Goal: Transaction & Acquisition: Purchase product/service

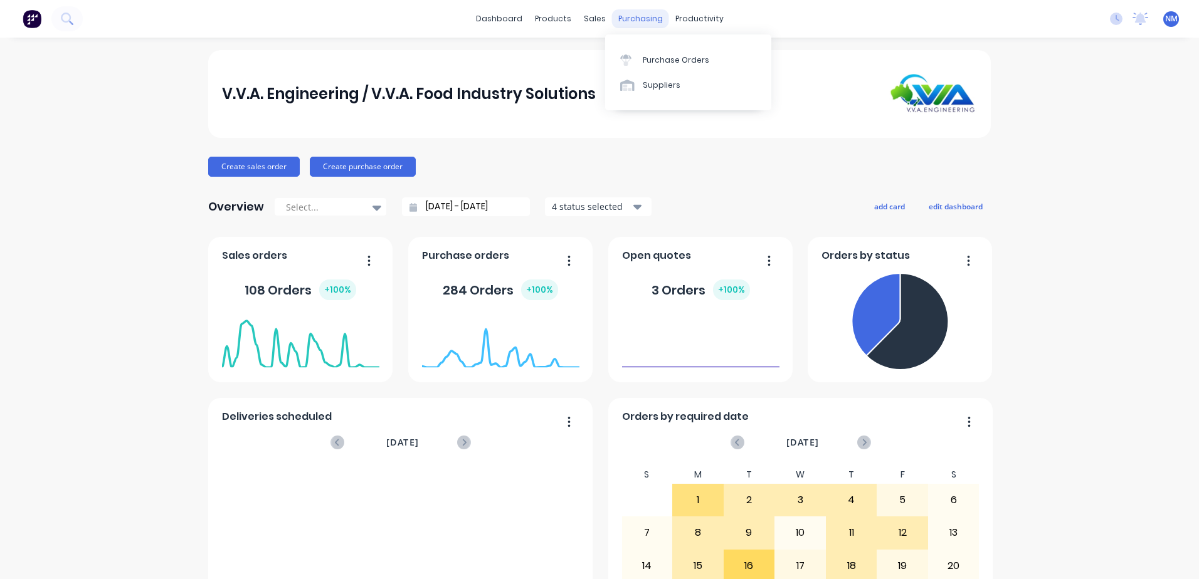
click at [627, 15] on div "purchasing" at bounding box center [640, 18] width 57 height 19
click at [654, 59] on div "Purchase Orders" at bounding box center [676, 60] width 66 height 11
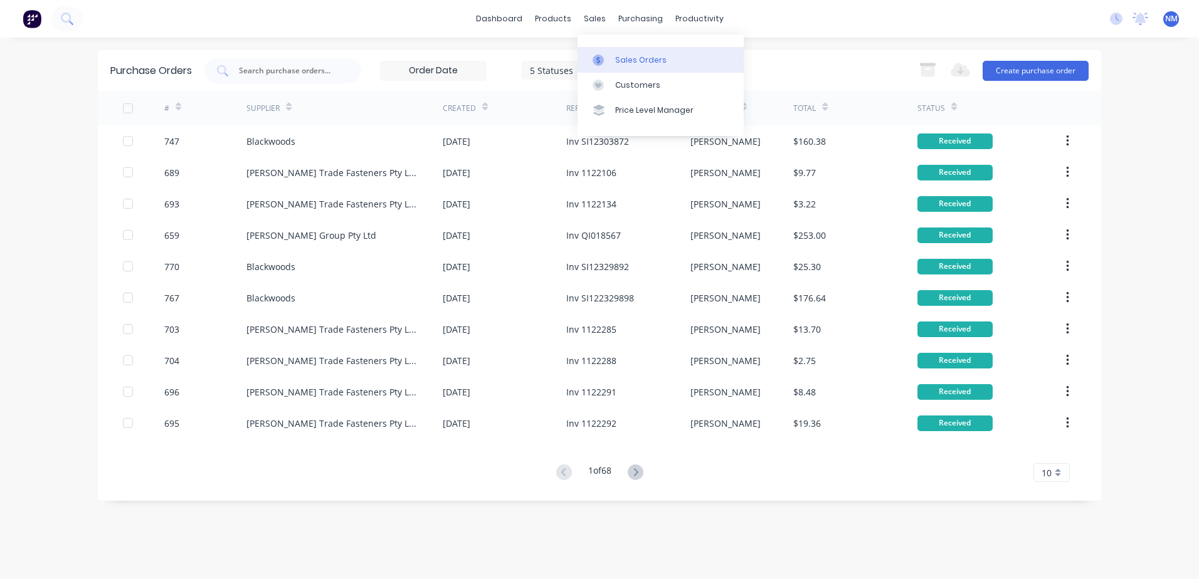
click at [621, 61] on div "Sales Orders" at bounding box center [640, 60] width 51 height 11
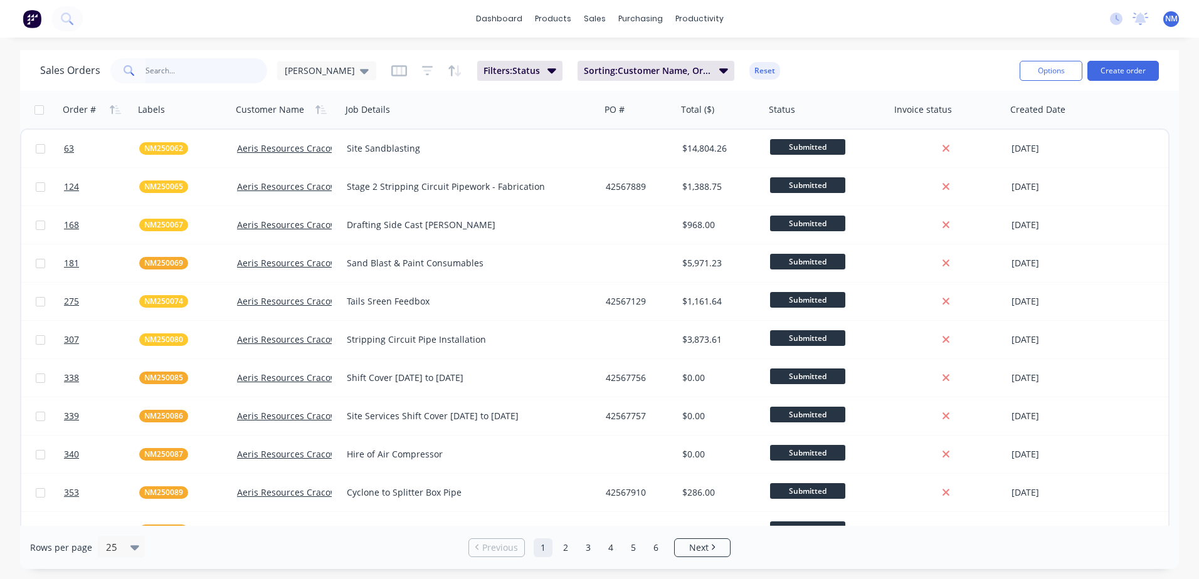
click at [163, 68] on input "text" at bounding box center [206, 70] width 122 height 25
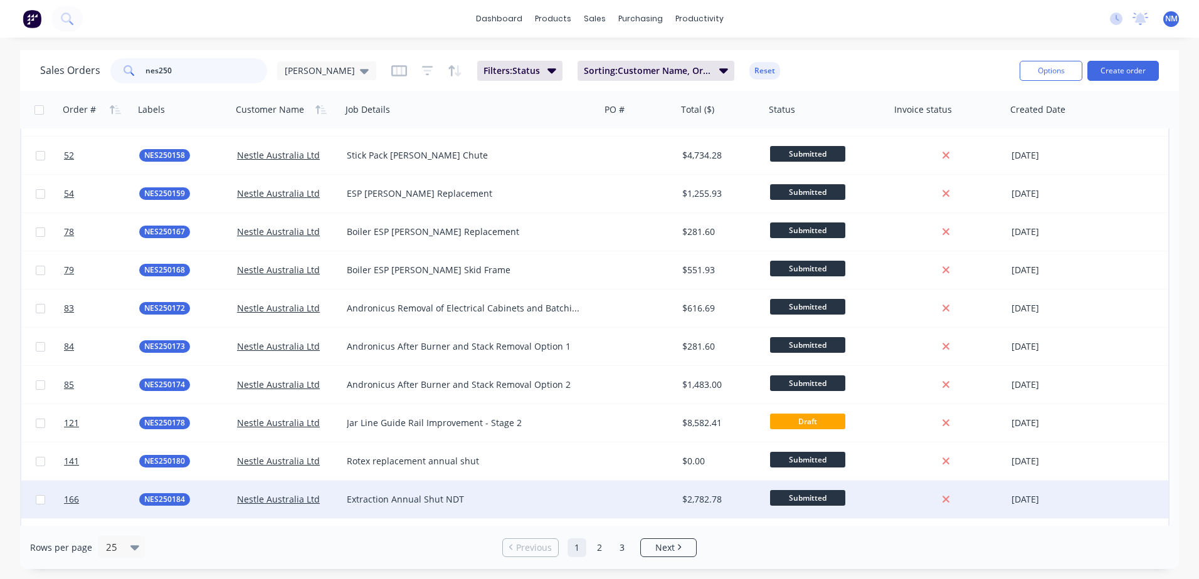
scroll to position [125, 0]
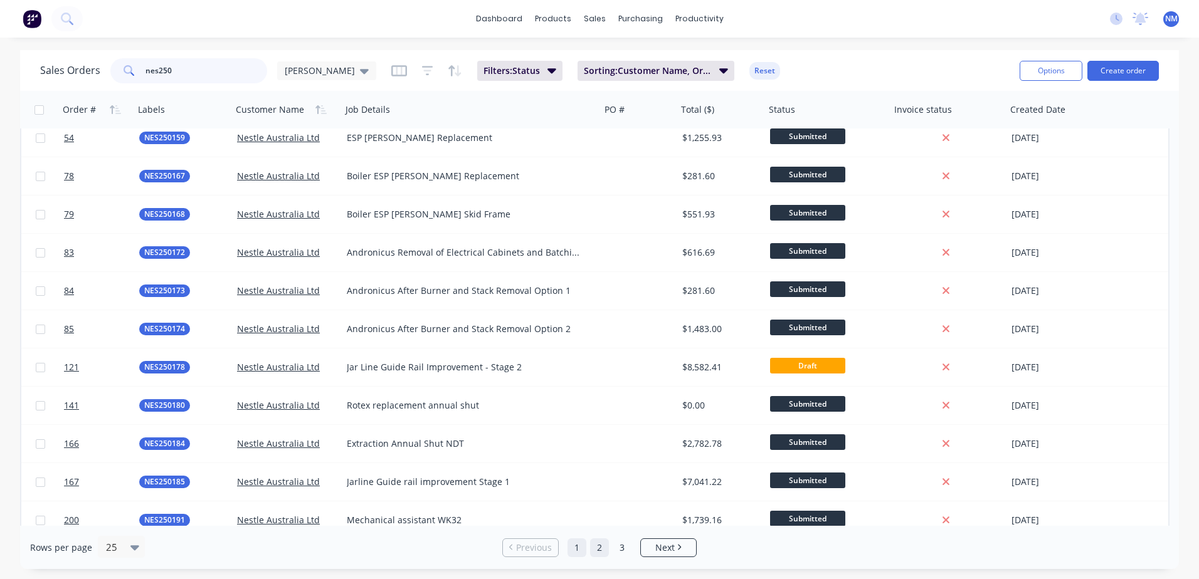
type input "nes250"
click at [596, 541] on link "2" at bounding box center [599, 548] width 19 height 19
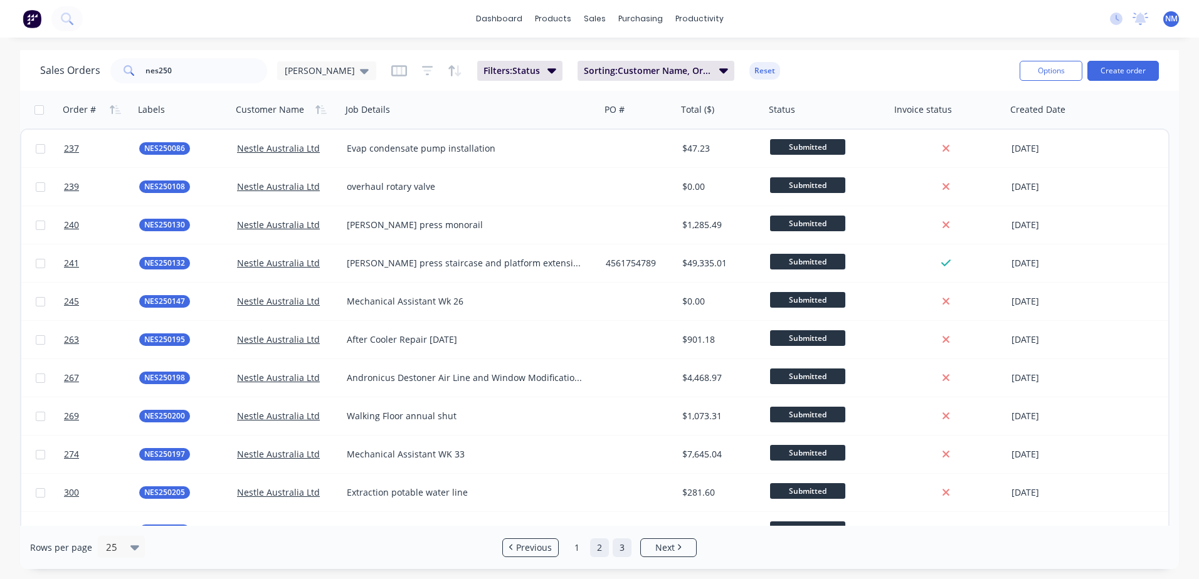
click at [621, 551] on link "3" at bounding box center [622, 548] width 19 height 19
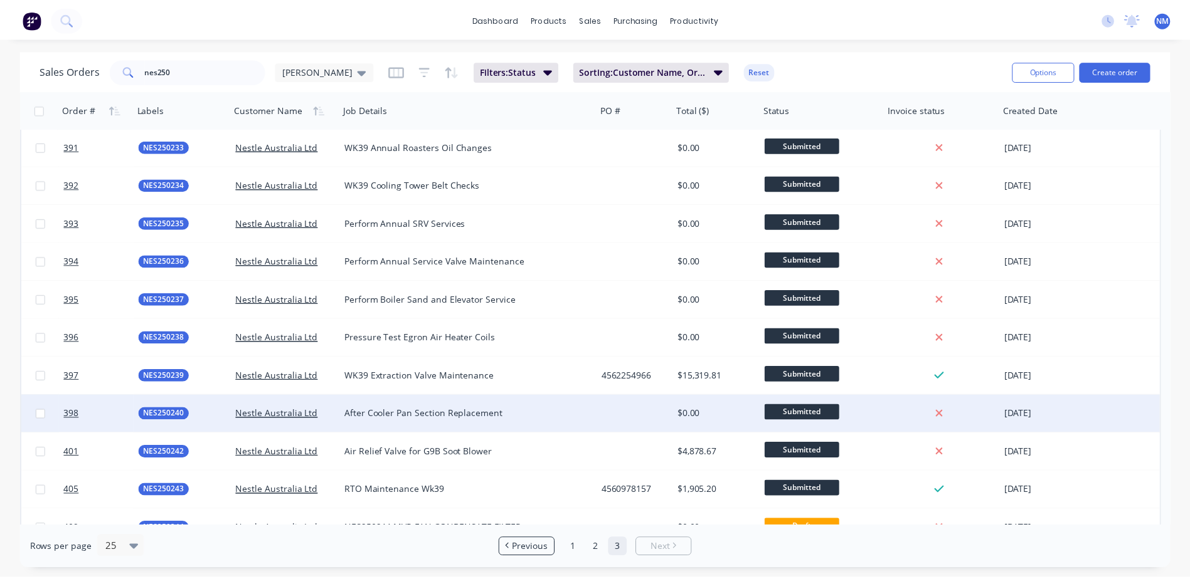
scroll to position [61, 0]
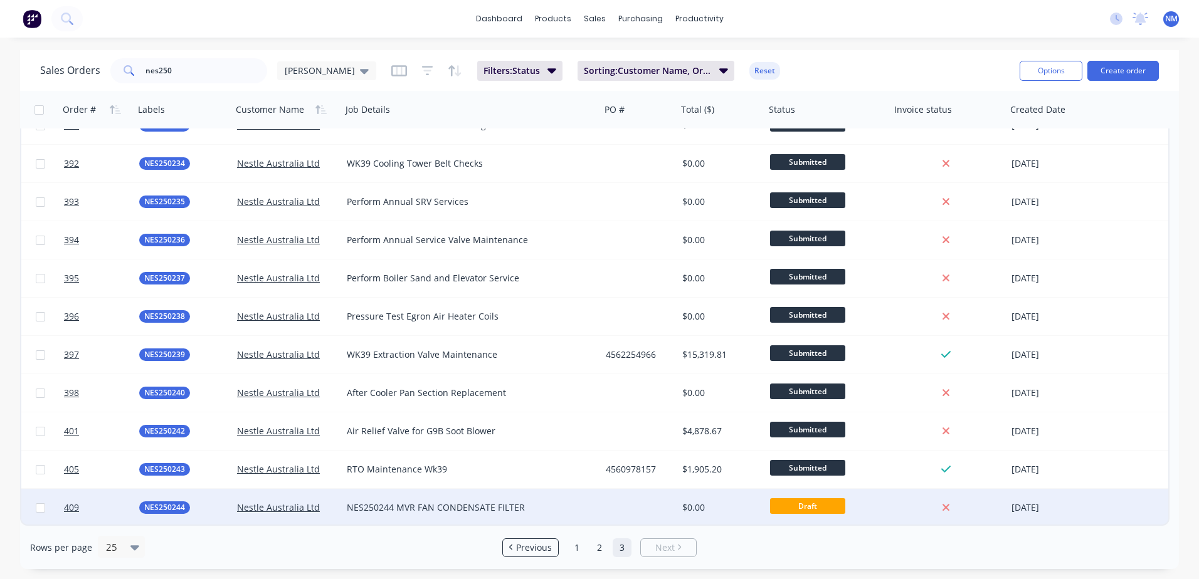
click at [616, 507] on div at bounding box center [639, 508] width 77 height 38
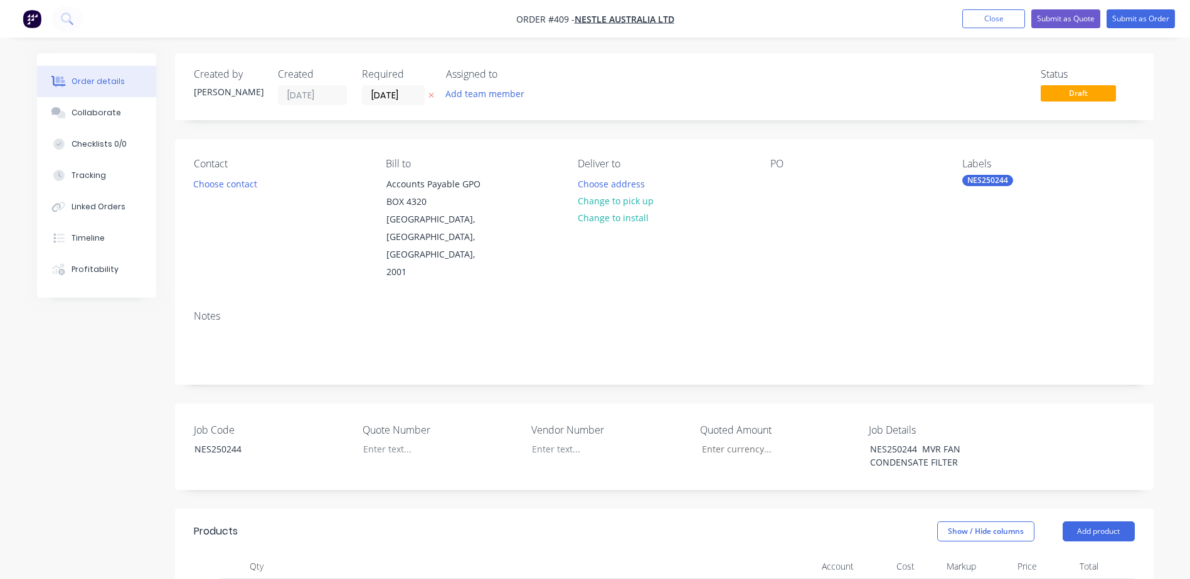
scroll to position [314, 0]
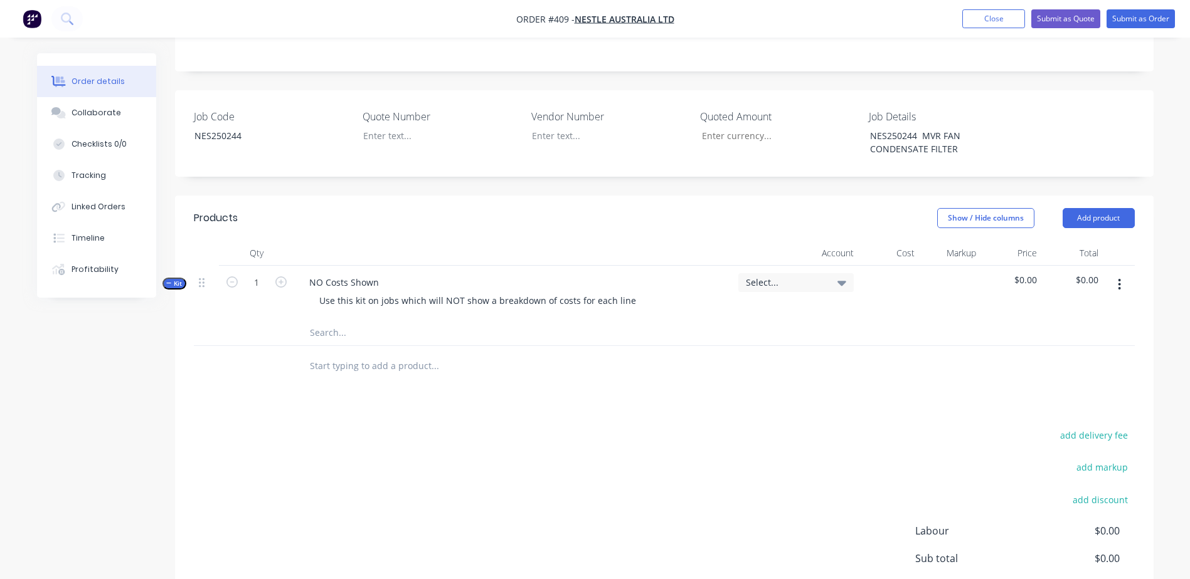
click at [334, 320] on input "text" at bounding box center [434, 332] width 251 height 25
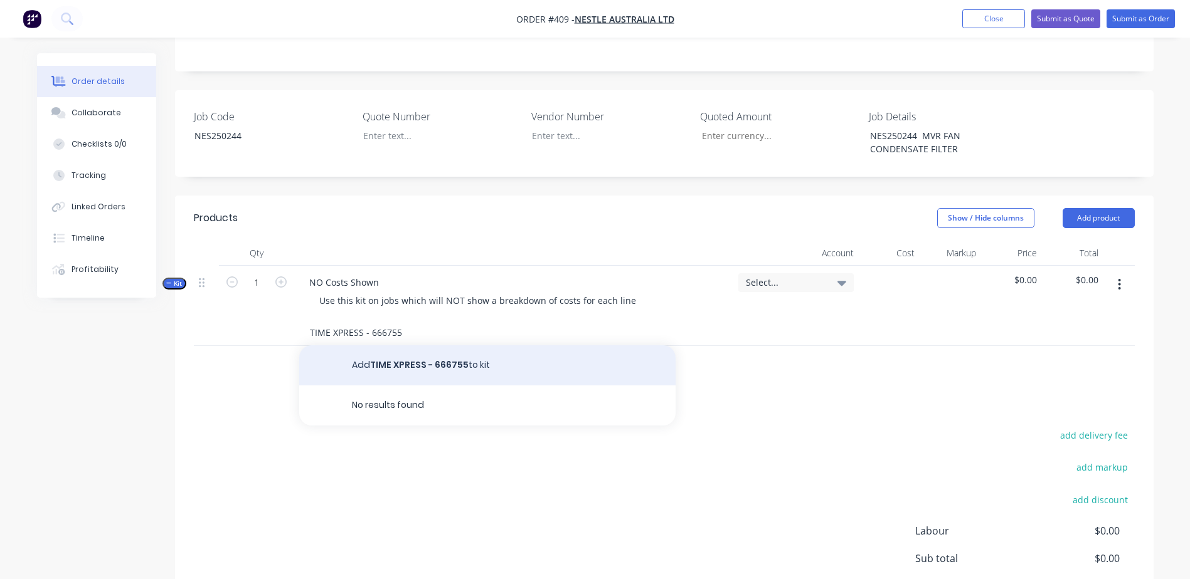
type input "TIME XPRESS - 666755"
click at [437, 346] on button "Add TIME XPRESS - 666755 to kit" at bounding box center [487, 366] width 376 height 40
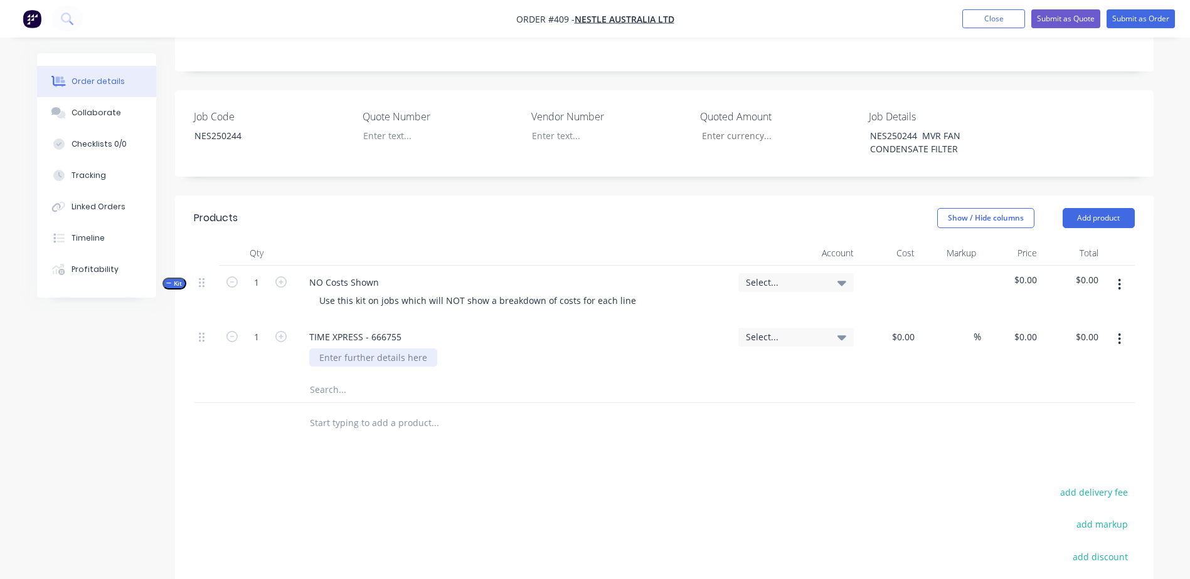
click at [342, 349] on div at bounding box center [373, 358] width 128 height 18
click at [1158, 21] on button "Submit as Order" at bounding box center [1140, 18] width 68 height 19
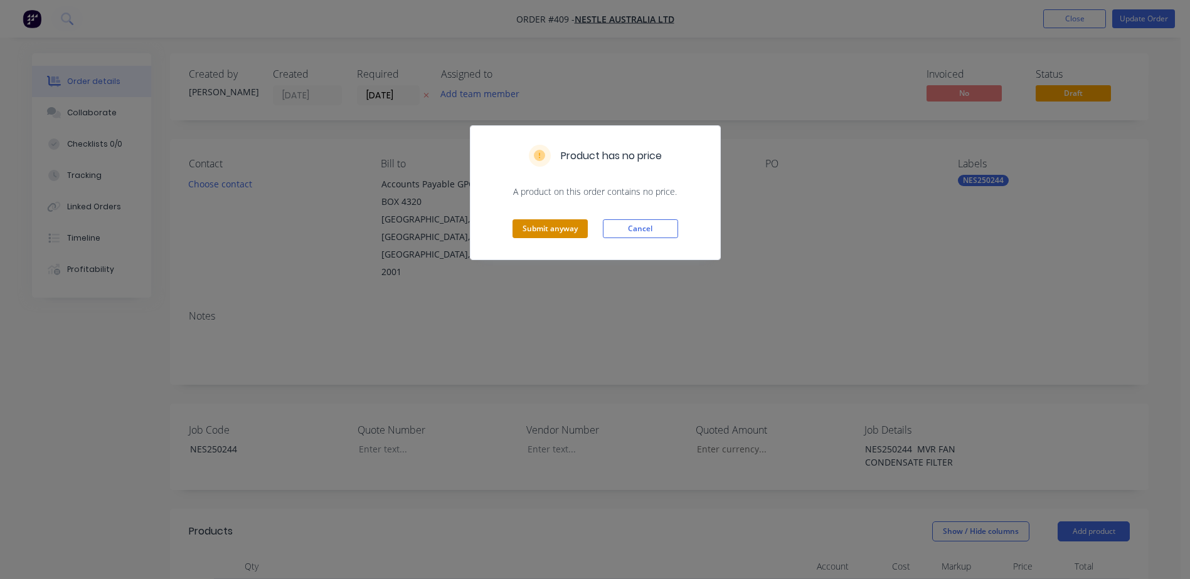
click at [537, 227] on button "Submit anyway" at bounding box center [549, 228] width 75 height 19
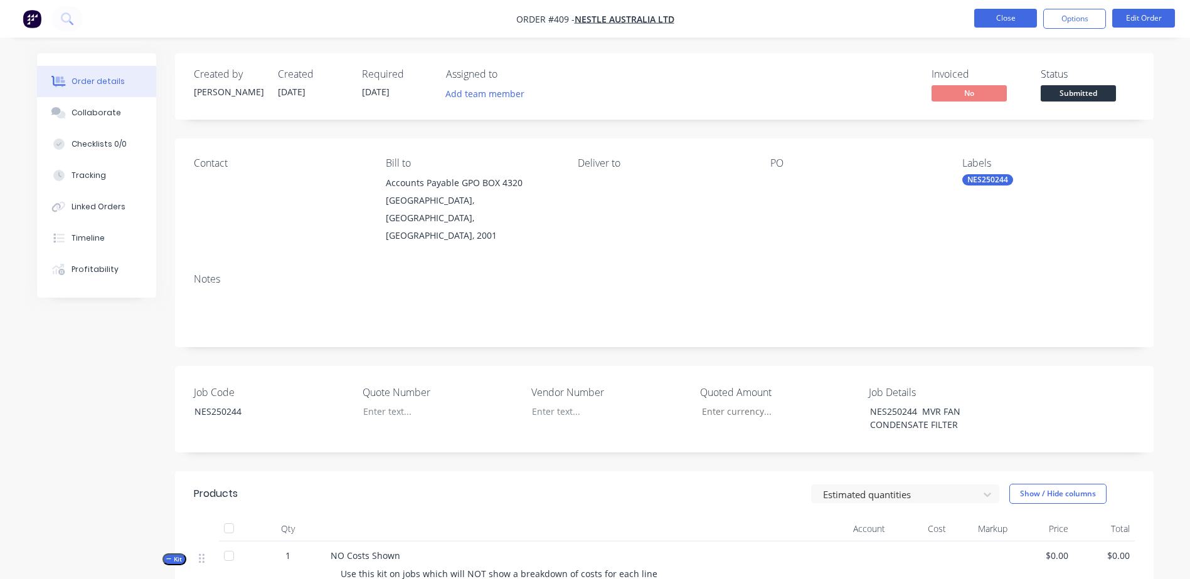
click at [995, 23] on button "Close" at bounding box center [1005, 18] width 63 height 19
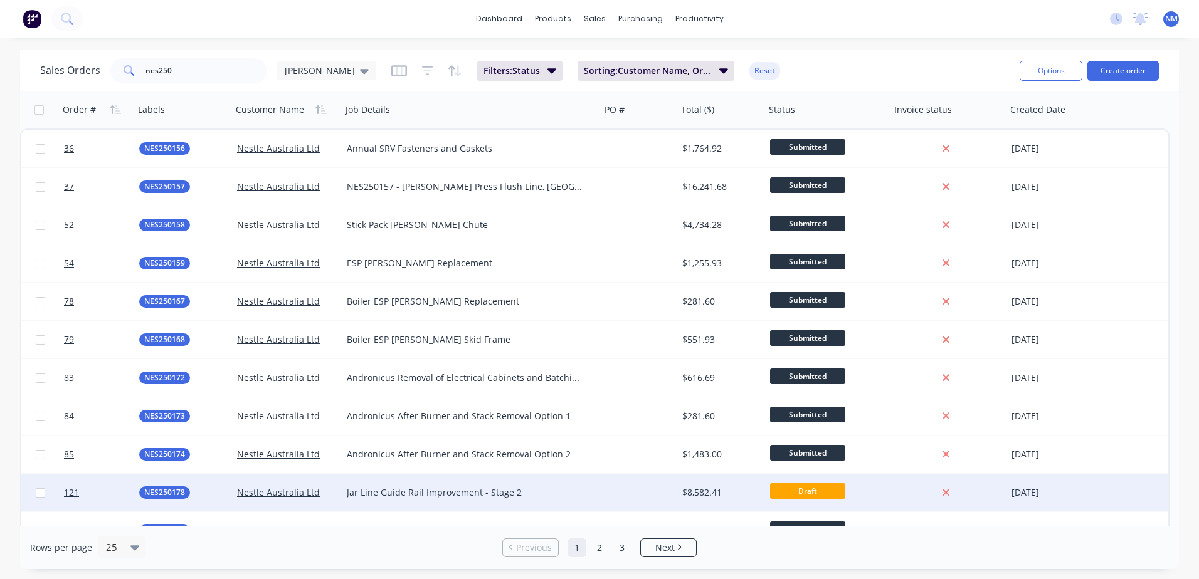
click at [663, 497] on div at bounding box center [639, 493] width 77 height 38
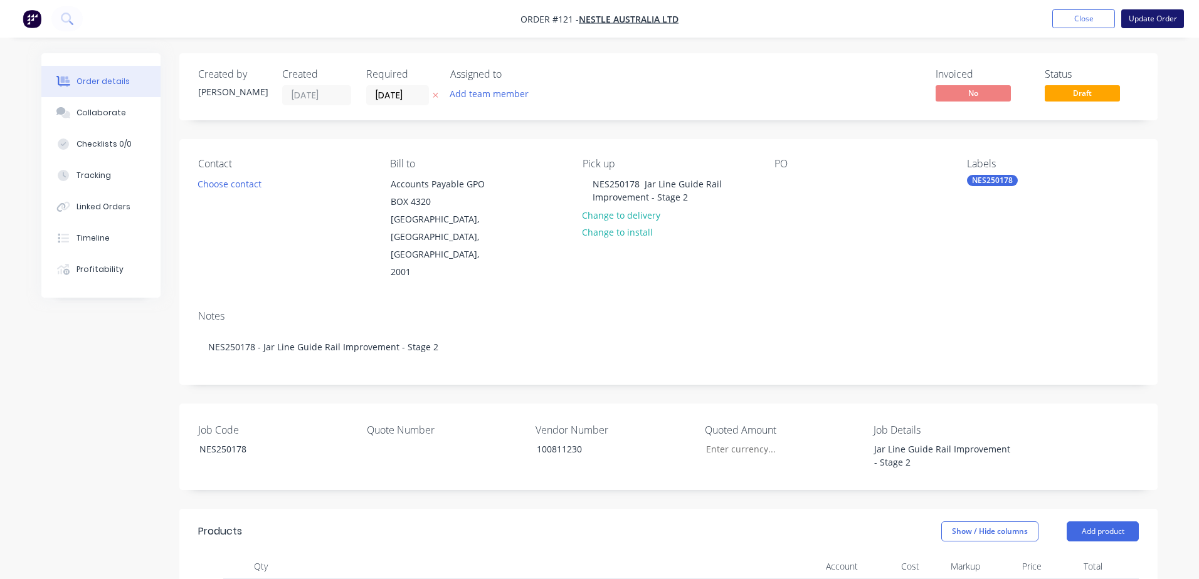
type input "$14.00"
type input "25"
type input "$17.50"
type input "$70.00"
type input "$15.00"
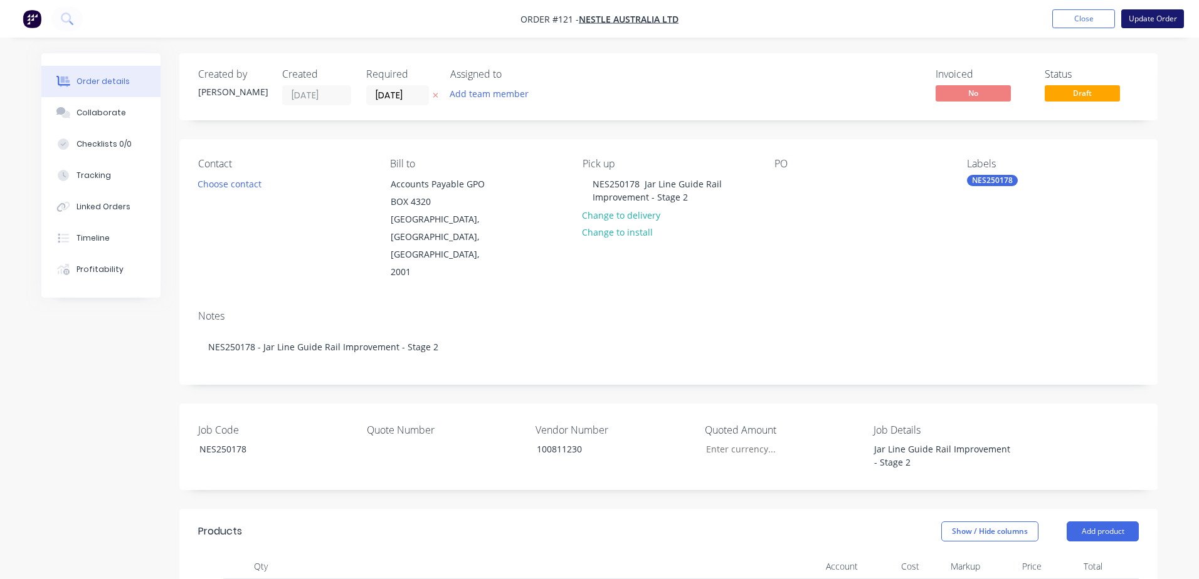
type input "25"
type input "$18.75"
type input "$4.79"
type input "25"
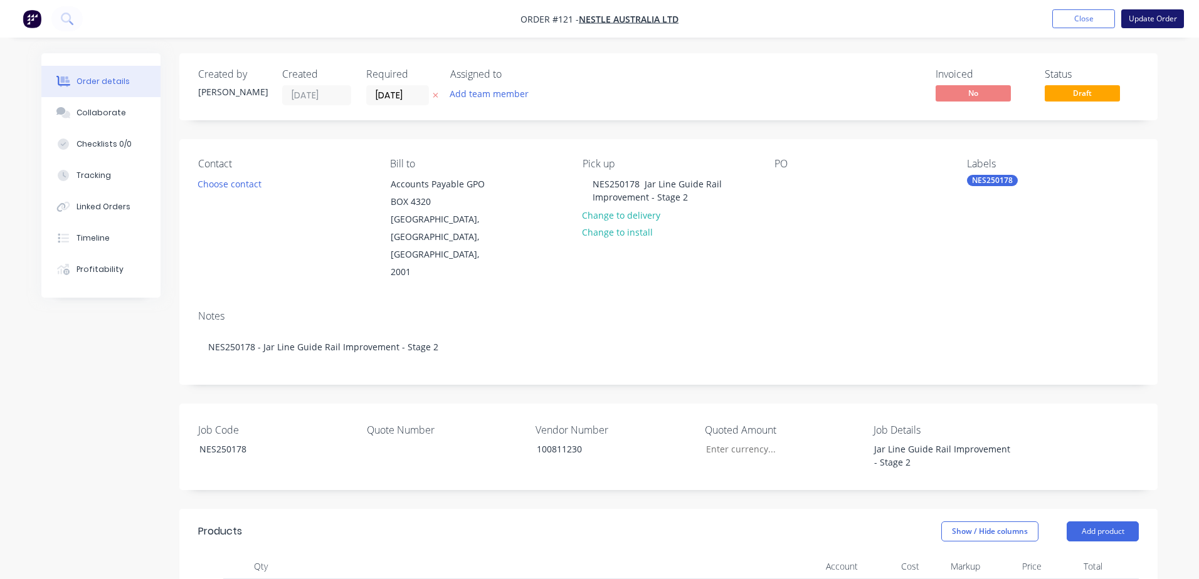
type input "$5.9875"
type input "$53.89"
type input "$2.18"
type input "25"
type input "$2.725"
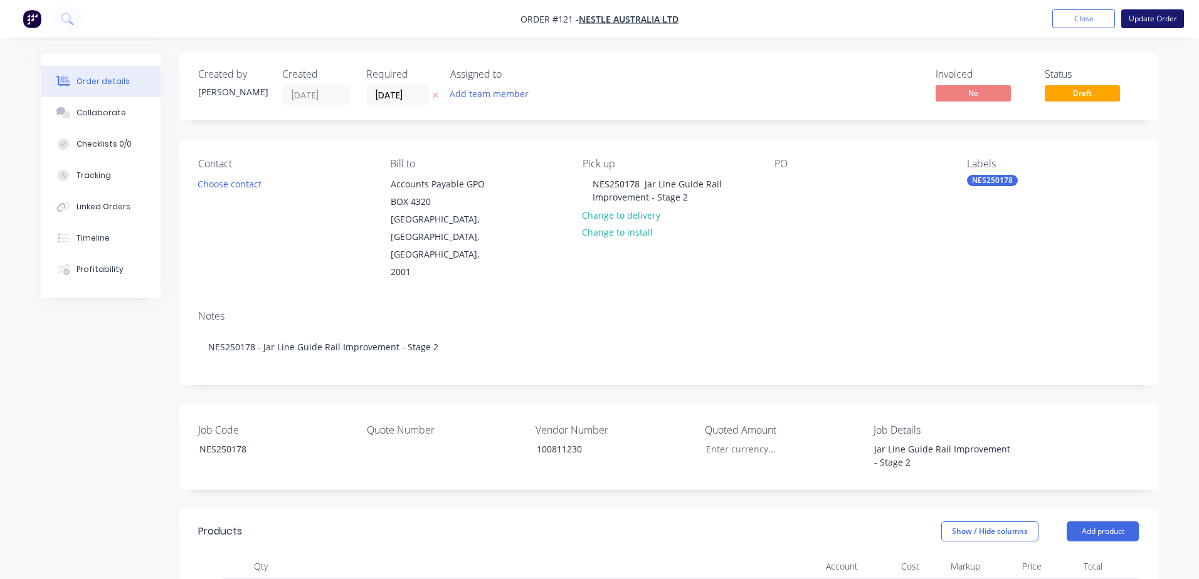
type input "$119.90"
type input "$20.05"
type input "25"
type input "$25.0625"
type input "$25.06"
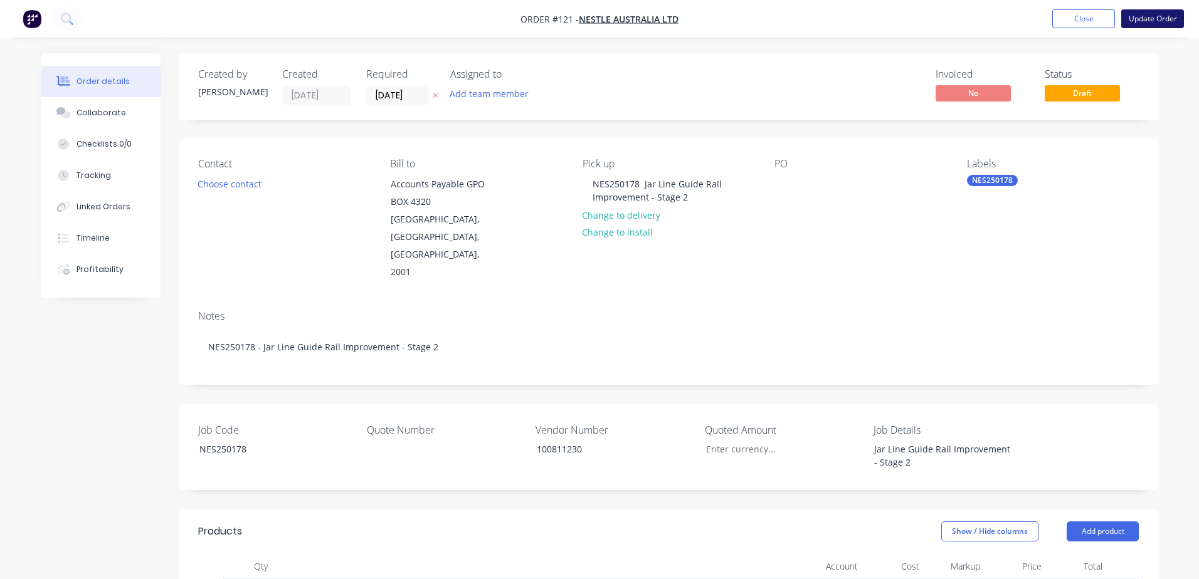
type input "$5.56"
type input "25"
type input "$6.95"
type input "$48.65"
type input "$12.92"
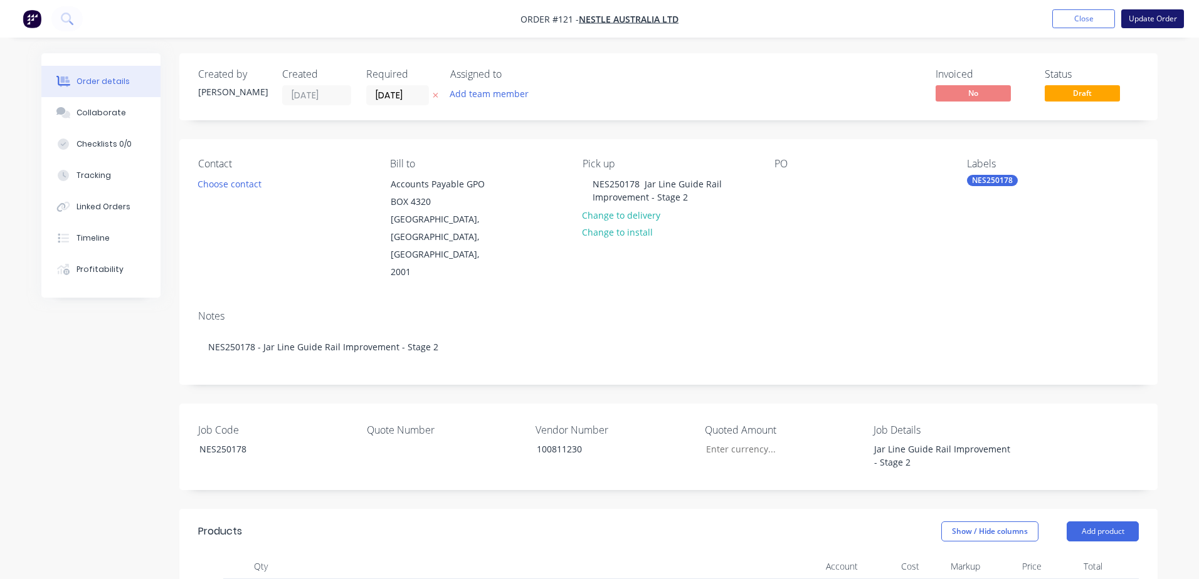
type input "25"
type input "$16.15"
type input "$581.40"
type input "25"
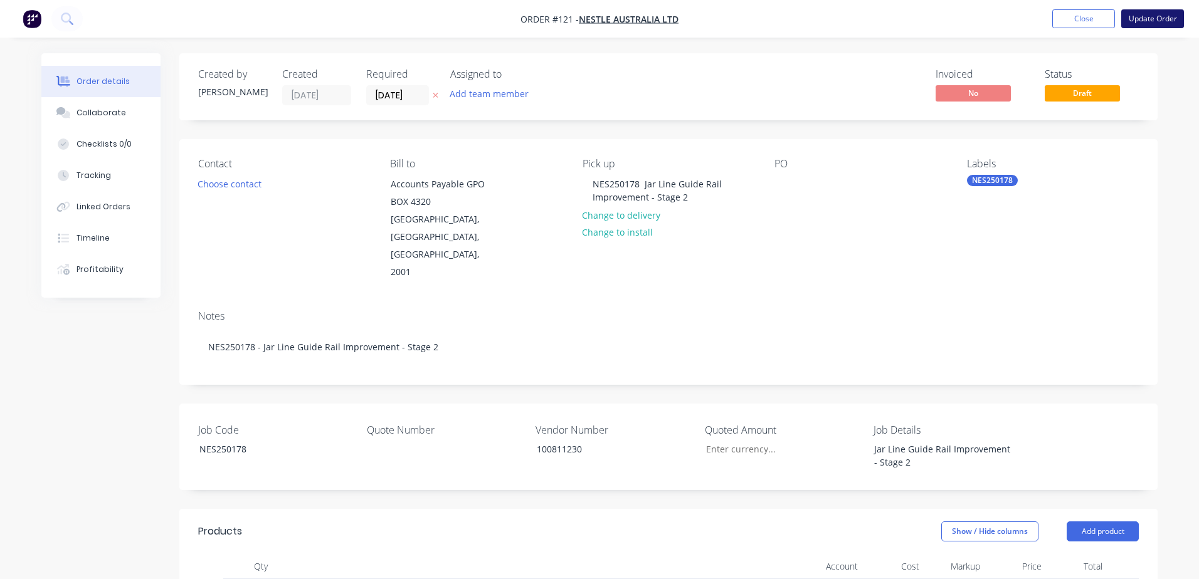
type input "25"
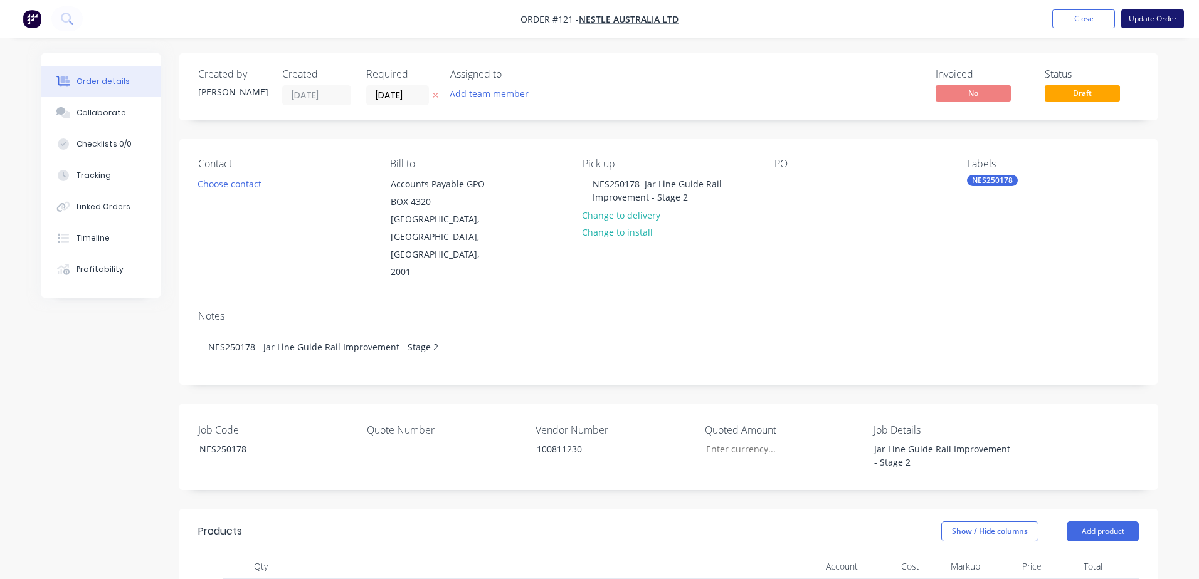
type input "25"
type input "$0.18"
type input "25"
type input "$0.225"
type input "$2.25"
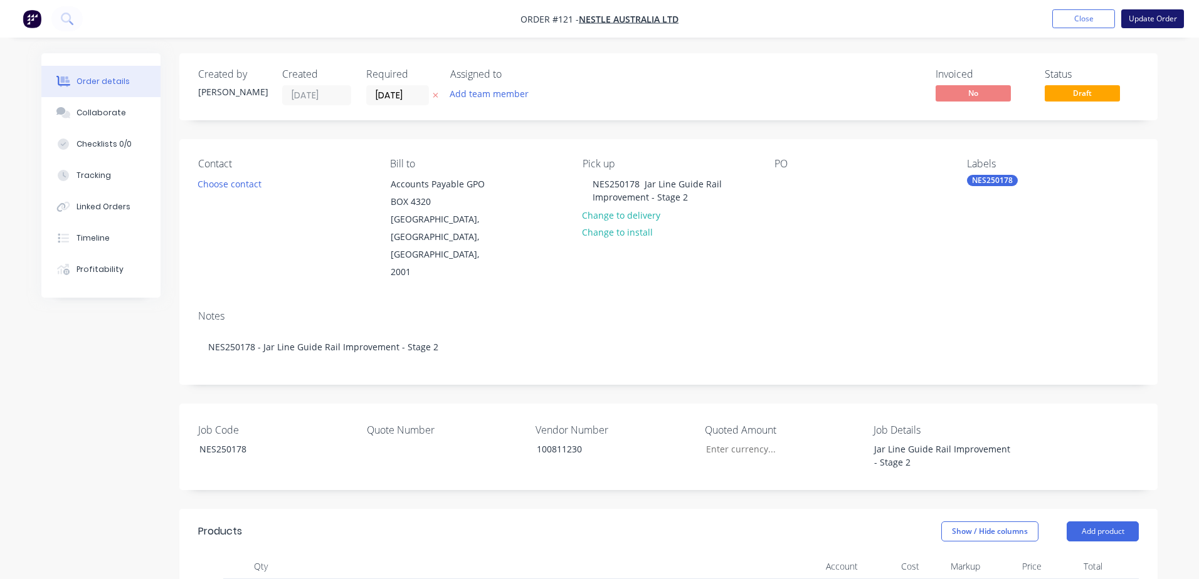
type input "$15.00"
type input "25"
type input "$18.75"
type input "$22.50"
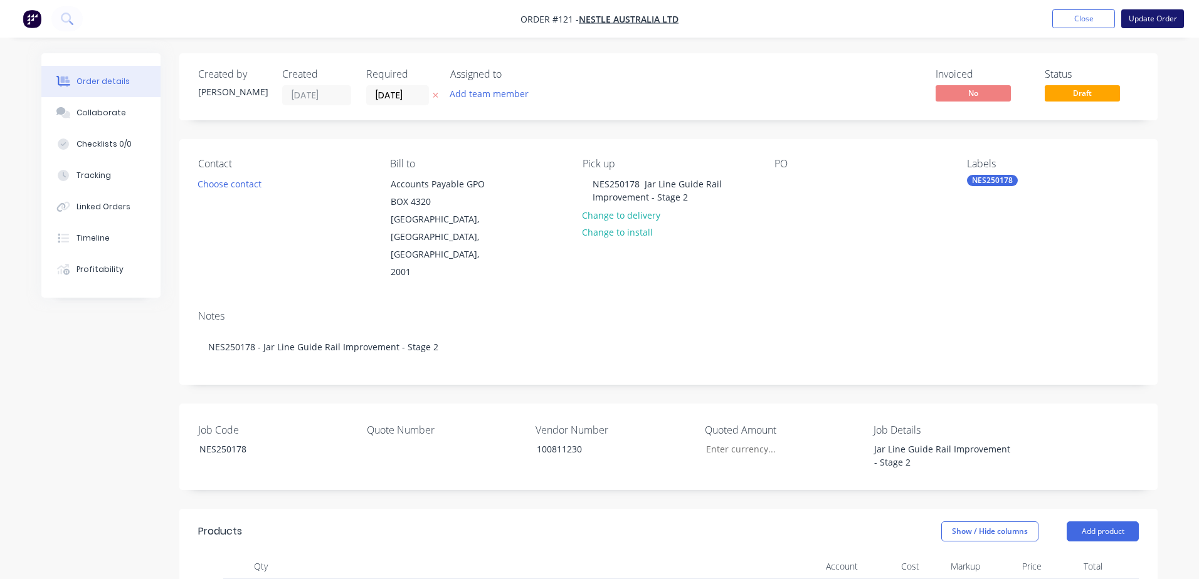
type input "25"
type input "$28.125"
type input "$28.13"
type input "$12.50"
type input "25"
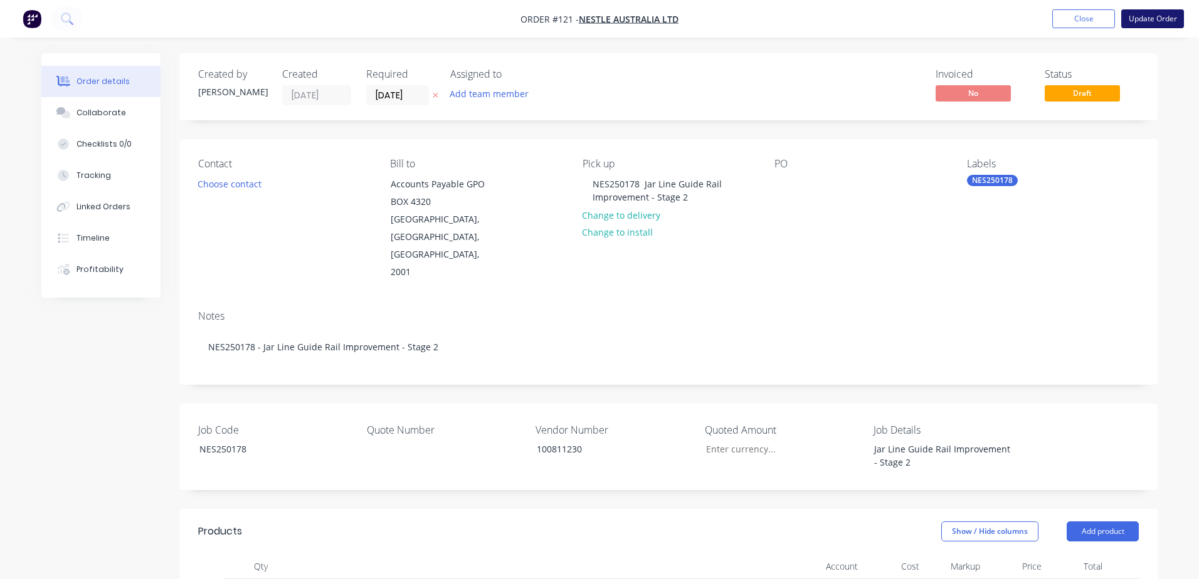
type input "$15.625"
type input "$15.63"
type input "$126.78"
type input "25"
type input "$158.475"
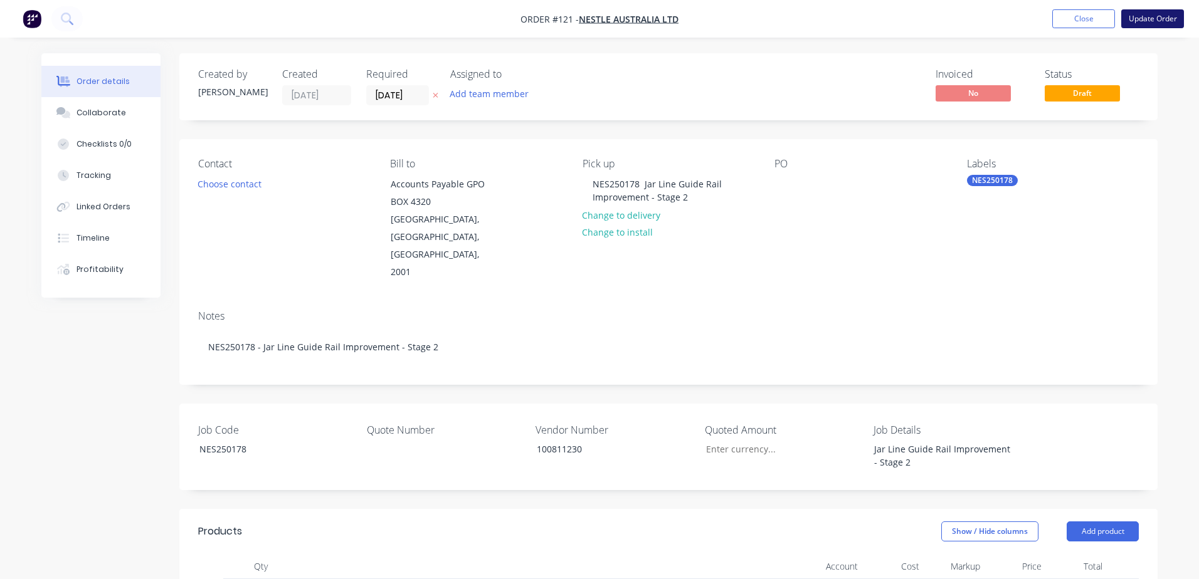
type input "$158.48"
type input "$78.18"
type input "25"
type input "$97.725"
type input "$97.73"
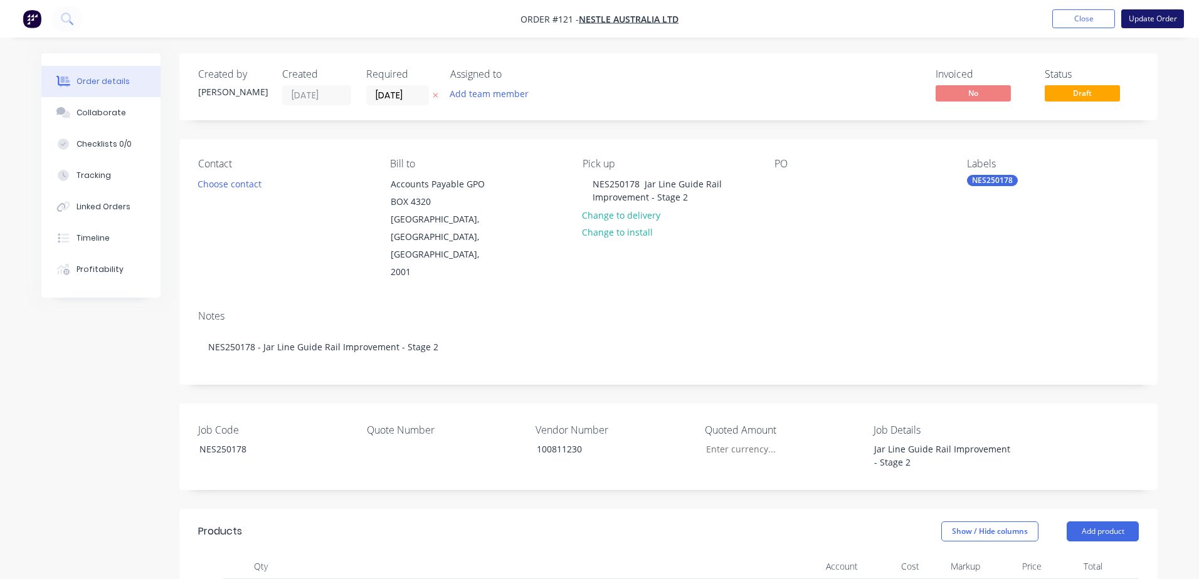
type input "$63.23"
type input "$11.7733"
type input "$70.64"
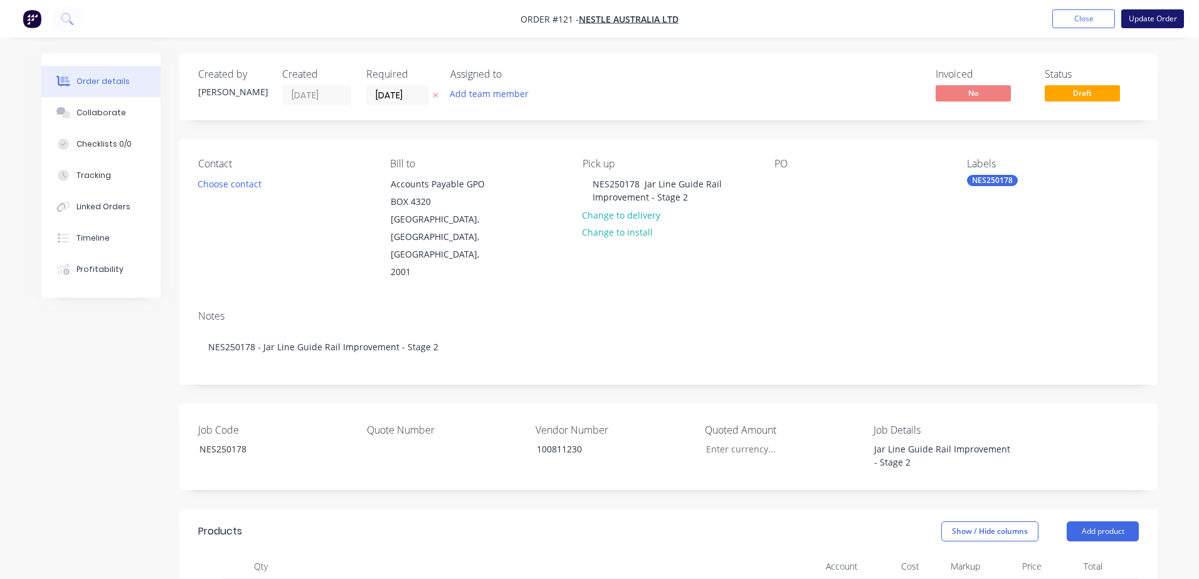
type input "$102.40"
type input "$133.10"
type input "$199.65"
type input "$133.10"
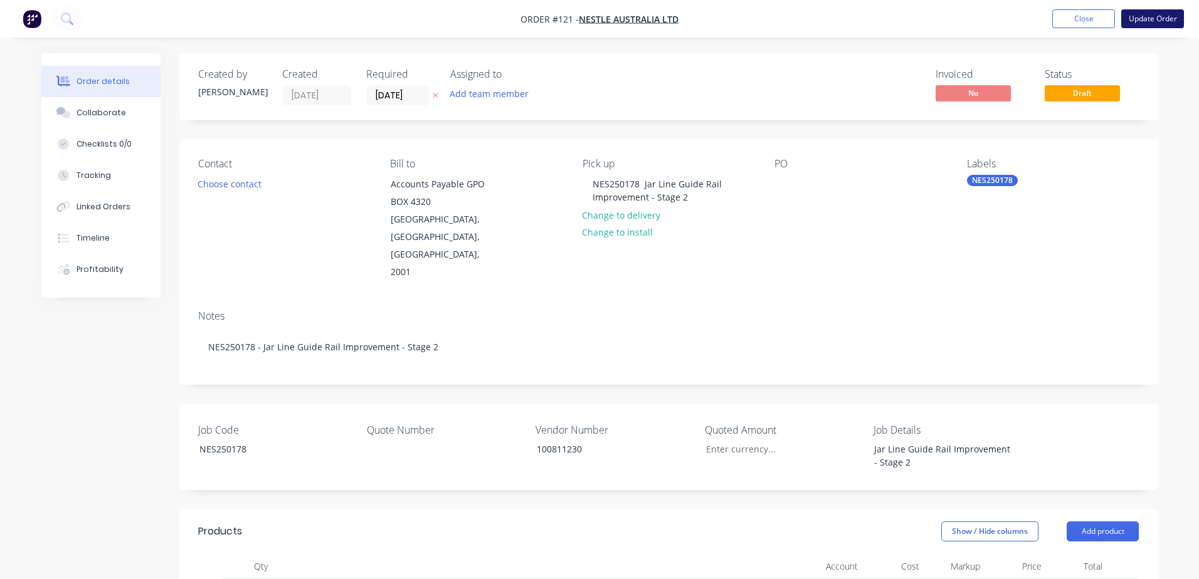
type input "$199.65"
type input "$102.40"
type input "$204.80"
type input "$102.40"
type input "$307.20"
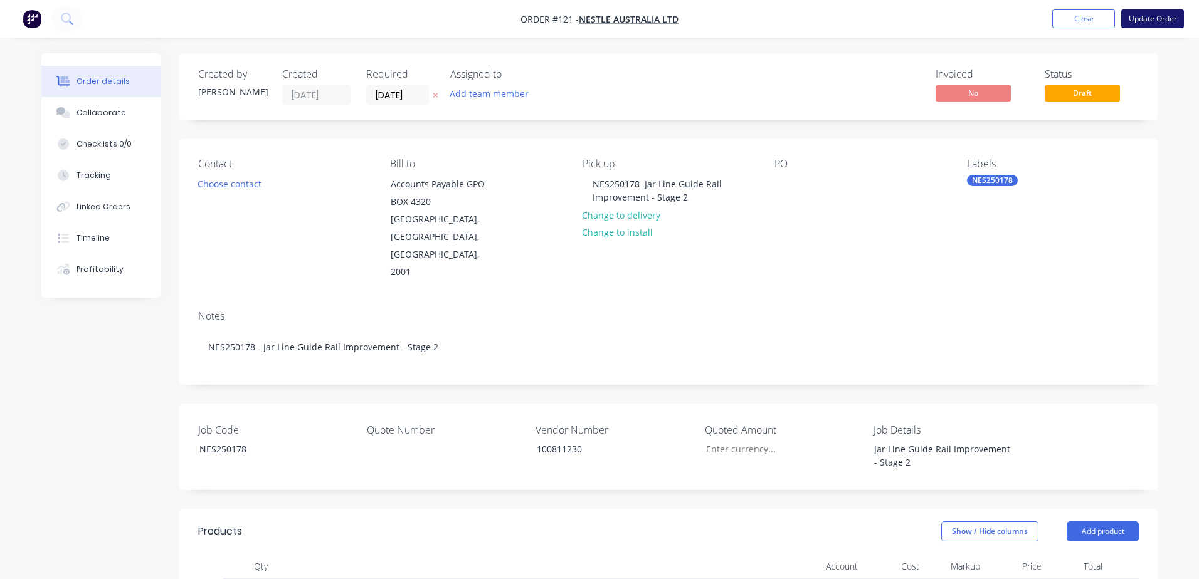
type input "$102.40"
type input "$204.80"
type input "$102.40"
type input "$204.80"
type input "$102.40"
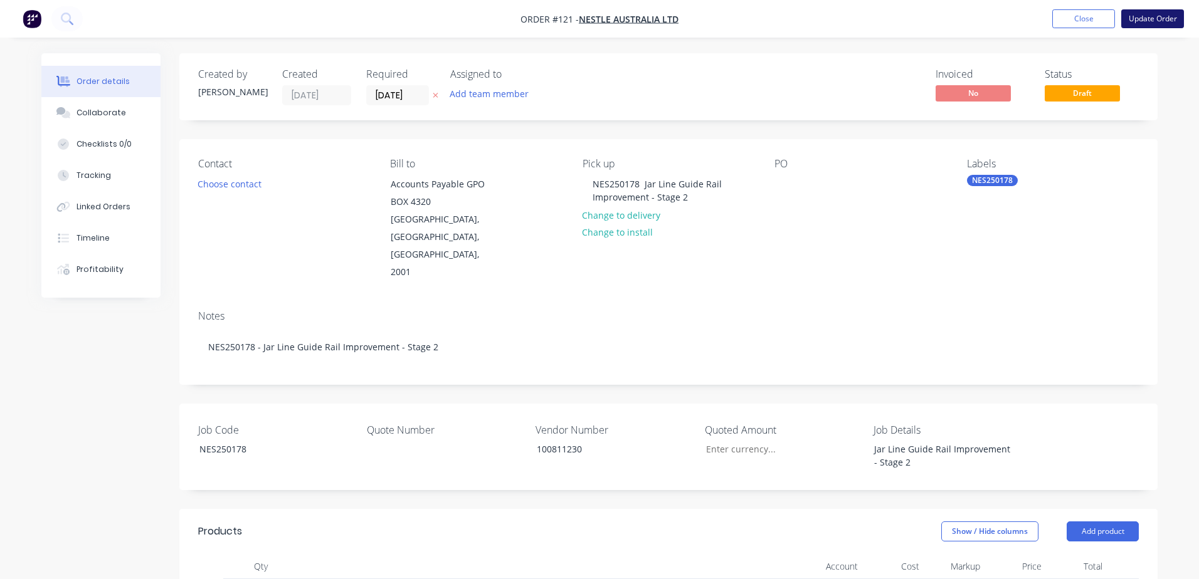
type input "$204.80"
type input "$133.10"
type input "$66.55"
type input "$102.40"
type input "$51.20"
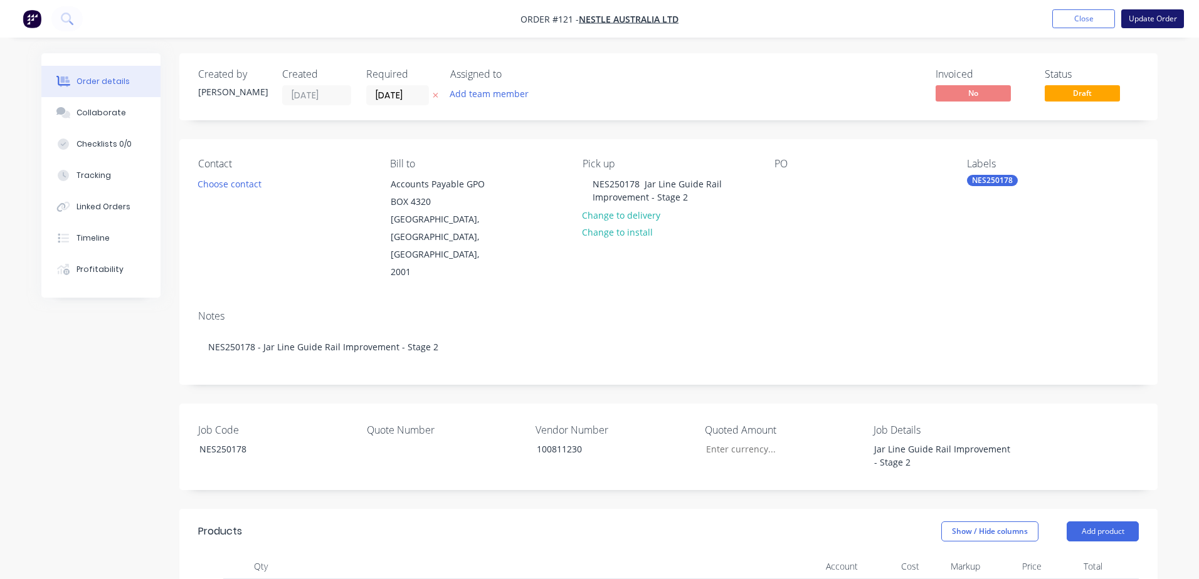
type input "$102.40"
type input "$819.20"
type input "$133.10"
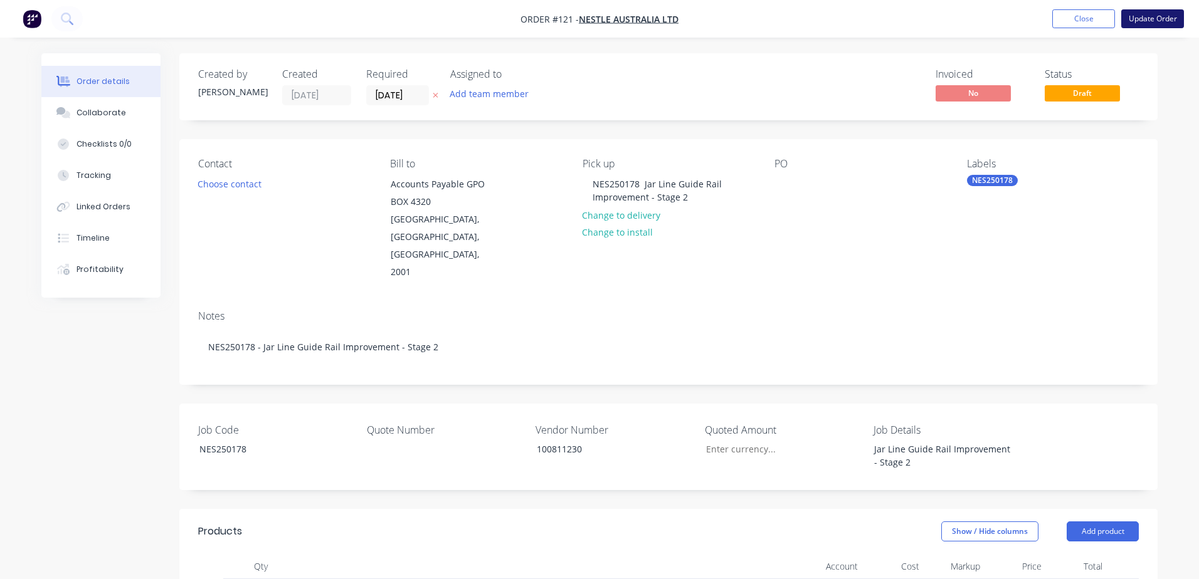
type input "$166.38"
type input "$102.40"
type input "$665.60"
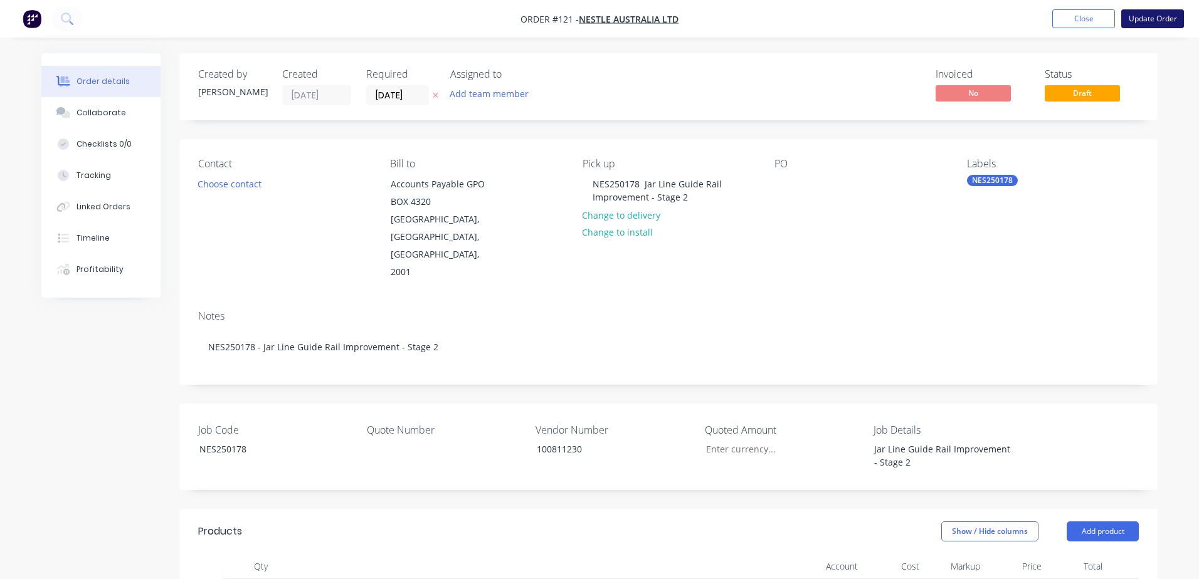
type input "$53.25"
type input "$186.38"
type input "$63.50"
type input "$31.75"
type input "$53.25"
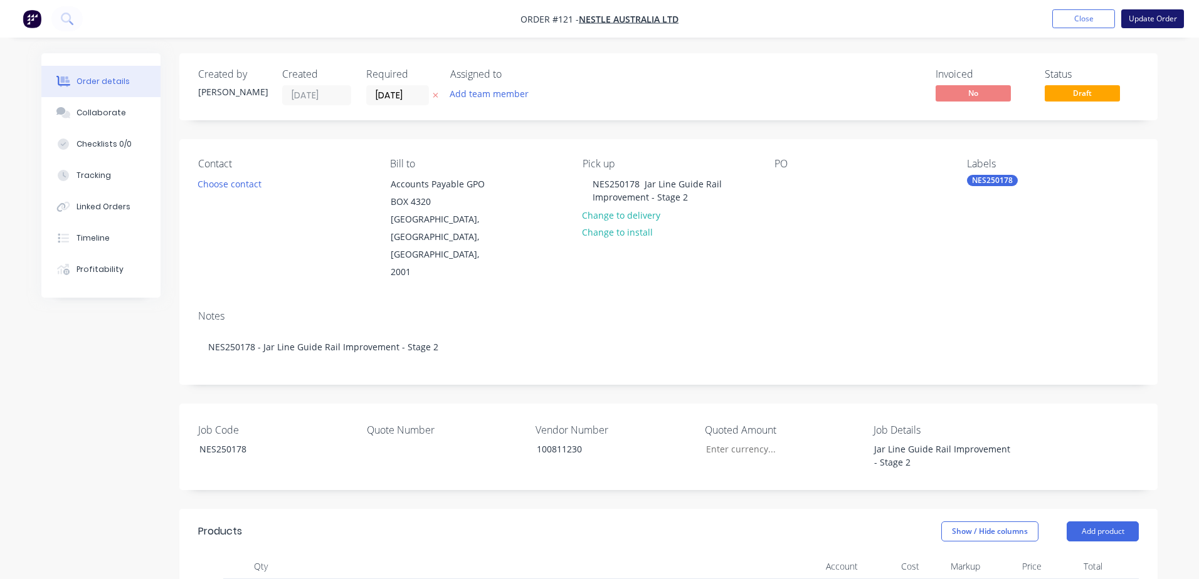
type input "$372.75"
type input "$102.40"
type input "$53.25"
type input "$426.00"
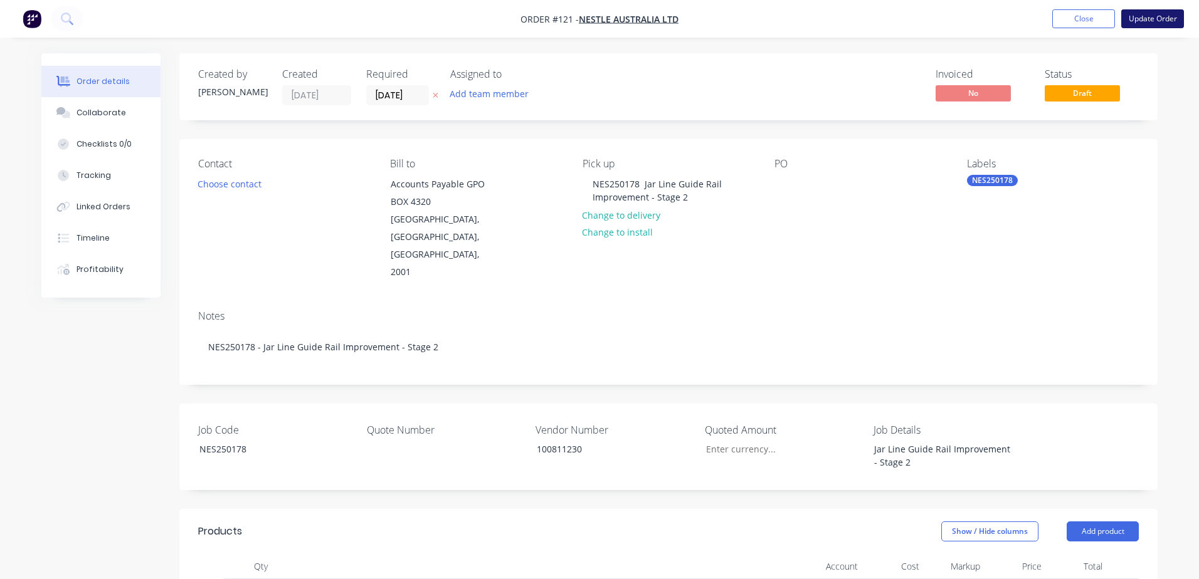
type input "$93.20"
type input "$745.60"
type input "$53.25"
type input "$159.75"
type input "$93.20"
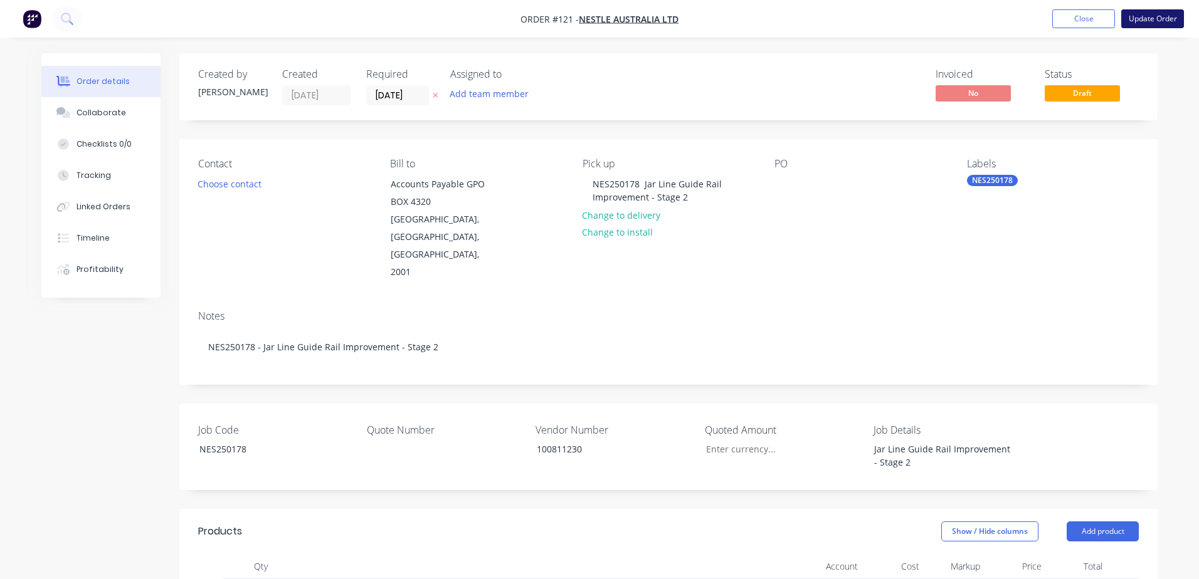
type input "$186.40"
type input "$93.20"
type input "$349.50"
type input "$109.60"
type input "$54.80"
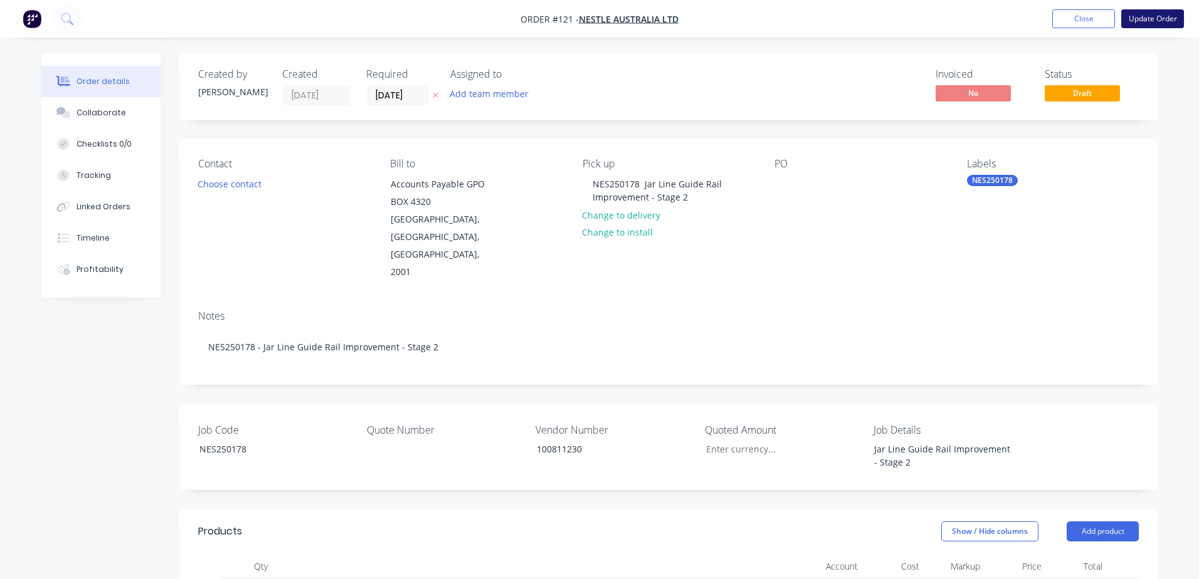
type input "$85.00"
type input "$212.50"
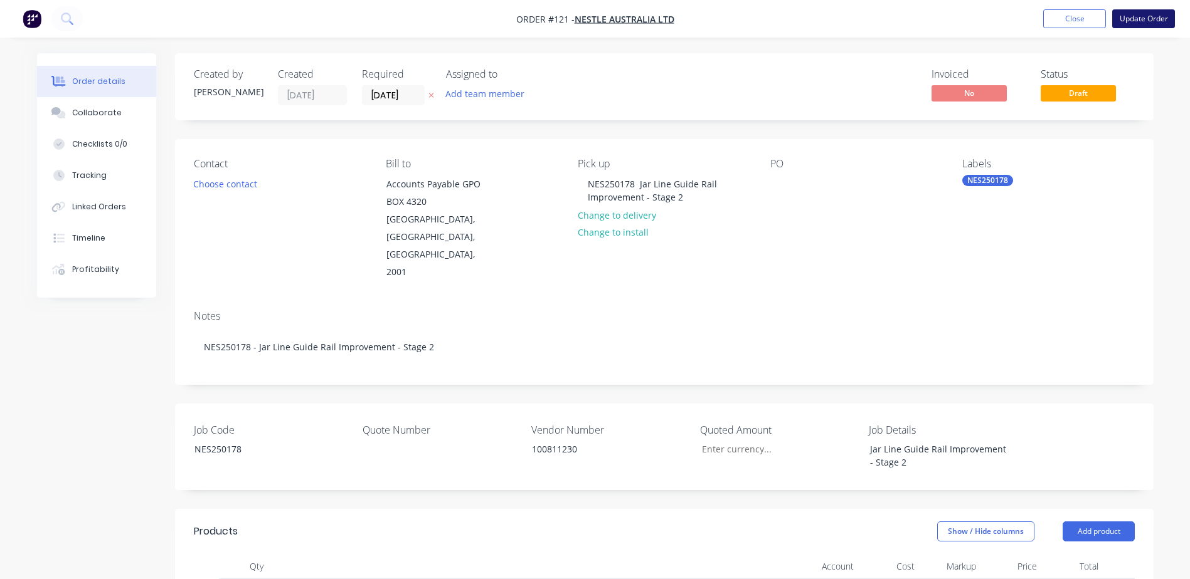
click at [1143, 19] on button "Update Order" at bounding box center [1143, 18] width 63 height 19
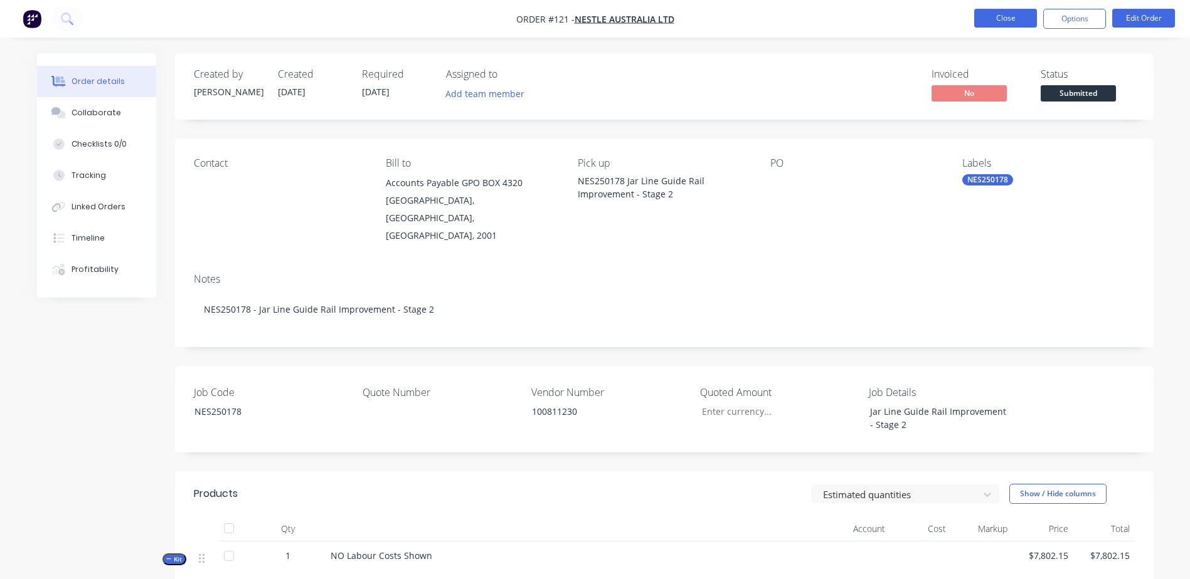
click at [1014, 16] on button "Close" at bounding box center [1005, 18] width 63 height 19
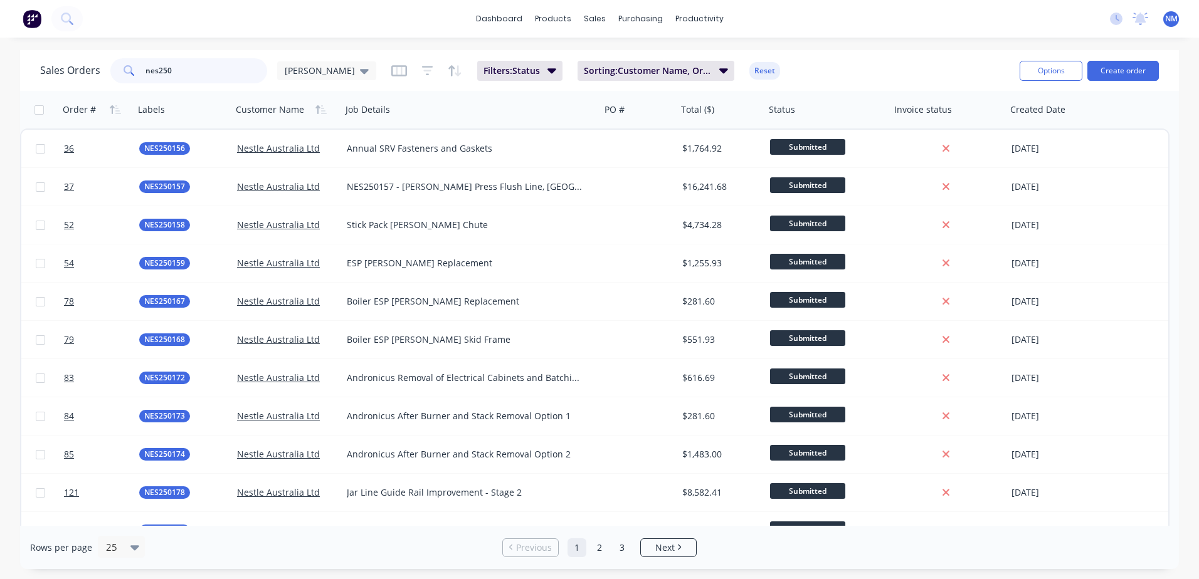
click at [182, 75] on input "nes250" at bounding box center [206, 70] width 122 height 25
type input "nM250074"
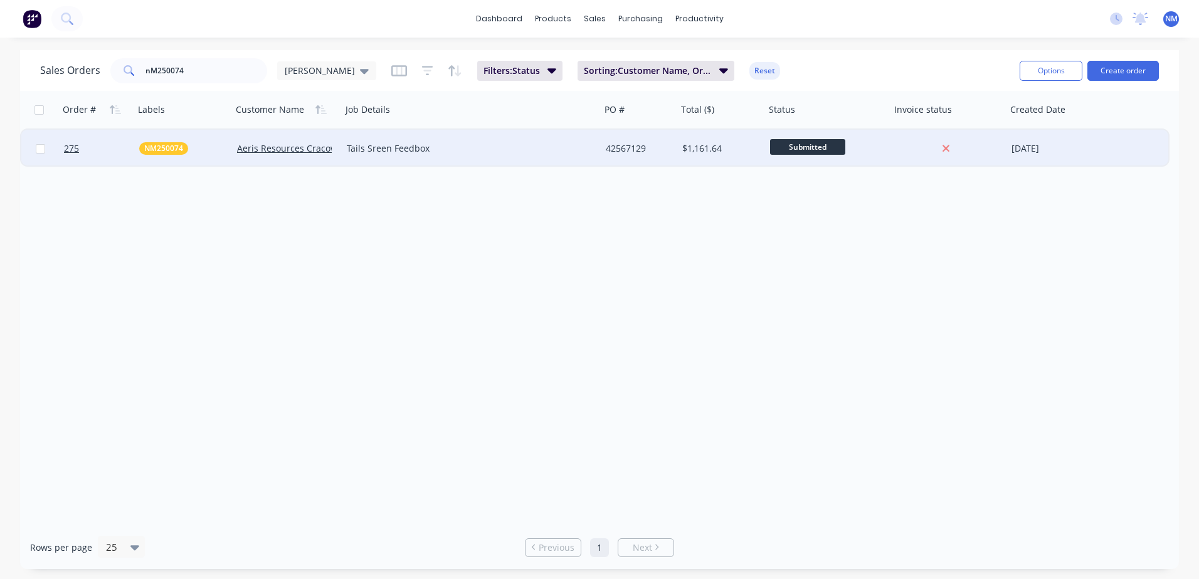
click at [589, 144] on div "Tails Sreen Feedbox" at bounding box center [471, 148] width 249 height 13
click at [662, 160] on div "42567129" at bounding box center [639, 149] width 77 height 38
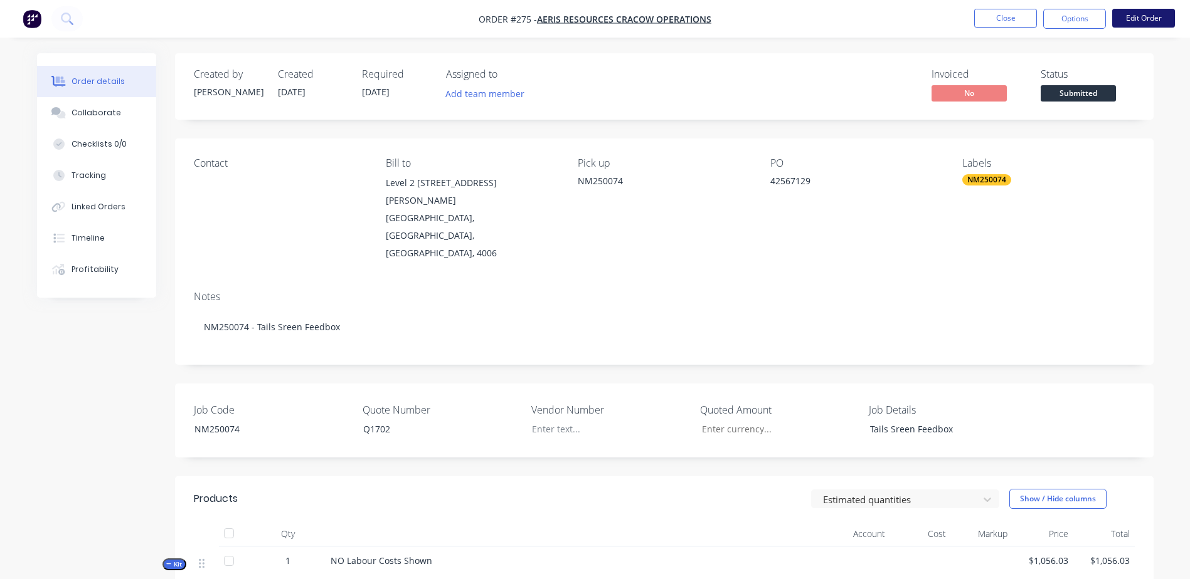
click at [1136, 27] on button "Edit Order" at bounding box center [1143, 18] width 63 height 19
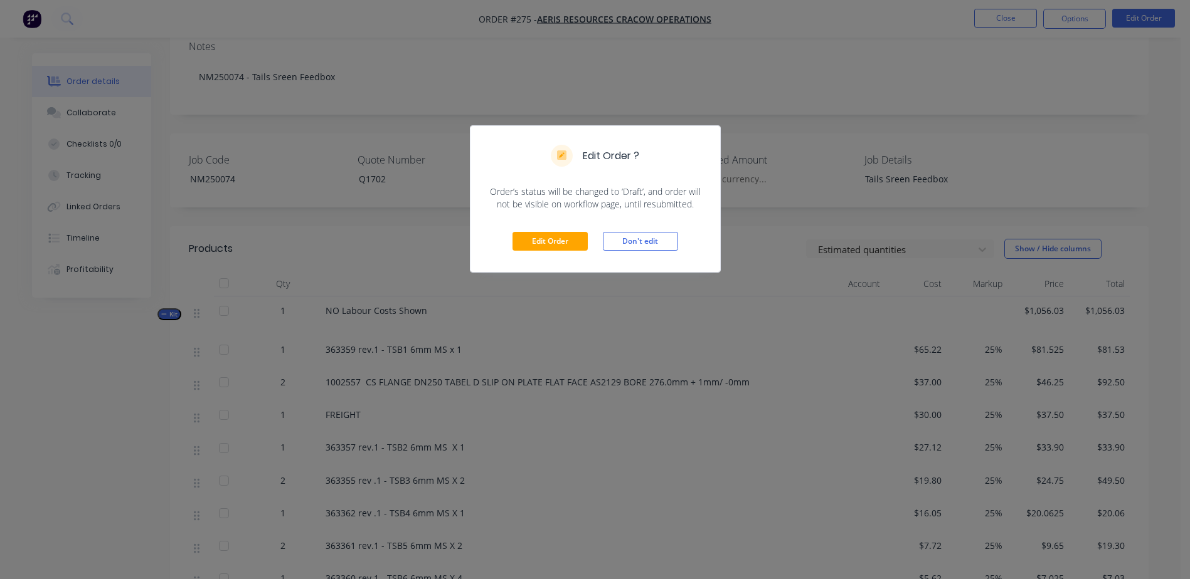
scroll to position [251, 0]
click at [547, 245] on button "Edit Order" at bounding box center [549, 241] width 75 height 19
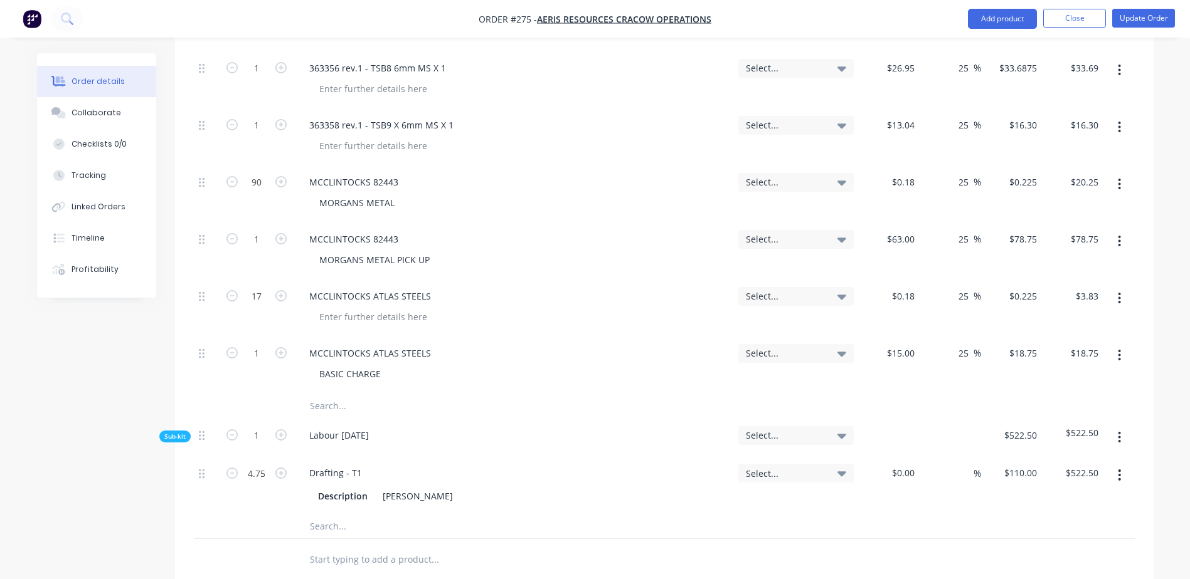
scroll to position [1254, 0]
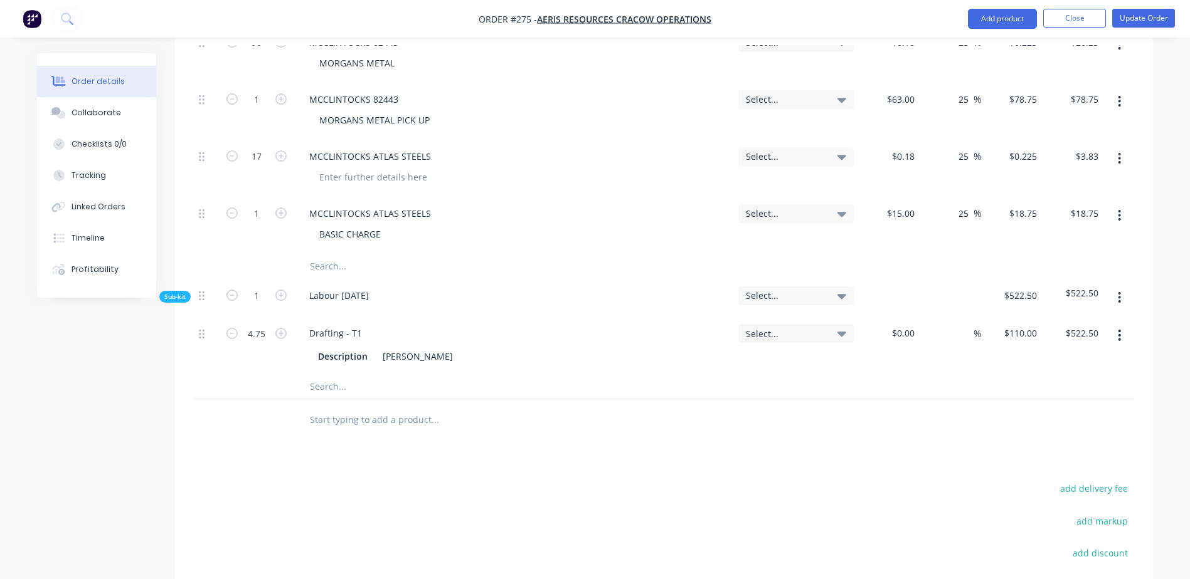
click at [332, 254] on input "text" at bounding box center [434, 266] width 251 height 25
click at [320, 254] on input "text" at bounding box center [434, 266] width 251 height 25
type input "/"
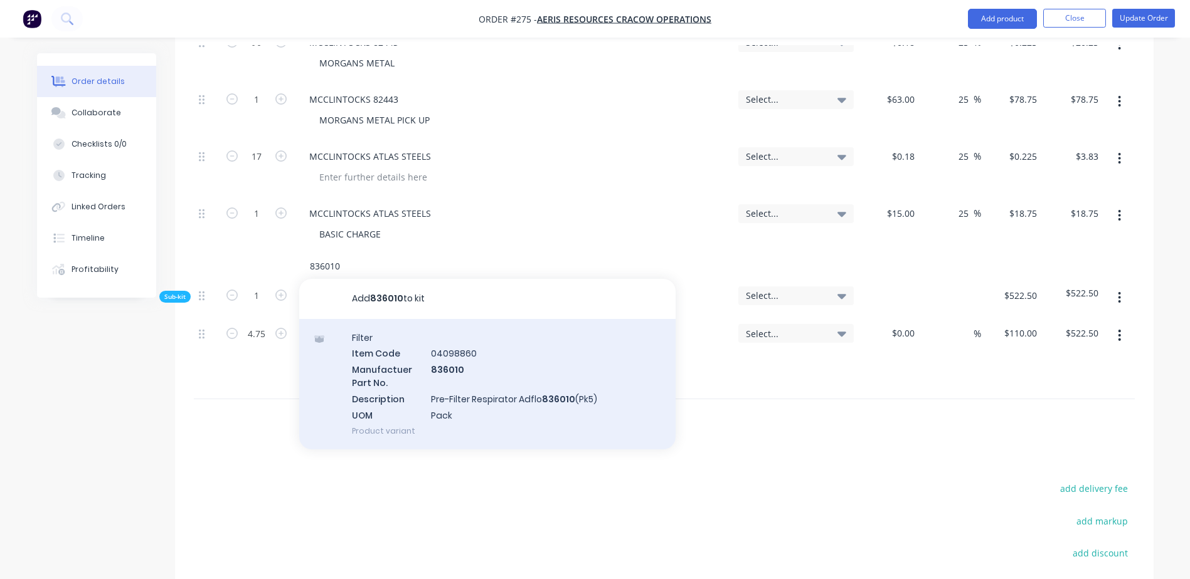
type input "836010"
click at [455, 341] on div "Filter Item Code 04098860 Manufactuer Part No. 836010 Description Pre-Filter Re…" at bounding box center [487, 384] width 376 height 130
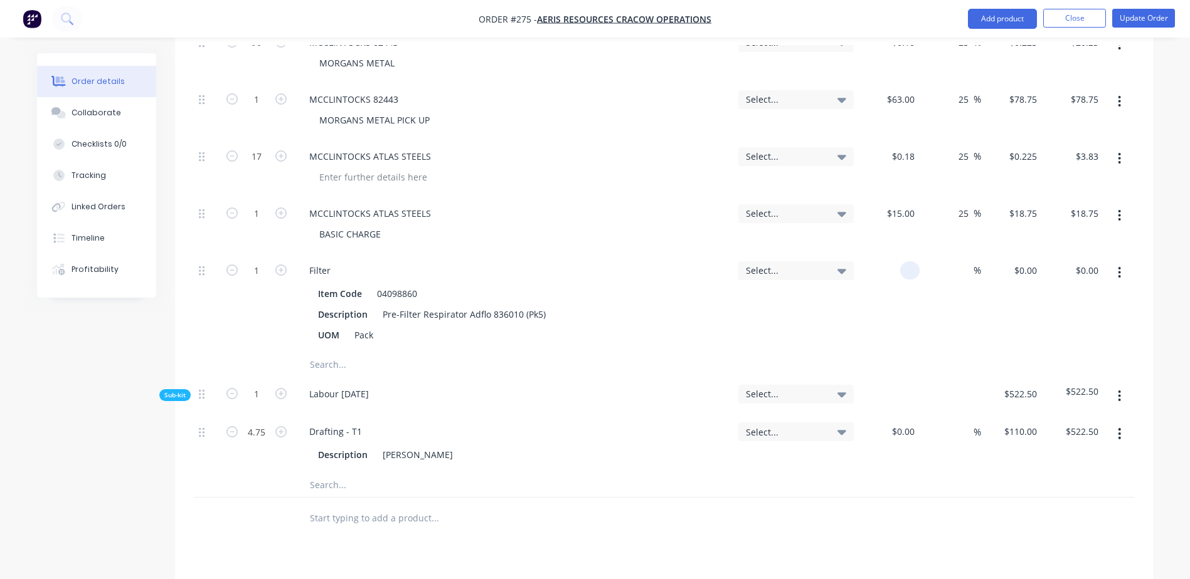
click at [894, 254] on div at bounding box center [888, 303] width 61 height 98
type input "$4.85"
click at [322, 352] on input "text" at bounding box center [434, 364] width 251 height 25
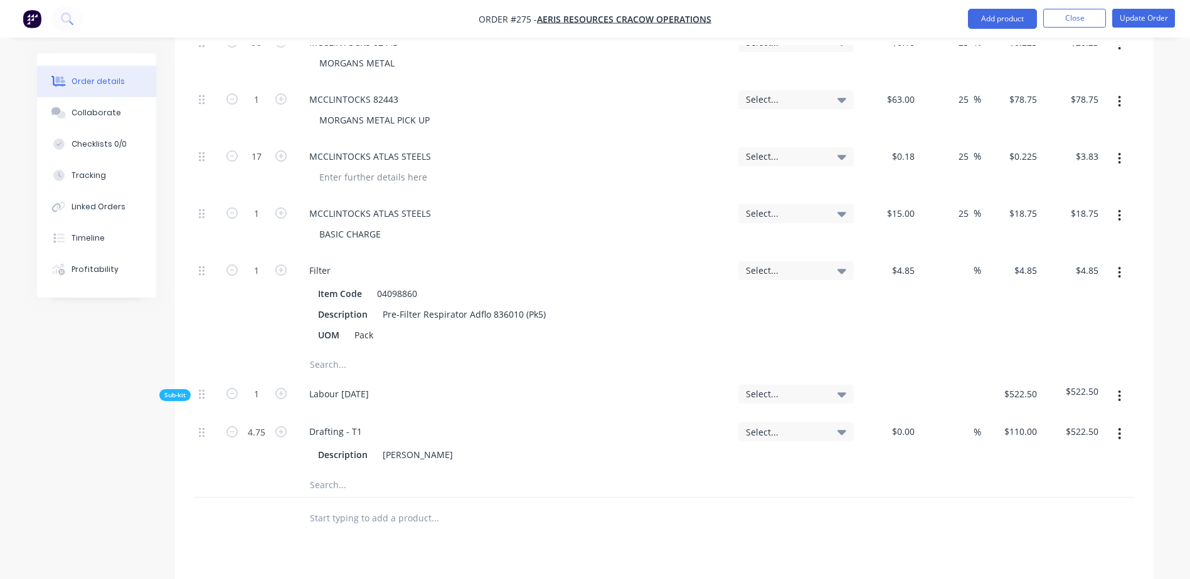
click at [336, 352] on input "text" at bounding box center [434, 364] width 251 height 25
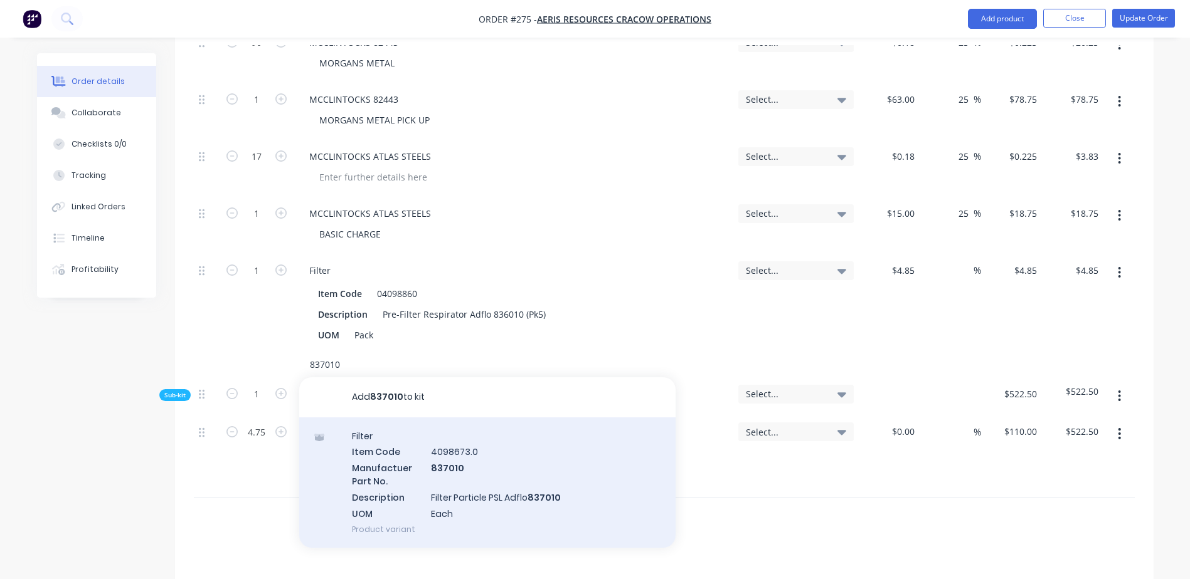
type input "837010"
click at [446, 423] on div "Filter Item Code 4098673.0 Manufactuer Part No. 837010 Description Filter Parti…" at bounding box center [487, 483] width 376 height 130
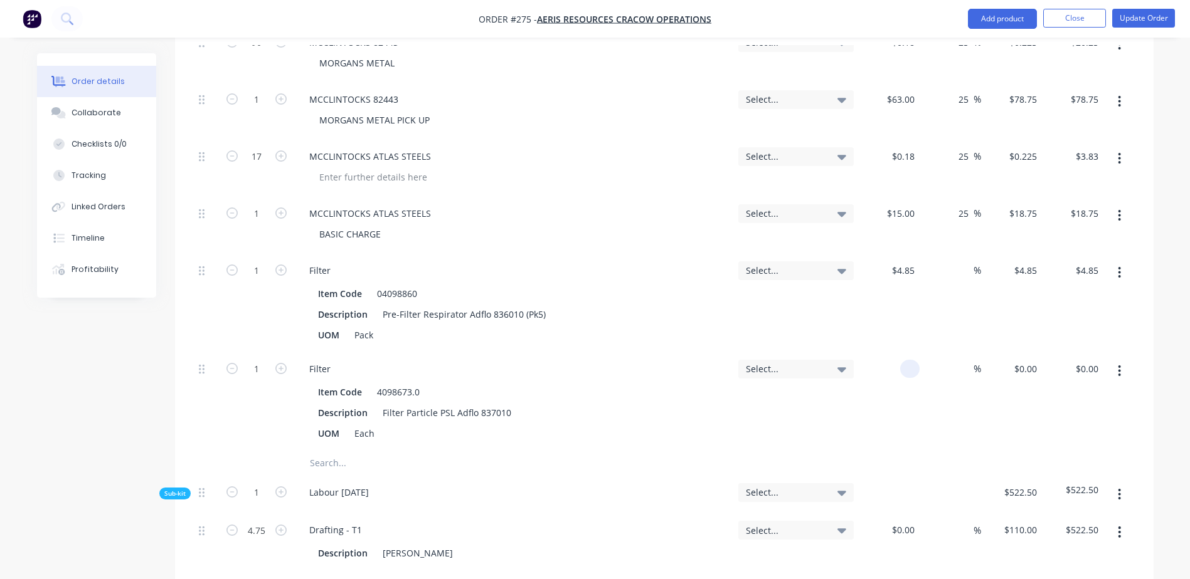
drag, startPoint x: 898, startPoint y: 333, endPoint x: 884, endPoint y: 333, distance: 14.4
click at [899, 352] on div at bounding box center [888, 401] width 61 height 98
type input "$60.50"
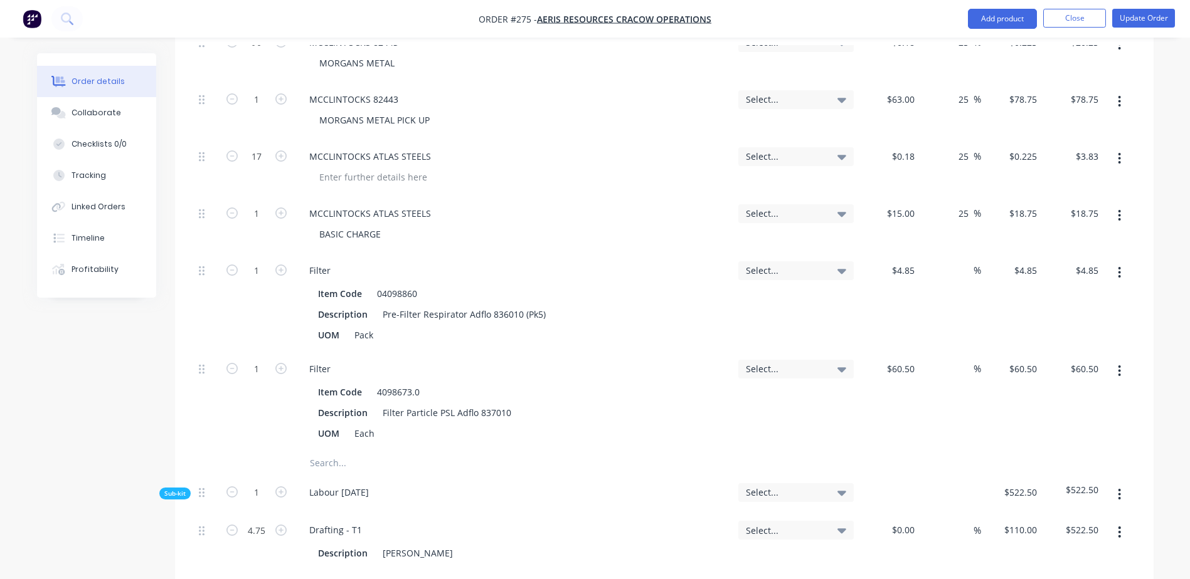
click at [325, 451] on input "text" at bounding box center [434, 463] width 251 height 25
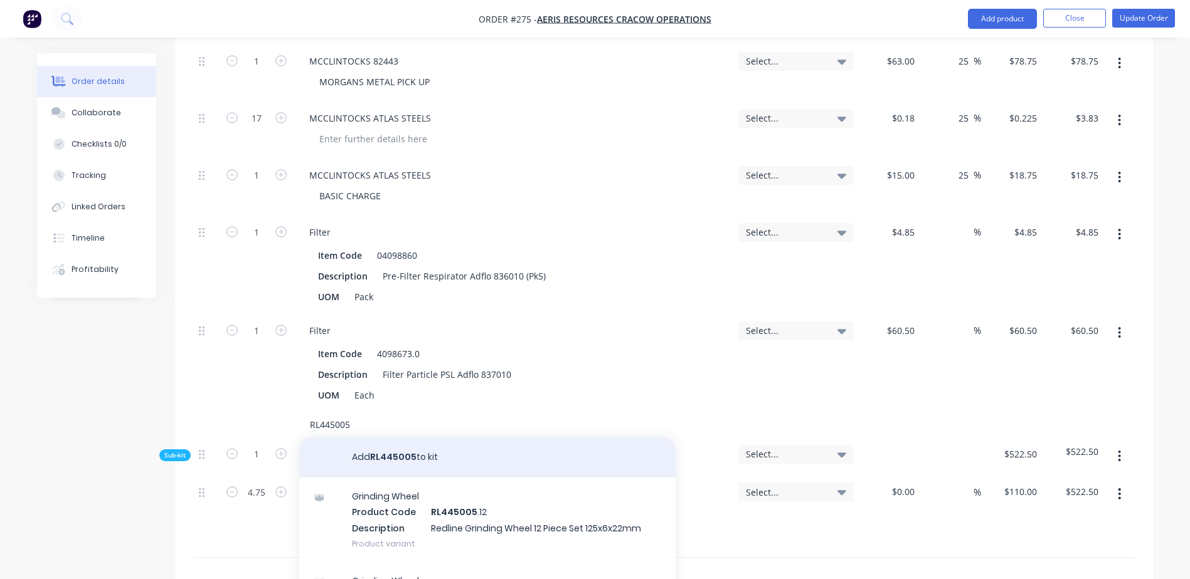
scroll to position [1380, 0]
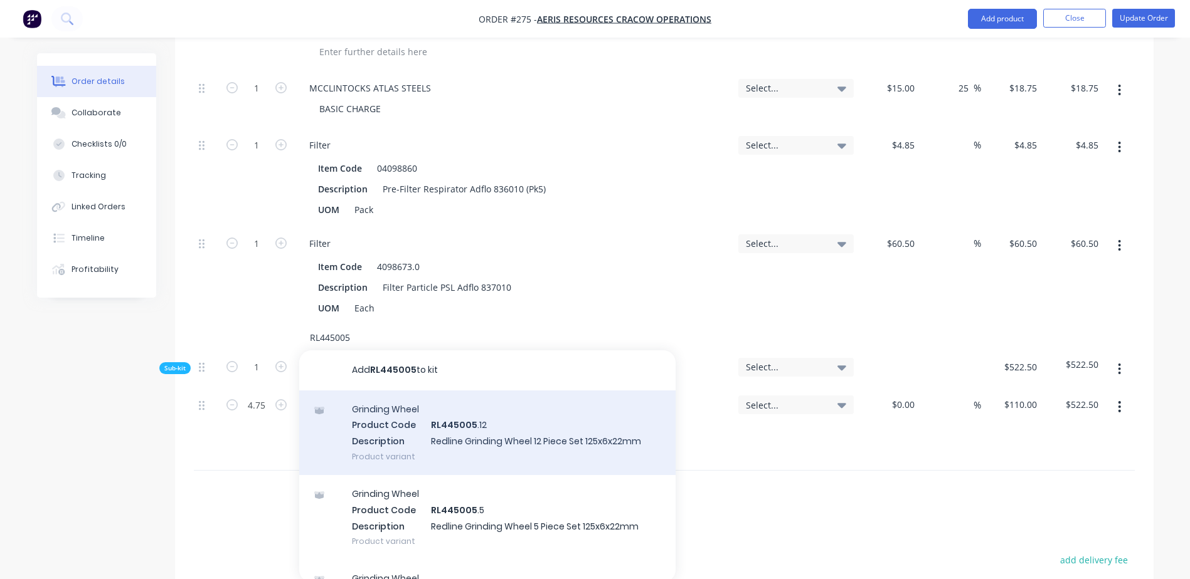
type input "RL445005"
click at [461, 392] on div "Grinding Wheel Product Code RL445005 .12 Description Redline Grinding Wheel 12 …" at bounding box center [487, 433] width 376 height 85
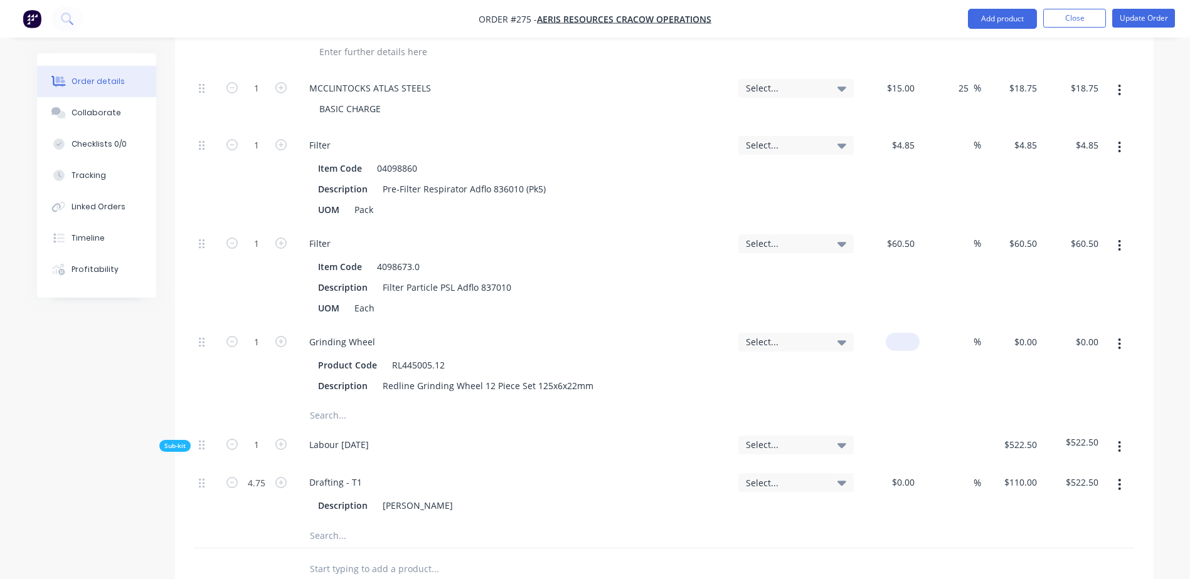
click at [902, 333] on div "$0.00" at bounding box center [902, 342] width 34 height 18
type input "$1.40"
click at [331, 403] on input "text" at bounding box center [434, 415] width 251 height 25
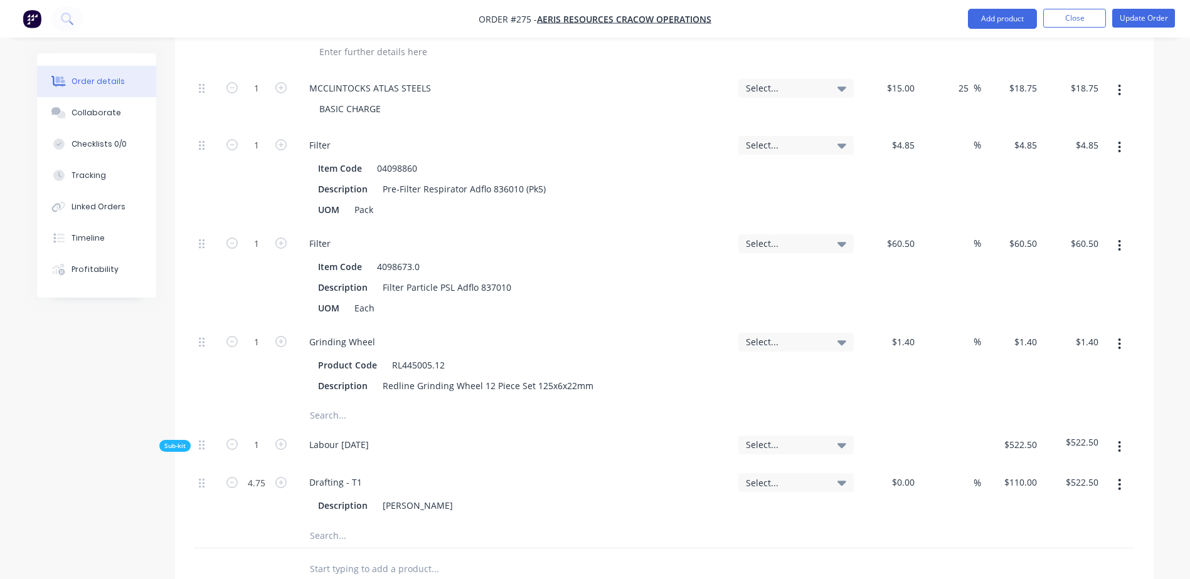
click at [322, 403] on input "text" at bounding box center [434, 415] width 251 height 25
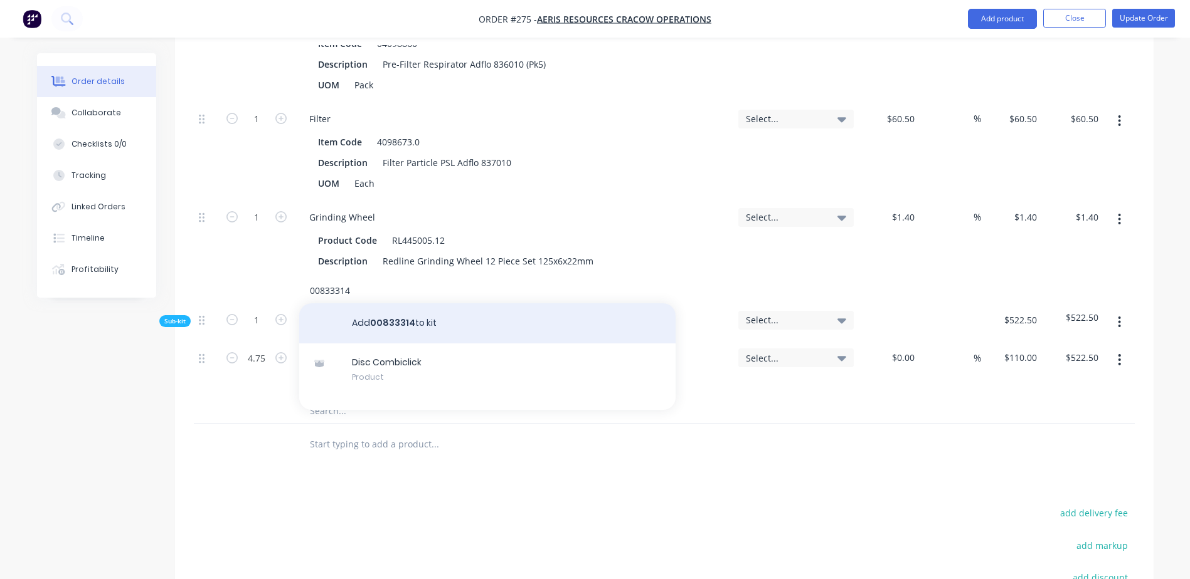
scroll to position [1505, 0]
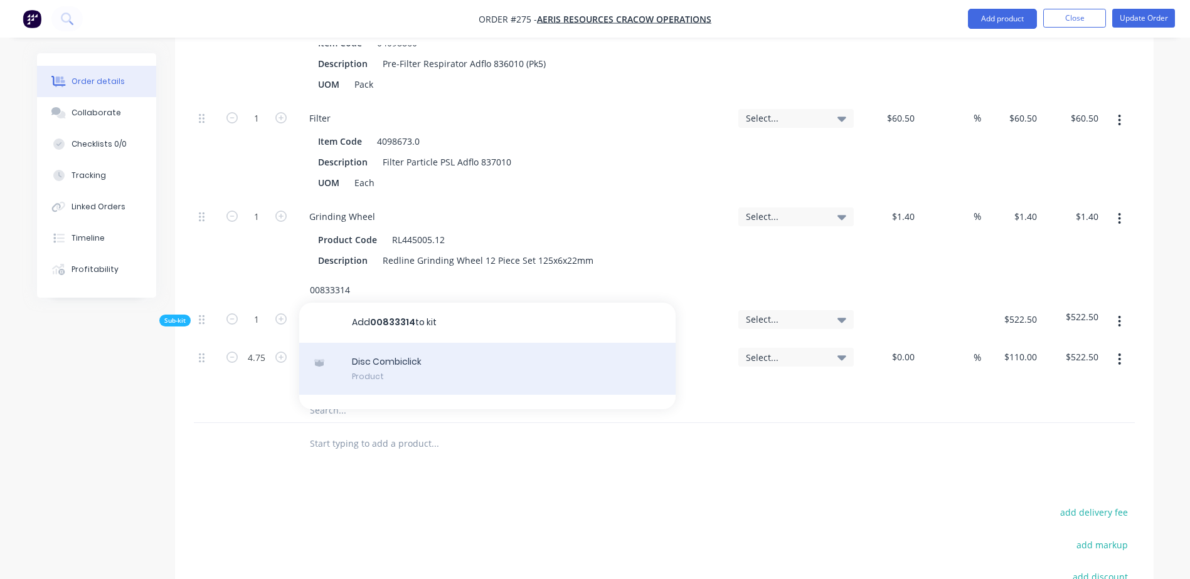
type input "00833314"
click at [408, 343] on div "Disc Combiclick Product" at bounding box center [487, 369] width 376 height 53
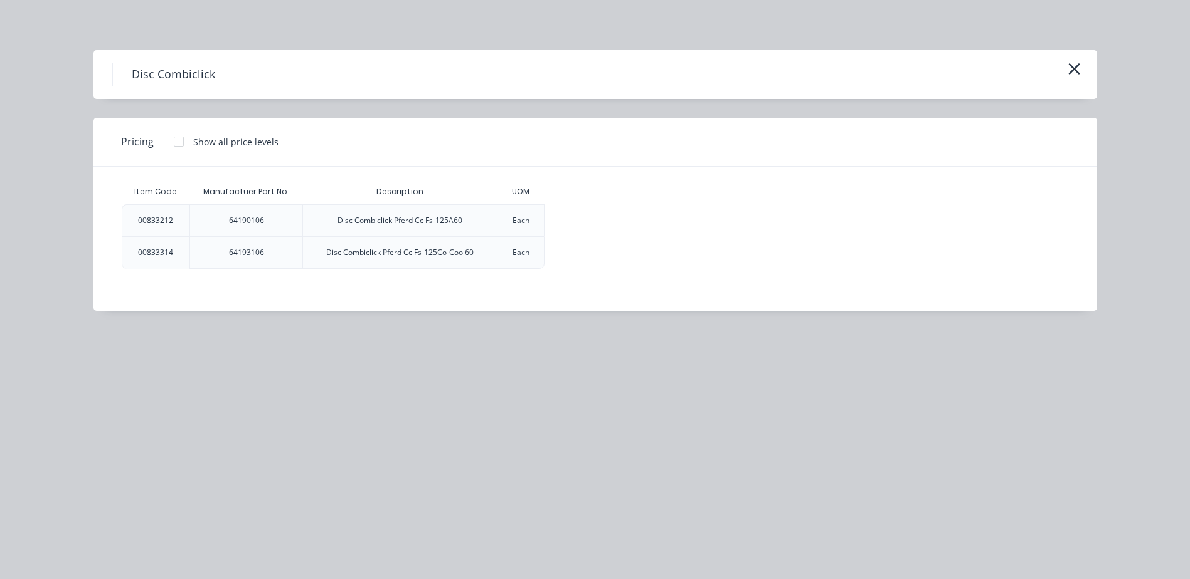
click at [520, 253] on div "Each" at bounding box center [520, 252] width 17 height 11
click at [453, 253] on div "Disc Combiclick Pferd Cc Fs-125Co-Cool60" at bounding box center [399, 252] width 147 height 11
click at [252, 251] on div "64193106" at bounding box center [246, 252] width 35 height 11
drag, startPoint x: 252, startPoint y: 251, endPoint x: 164, endPoint y: 254, distance: 88.5
click at [164, 254] on div "00833314" at bounding box center [155, 252] width 35 height 11
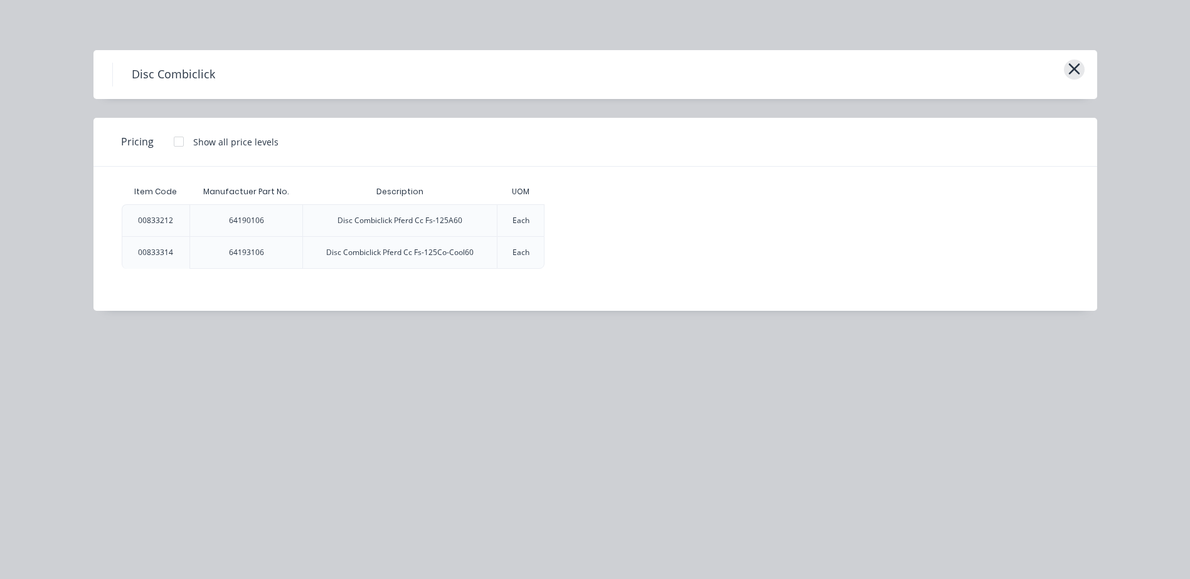
click at [1072, 68] on icon "button" at bounding box center [1073, 68] width 11 height 11
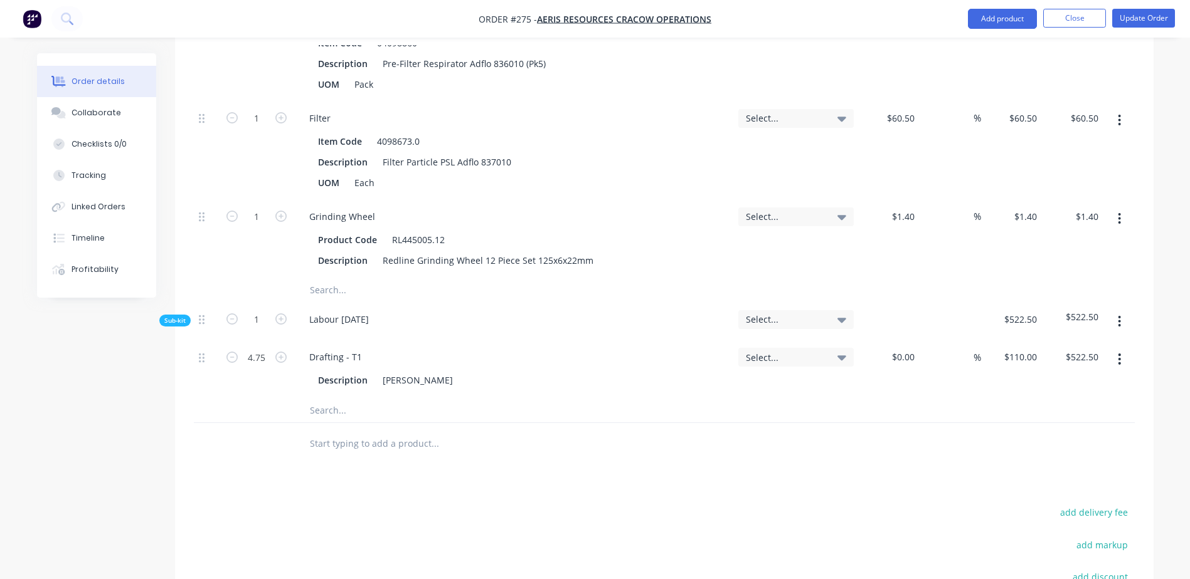
click at [329, 278] on input "text" at bounding box center [434, 290] width 251 height 25
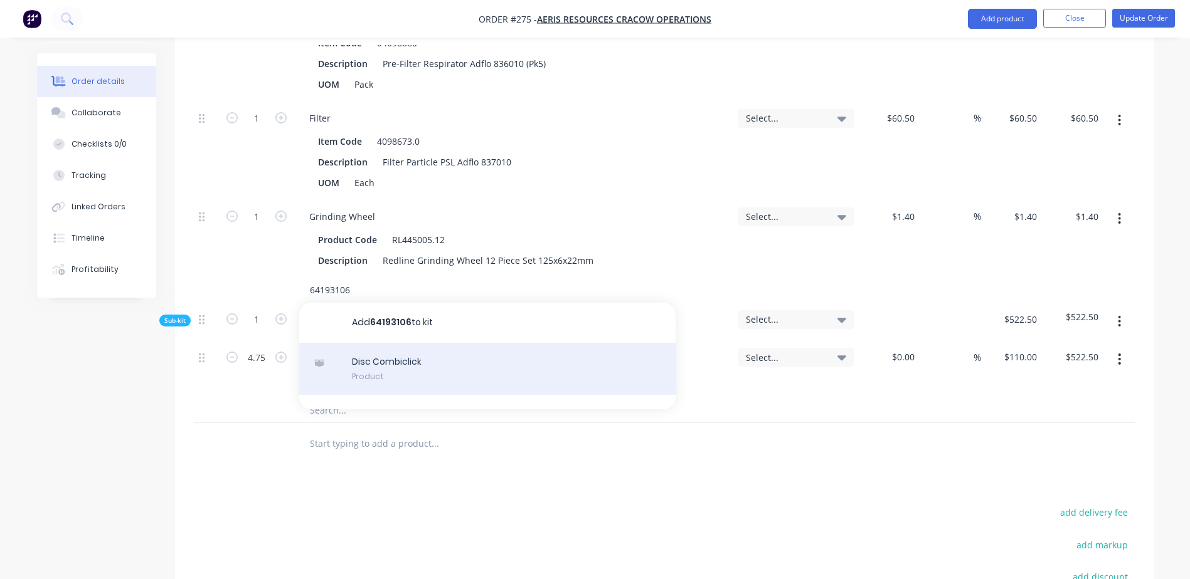
type input "64193106"
click at [420, 343] on div "Disc Combiclick Product" at bounding box center [487, 369] width 376 height 53
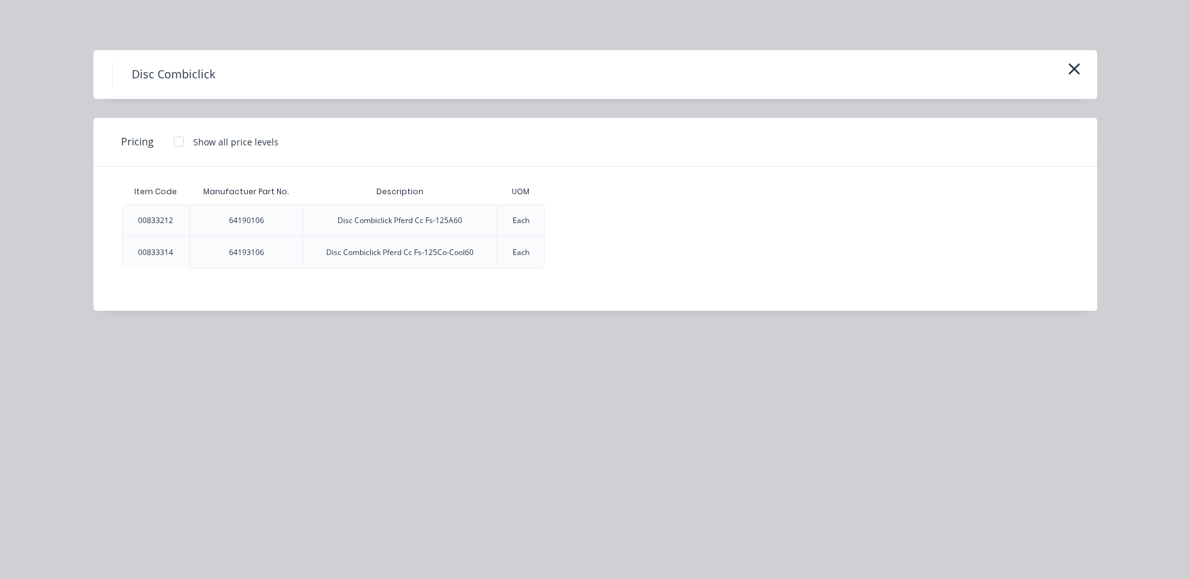
click at [525, 223] on div "Each" at bounding box center [520, 220] width 17 height 11
click at [531, 255] on div "Each" at bounding box center [520, 252] width 37 height 31
drag, startPoint x: 531, startPoint y: 255, endPoint x: 524, endPoint y: 255, distance: 6.3
click at [526, 255] on div "Each" at bounding box center [520, 252] width 37 height 31
click at [522, 256] on div "Each" at bounding box center [520, 252] width 17 height 11
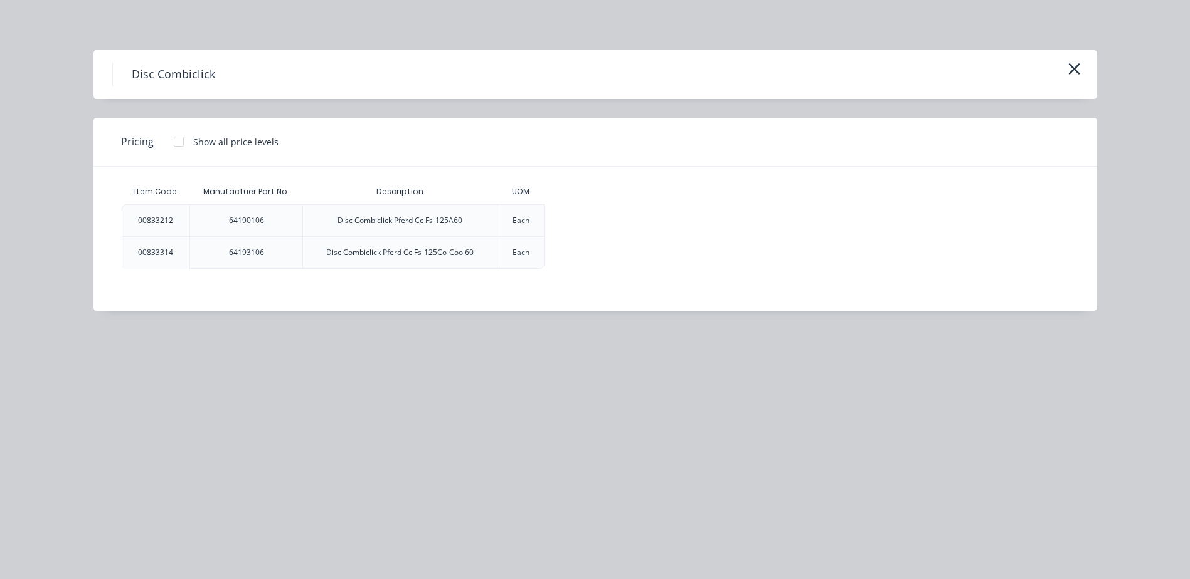
click at [454, 252] on div "Disc Combiclick Pferd Cc Fs-125Co-Cool60" at bounding box center [399, 252] width 147 height 11
drag, startPoint x: 270, startPoint y: 251, endPoint x: 251, endPoint y: 253, distance: 19.5
click at [269, 251] on div "64193106" at bounding box center [246, 252] width 55 height 31
click at [178, 260] on div "00833314" at bounding box center [155, 252] width 55 height 31
click at [1082, 65] on button "button" at bounding box center [1074, 70] width 21 height 20
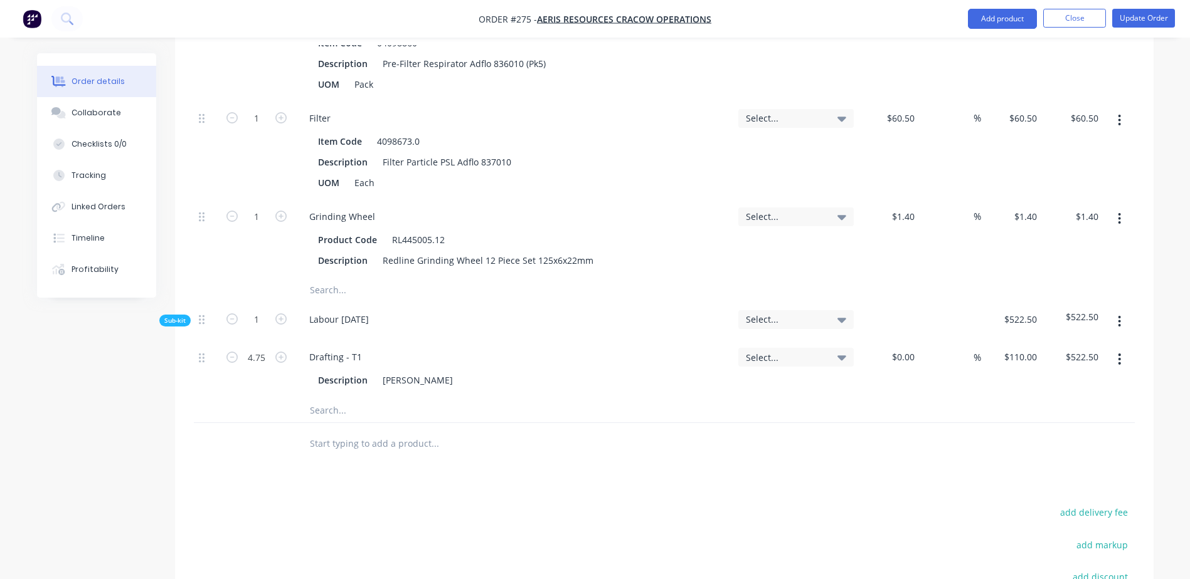
click at [334, 278] on input "text" at bounding box center [434, 290] width 251 height 25
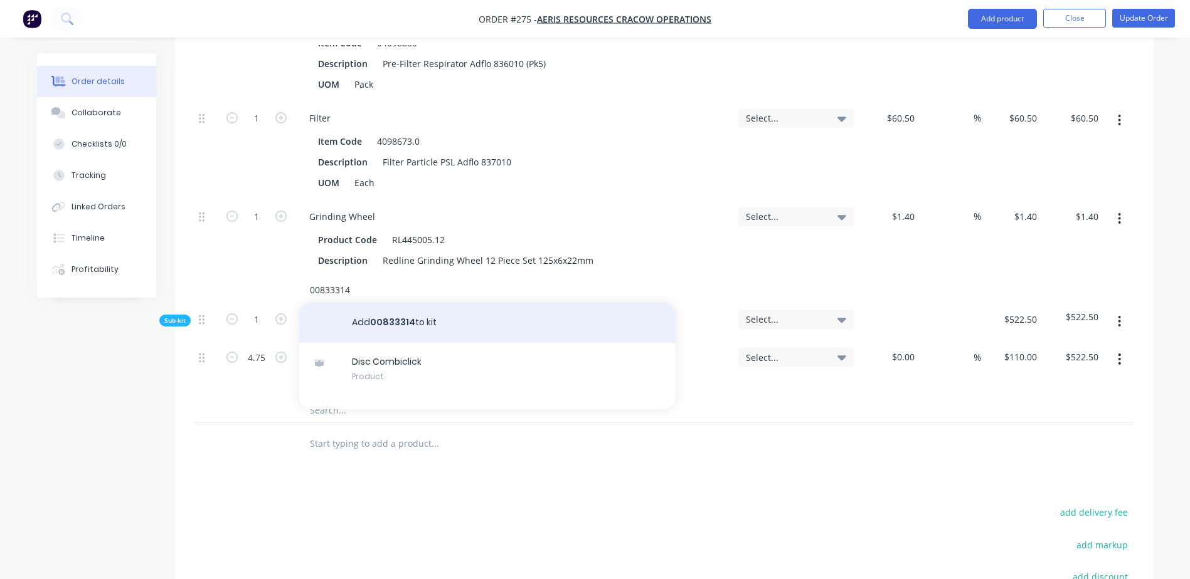
type input "00833314"
click at [400, 303] on button "Add 00833314 to kit" at bounding box center [487, 323] width 376 height 40
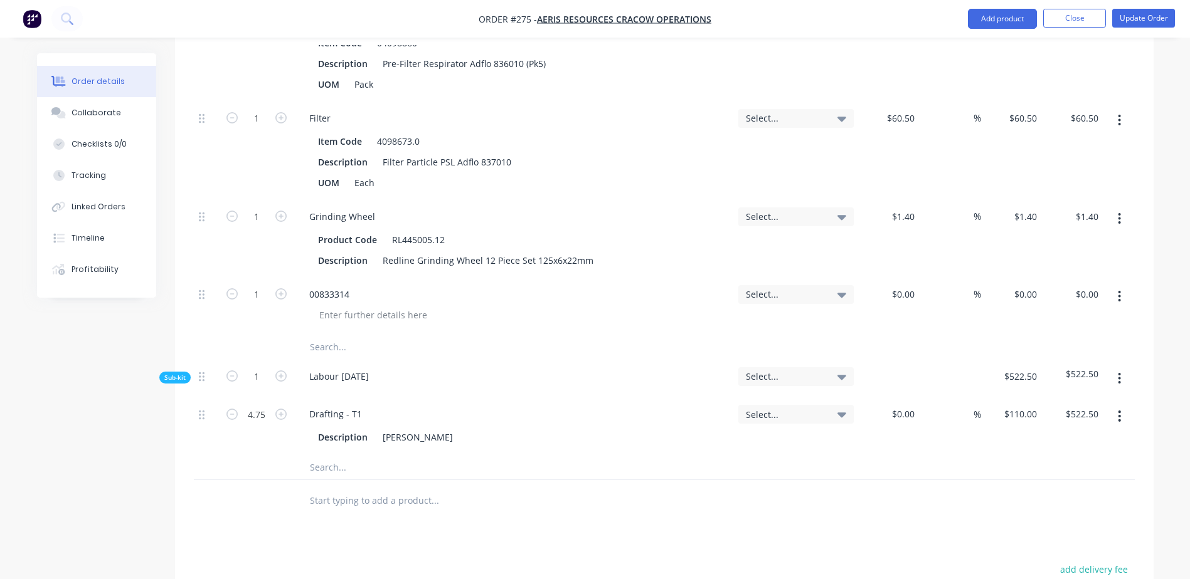
click at [378, 285] on div "00833314" at bounding box center [513, 294] width 429 height 18
drag, startPoint x: 355, startPoint y: 255, endPoint x: 354, endPoint y: 261, distance: 6.3
click at [354, 285] on div "00833314" at bounding box center [329, 294] width 60 height 18
click at [281, 288] on icon "button" at bounding box center [280, 293] width 11 height 11
type input "2"
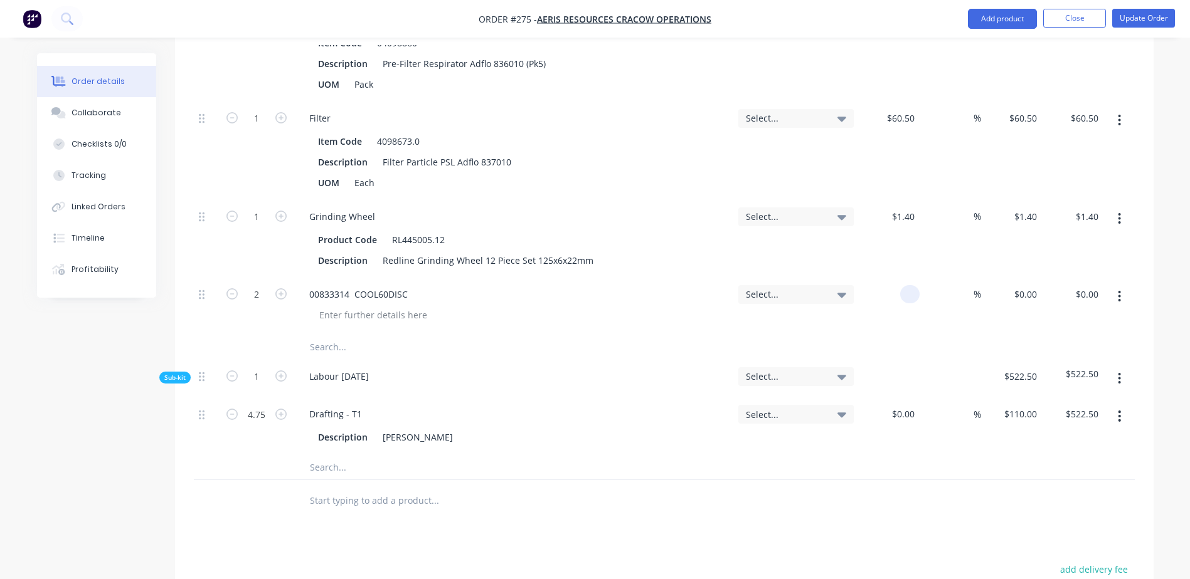
click at [910, 285] on input at bounding box center [912, 294] width 14 height 18
type input "$6.30"
type input "$12.60"
click at [1123, 21] on button "Update Order" at bounding box center [1143, 18] width 63 height 19
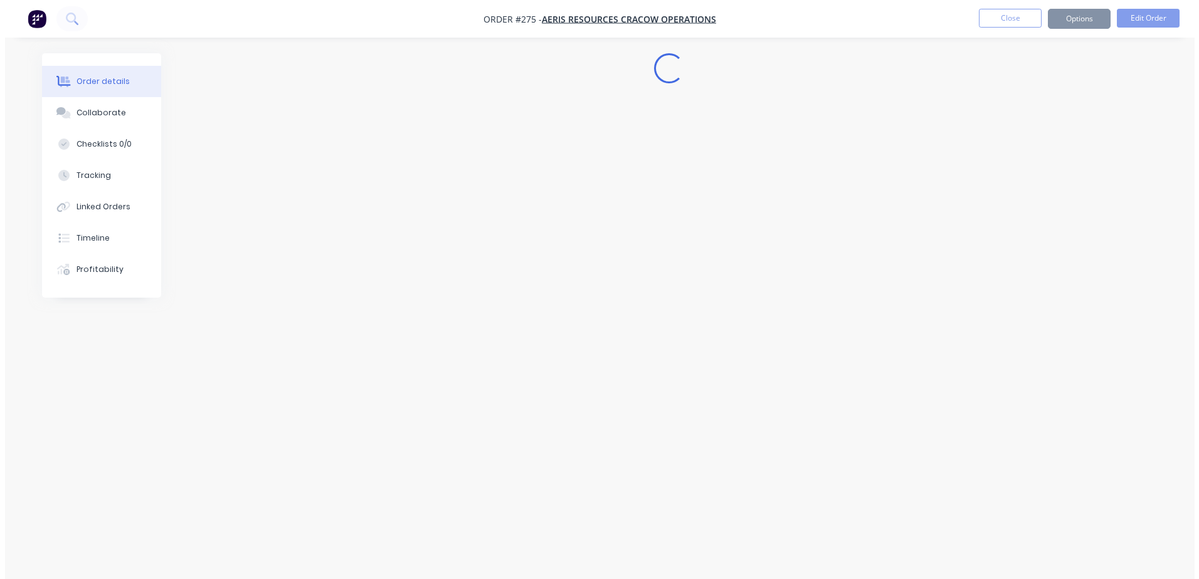
scroll to position [0, 0]
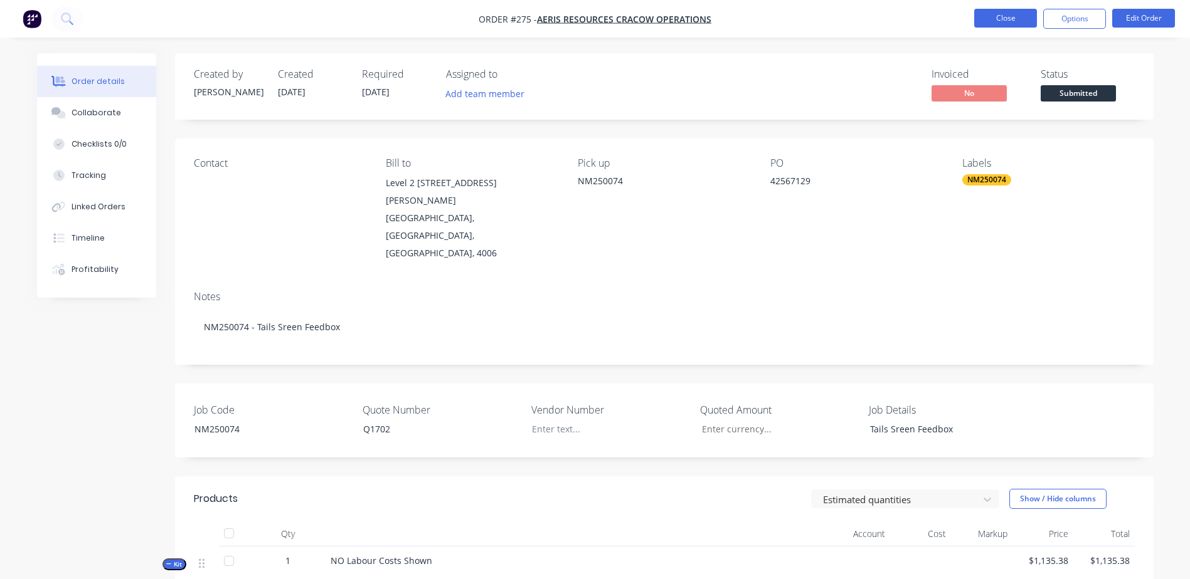
click at [988, 18] on button "Close" at bounding box center [1005, 18] width 63 height 19
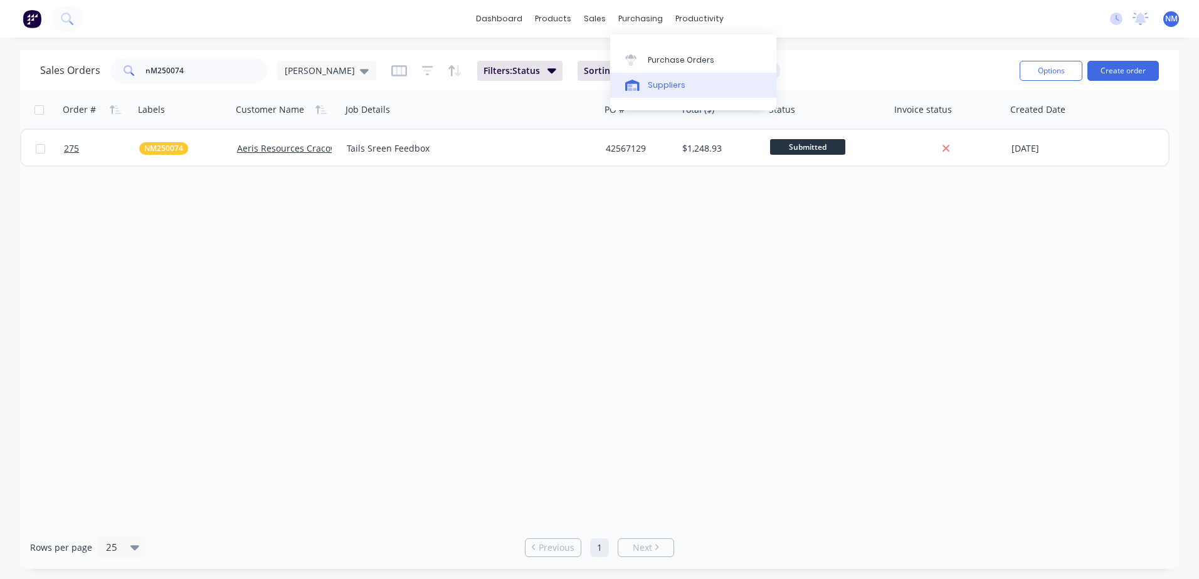
click at [668, 86] on div "Suppliers" at bounding box center [667, 85] width 38 height 11
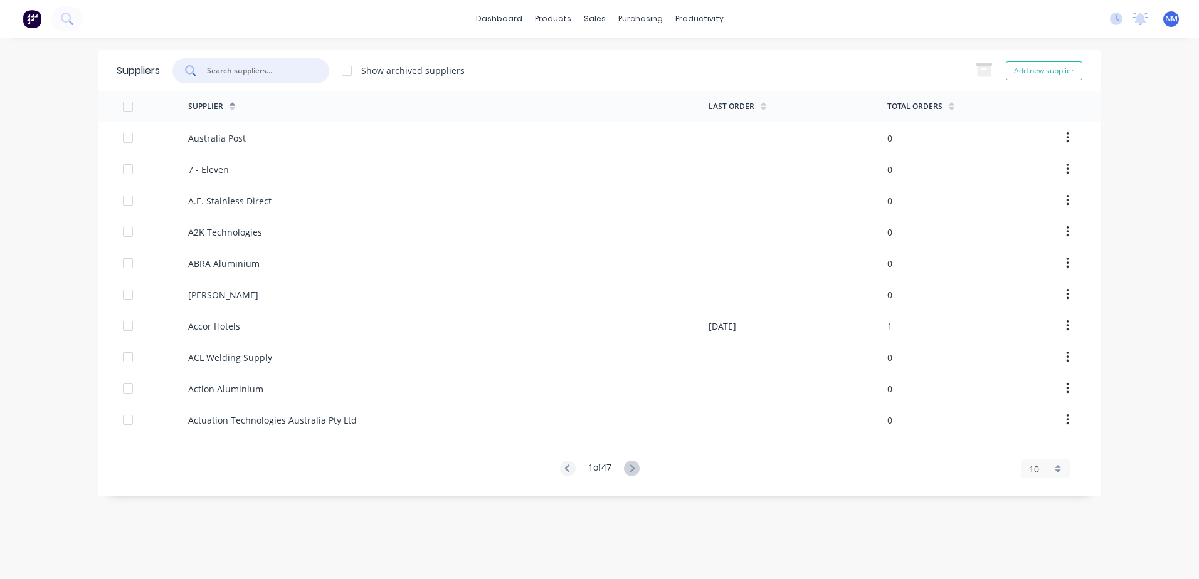
click at [269, 76] on input "text" at bounding box center [258, 71] width 104 height 13
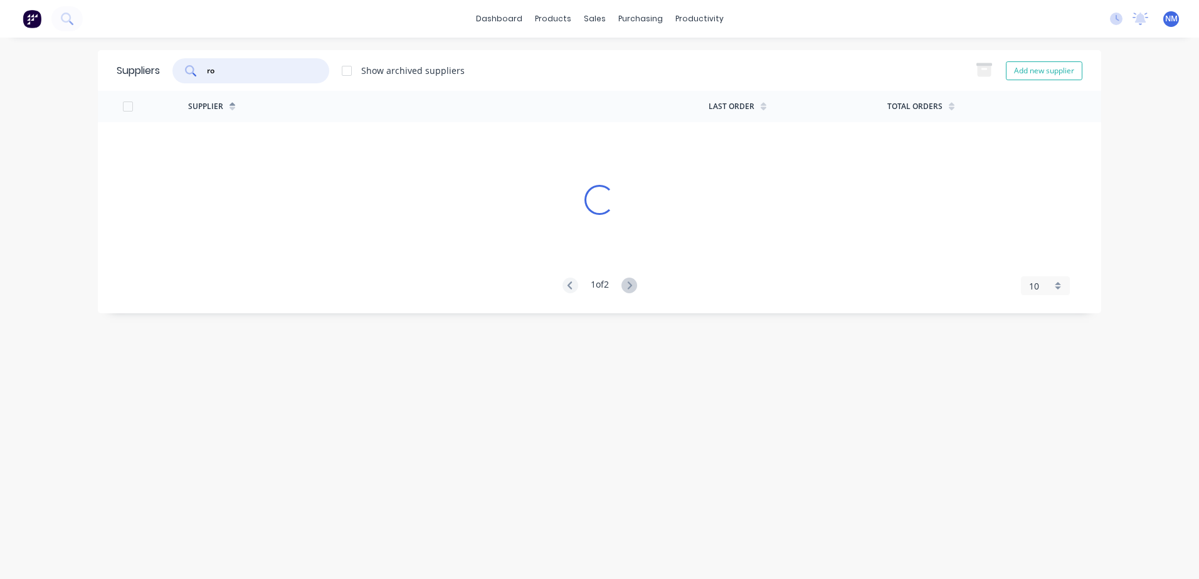
type input "r"
type input "t"
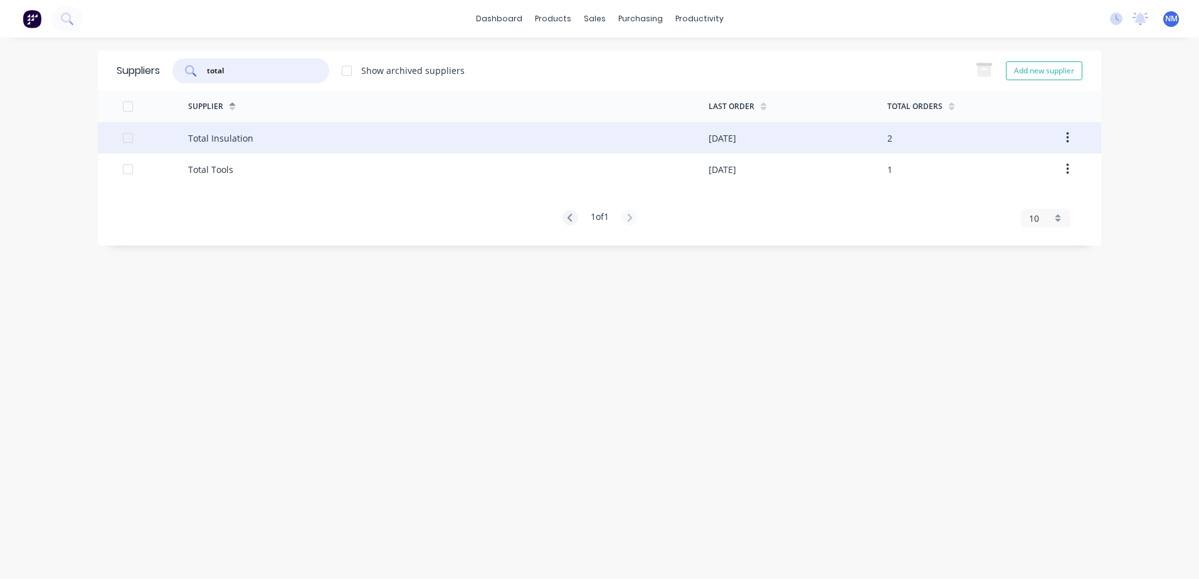
type input "total"
click at [657, 126] on div "Total Insulation" at bounding box center [448, 137] width 520 height 31
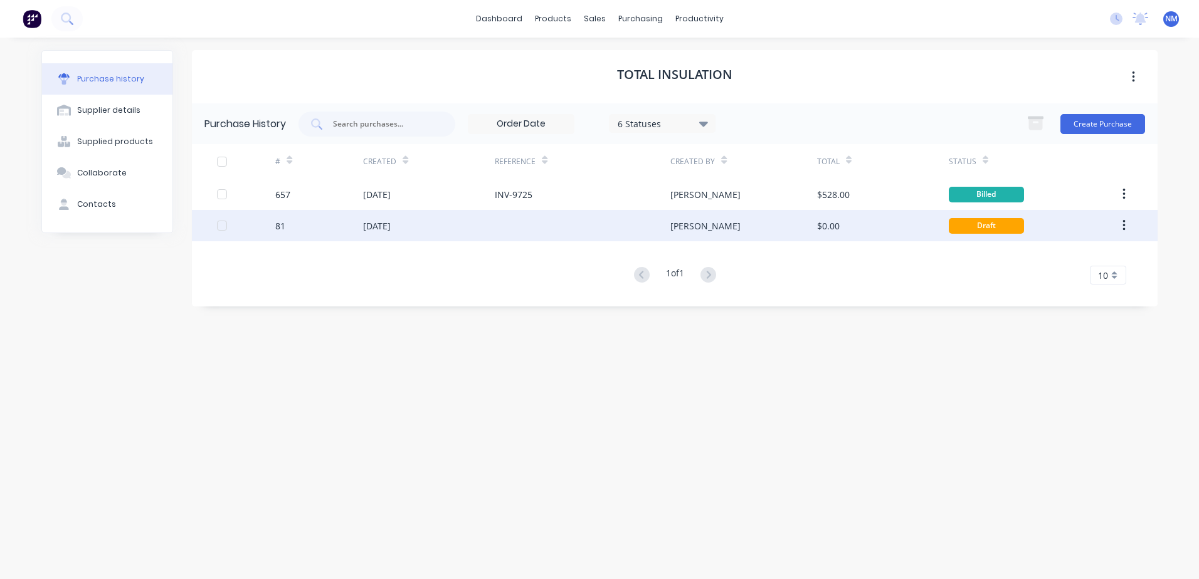
click at [769, 221] on div "Adam" at bounding box center [743, 225] width 146 height 31
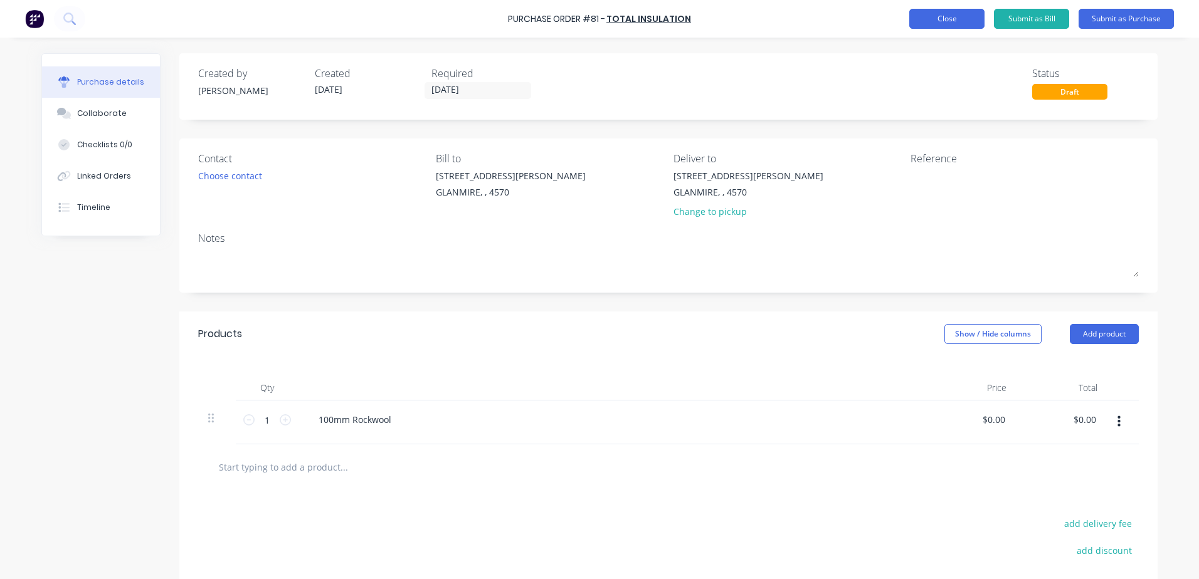
click at [925, 25] on button "Close" at bounding box center [946, 19] width 75 height 20
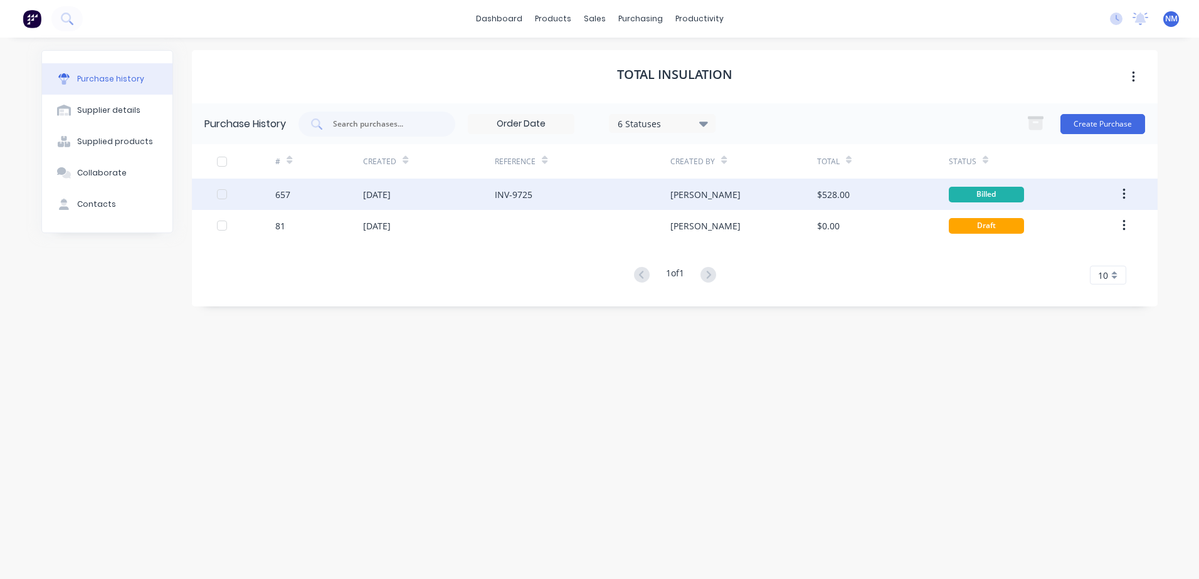
click at [729, 196] on div "[PERSON_NAME]" at bounding box center [743, 194] width 146 height 31
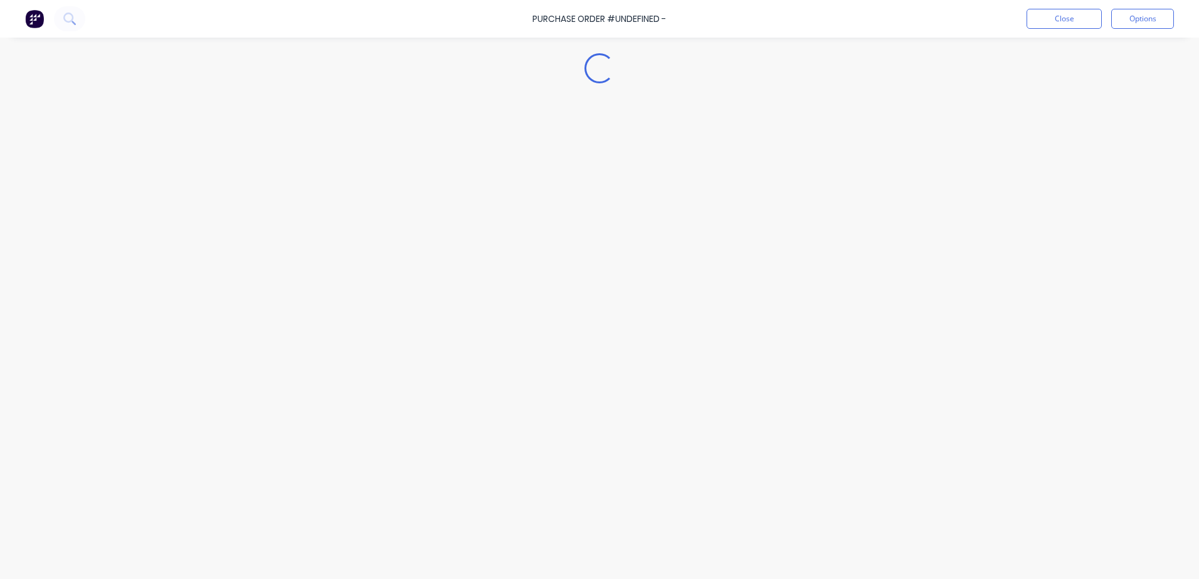
type textarea "x"
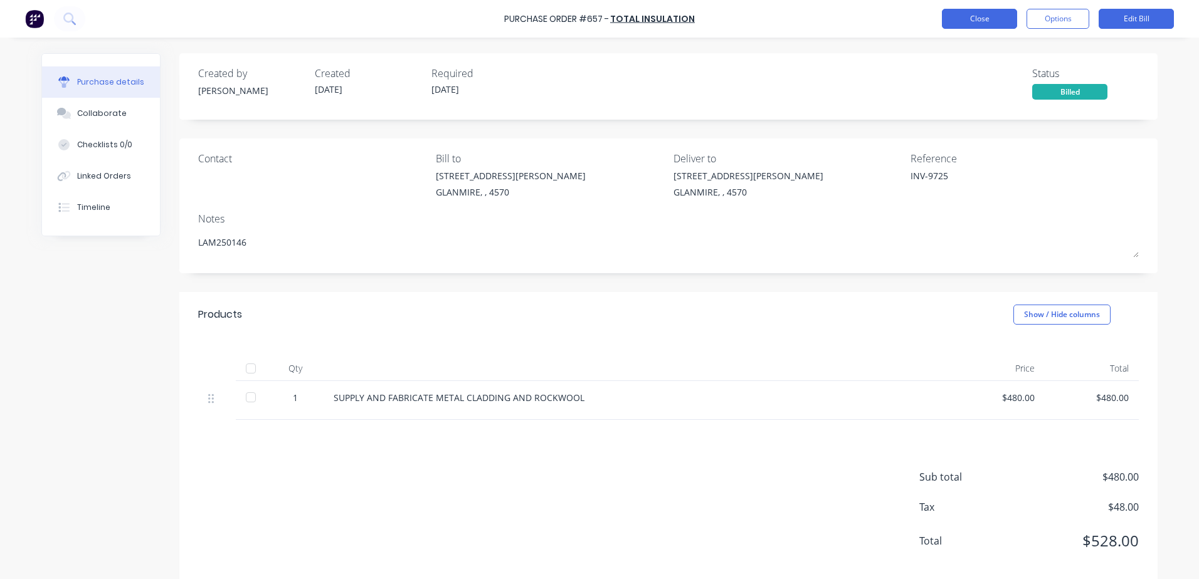
click at [969, 19] on button "Close" at bounding box center [979, 19] width 75 height 20
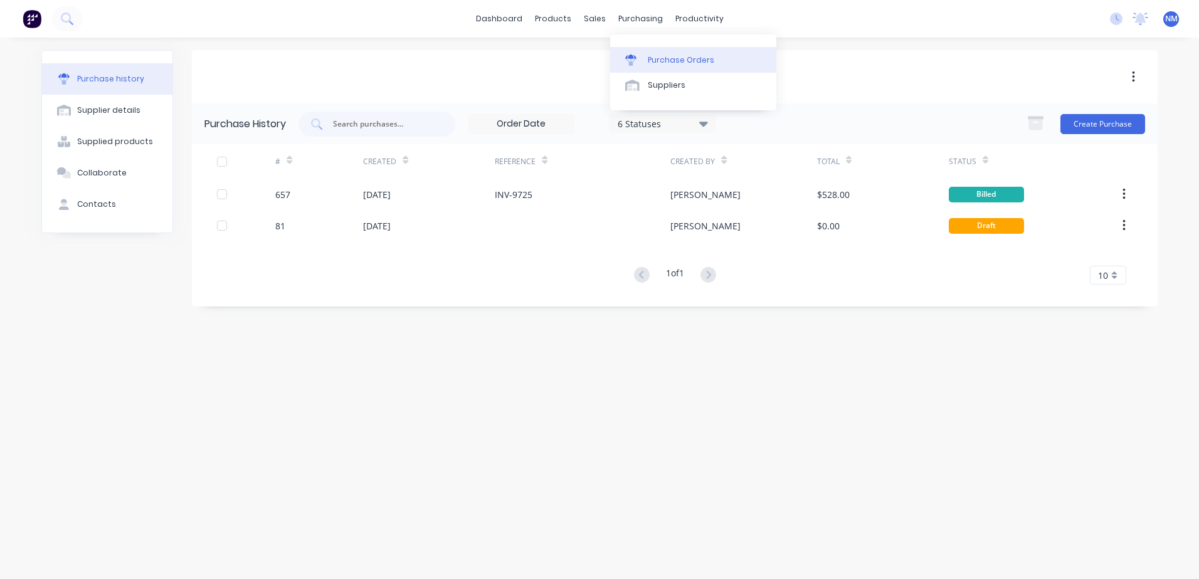
click at [664, 58] on div "Purchase Orders" at bounding box center [681, 60] width 66 height 11
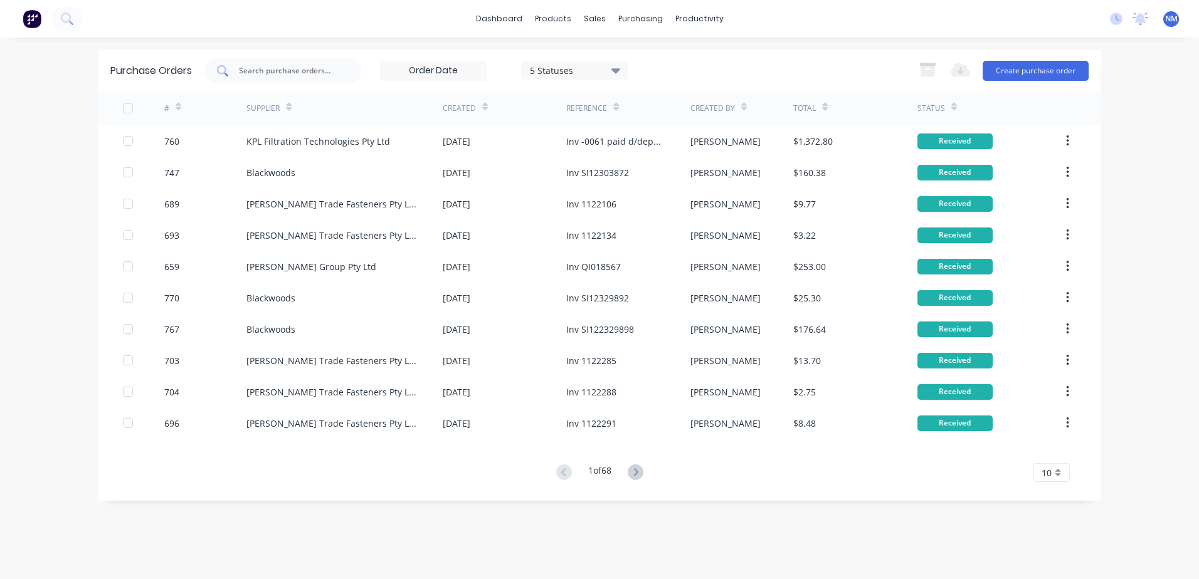
click at [265, 75] on input "text" at bounding box center [290, 71] width 104 height 13
type input "748"
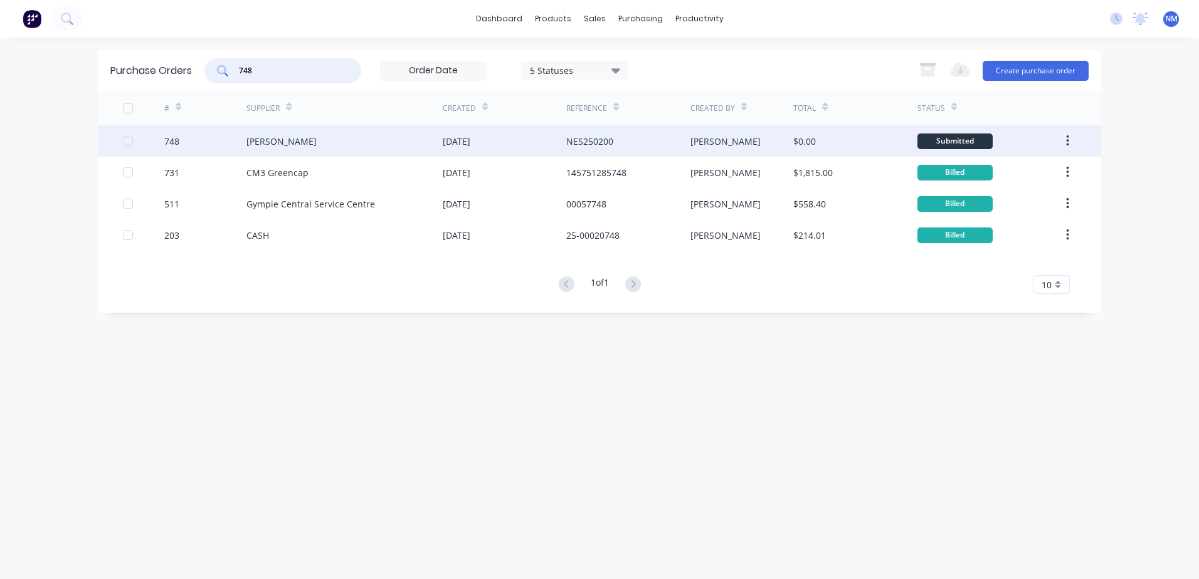
click at [871, 147] on div "$0.00" at bounding box center [855, 140] width 124 height 31
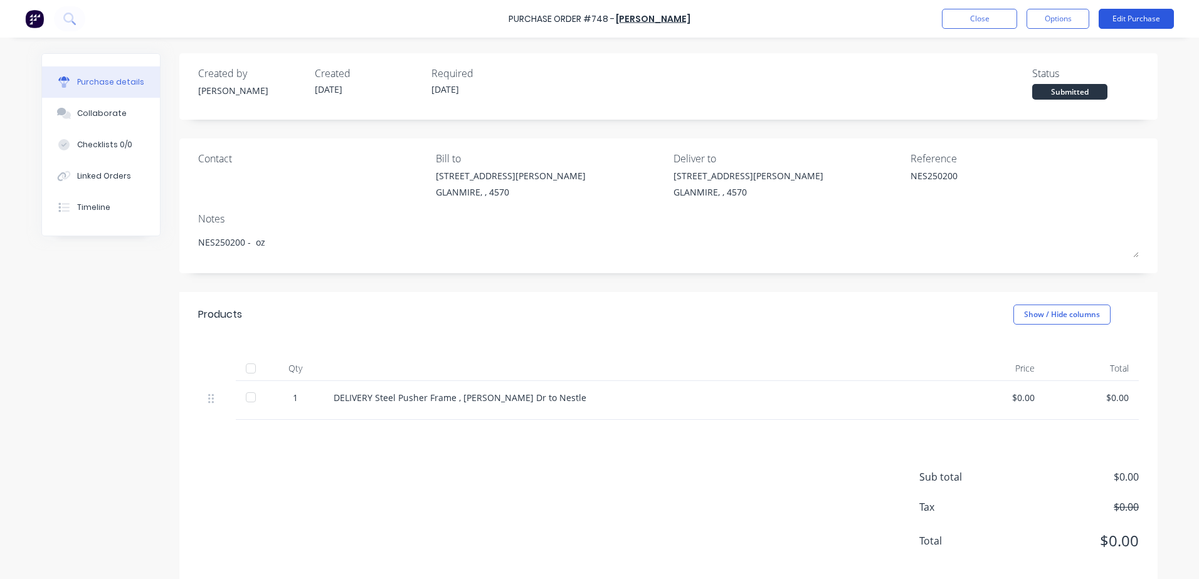
click at [1146, 13] on button "Edit Purchase" at bounding box center [1136, 19] width 75 height 20
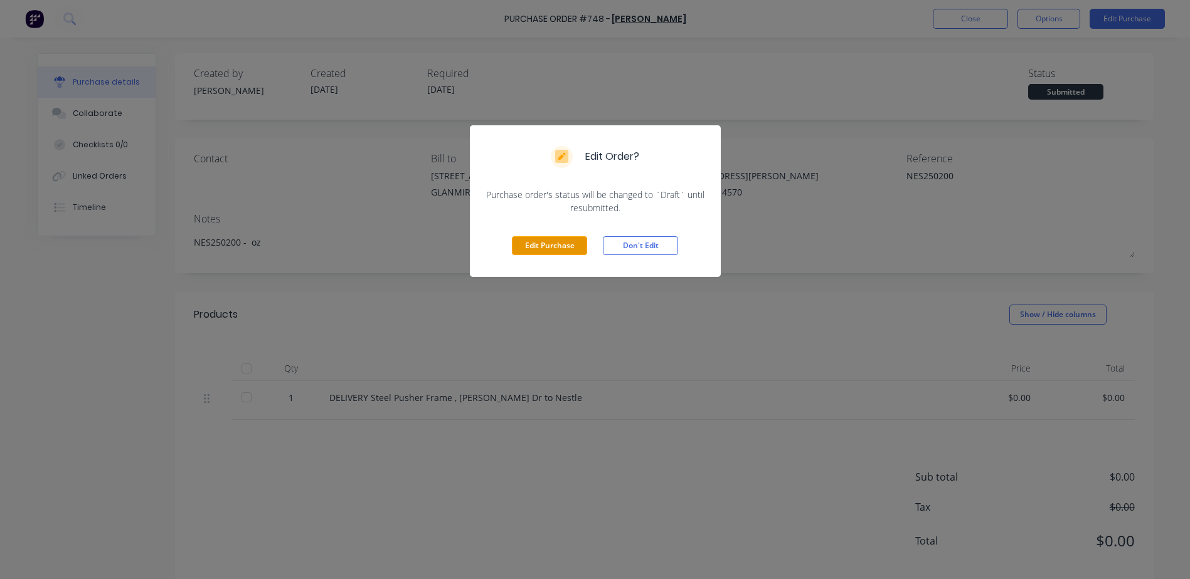
click at [544, 242] on button "Edit Purchase" at bounding box center [549, 245] width 75 height 19
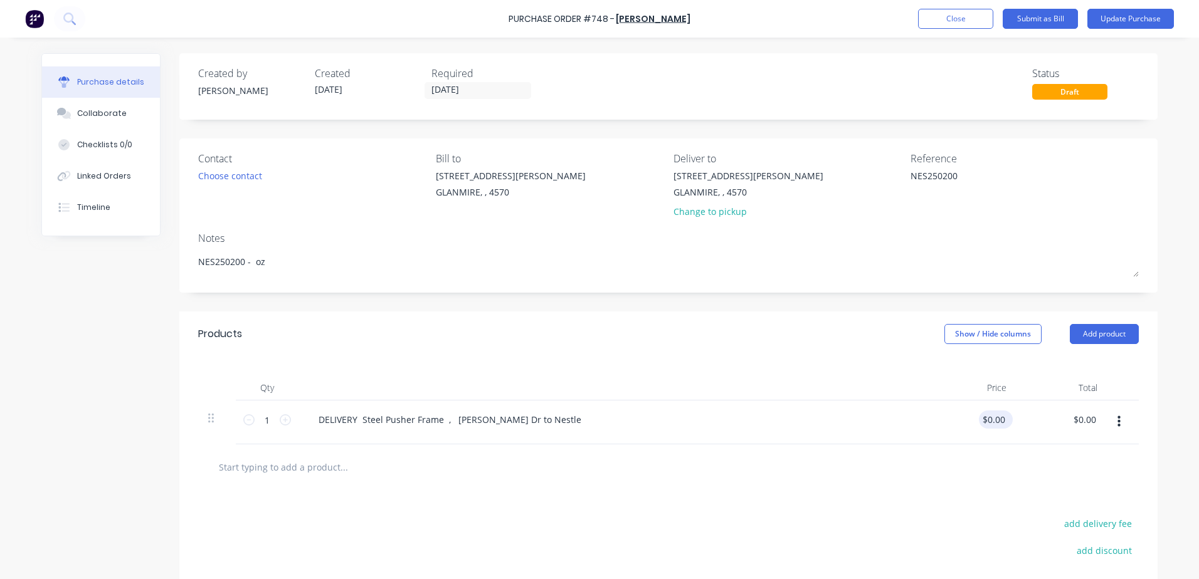
type textarea "x"
type input "0.00"
click at [980, 421] on input "0.00" at bounding box center [993, 420] width 29 height 18
type textarea "x"
drag, startPoint x: 980, startPoint y: 421, endPoint x: 1198, endPoint y: 373, distance: 224.1
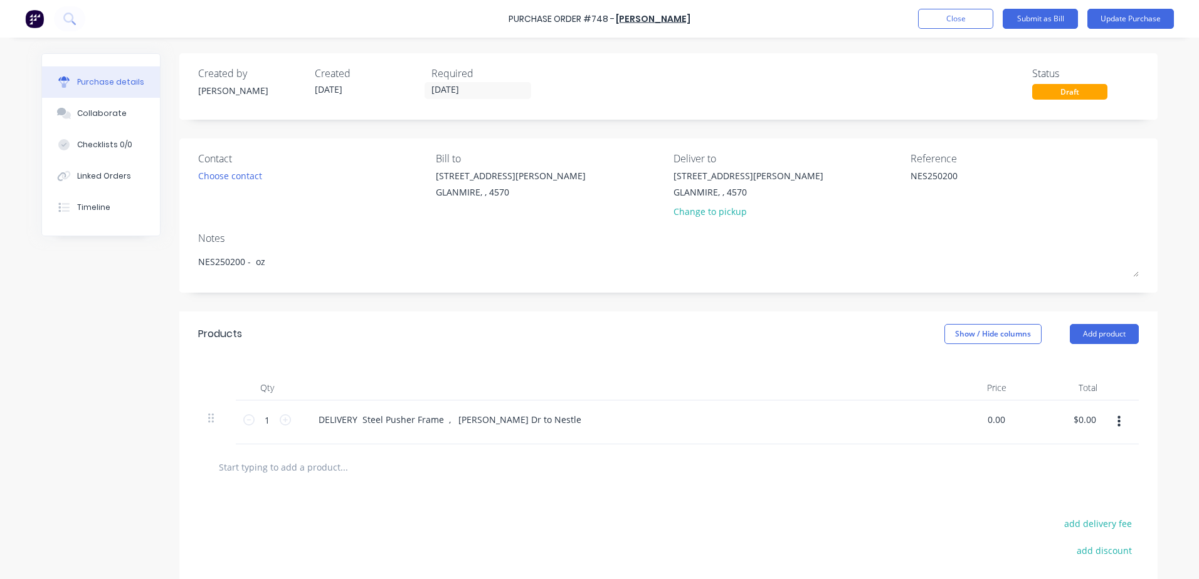
click at [1198, 373] on html "Purchase Order #748 - Mark Hibbett Add product Close Submit as Bill Update Purc…" at bounding box center [599, 289] width 1199 height 579
type input "120"
type textarea "x"
type input "$120.00"
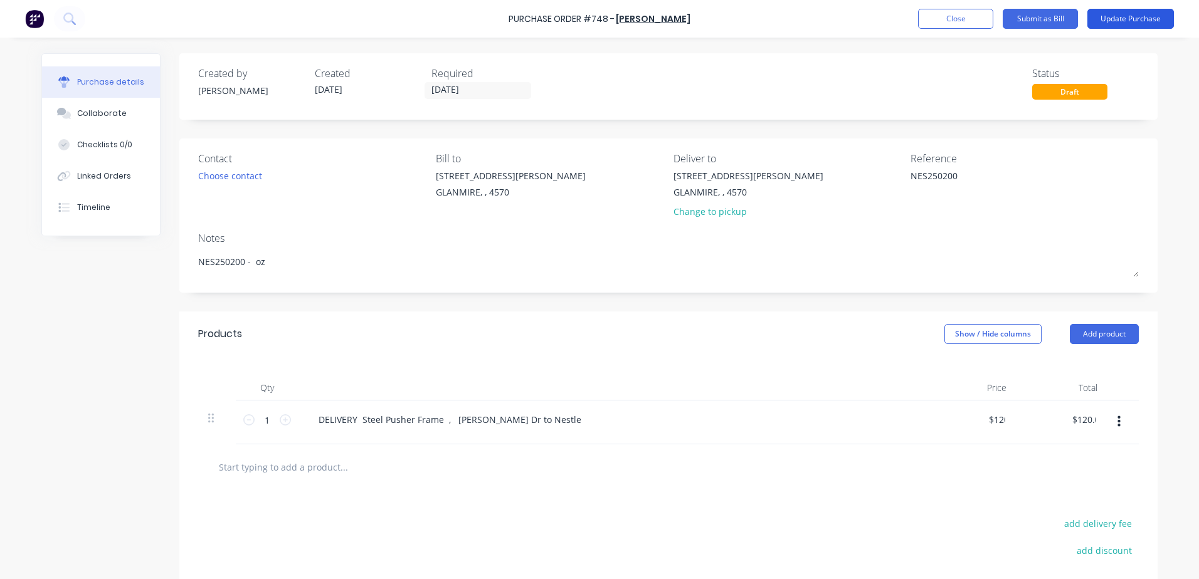
click at [1134, 19] on button "Update Purchase" at bounding box center [1130, 19] width 87 height 20
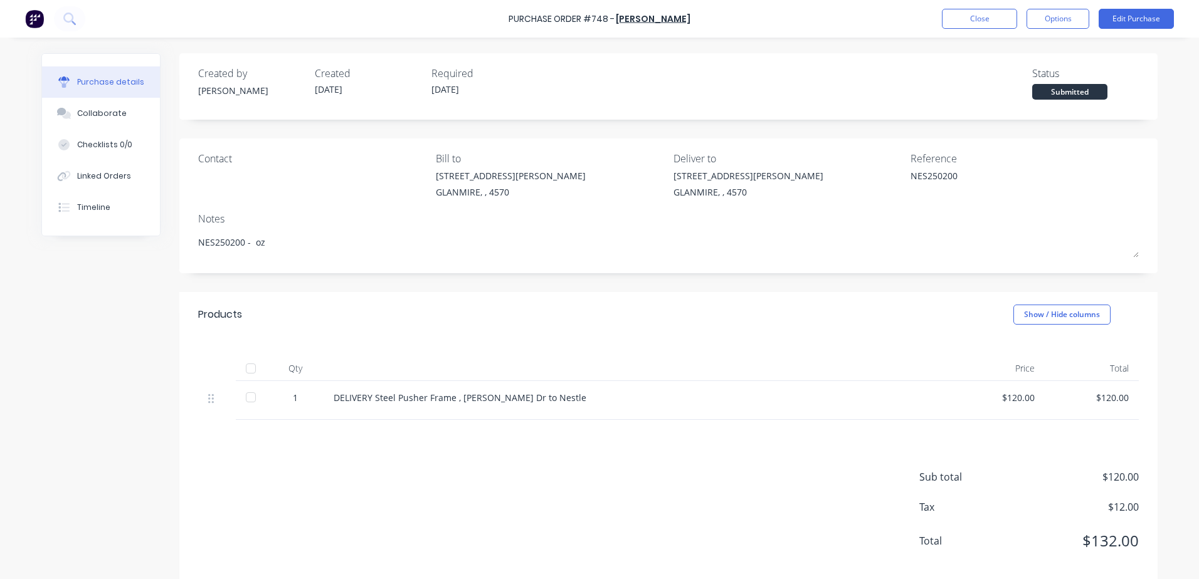
click at [874, 180] on div "Contact Bill to 9 Dennis Little Drive GLANMIRE, , 4570 Deliver to 9 Dennis Litt…" at bounding box center [668, 178] width 941 height 54
click at [1135, 15] on button "Edit Purchase" at bounding box center [1136, 19] width 75 height 20
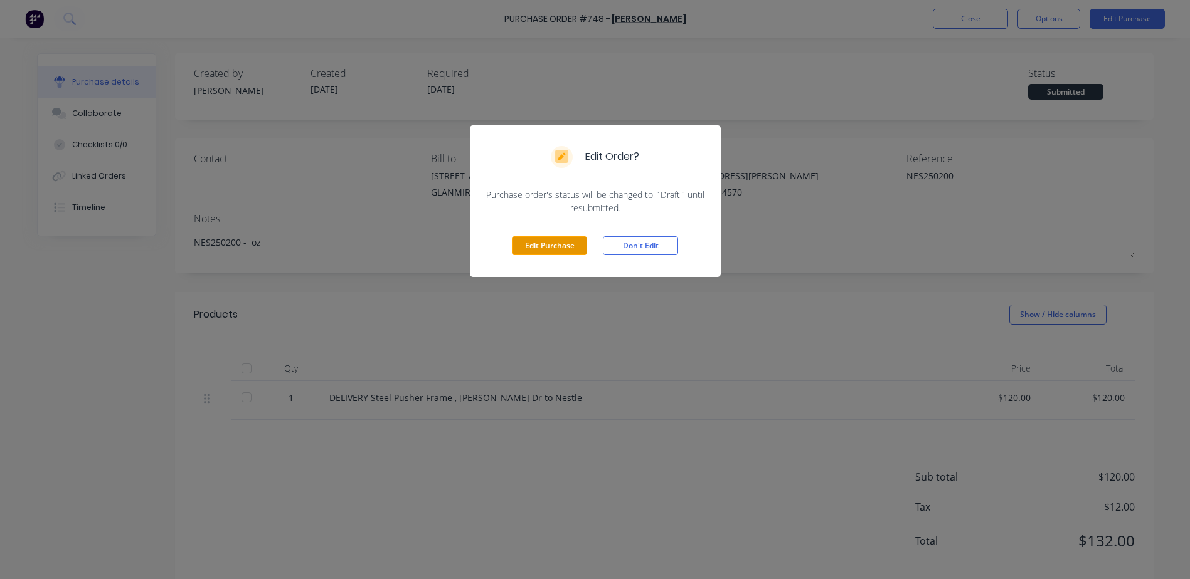
drag, startPoint x: 533, startPoint y: 244, endPoint x: 564, endPoint y: 244, distance: 30.7
click at [534, 244] on button "Edit Purchase" at bounding box center [549, 245] width 75 height 19
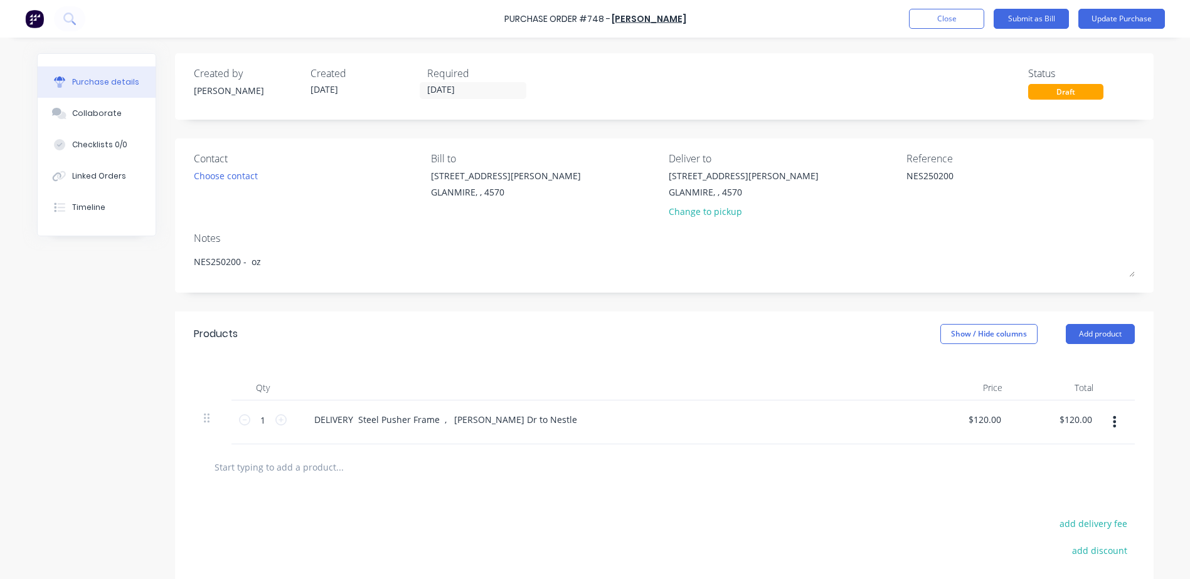
type textarea "x"
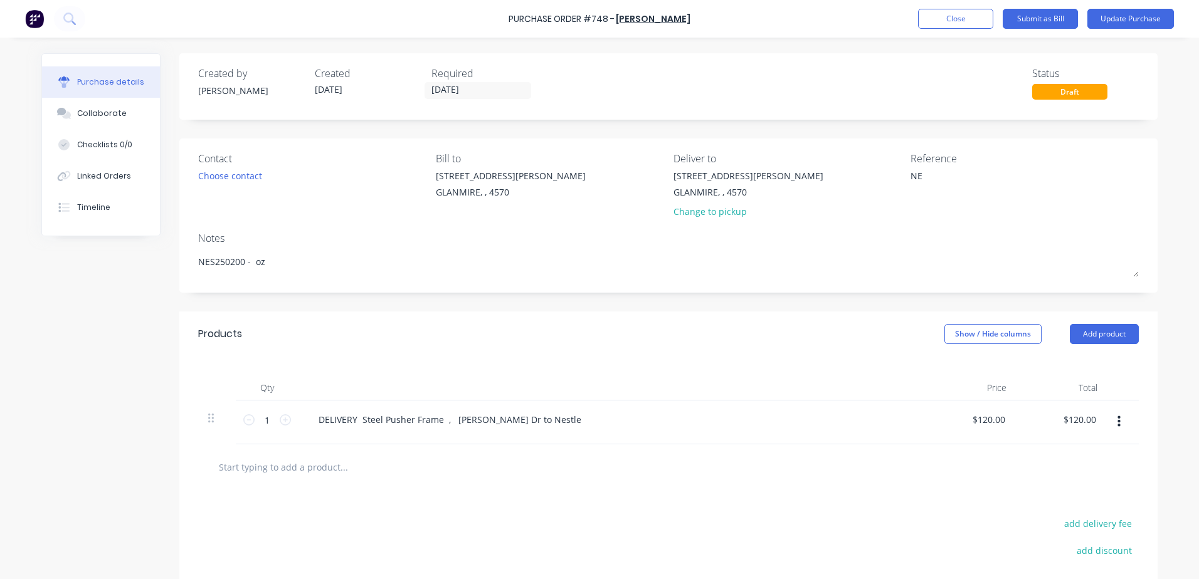
type textarea "N"
type textarea "Inv"
type textarea "x"
type textarea "Inv 0"
type textarea "x"
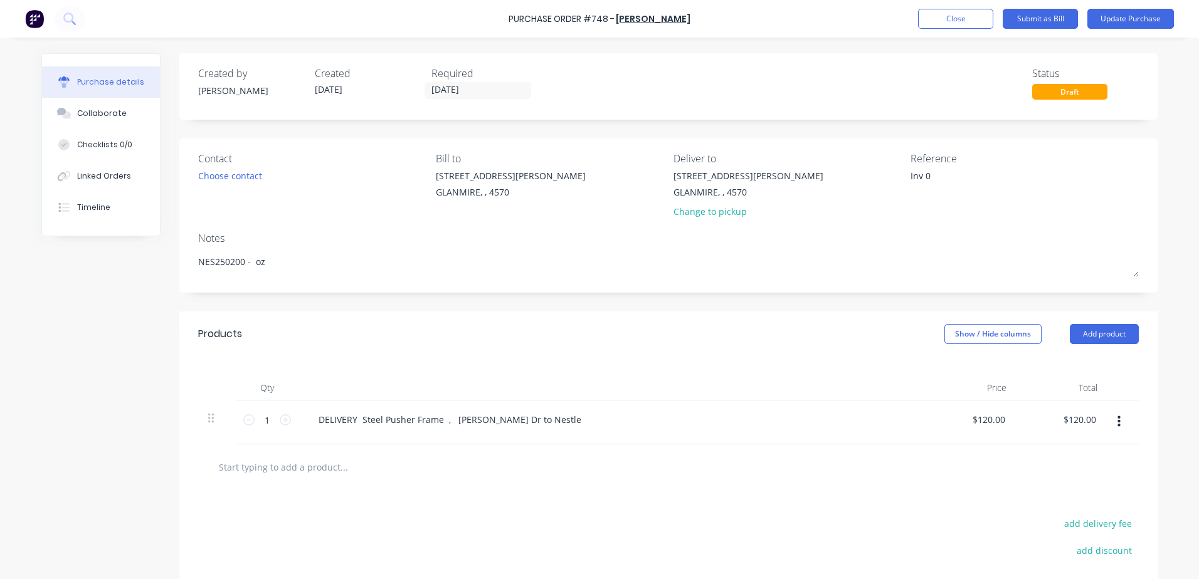
type textarea "Inv 01"
type textarea "x"
type textarea "Inv 011"
type textarea "x"
type textarea "Inv 0113"
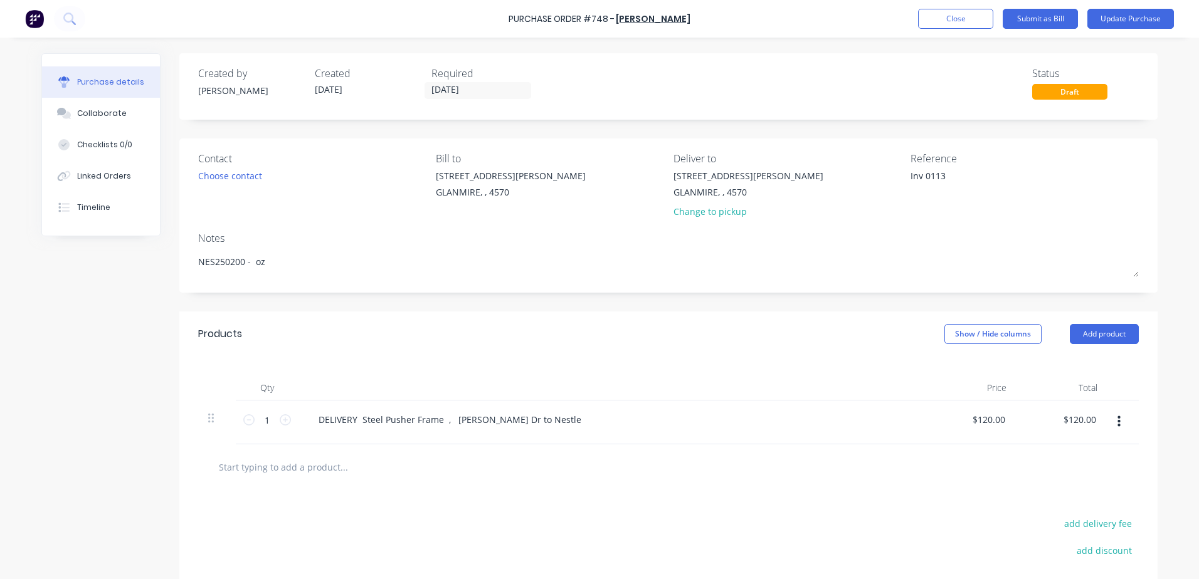
type textarea "x"
type textarea "Inv 01138"
type textarea "x"
type textarea "Inv 01138"
click at [463, 90] on input "22/09/25" at bounding box center [477, 91] width 105 height 16
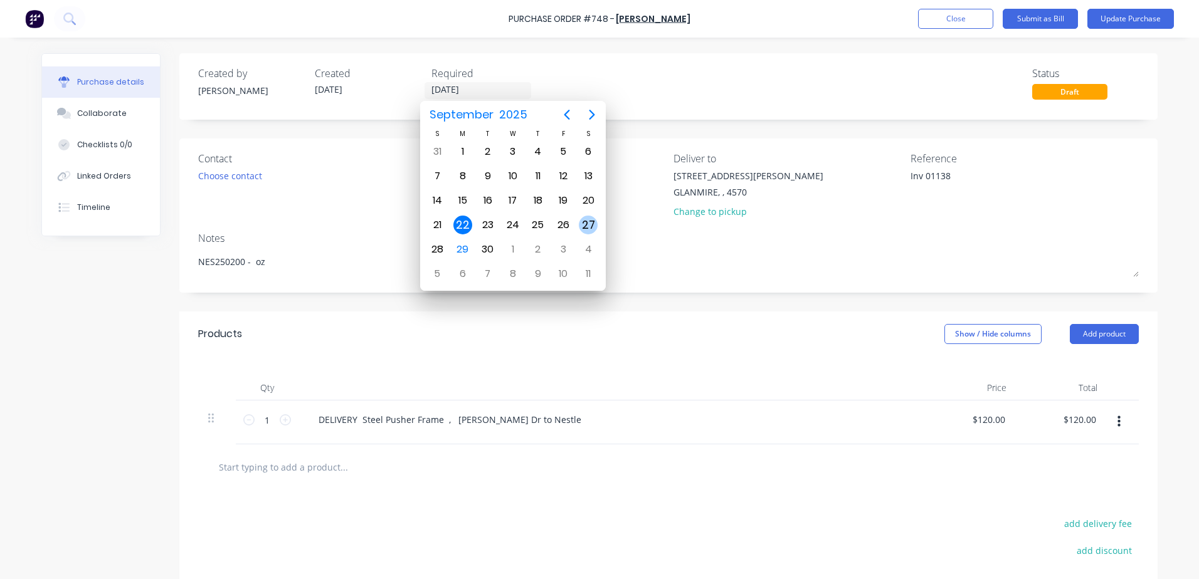
click at [591, 228] on div "27" at bounding box center [588, 225] width 19 height 19
type textarea "x"
type input "27/09/25"
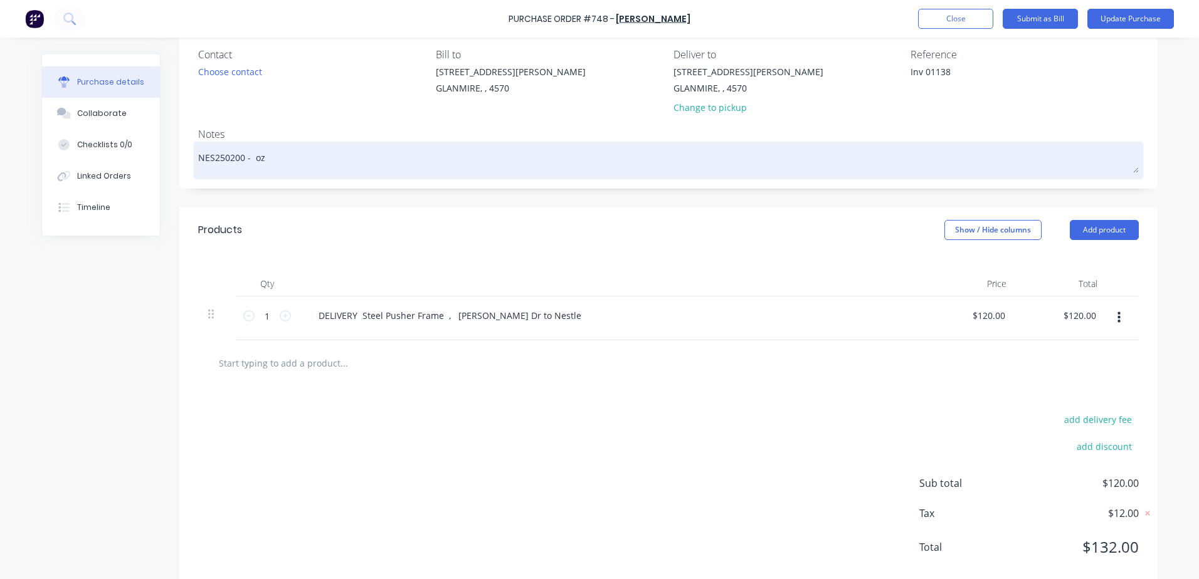
scroll to position [130, 0]
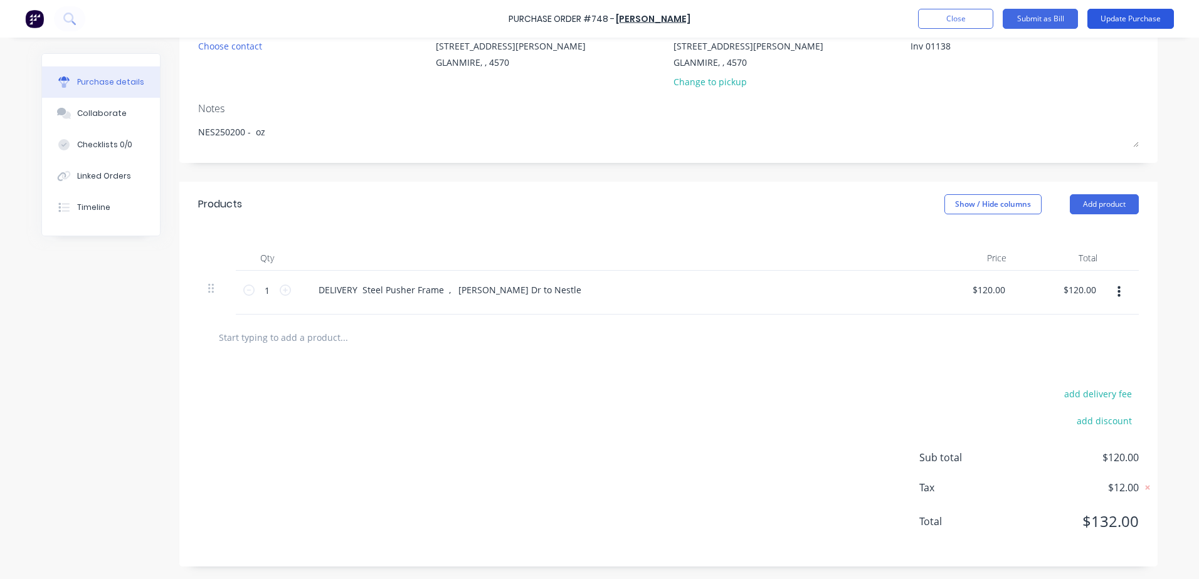
click at [1149, 13] on button "Update Purchase" at bounding box center [1130, 19] width 87 height 20
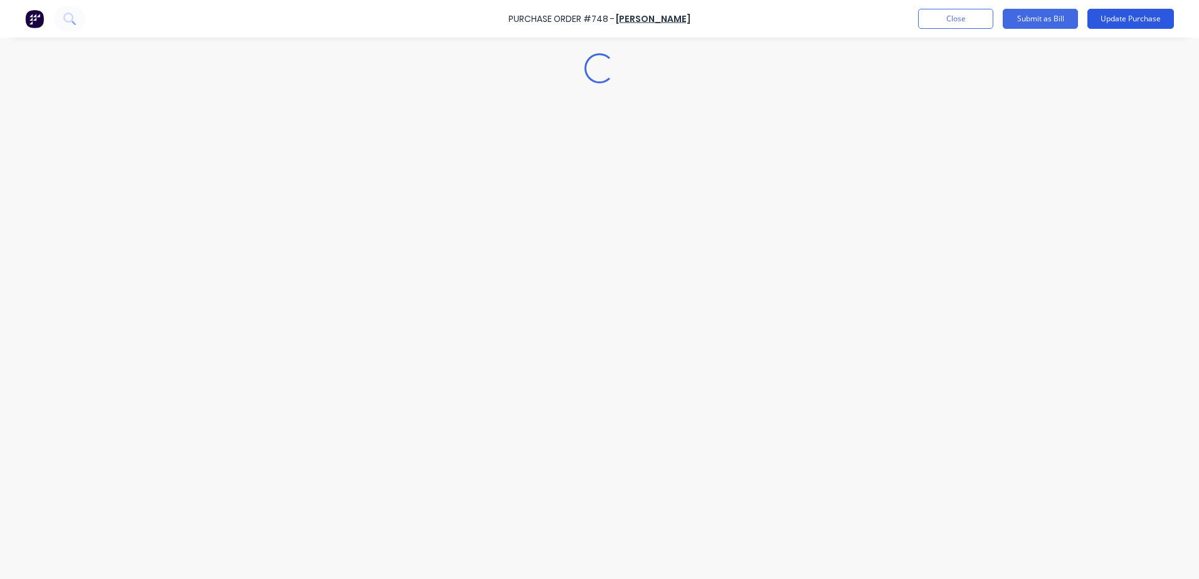
scroll to position [0, 0]
type textarea "x"
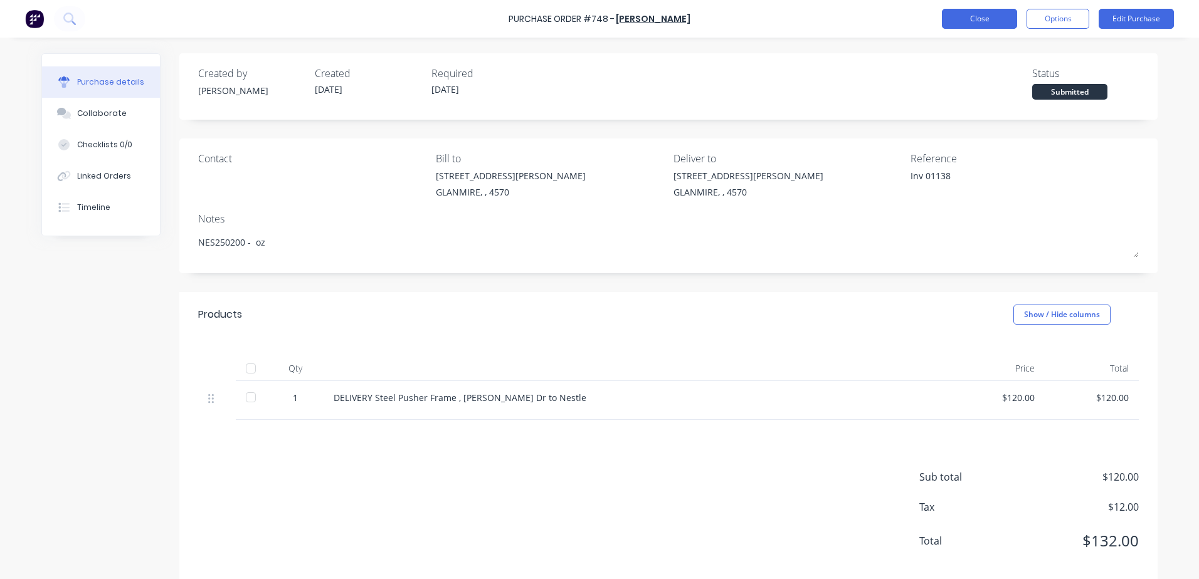
click at [980, 16] on button "Close" at bounding box center [979, 19] width 75 height 20
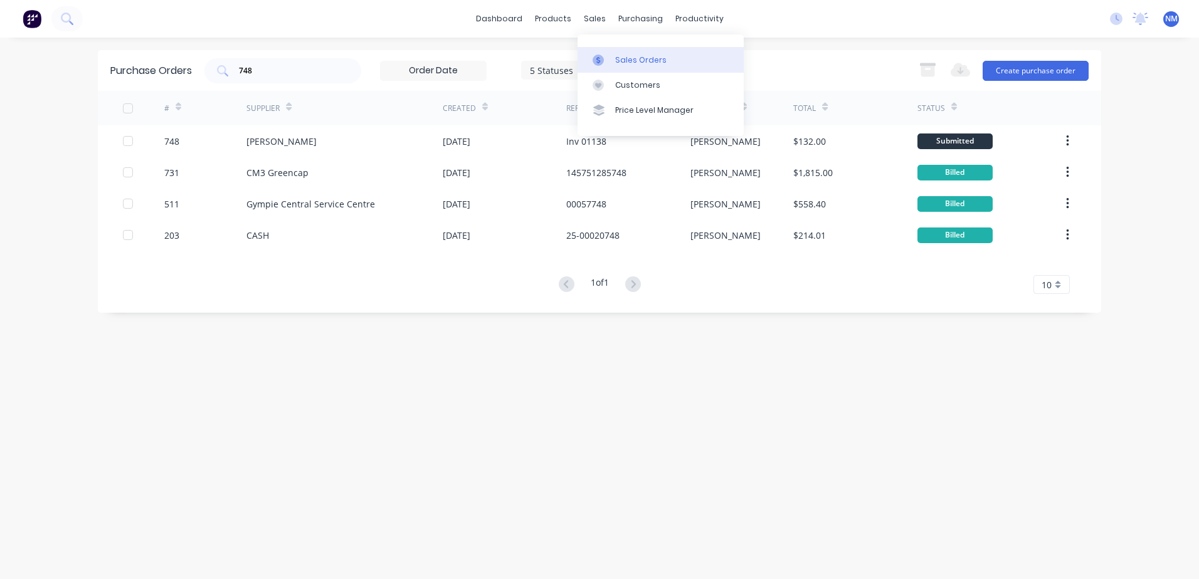
click at [626, 58] on div "Sales Orders" at bounding box center [640, 60] width 51 height 11
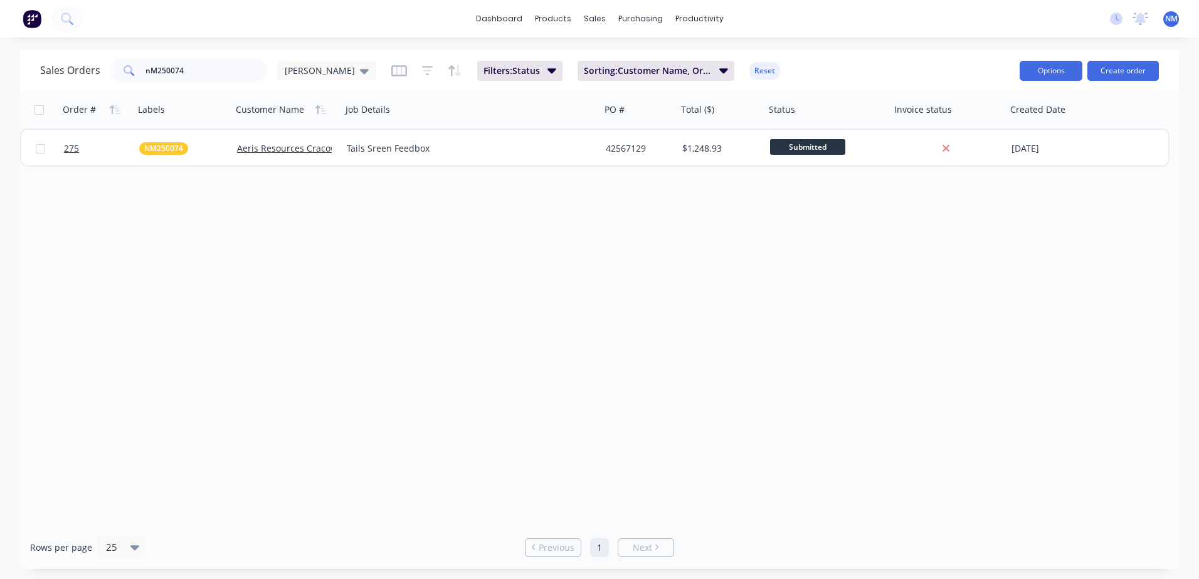
click at [1037, 65] on button "Options" at bounding box center [1051, 71] width 63 height 20
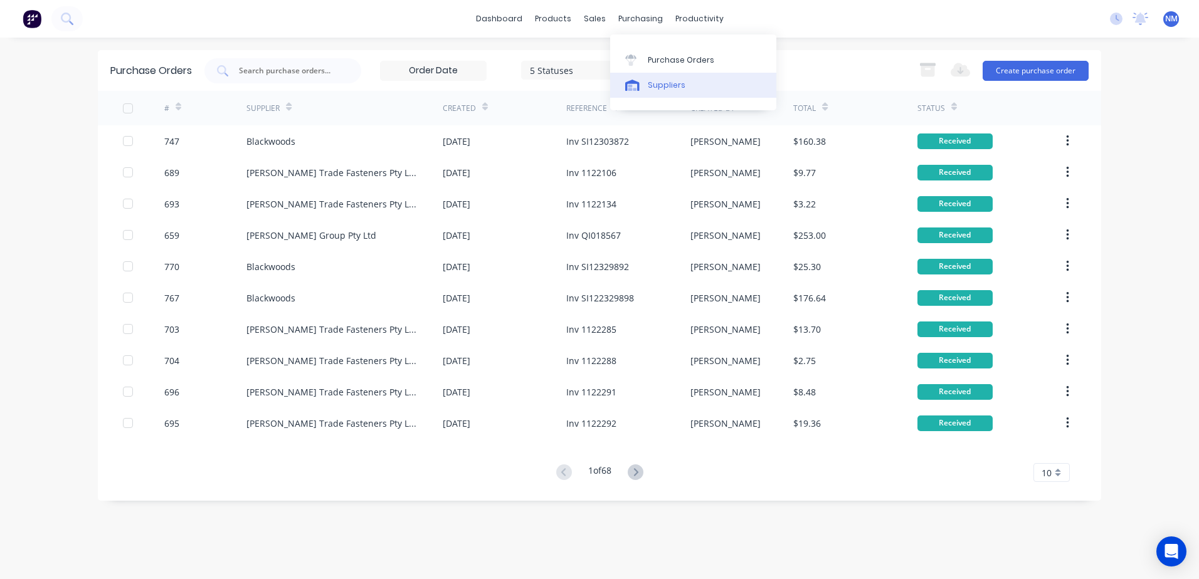
click at [662, 94] on link "Suppliers" at bounding box center [693, 85] width 166 height 25
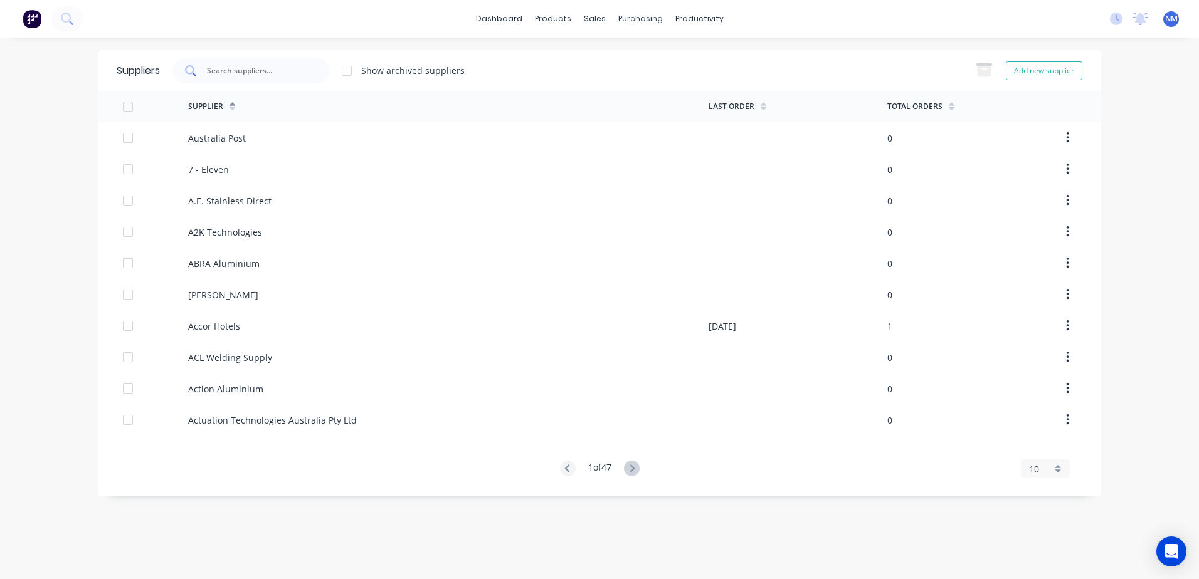
click at [246, 73] on input "text" at bounding box center [258, 71] width 104 height 13
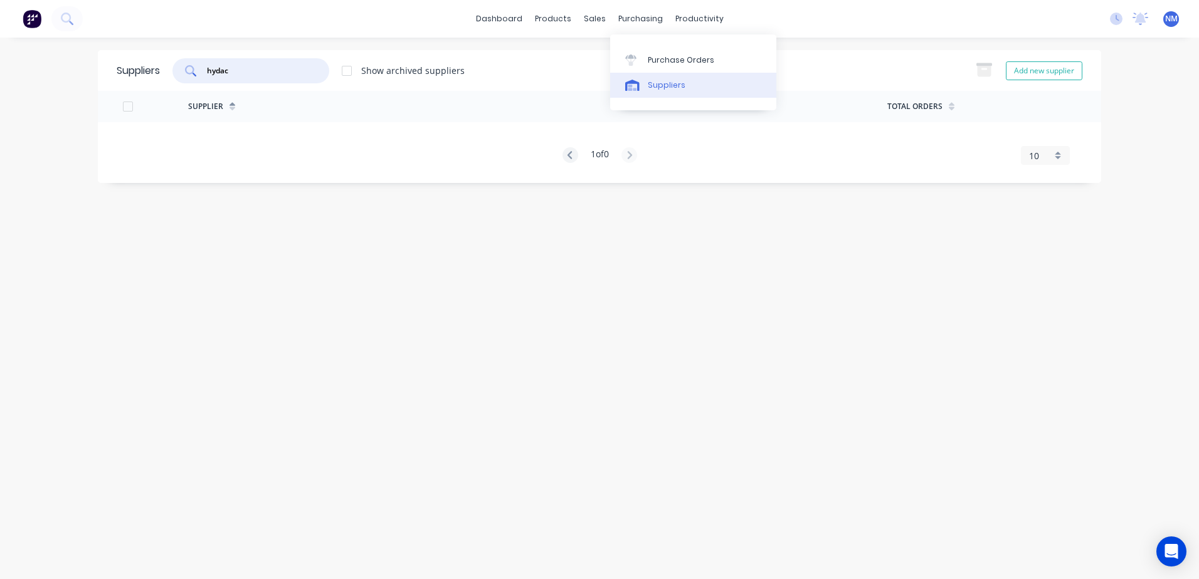
click at [669, 87] on div "Suppliers" at bounding box center [667, 85] width 38 height 11
click at [664, 85] on div "Suppliers" at bounding box center [667, 85] width 38 height 11
drag, startPoint x: 244, startPoint y: 70, endPoint x: 147, endPoint y: 83, distance: 98.2
click at [147, 83] on div "Suppliers hydac Show archived suppliers Add new supplier" at bounding box center [599, 70] width 1003 height 41
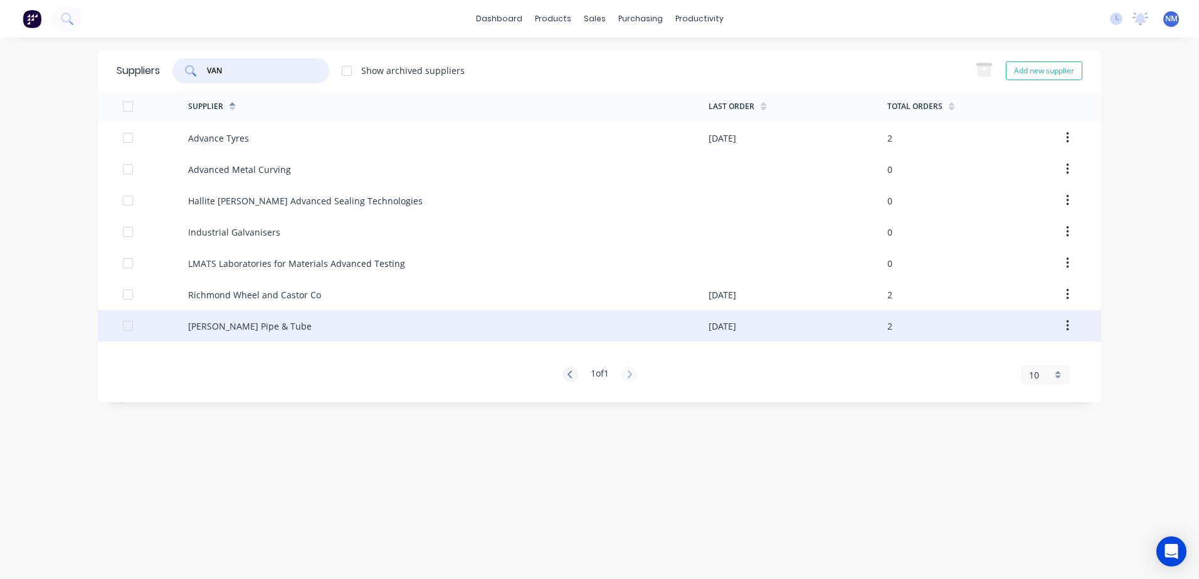
type input "VAN"
click at [232, 327] on div "Van Leeuwen Pipe & Tube" at bounding box center [250, 326] width 124 height 13
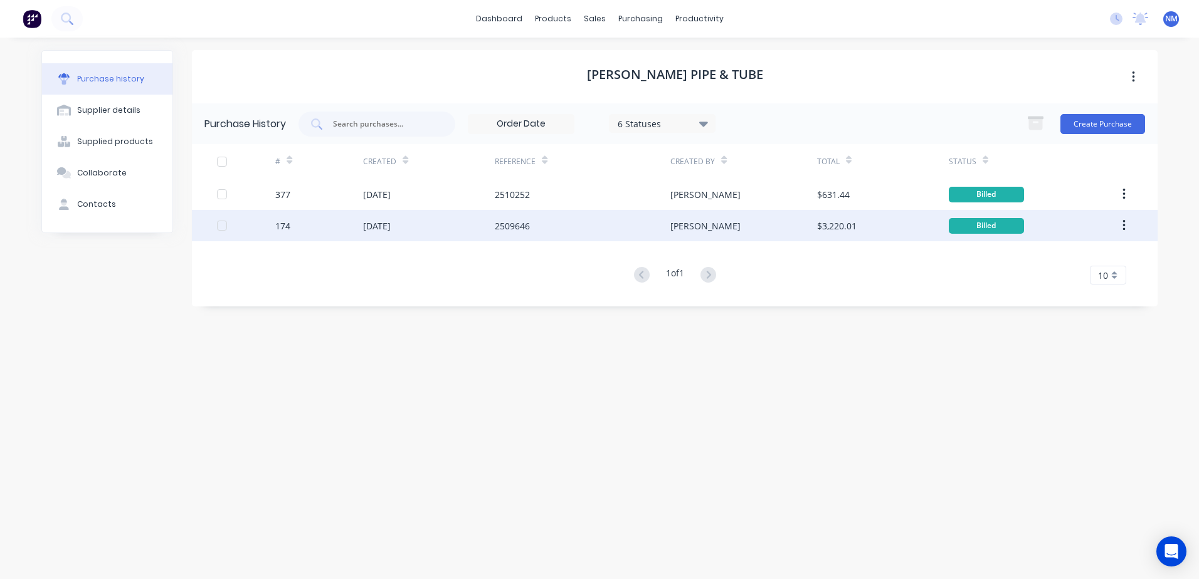
click at [727, 224] on div "[PERSON_NAME]" at bounding box center [743, 225] width 146 height 31
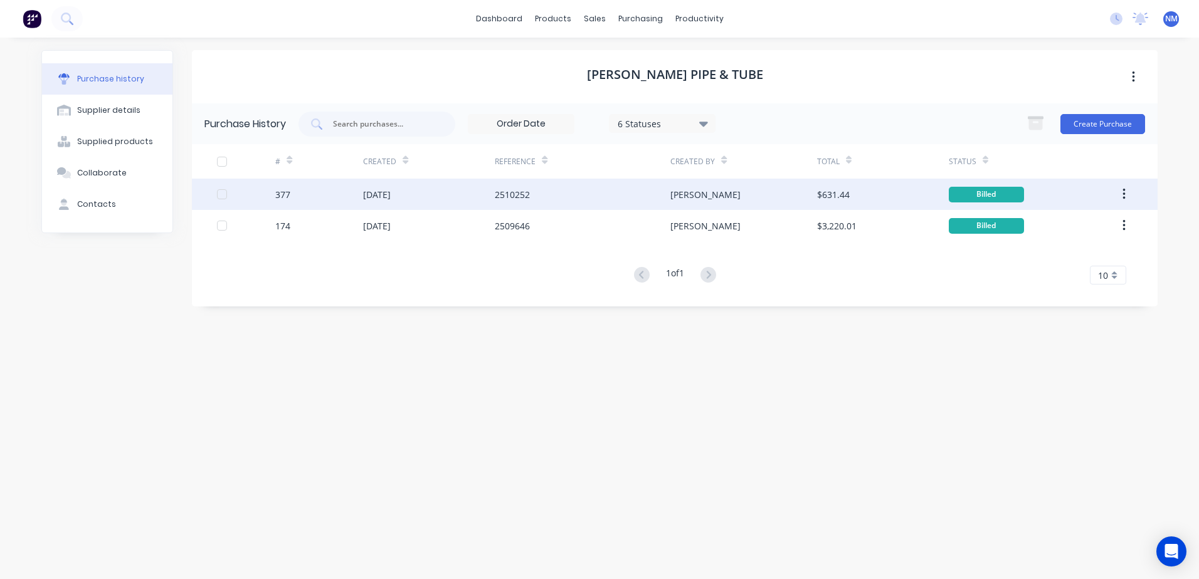
click at [711, 199] on div "[PERSON_NAME]" at bounding box center [743, 194] width 146 height 31
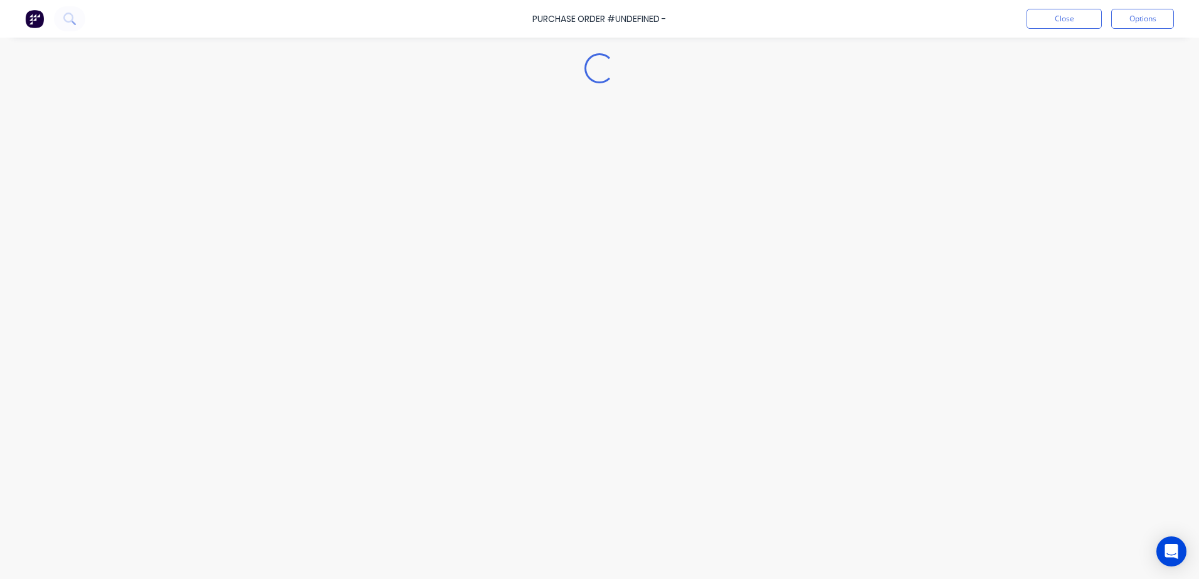
type textarea "x"
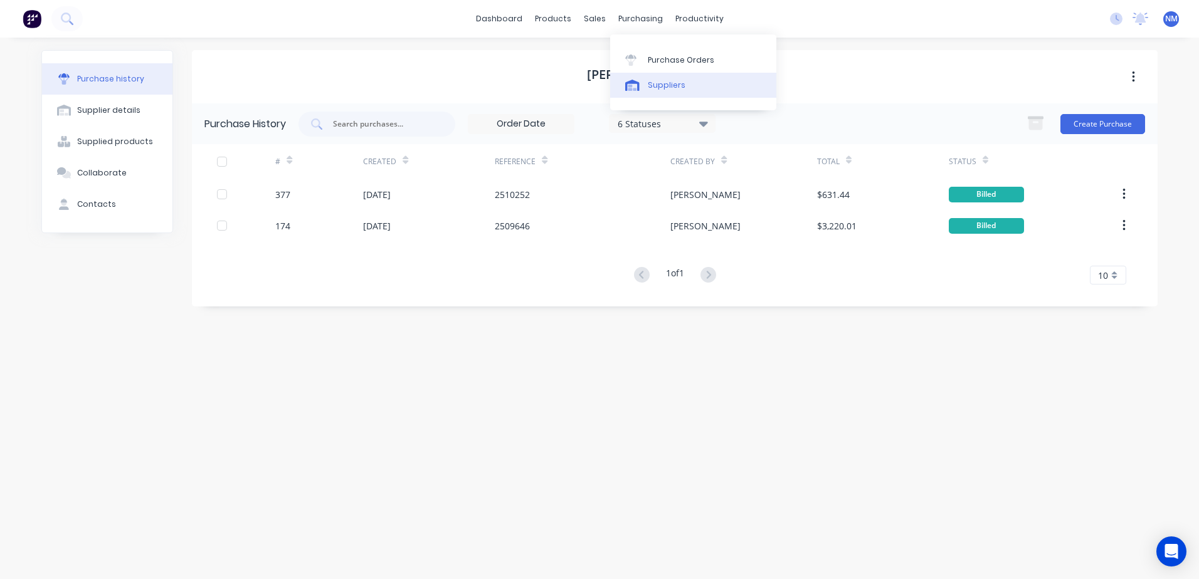
click at [655, 83] on div "Suppliers" at bounding box center [667, 85] width 38 height 11
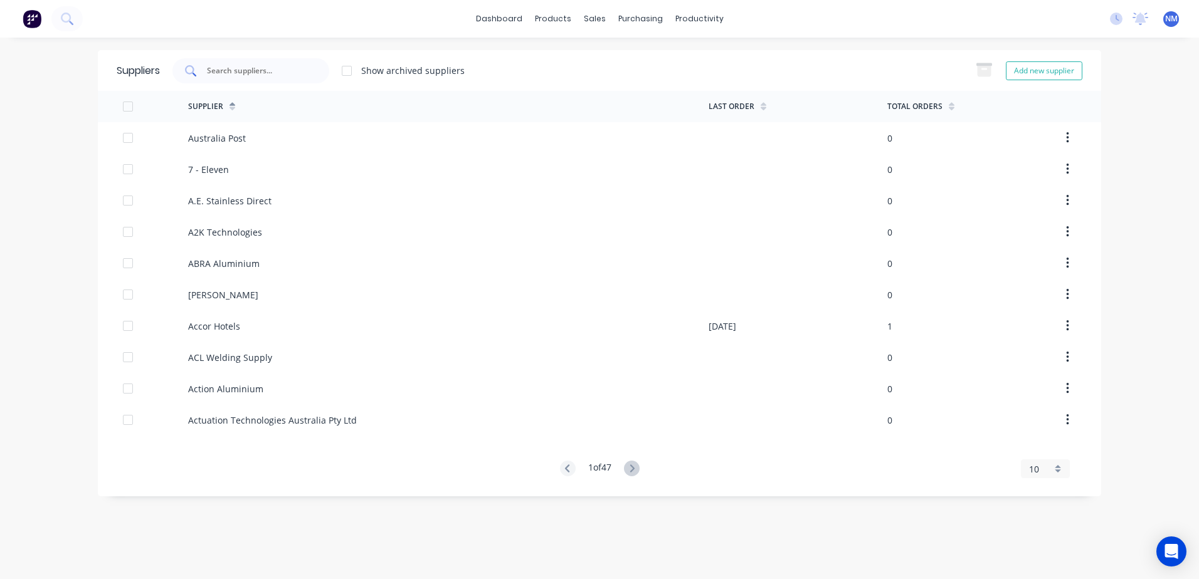
click at [239, 78] on div at bounding box center [250, 70] width 157 height 25
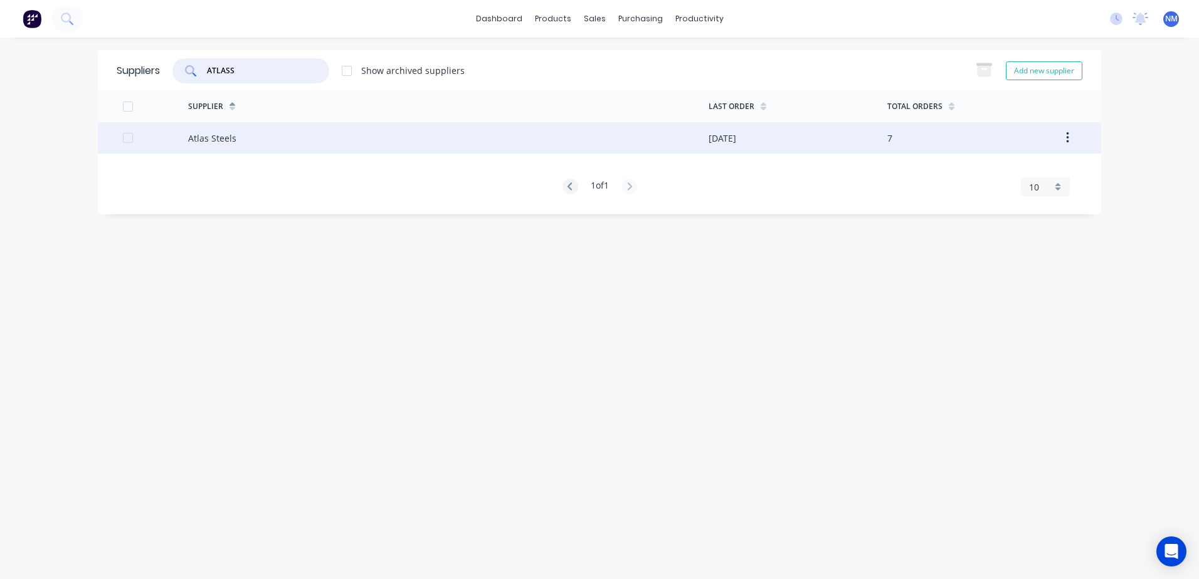
type input "ATLASS"
click at [662, 145] on div "Atlas Steels" at bounding box center [448, 137] width 520 height 31
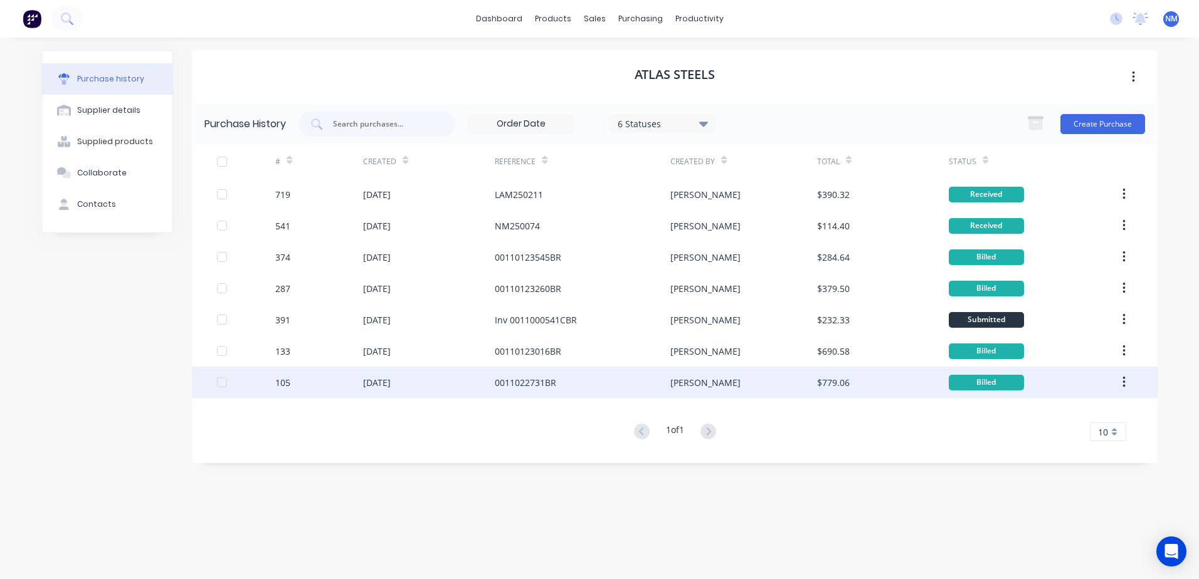
click at [745, 389] on div "[PERSON_NAME]" at bounding box center [743, 382] width 146 height 31
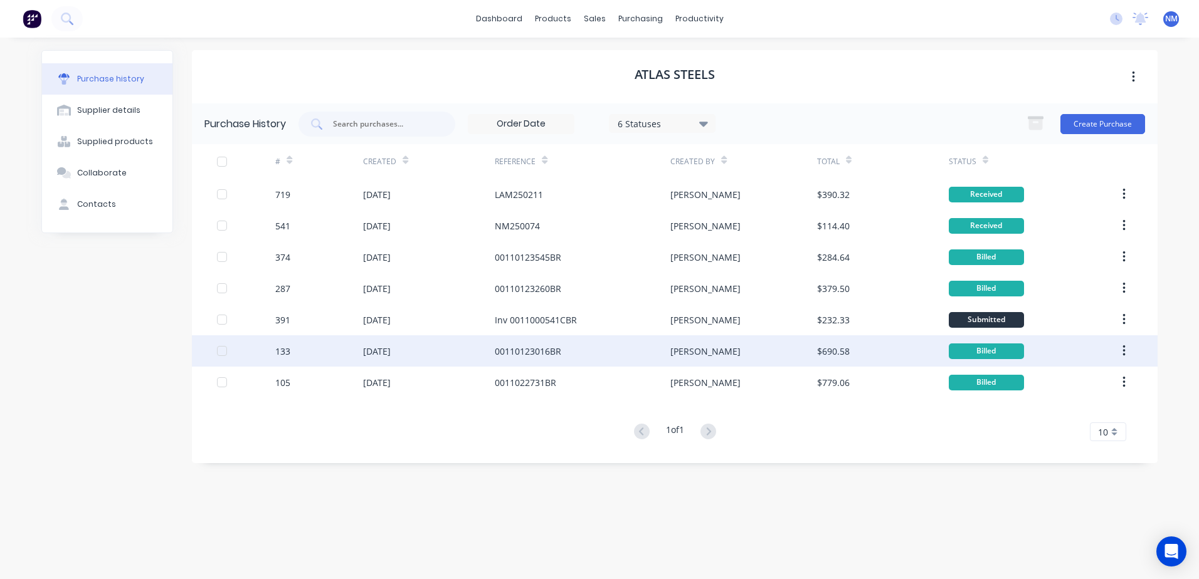
click at [745, 356] on div "[PERSON_NAME]" at bounding box center [743, 350] width 146 height 31
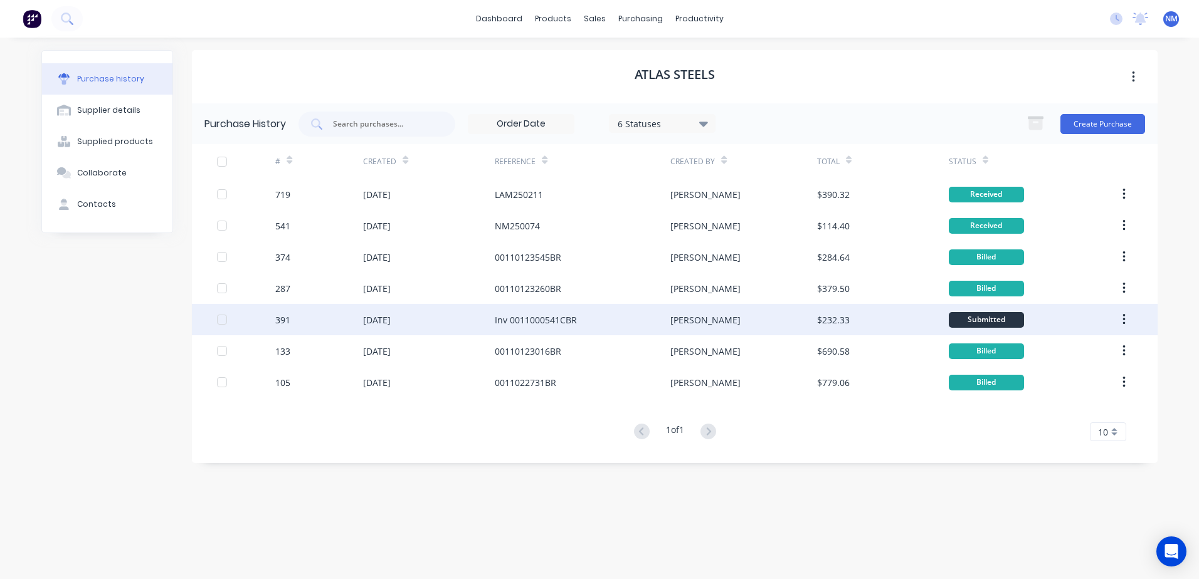
click at [729, 313] on div "[PERSON_NAME]" at bounding box center [743, 319] width 146 height 31
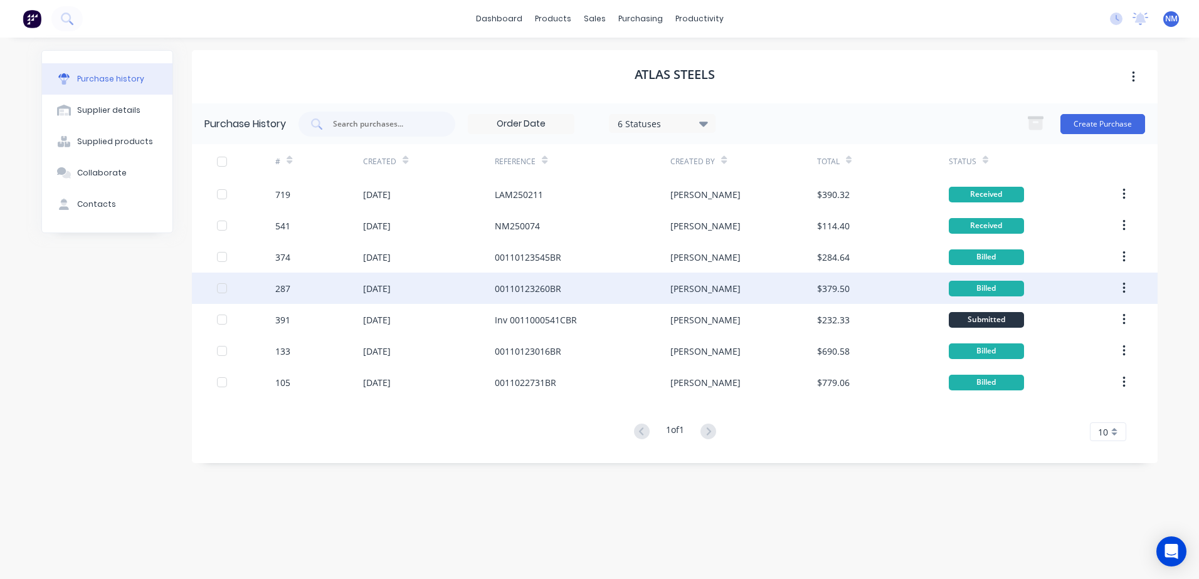
click at [723, 287] on div "[PERSON_NAME]" at bounding box center [743, 288] width 146 height 31
click at [712, 289] on div "[PERSON_NAME]" at bounding box center [743, 288] width 146 height 31
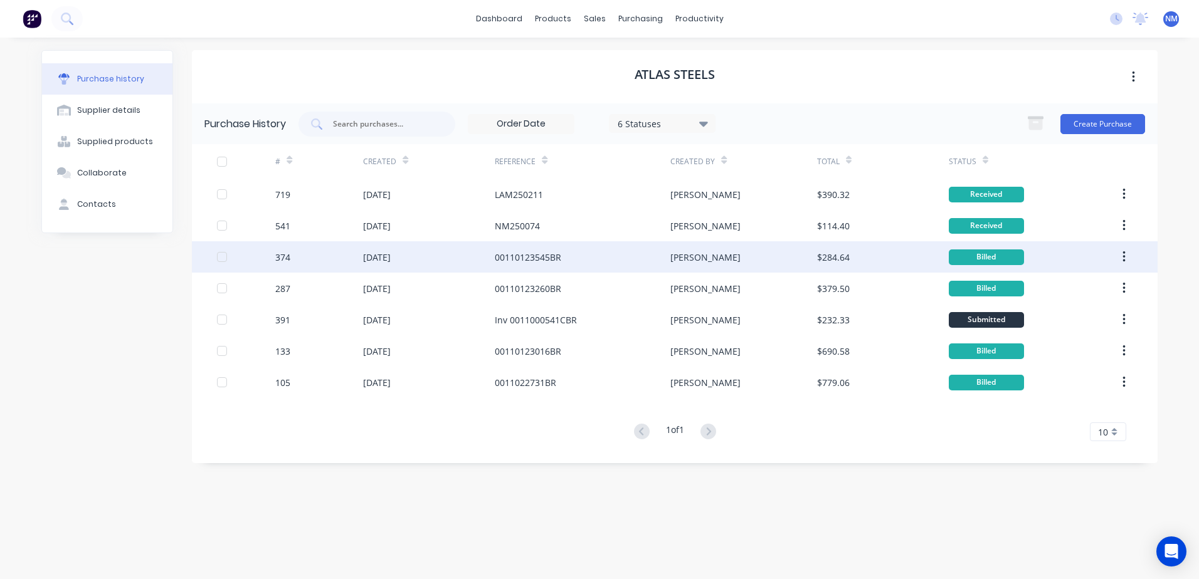
click at [716, 259] on div "[PERSON_NAME]" at bounding box center [743, 256] width 146 height 31
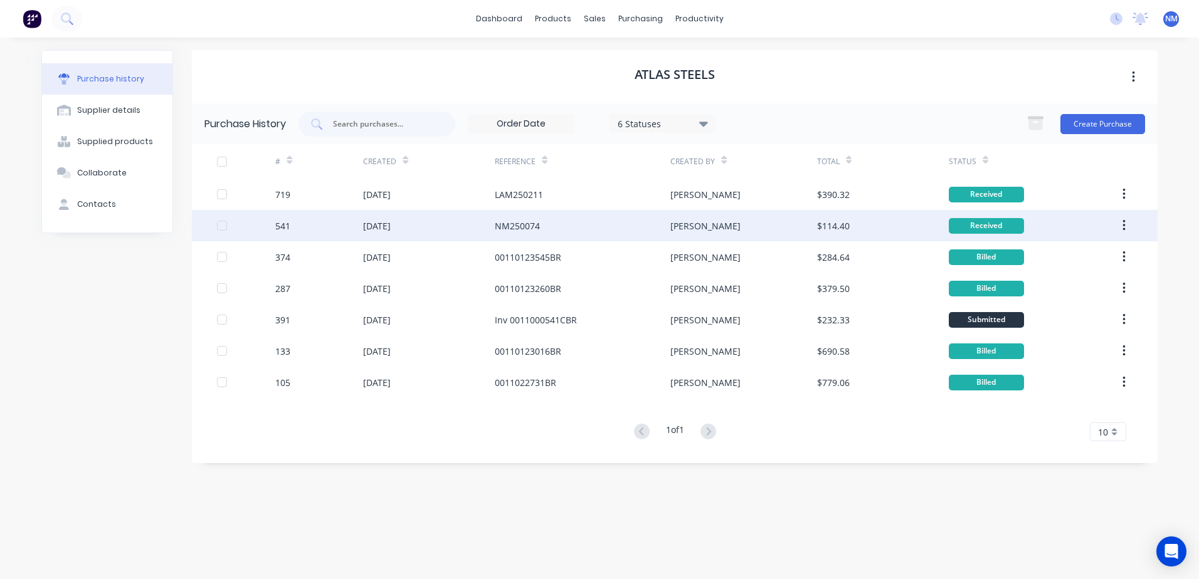
click at [734, 216] on div "[PERSON_NAME]" at bounding box center [743, 225] width 146 height 31
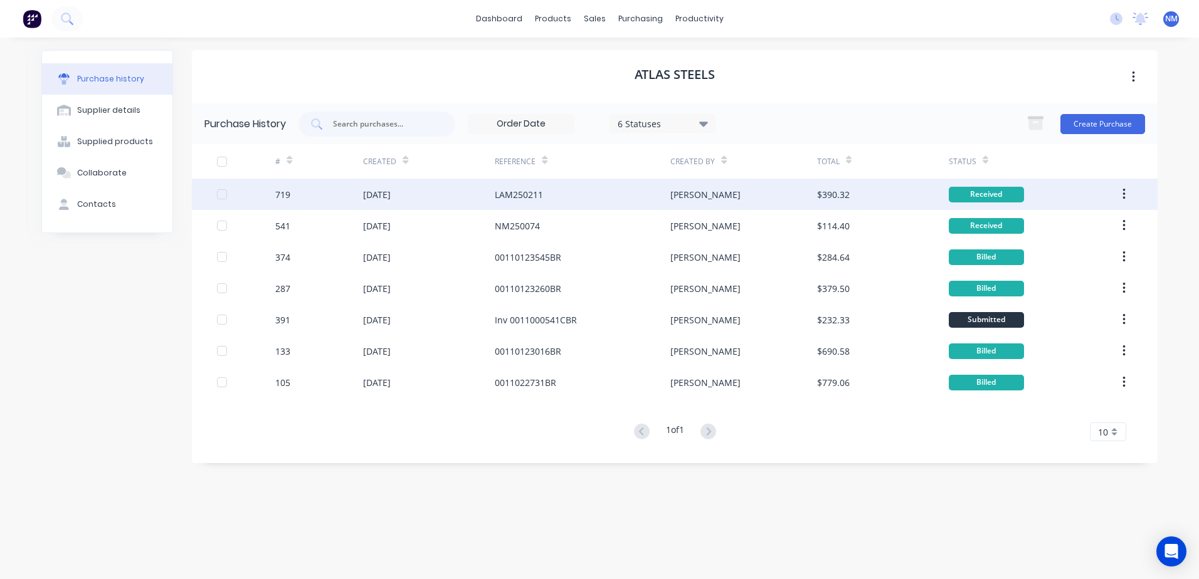
click at [726, 193] on div "[PERSON_NAME]" at bounding box center [743, 194] width 146 height 31
type textarea "x"
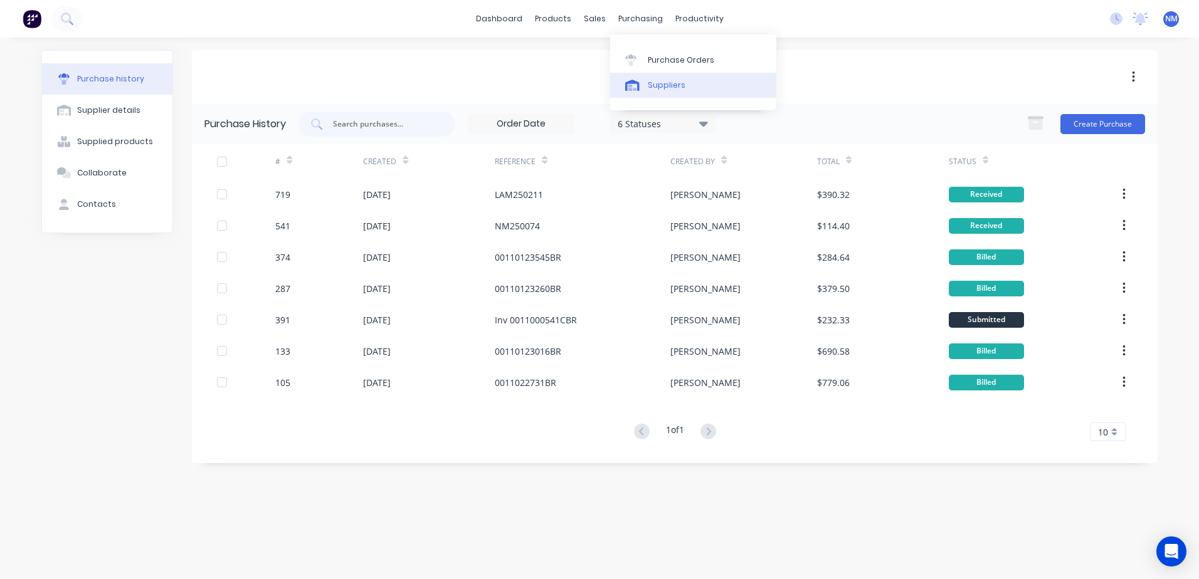
click at [675, 83] on div "Suppliers" at bounding box center [667, 85] width 38 height 11
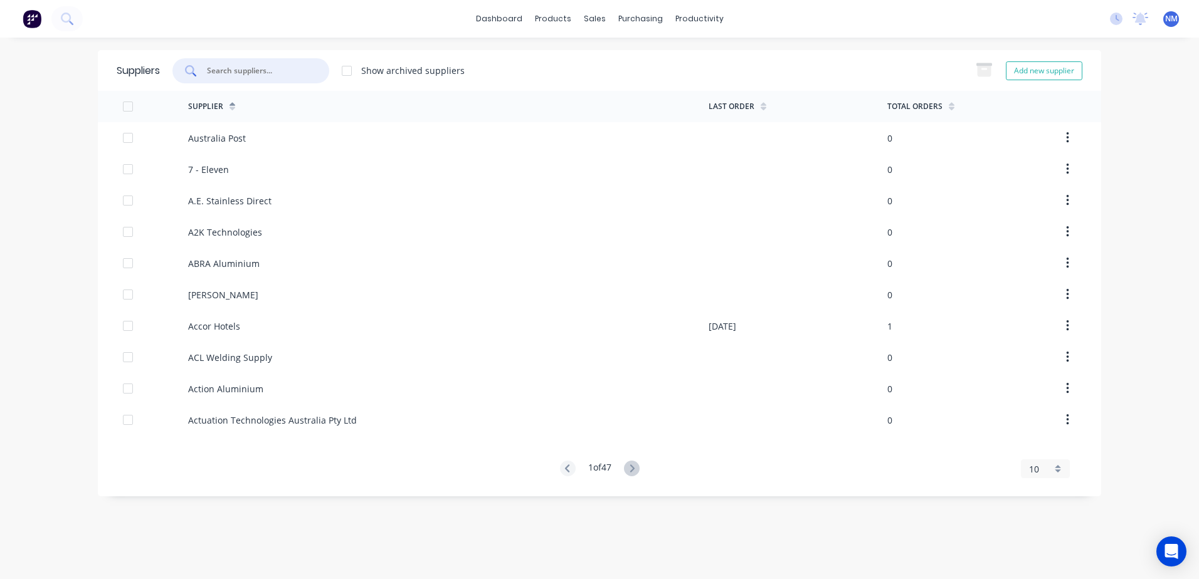
click at [284, 67] on input "text" at bounding box center [258, 71] width 104 height 13
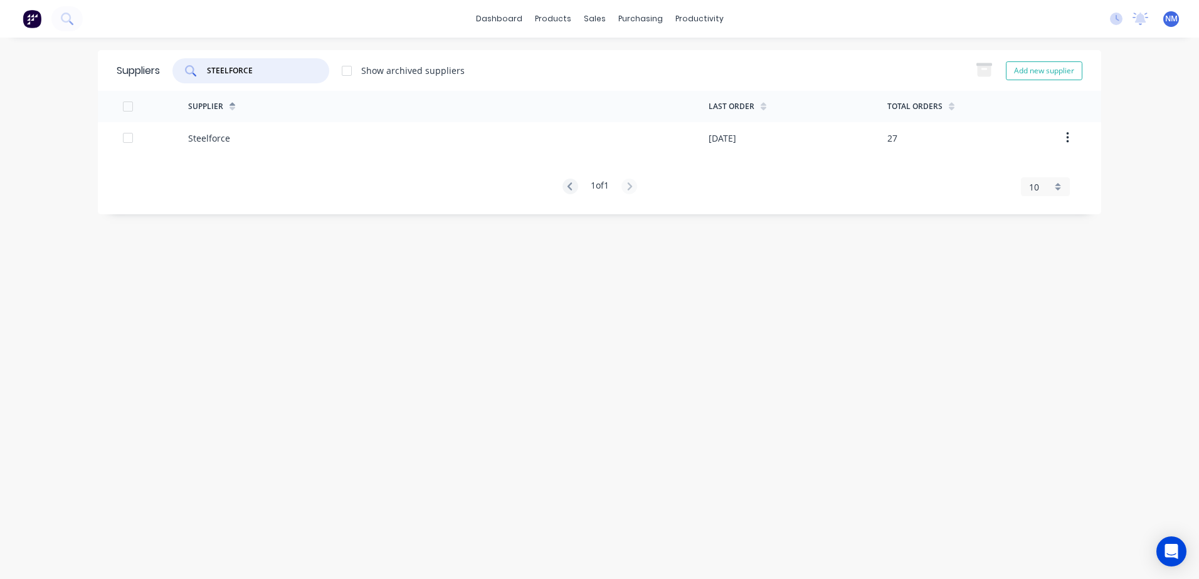
type input "STEELFORCE"
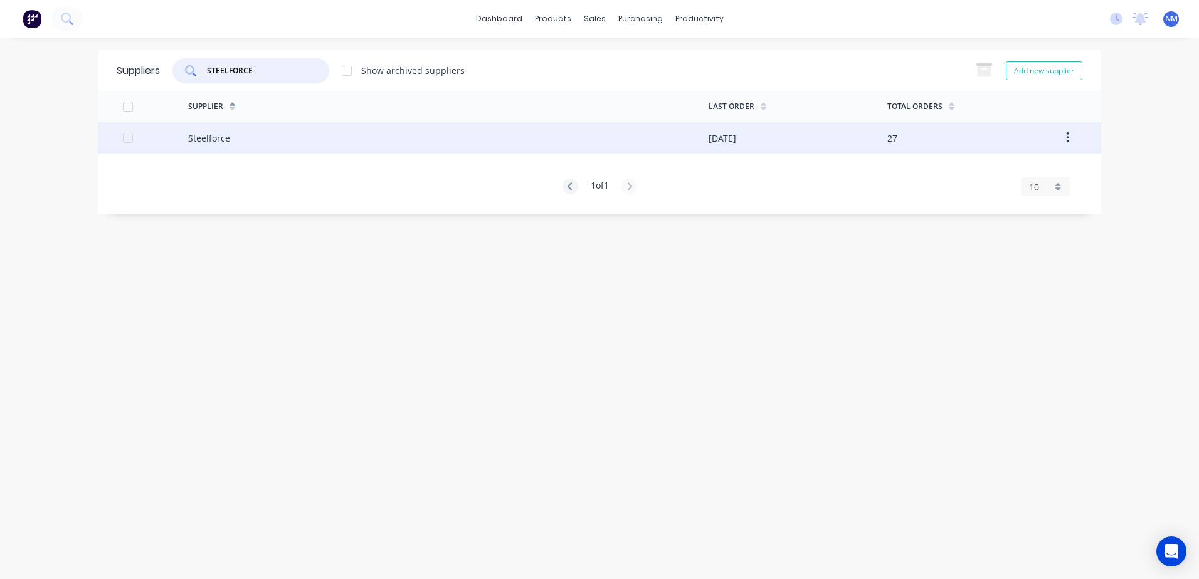
click at [649, 133] on div "Steelforce" at bounding box center [448, 137] width 520 height 31
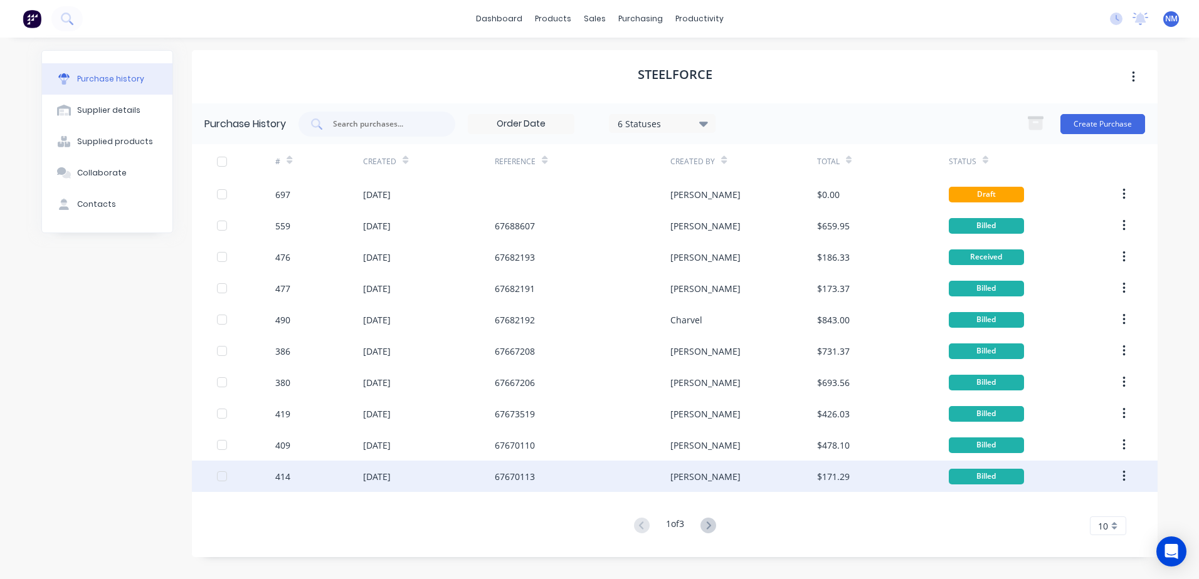
click at [744, 475] on div "[PERSON_NAME]" at bounding box center [743, 476] width 146 height 31
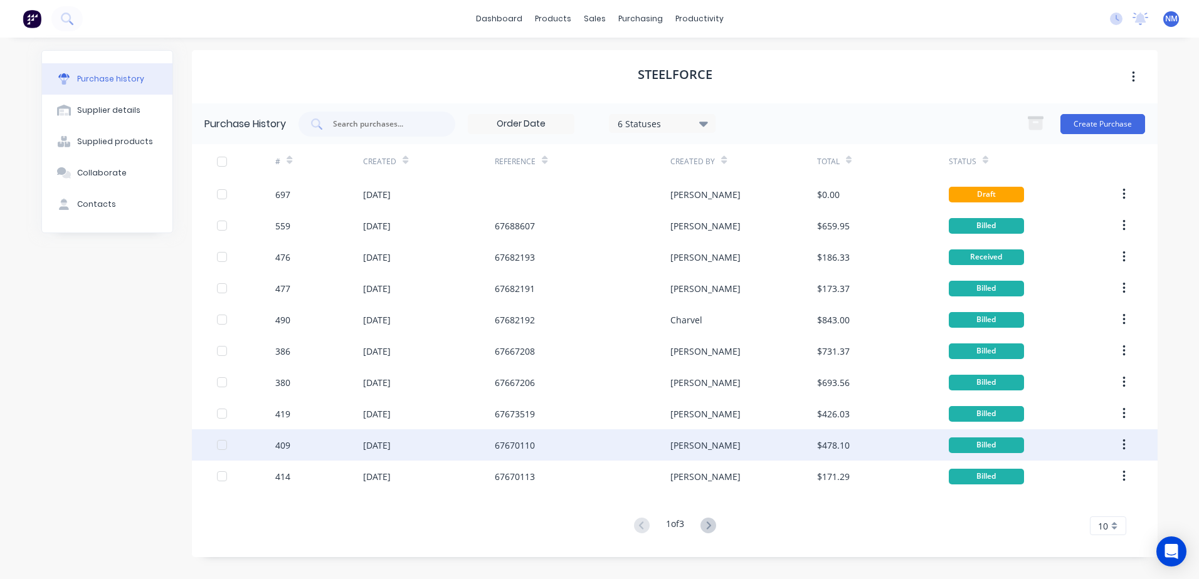
click at [751, 447] on div "[PERSON_NAME]" at bounding box center [743, 445] width 146 height 31
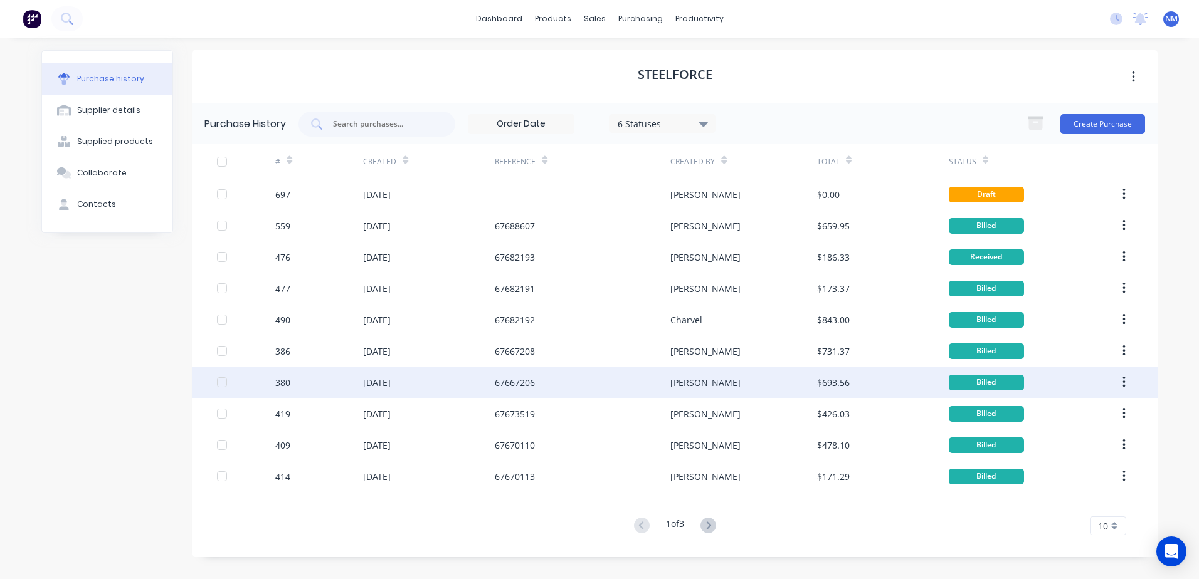
click at [743, 391] on div "[PERSON_NAME]" at bounding box center [743, 382] width 146 height 31
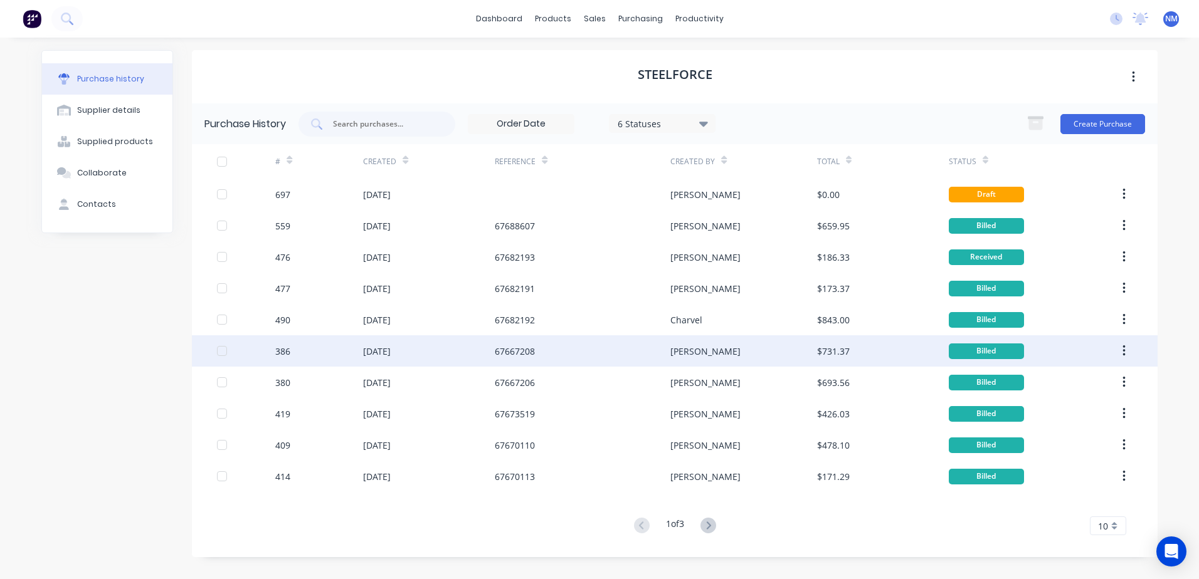
click at [731, 359] on div "[PERSON_NAME]" at bounding box center [743, 350] width 146 height 31
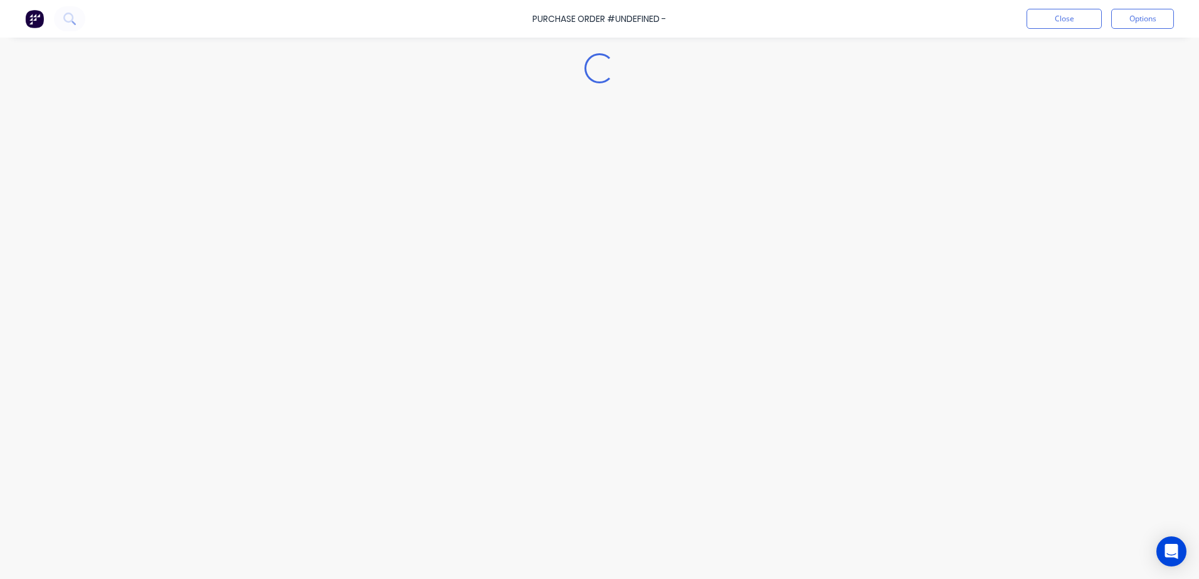
type textarea "x"
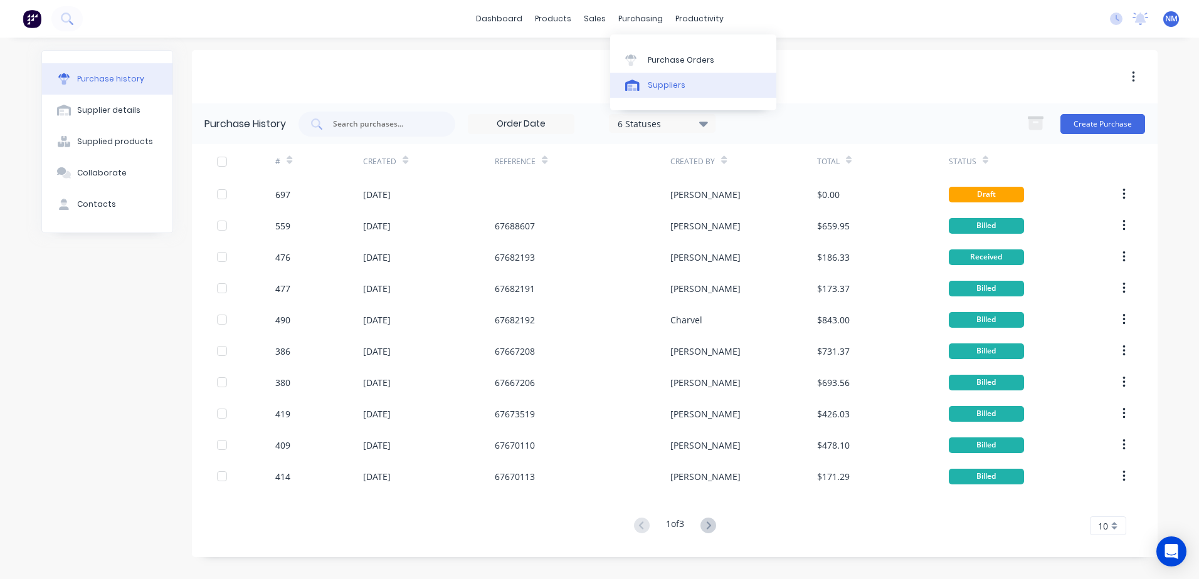
click at [673, 85] on div "Suppliers" at bounding box center [667, 85] width 38 height 11
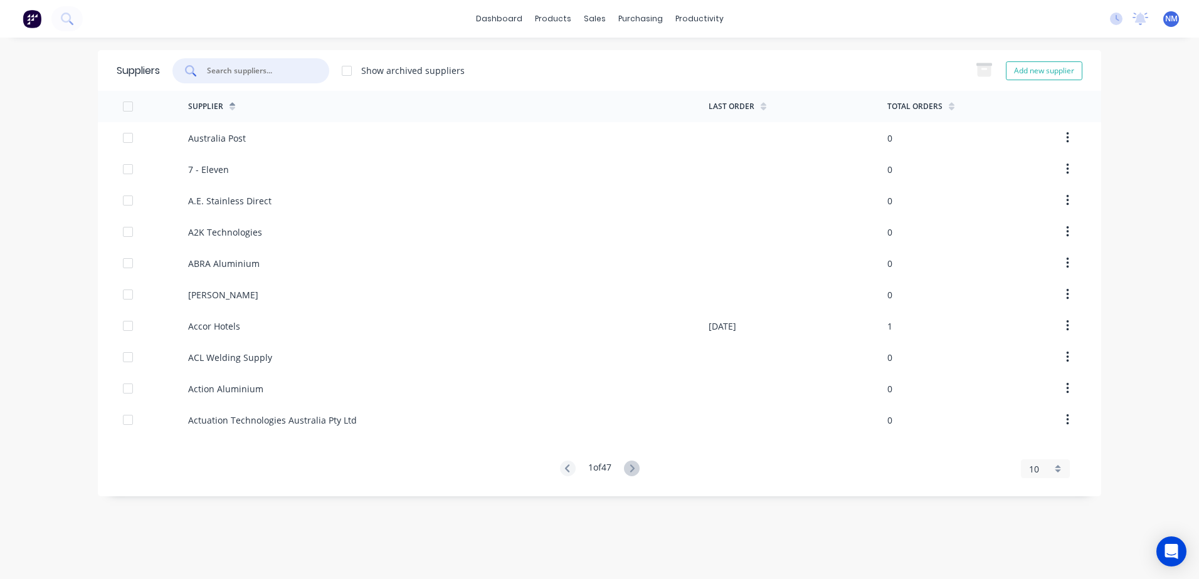
click at [256, 75] on input "text" at bounding box center [258, 71] width 104 height 13
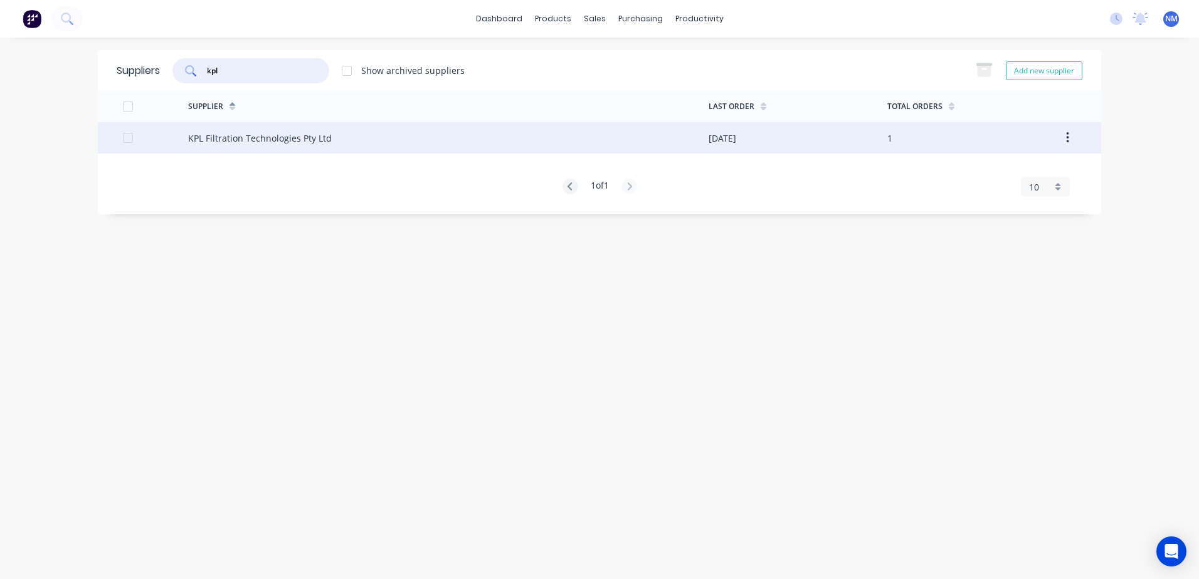
type input "kpl"
click at [660, 133] on div "KPL Filtration Technologies Pty Ltd" at bounding box center [448, 137] width 520 height 31
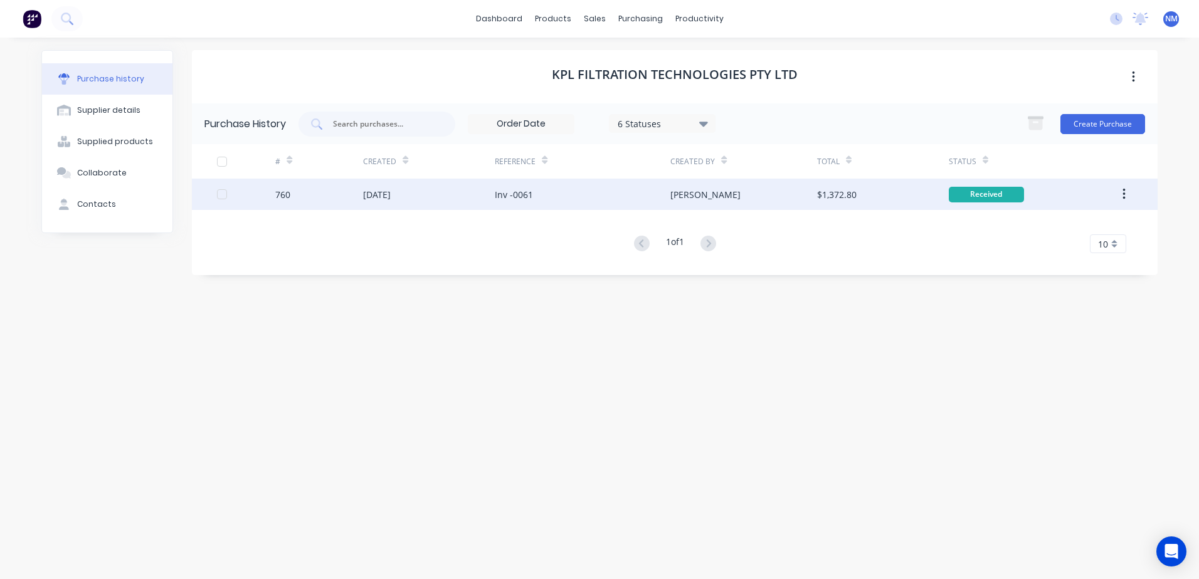
click at [616, 197] on div "Inv -0061" at bounding box center [583, 194] width 176 height 31
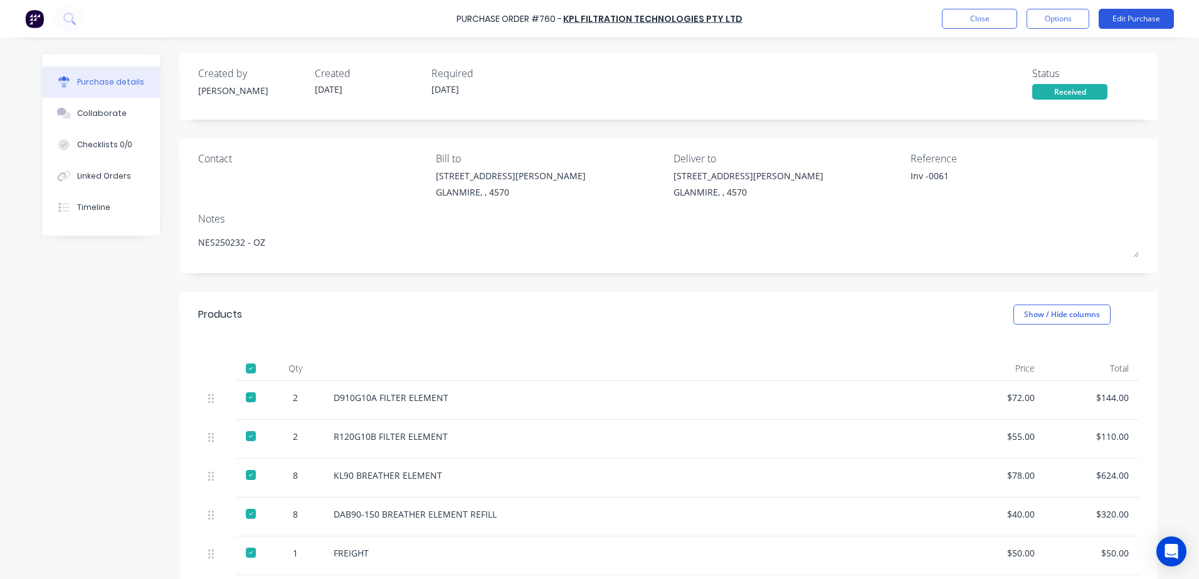
click at [1121, 20] on button "Edit Purchase" at bounding box center [1136, 19] width 75 height 20
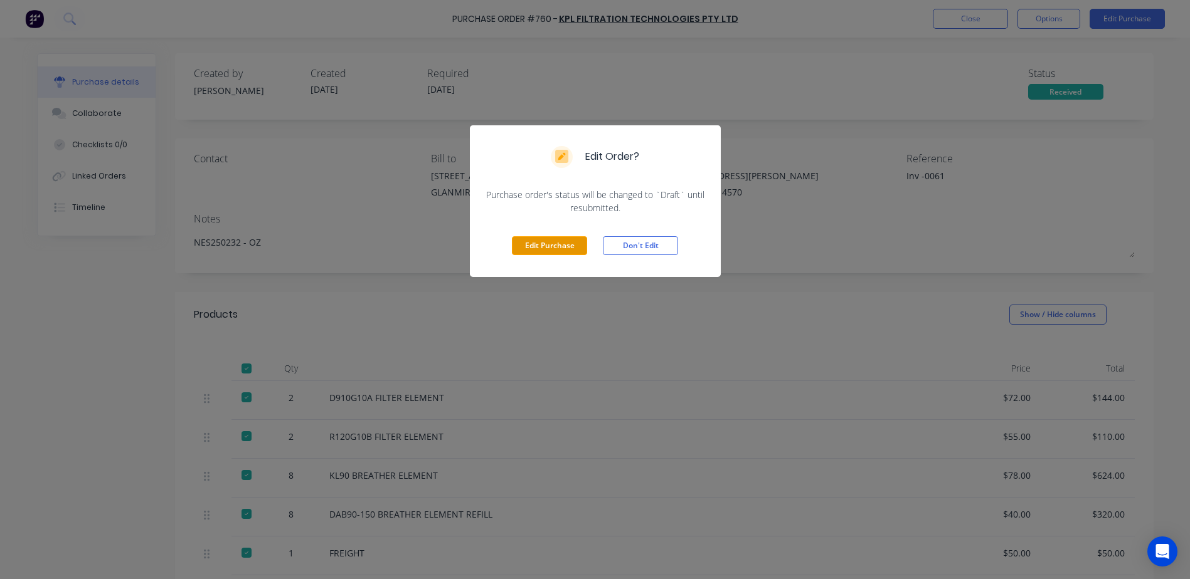
click at [542, 244] on button "Edit Purchase" at bounding box center [549, 245] width 75 height 19
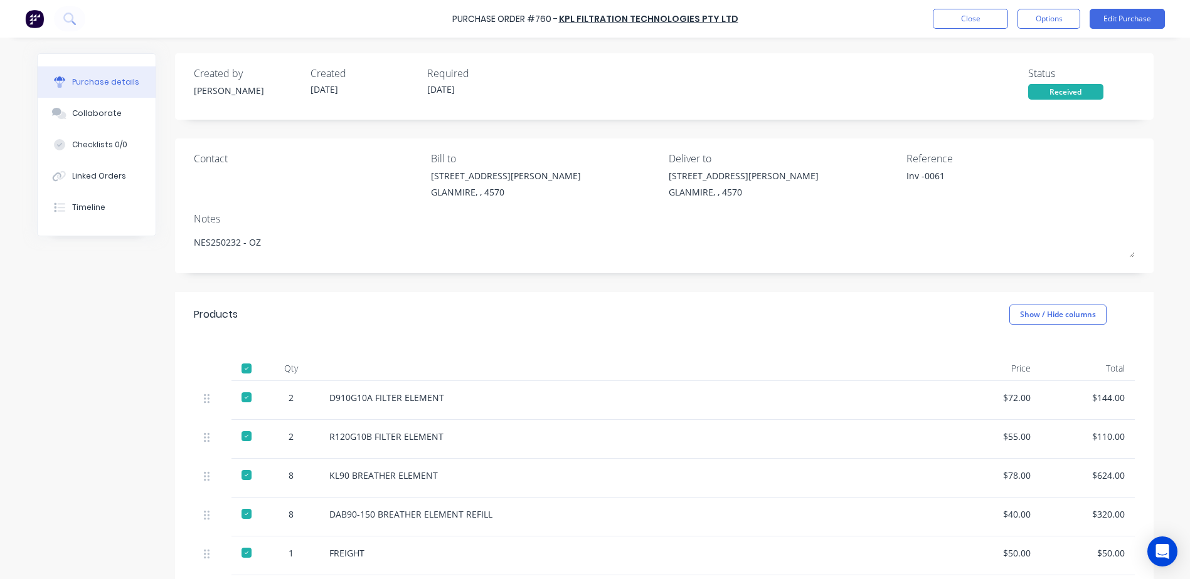
type textarea "x"
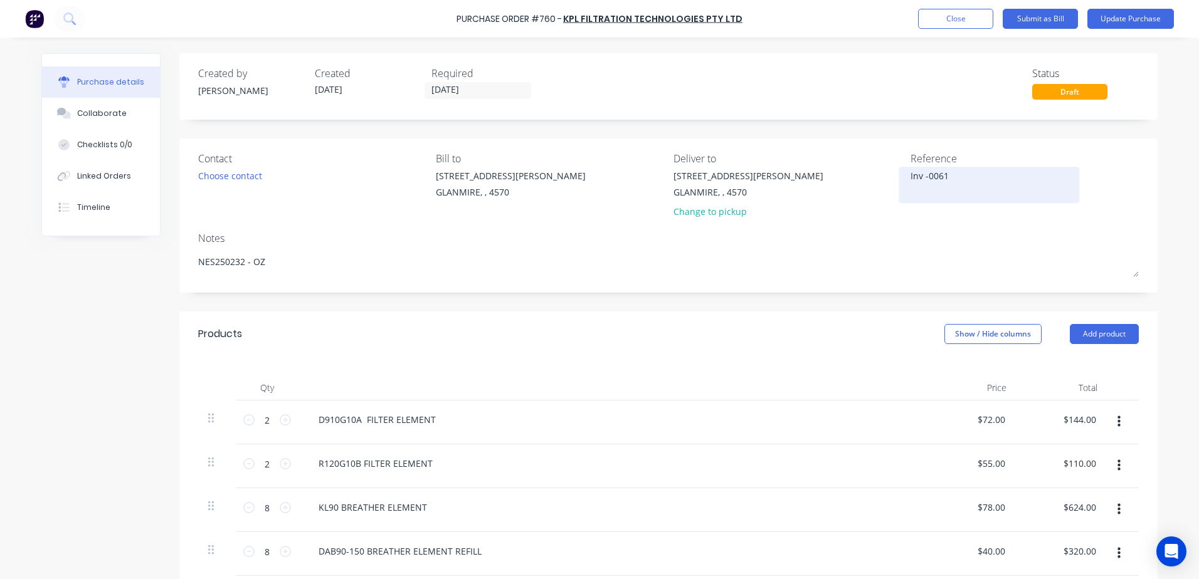
click at [964, 179] on textarea "Inv -0061" at bounding box center [989, 183] width 157 height 28
type textarea "Inv -0061 paid ccar"
type textarea "x"
type textarea "Inv -0061 paid ccard"
type textarea "x"
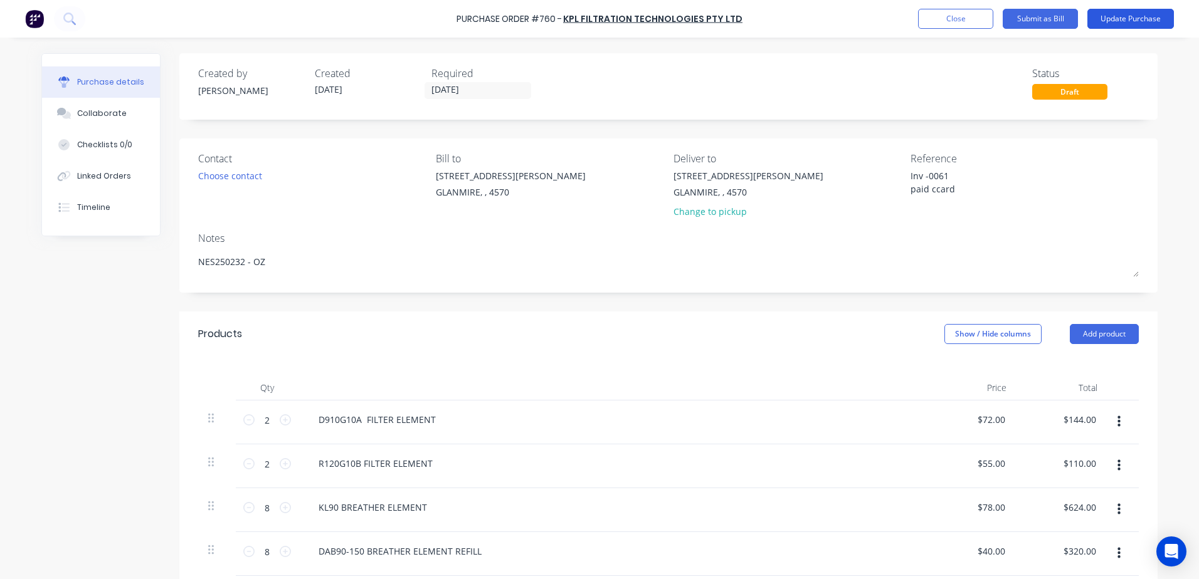
type textarea "Inv -0061 paid ccard"
click at [1120, 19] on button "Update Purchase" at bounding box center [1130, 19] width 87 height 20
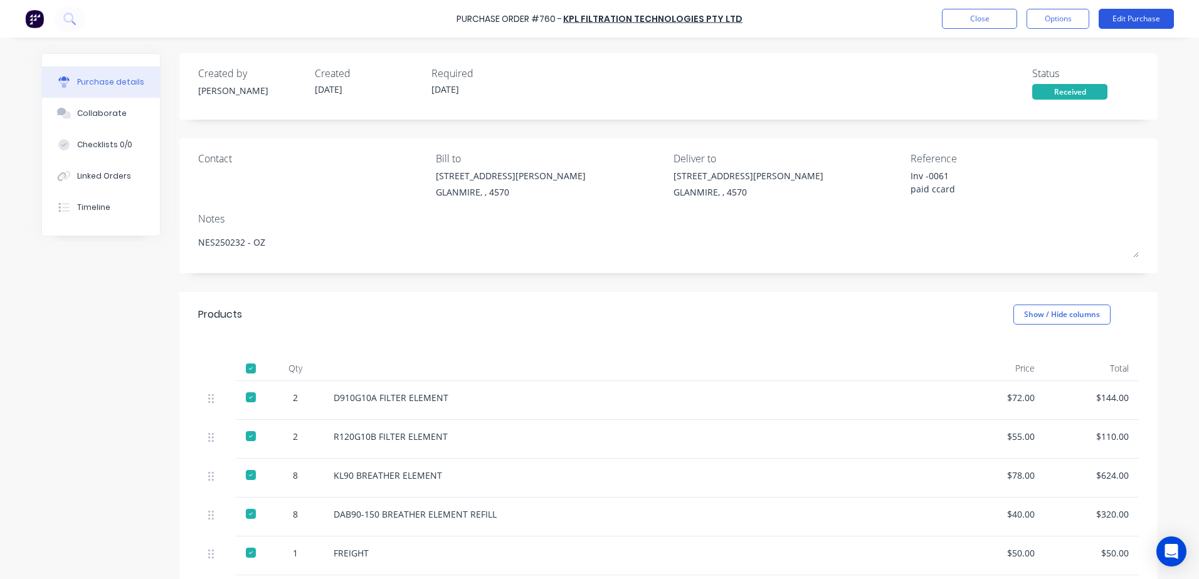
click at [1120, 18] on button "Edit Purchase" at bounding box center [1136, 19] width 75 height 20
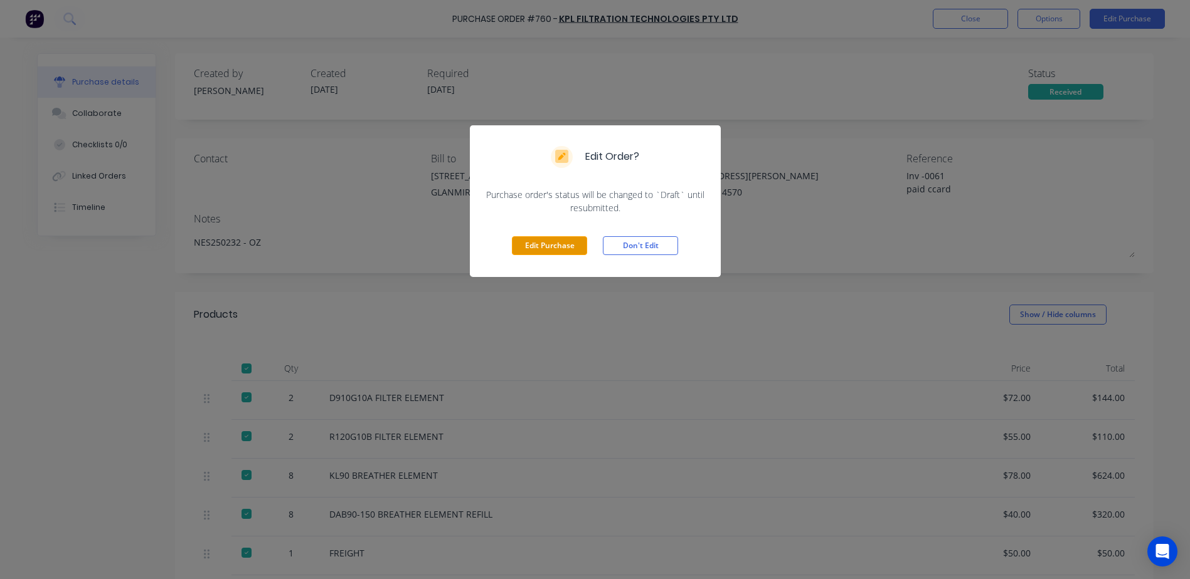
click at [545, 243] on button "Edit Purchase" at bounding box center [549, 245] width 75 height 19
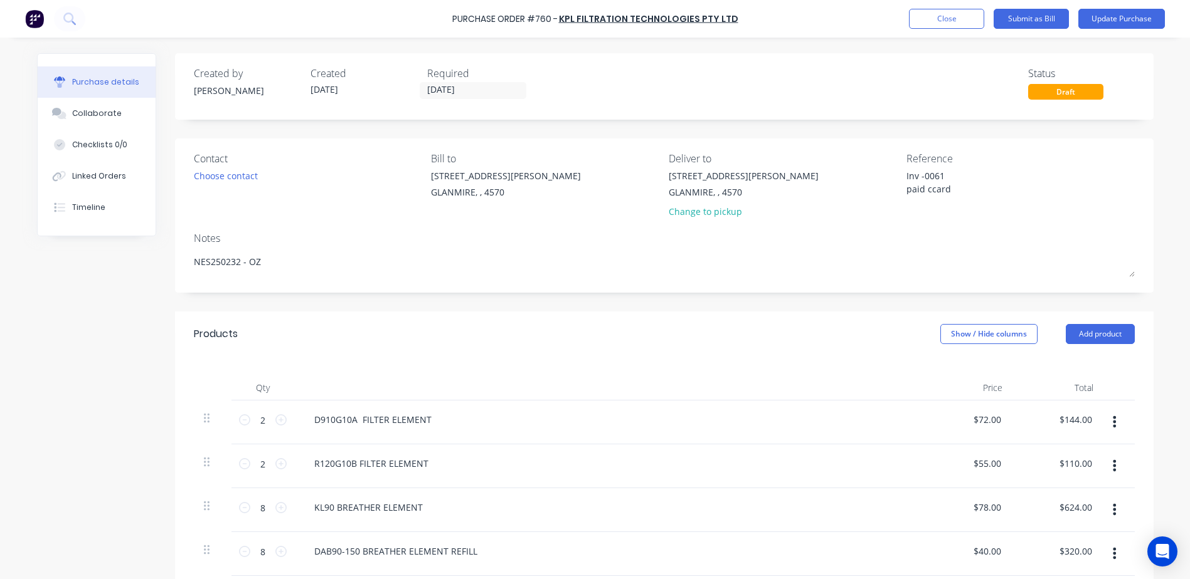
type textarea "x"
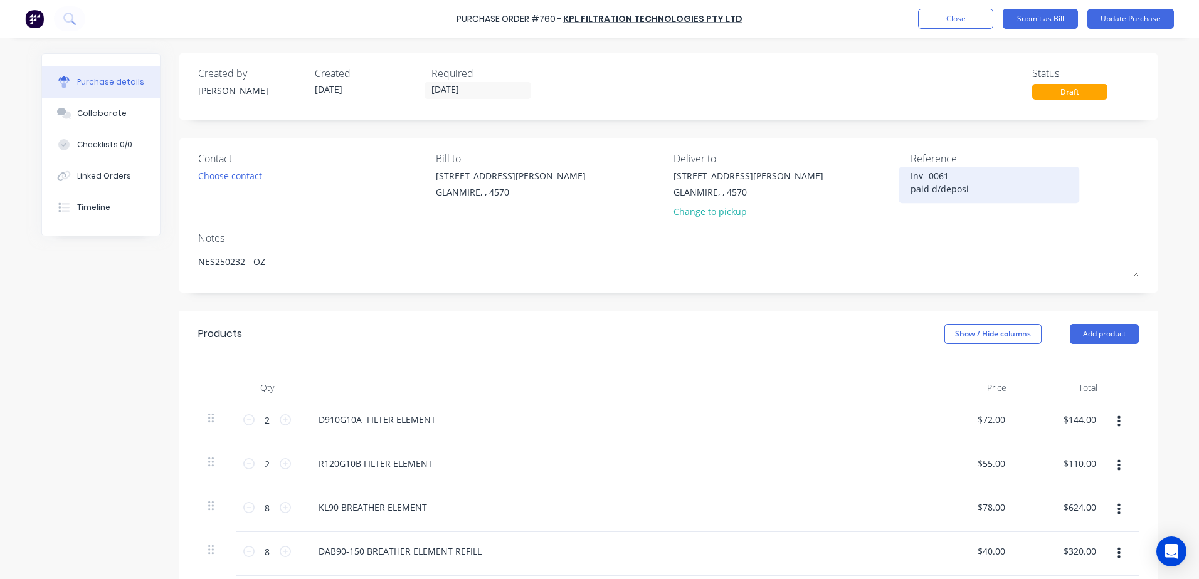
type textarea "Inv -0061 paid d/deposit"
click at [1126, 23] on button "Update Purchase" at bounding box center [1130, 19] width 87 height 20
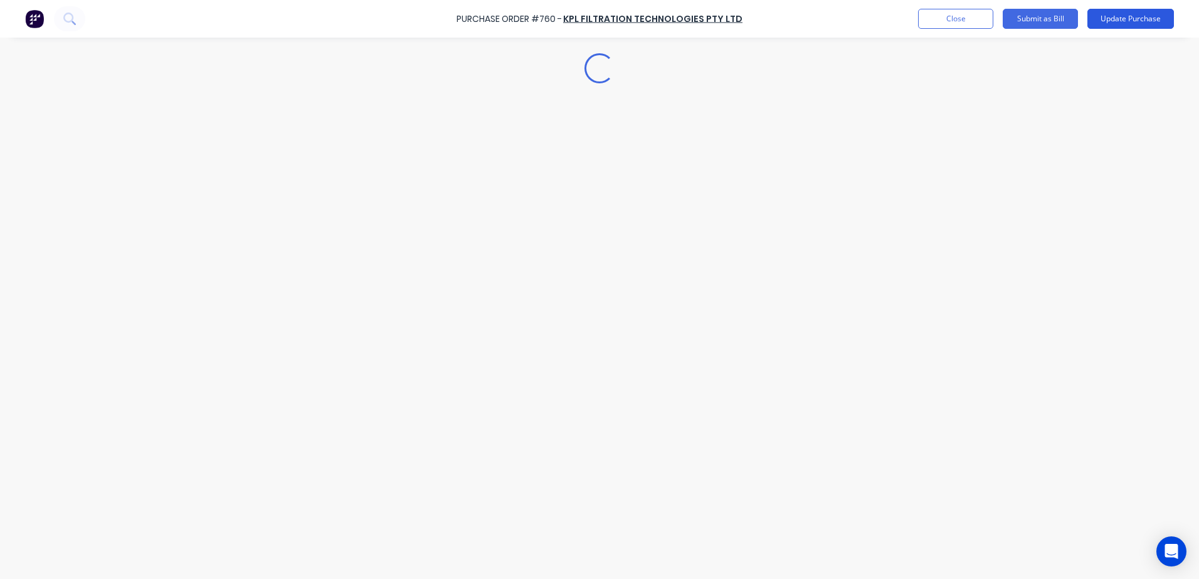
type textarea "x"
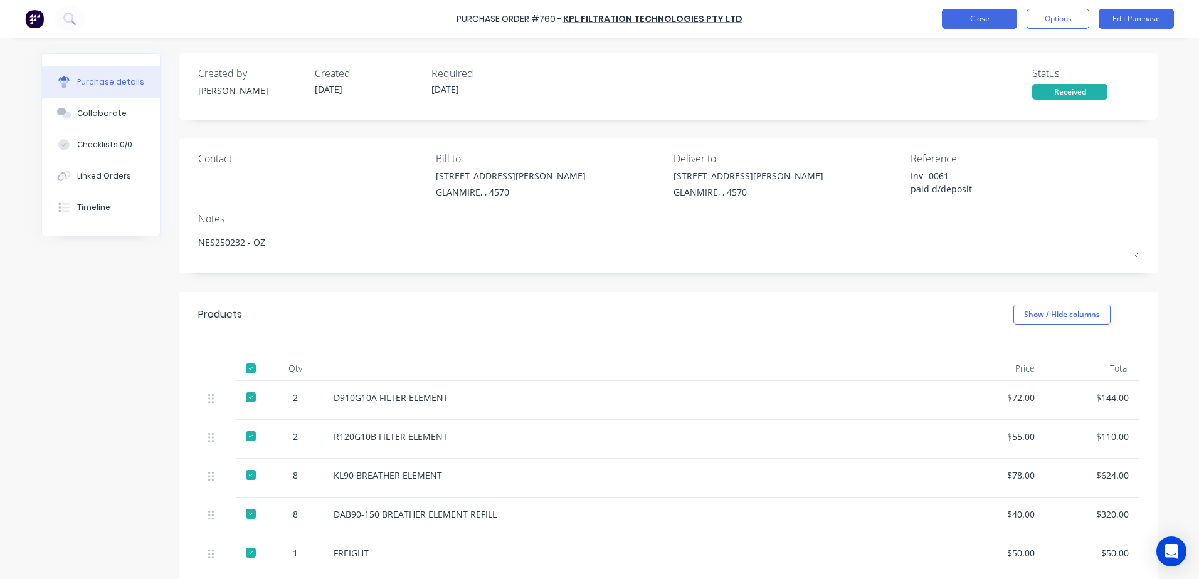
click at [951, 28] on button "Close" at bounding box center [979, 19] width 75 height 20
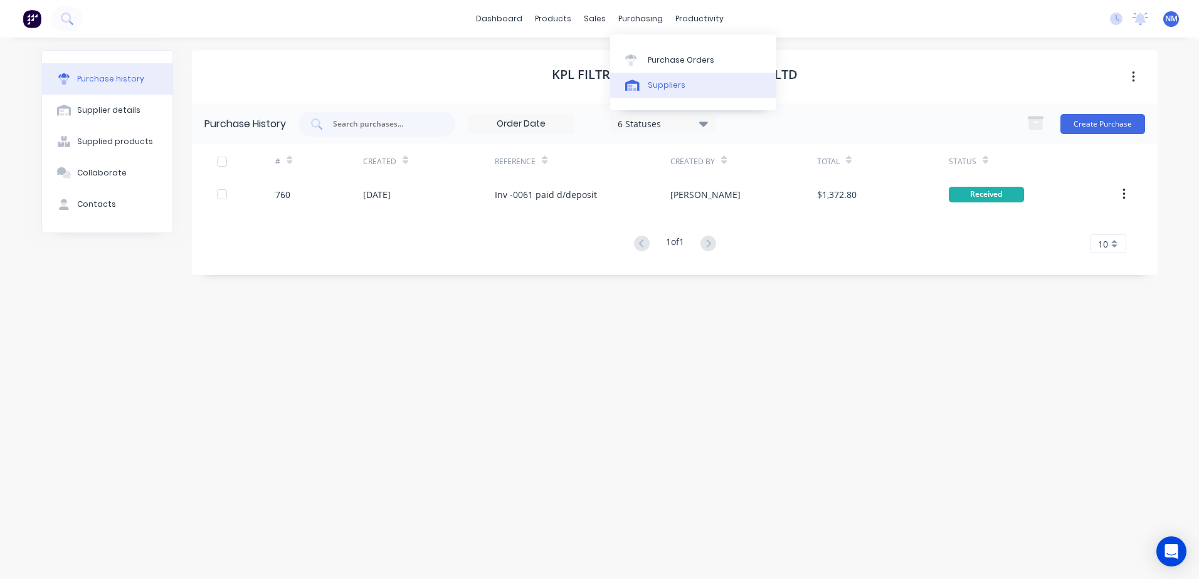
click at [656, 84] on div "Suppliers" at bounding box center [667, 85] width 38 height 11
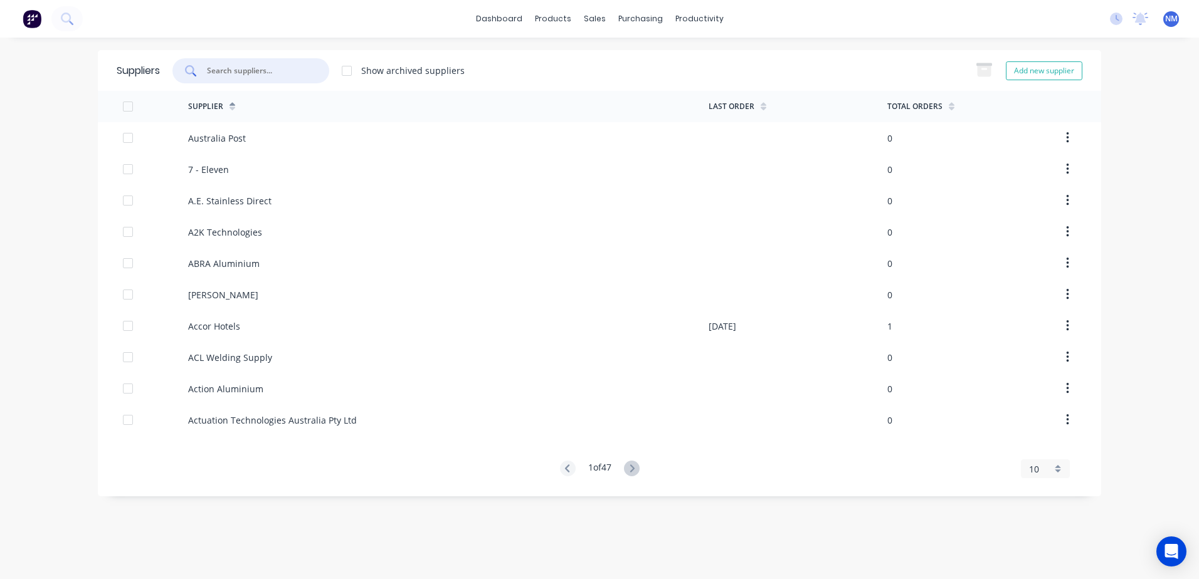
click at [259, 75] on input "text" at bounding box center [258, 71] width 104 height 13
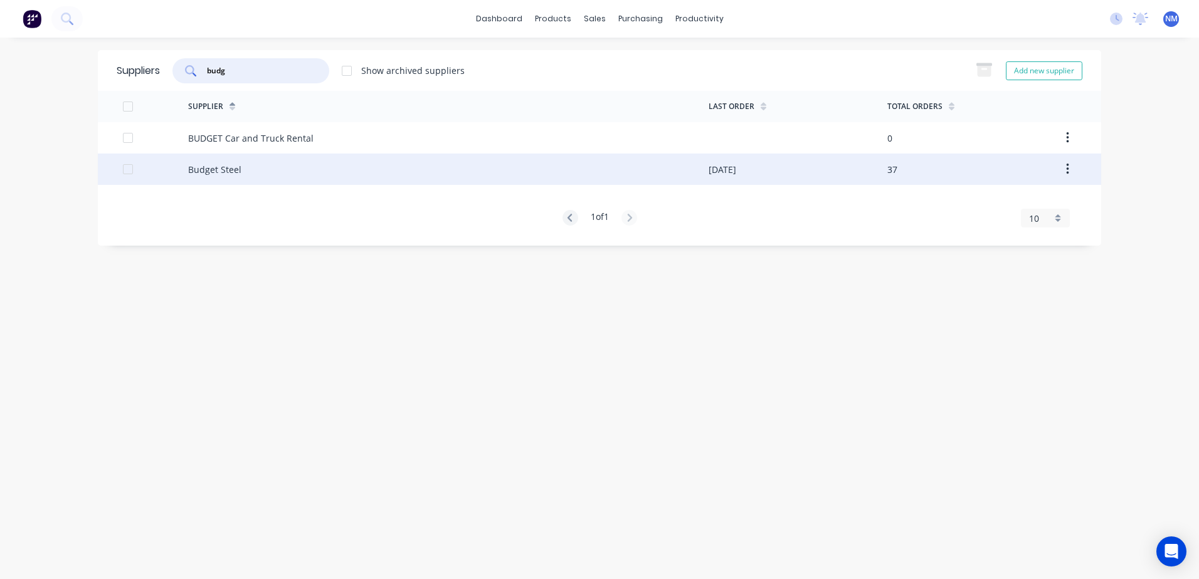
type input "budg"
click at [539, 173] on div "Budget Steel" at bounding box center [448, 169] width 520 height 31
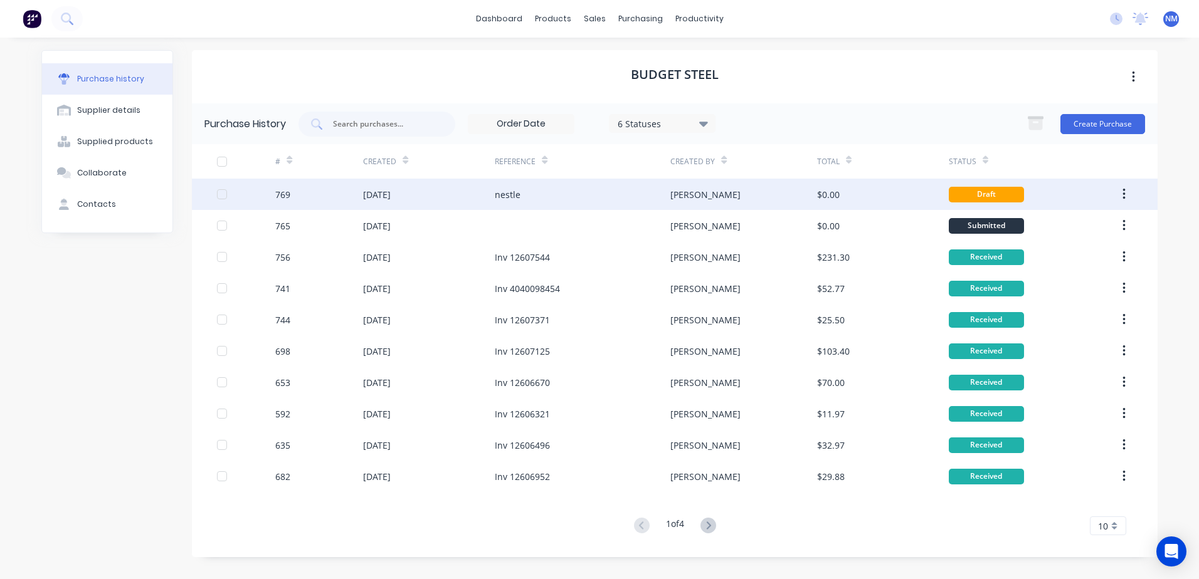
click at [874, 195] on div "$0.00" at bounding box center [883, 194] width 132 height 31
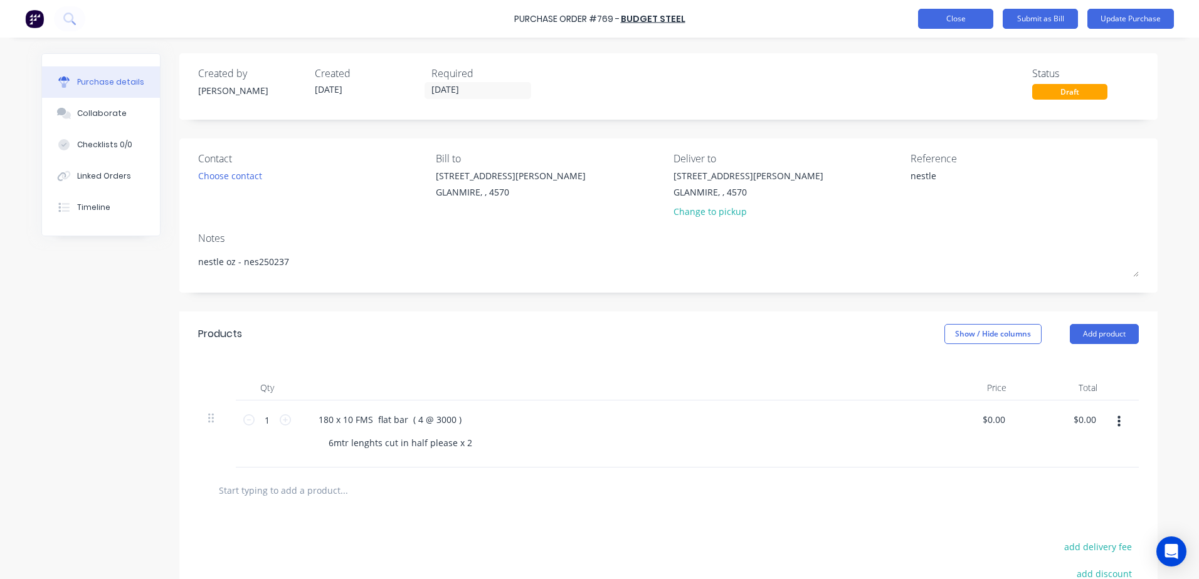
type textarea "x"
click at [951, 25] on button "Close" at bounding box center [955, 19] width 75 height 20
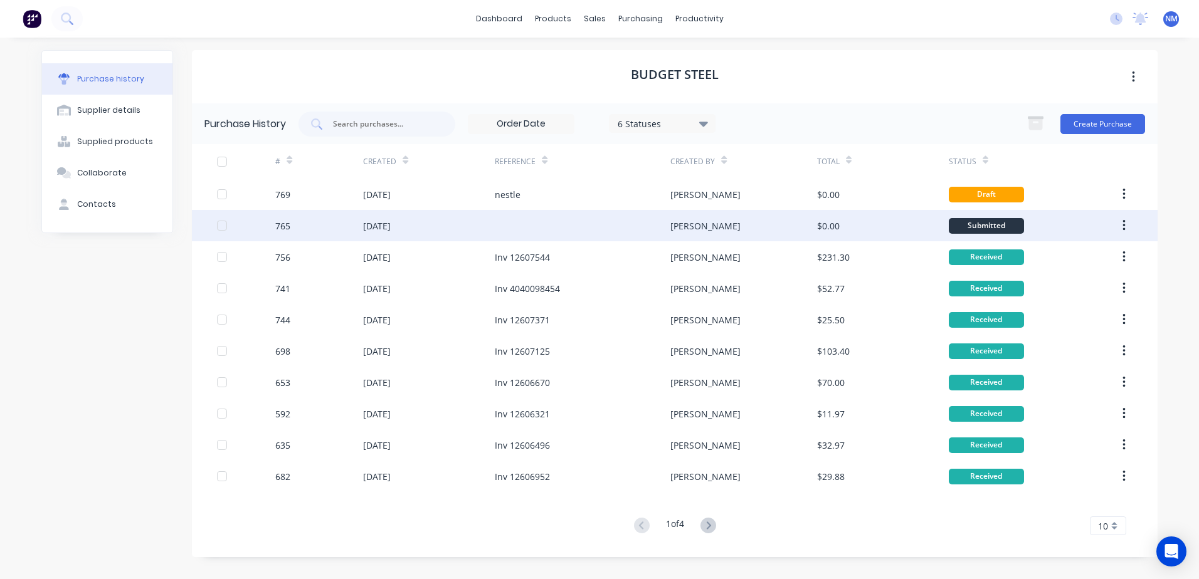
click at [764, 231] on div "[PERSON_NAME]" at bounding box center [743, 225] width 146 height 31
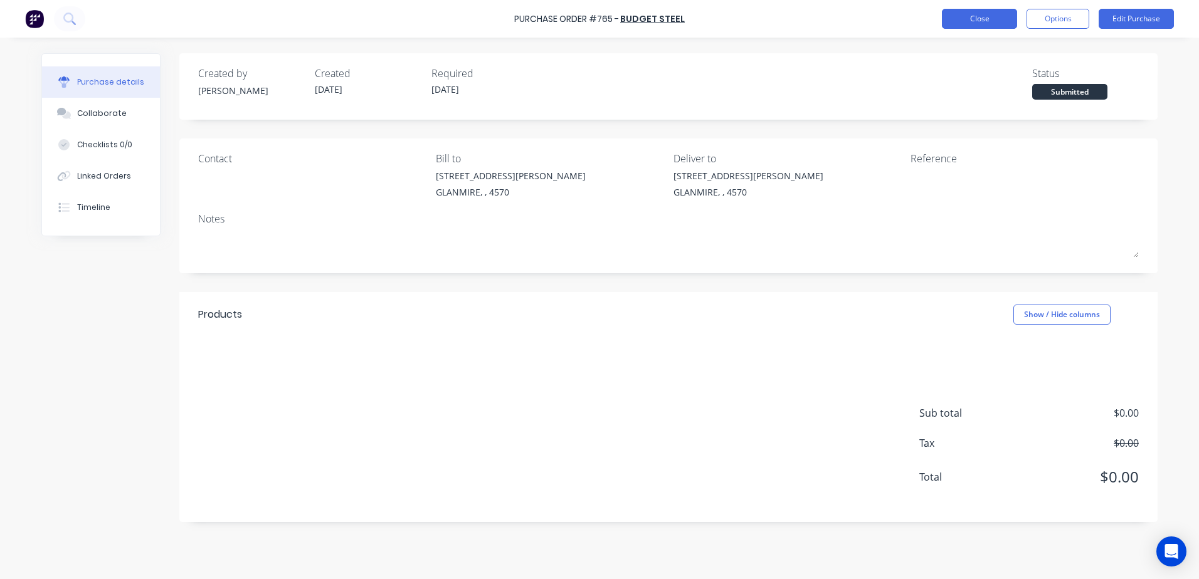
click at [958, 26] on button "Close" at bounding box center [979, 19] width 75 height 20
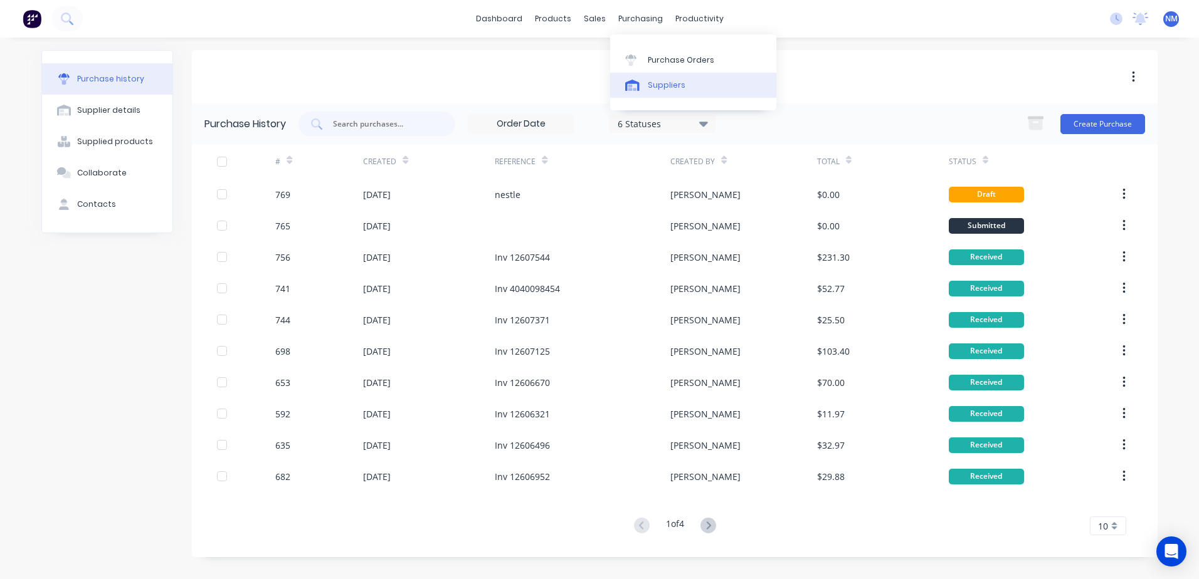
click at [670, 82] on div "Suppliers" at bounding box center [667, 85] width 38 height 11
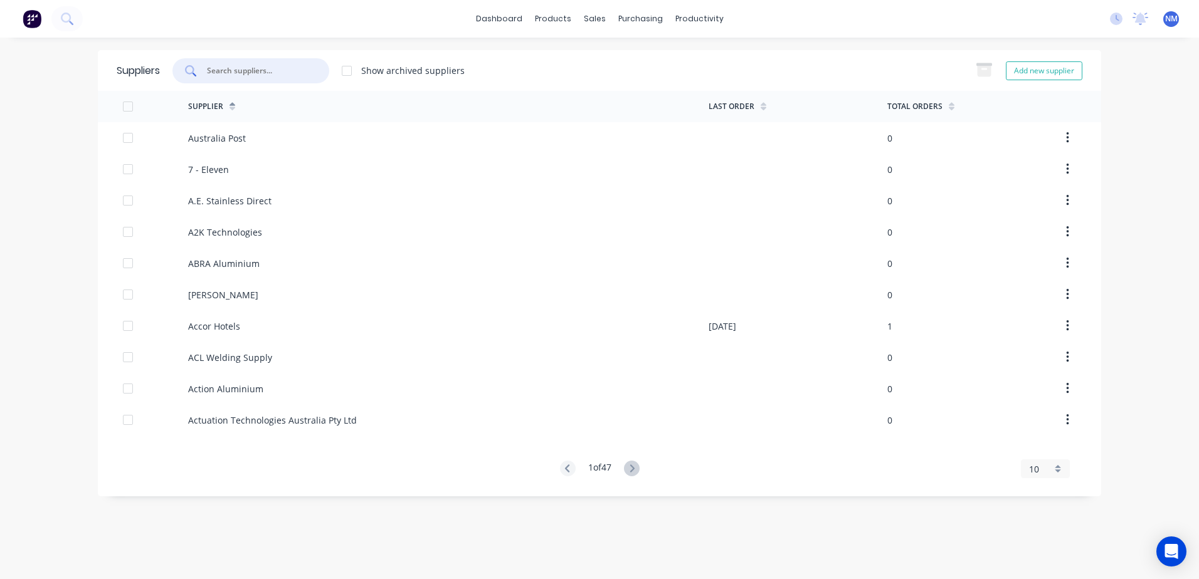
click at [255, 71] on input "text" at bounding box center [258, 71] width 104 height 13
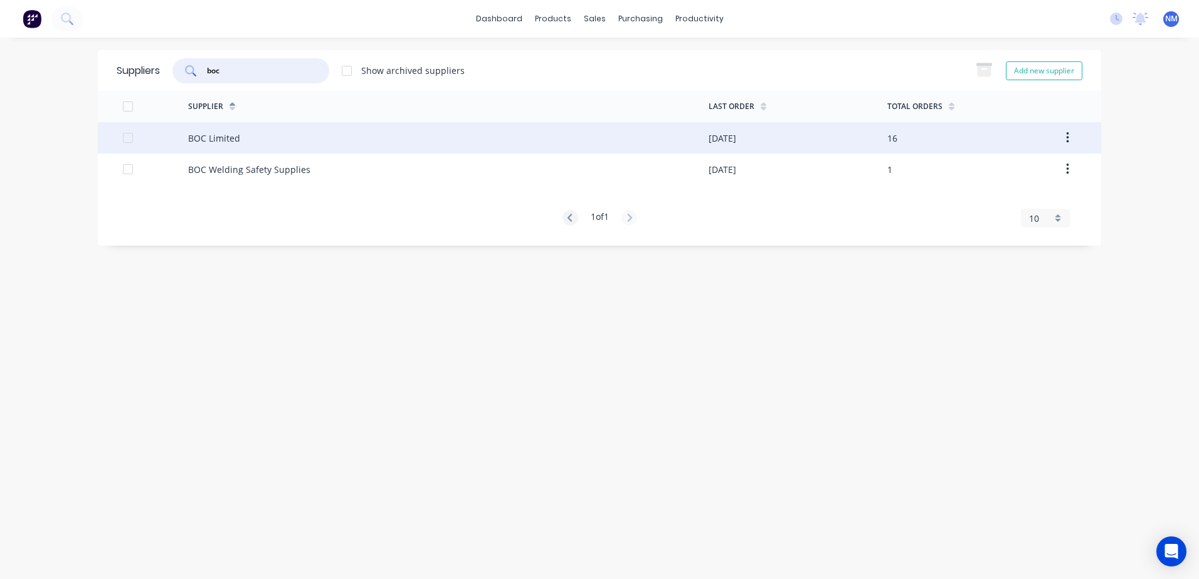
type input "boc"
click at [672, 137] on div "BOC Limited" at bounding box center [448, 137] width 520 height 31
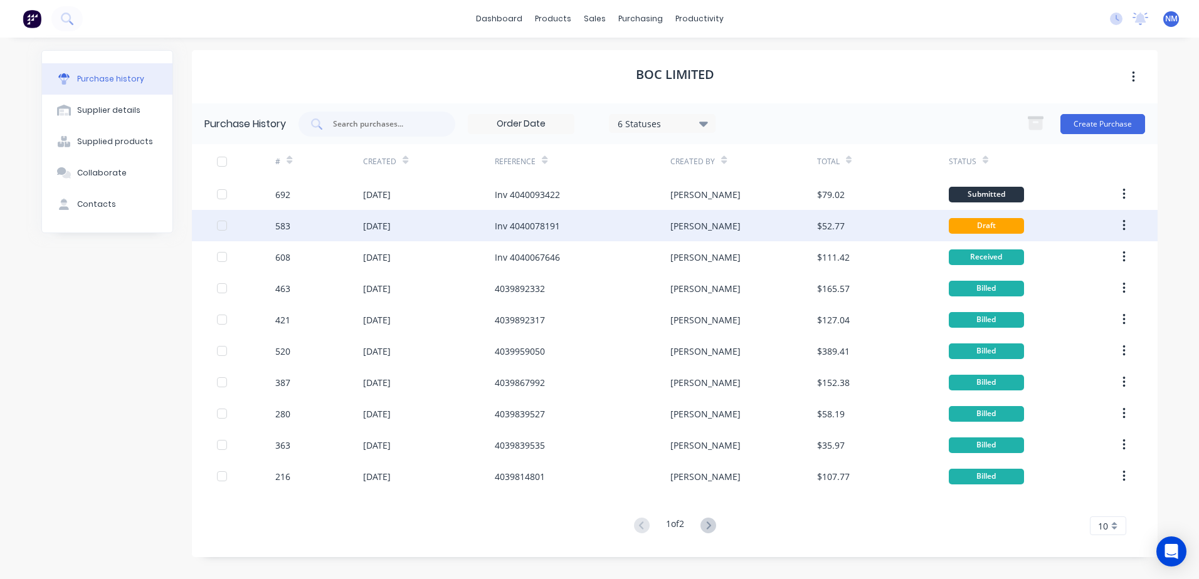
click at [802, 236] on div "[PERSON_NAME]" at bounding box center [743, 225] width 146 height 31
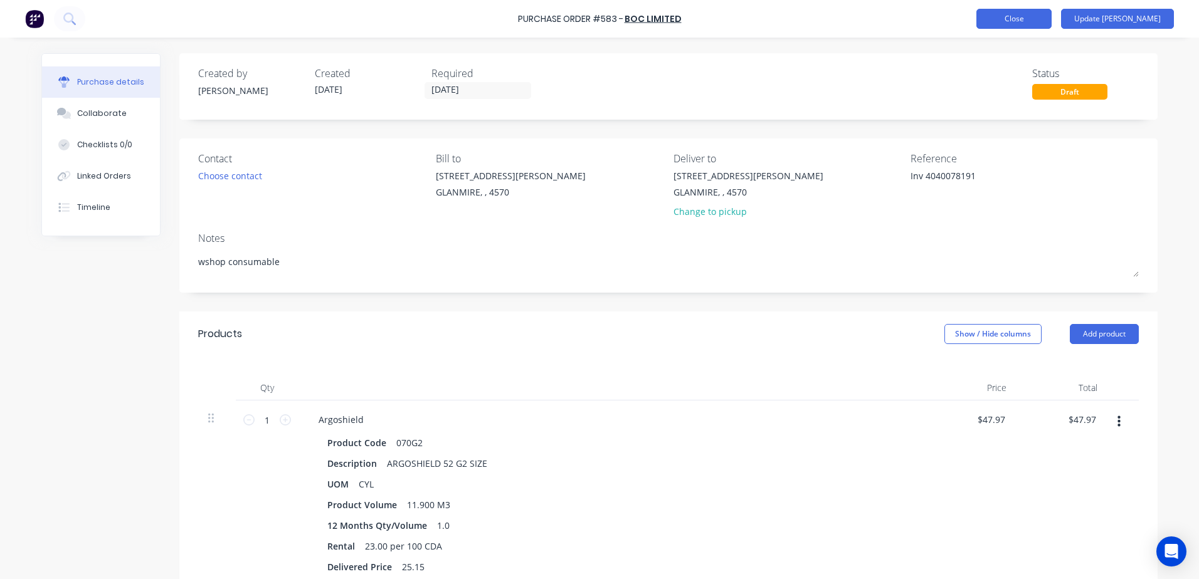
type textarea "x"
click at [1047, 12] on button "Close" at bounding box center [1013, 19] width 75 height 20
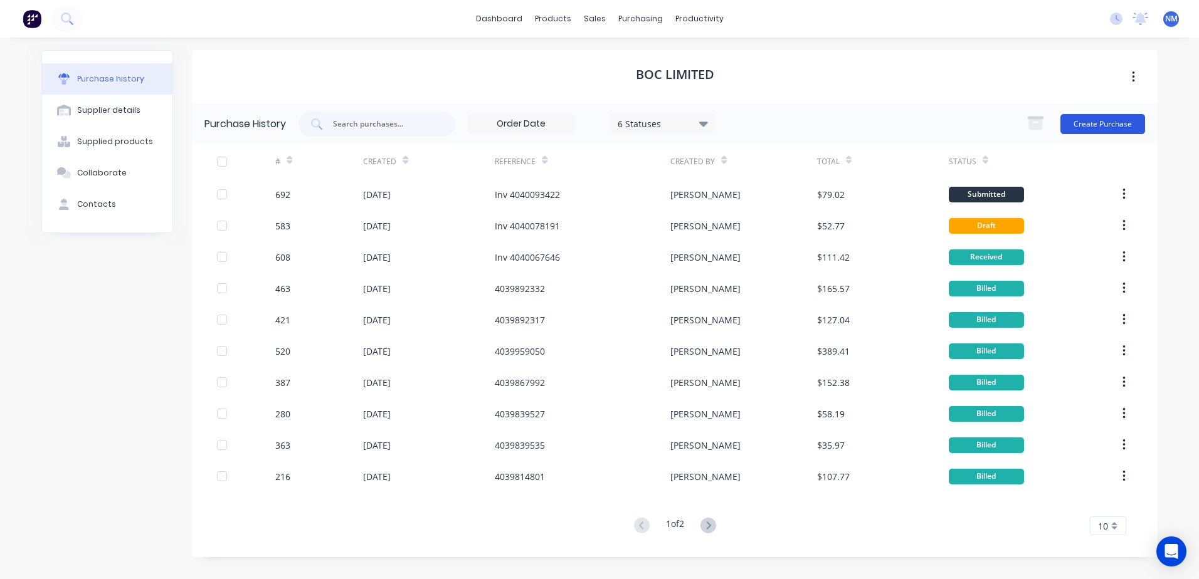
click at [1099, 120] on button "Create Purchase" at bounding box center [1102, 124] width 85 height 20
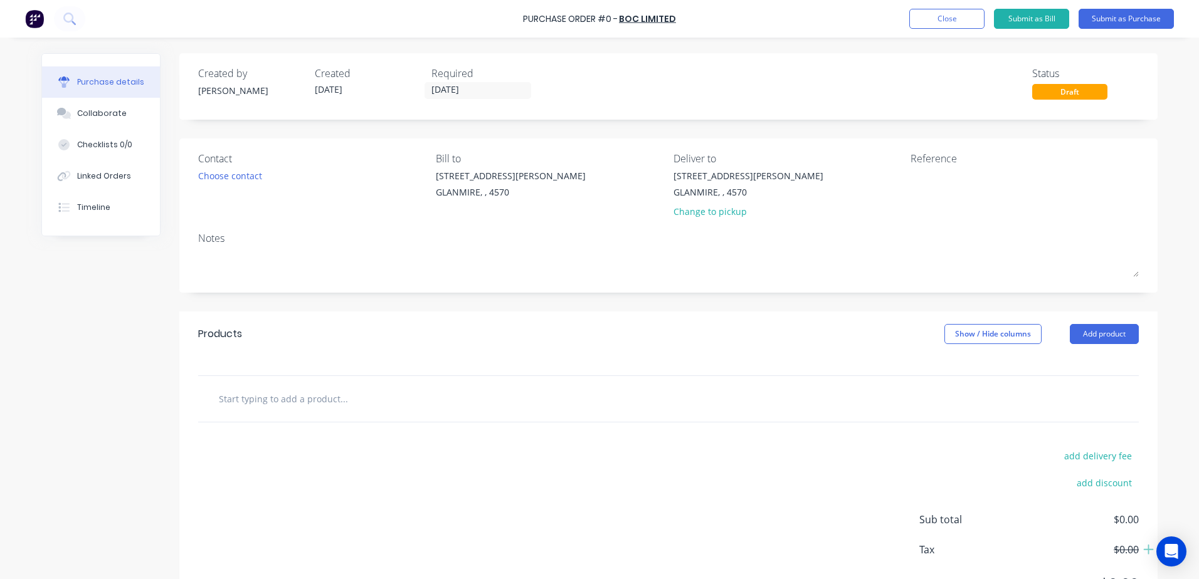
click at [283, 349] on div "Products Show / Hide columns Add product" at bounding box center [668, 334] width 978 height 45
click at [317, 398] on input "text" at bounding box center [343, 398] width 251 height 25
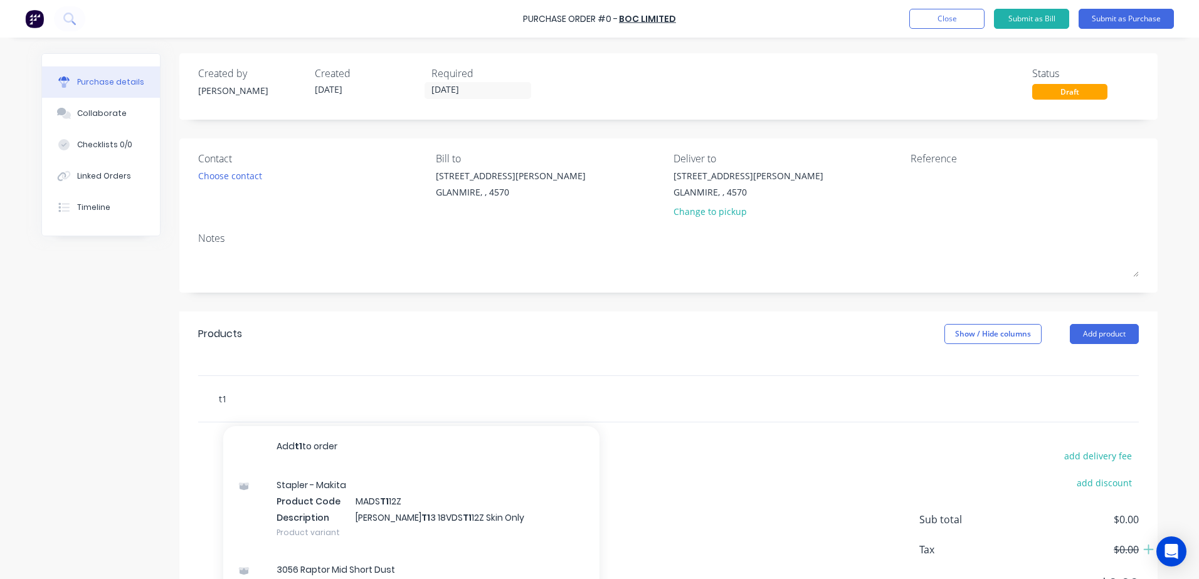
type input "t"
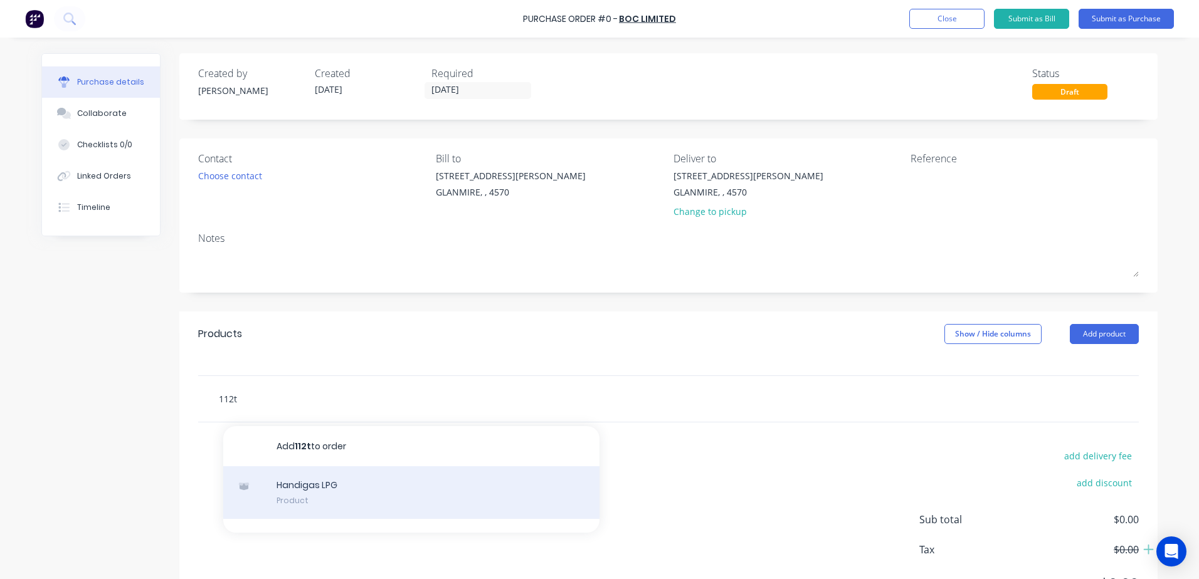
type input "112t"
click at [304, 490] on div "Handigas LPG Product" at bounding box center [411, 493] width 376 height 53
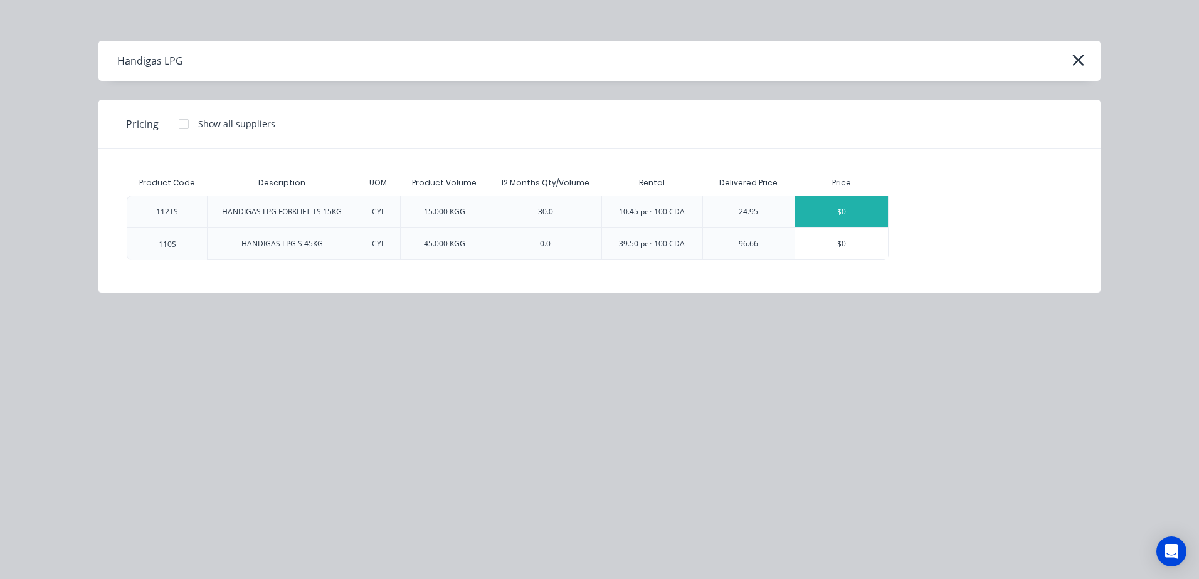
click at [824, 213] on div "$0" at bounding box center [841, 211] width 93 height 31
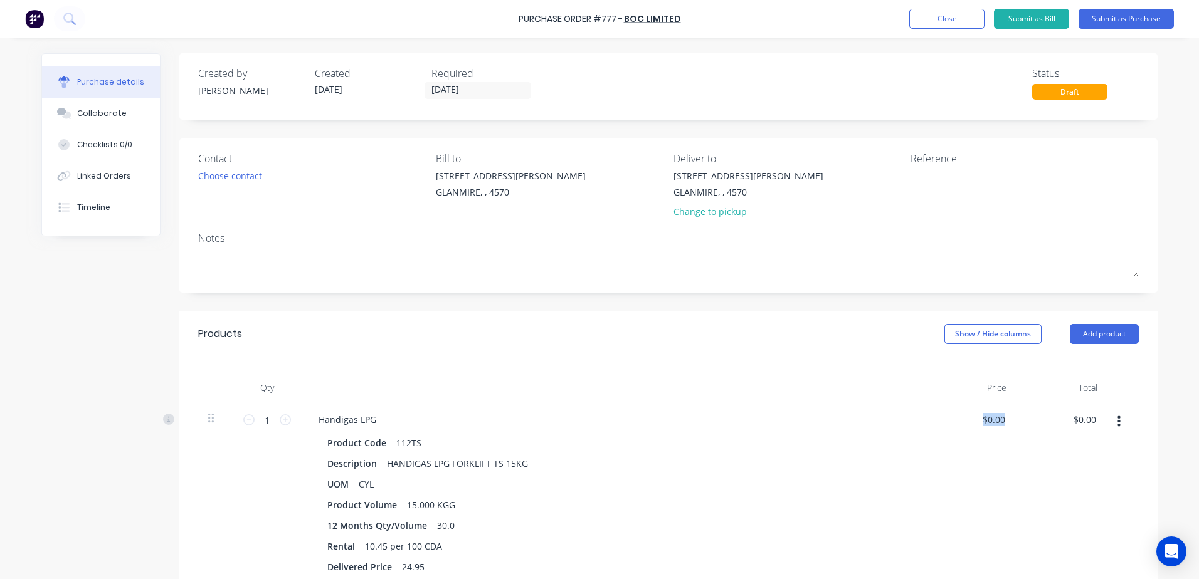
drag, startPoint x: 974, startPoint y: 417, endPoint x: 1056, endPoint y: 410, distance: 82.4
click at [1056, 410] on div "1 1 Handigas LPG Product Code 112TS Description HANDIGAS LPG FORKLIFT TS 15KG U…" at bounding box center [668, 494] width 941 height 186
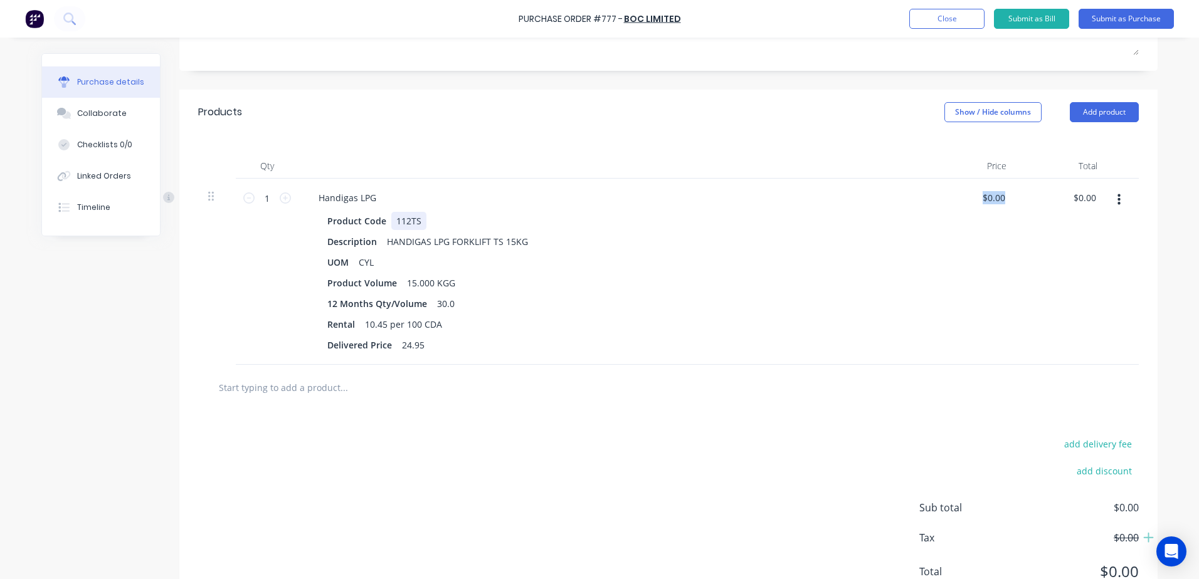
scroll to position [251, 0]
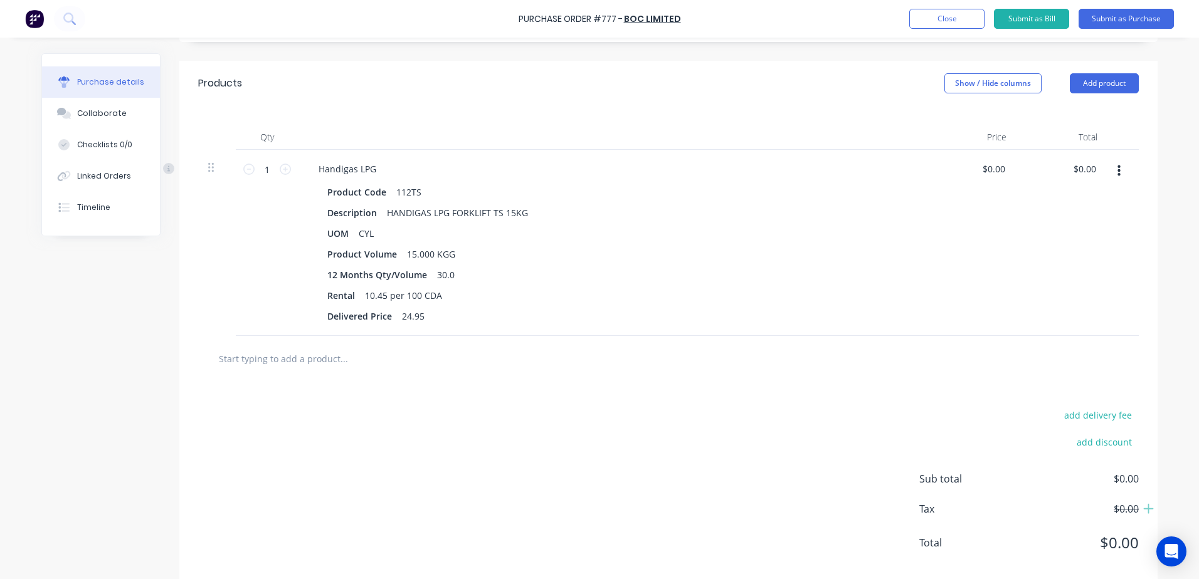
click at [320, 362] on input "text" at bounding box center [343, 358] width 251 height 25
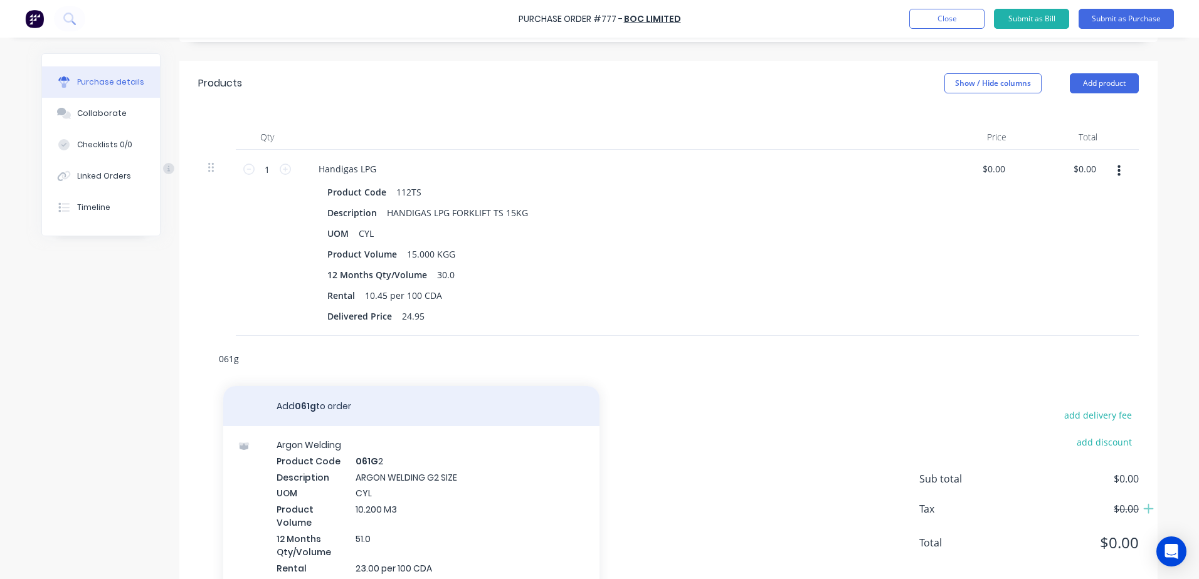
scroll to position [53, 0]
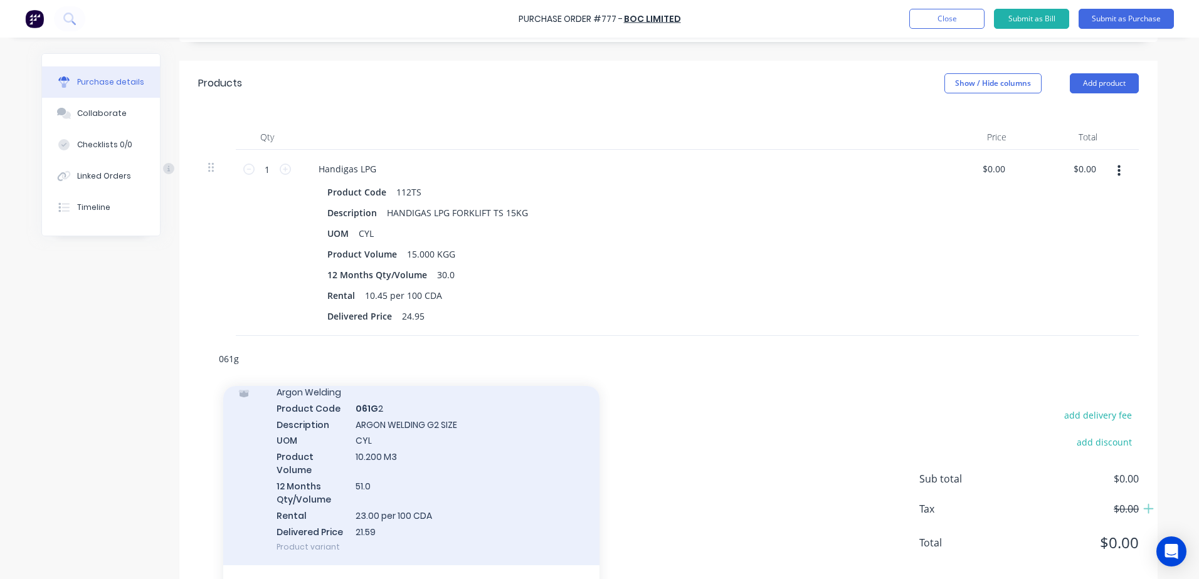
type input "061g"
click at [399, 435] on div "Argon Welding Product Code 061G 2 Description ARGON WELDING G2 SIZE UOM CYL Pro…" at bounding box center [411, 470] width 376 height 192
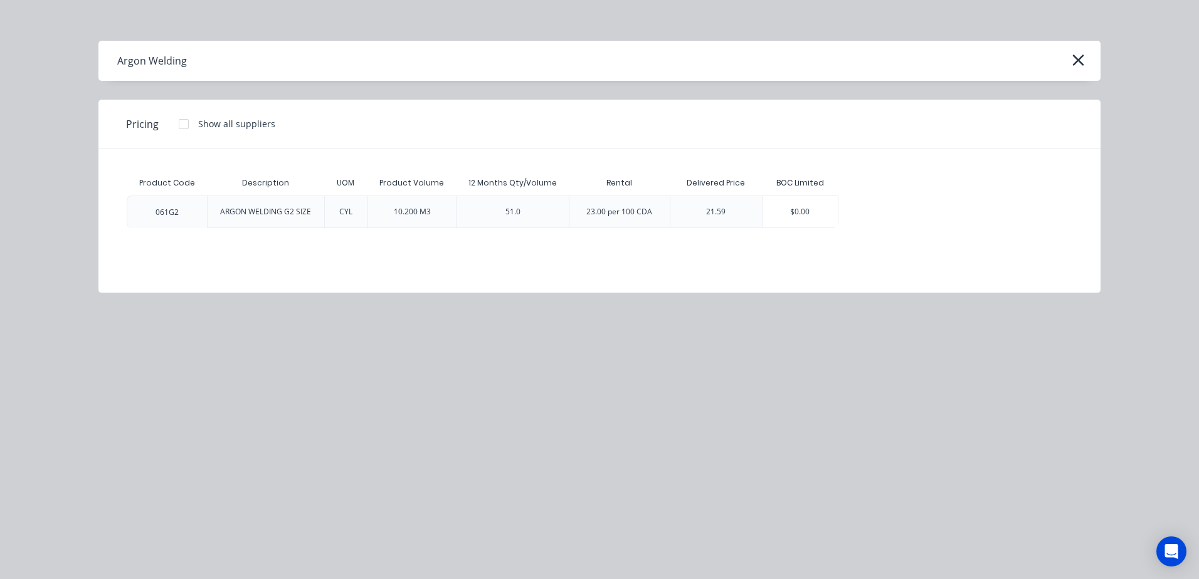
click at [722, 218] on div "21.59" at bounding box center [716, 211] width 40 height 31
click at [801, 213] on div "$0.00" at bounding box center [800, 211] width 75 height 31
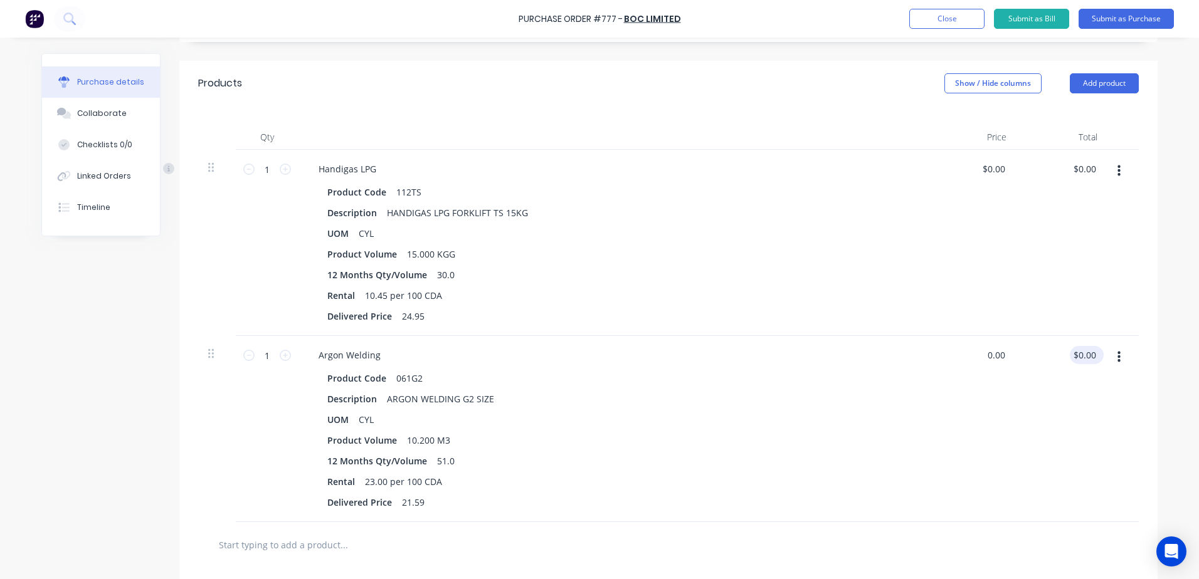
drag, startPoint x: 976, startPoint y: 355, endPoint x: 1078, endPoint y: 360, distance: 102.3
click at [1078, 360] on div "1 1 Argon Welding Product Code 061G2 Description ARGON WELDING G2 SIZE UOM CYL …" at bounding box center [668, 429] width 941 height 186
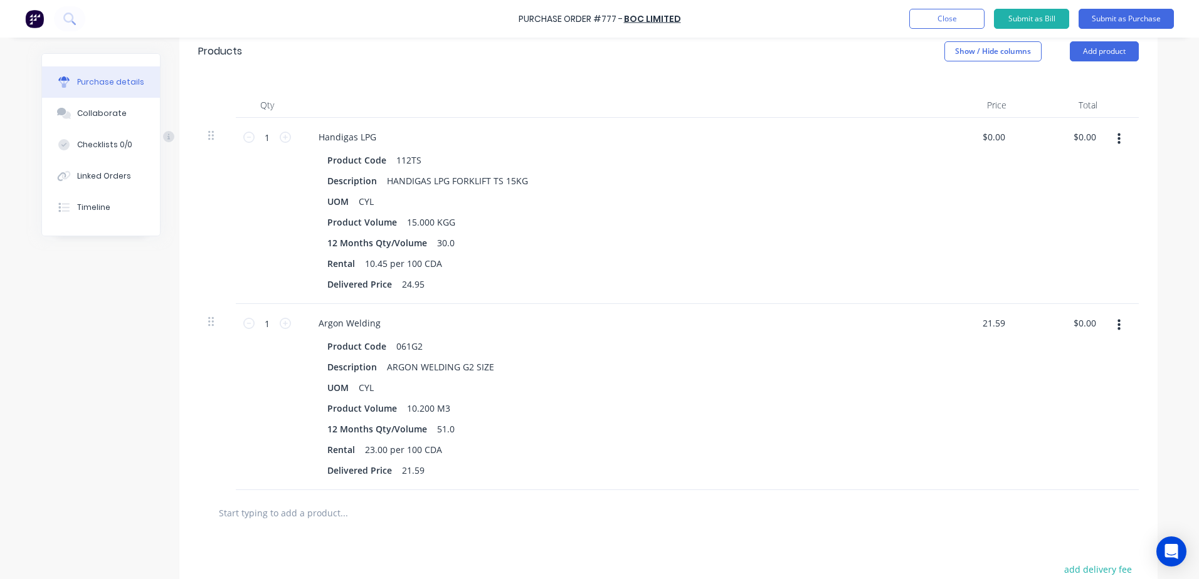
scroll to position [314, 0]
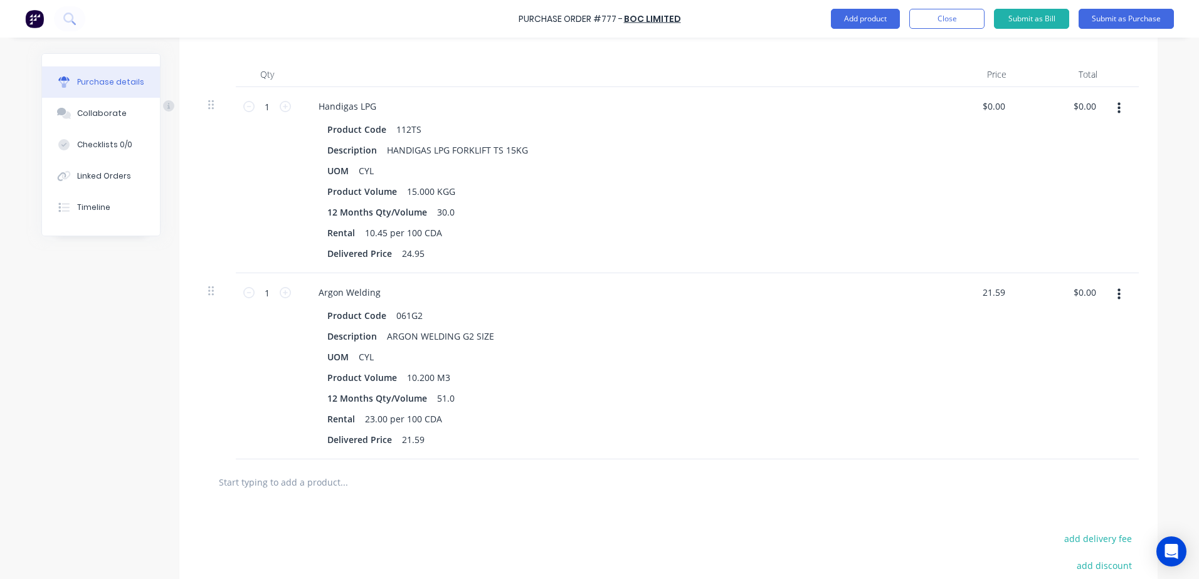
type input "$21.59"
click at [344, 476] on input "text" at bounding box center [343, 482] width 251 height 25
click at [1113, 21] on button "Submit as Purchase" at bounding box center [1126, 19] width 95 height 20
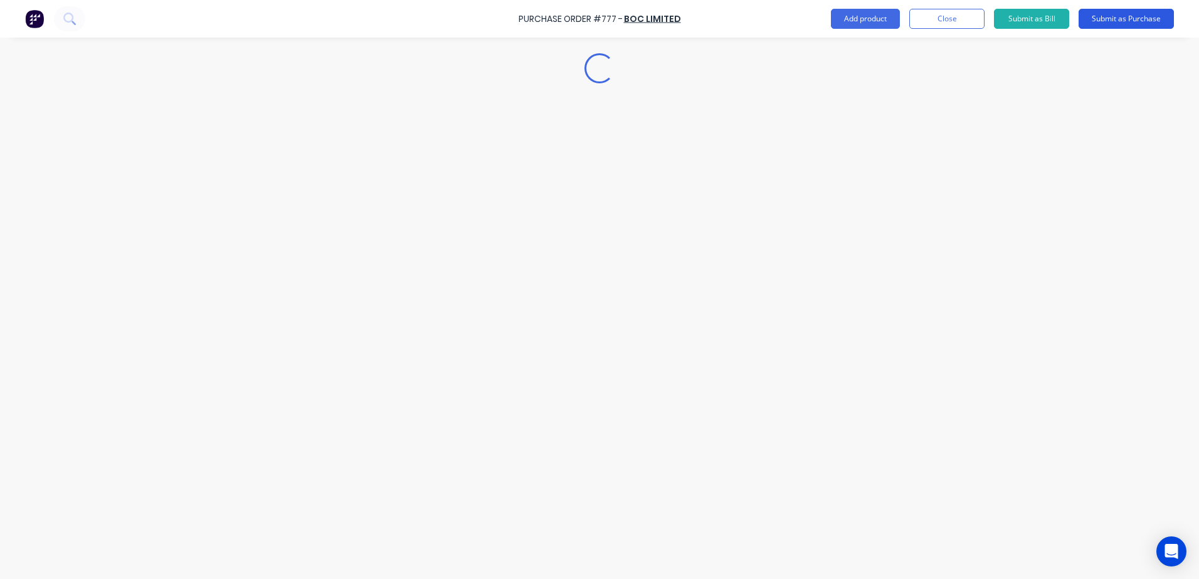
scroll to position [0, 0]
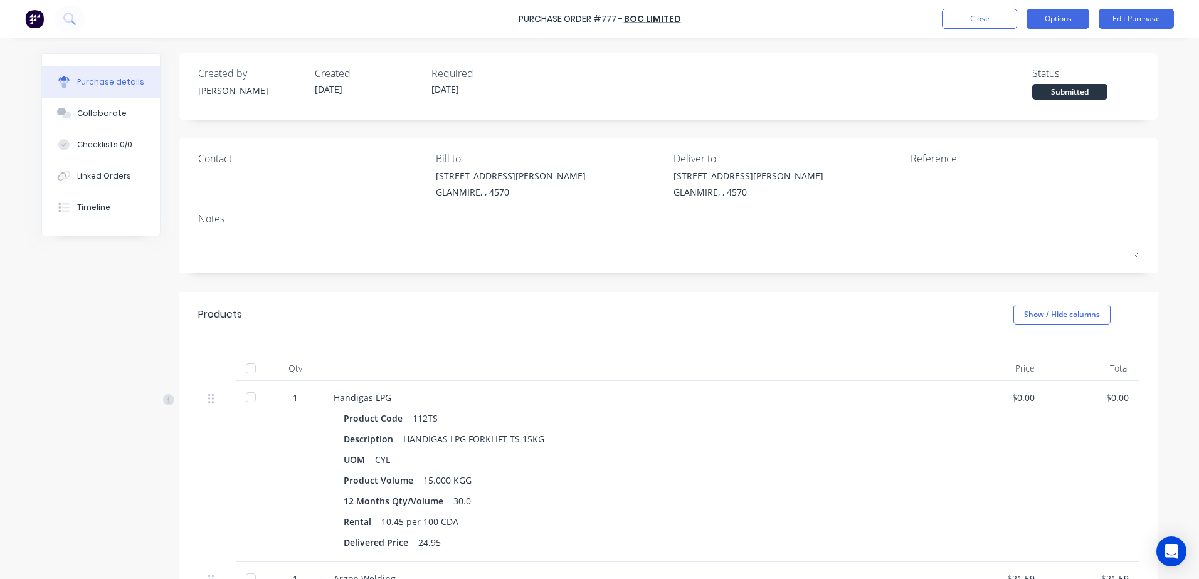
click at [1076, 14] on button "Options" at bounding box center [1058, 19] width 63 height 20
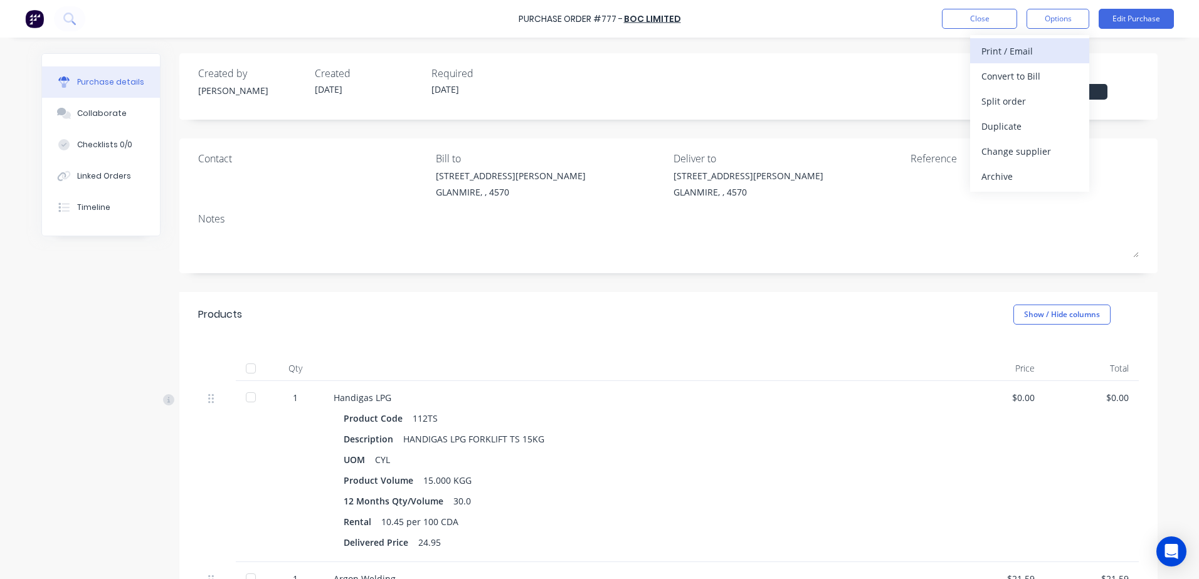
click at [1042, 53] on div "Print / Email" at bounding box center [1029, 51] width 97 height 18
click at [1025, 65] on button "With pricing" at bounding box center [1029, 75] width 119 height 25
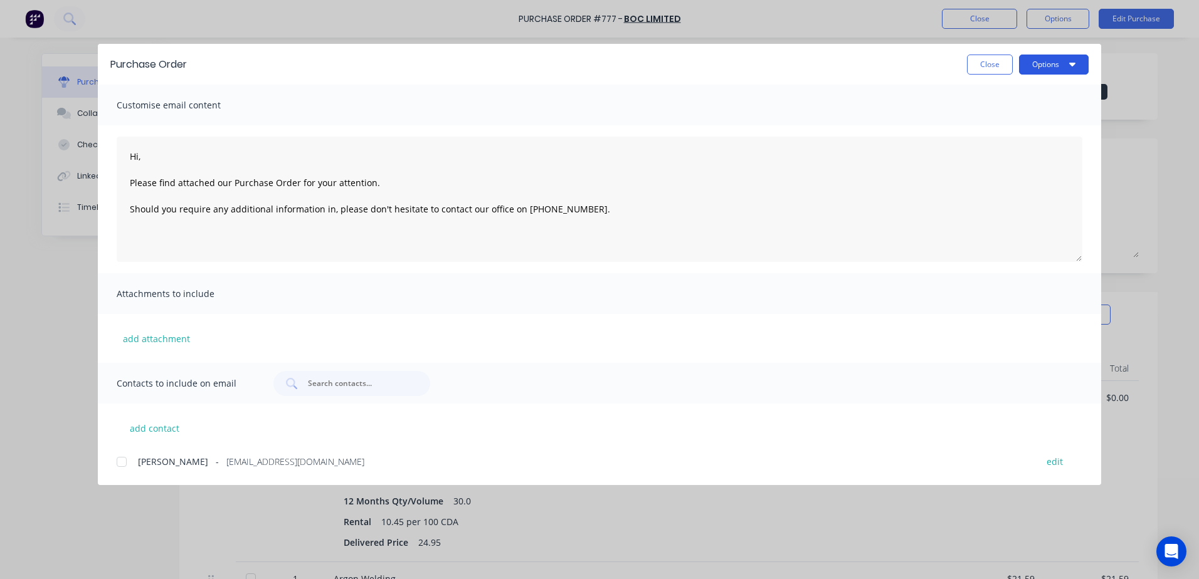
click at [1048, 63] on button "Options" at bounding box center [1054, 65] width 70 height 20
click at [121, 465] on div at bounding box center [121, 462] width 25 height 25
click at [1031, 70] on button "Options" at bounding box center [1054, 65] width 70 height 20
click at [1022, 146] on div "Email" at bounding box center [1029, 146] width 97 height 18
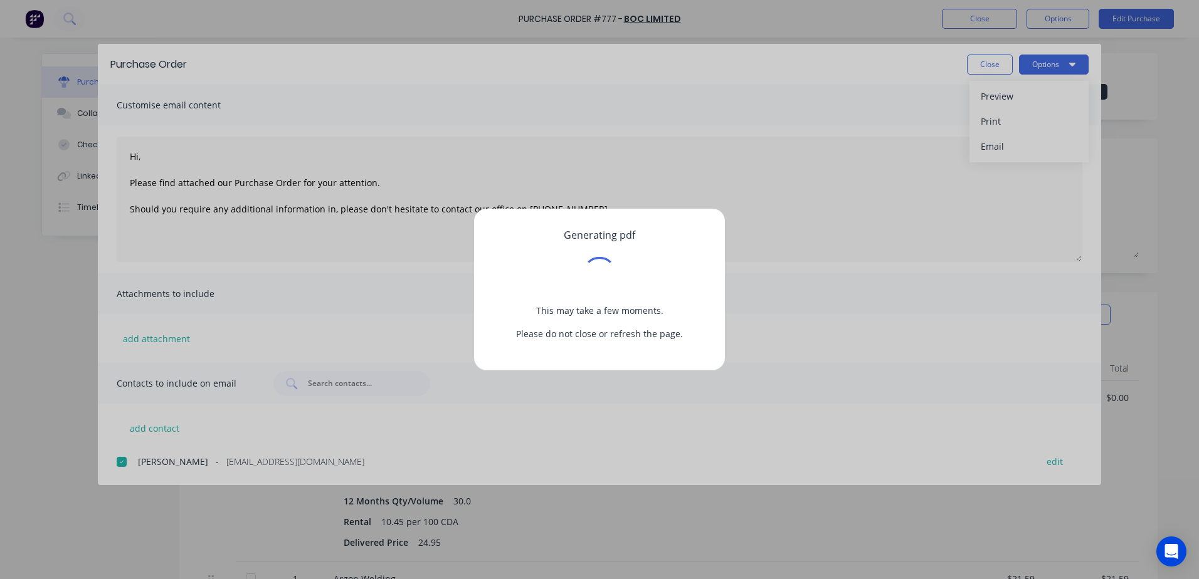
type textarea "Hi, Please find attached our Purchase Order for your attention. Should you requ…"
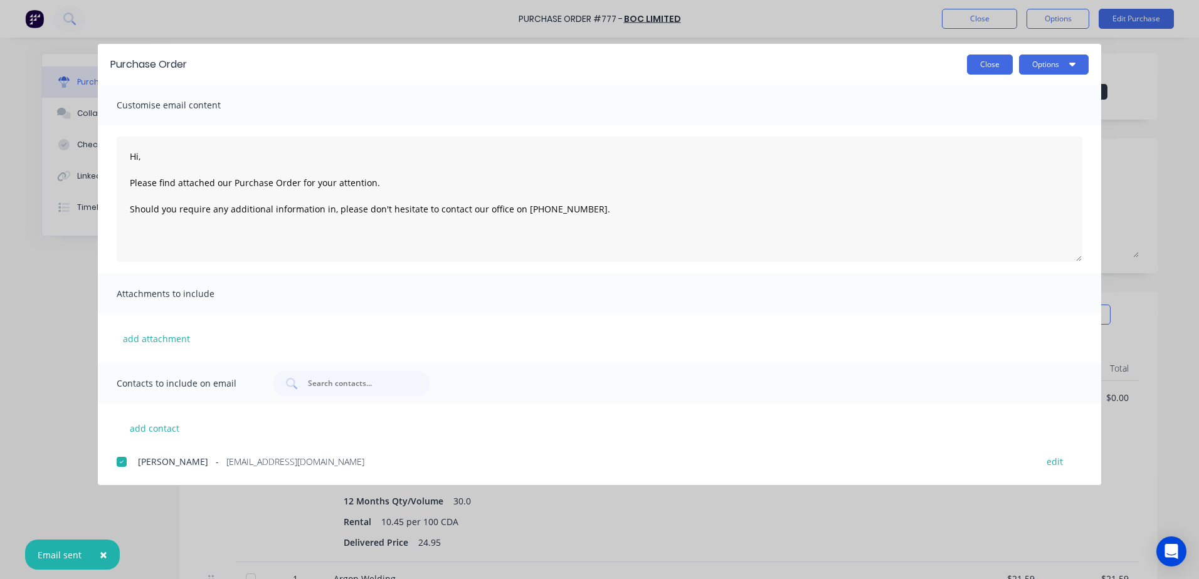
drag, startPoint x: 1001, startPoint y: 65, endPoint x: 1008, endPoint y: 41, distance: 25.6
click at [1001, 65] on button "Close" at bounding box center [990, 65] width 46 height 20
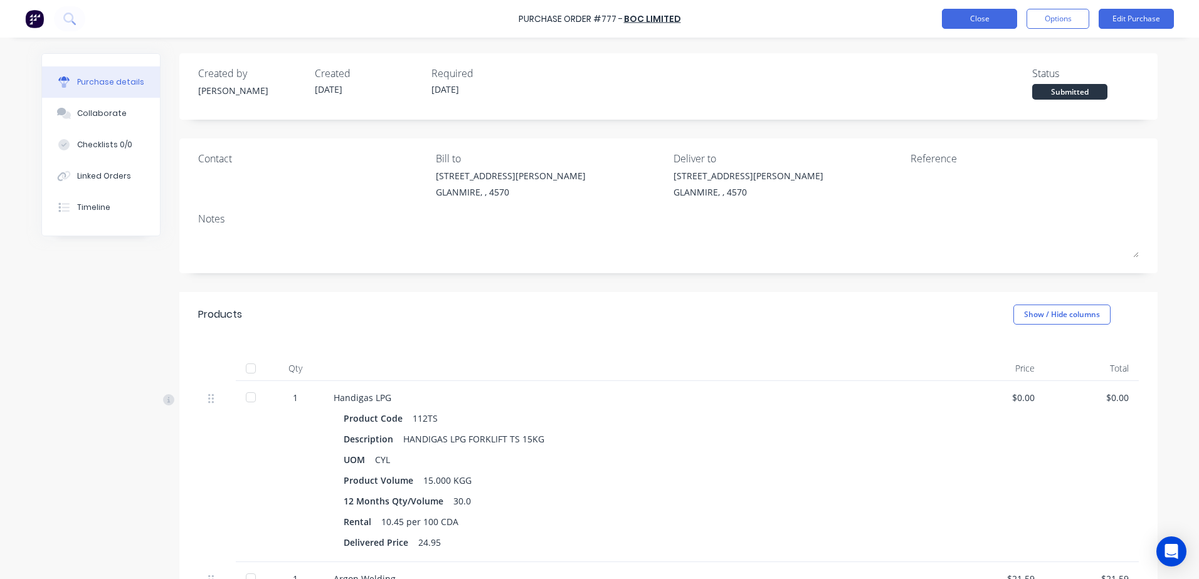
click at [982, 13] on button "Close" at bounding box center [979, 19] width 75 height 20
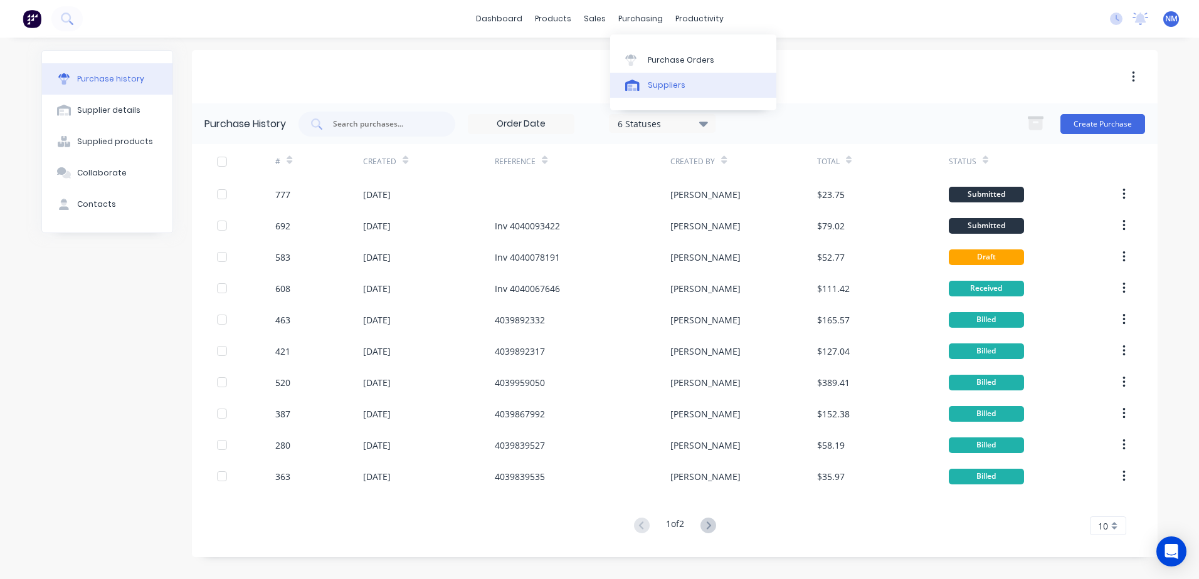
click at [671, 87] on div "Suppliers" at bounding box center [667, 85] width 38 height 11
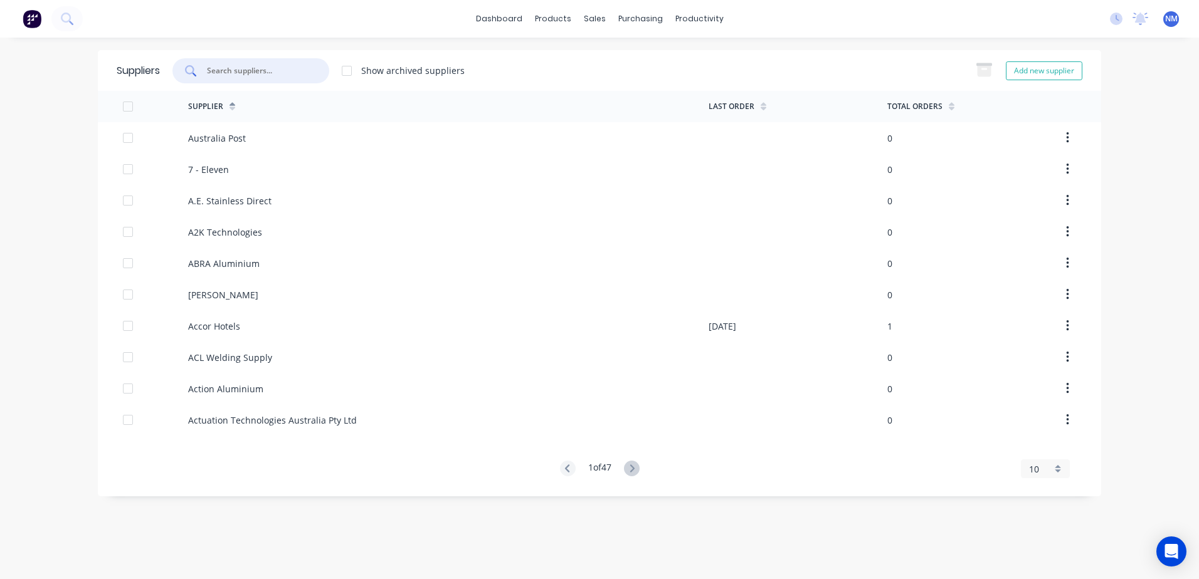
click at [255, 70] on input "text" at bounding box center [258, 71] width 104 height 13
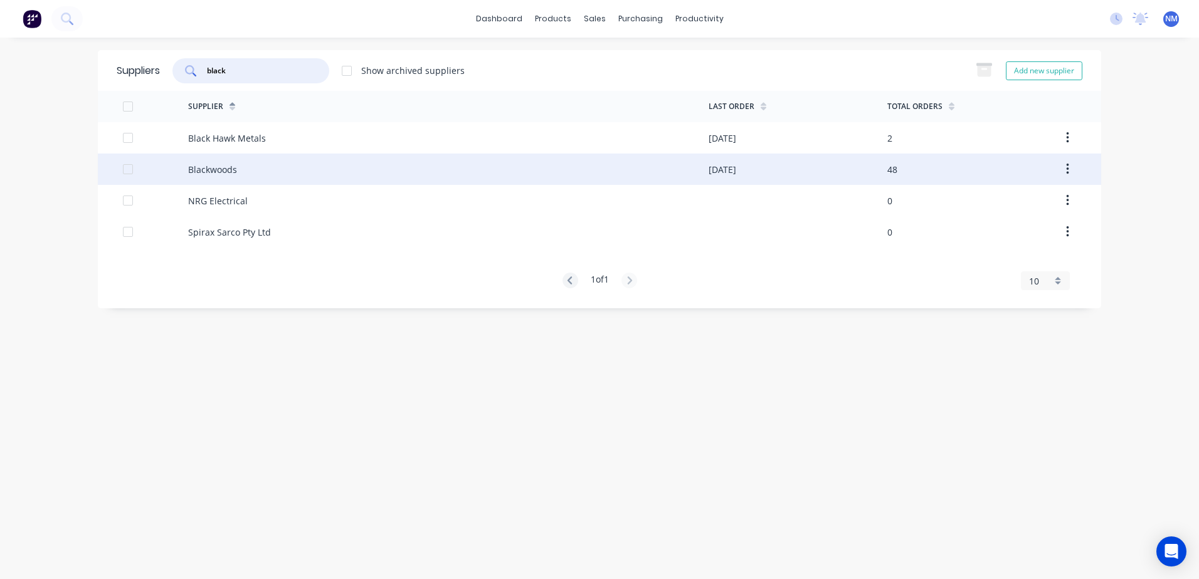
type input "black"
click at [648, 169] on div "Blackwoods" at bounding box center [448, 169] width 520 height 31
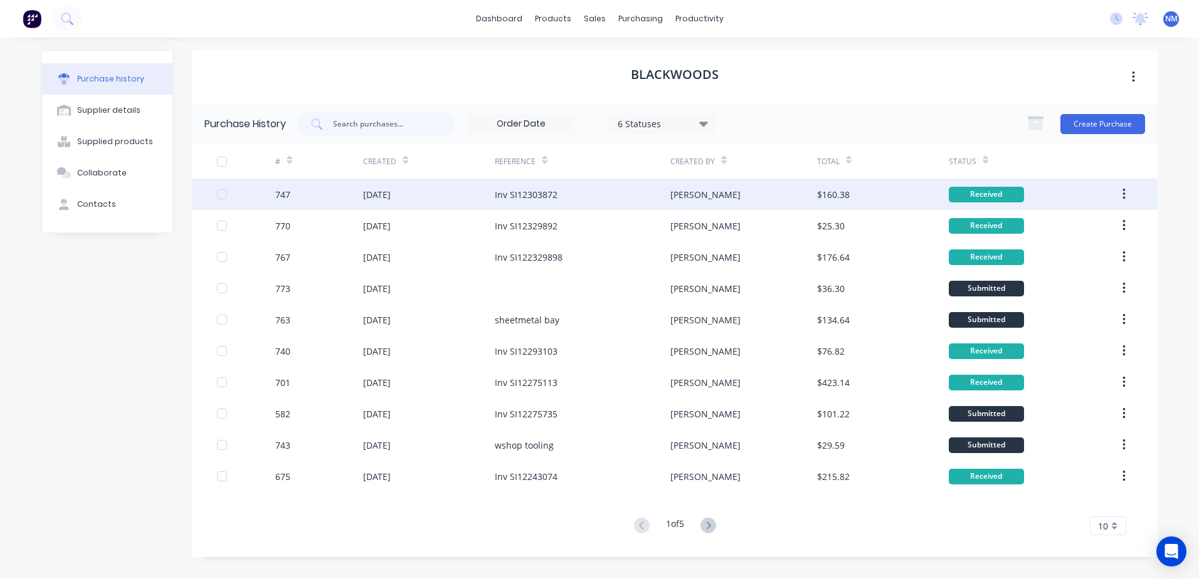
click at [751, 194] on div "[PERSON_NAME]" at bounding box center [743, 194] width 146 height 31
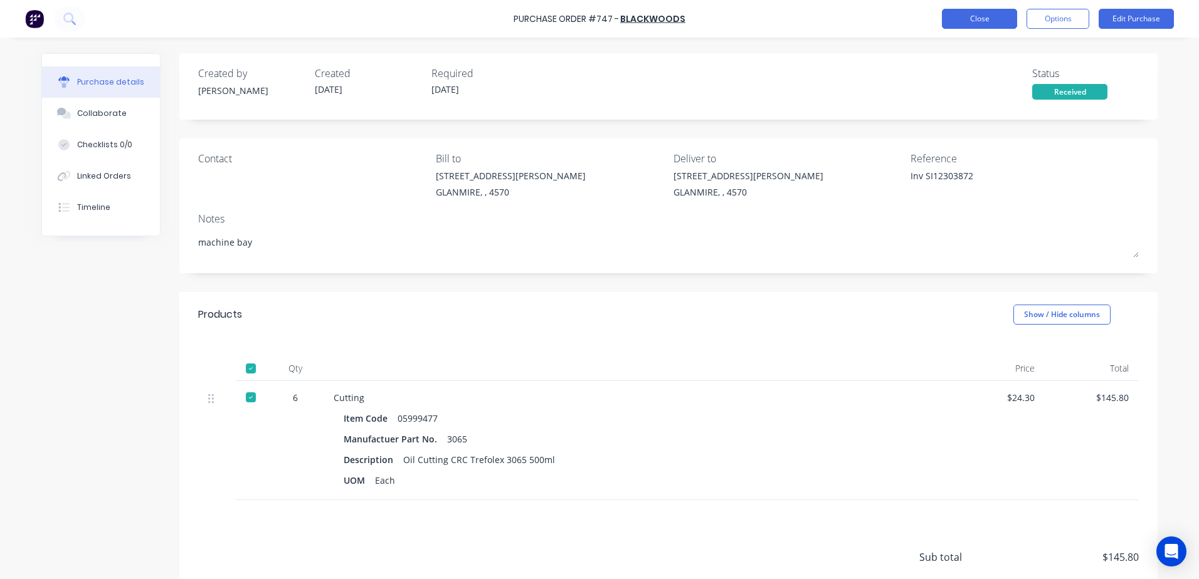
click at [970, 20] on button "Close" at bounding box center [979, 19] width 75 height 20
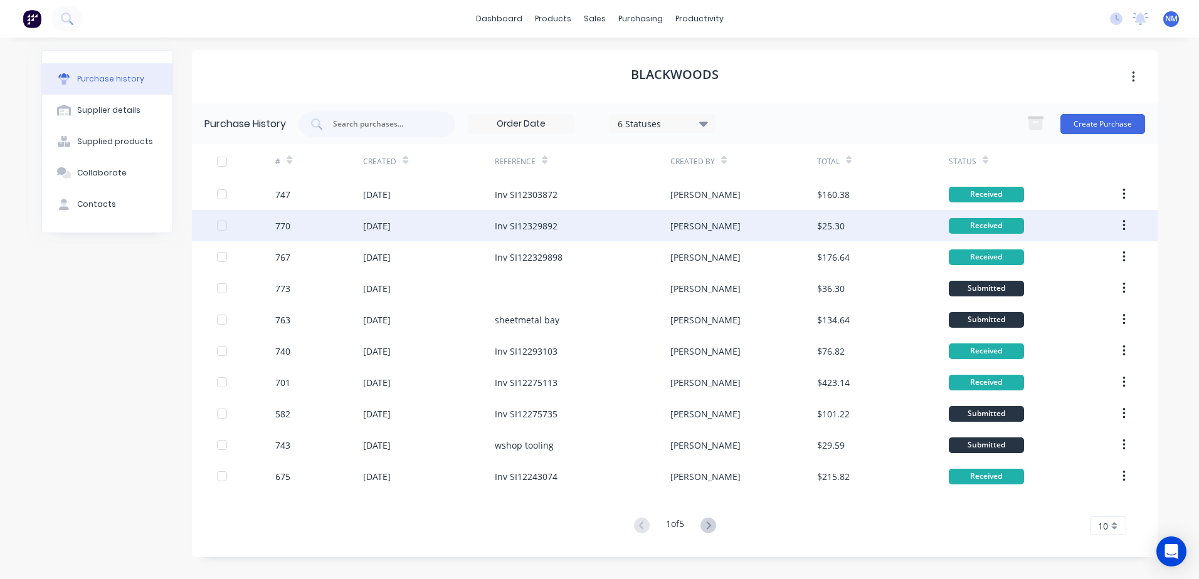
click at [708, 226] on div "[PERSON_NAME]" at bounding box center [743, 225] width 146 height 31
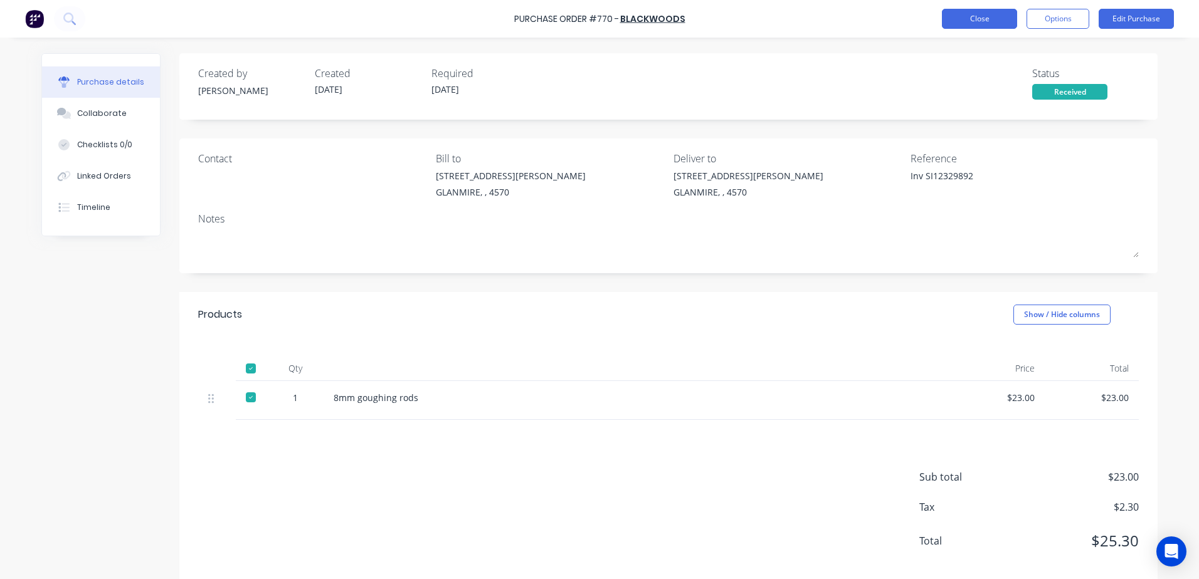
click at [958, 18] on button "Close" at bounding box center [979, 19] width 75 height 20
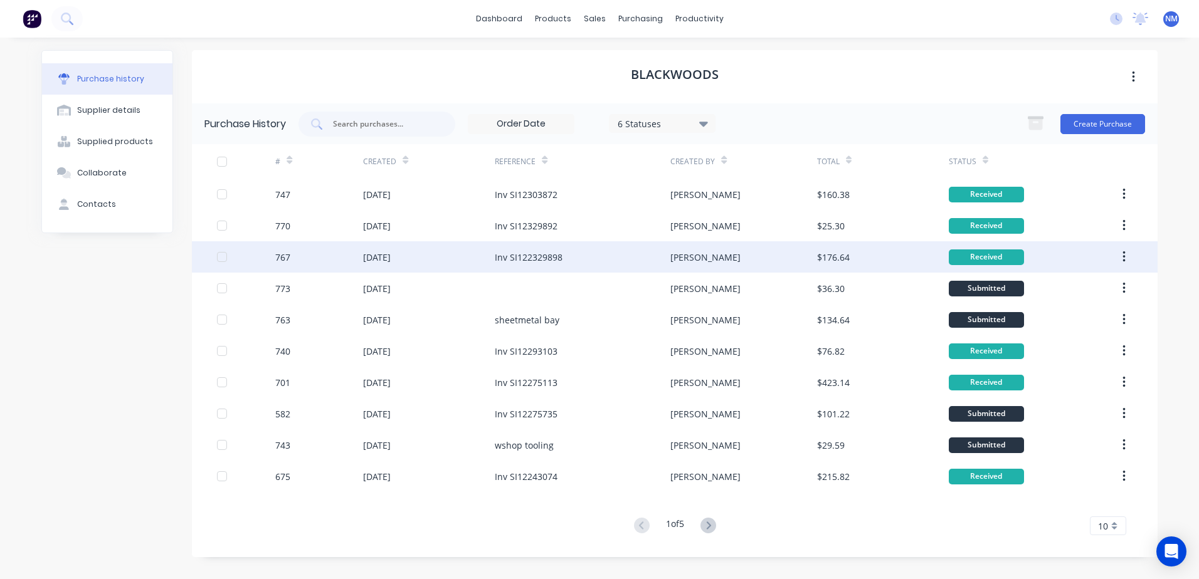
click at [710, 267] on div "[PERSON_NAME]" at bounding box center [743, 256] width 146 height 31
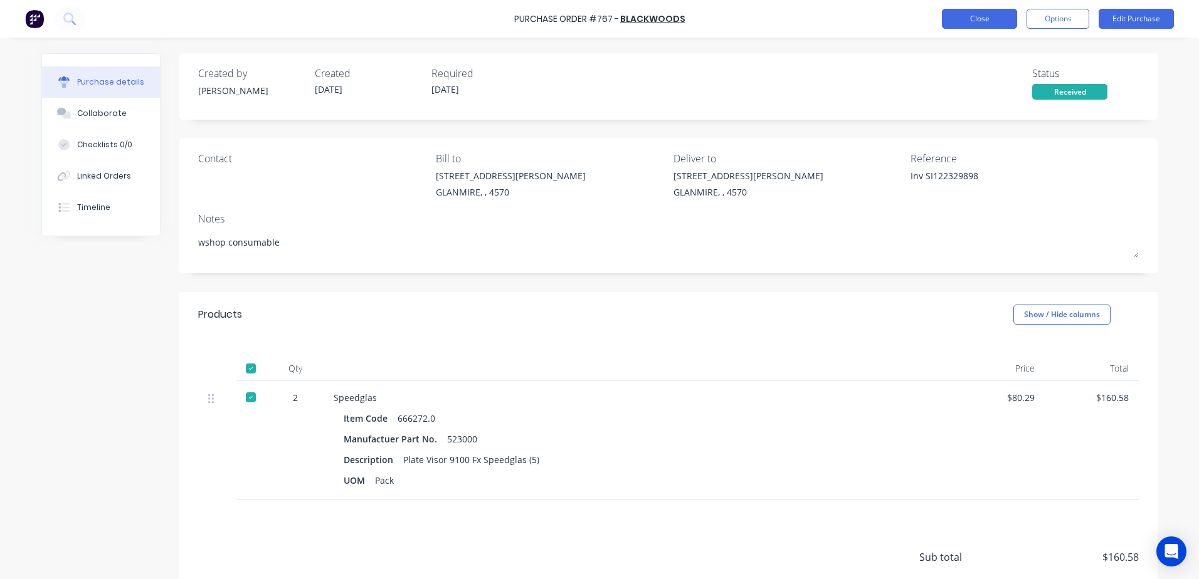
click at [1001, 26] on button "Close" at bounding box center [979, 19] width 75 height 20
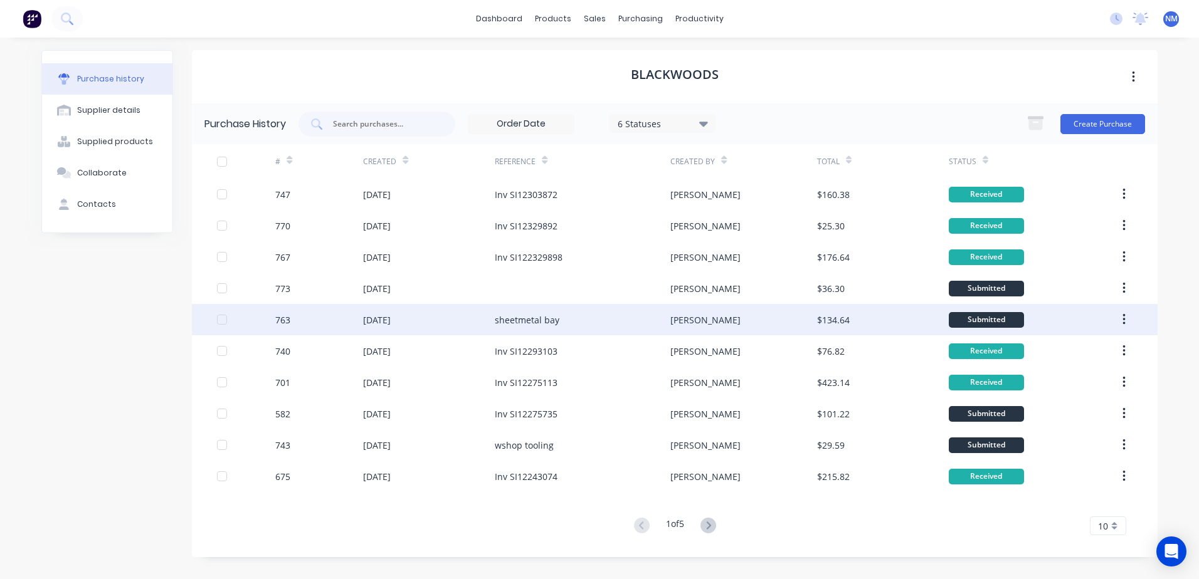
click at [716, 313] on div "[PERSON_NAME]" at bounding box center [743, 319] width 146 height 31
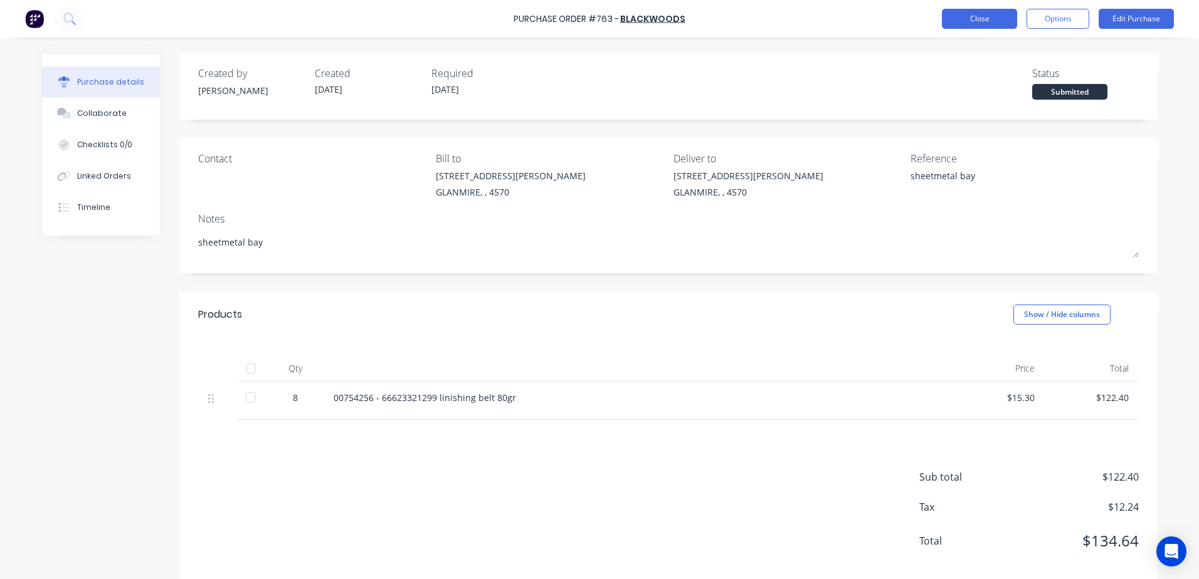
click at [974, 20] on button "Close" at bounding box center [979, 19] width 75 height 20
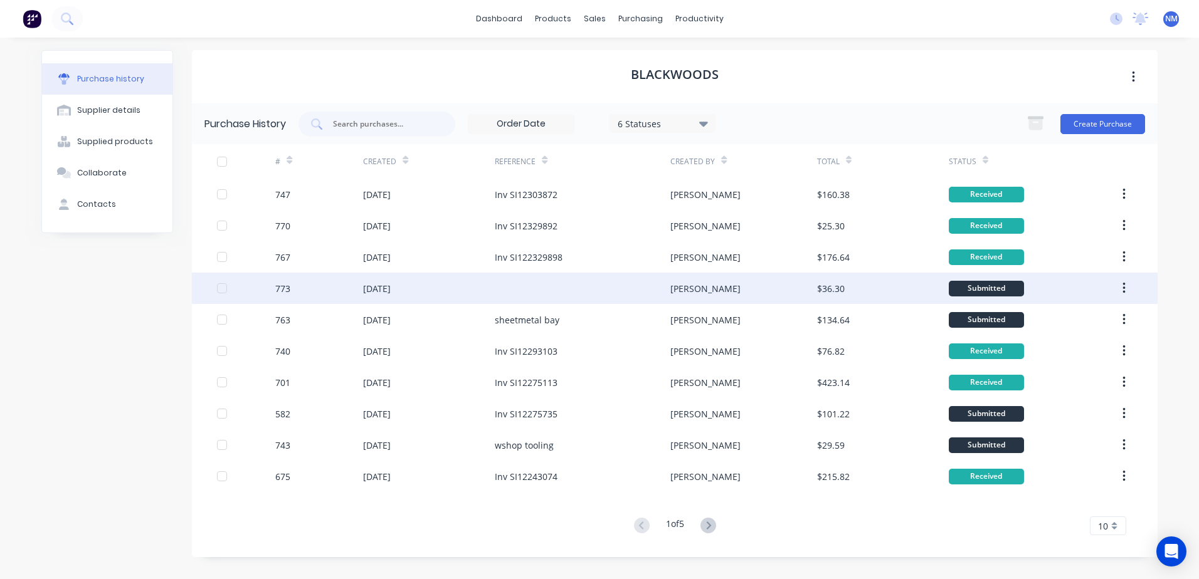
click at [758, 287] on div "[PERSON_NAME]" at bounding box center [743, 288] width 146 height 31
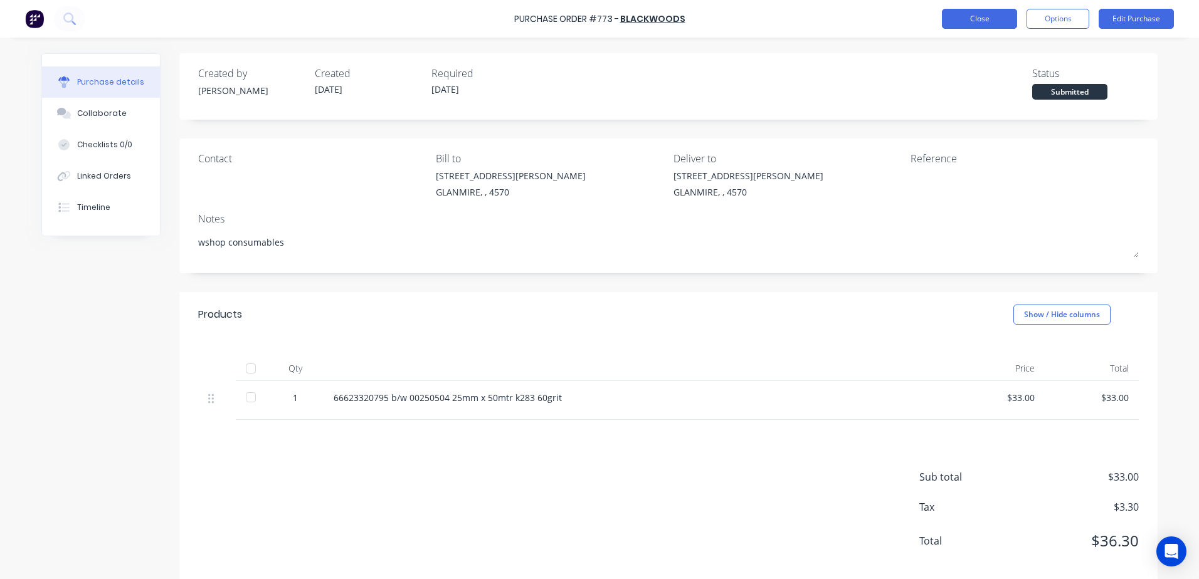
click at [972, 24] on button "Close" at bounding box center [979, 19] width 75 height 20
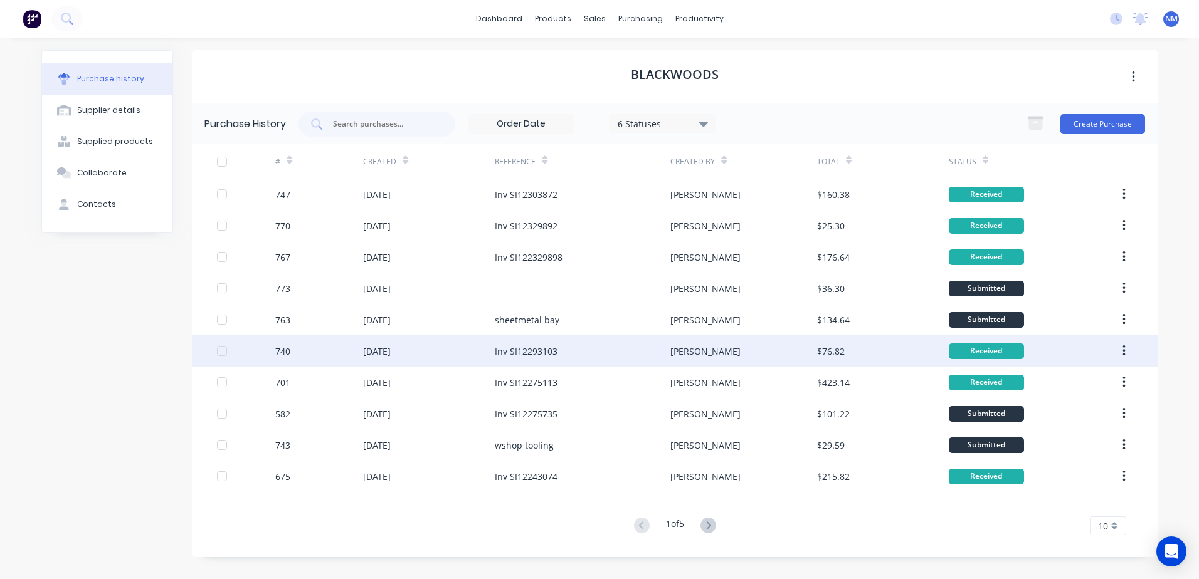
click at [723, 355] on div "[PERSON_NAME]" at bounding box center [743, 350] width 146 height 31
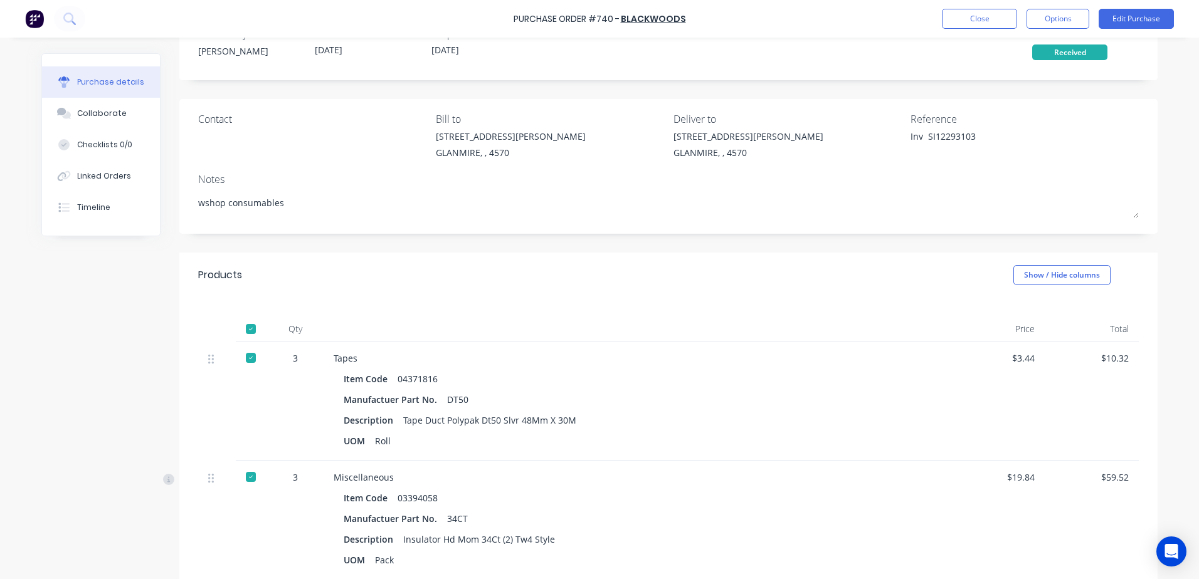
scroll to position [188, 0]
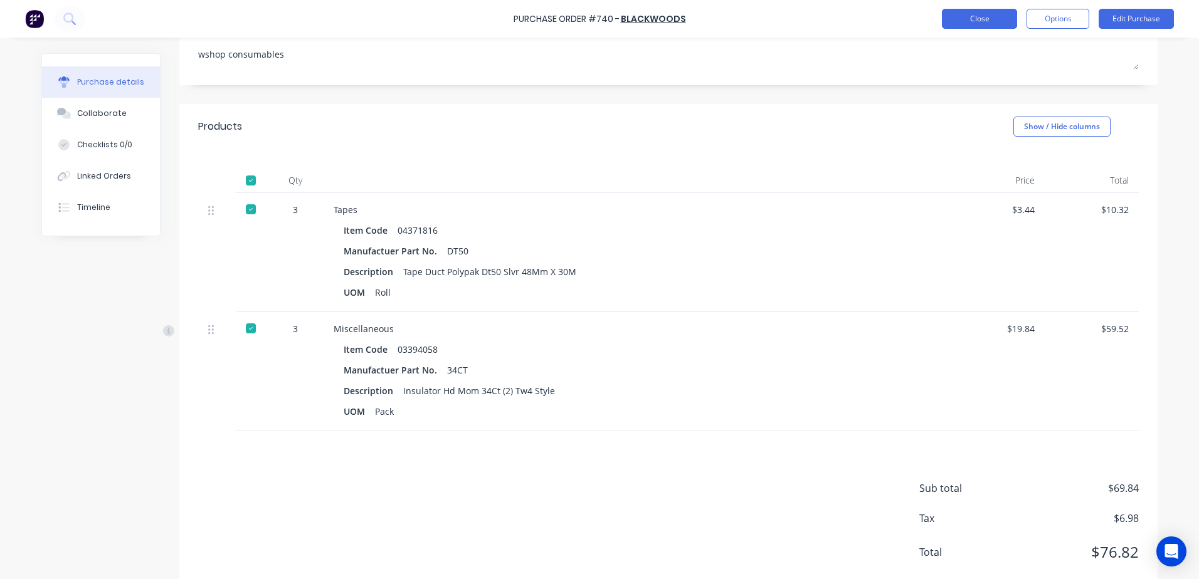
click at [991, 15] on button "Close" at bounding box center [979, 19] width 75 height 20
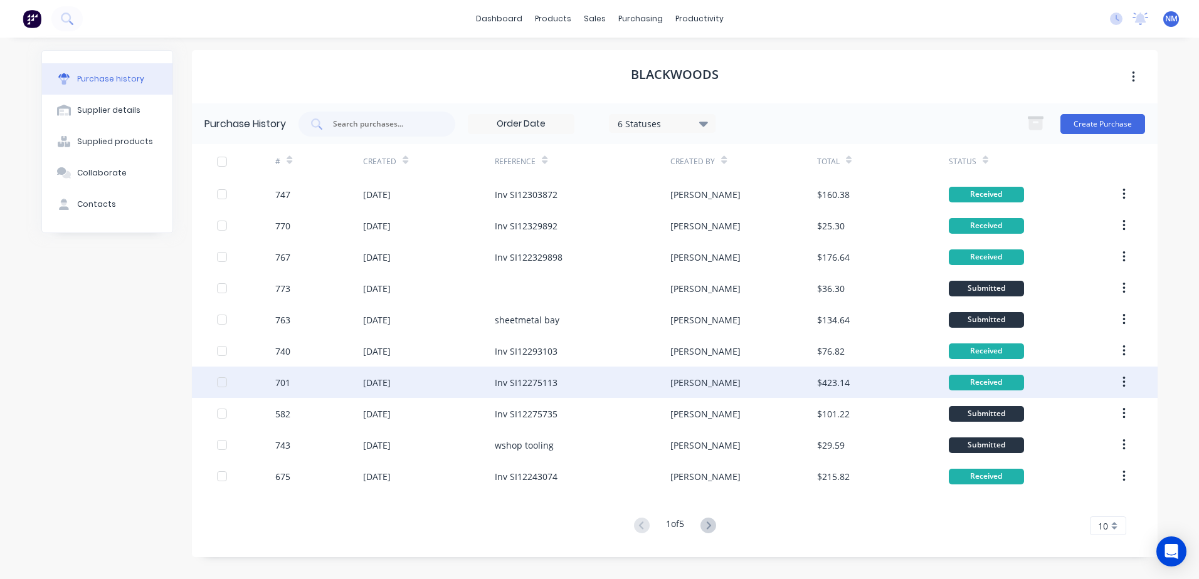
click at [758, 379] on div "[PERSON_NAME]" at bounding box center [743, 382] width 146 height 31
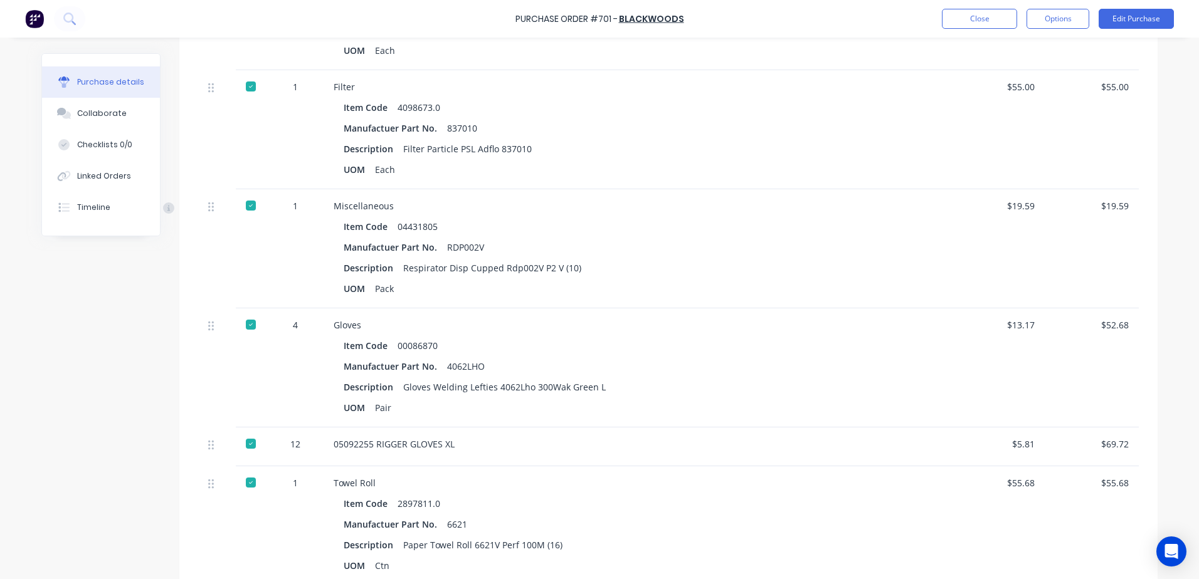
scroll to position [439, 0]
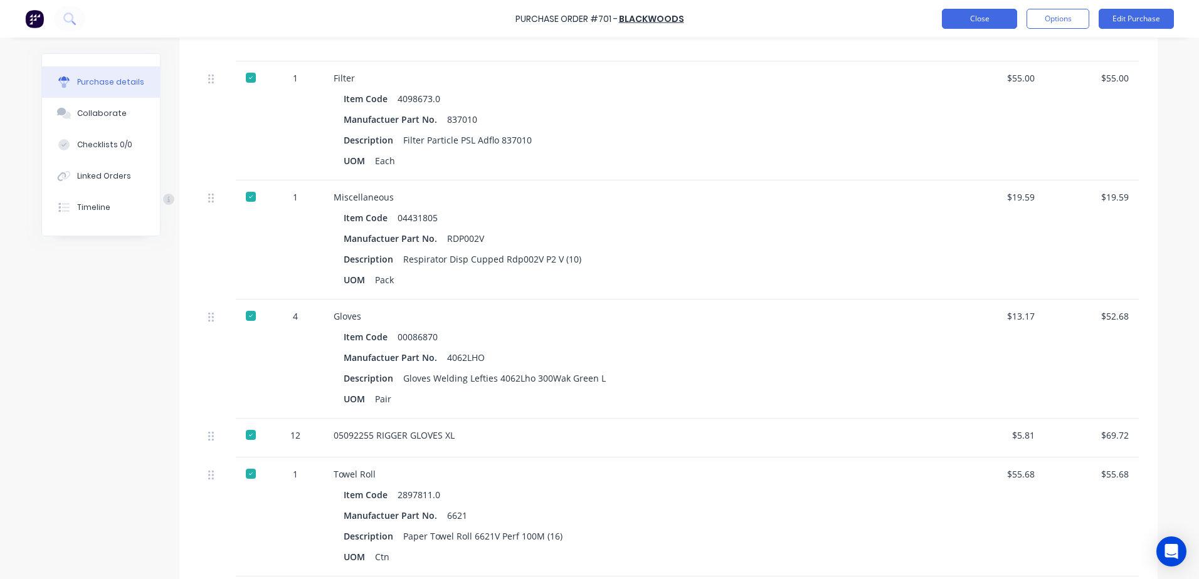
click at [972, 21] on button "Close" at bounding box center [979, 19] width 75 height 20
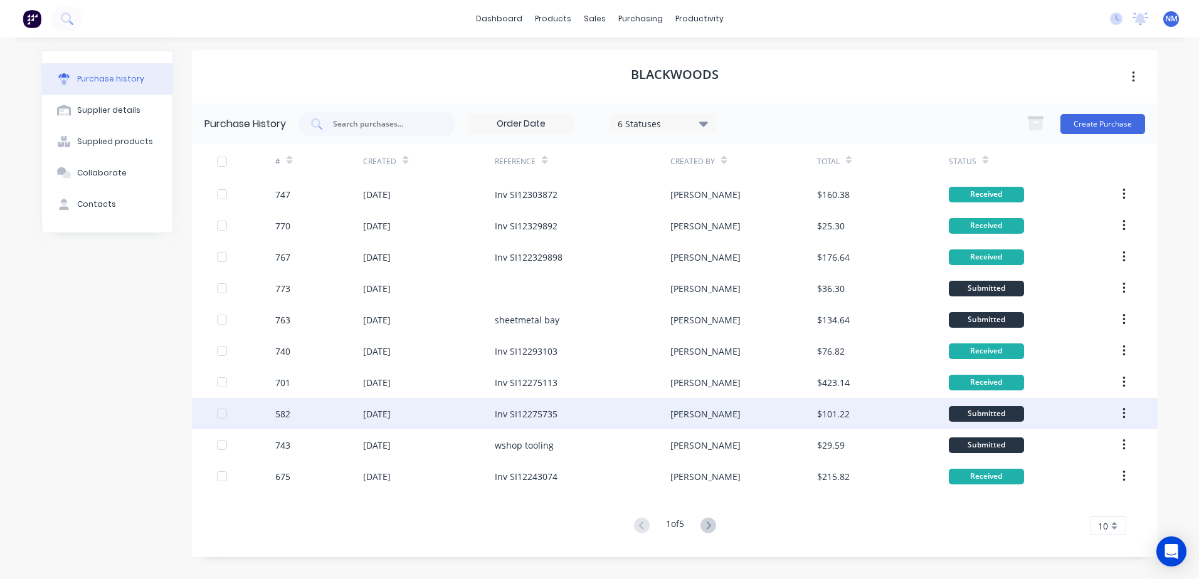
click at [726, 413] on div "[PERSON_NAME]" at bounding box center [743, 413] width 146 height 31
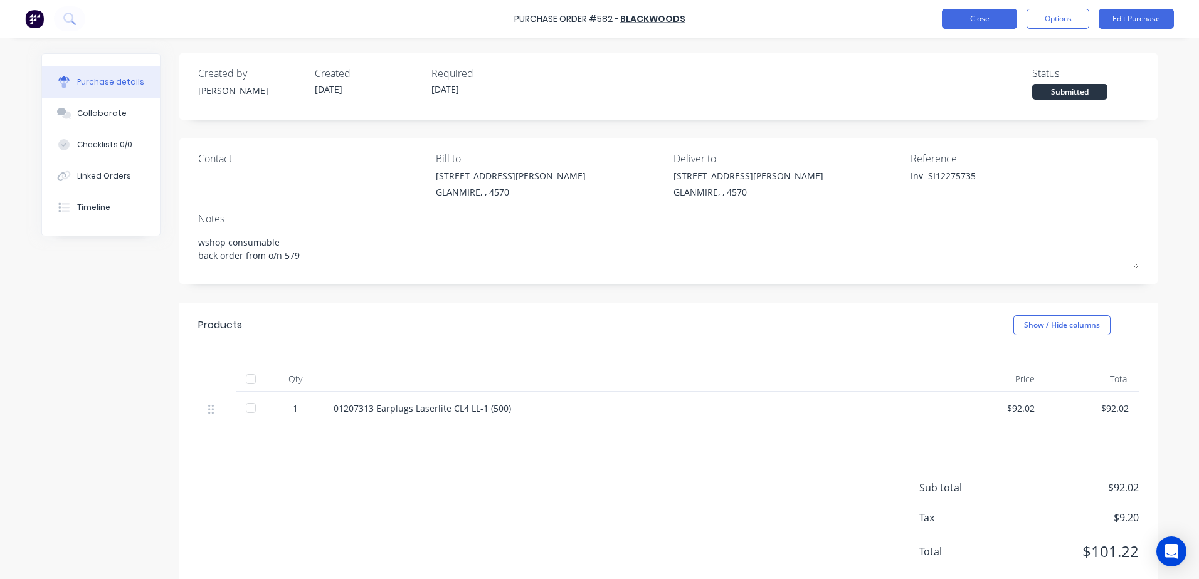
click at [976, 24] on button "Close" at bounding box center [979, 19] width 75 height 20
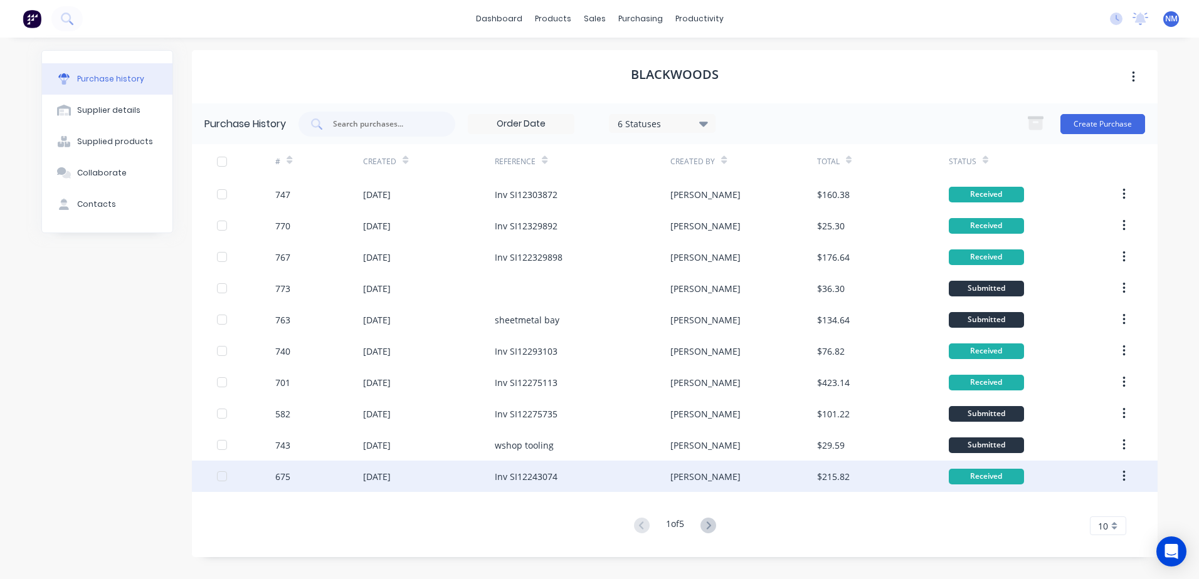
click at [759, 473] on div "[PERSON_NAME]" at bounding box center [743, 476] width 146 height 31
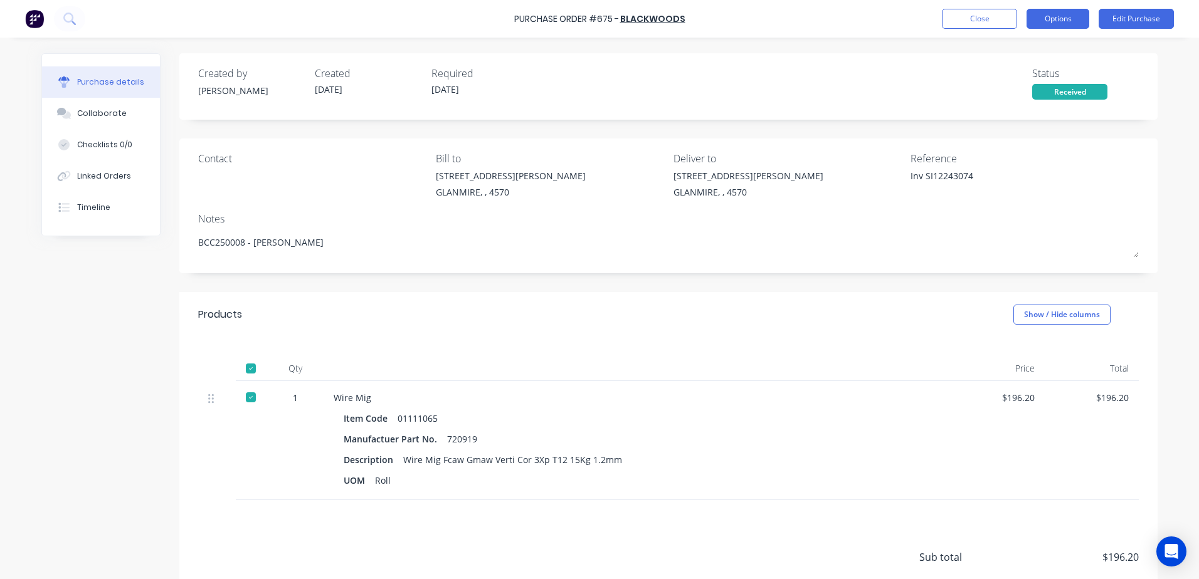
click at [1075, 17] on button "Options" at bounding box center [1058, 19] width 63 height 20
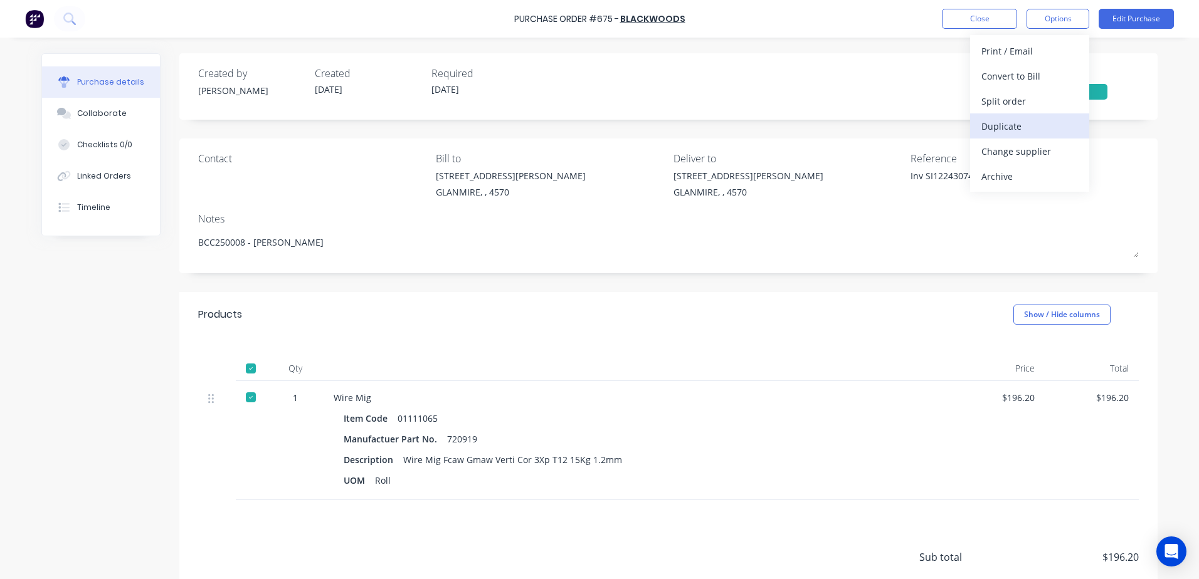
click at [1022, 120] on div "Duplicate" at bounding box center [1029, 126] width 97 height 18
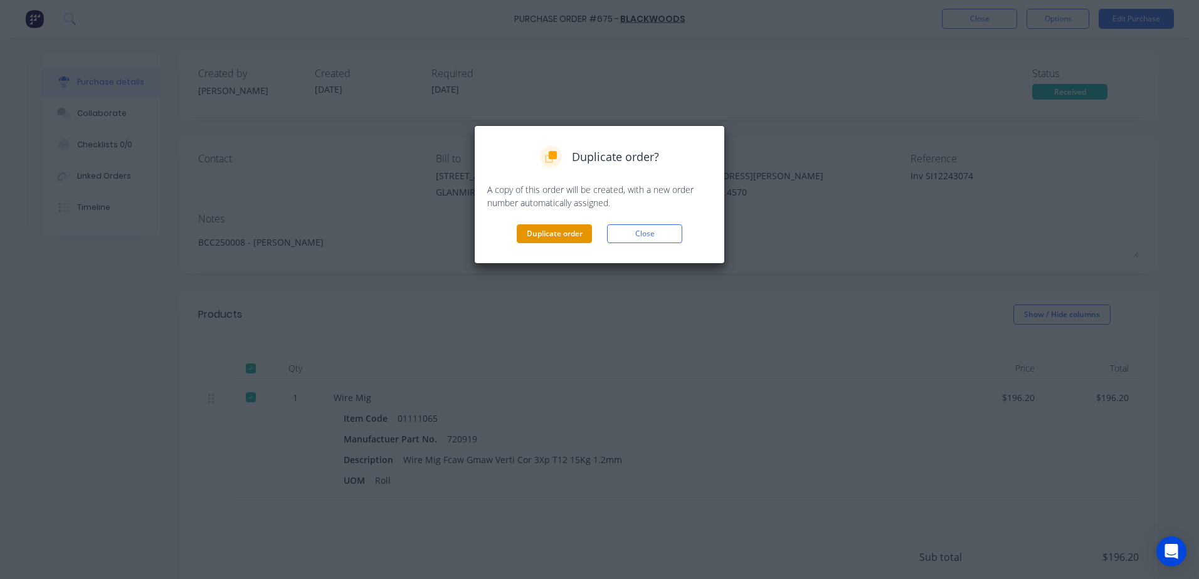
click at [557, 233] on button "Duplicate order" at bounding box center [554, 233] width 75 height 19
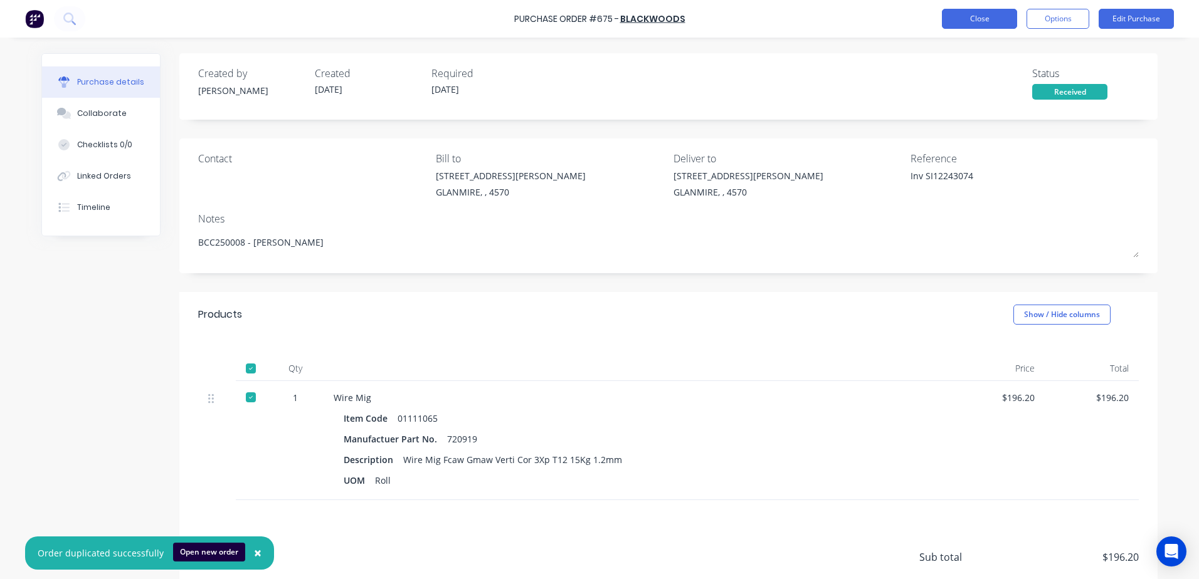
click at [963, 24] on button "Close" at bounding box center [979, 19] width 75 height 20
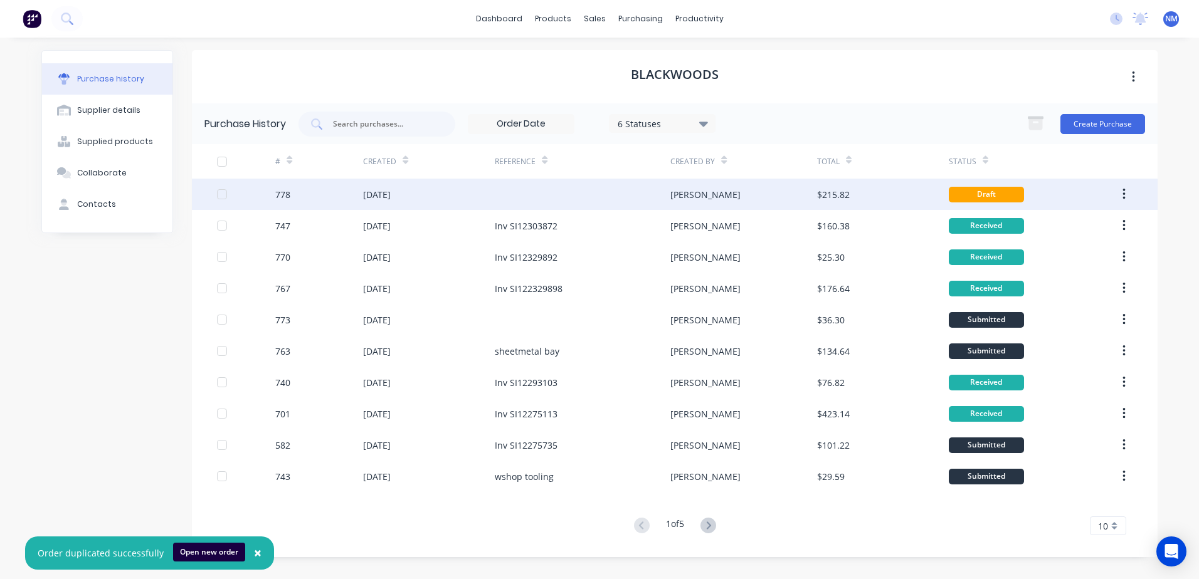
click at [793, 195] on div "[PERSON_NAME]" at bounding box center [743, 194] width 146 height 31
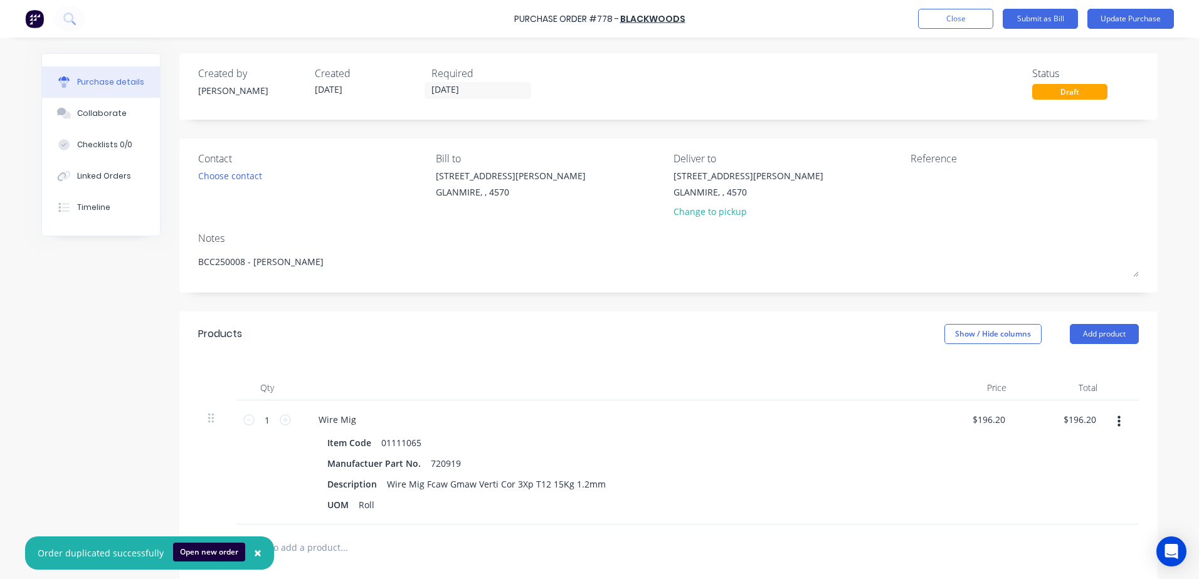
click at [255, 554] on span "×" at bounding box center [258, 553] width 8 height 18
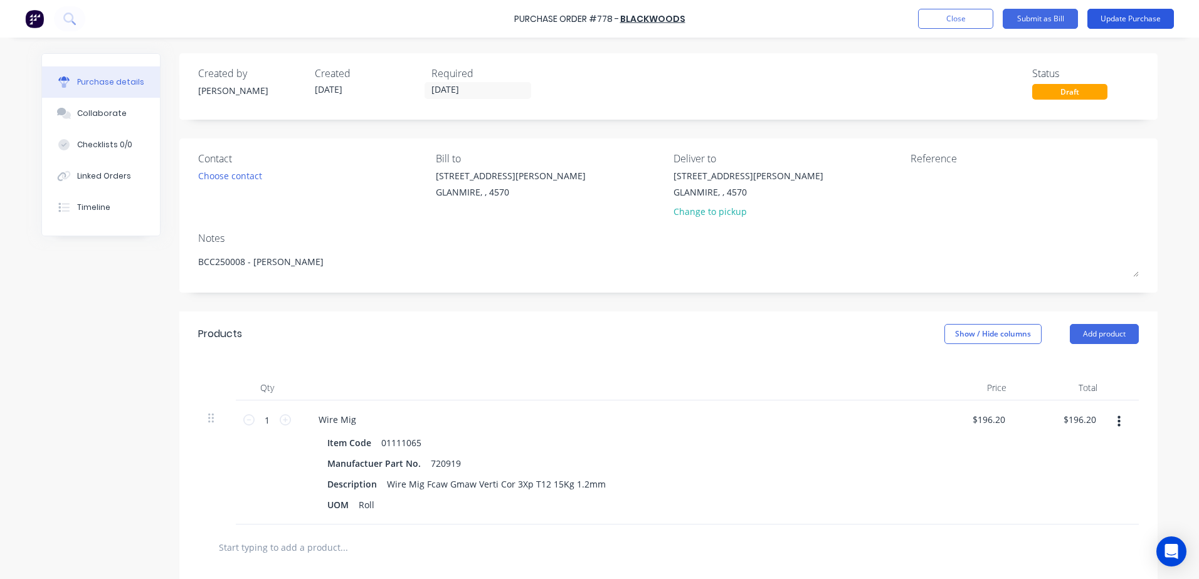
click at [1121, 21] on button "Update Purchase" at bounding box center [1130, 19] width 87 height 20
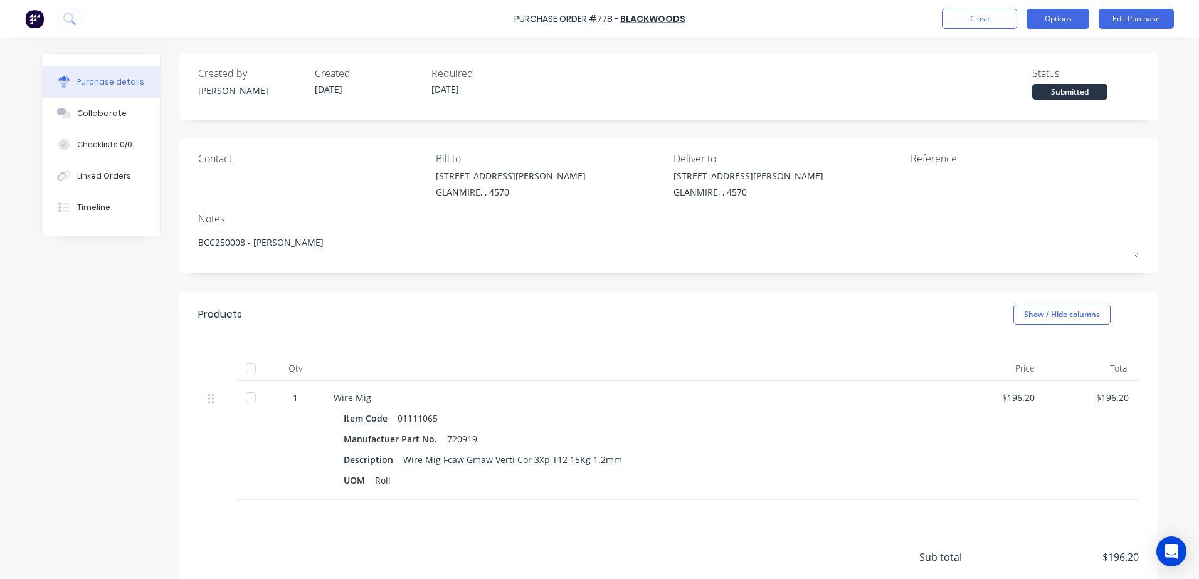
click at [1062, 22] on button "Options" at bounding box center [1058, 19] width 63 height 20
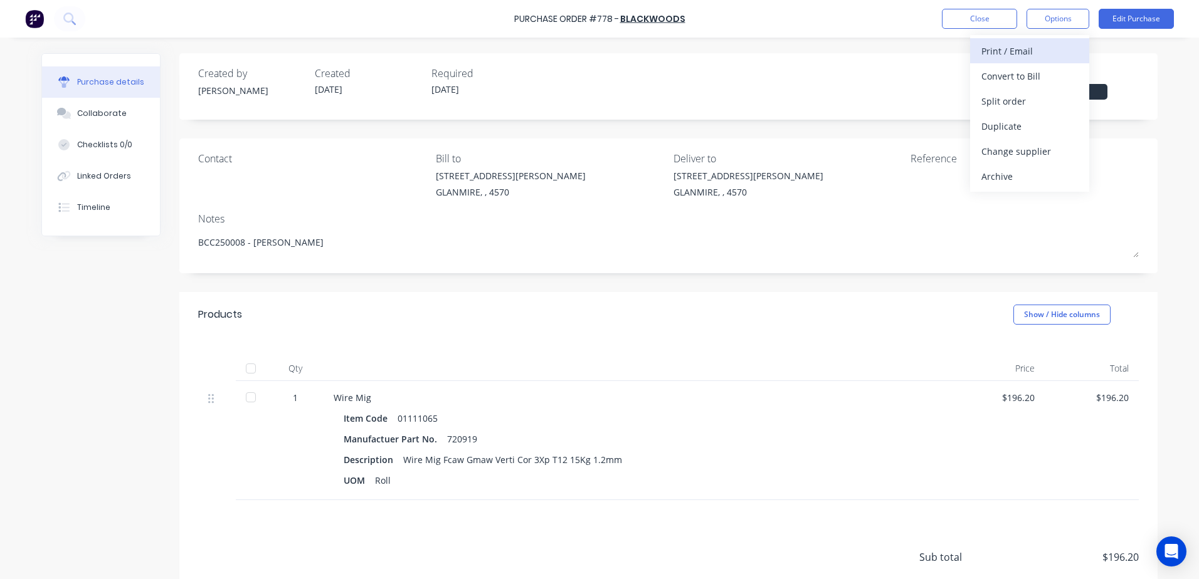
click at [1059, 46] on div "Print / Email" at bounding box center [1029, 51] width 97 height 18
click at [1035, 72] on div "With pricing" at bounding box center [1029, 76] width 97 height 18
type textarea "x"
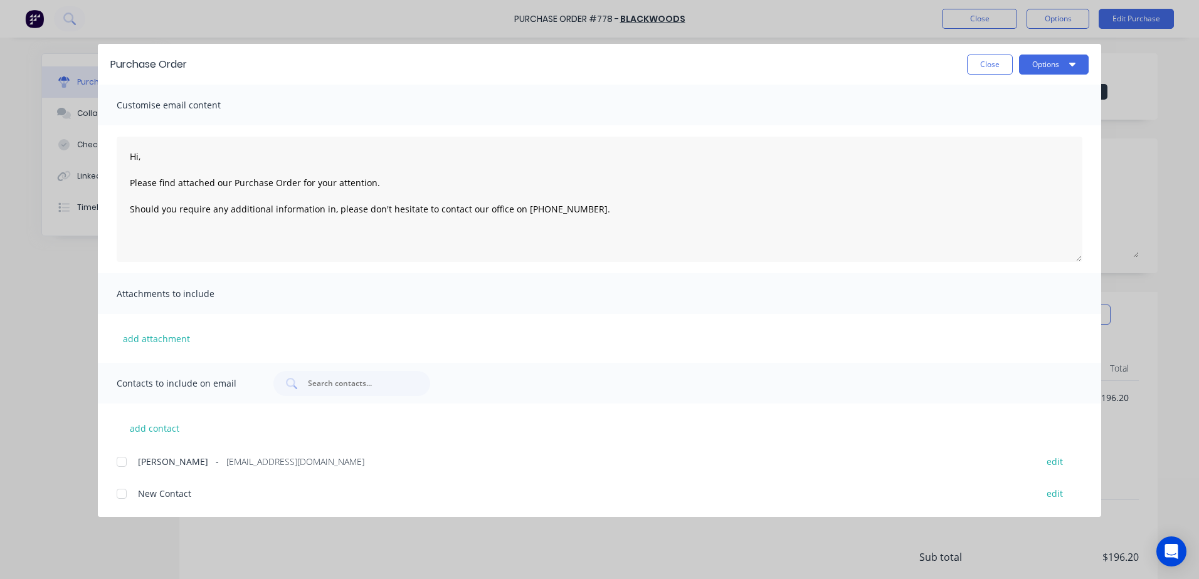
click at [117, 468] on div at bounding box center [121, 462] width 25 height 25
type textarea "Hi, Please find attached our Purchase Order for your attention. Should you requ…"
click at [1042, 67] on button "Options" at bounding box center [1054, 65] width 70 height 20
click at [1017, 145] on div "Email" at bounding box center [1029, 146] width 97 height 18
type textarea "x"
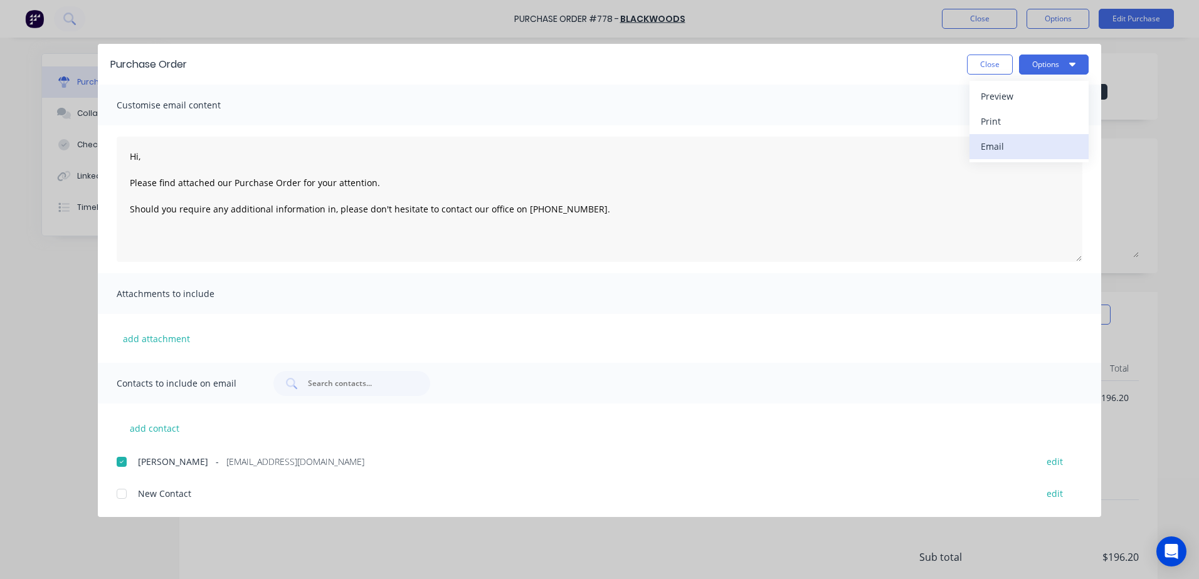
type textarea "Hi, Please find attached our Purchase Order for your attention. Should you requ…"
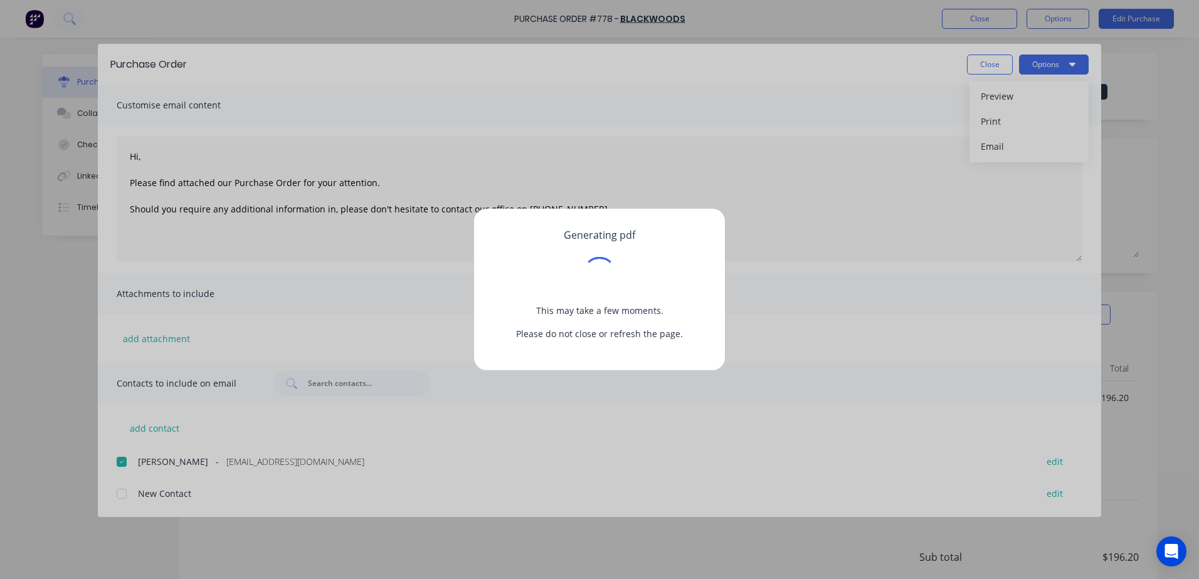
type textarea "x"
type textarea "Hi, Please find attached our Purchase Order for your attention. Should you requ…"
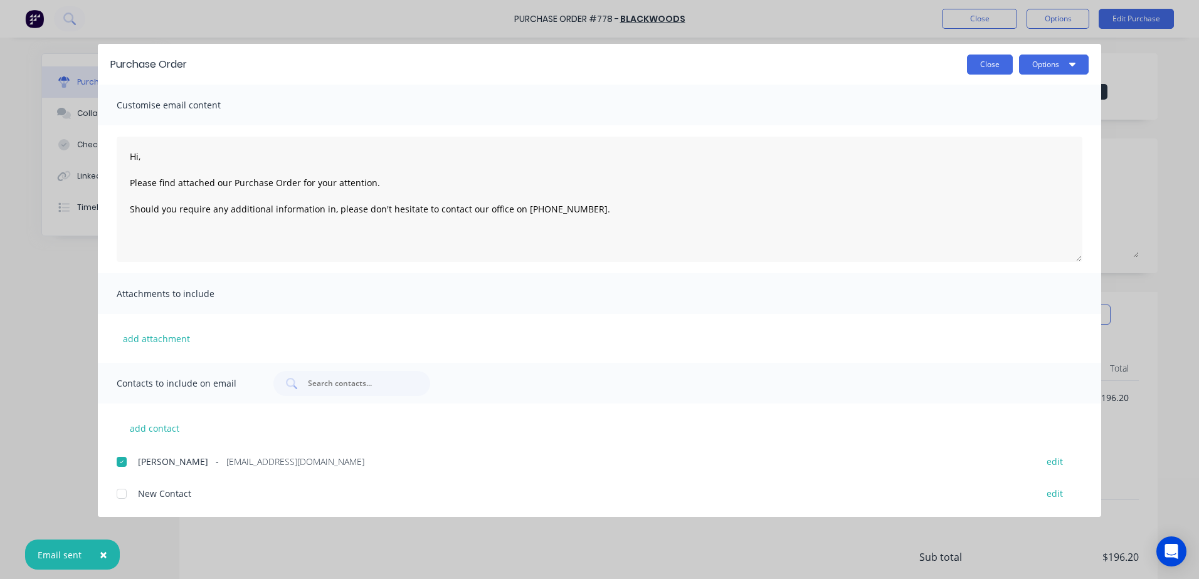
click at [985, 66] on button "Close" at bounding box center [990, 65] width 46 height 20
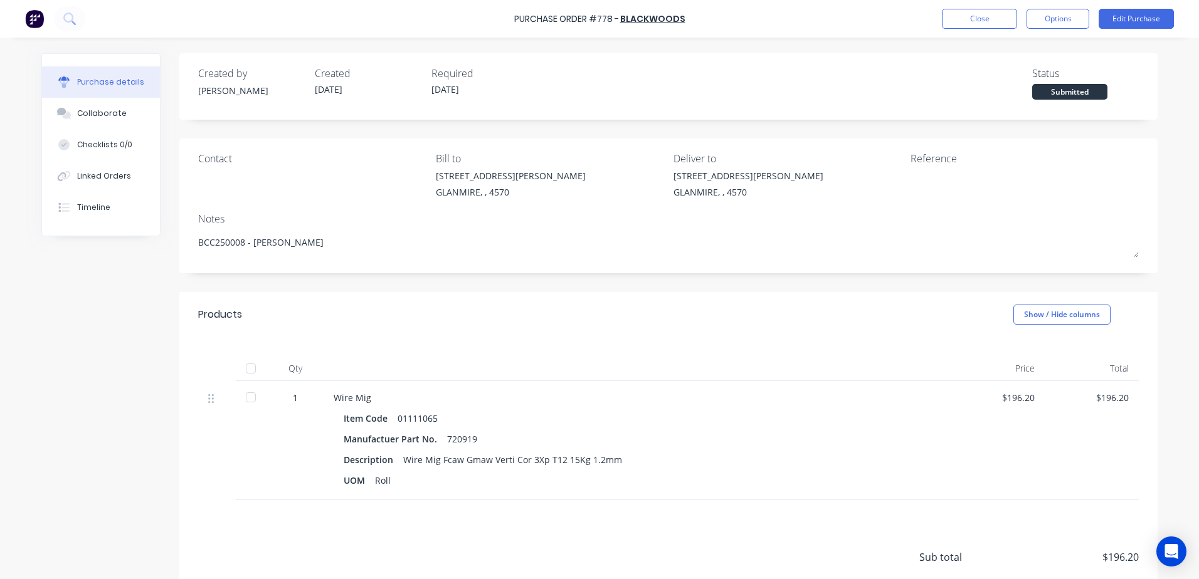
type textarea "x"
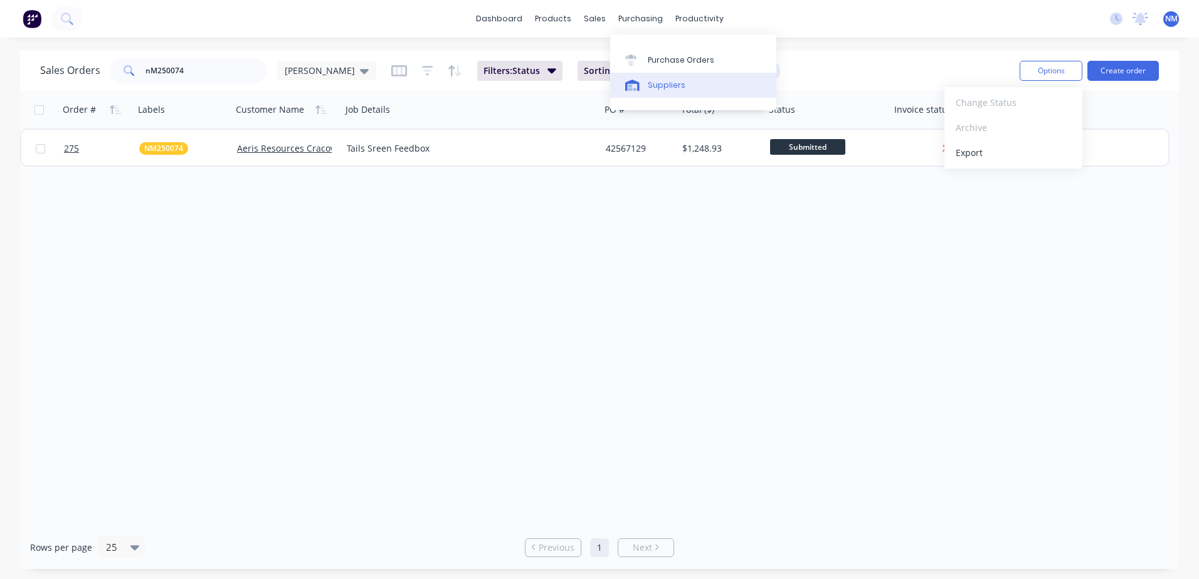
click at [658, 92] on link "Suppliers" at bounding box center [693, 85] width 166 height 25
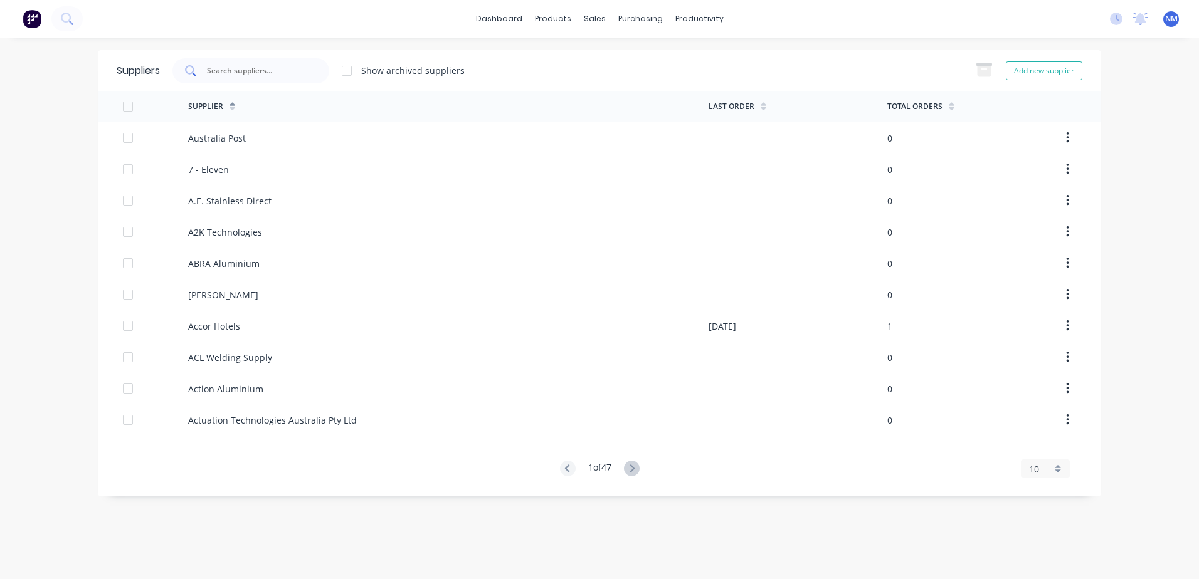
click at [254, 78] on div at bounding box center [250, 70] width 157 height 25
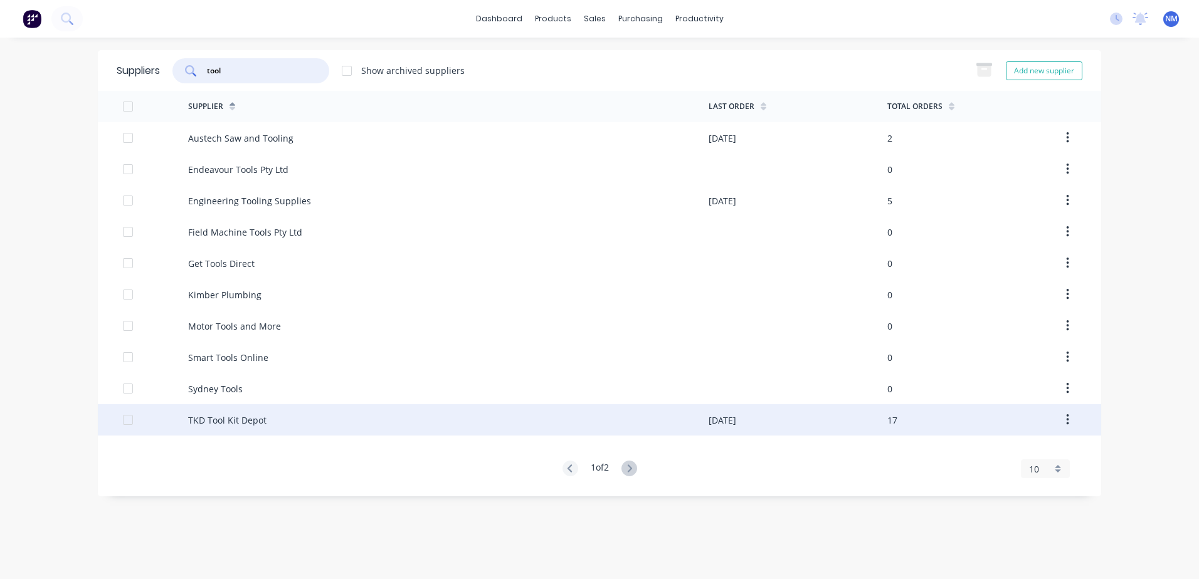
type input "tool"
click at [671, 424] on div "TKD Tool Kit Depot" at bounding box center [448, 419] width 520 height 31
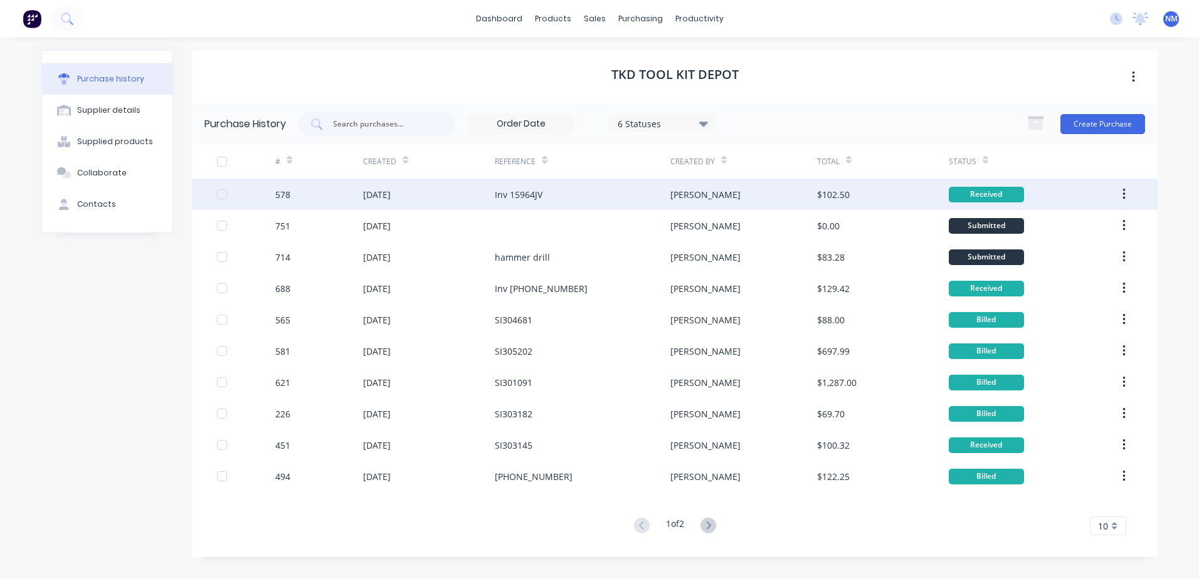
click at [763, 191] on div "[PERSON_NAME]" at bounding box center [743, 194] width 146 height 31
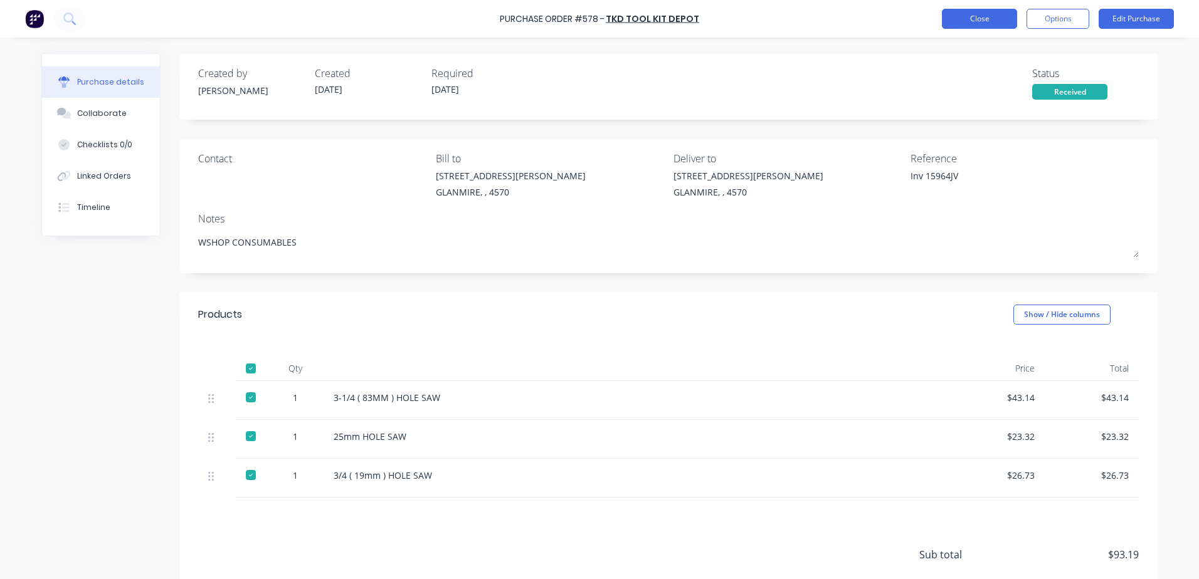
click at [992, 21] on button "Close" at bounding box center [979, 19] width 75 height 20
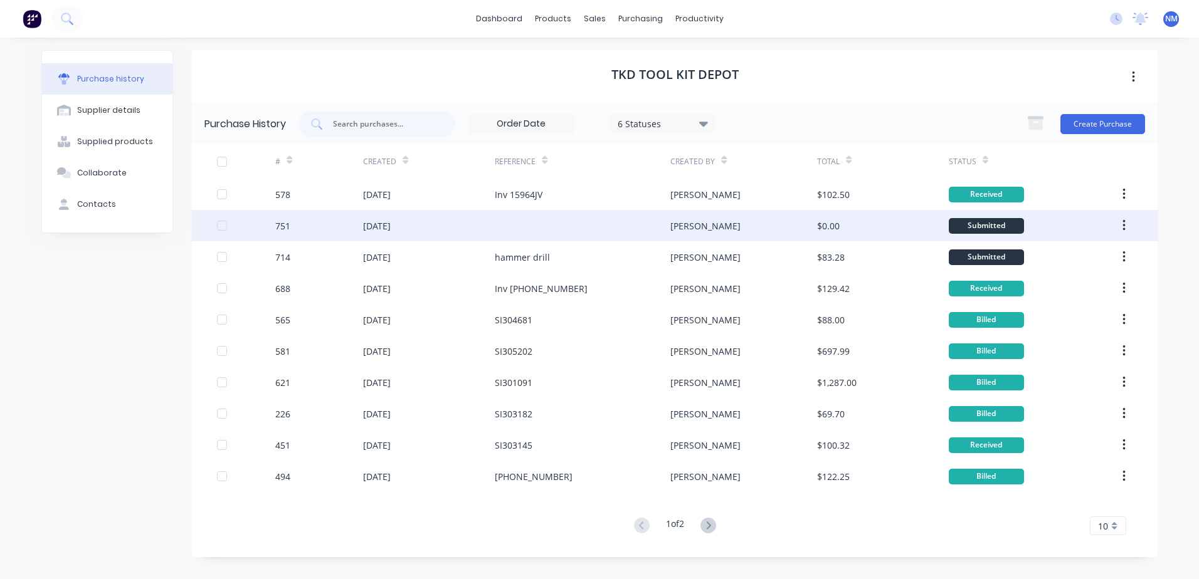
click at [761, 232] on div "[PERSON_NAME]" at bounding box center [743, 225] width 146 height 31
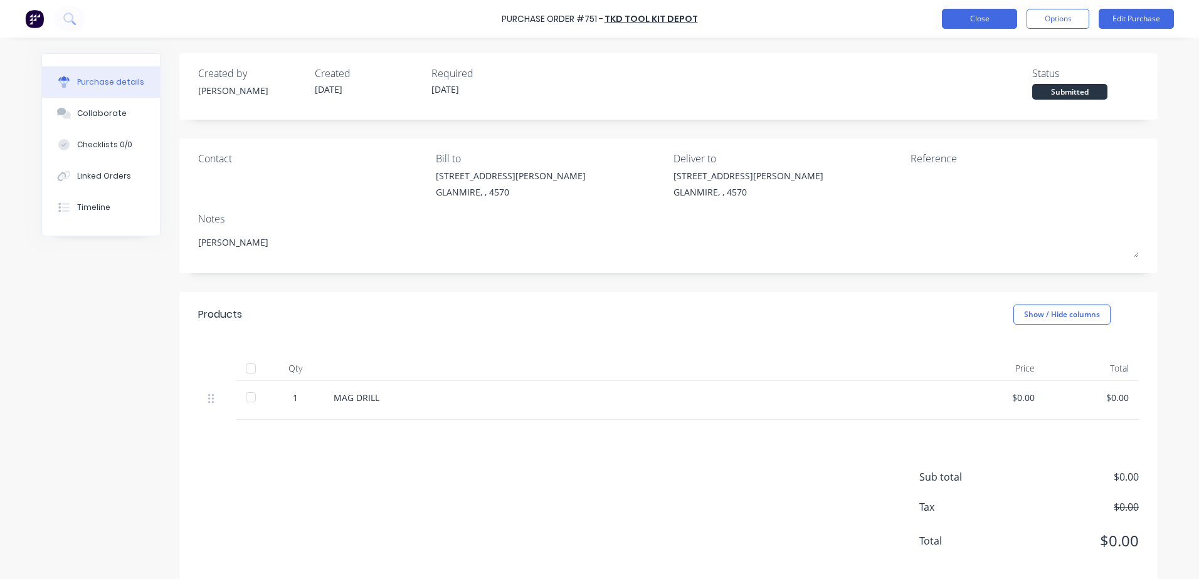
click at [985, 19] on button "Close" at bounding box center [979, 19] width 75 height 20
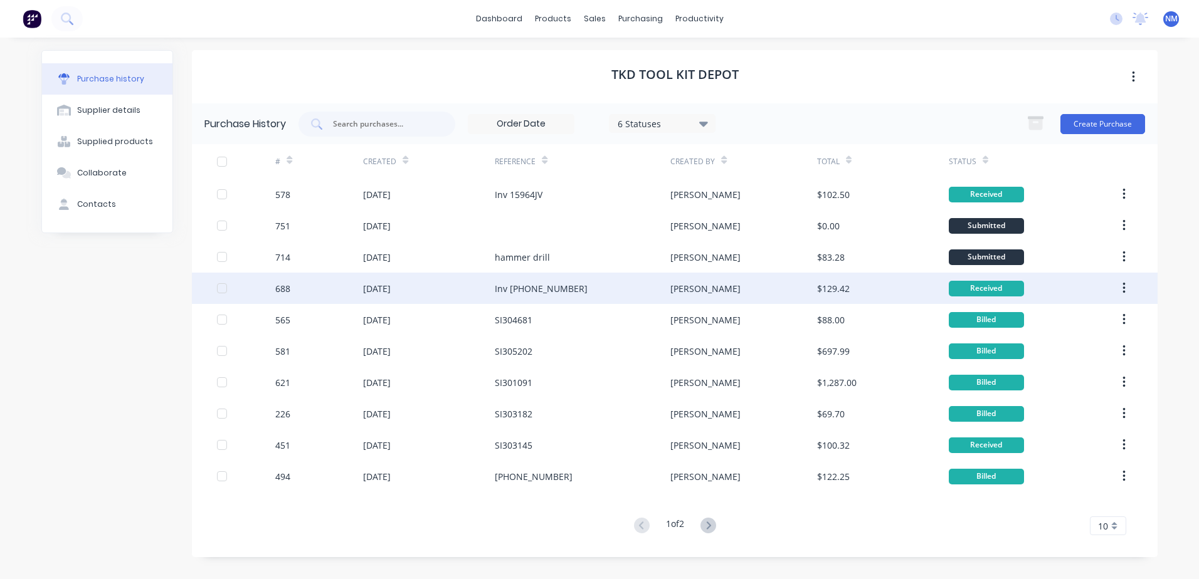
click at [747, 282] on div "[PERSON_NAME]" at bounding box center [743, 288] width 146 height 31
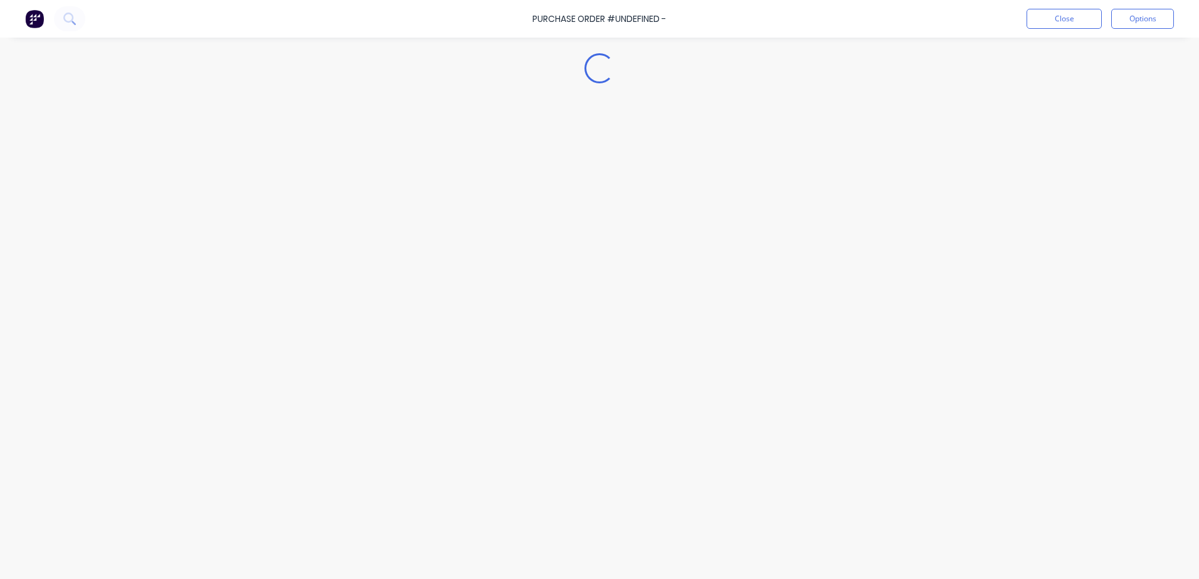
type textarea "x"
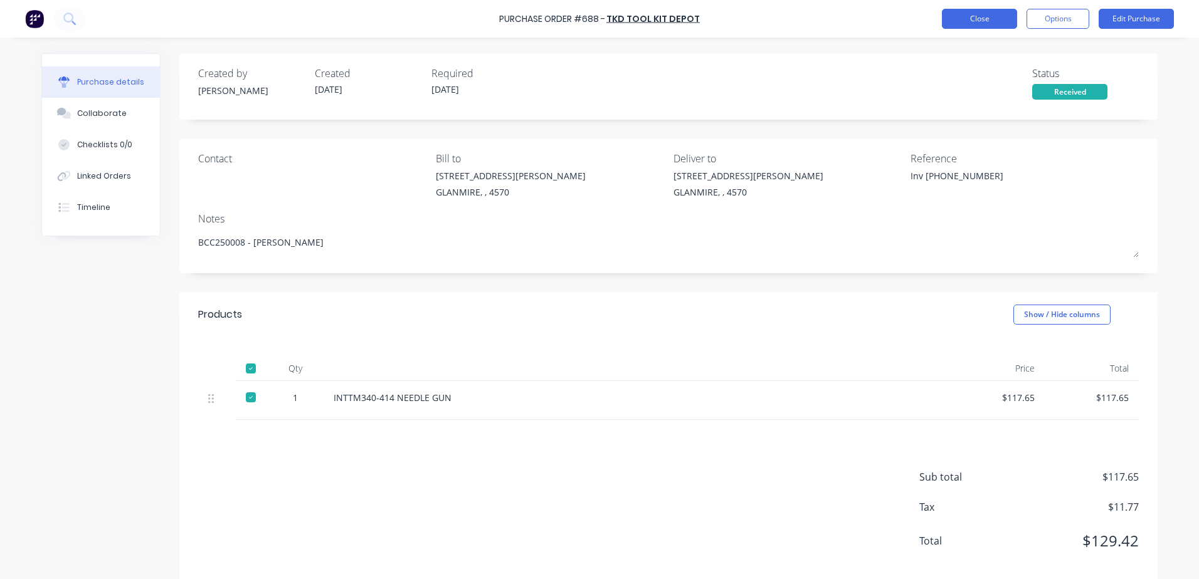
click at [990, 16] on button "Close" at bounding box center [979, 19] width 75 height 20
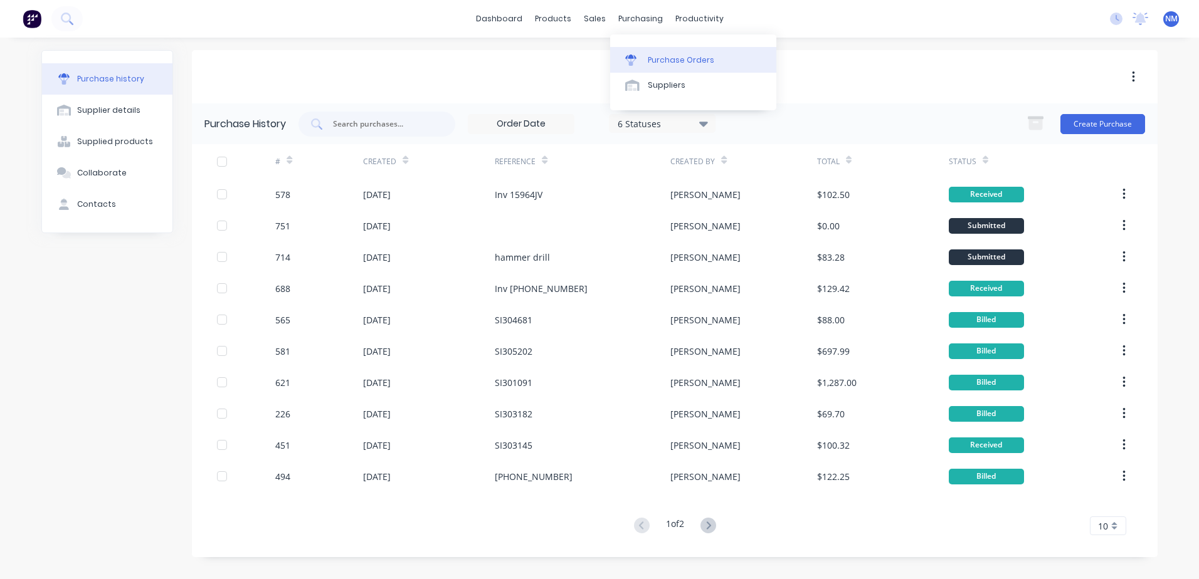
click at [662, 58] on div "Purchase Orders" at bounding box center [681, 60] width 66 height 11
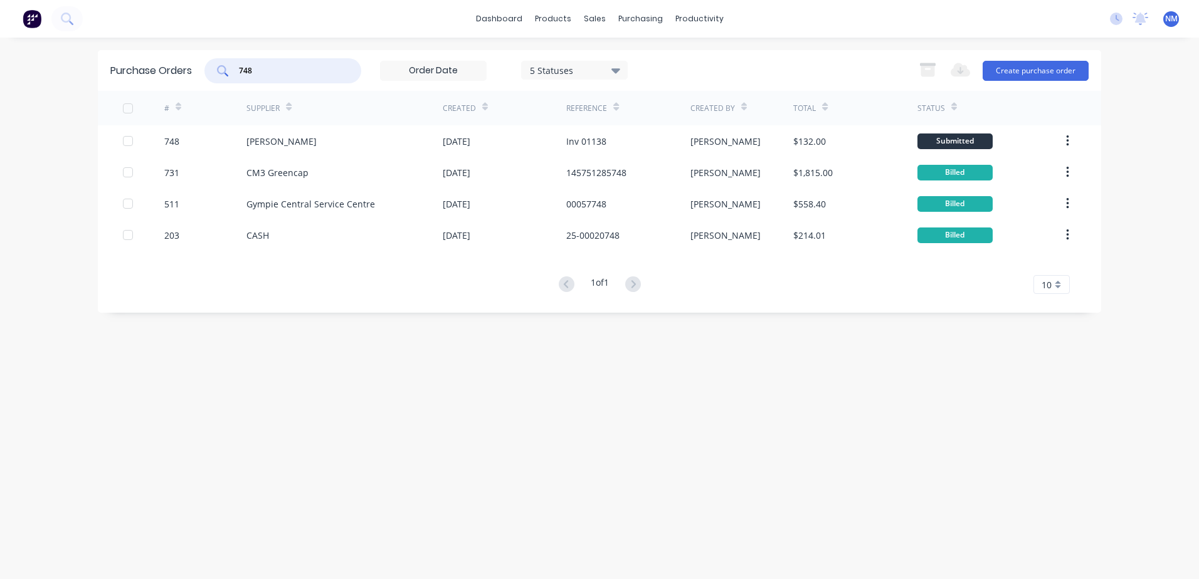
drag, startPoint x: 267, startPoint y: 70, endPoint x: 177, endPoint y: 78, distance: 90.0
click at [179, 75] on div "Purchase Orders 748 5 Statuses 5 Statuses Export to Excel (XLSX) Create purchas…" at bounding box center [599, 70] width 1003 height 41
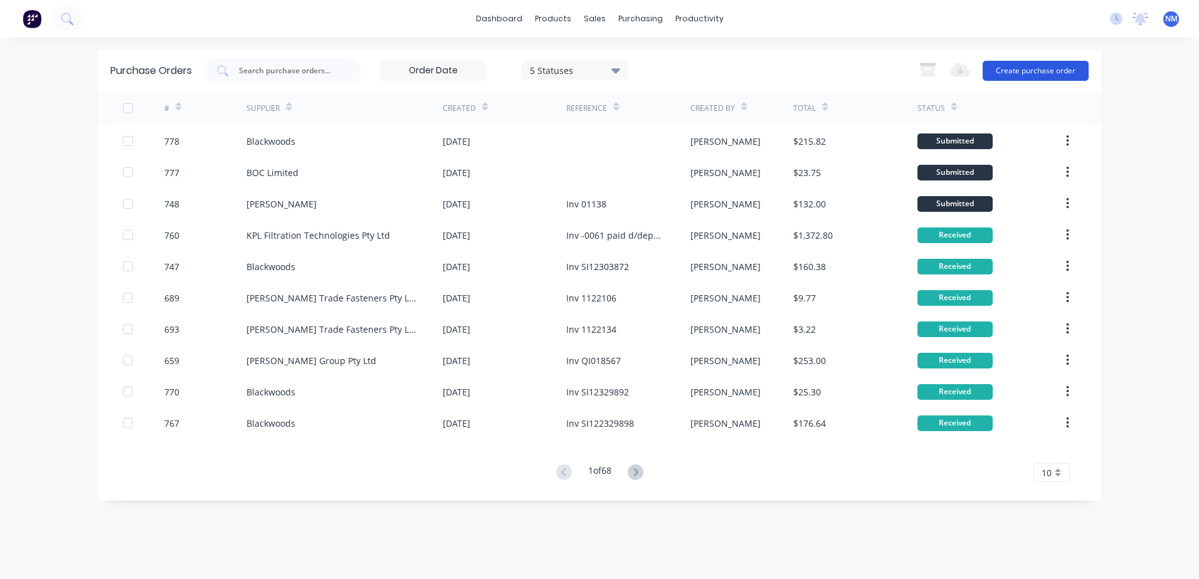
click at [1026, 67] on button "Create purchase order" at bounding box center [1036, 71] width 106 height 20
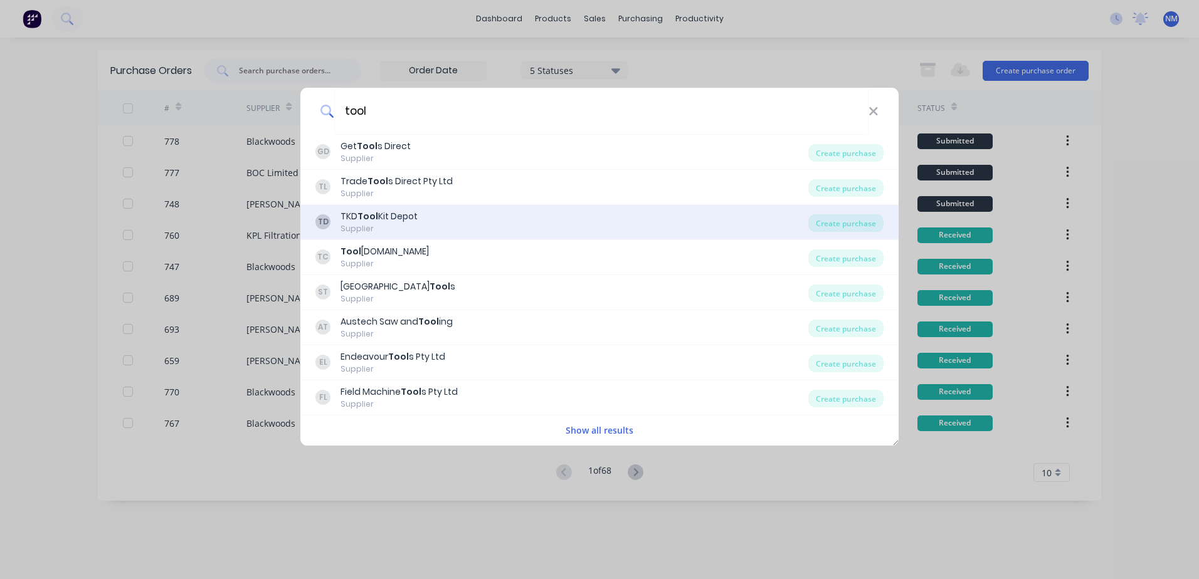
type input "tool"
click at [440, 220] on div "TD TKD Tool Kit Depot Supplier" at bounding box center [561, 222] width 493 height 24
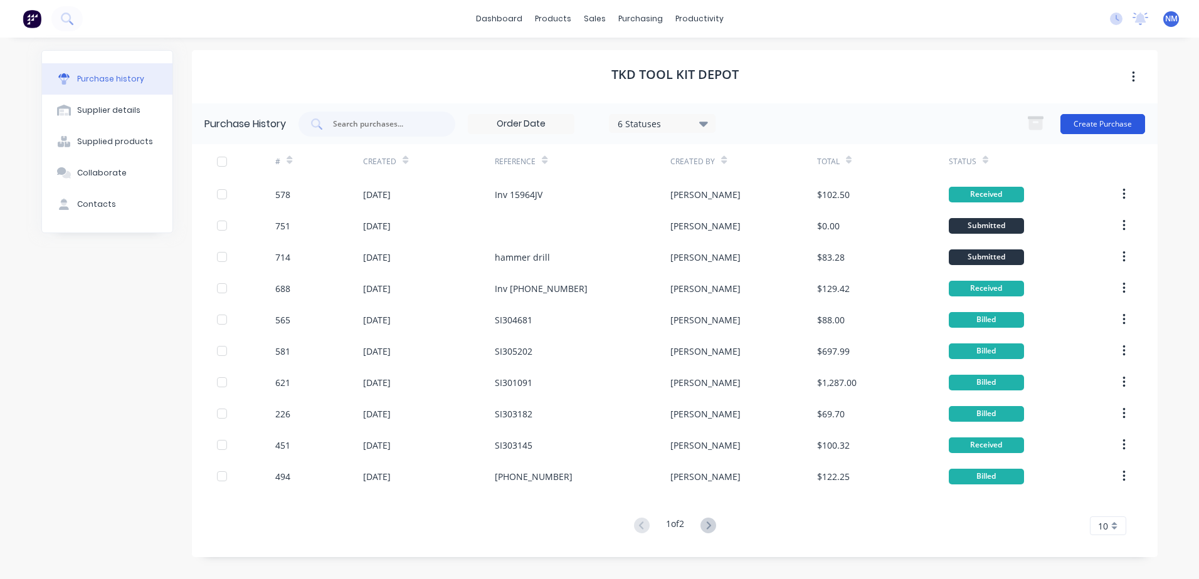
click at [1091, 125] on button "Create Purchase" at bounding box center [1102, 124] width 85 height 20
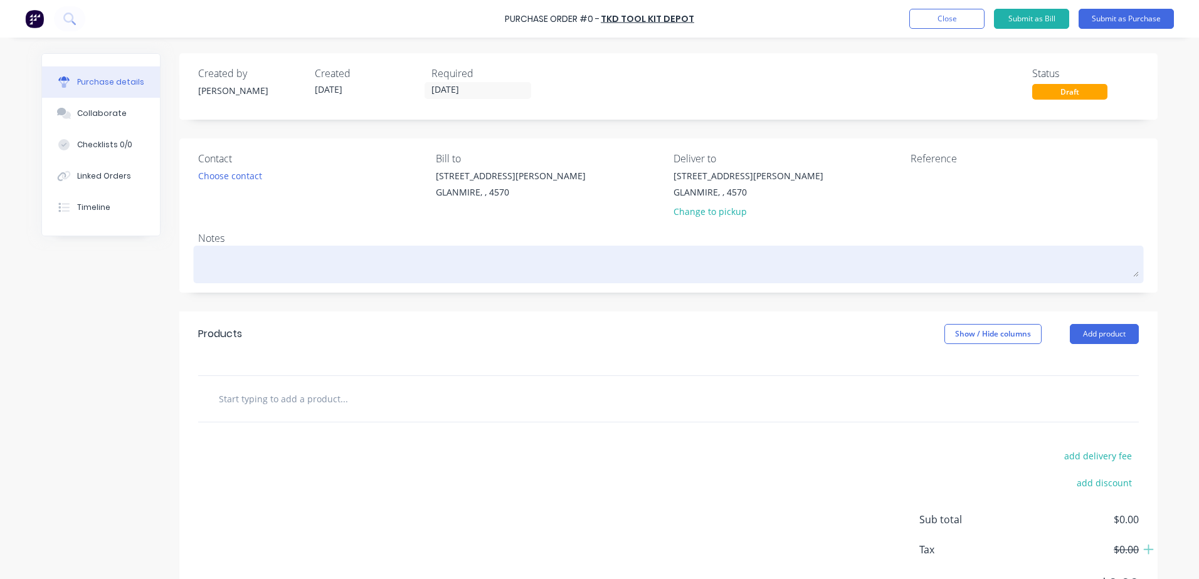
click at [224, 253] on textarea at bounding box center [668, 263] width 941 height 28
type textarea "w"
type textarea "x"
type textarea "ws"
type textarea "x"
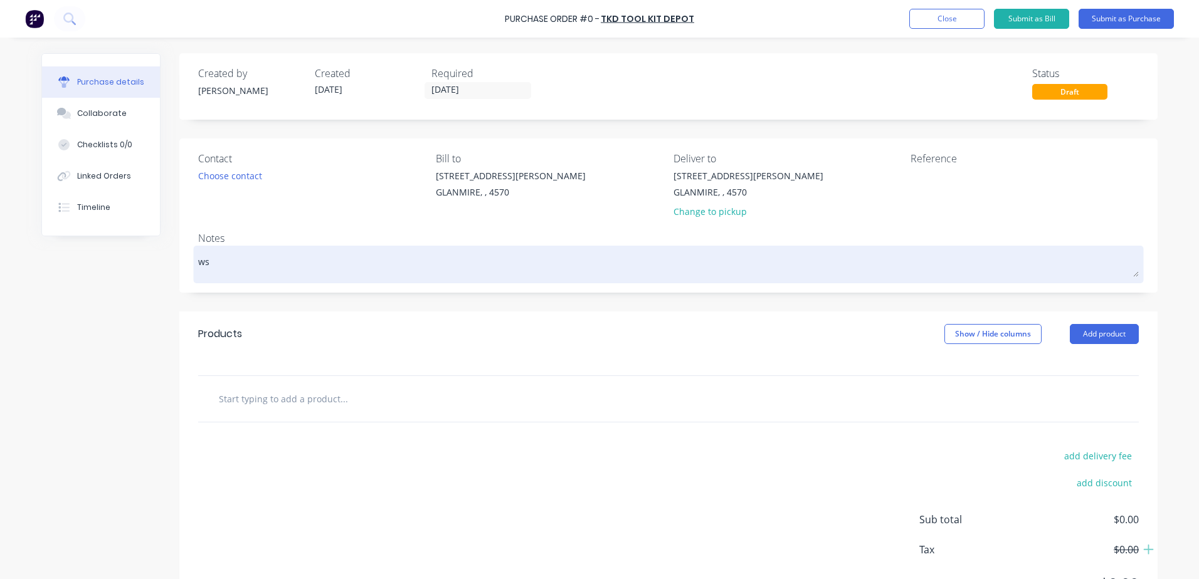
type textarea "wsh"
type textarea "x"
type textarea "wsho"
type textarea "x"
type textarea "wshop"
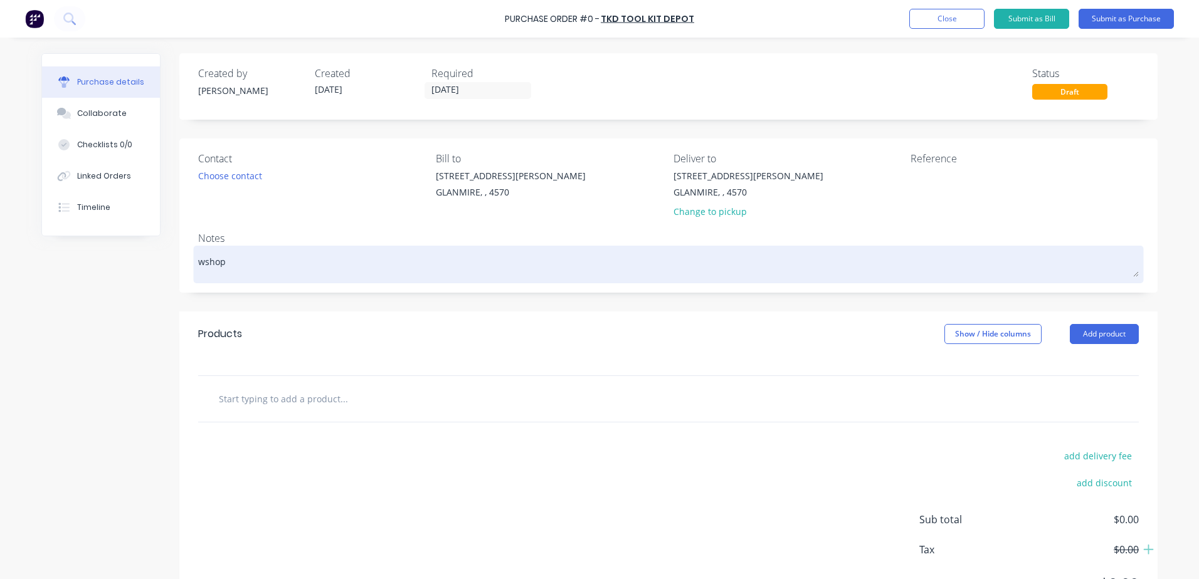
type textarea "x"
type textarea "wshop"
type textarea "x"
type textarea "wshop c"
type textarea "x"
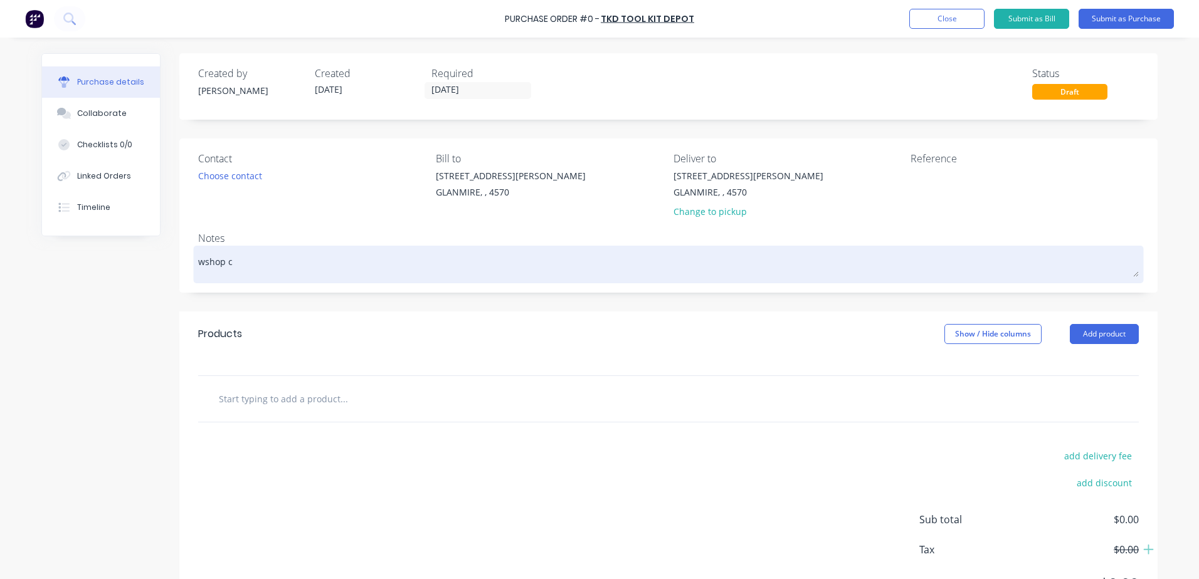
type textarea "wshop co"
type textarea "x"
type textarea "wshop con"
type textarea "x"
type textarea "wshop cons"
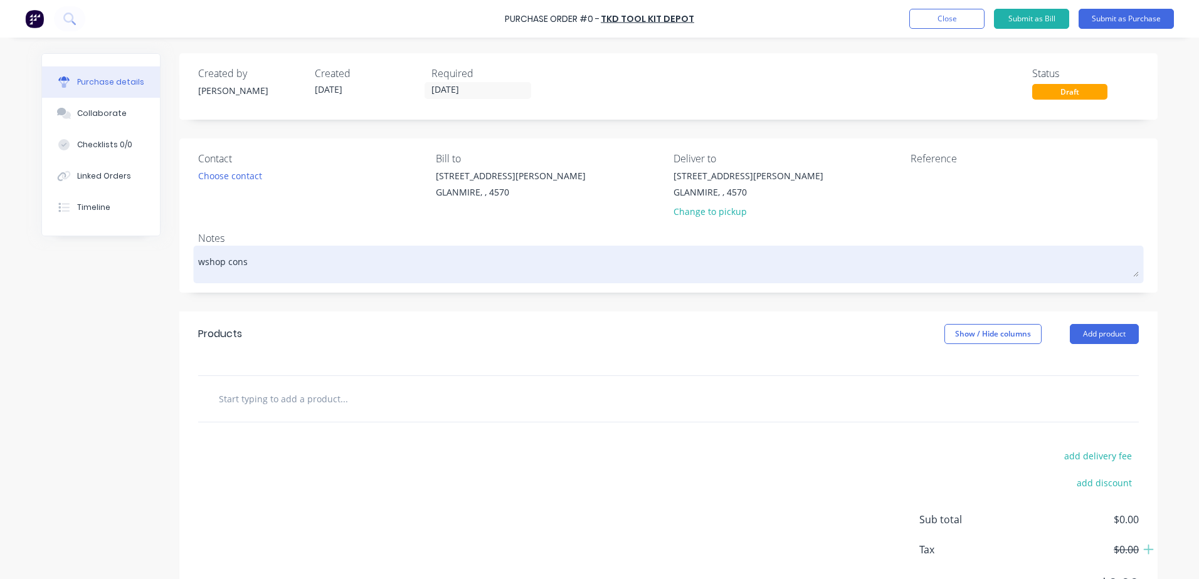
type textarea "x"
type textarea "wshop consu"
type textarea "x"
type textarea "wshop consum"
type textarea "x"
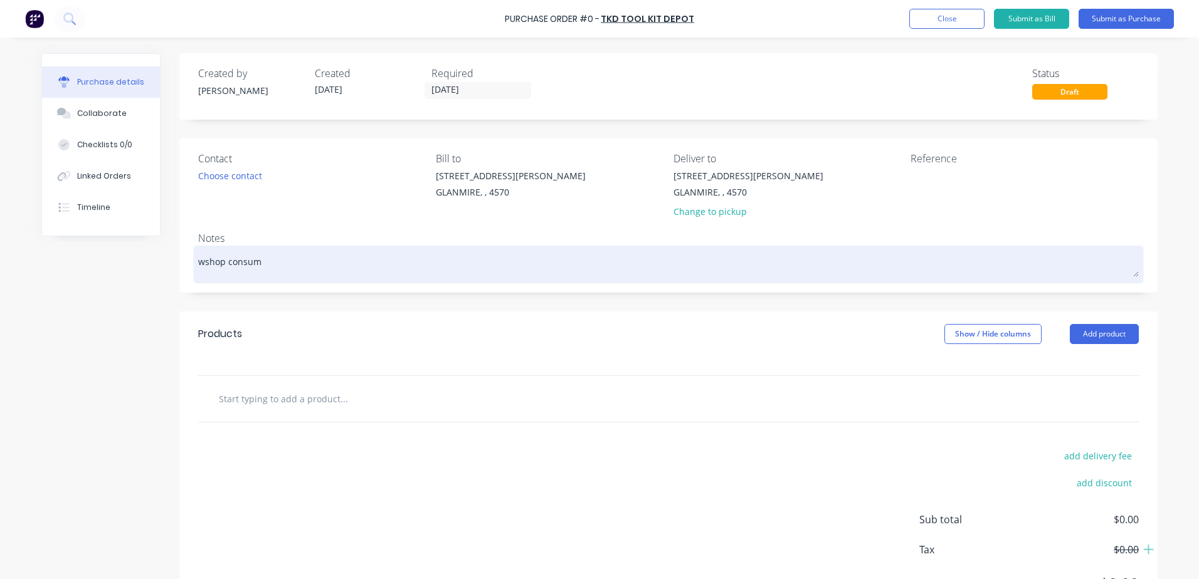
type textarea "wshop consuma"
type textarea "x"
type textarea "wshop consumab"
type textarea "x"
type textarea "wshop consumabl"
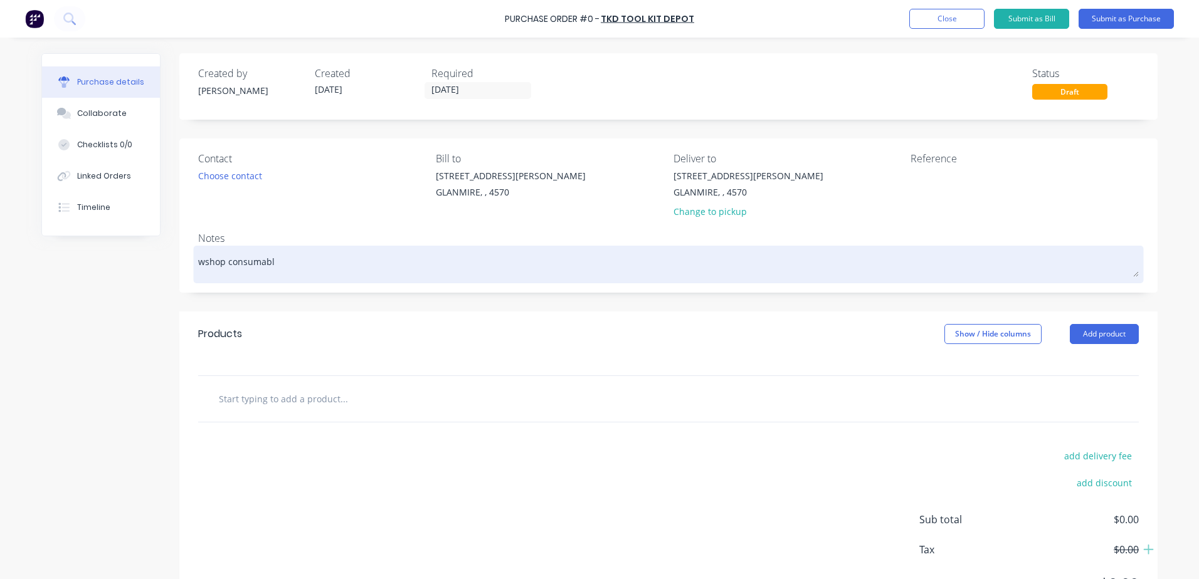
type textarea "x"
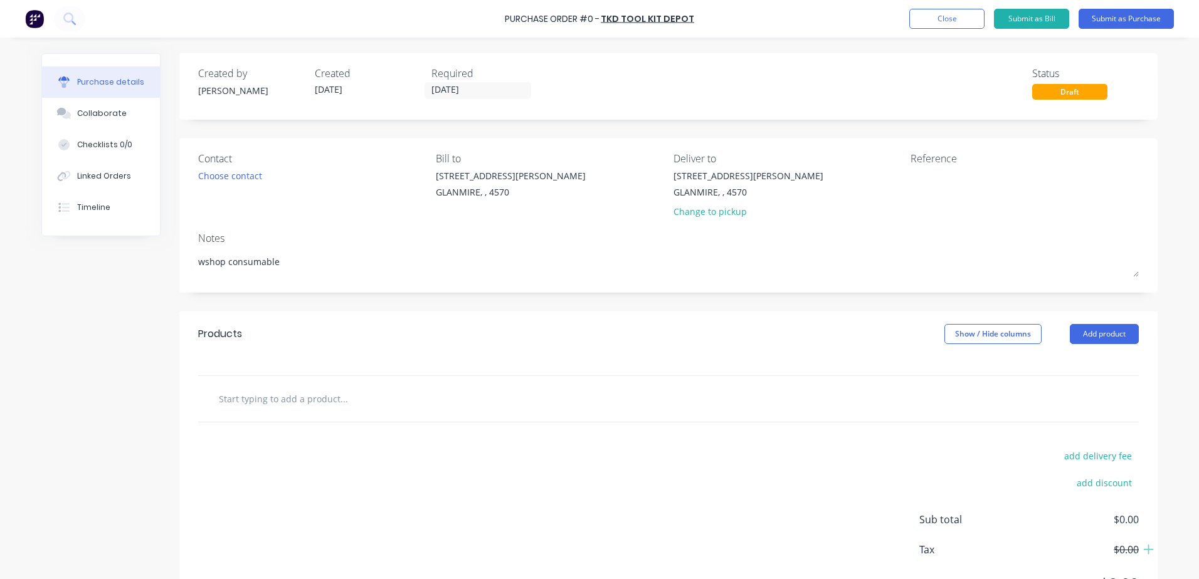
type textarea "wshop consumable"
type textarea "x"
type textarea "wshop consumable"
click at [262, 406] on input "text" at bounding box center [343, 398] width 251 height 25
type textarea "x"
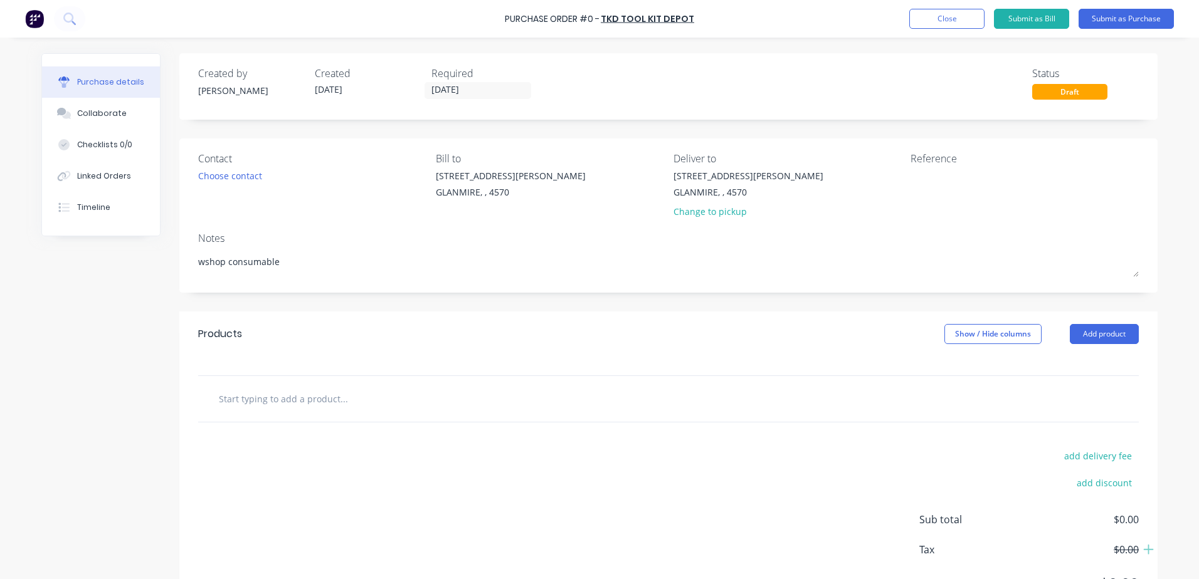
type input "r"
type textarea "x"
type input "rl"
type textarea "x"
type input "rl4"
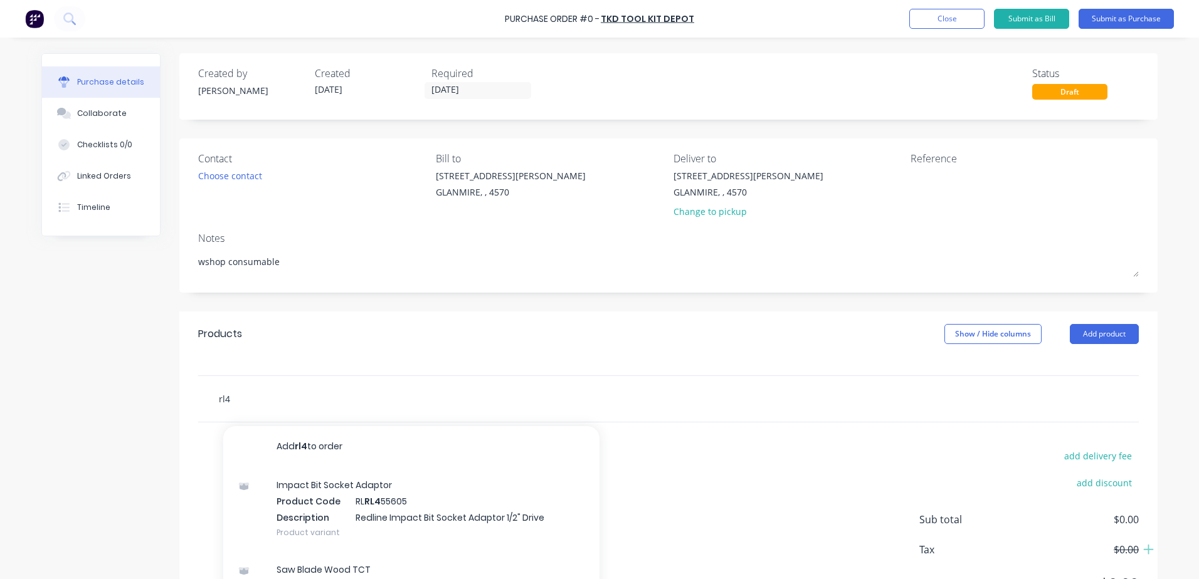
type textarea "x"
type input "rl45"
type textarea "x"
type input "rl455"
type textarea "x"
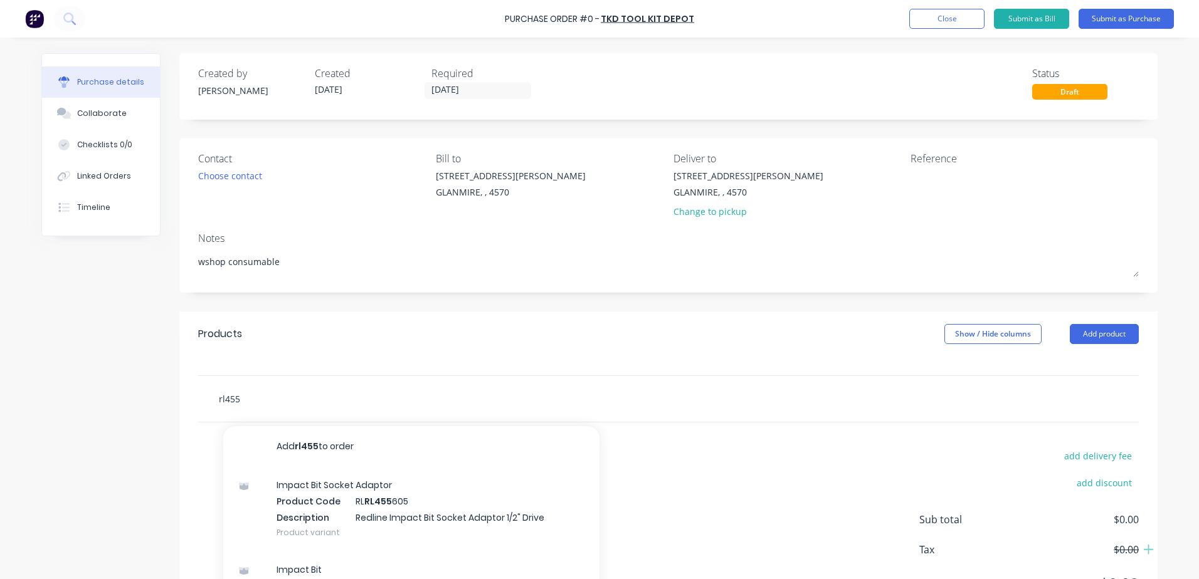
type input "rl4550"
type textarea "x"
type input "rl45506"
type textarea "x"
type input "rl455065"
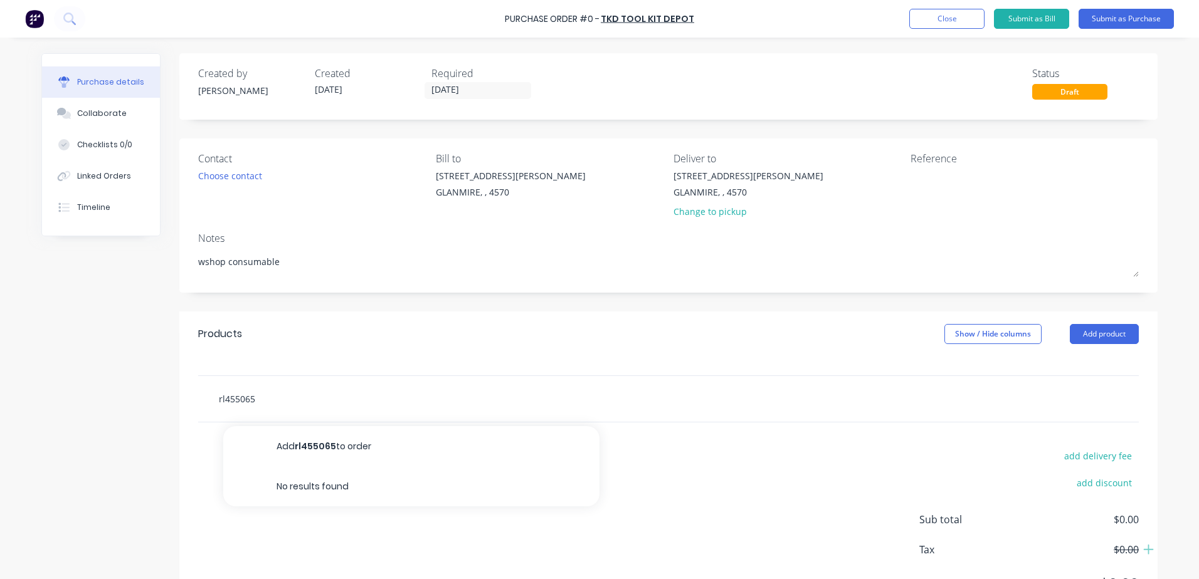
type textarea "x"
type input "rl45506"
type textarea "x"
type input "rl4550"
type textarea "x"
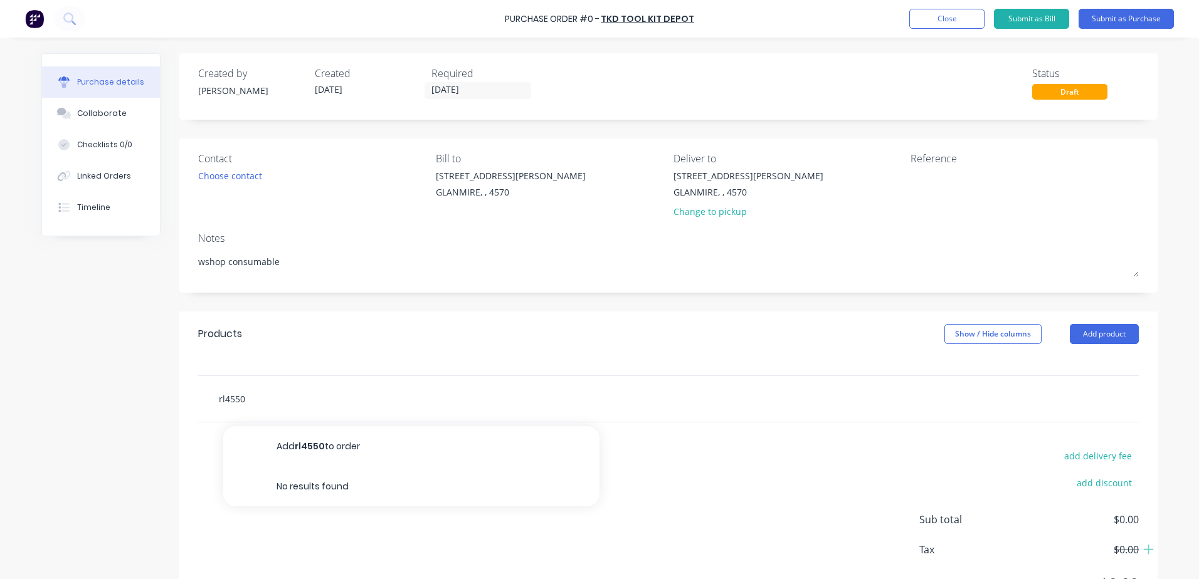
type input "rl455"
type textarea "x"
type input "rl45"
type textarea "x"
type input "rl4"
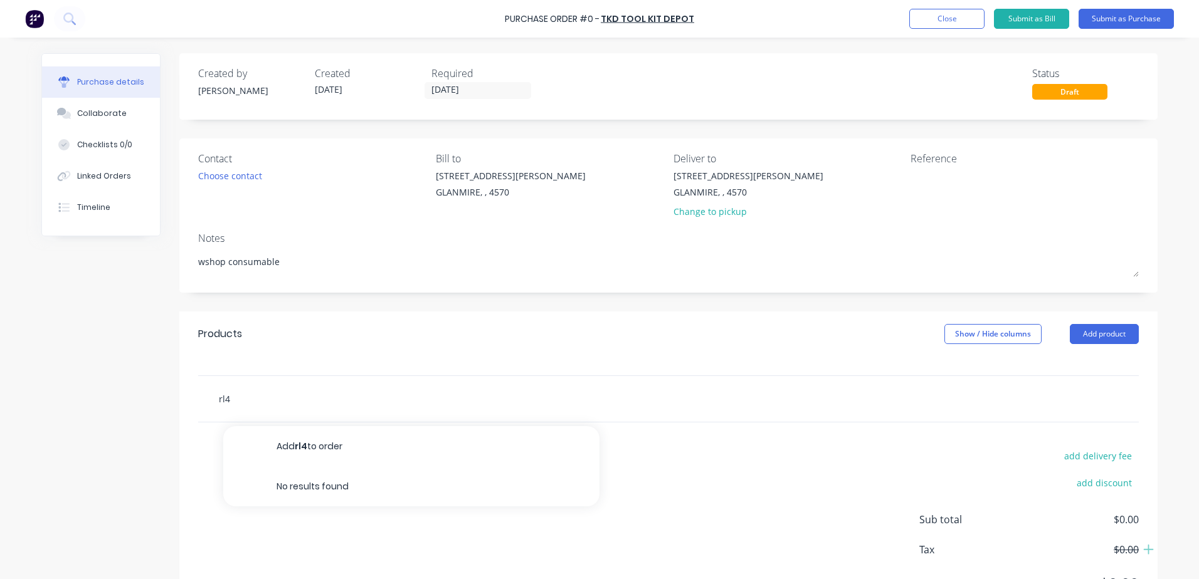
type textarea "x"
type input "rl44"
type textarea "x"
type input "rl445"
type textarea "x"
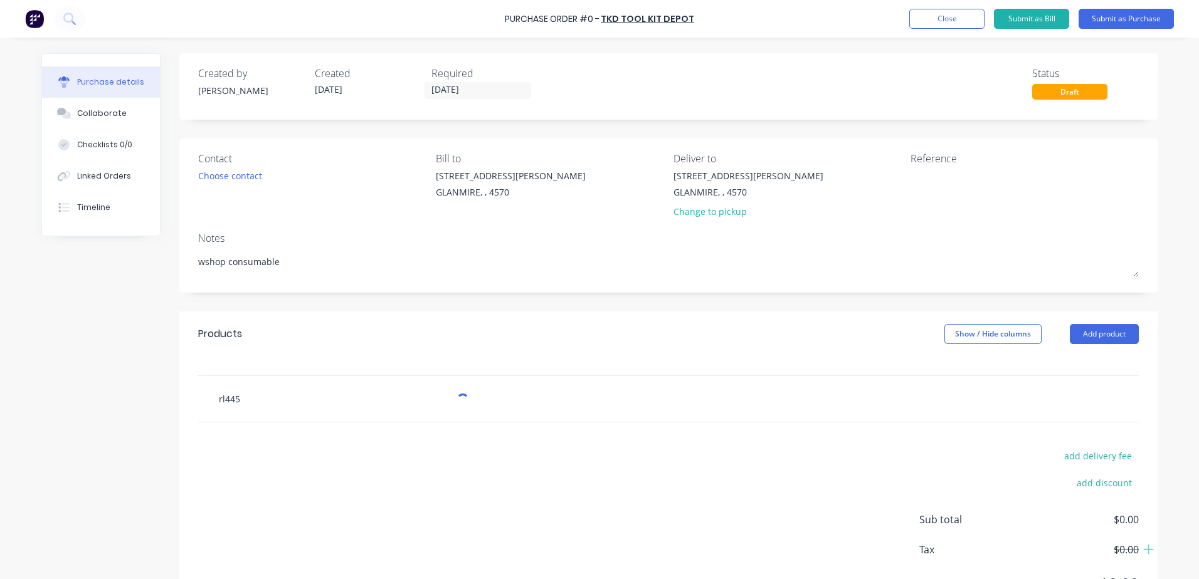
type input "rl4450"
type textarea "x"
type input "rl44506"
type textarea "x"
type input "rl445065"
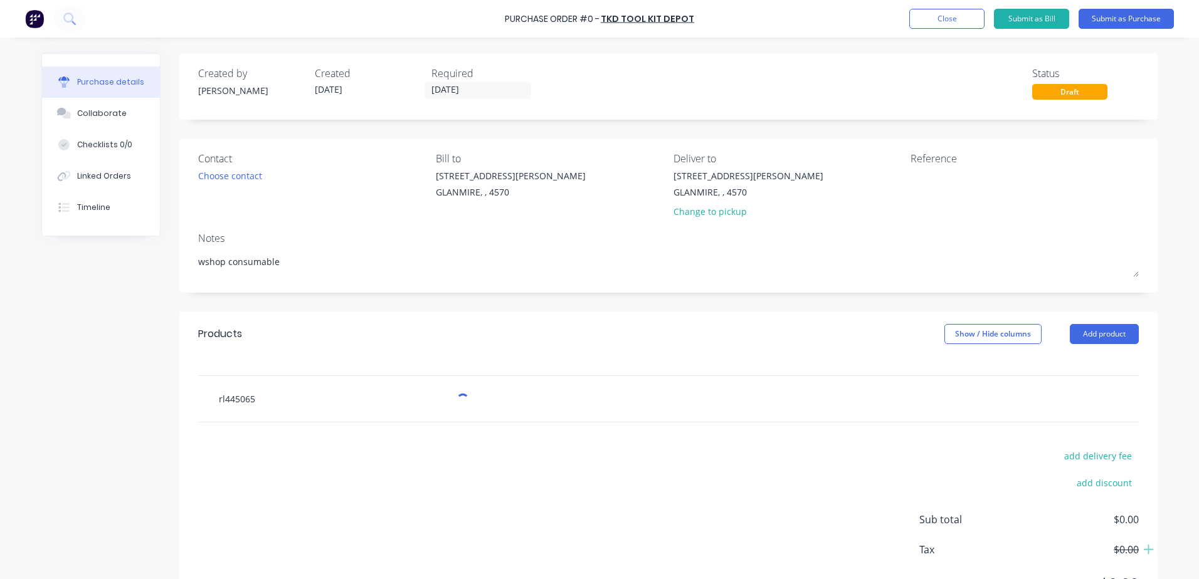
type textarea "x"
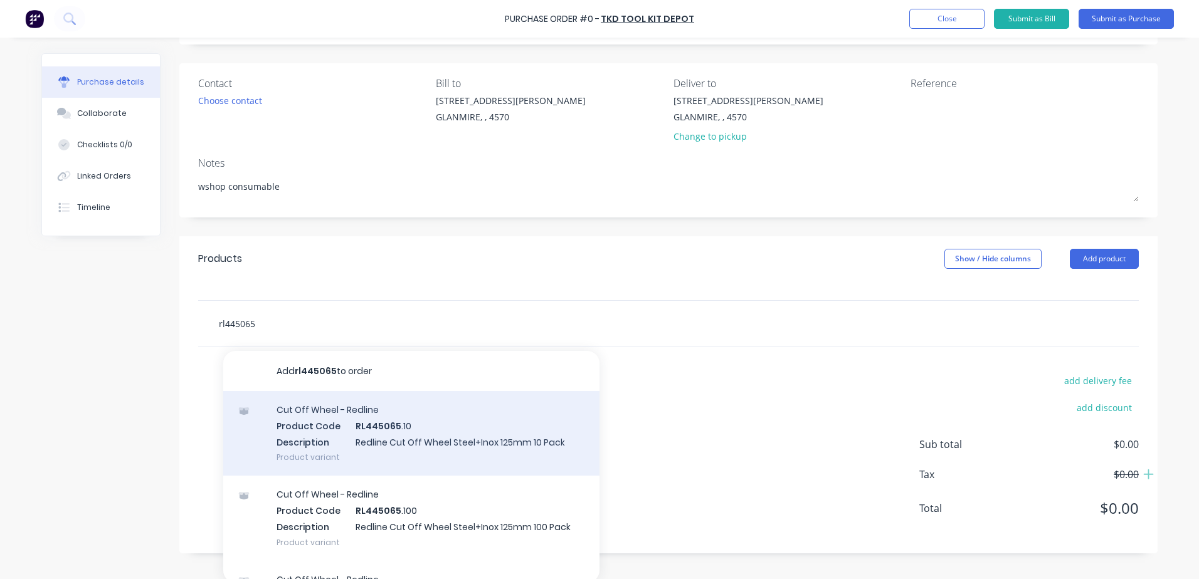
scroll to position [79, 0]
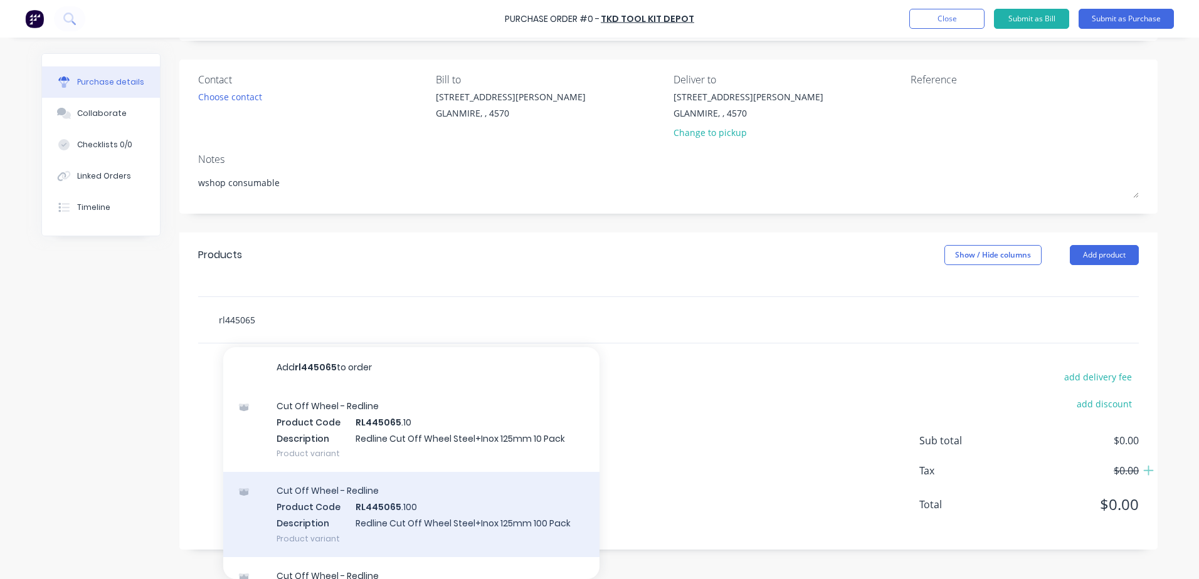
type input "rl445065"
click at [471, 514] on div "Cut Off Wheel - Redline Product Code RL445065 .100 Description Redline Cut Off …" at bounding box center [411, 514] width 376 height 85
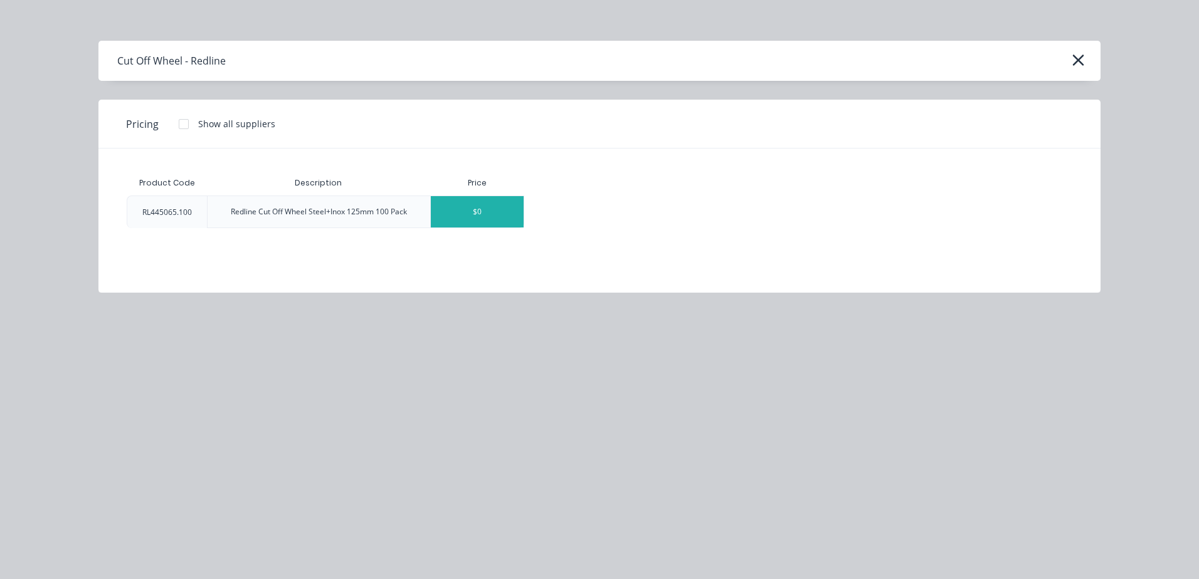
click at [510, 208] on div "$0" at bounding box center [477, 211] width 93 height 31
type textarea "x"
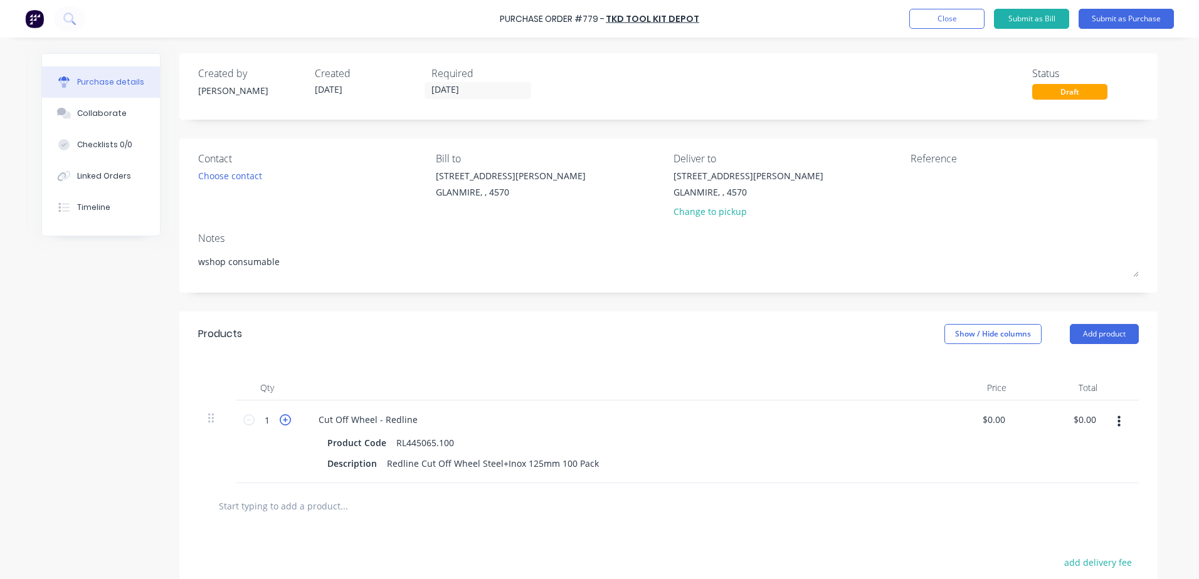
click at [280, 421] on icon at bounding box center [285, 420] width 11 height 11
type textarea "x"
type input "2"
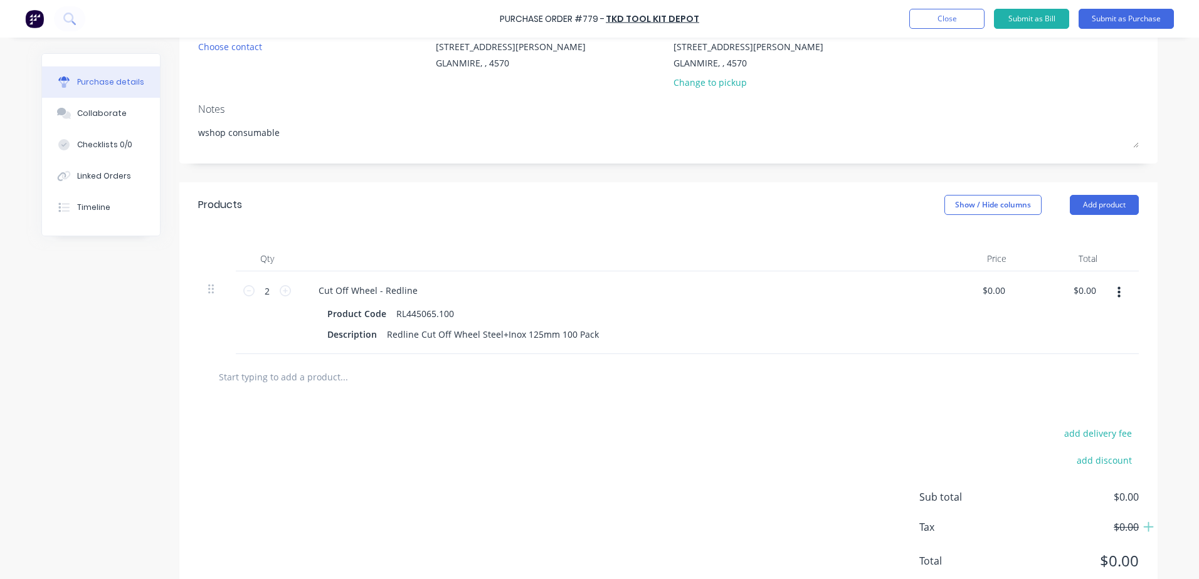
scroll to position [169, 0]
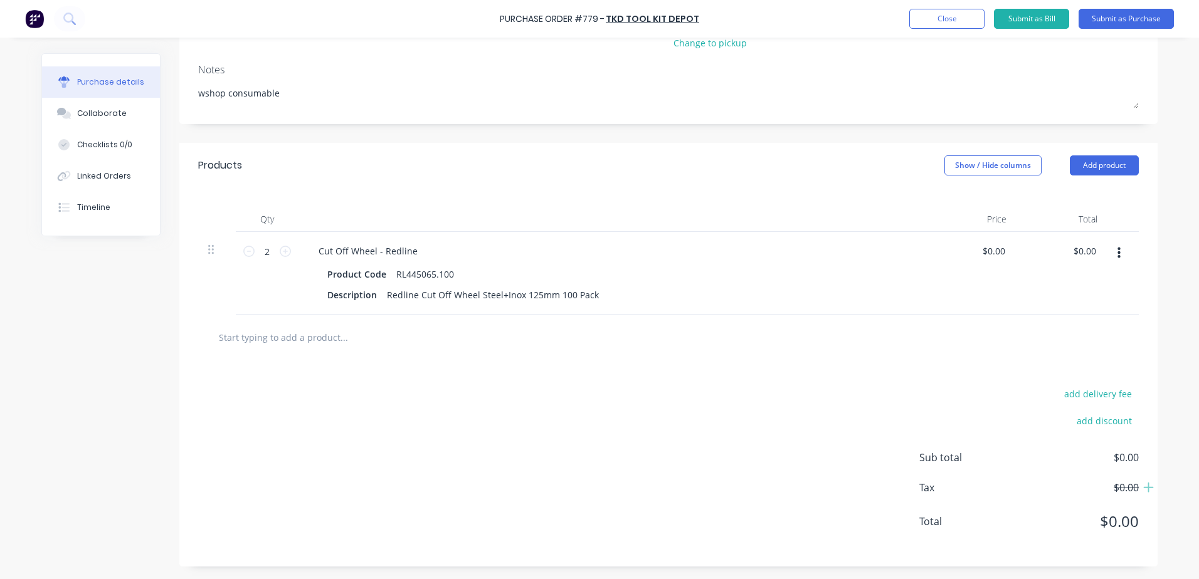
click at [324, 342] on input "text" at bounding box center [343, 337] width 251 height 25
type textarea "x"
type input "r"
type textarea "x"
type input "rl"
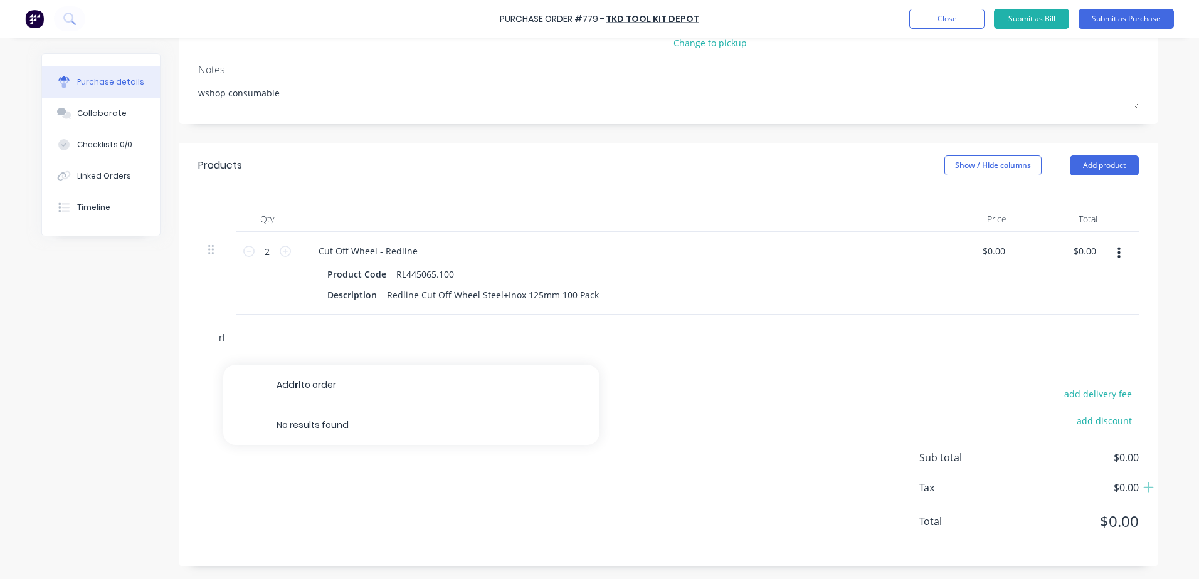
type textarea "x"
type input "rl4"
type textarea "x"
type input "rl44"
type textarea "x"
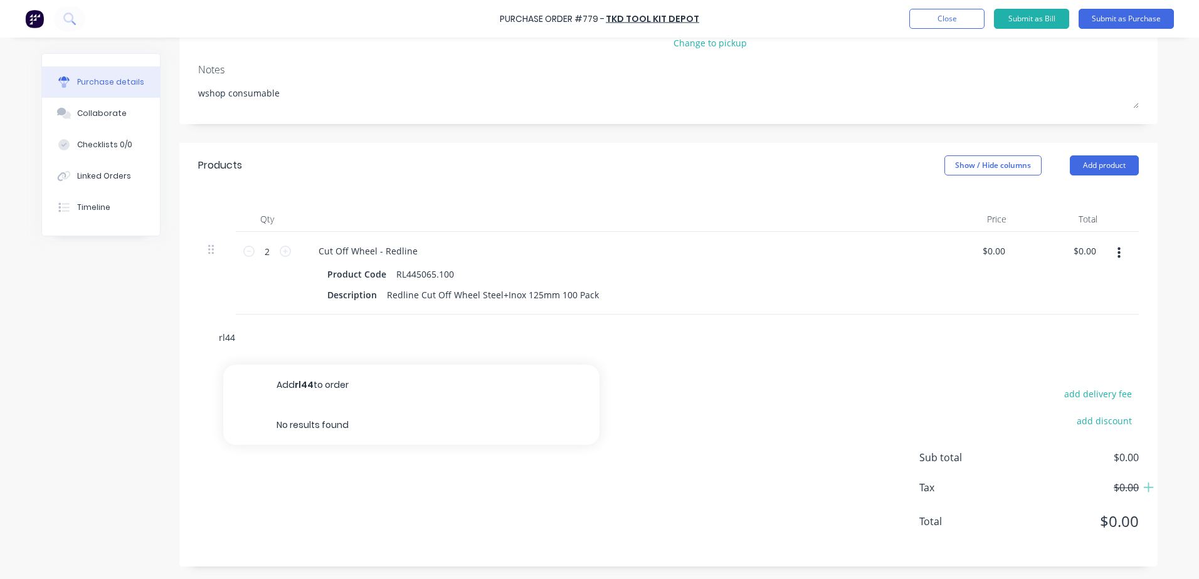
type input "rl445"
type textarea "x"
type input "rl4450"
type textarea "x"
type input "rl44500"
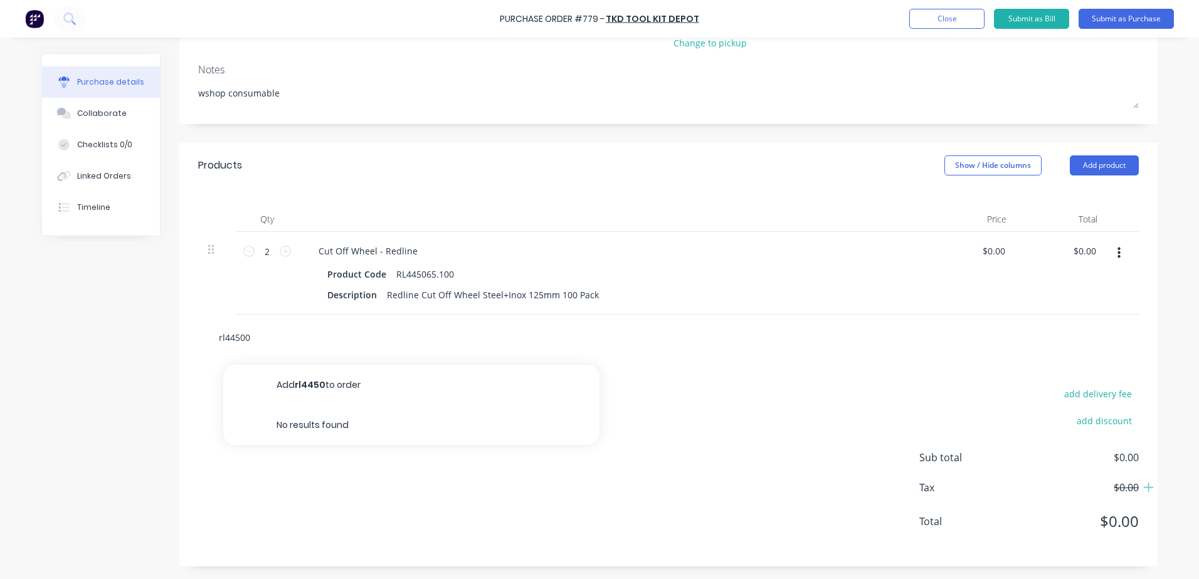
type textarea "x"
type input "rl445005"
type textarea "x"
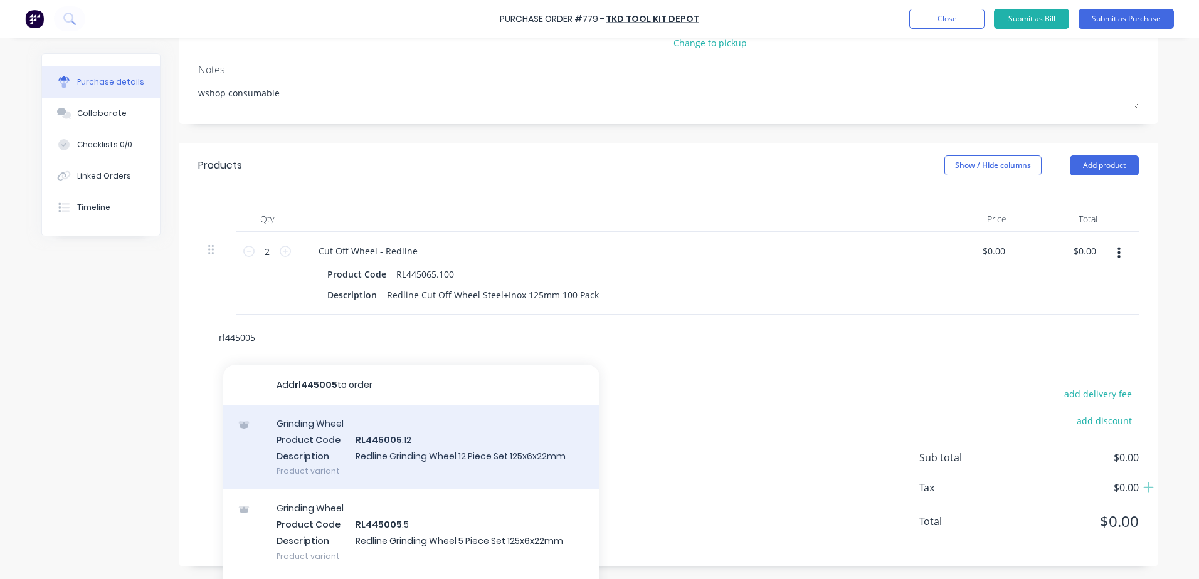
type input "rl445005"
click at [485, 451] on div "Grinding Wheel Product Code RL445005 .12 Description Redline Grinding Wheel 12 …" at bounding box center [411, 447] width 376 height 85
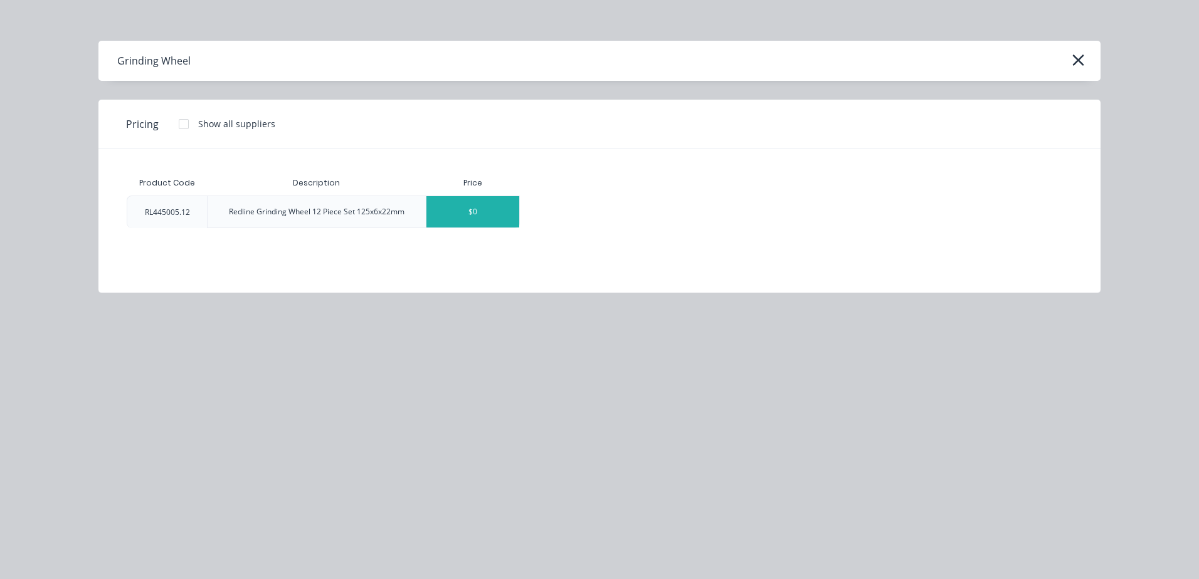
click at [496, 215] on div "$0" at bounding box center [472, 211] width 93 height 31
type textarea "x"
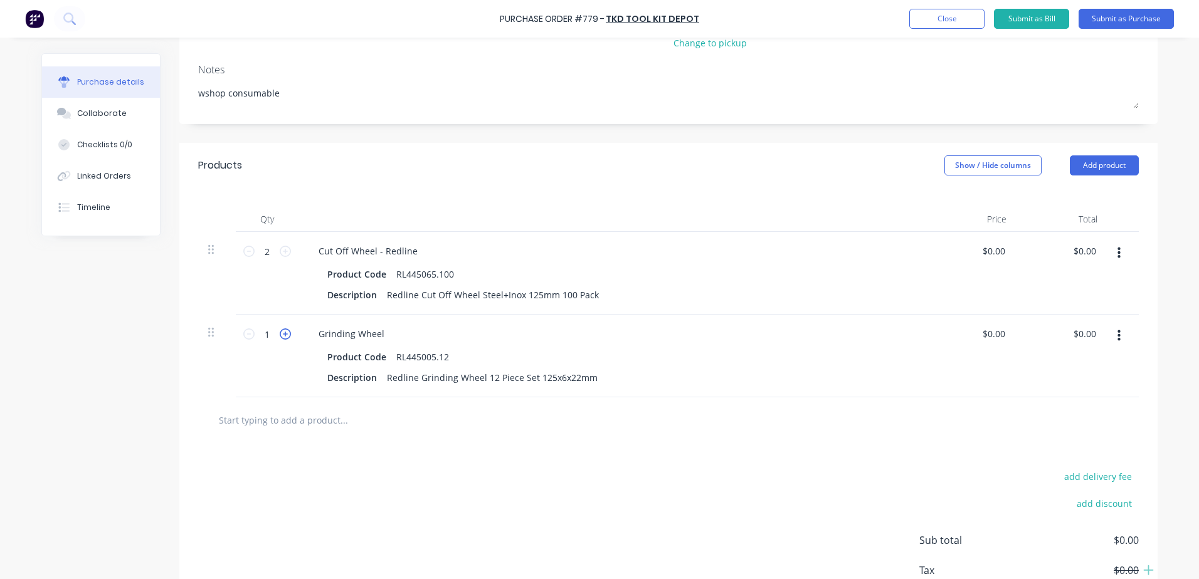
drag, startPoint x: 279, startPoint y: 335, endPoint x: 285, endPoint y: 339, distance: 7.0
click at [283, 337] on icon at bounding box center [285, 334] width 11 height 11
type textarea "x"
type input "2"
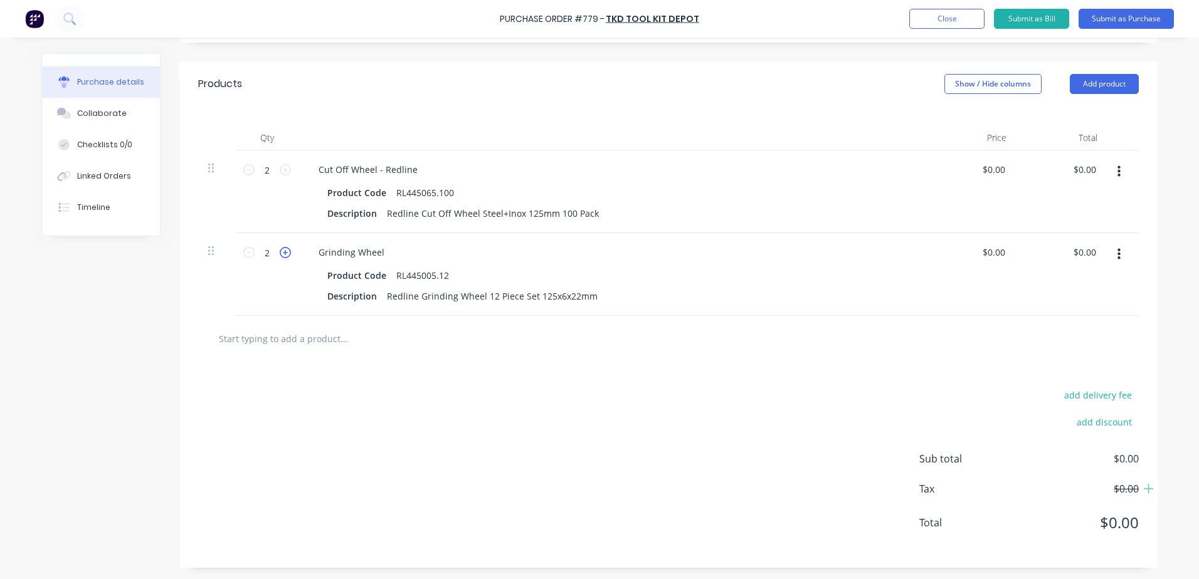
scroll to position [251, 0]
click at [285, 339] on input "text" at bounding box center [343, 337] width 251 height 25
type textarea "x"
type input "v"
type textarea "x"
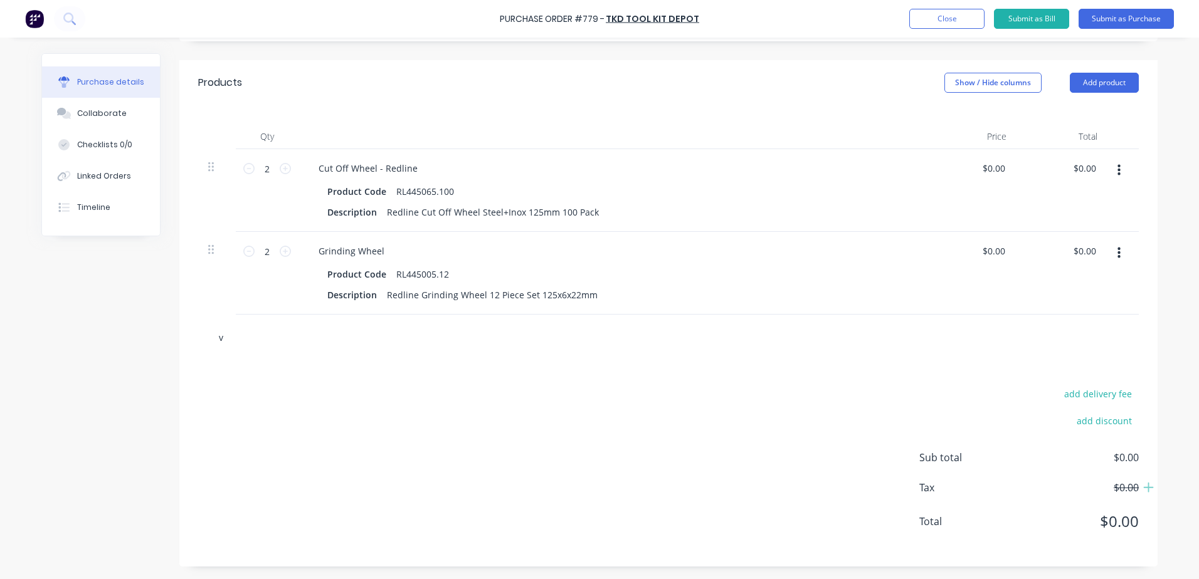
type input "vr"
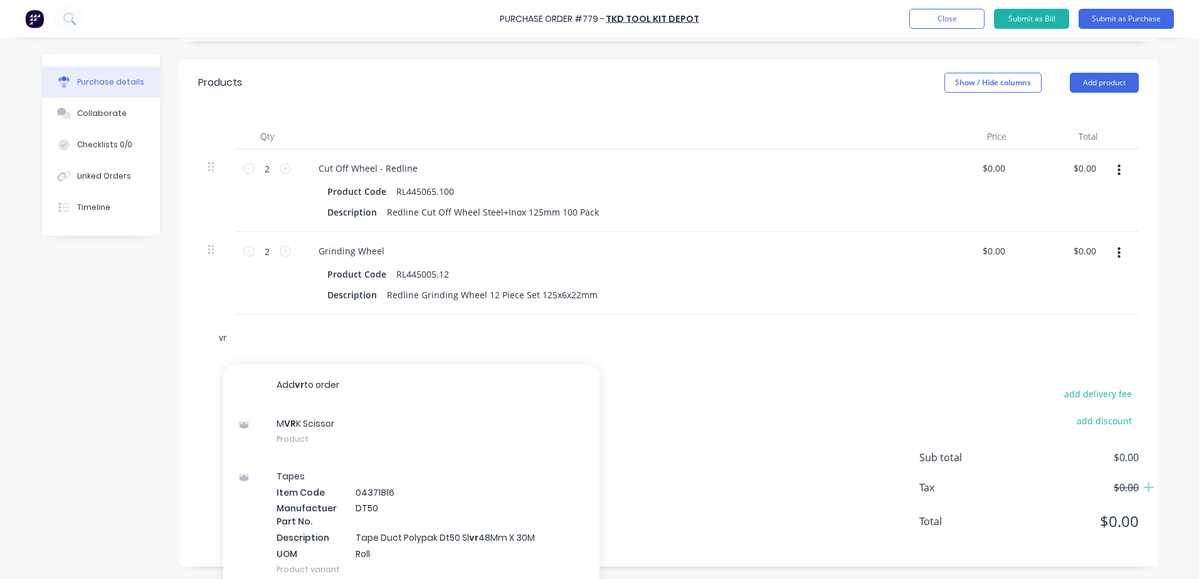
type textarea "x"
type input "vr-"
type textarea "x"
type input "vr-f"
type textarea "x"
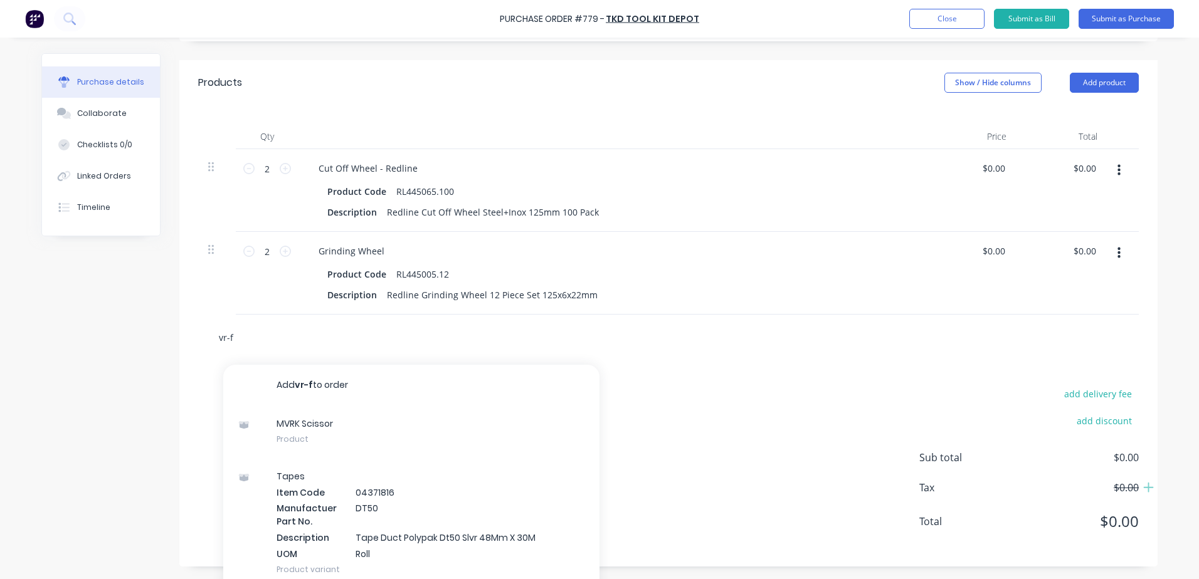
type input "vr-f0"
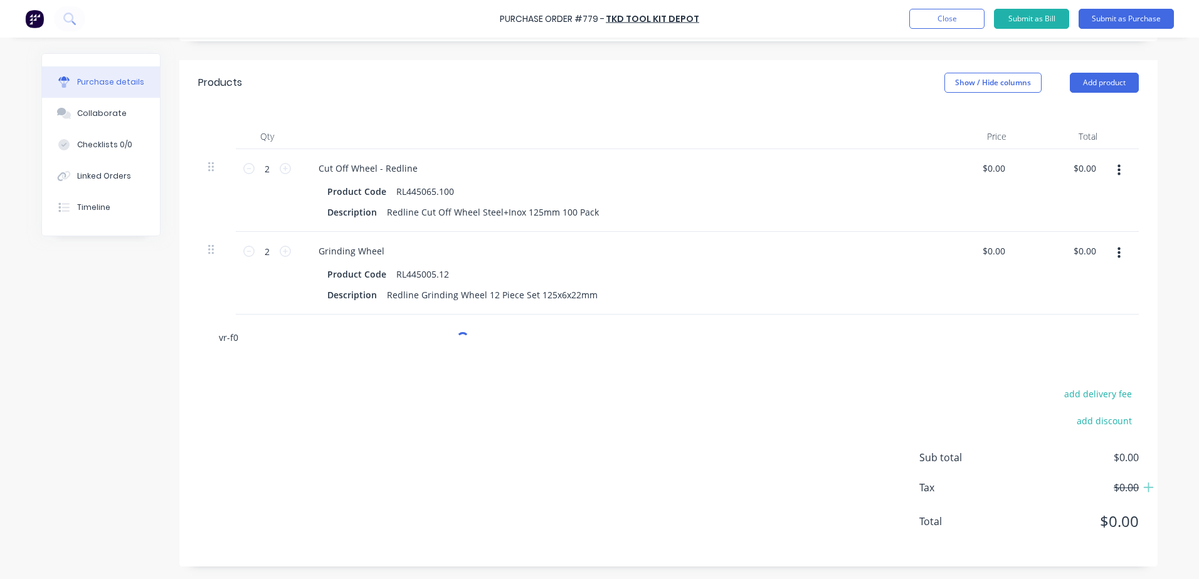
type textarea "x"
type input "vr-f03"
type textarea "x"
type input "vr-f03e"
type textarea "x"
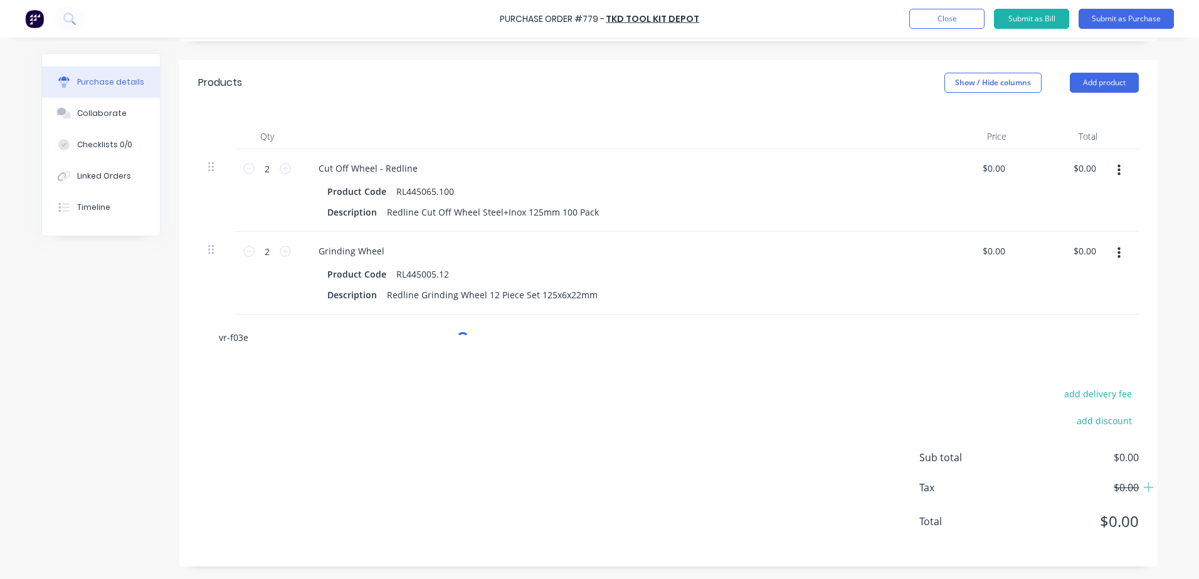
type input "vr-f03e0"
type textarea "x"
type input "vr-f03e00"
type textarea "x"
type input "vr-f03e0"
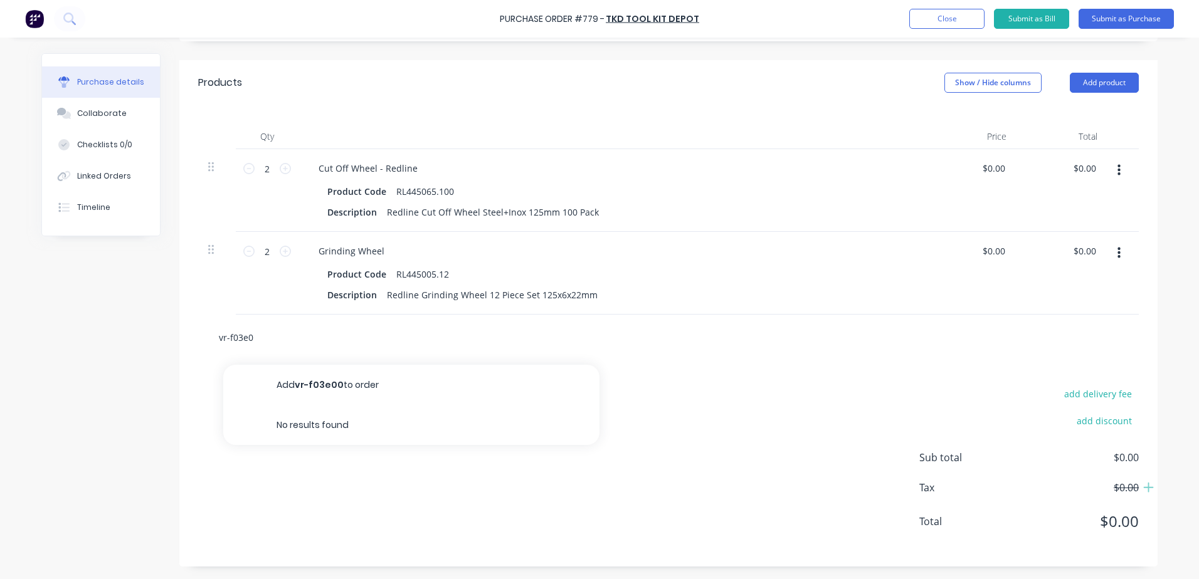
type textarea "x"
type input "vr-f03e"
type textarea "x"
type input "vr-f03"
type textarea "x"
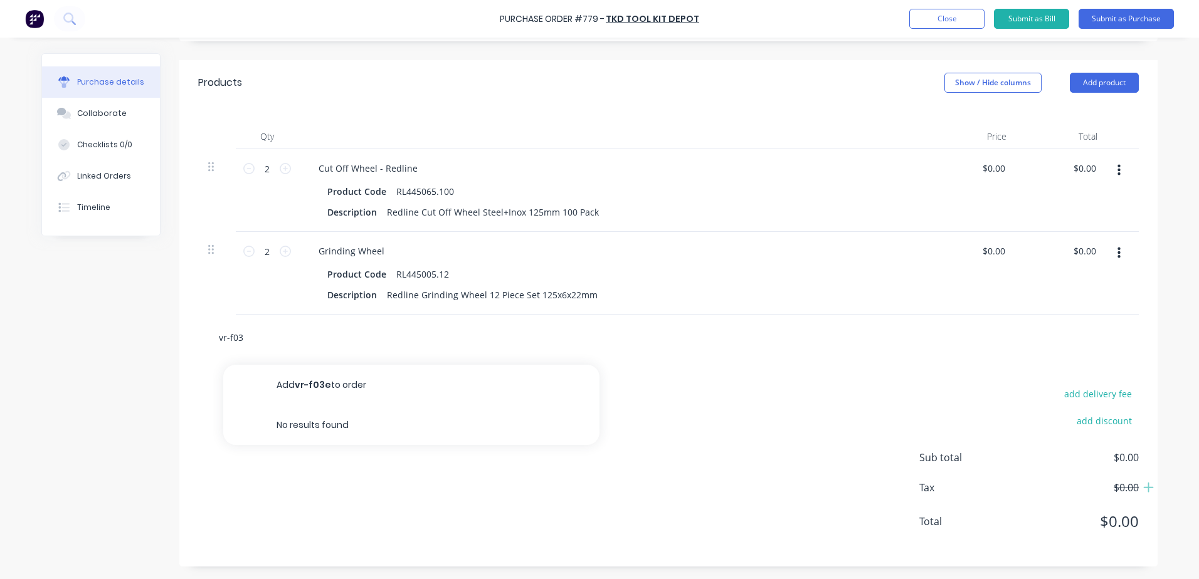
type input "vr-f0"
type textarea "x"
type input "vr-f"
type textarea "x"
type input "vr-"
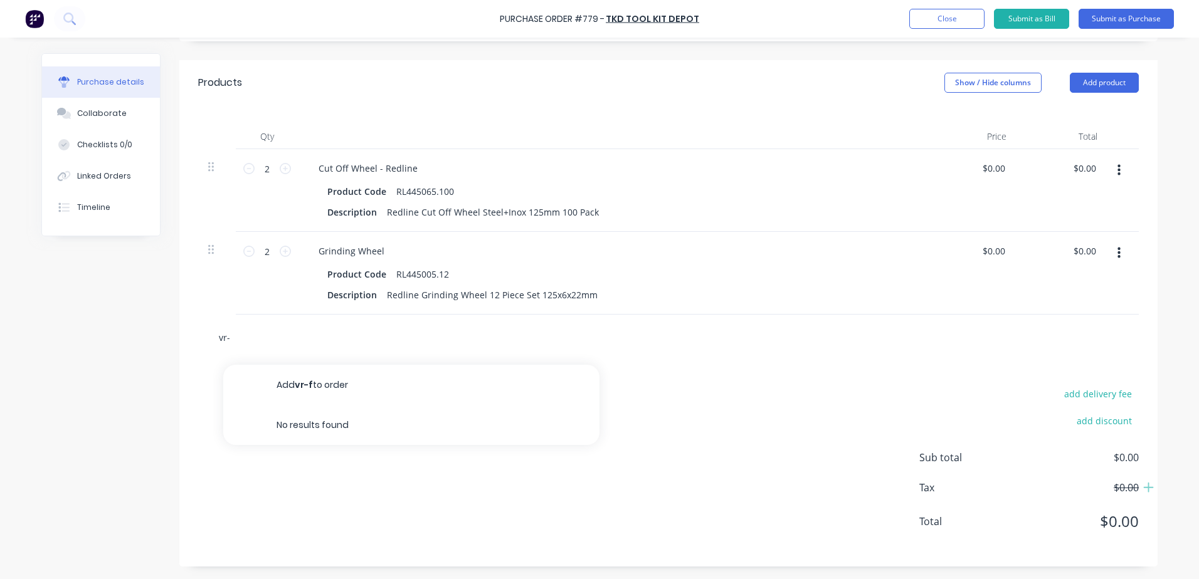
type textarea "x"
type input "vr"
type textarea "x"
type input "v"
type textarea "x"
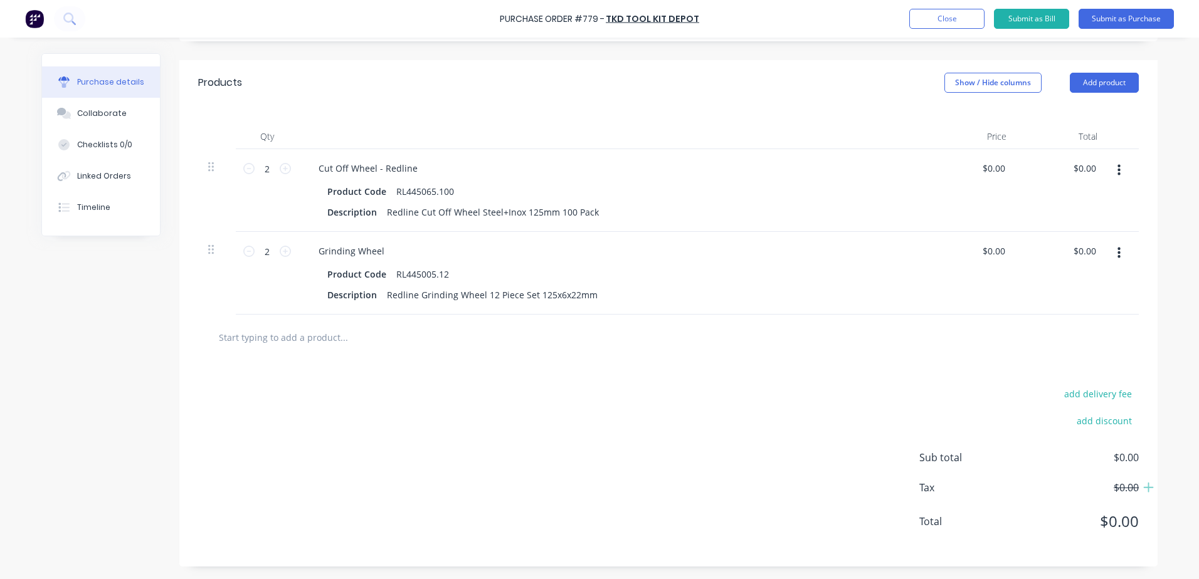
type textarea "x"
type input "f"
type textarea "x"
type input "fl"
type textarea "x"
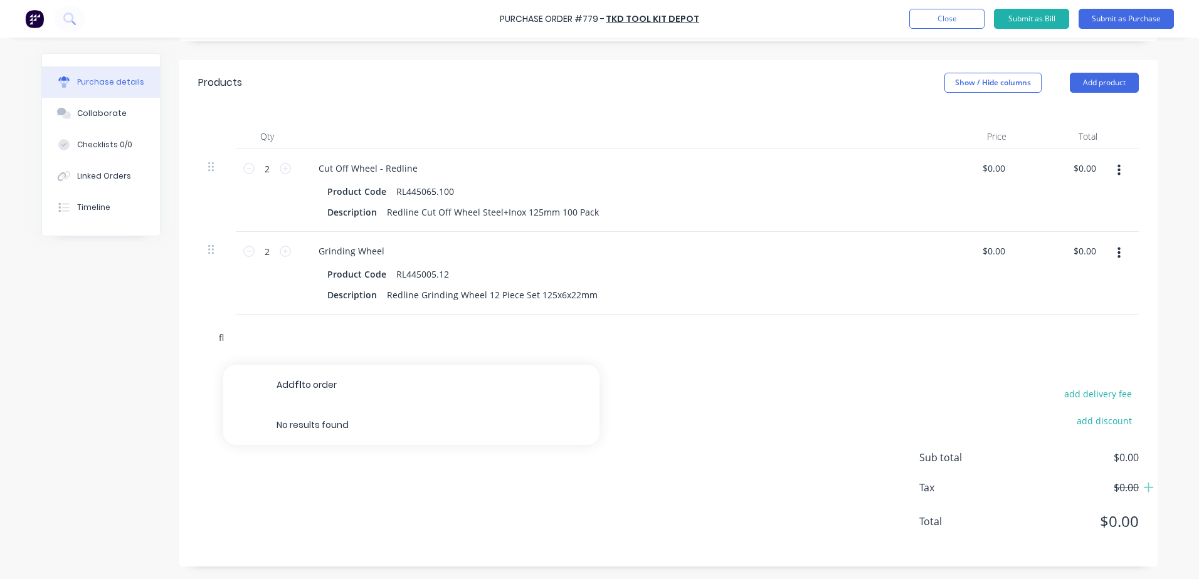
type input "fla"
type textarea "x"
type input "flap"
type textarea "x"
type input "flapp"
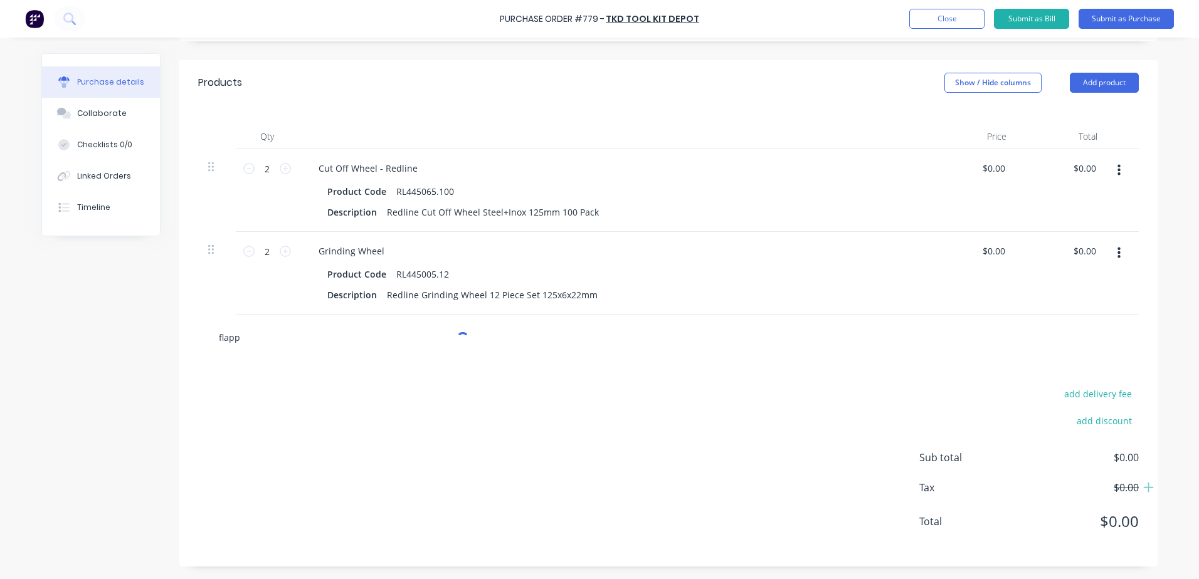
type textarea "x"
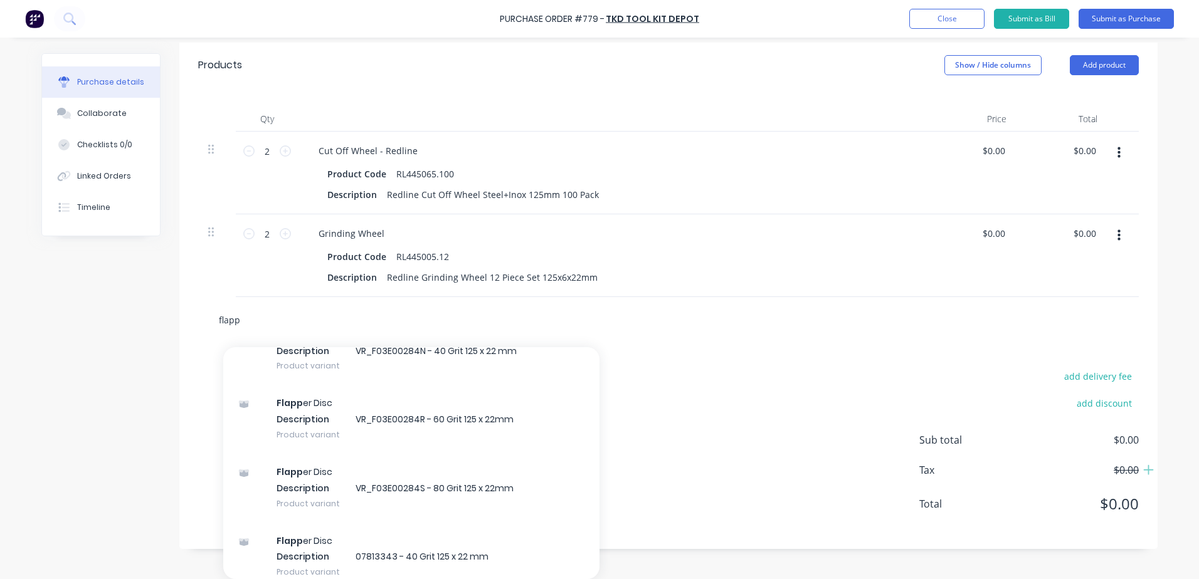
scroll to position [125, 0]
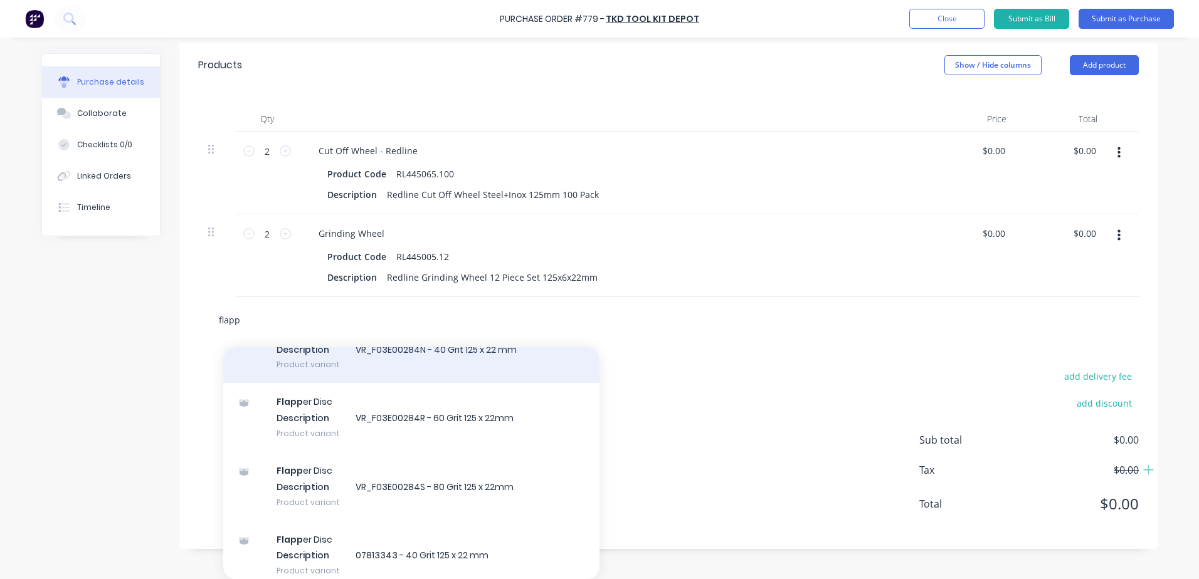
type input "flapp"
click at [470, 352] on div "Flapp er Disc Description VR_F03E00284N - 40 Grit 125 x 22 mm Product variant" at bounding box center [411, 349] width 376 height 69
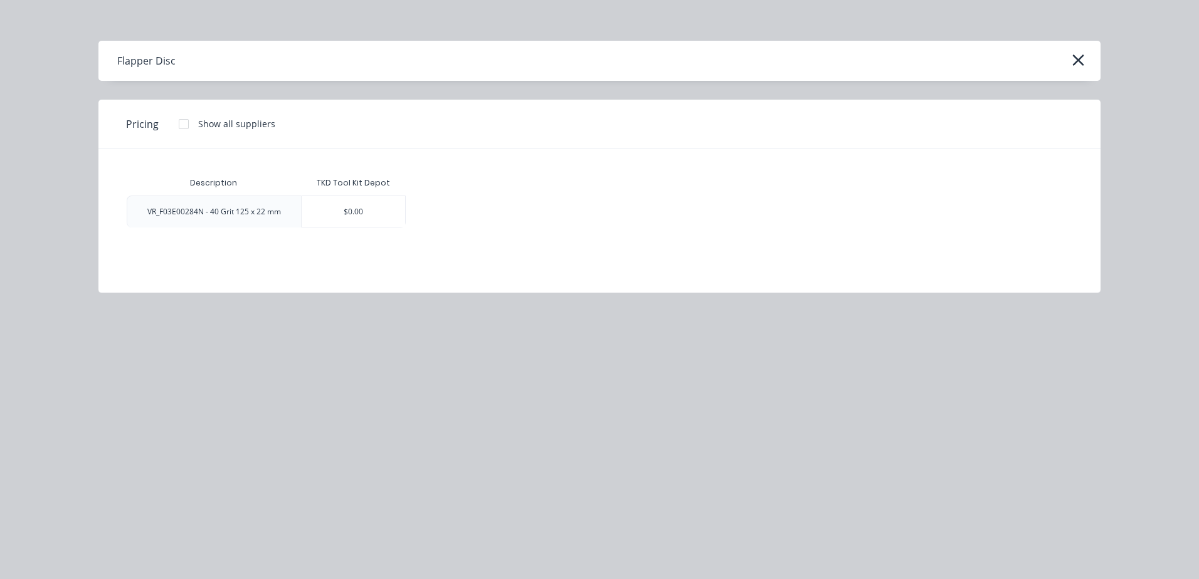
click at [389, 215] on div "$0.00" at bounding box center [353, 211] width 103 height 31
type textarea "x"
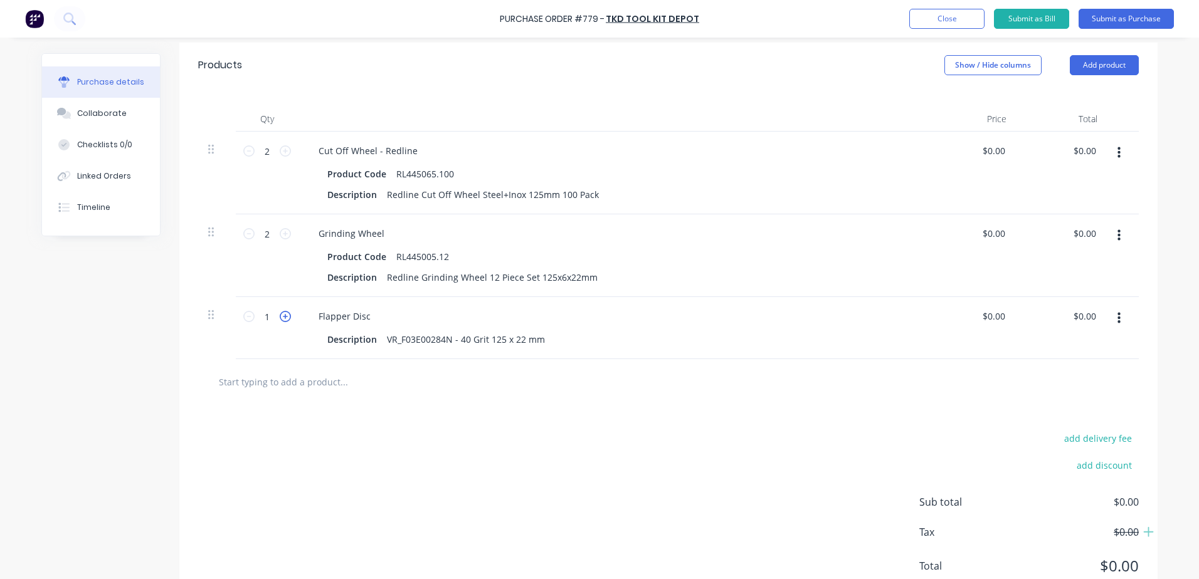
click at [283, 314] on icon at bounding box center [285, 316] width 11 height 11
type textarea "x"
type input "2"
click at [283, 314] on icon at bounding box center [285, 316] width 11 height 11
type textarea "x"
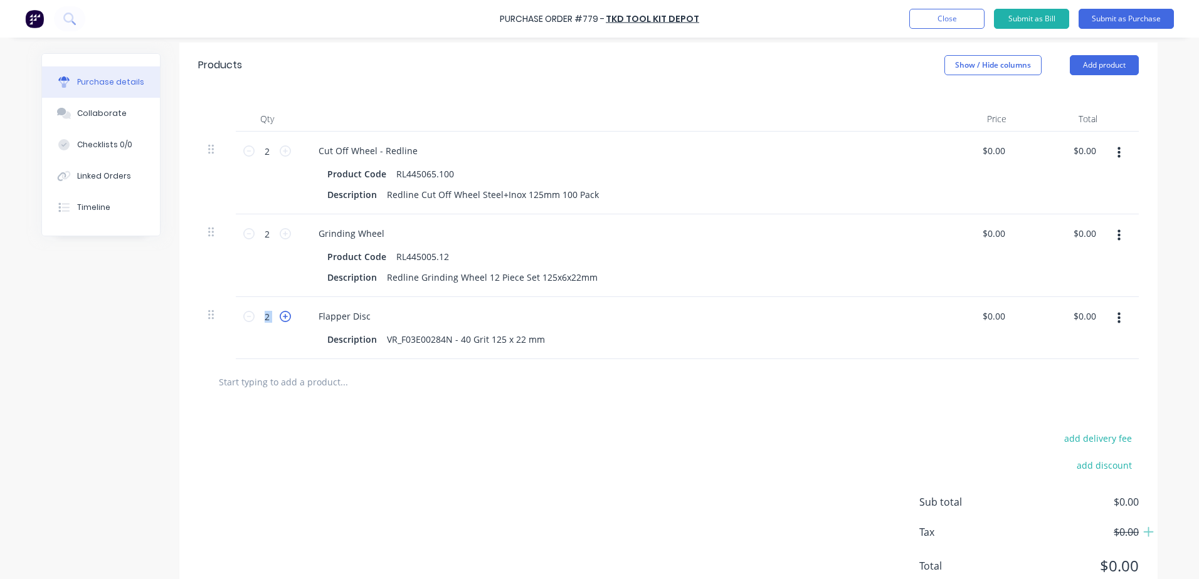
type input "3"
click at [283, 314] on icon at bounding box center [285, 316] width 11 height 11
type textarea "x"
type input "4"
click at [283, 314] on icon at bounding box center [285, 316] width 11 height 11
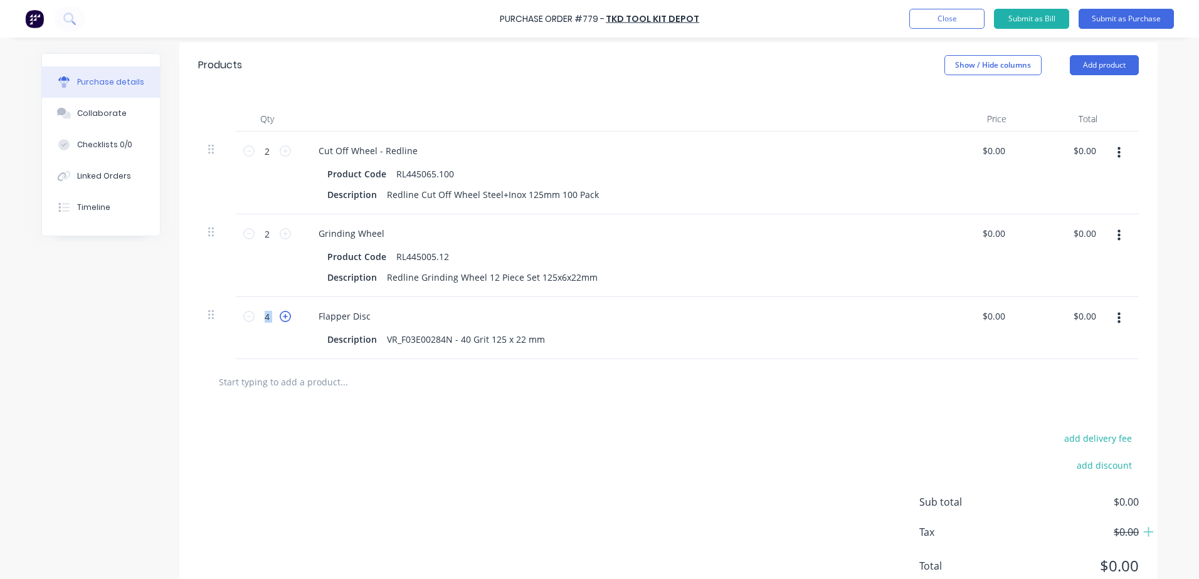
type textarea "x"
type input "5"
click at [283, 314] on icon at bounding box center [285, 316] width 11 height 11
type textarea "x"
type input "6"
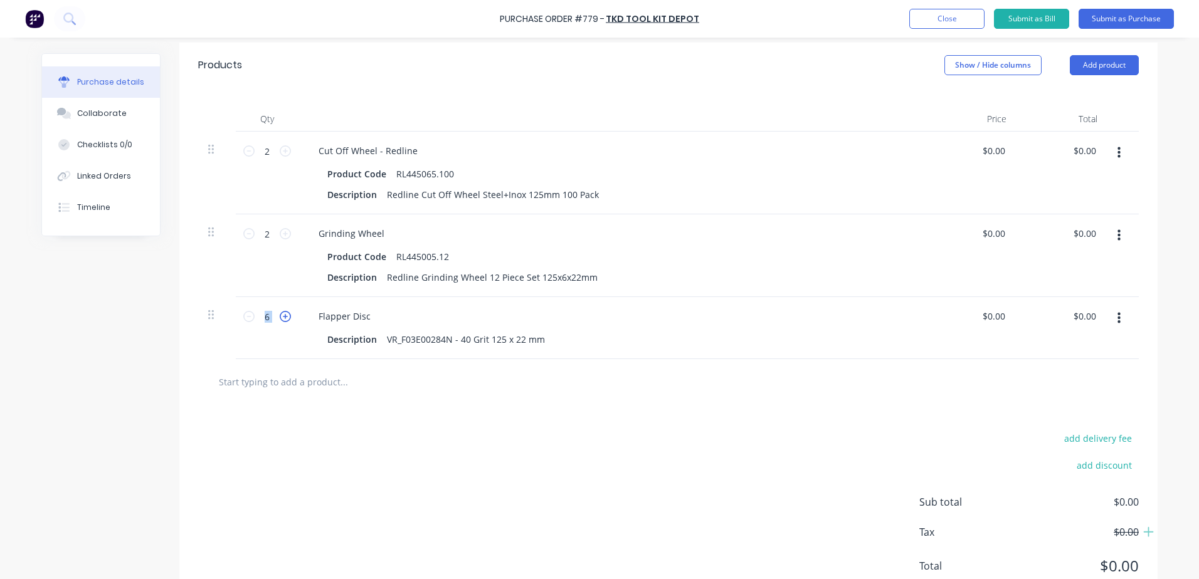
click at [283, 314] on icon at bounding box center [285, 316] width 11 height 11
type textarea "x"
type input "7"
click at [283, 314] on icon at bounding box center [285, 316] width 11 height 11
type textarea "x"
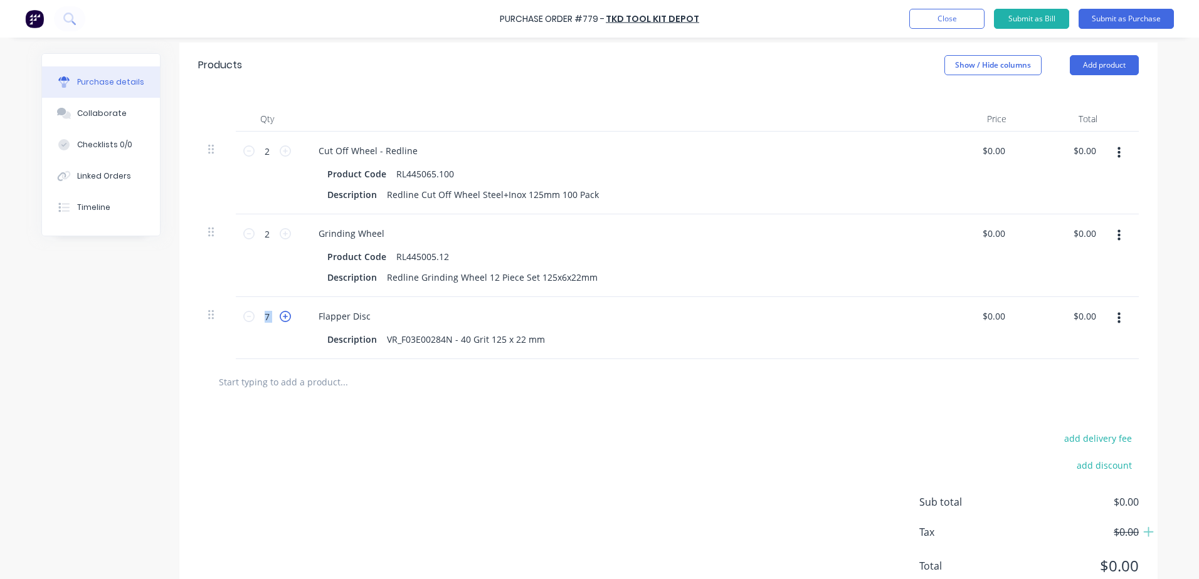
type input "8"
click at [283, 314] on icon at bounding box center [285, 316] width 11 height 11
type textarea "x"
type input "9"
click at [283, 314] on icon at bounding box center [285, 316] width 11 height 11
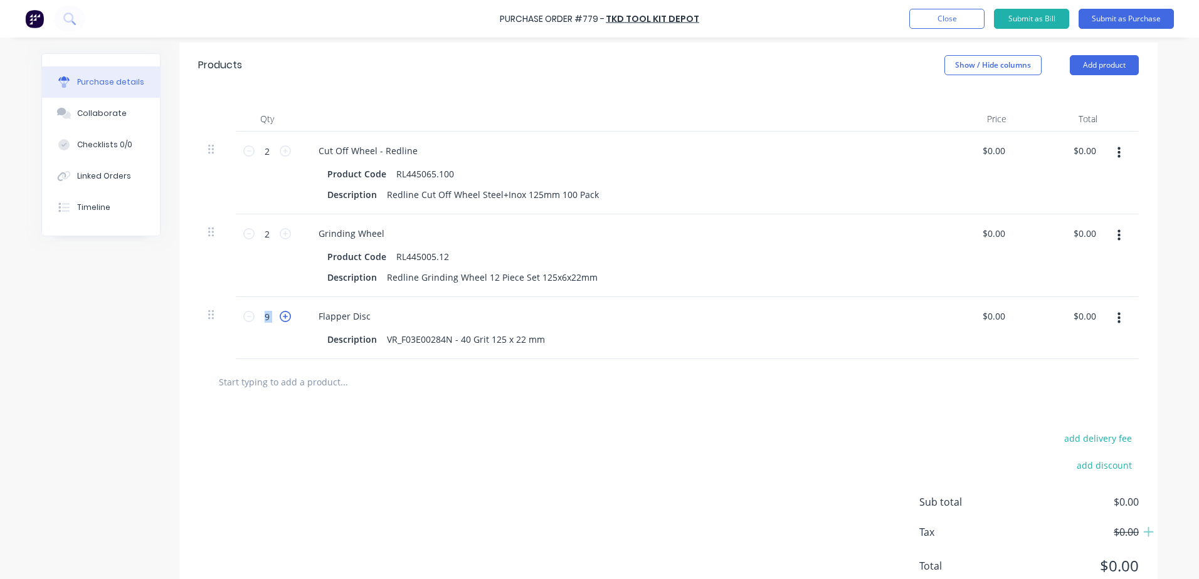
type textarea "x"
type input "10"
drag, startPoint x: 283, startPoint y: 314, endPoint x: 309, endPoint y: 383, distance: 73.8
click at [309, 383] on input "text" at bounding box center [343, 381] width 251 height 25
type textarea "x"
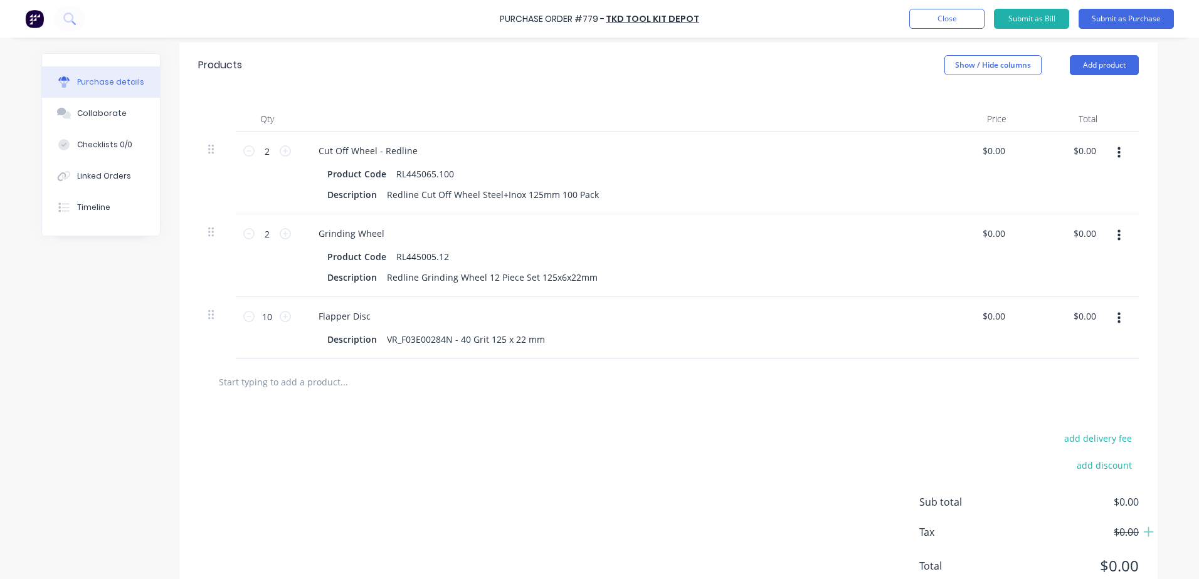
type input "f"
type textarea "x"
type input "fl"
type textarea "x"
type input "fla"
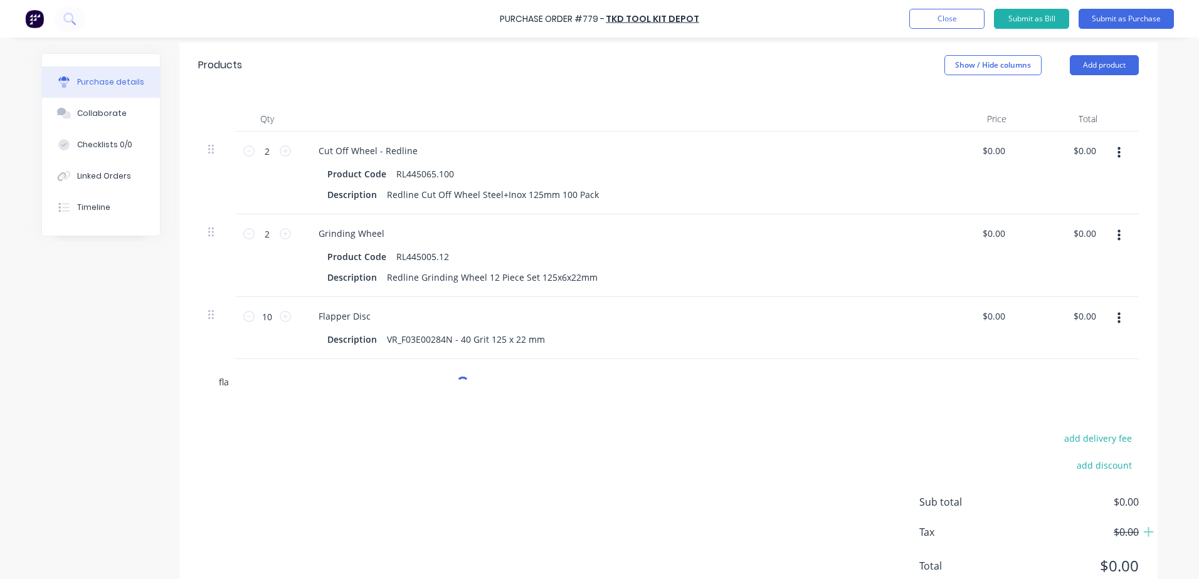
type textarea "x"
type input "flap"
type textarea "x"
type input "flapp"
type textarea "x"
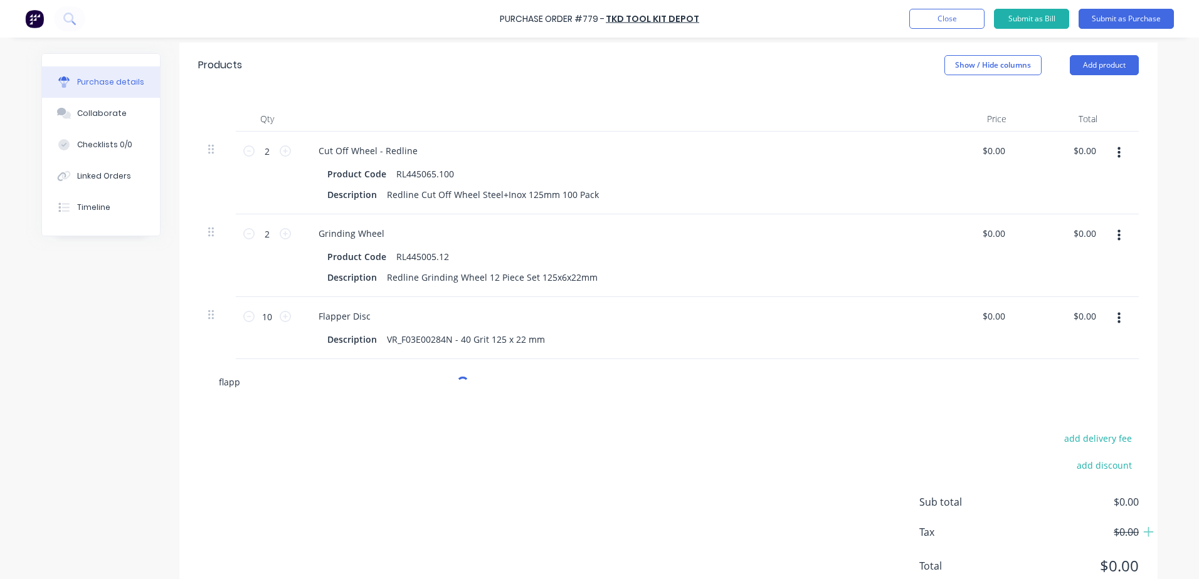
type input "flappe"
type textarea "x"
type input "flapper"
type textarea "x"
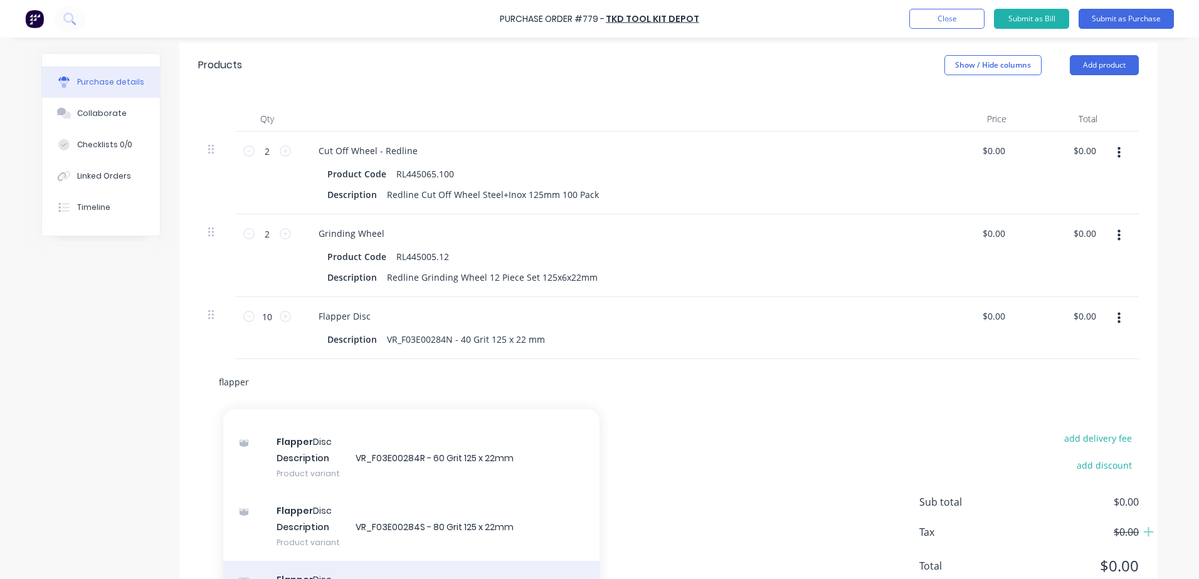
scroll to position [125, 0]
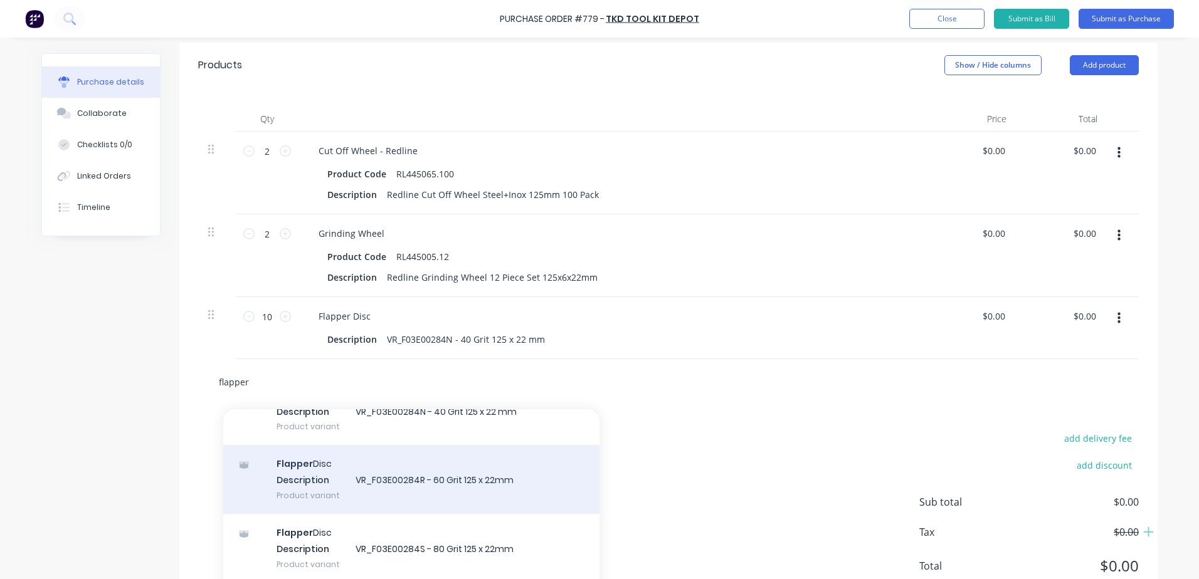
type input "flapper"
click at [459, 480] on div "Flapper Disc Description VR_F03E00284R - 60 Grit 125 x 22mm Product variant" at bounding box center [411, 479] width 376 height 69
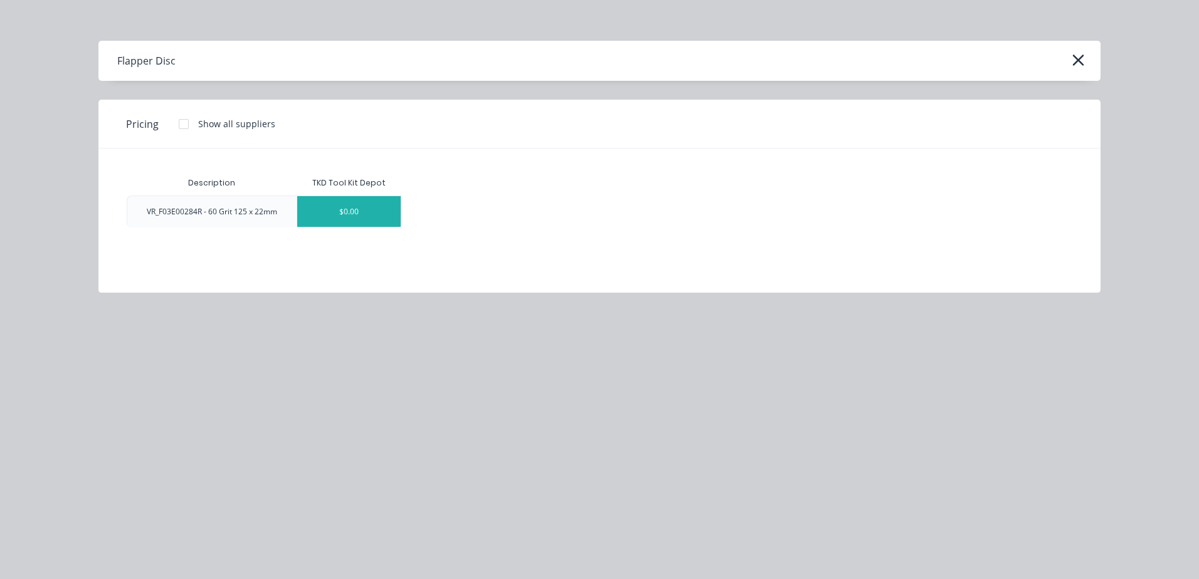
click at [382, 222] on div "$0.00" at bounding box center [348, 211] width 103 height 31
type textarea "x"
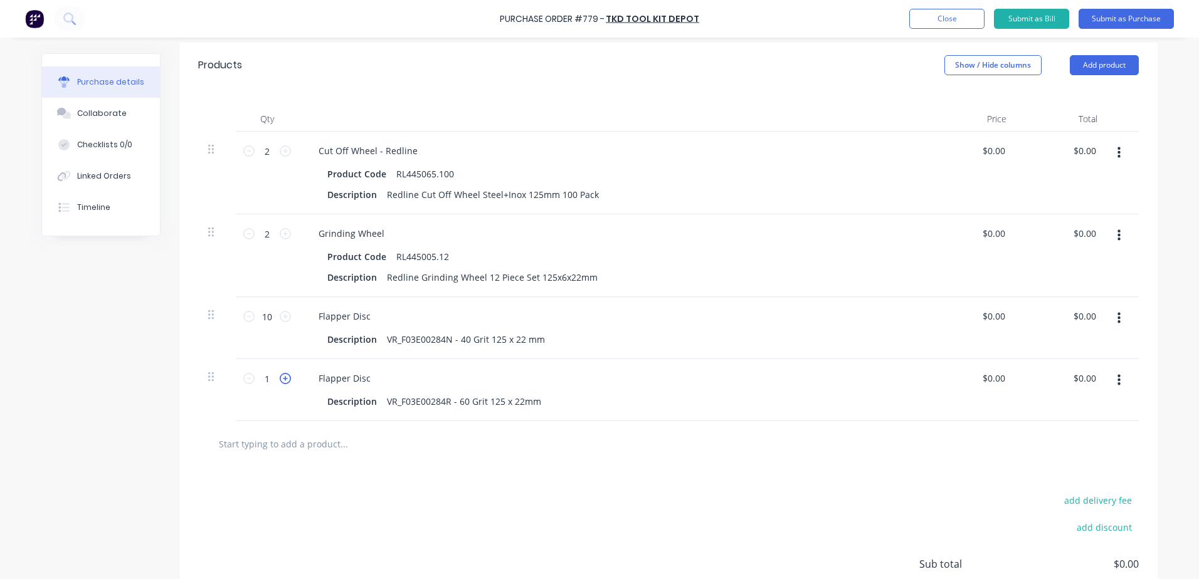
click at [280, 379] on icon at bounding box center [285, 378] width 11 height 11
type textarea "x"
type input "2"
click at [280, 379] on icon at bounding box center [285, 378] width 11 height 11
type textarea "x"
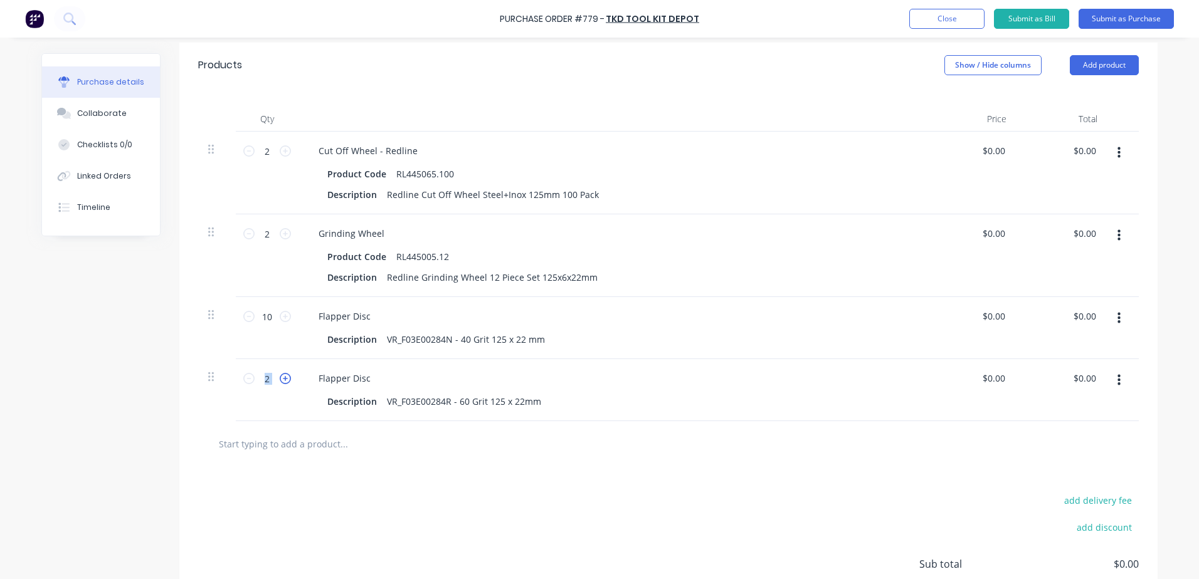
type input "3"
click at [280, 379] on icon at bounding box center [285, 378] width 11 height 11
type textarea "x"
type input "4"
click at [280, 379] on icon at bounding box center [285, 378] width 11 height 11
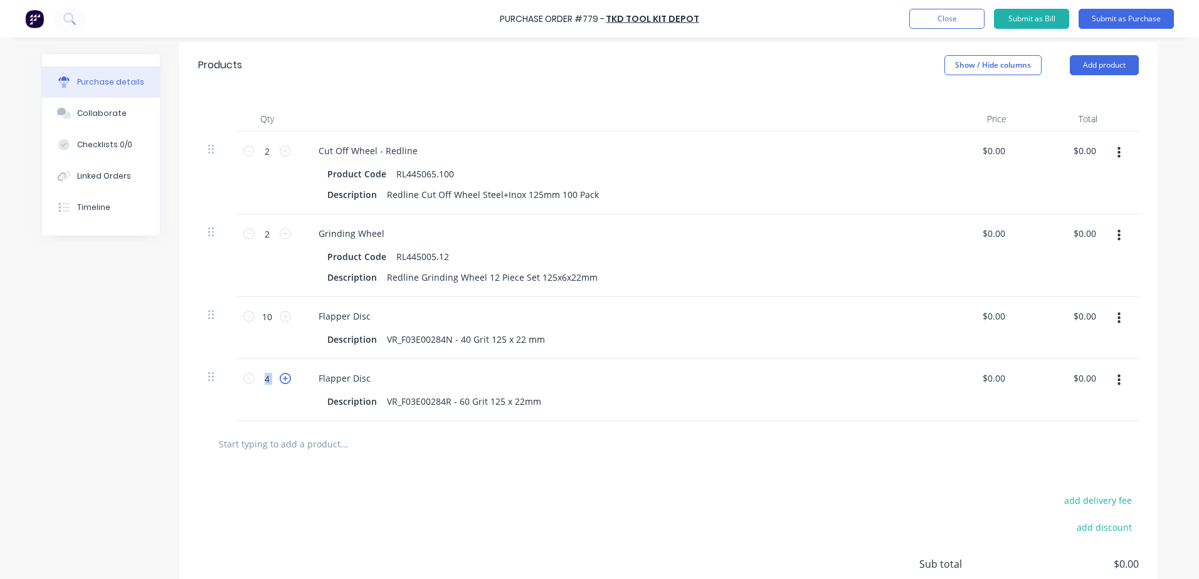
type textarea "x"
type input "5"
click at [280, 379] on icon at bounding box center [285, 378] width 11 height 11
type textarea "x"
type input "6"
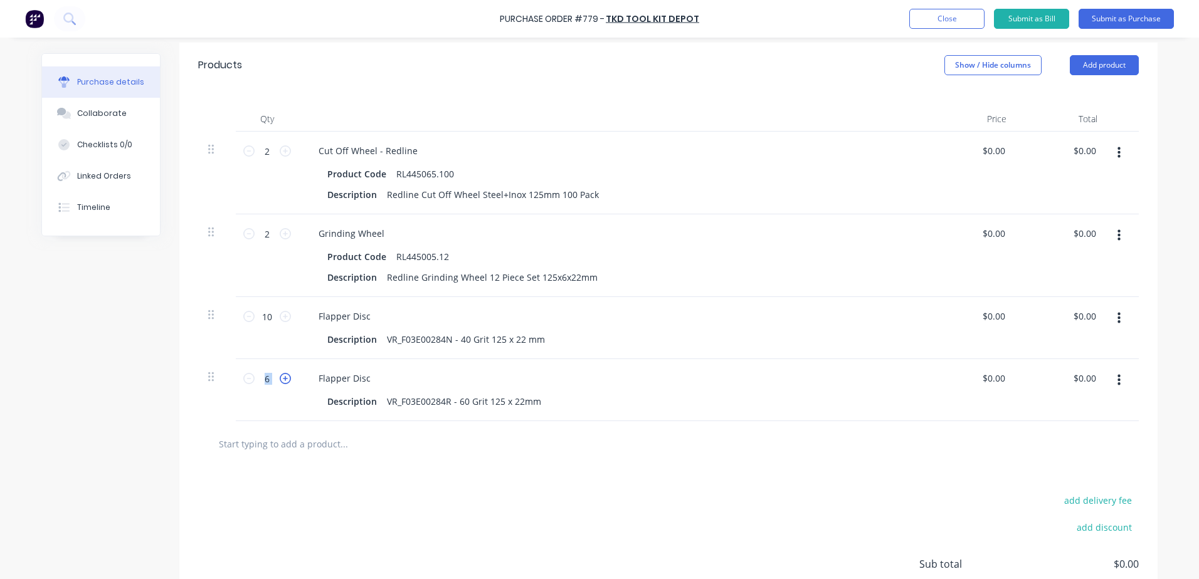
click at [280, 379] on icon at bounding box center [285, 378] width 11 height 11
type textarea "x"
type input "7"
click at [280, 379] on icon at bounding box center [285, 378] width 11 height 11
type textarea "x"
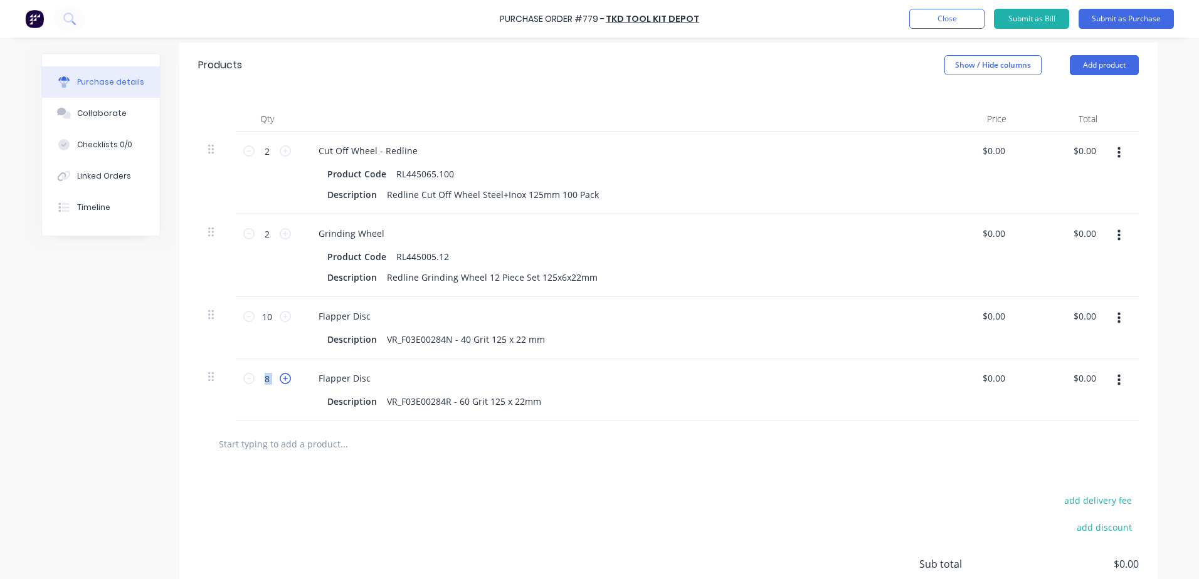
click at [280, 379] on icon at bounding box center [285, 378] width 11 height 11
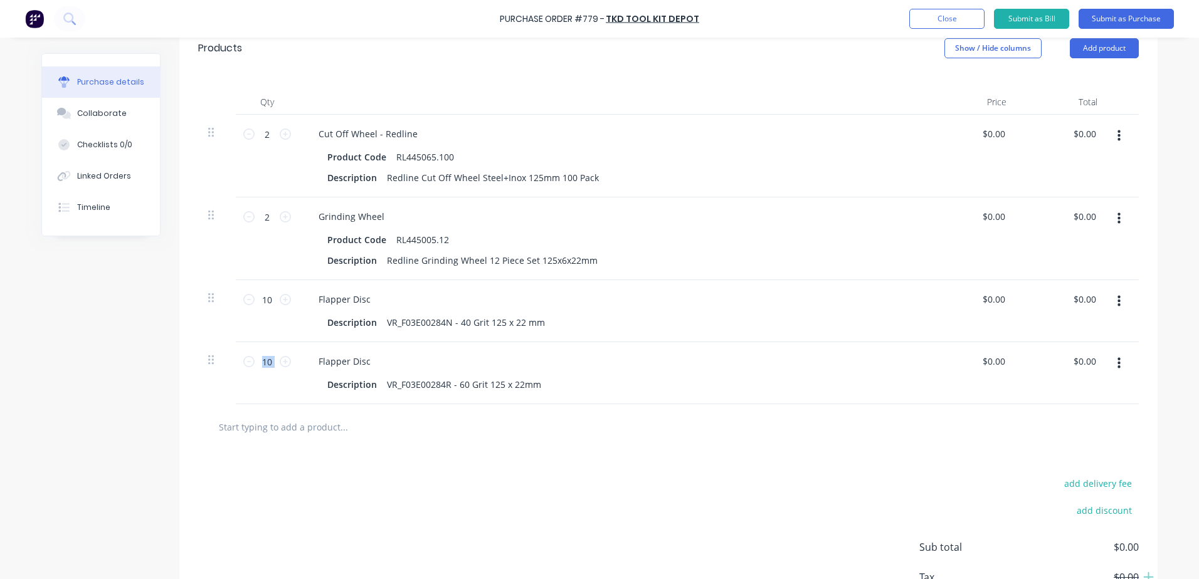
scroll to position [332, 0]
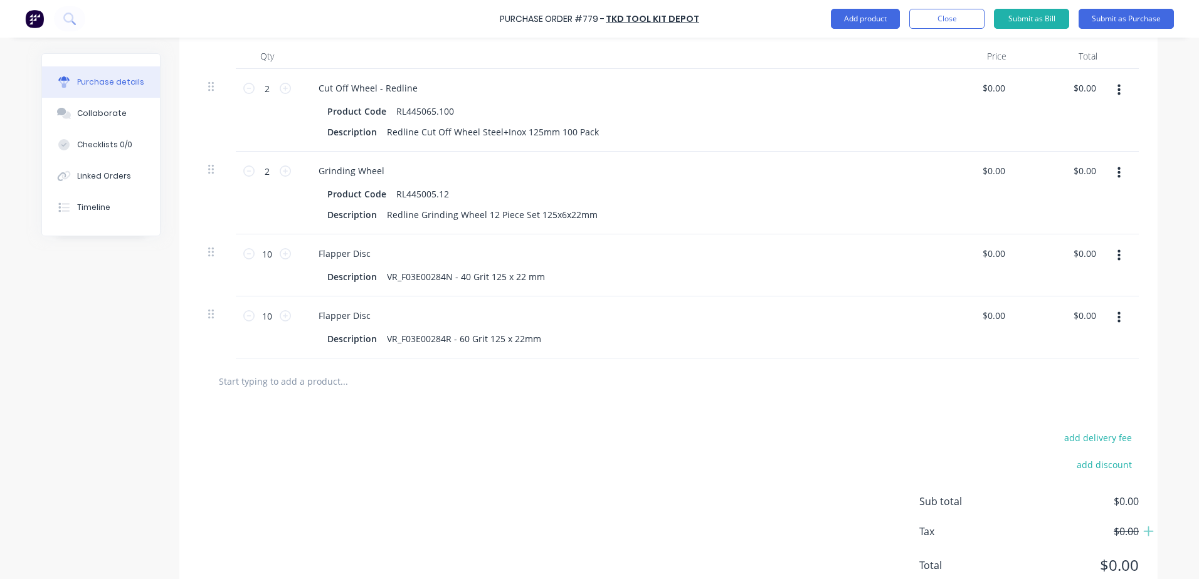
click at [324, 388] on input "text" at bounding box center [343, 381] width 251 height 25
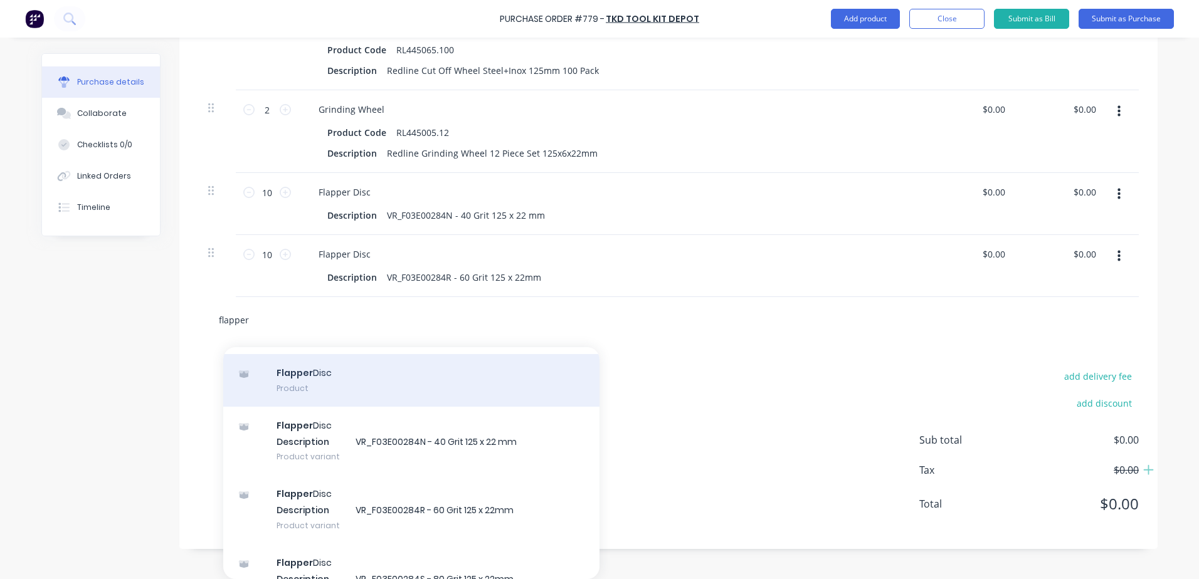
scroll to position [63, 0]
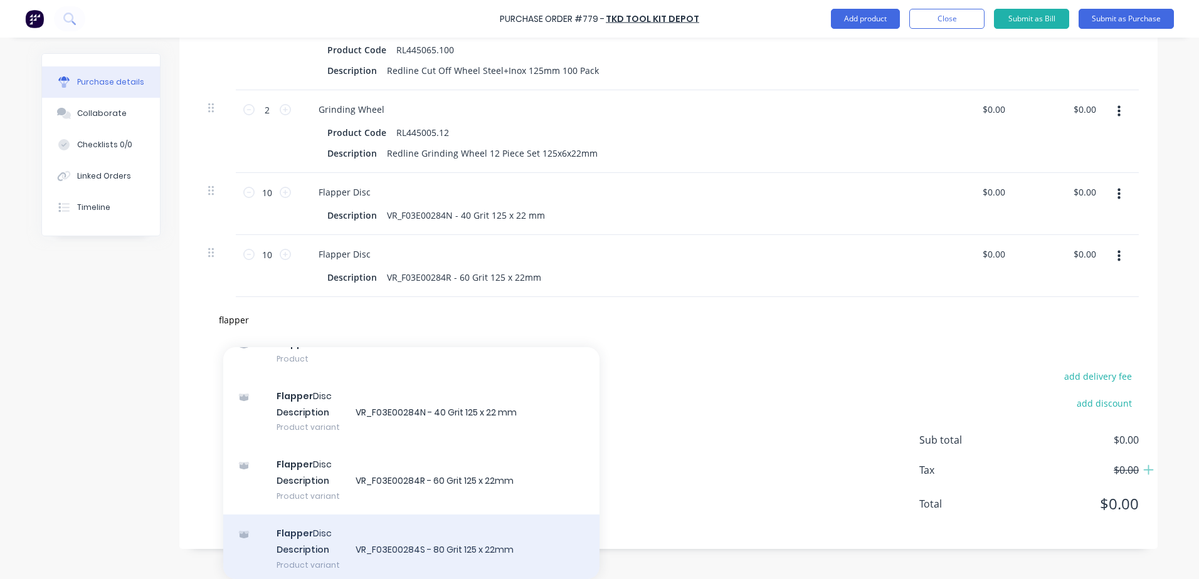
click at [473, 556] on div "Flapper Disc Description VR_F03E00284S - 80 Grit 125 x 22mm Product variant" at bounding box center [411, 549] width 376 height 69
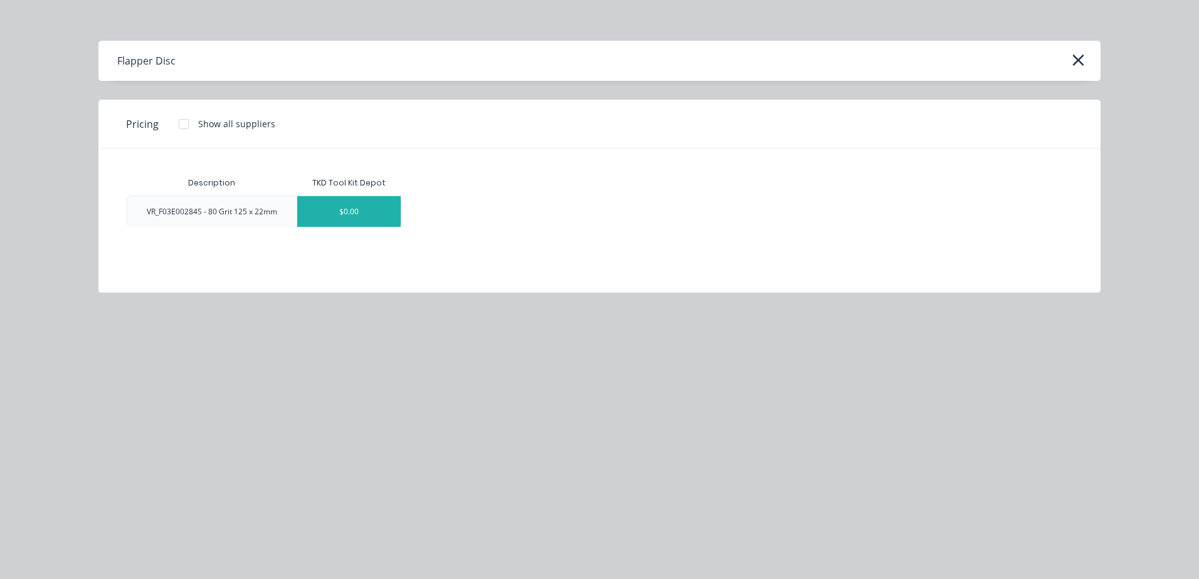
click at [373, 214] on div "$0.00" at bounding box center [348, 211] width 103 height 31
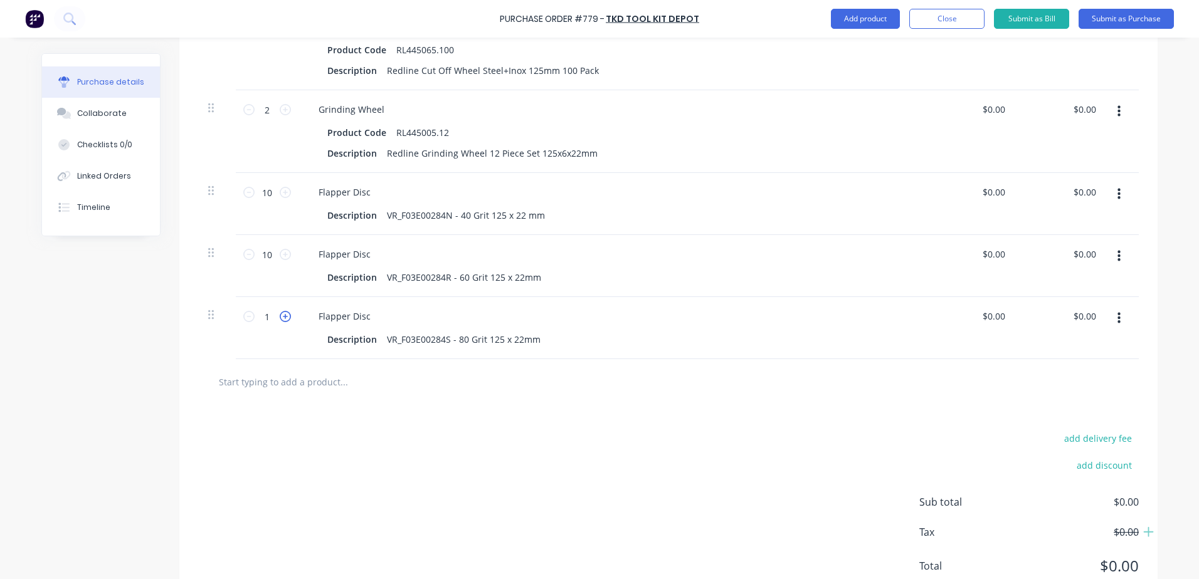
click at [285, 319] on icon at bounding box center [285, 316] width 11 height 11
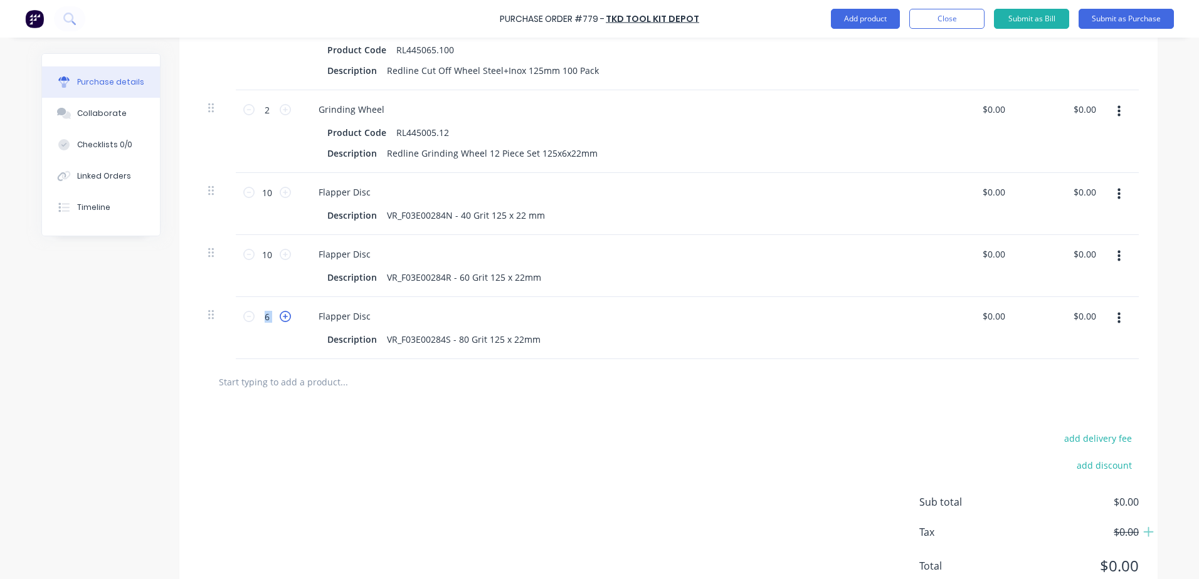
click at [285, 319] on icon at bounding box center [285, 316] width 11 height 11
click at [409, 435] on div "add delivery fee add discount Sub total $0.00 Tax $0.00 Total $0.00" at bounding box center [668, 508] width 978 height 206
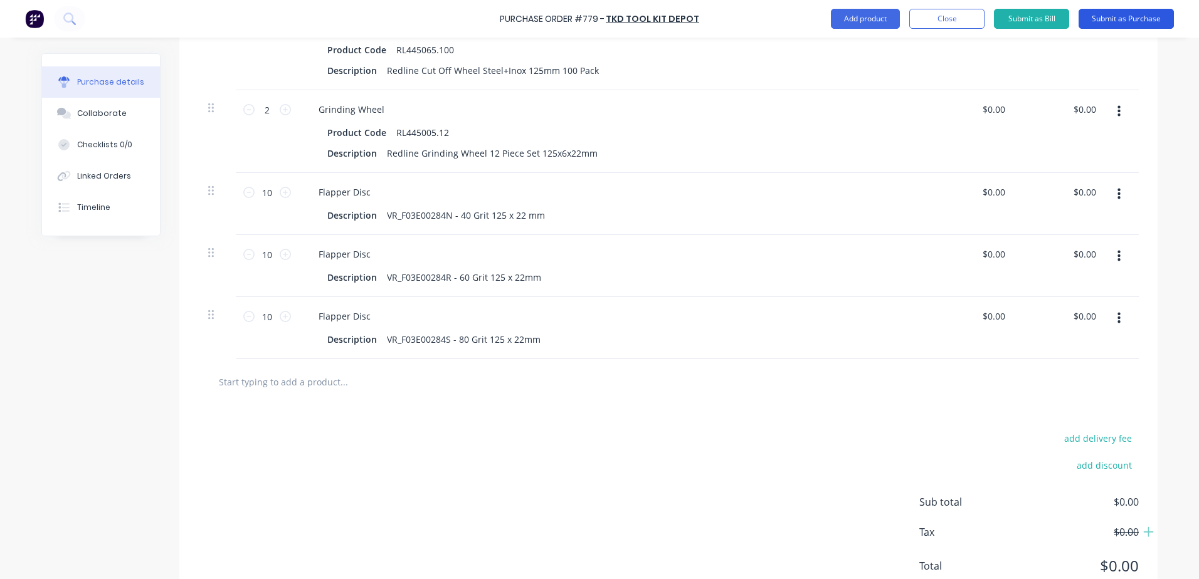
click at [1106, 13] on button "Submit as Purchase" at bounding box center [1126, 19] width 95 height 20
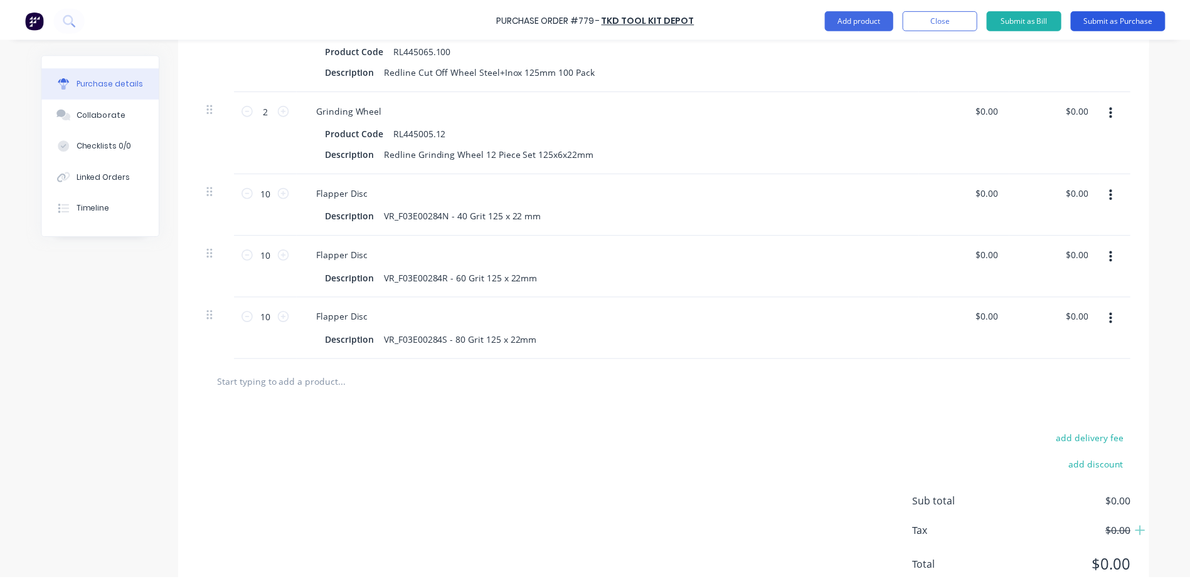
scroll to position [0, 0]
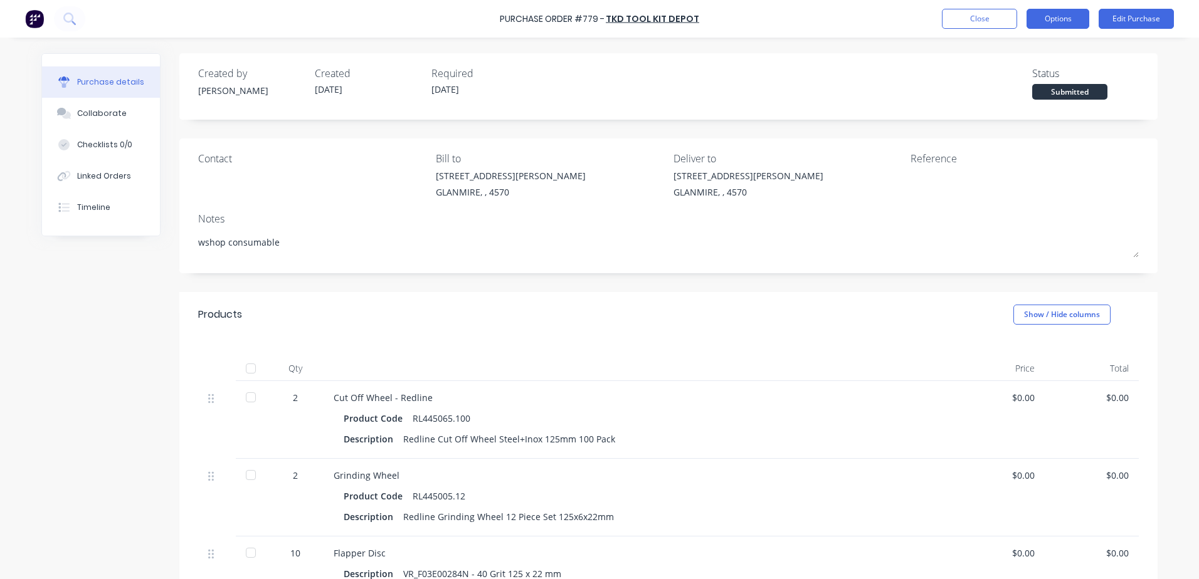
click at [1048, 14] on button "Options" at bounding box center [1058, 19] width 63 height 20
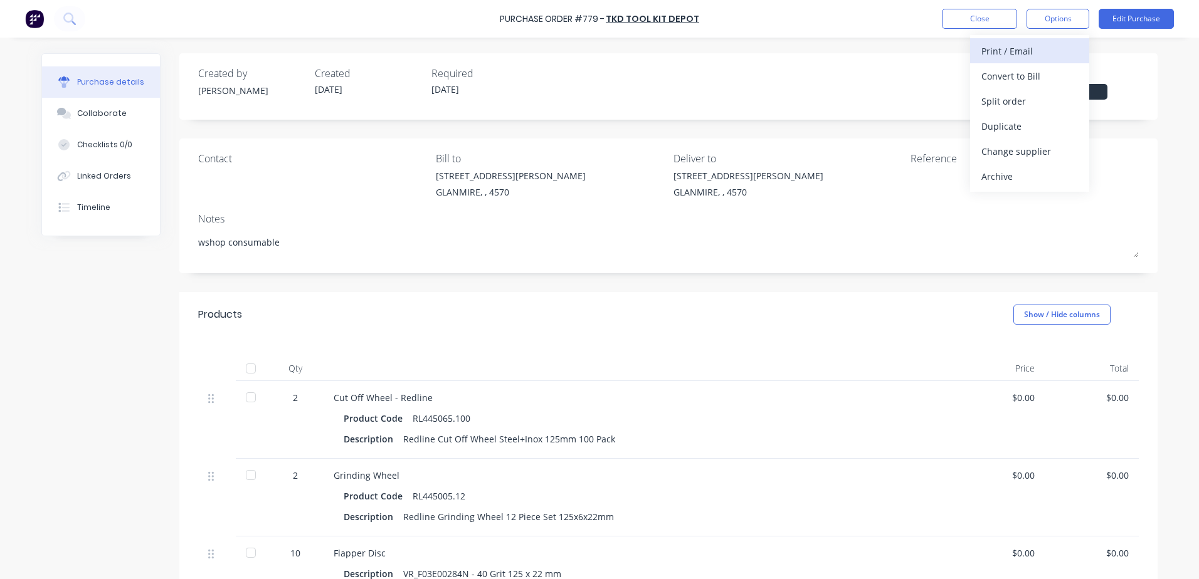
click at [1042, 58] on div "Print / Email" at bounding box center [1029, 51] width 97 height 18
click at [1036, 70] on div "With pricing" at bounding box center [1029, 76] width 97 height 18
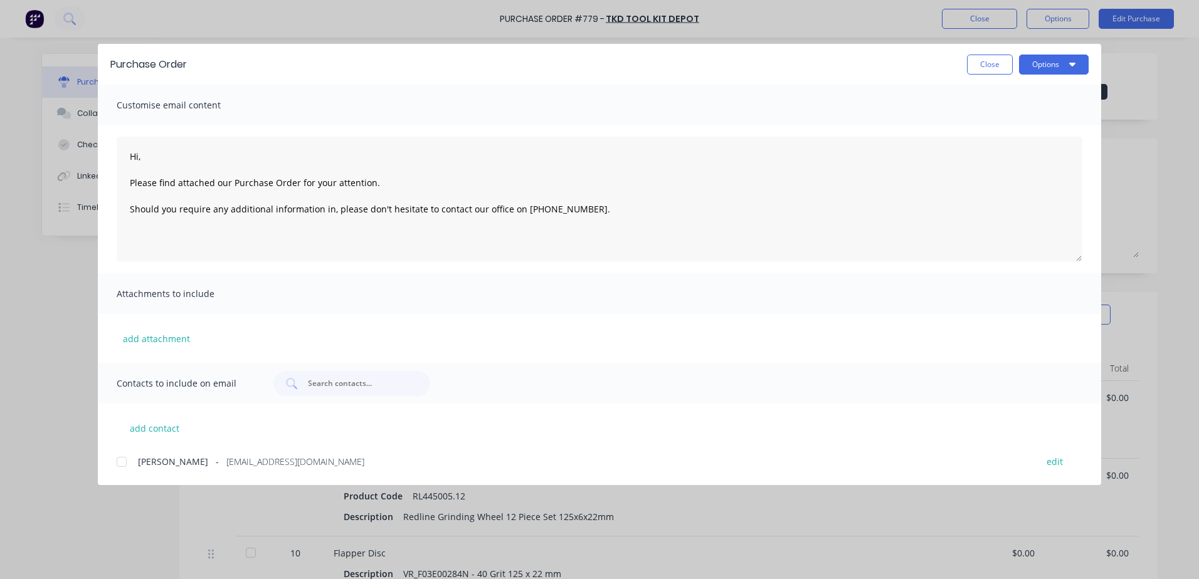
click at [119, 465] on div at bounding box center [121, 462] width 25 height 25
click at [1074, 71] on button "Options" at bounding box center [1054, 65] width 70 height 20
click at [1026, 139] on div "Email" at bounding box center [1029, 146] width 97 height 18
click at [984, 65] on button "Close" at bounding box center [990, 65] width 46 height 20
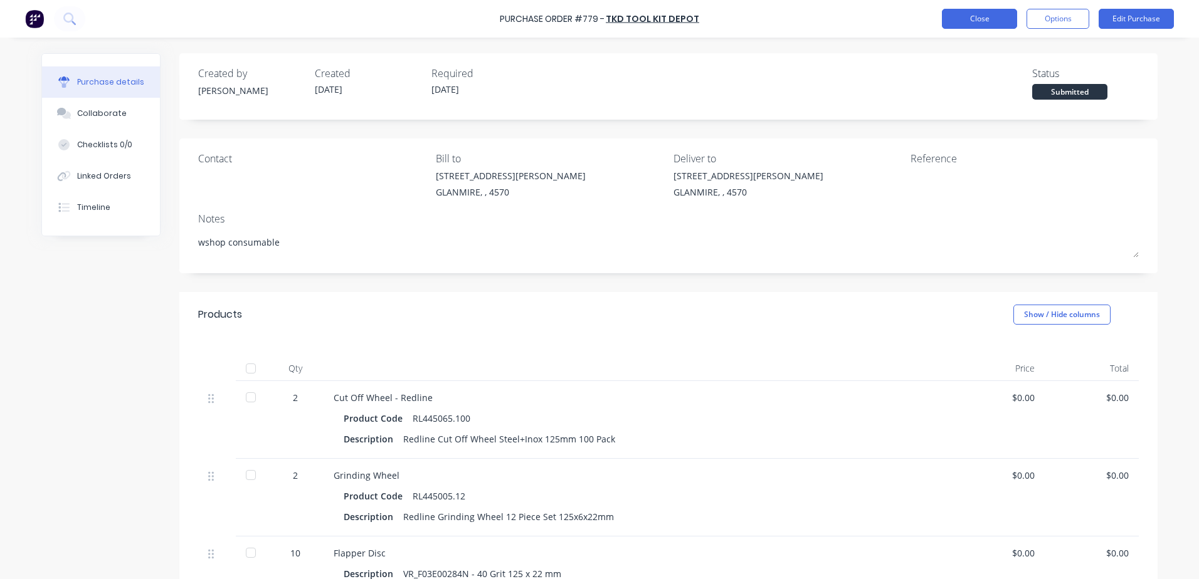
click at [986, 19] on button "Close" at bounding box center [979, 19] width 75 height 20
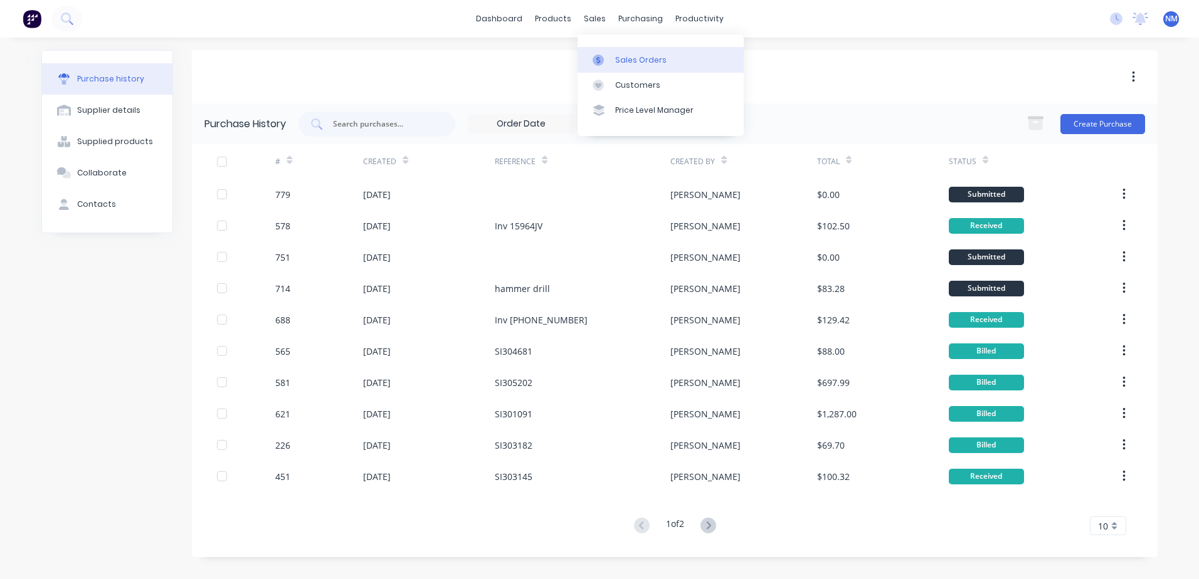
click at [618, 63] on div "Sales Orders" at bounding box center [640, 60] width 51 height 11
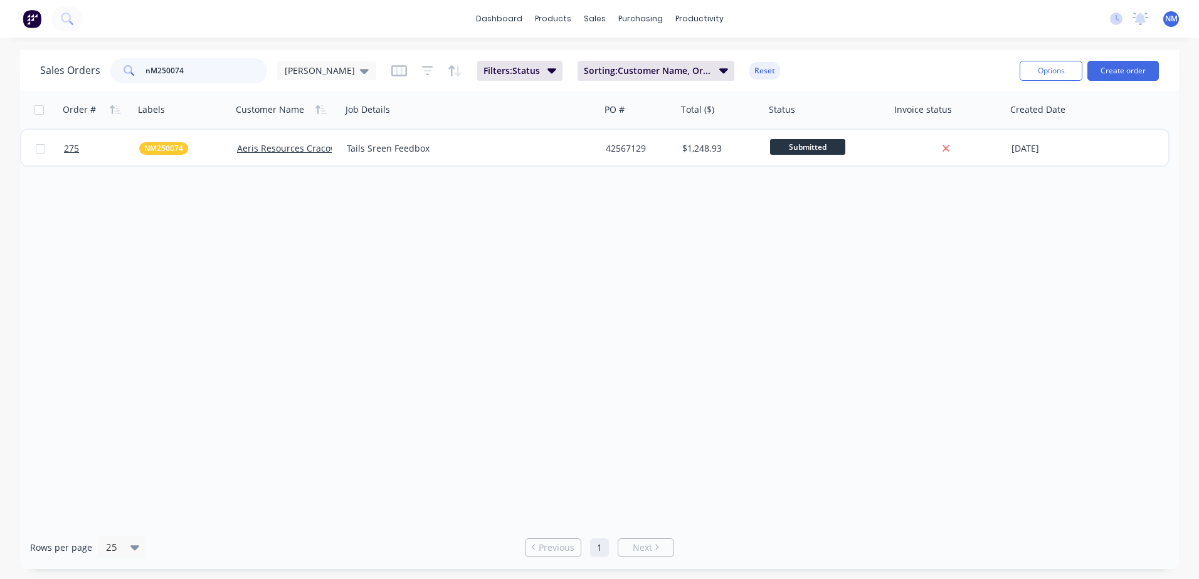
click at [203, 74] on input "nM250074" at bounding box center [206, 70] width 122 height 25
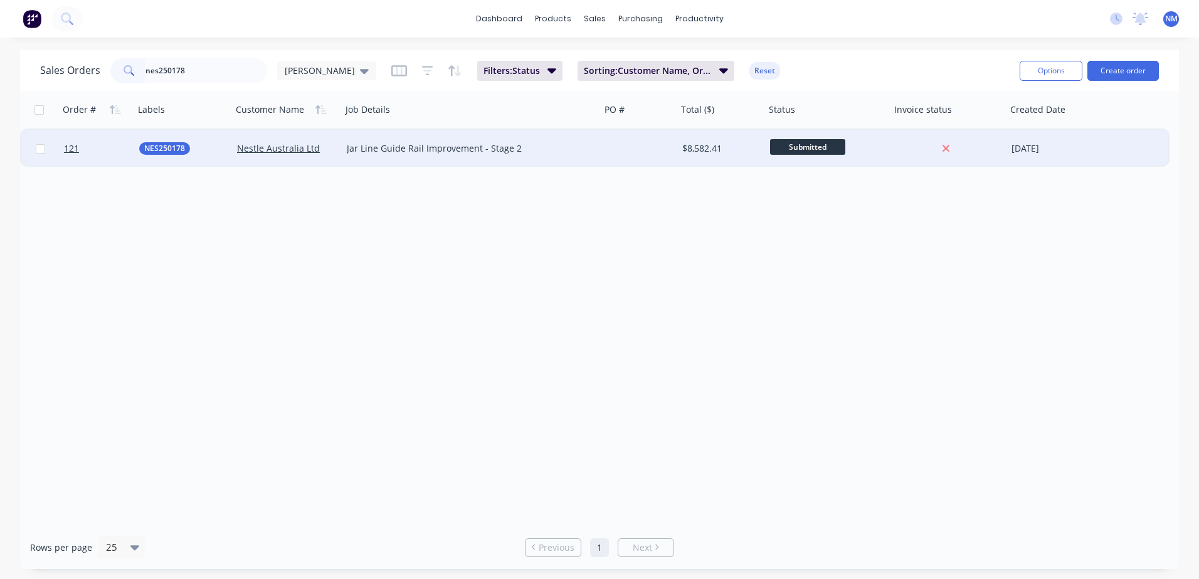
click at [744, 152] on div "$8,582.41" at bounding box center [719, 148] width 74 height 13
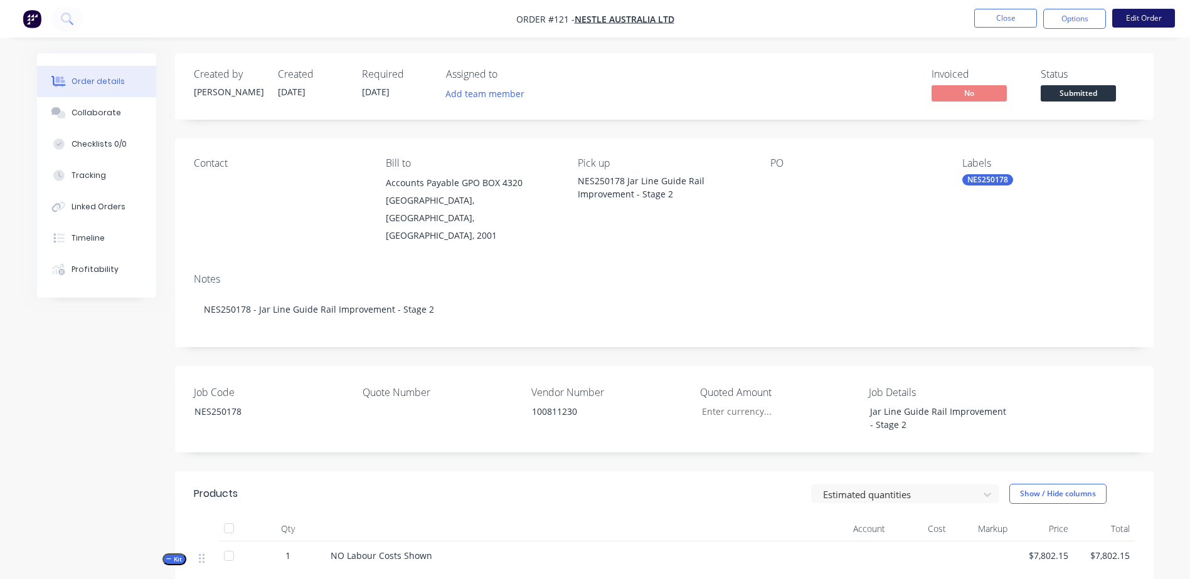
click at [1122, 21] on button "Edit Order" at bounding box center [1143, 18] width 63 height 19
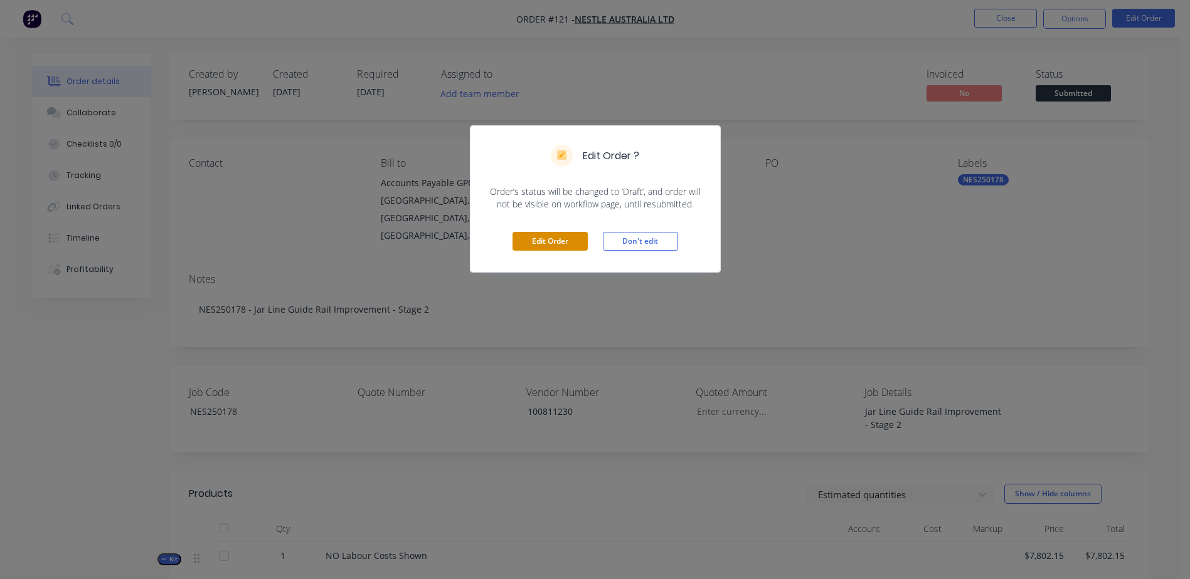
click at [540, 243] on button "Edit Order" at bounding box center [549, 241] width 75 height 19
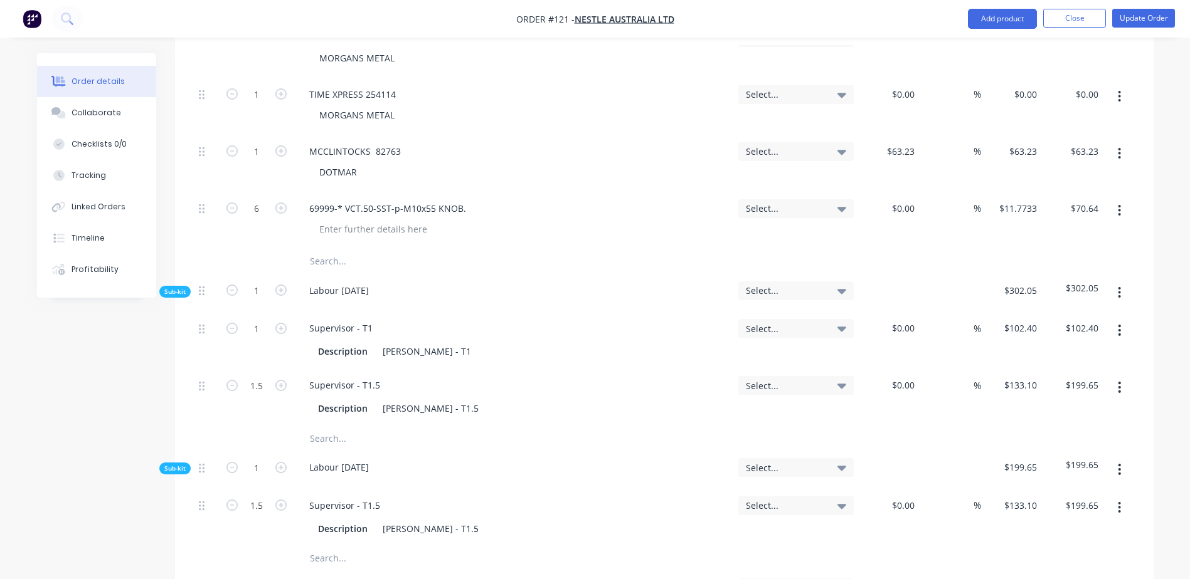
scroll to position [1693, 0]
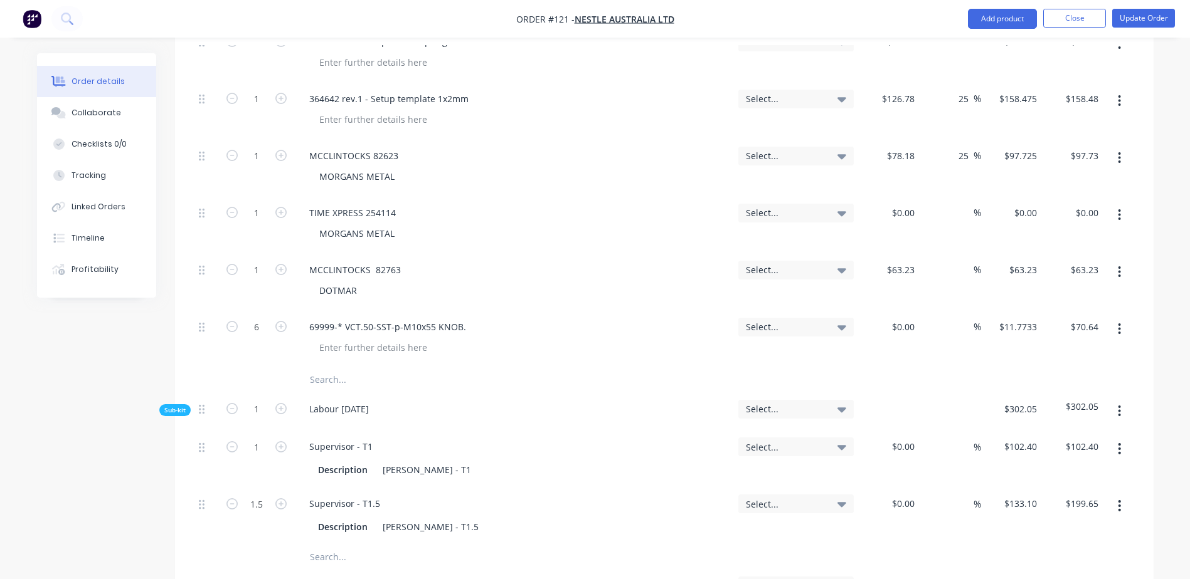
click at [330, 367] on input "text" at bounding box center [434, 379] width 251 height 25
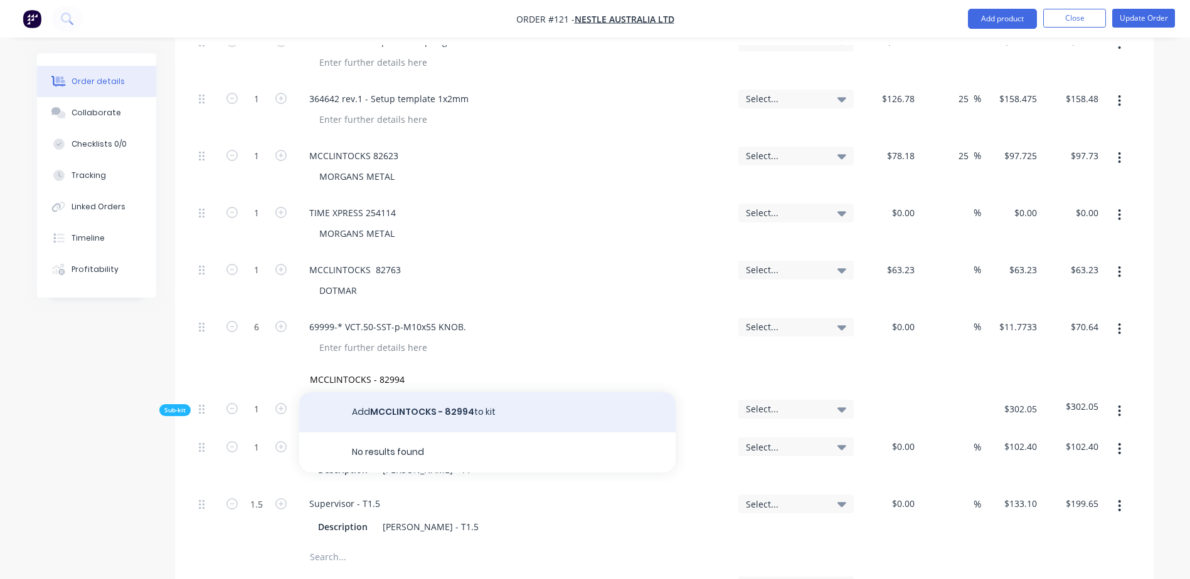
click at [418, 393] on button "Add MCCLINTOCKS - 82994 to kit" at bounding box center [487, 413] width 376 height 40
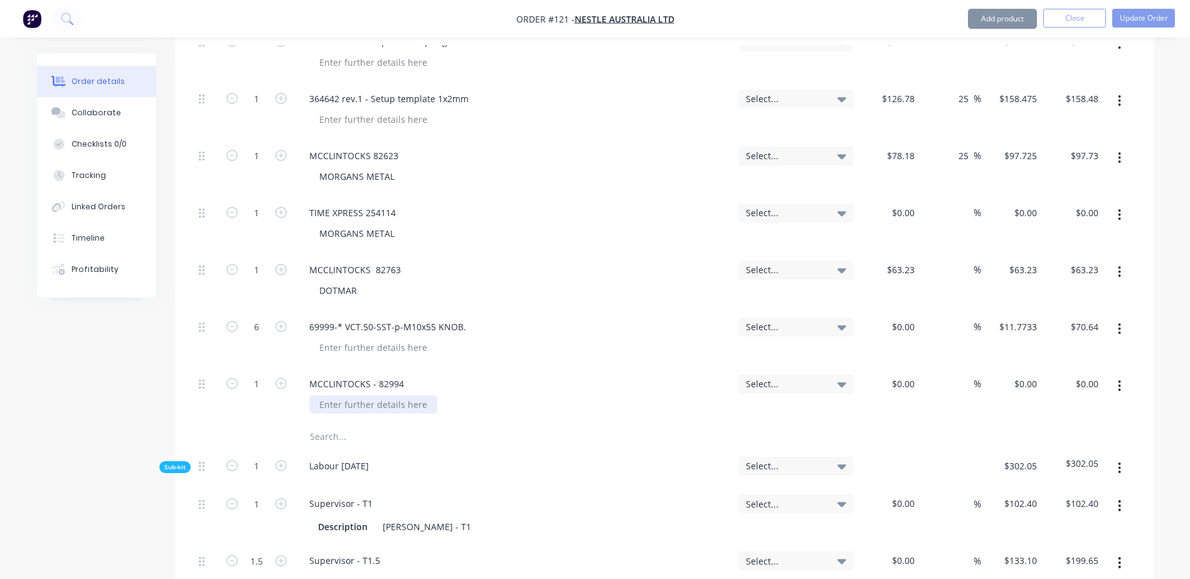
click at [331, 396] on div at bounding box center [373, 405] width 128 height 18
click at [904, 367] on div "$0.00 $0.00" at bounding box center [888, 395] width 61 height 57
drag, startPoint x: 894, startPoint y: 351, endPoint x: 1102, endPoint y: 339, distance: 207.9
click at [1111, 367] on div "1 MCCLINTOCKS - 82994 DOTMAR Select... % $0.00 $0.00 $0.00 $0.00" at bounding box center [664, 395] width 941 height 57
click at [1134, 23] on button "Update Order" at bounding box center [1143, 18] width 63 height 19
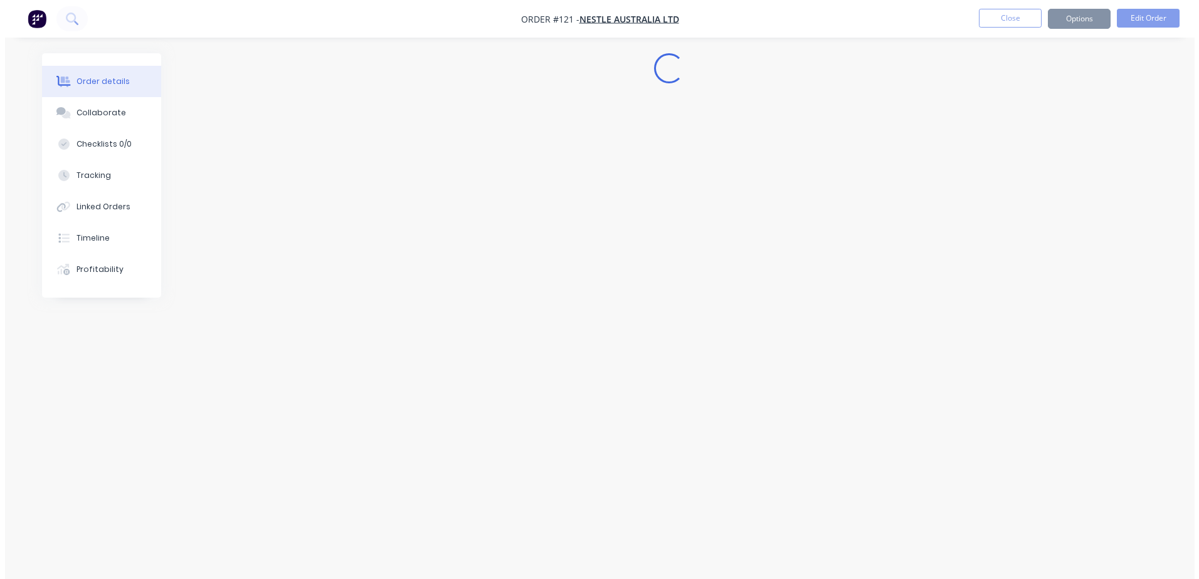
scroll to position [0, 0]
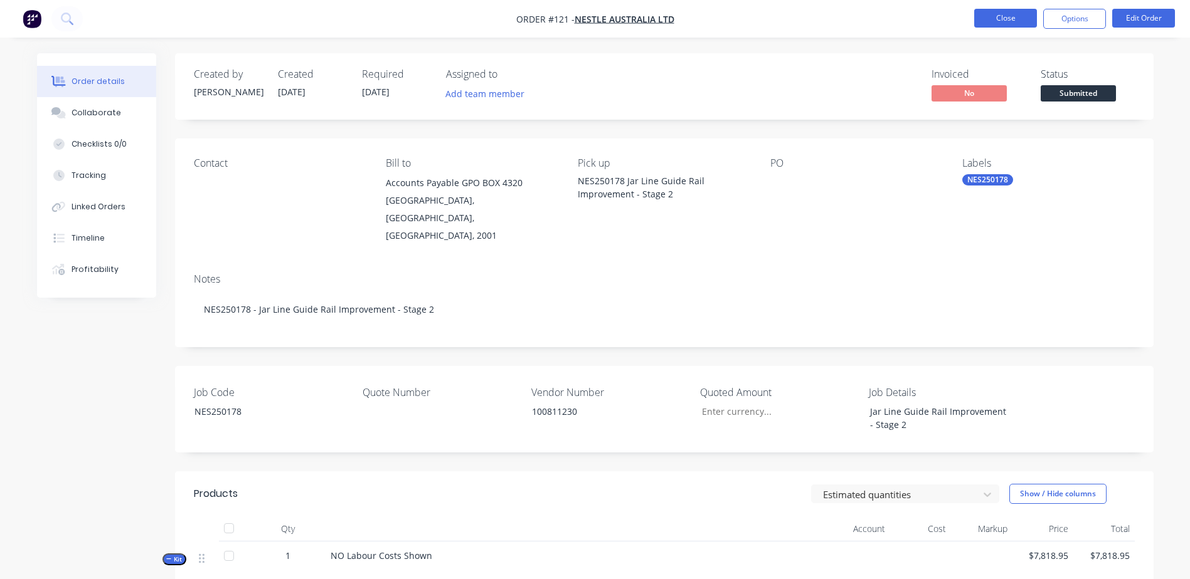
click at [986, 23] on button "Close" at bounding box center [1005, 18] width 63 height 19
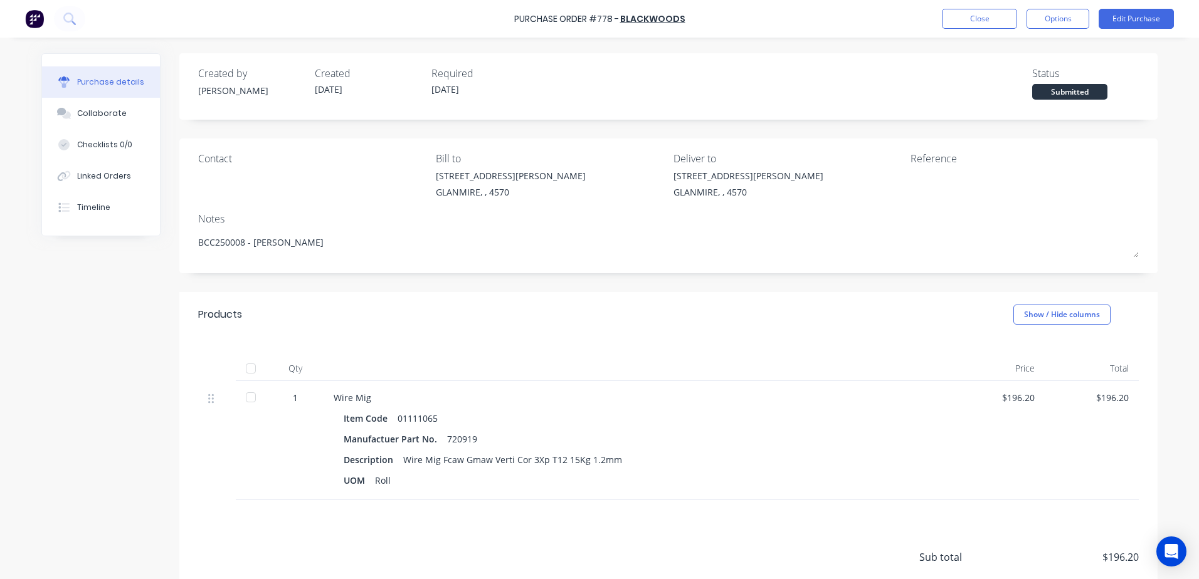
click at [993, 15] on button "Close" at bounding box center [979, 19] width 75 height 20
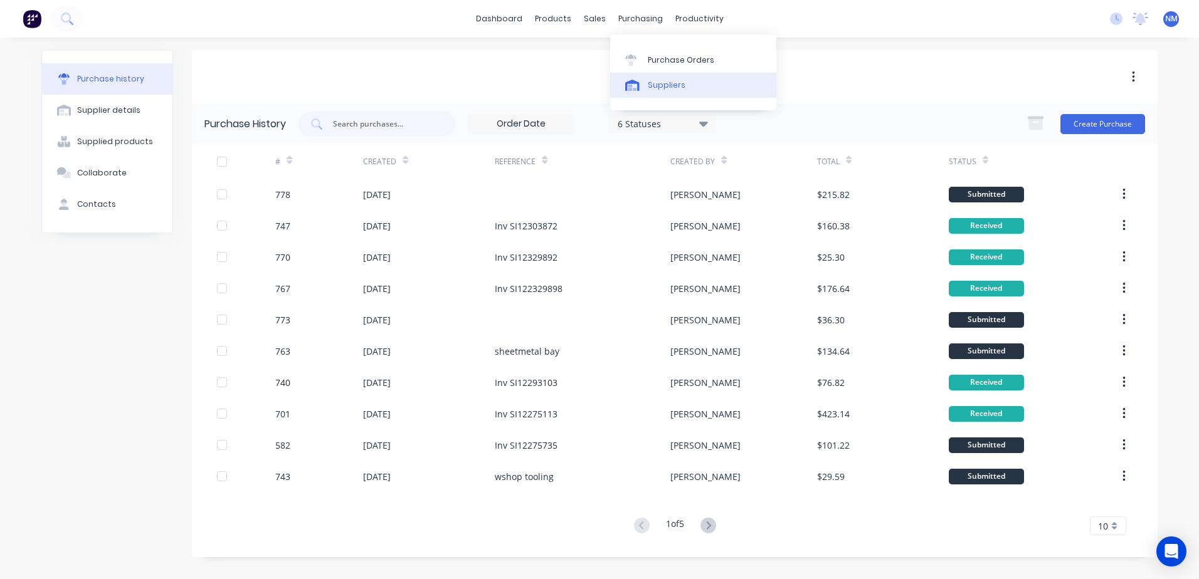
click at [662, 86] on div "Suppliers" at bounding box center [667, 85] width 38 height 11
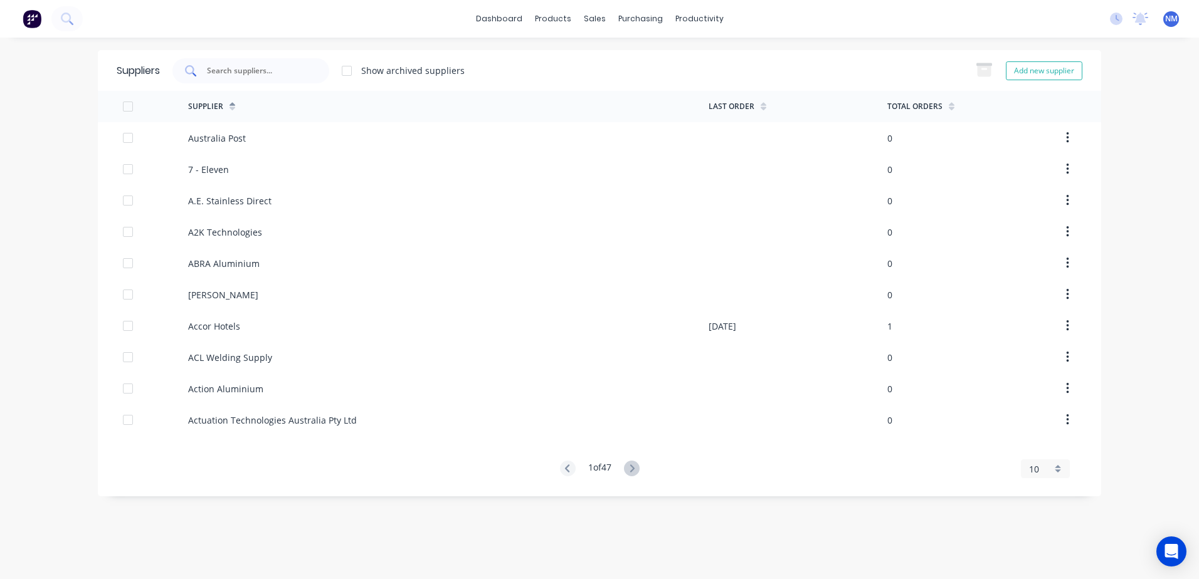
click at [275, 75] on input "text" at bounding box center [258, 71] width 104 height 13
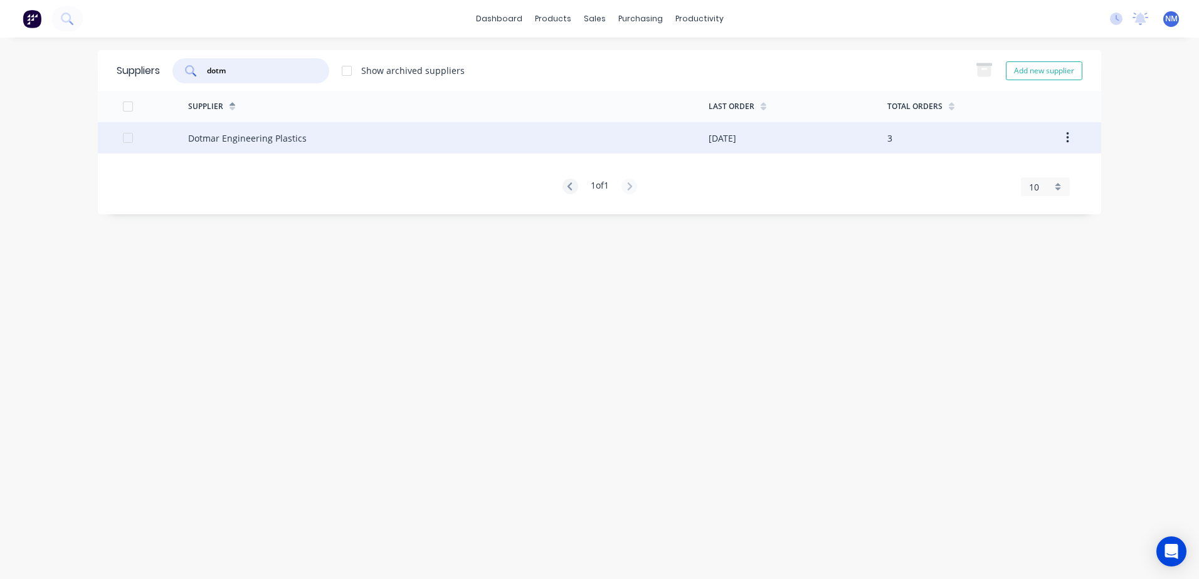
type input "dotm"
click at [686, 129] on div "Dotmar Engineering Plastics" at bounding box center [448, 137] width 520 height 31
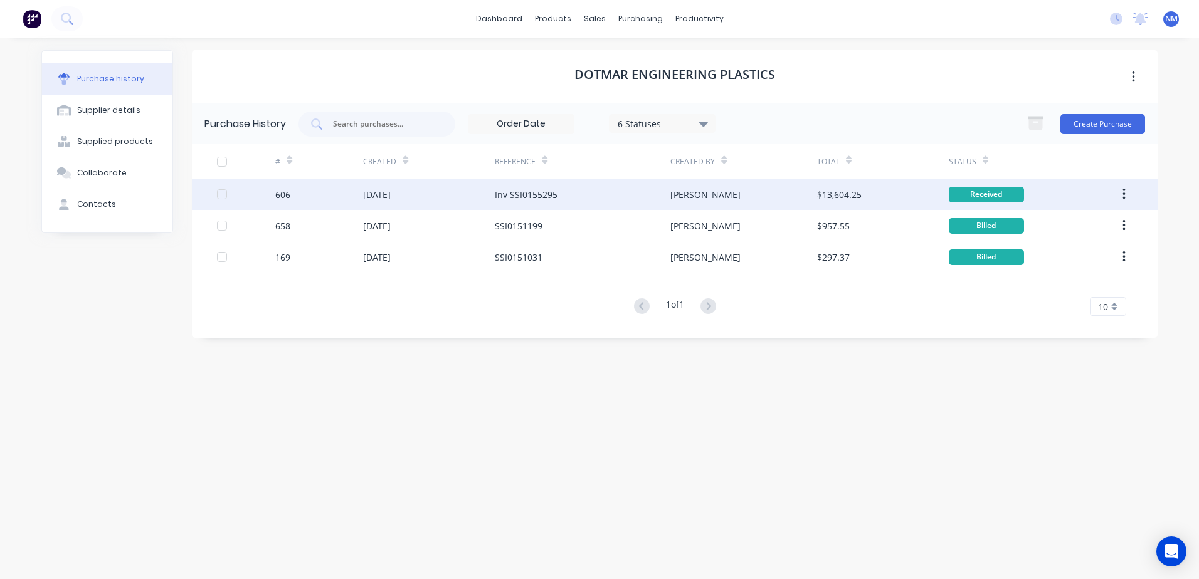
click at [783, 196] on div "[PERSON_NAME]" at bounding box center [743, 194] width 146 height 31
type textarea "x"
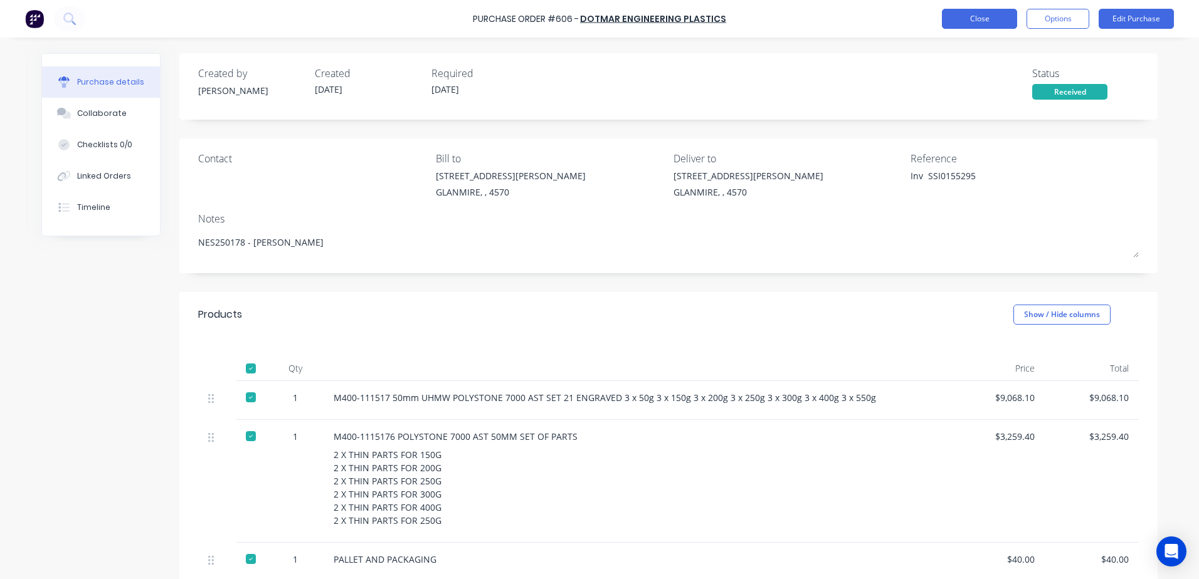
click at [953, 14] on button "Close" at bounding box center [979, 19] width 75 height 20
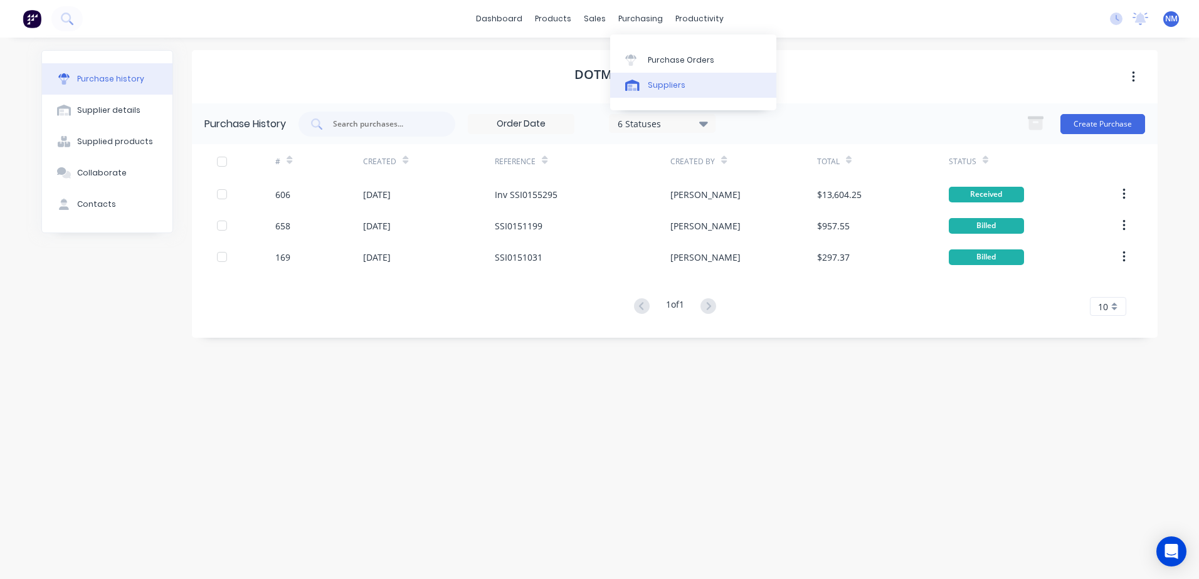
click at [670, 82] on div "Suppliers" at bounding box center [667, 85] width 38 height 11
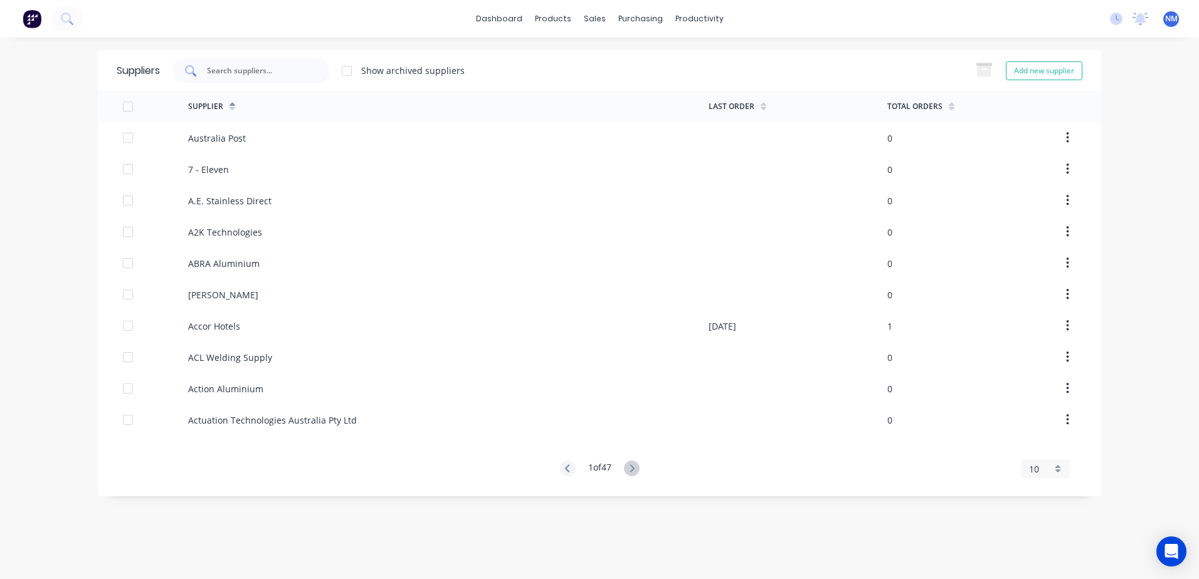
click at [264, 80] on div at bounding box center [250, 70] width 157 height 25
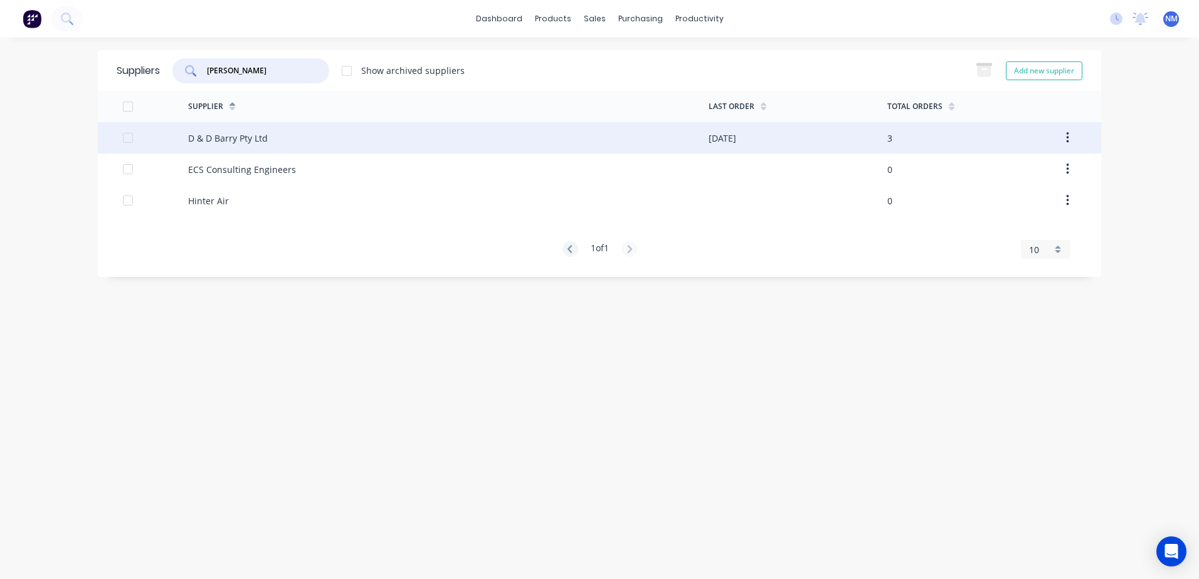
type input "[PERSON_NAME]"
click at [705, 138] on div "D & D Barry Pty Ltd" at bounding box center [448, 137] width 520 height 31
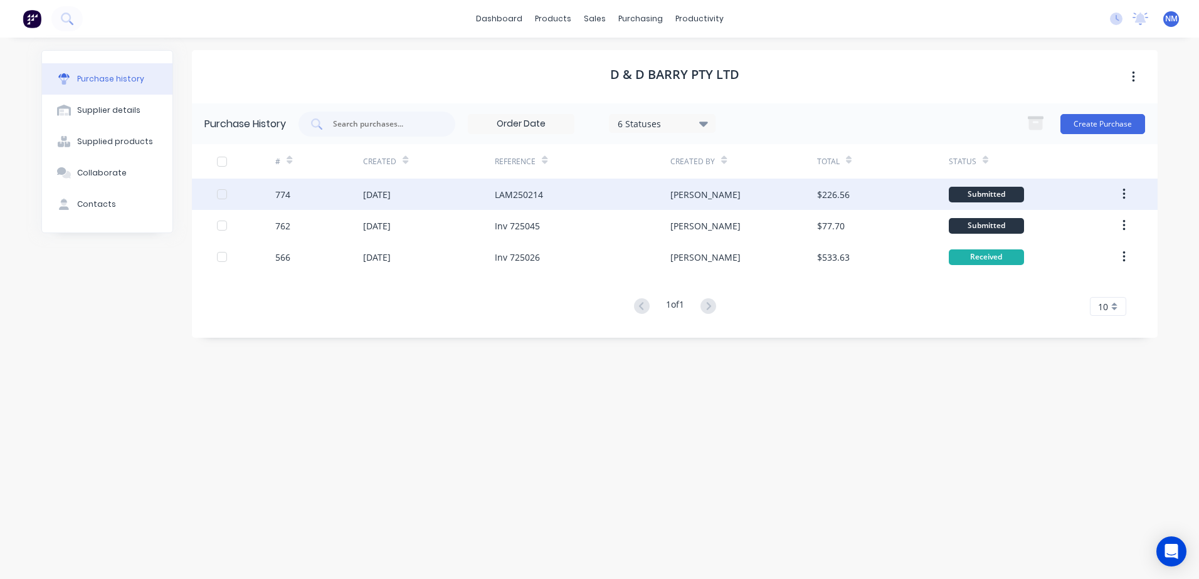
click at [916, 197] on div "$226.56" at bounding box center [883, 194] width 132 height 31
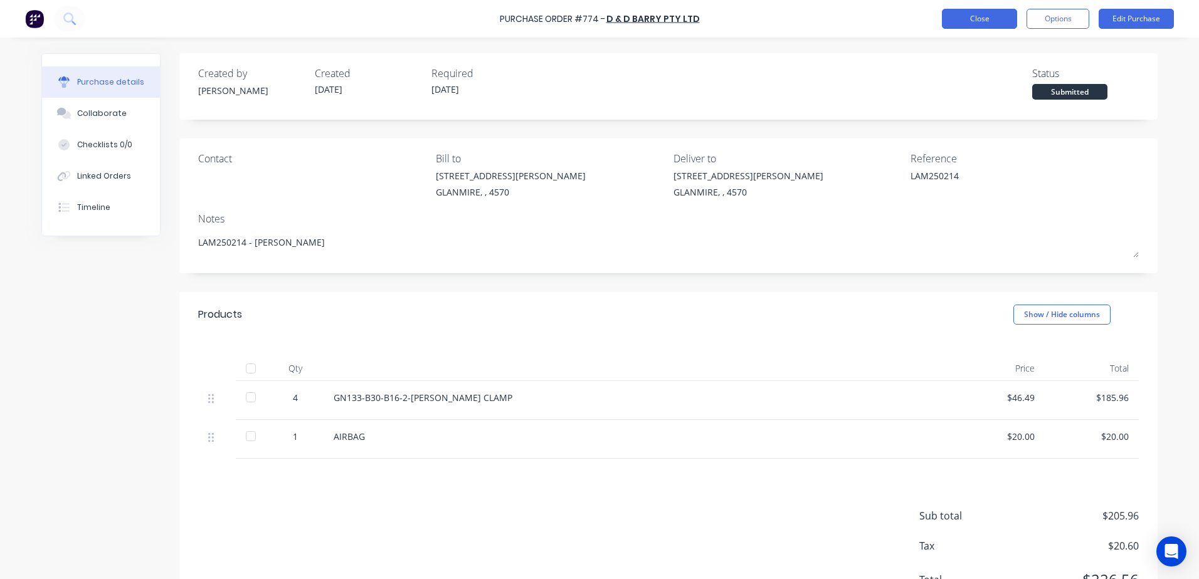
click at [980, 26] on button "Close" at bounding box center [979, 19] width 75 height 20
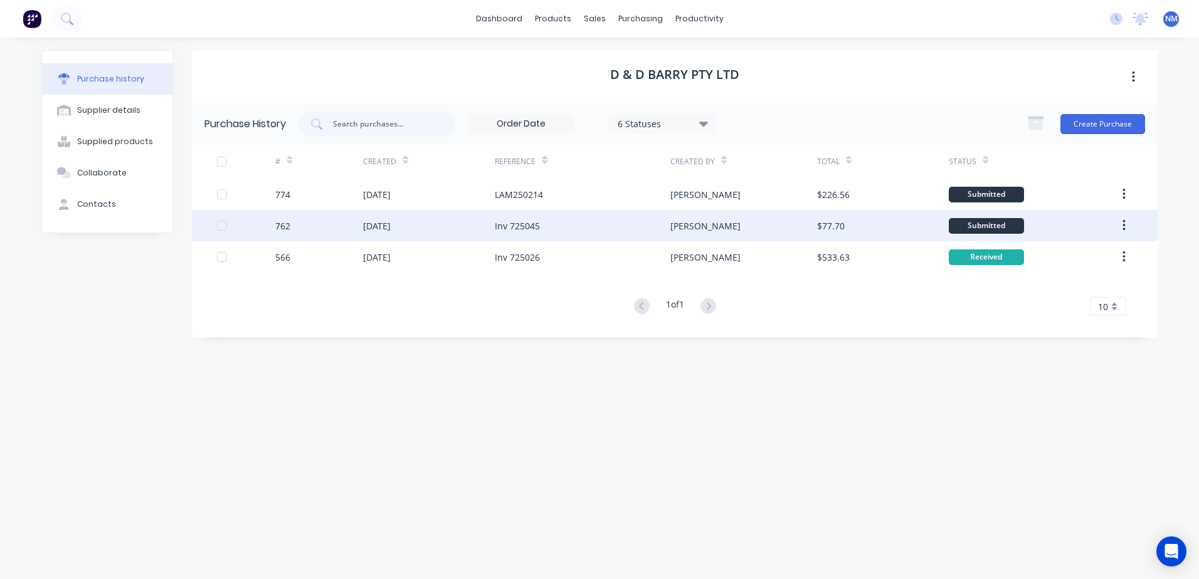
click at [898, 221] on div "$77.70" at bounding box center [883, 225] width 132 height 31
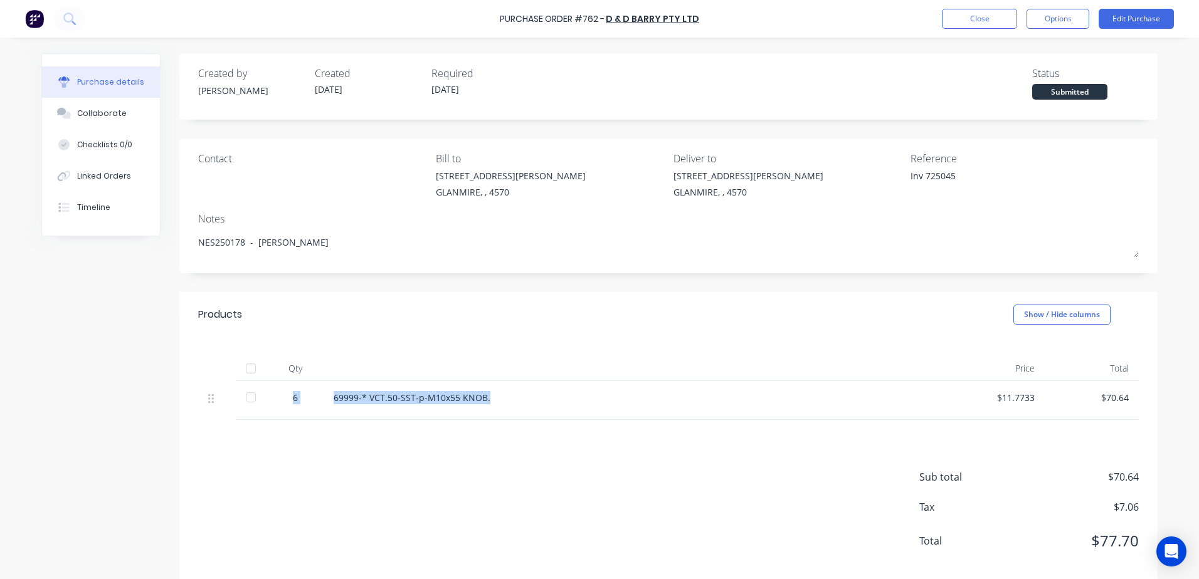
drag, startPoint x: 483, startPoint y: 398, endPoint x: 288, endPoint y: 402, distance: 195.1
click at [288, 402] on div "6 69999-* VCT.50-SST-p-M10x55 KNOB. $11.7733 $70.64" at bounding box center [668, 400] width 941 height 39
drag, startPoint x: 288, startPoint y: 402, endPoint x: 381, endPoint y: 398, distance: 92.9
copy div "6 69999-* VCT.50-SST-p-M10x55 KNOB."
click at [969, 27] on button "Close" at bounding box center [979, 19] width 75 height 20
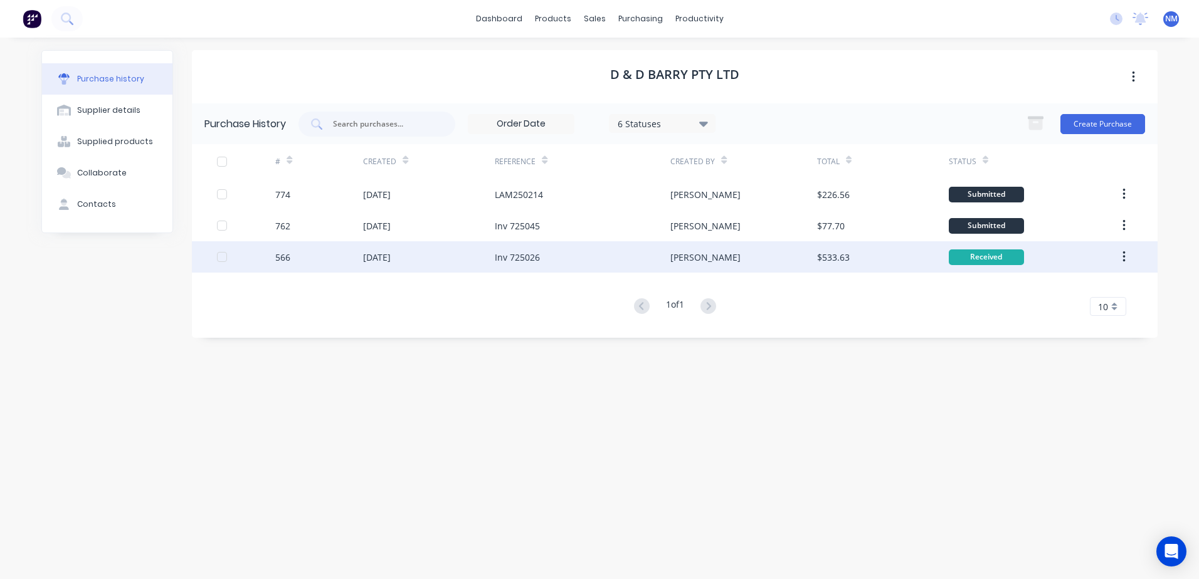
click at [877, 265] on div "$533.63" at bounding box center [883, 256] width 132 height 31
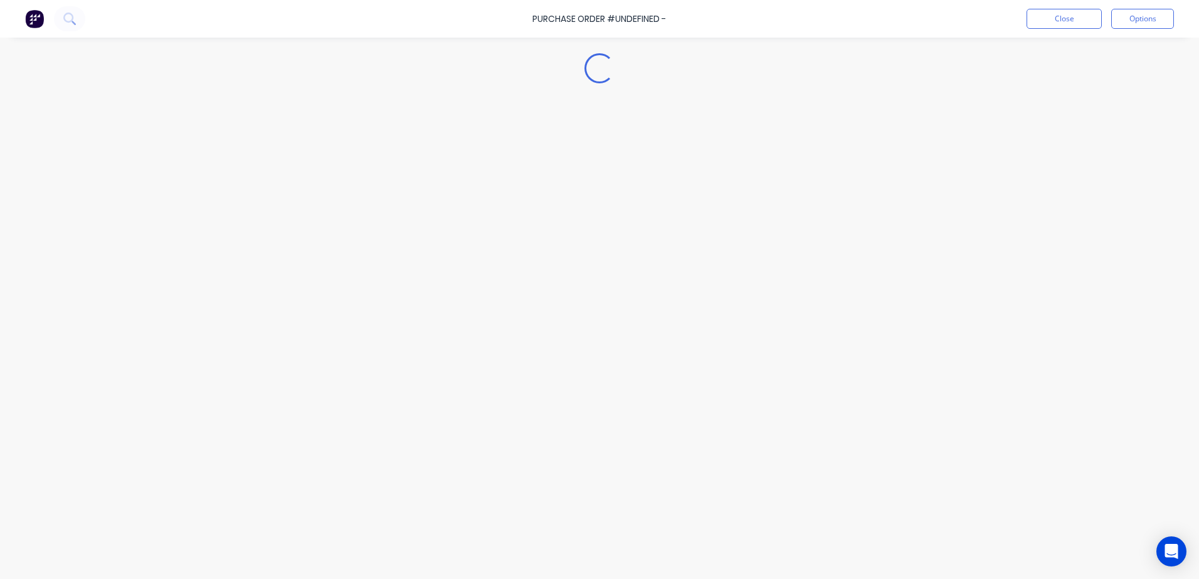
type textarea "x"
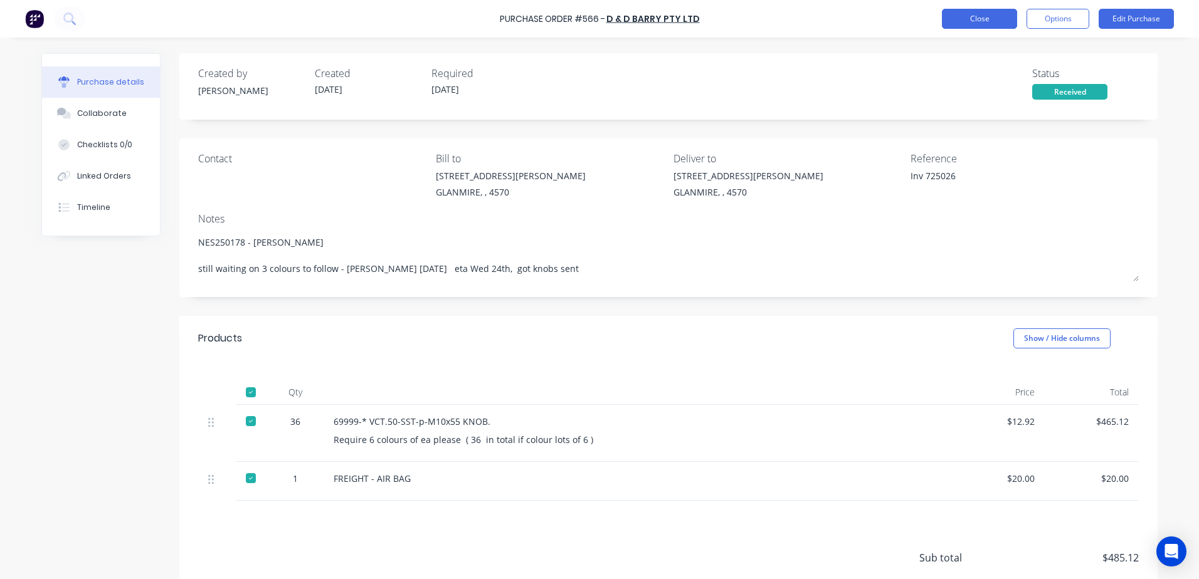
click at [963, 16] on button "Close" at bounding box center [979, 19] width 75 height 20
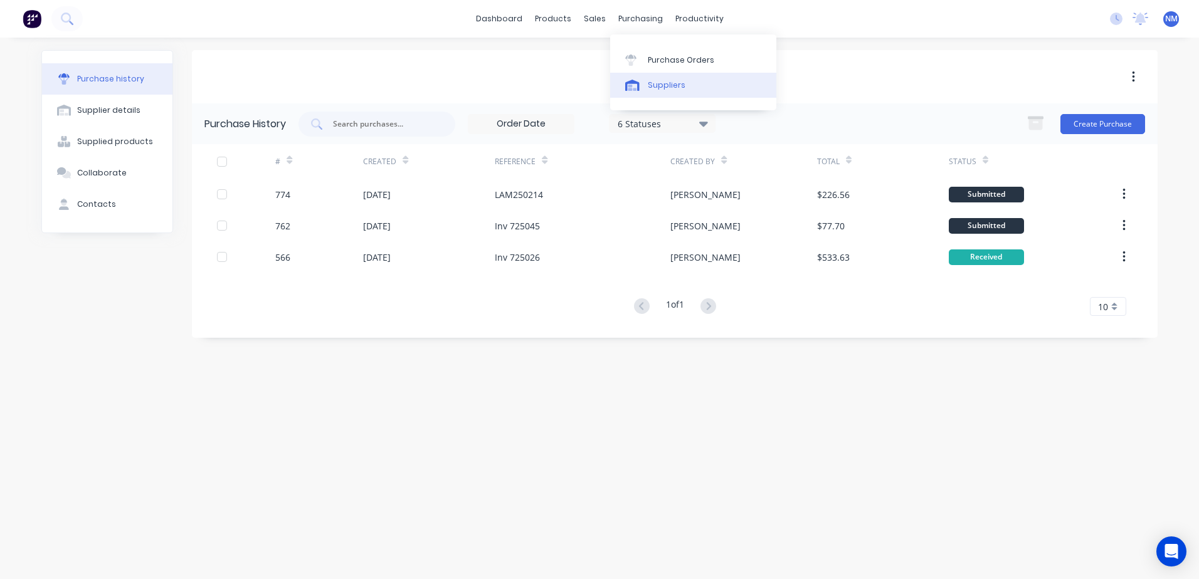
click at [673, 83] on div "Suppliers" at bounding box center [667, 85] width 38 height 11
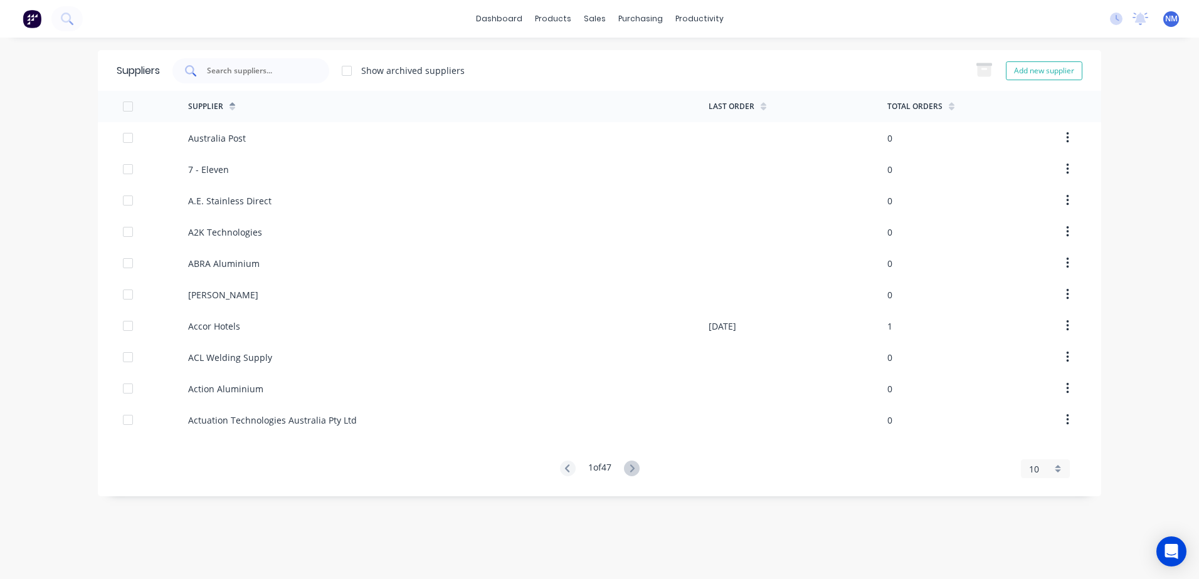
click at [266, 78] on div at bounding box center [250, 70] width 157 height 25
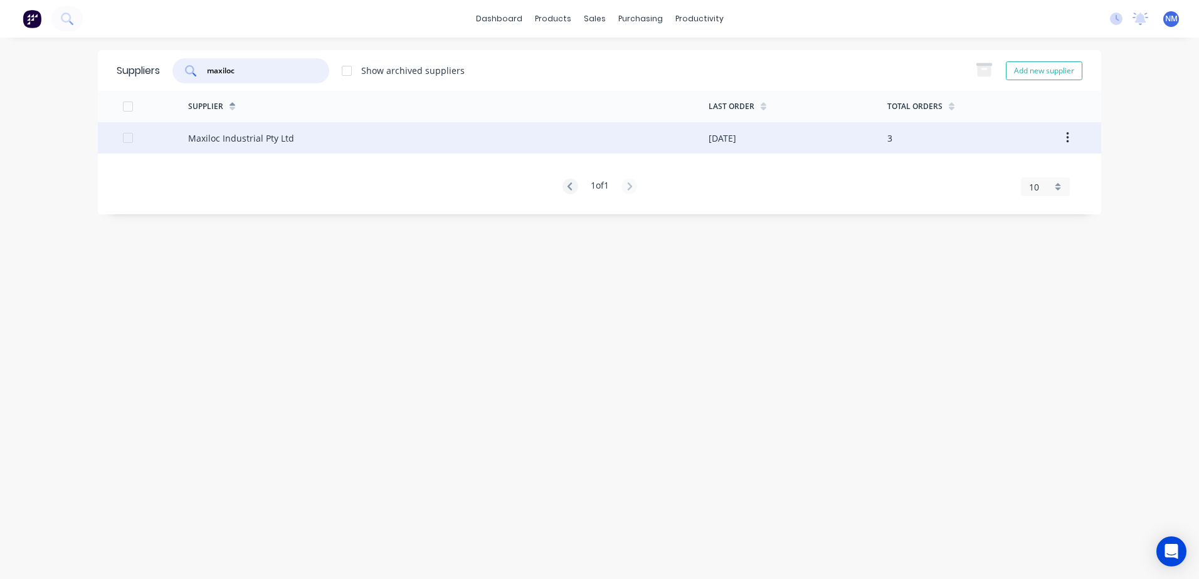
type input "maxiloc"
click at [313, 135] on div "Maxiloc Industrial Pty Ltd" at bounding box center [448, 137] width 520 height 31
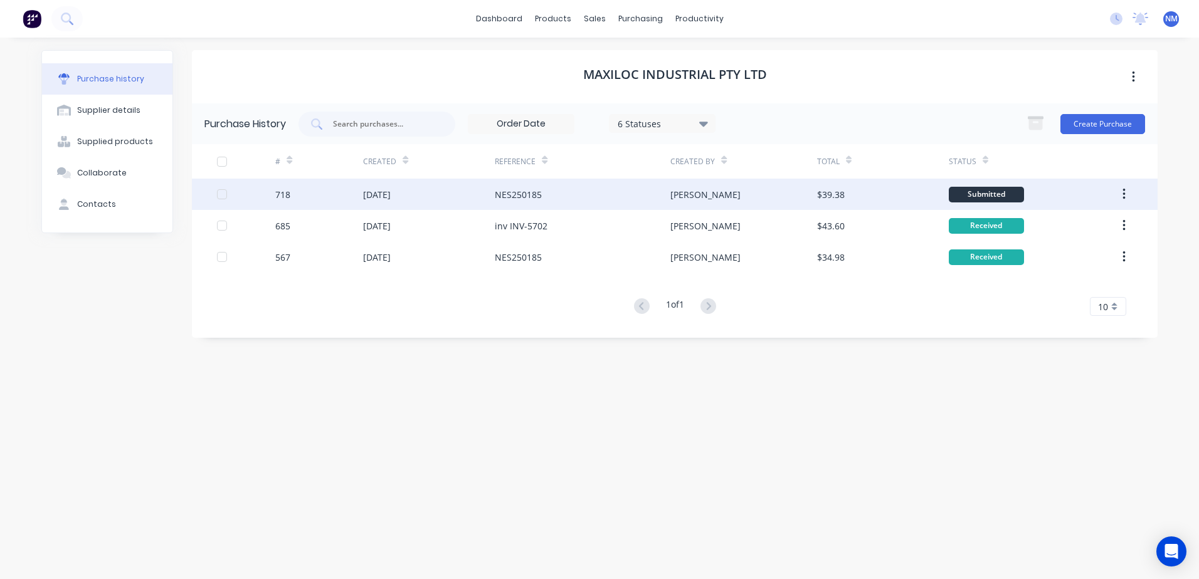
click at [895, 193] on div "$39.38" at bounding box center [883, 194] width 132 height 31
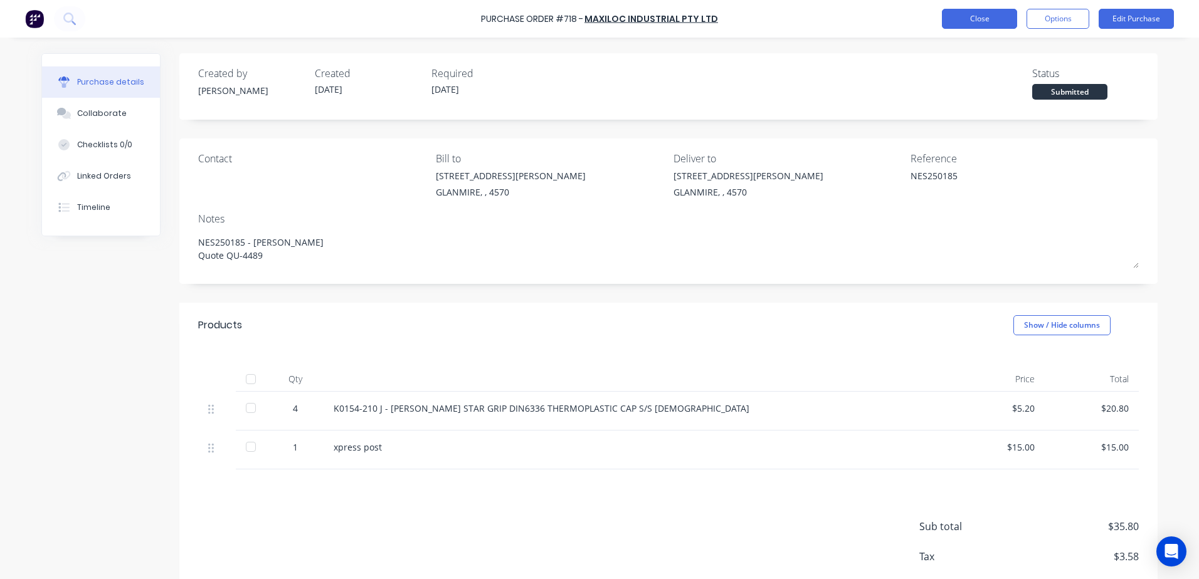
click at [970, 21] on button "Close" at bounding box center [979, 19] width 75 height 20
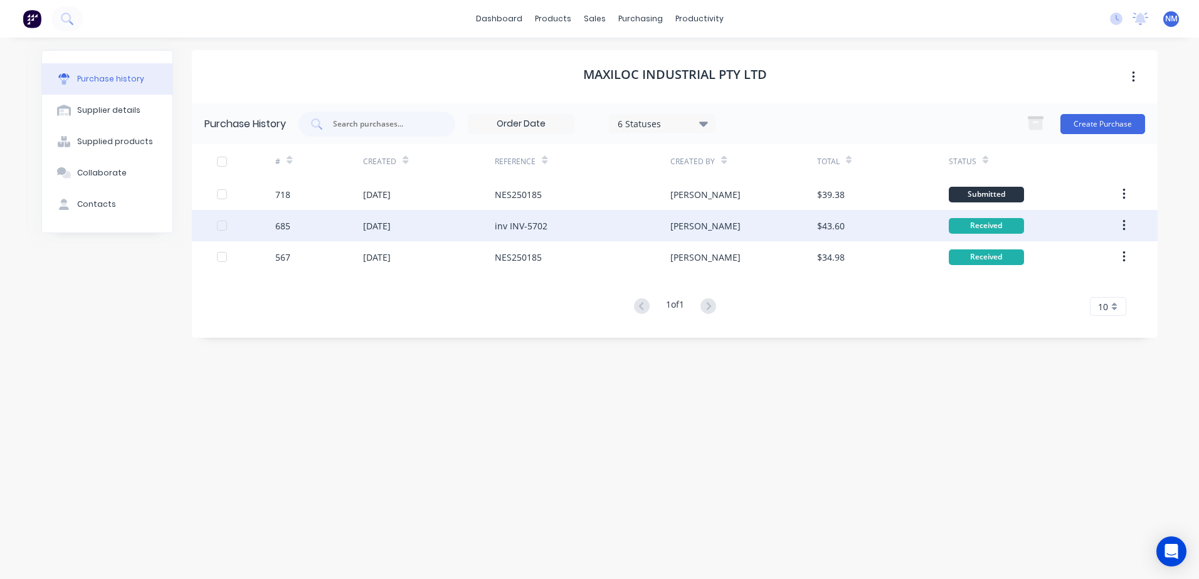
click at [896, 223] on div "$43.60" at bounding box center [883, 225] width 132 height 31
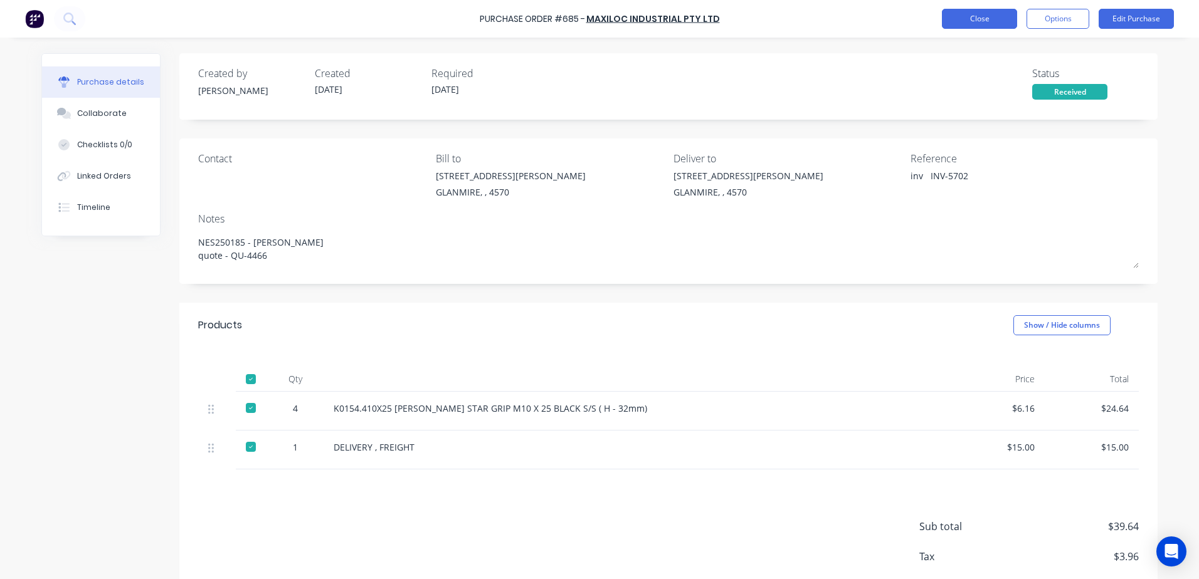
click at [978, 25] on button "Close" at bounding box center [979, 19] width 75 height 20
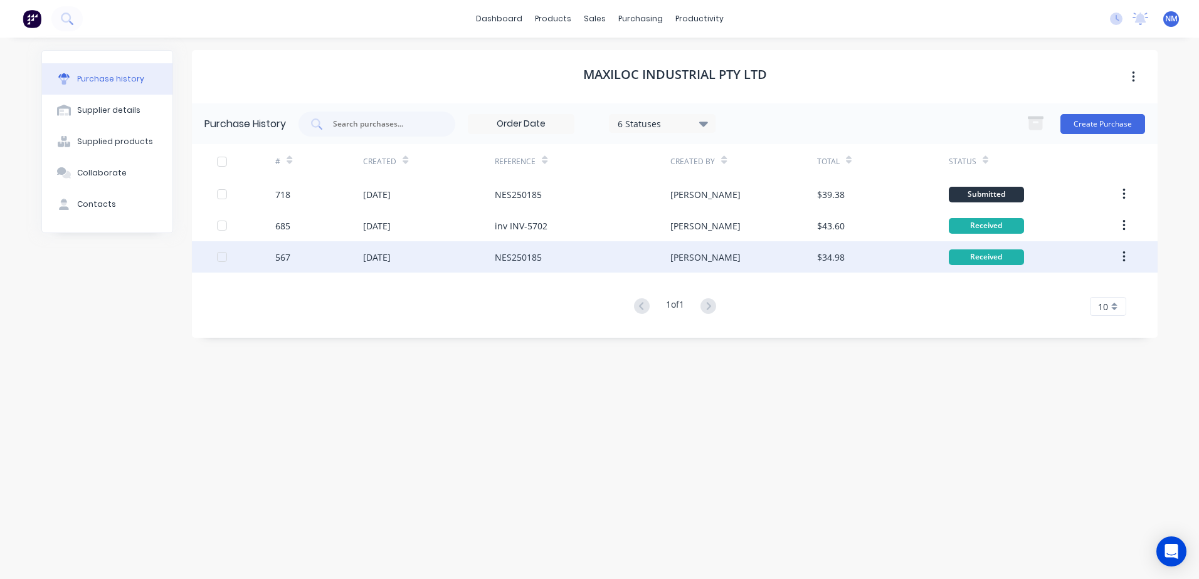
click at [907, 256] on div "$34.98" at bounding box center [883, 256] width 132 height 31
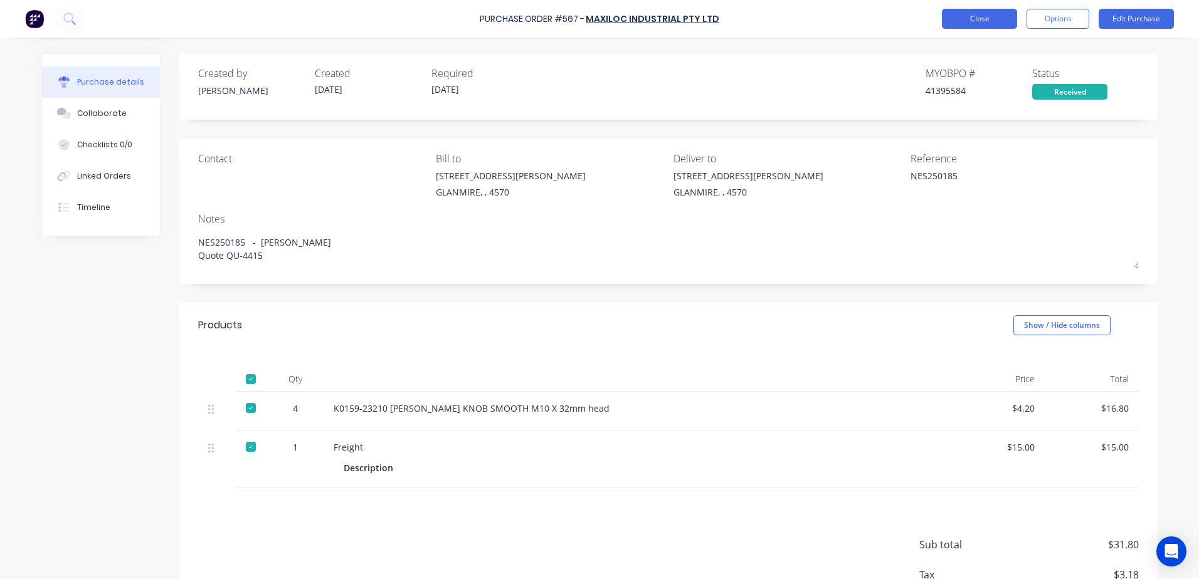
click at [970, 22] on button "Close" at bounding box center [979, 19] width 75 height 20
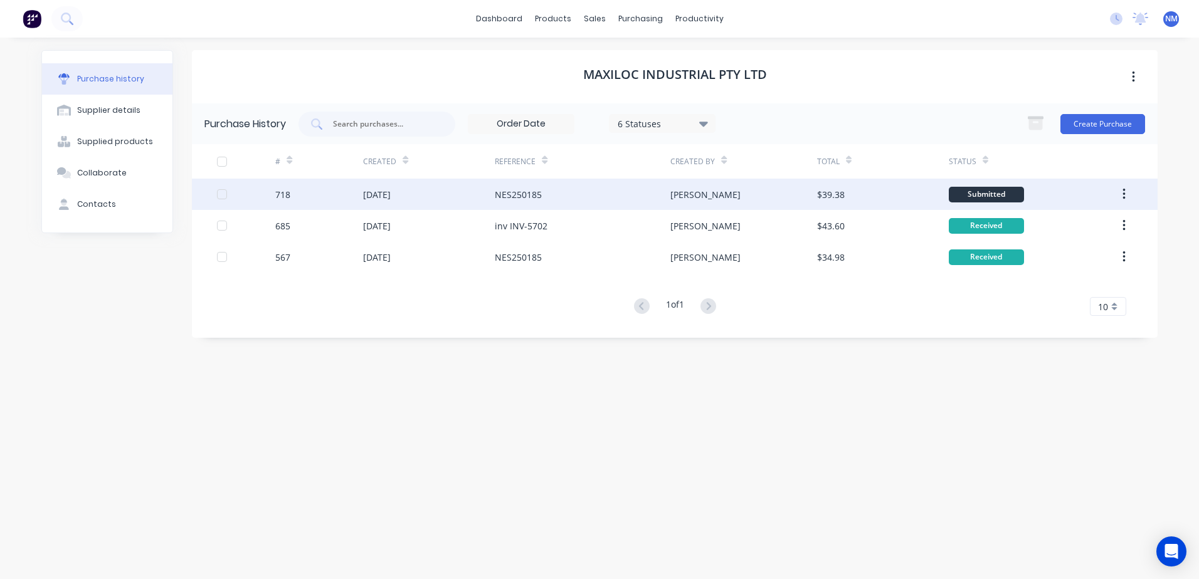
click at [871, 194] on div "$39.38" at bounding box center [883, 194] width 132 height 31
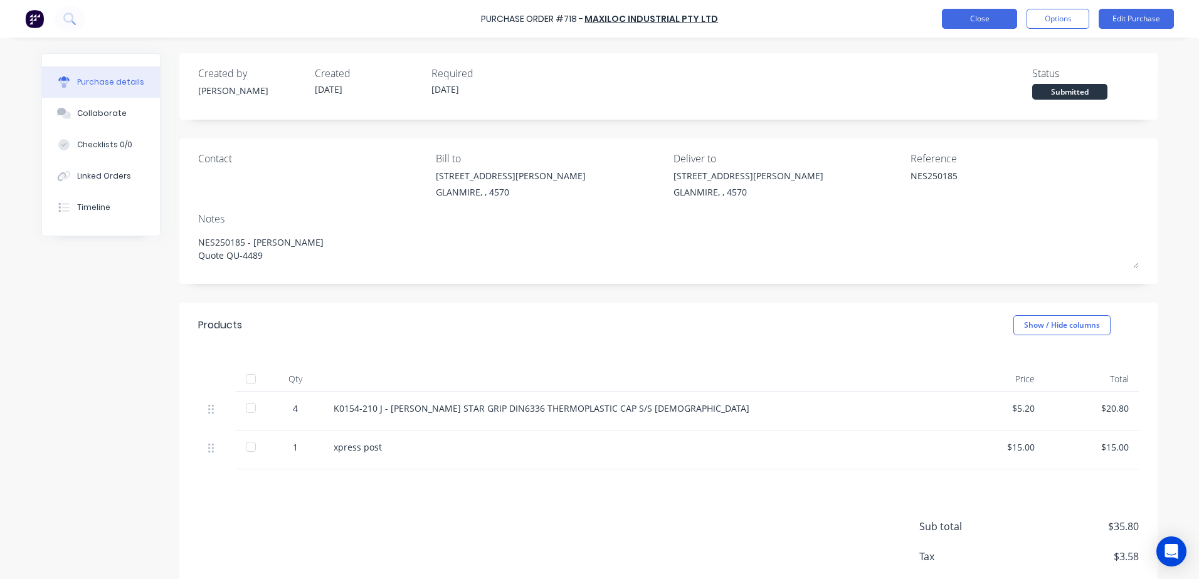
click at [980, 20] on button "Close" at bounding box center [979, 19] width 75 height 20
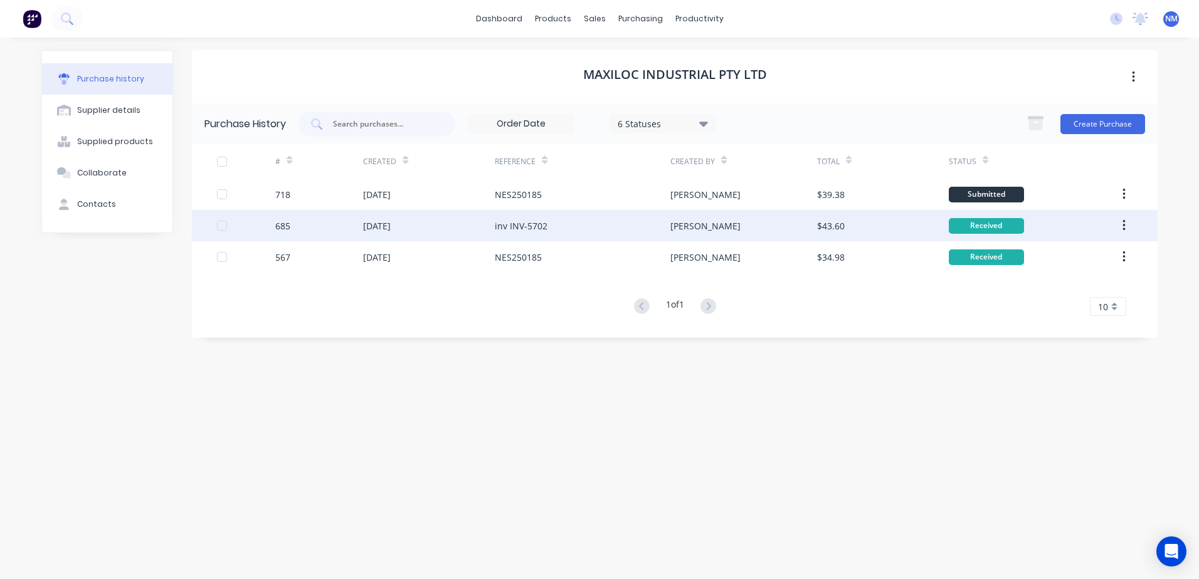
click at [862, 230] on div "$43.60" at bounding box center [883, 225] width 132 height 31
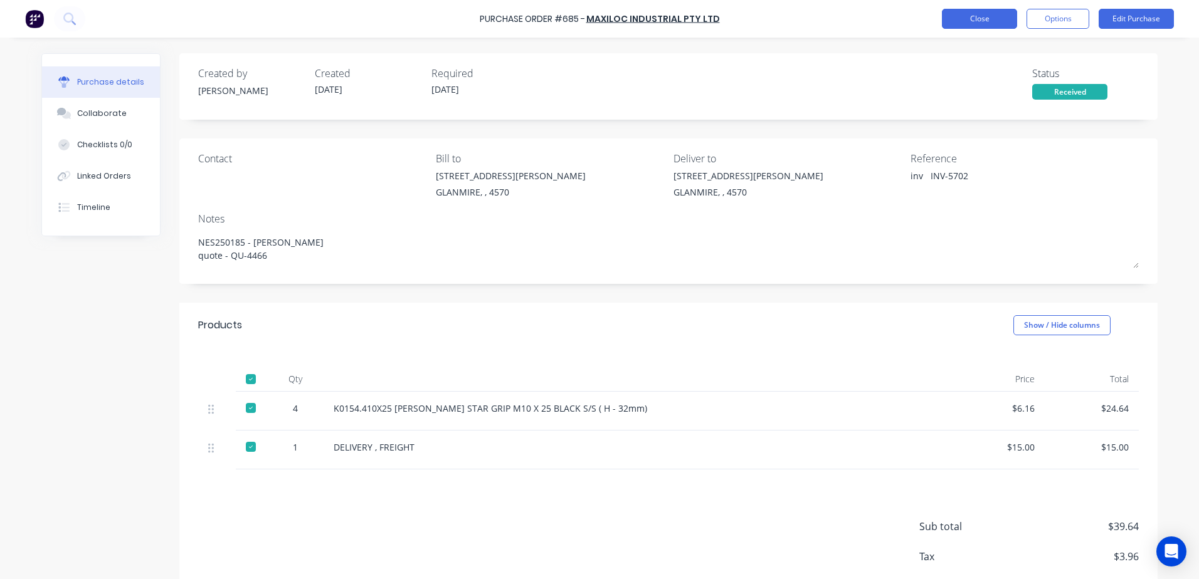
click at [981, 19] on button "Close" at bounding box center [979, 19] width 75 height 20
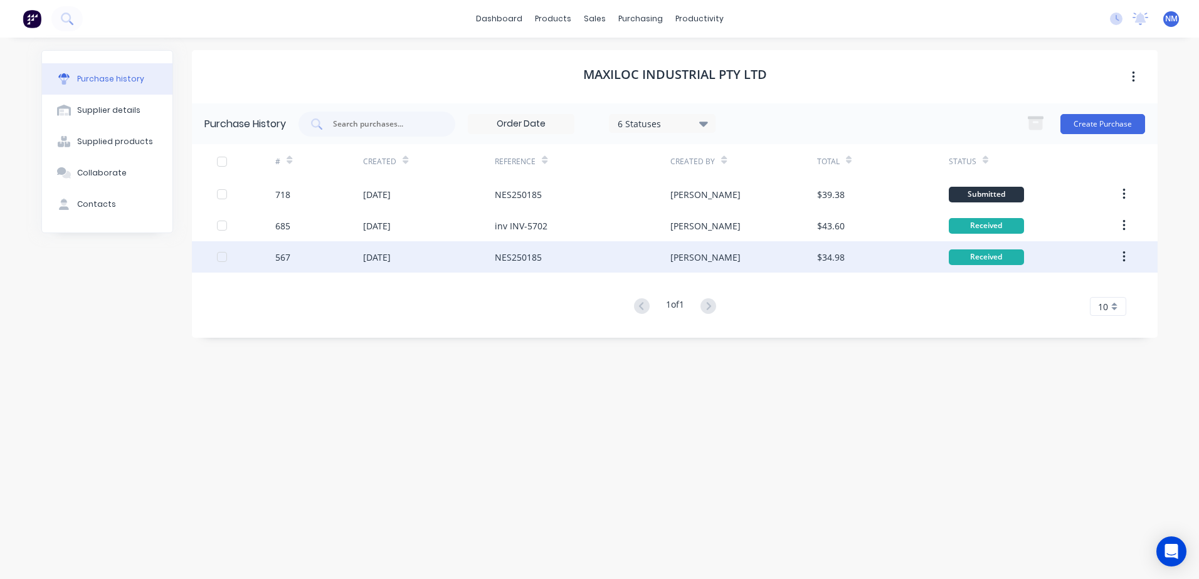
click at [872, 260] on div "$34.98" at bounding box center [883, 256] width 132 height 31
type textarea "x"
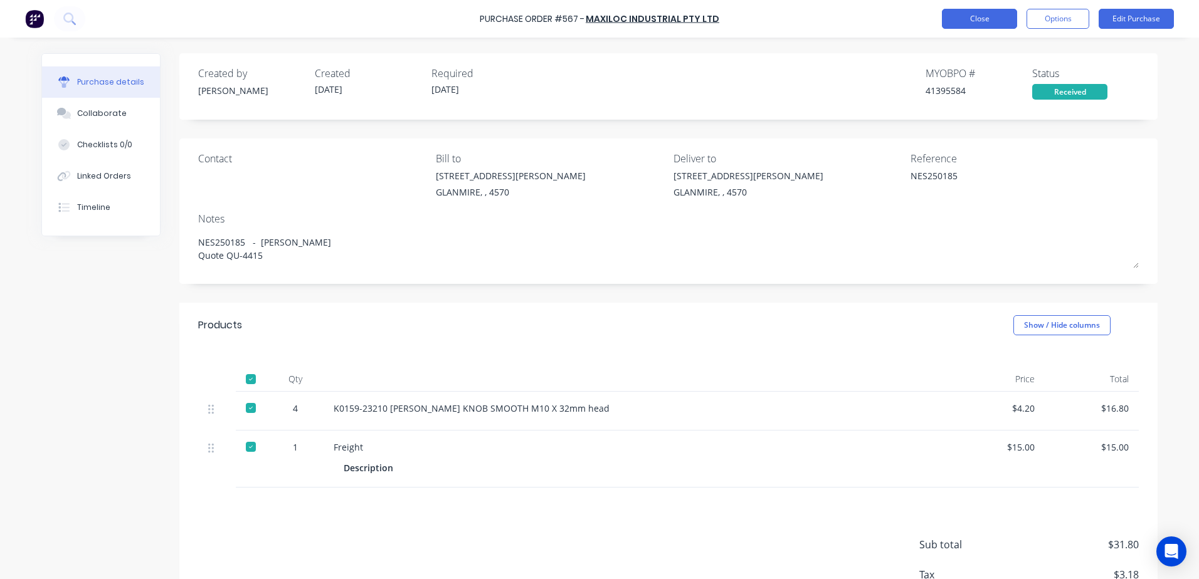
click at [989, 20] on button "Close" at bounding box center [979, 19] width 75 height 20
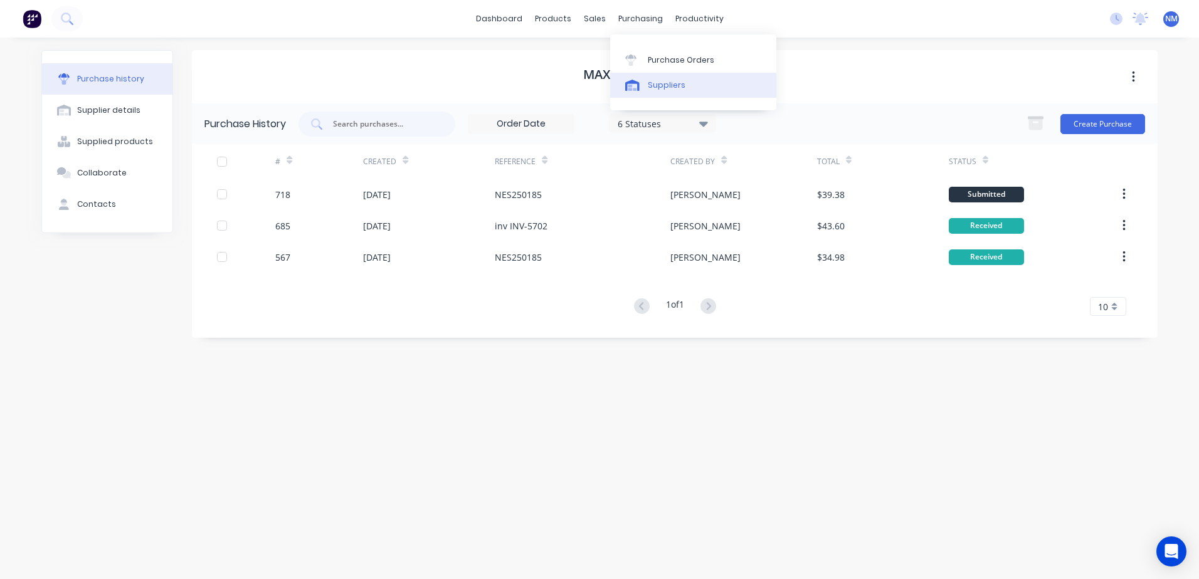
click at [670, 83] on div "Suppliers" at bounding box center [667, 85] width 38 height 11
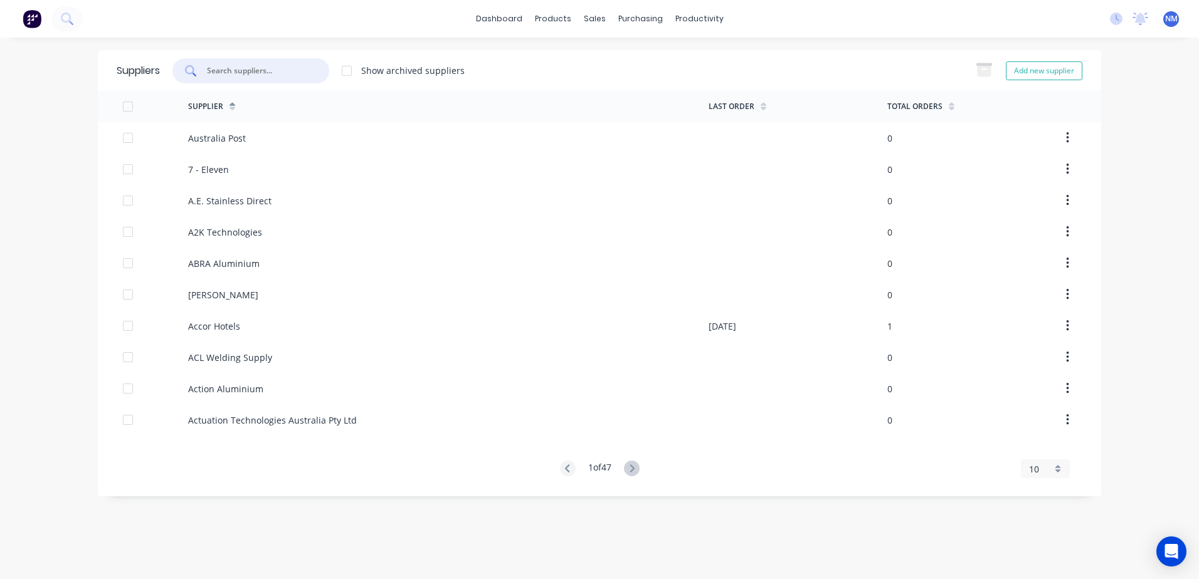
click at [289, 71] on input "text" at bounding box center [258, 71] width 104 height 13
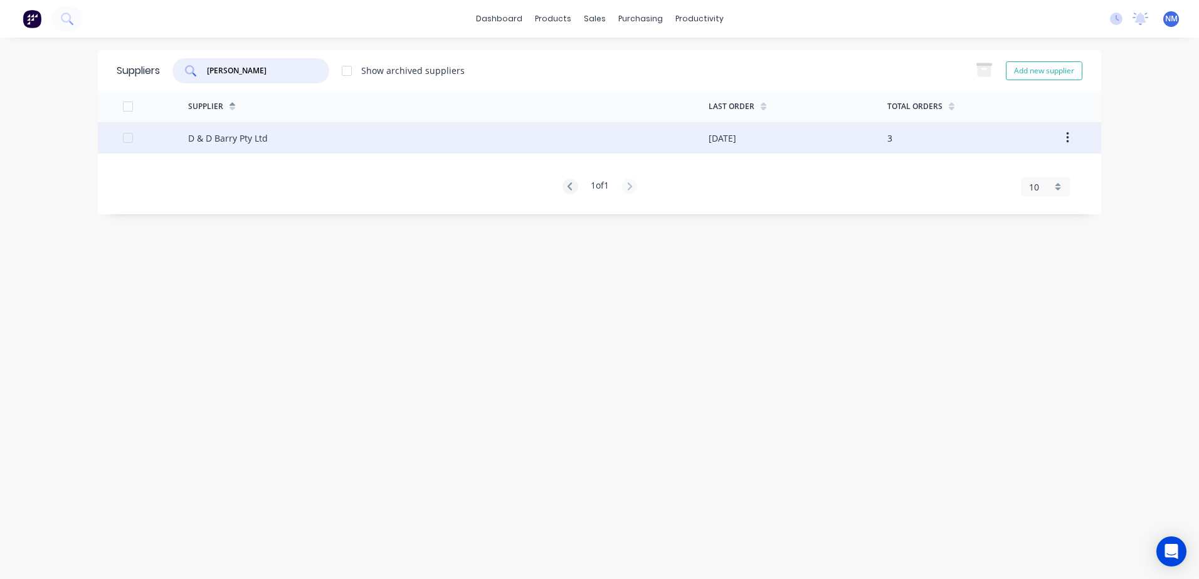
type input "[PERSON_NAME]"
click at [843, 135] on div "[DATE]" at bounding box center [798, 137] width 179 height 31
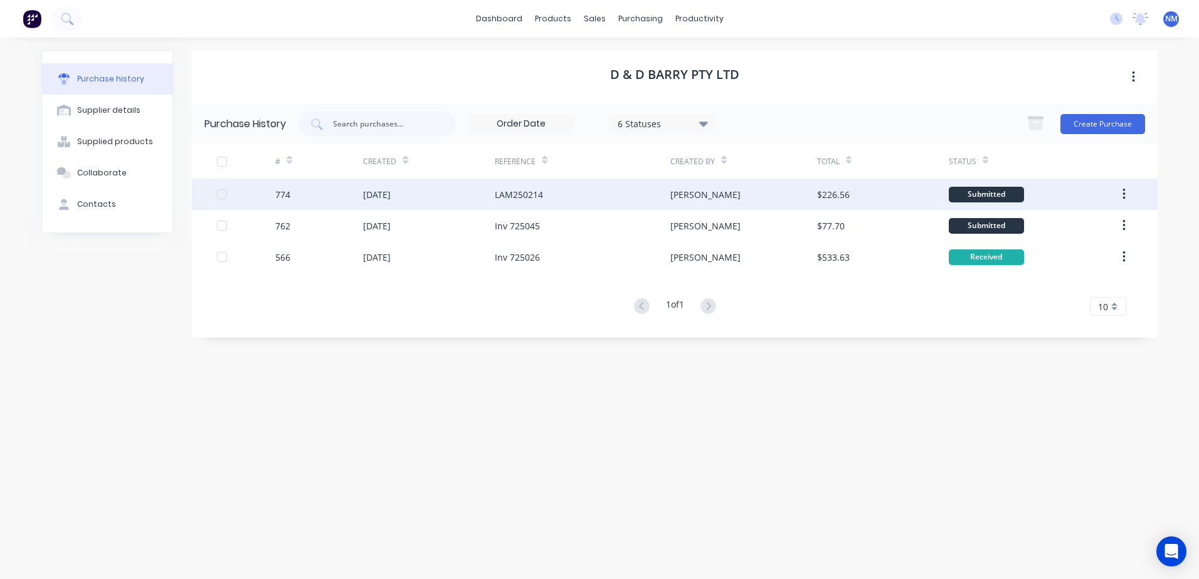
click at [873, 193] on div "$226.56" at bounding box center [883, 194] width 132 height 31
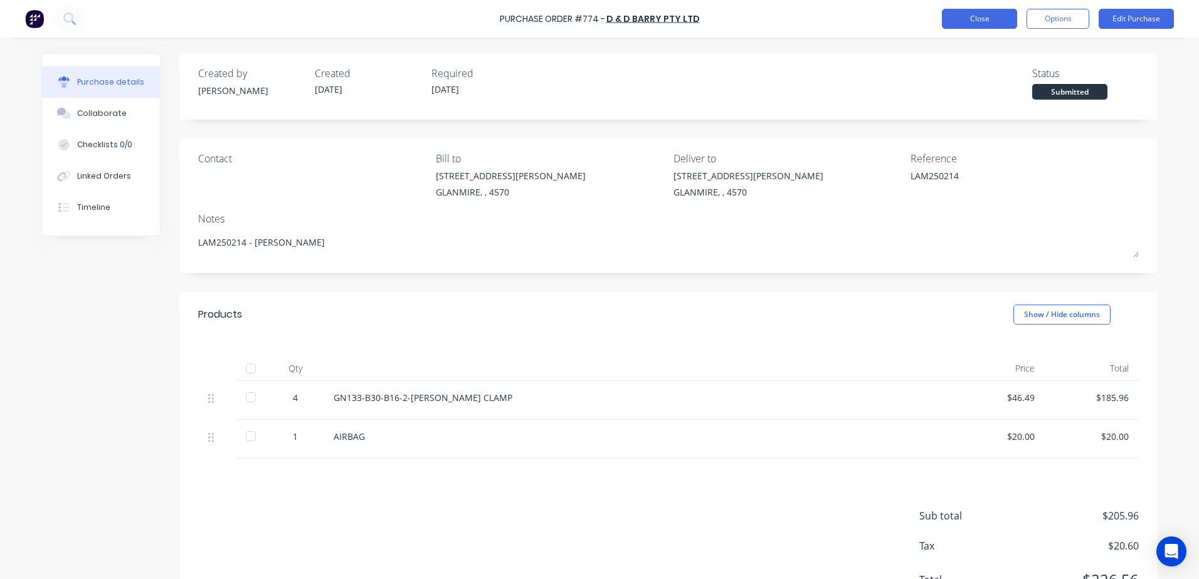
click at [981, 19] on button "Close" at bounding box center [979, 19] width 75 height 20
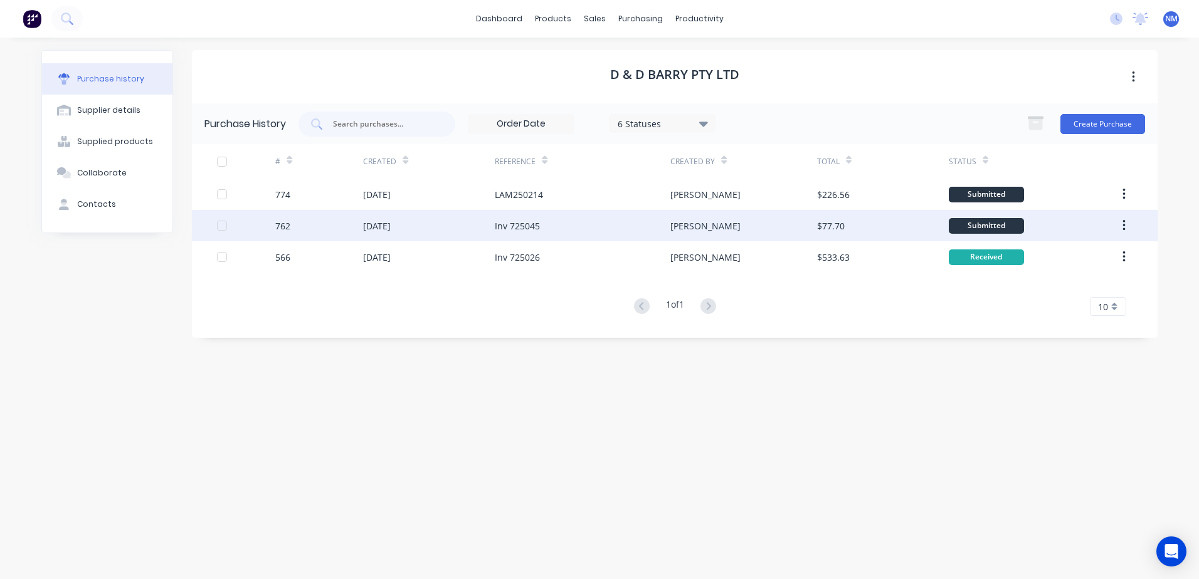
click at [896, 230] on div "$77.70" at bounding box center [883, 225] width 132 height 31
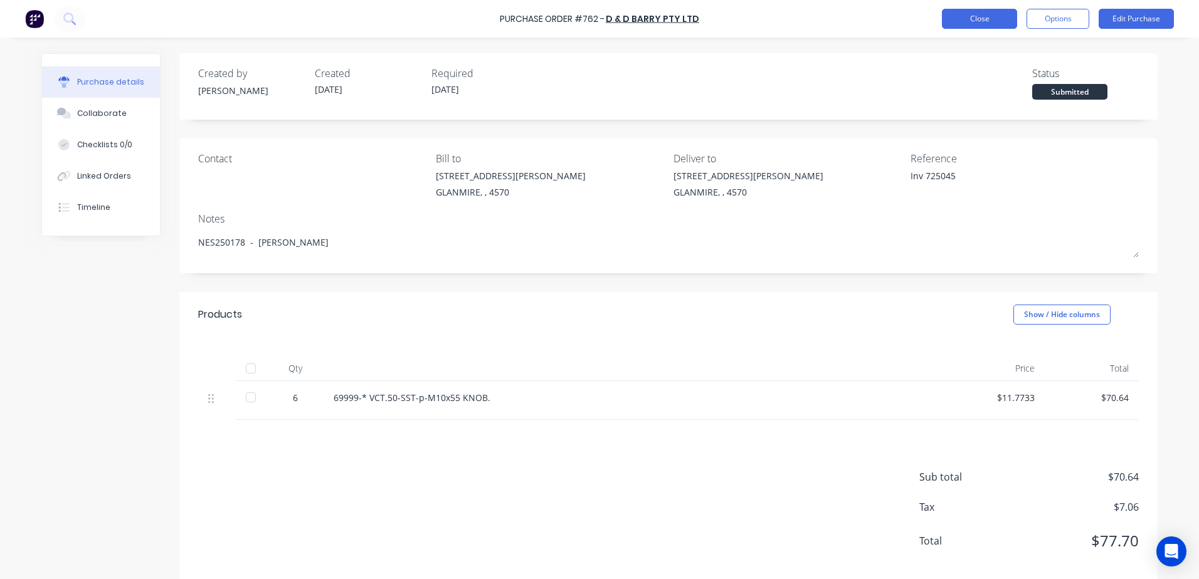
click at [974, 21] on button "Close" at bounding box center [979, 19] width 75 height 20
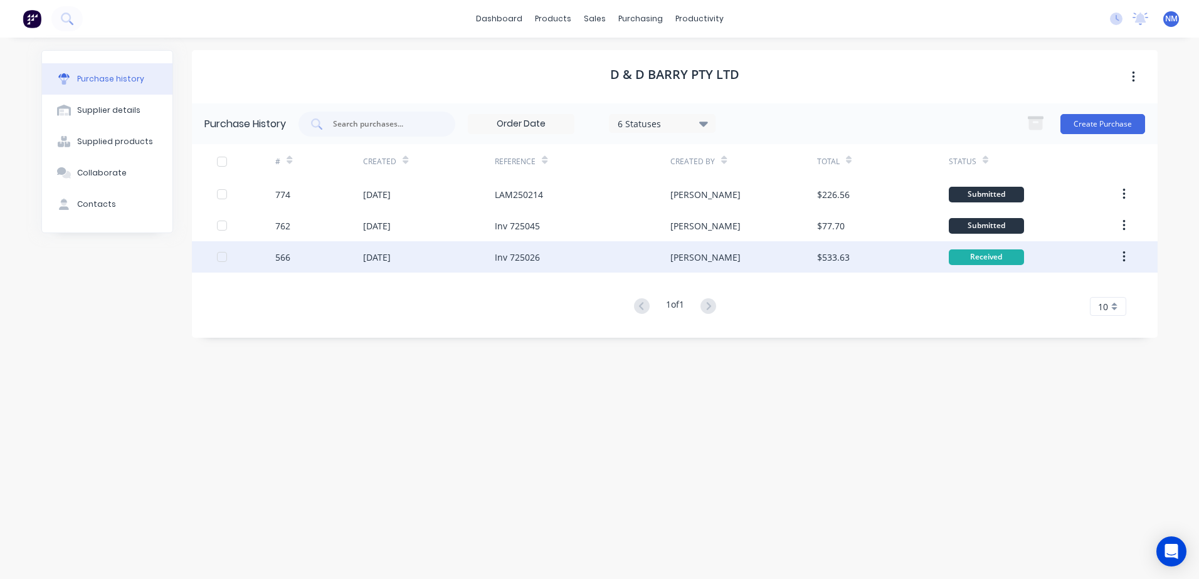
click at [863, 258] on div "$533.63" at bounding box center [883, 256] width 132 height 31
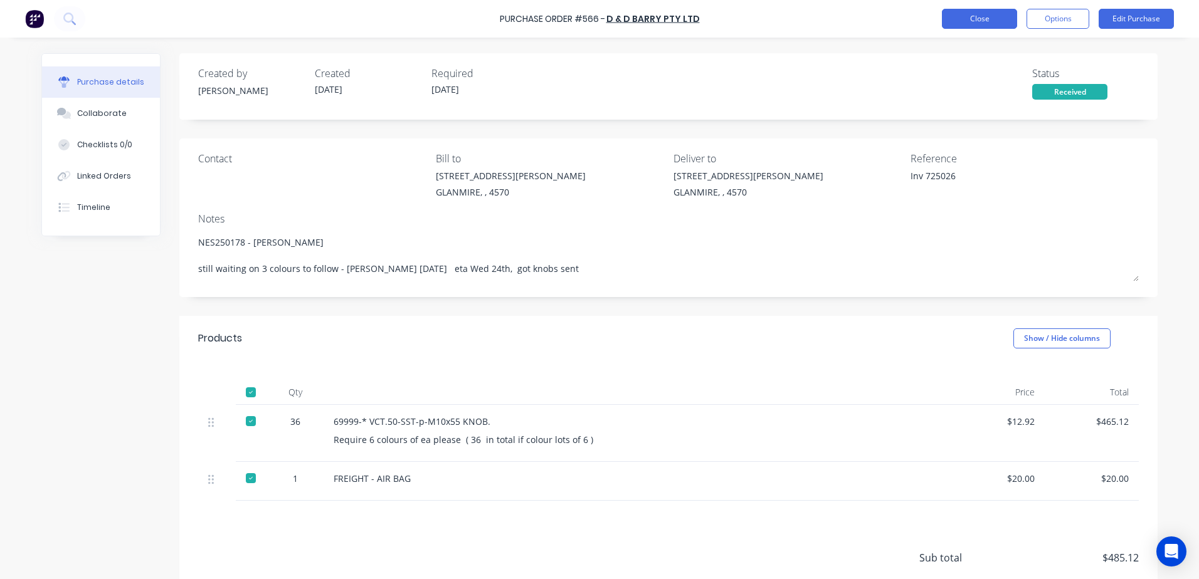
click at [966, 16] on button "Close" at bounding box center [979, 19] width 75 height 20
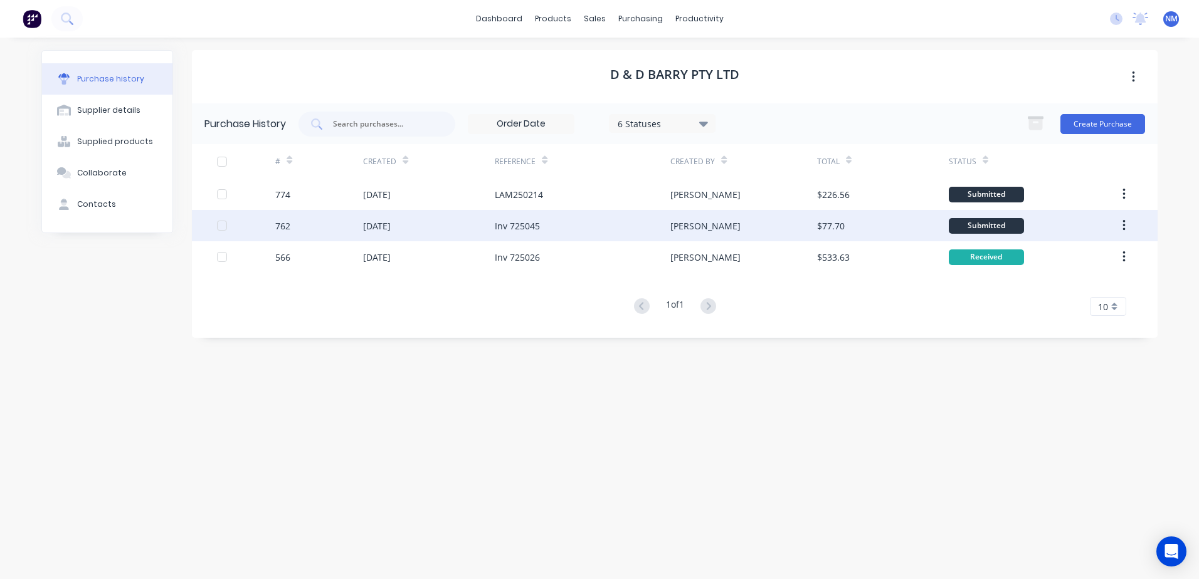
click at [746, 233] on div "[PERSON_NAME]" at bounding box center [743, 225] width 146 height 31
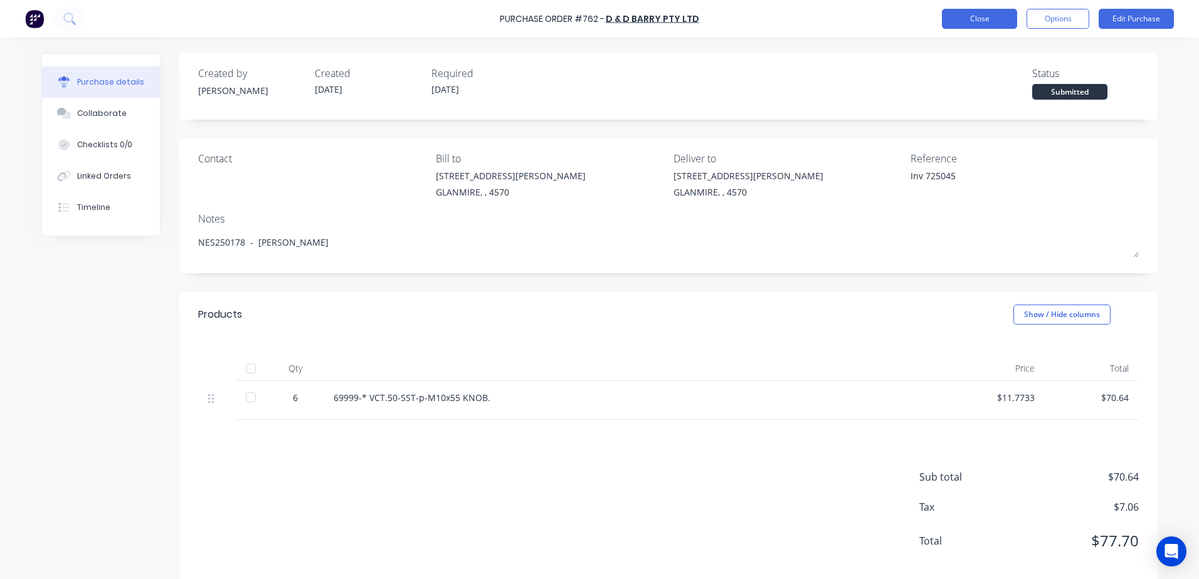
click at [994, 16] on button "Close" at bounding box center [979, 19] width 75 height 20
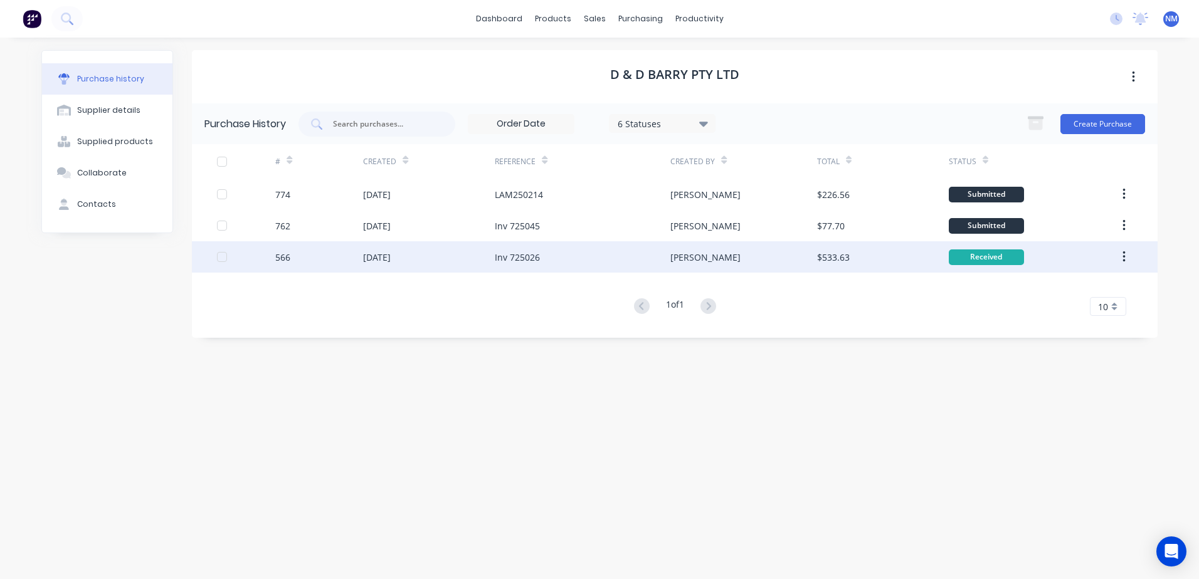
click at [760, 262] on div "[PERSON_NAME]" at bounding box center [743, 256] width 146 height 31
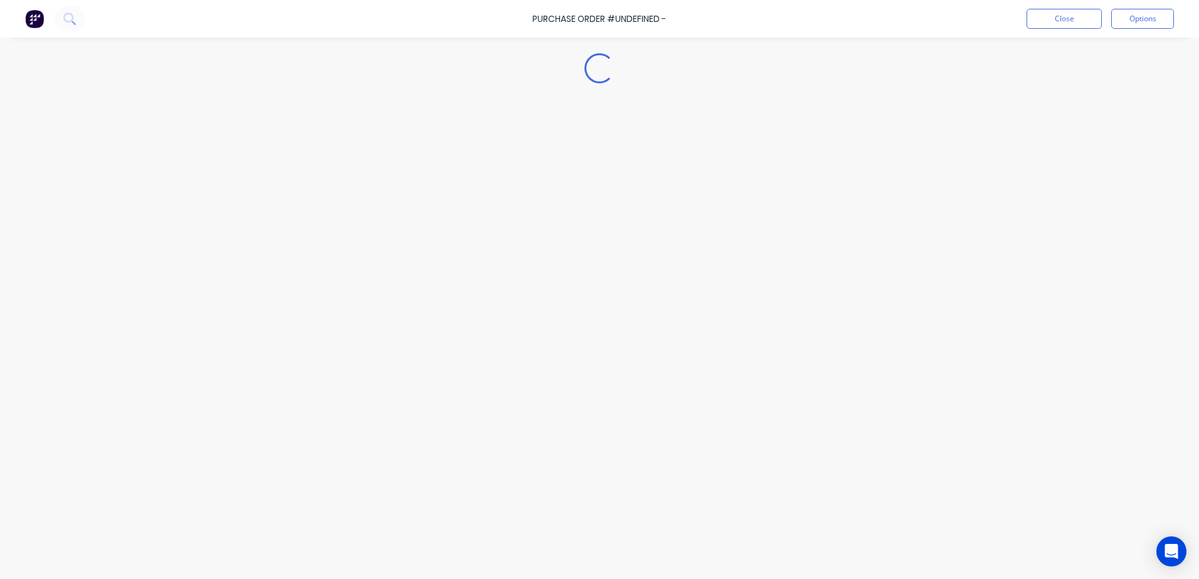
type textarea "x"
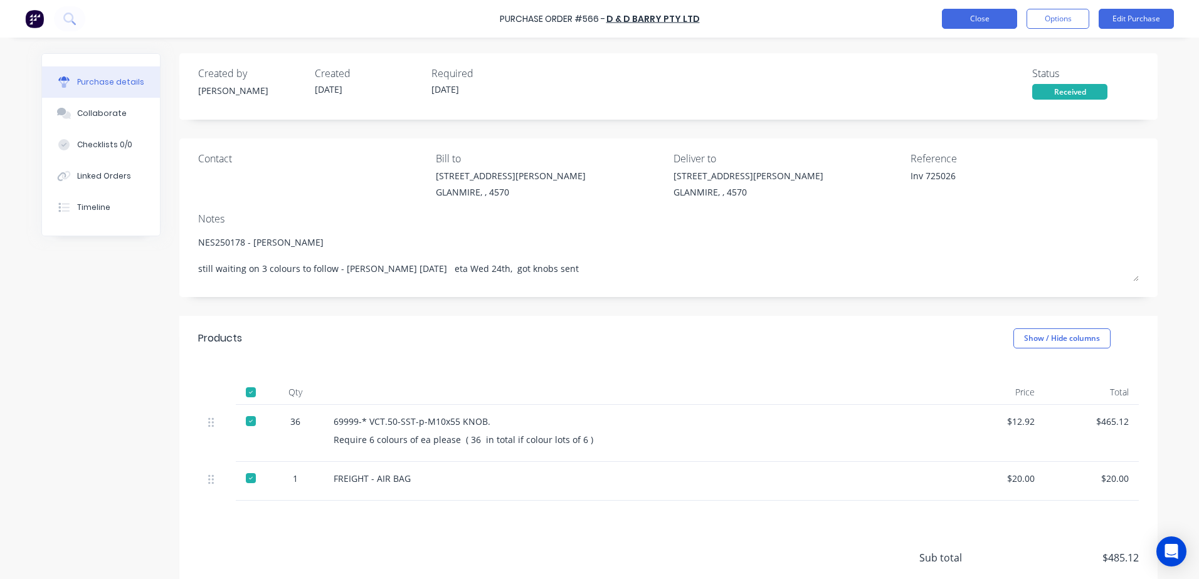
click at [1002, 26] on button "Close" at bounding box center [979, 19] width 75 height 20
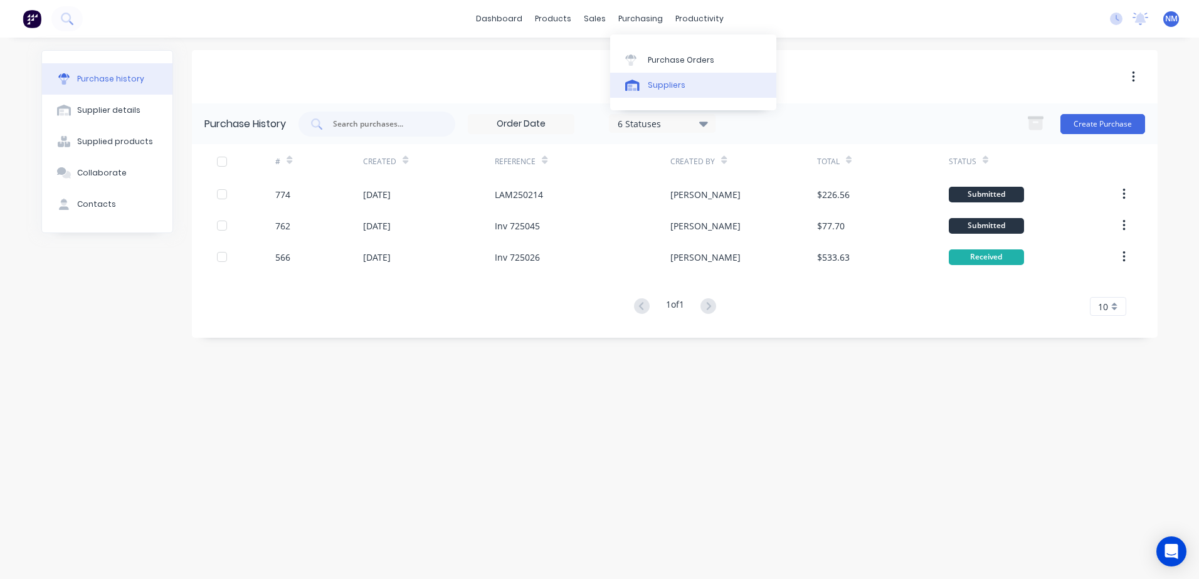
click at [666, 80] on div "Suppliers" at bounding box center [667, 85] width 38 height 11
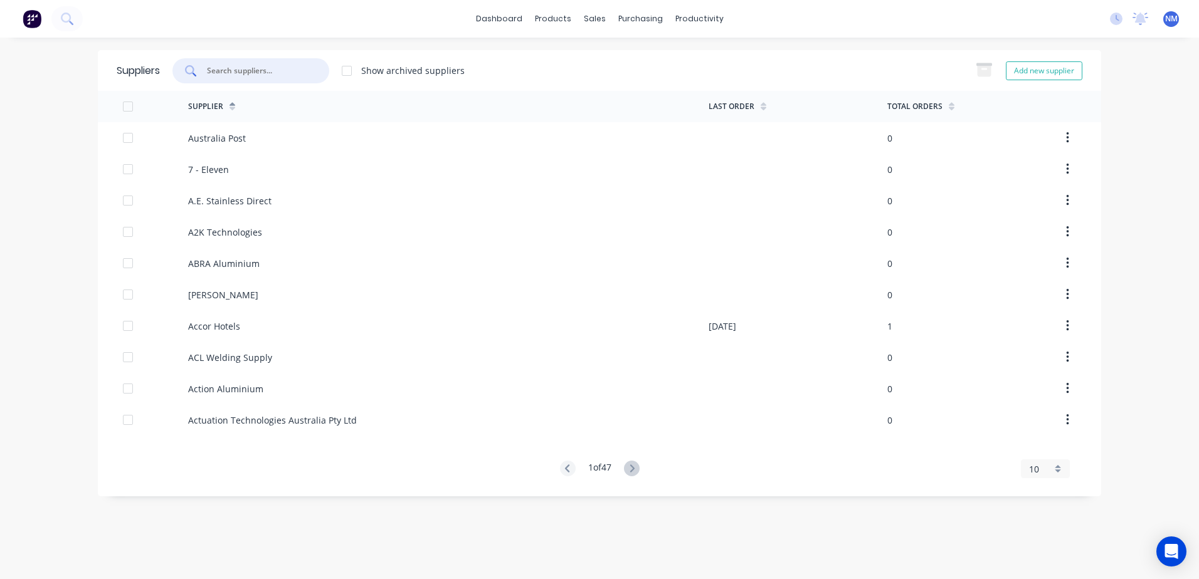
click at [224, 73] on input "text" at bounding box center [258, 71] width 104 height 13
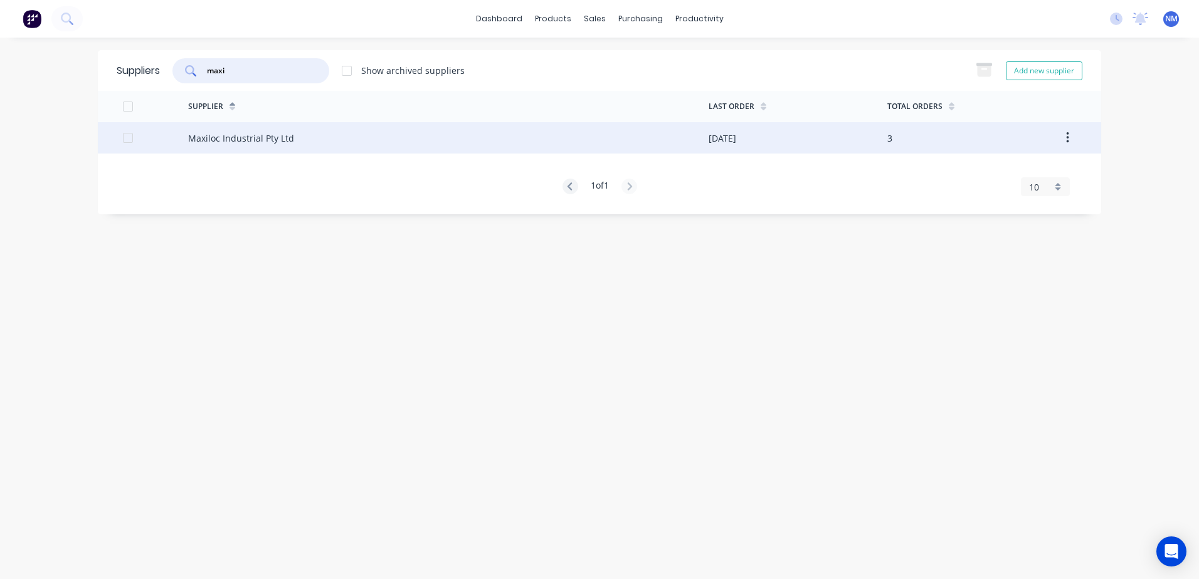
type input "maxi"
click at [679, 135] on div "Maxiloc Industrial Pty Ltd" at bounding box center [448, 137] width 520 height 31
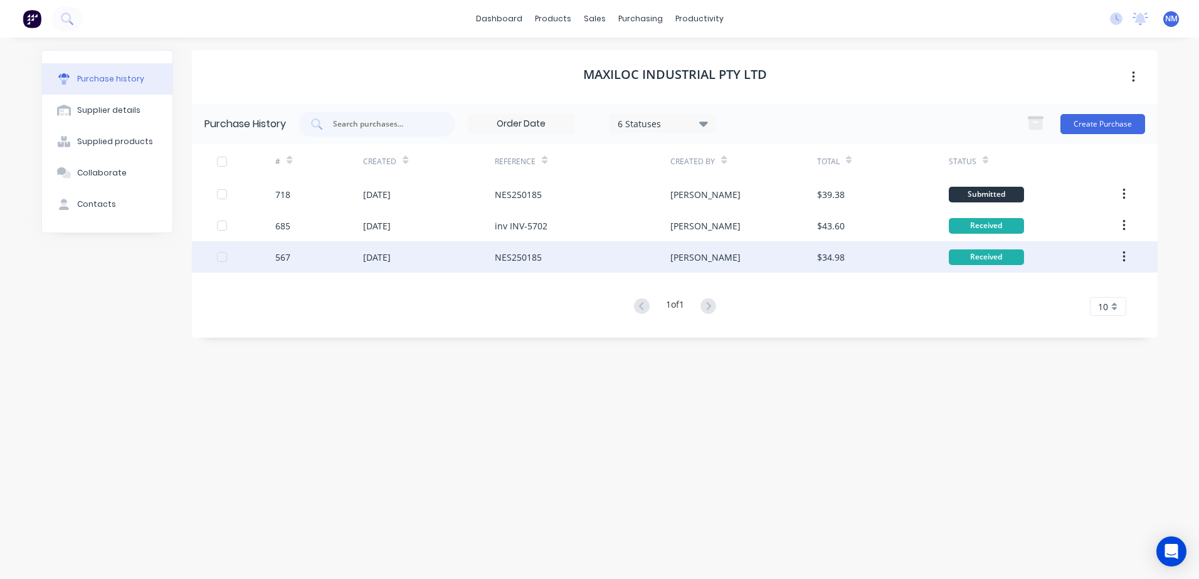
click at [869, 258] on div "$34.98" at bounding box center [883, 256] width 132 height 31
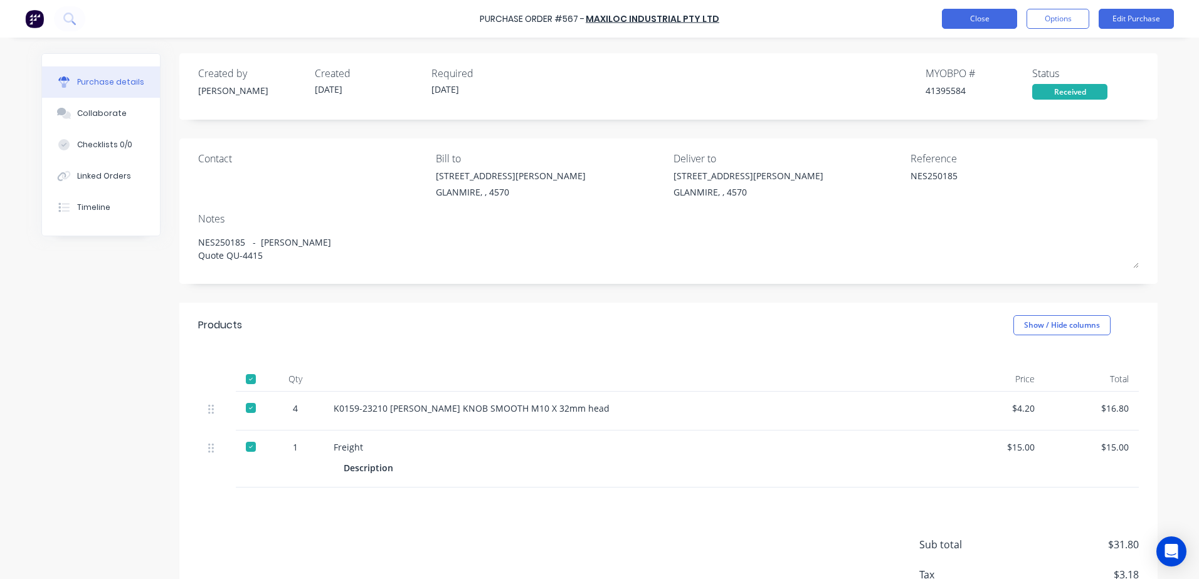
click at [981, 18] on button "Close" at bounding box center [979, 19] width 75 height 20
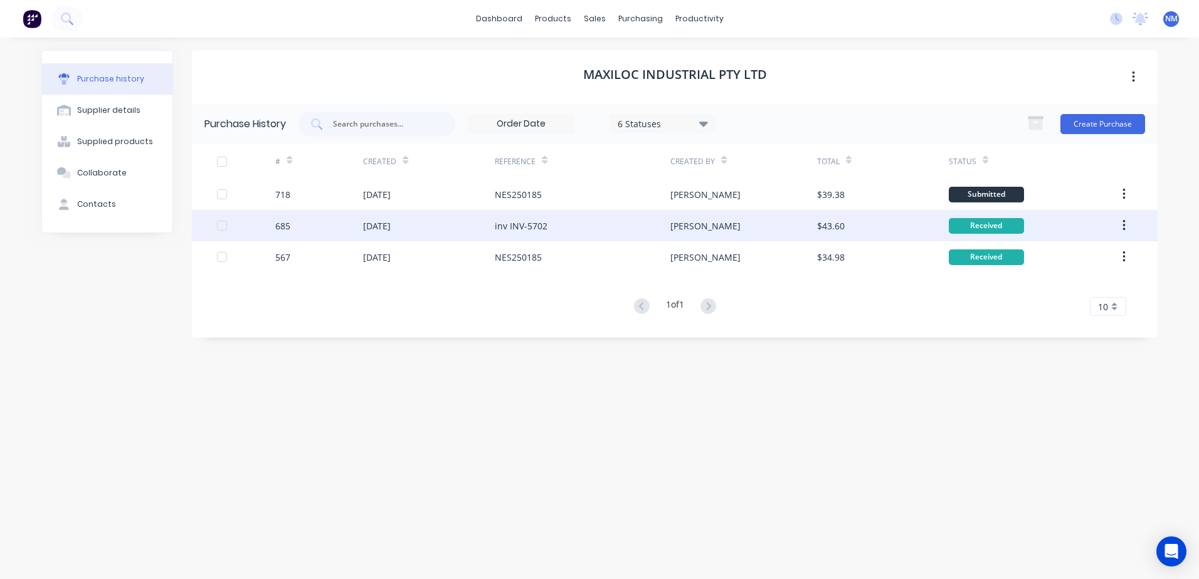
click at [855, 230] on div "$43.60" at bounding box center [883, 225] width 132 height 31
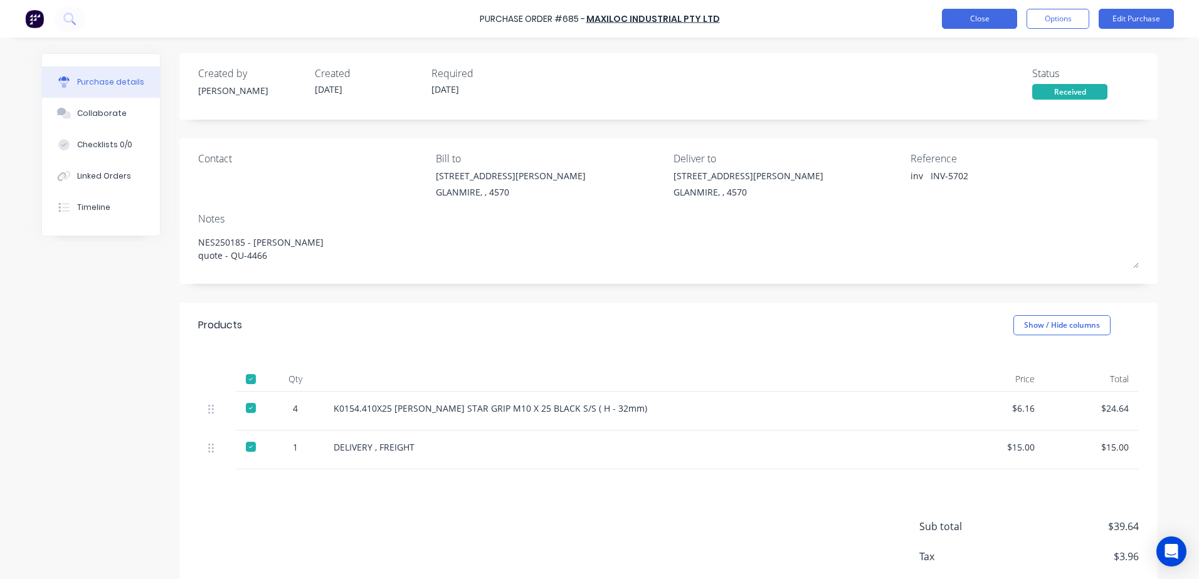
click at [992, 28] on button "Close" at bounding box center [979, 19] width 75 height 20
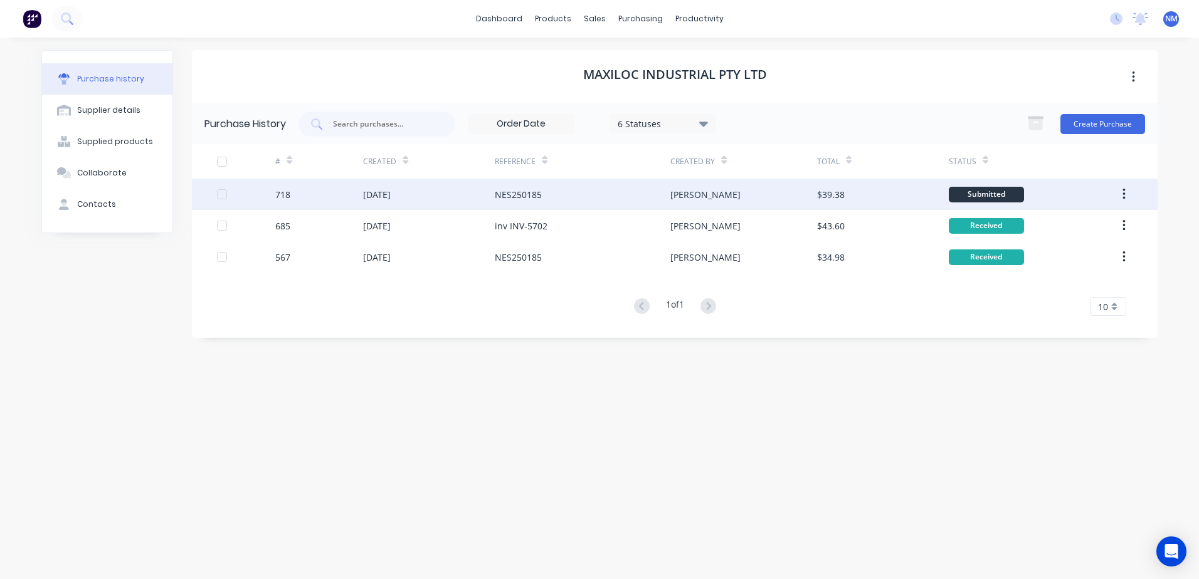
click at [870, 190] on div "$39.38" at bounding box center [883, 194] width 132 height 31
type textarea "x"
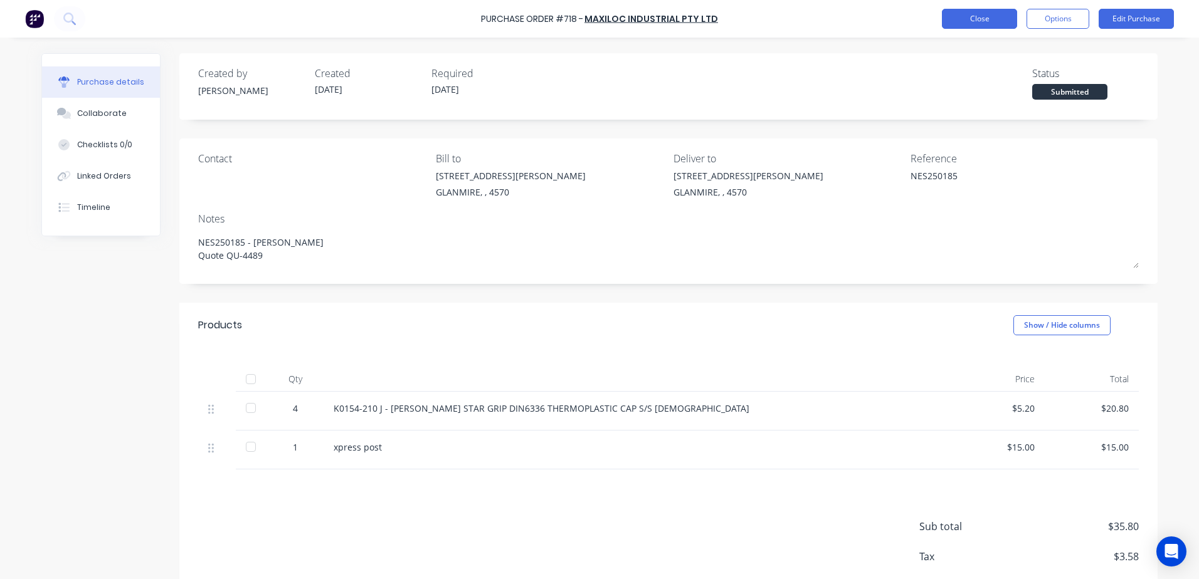
click at [973, 24] on button "Close" at bounding box center [979, 19] width 75 height 20
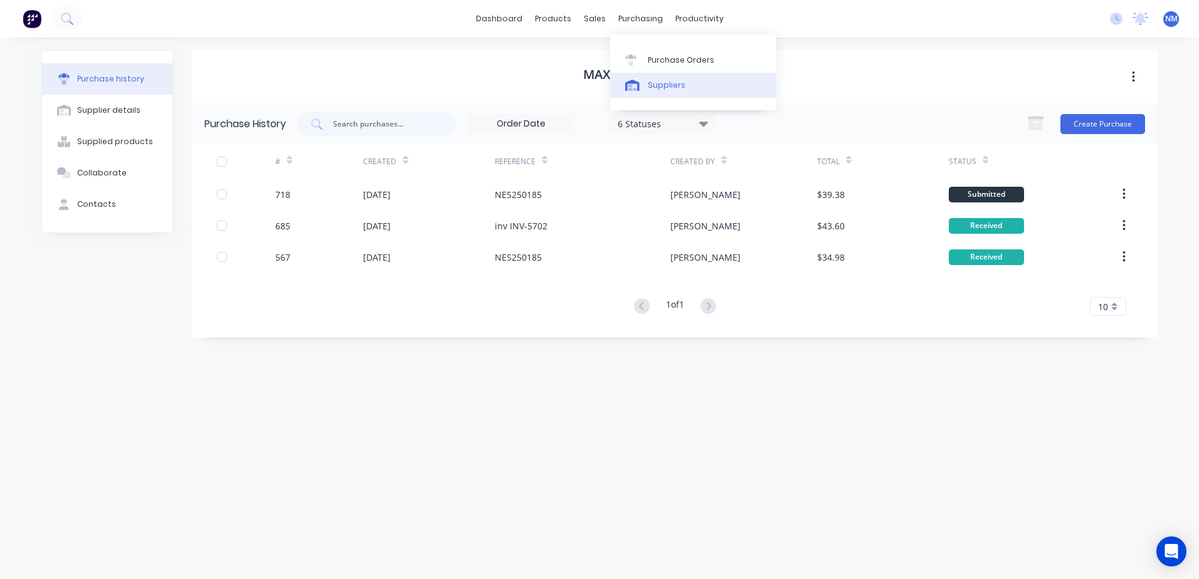
click at [675, 86] on div "Suppliers" at bounding box center [667, 85] width 38 height 11
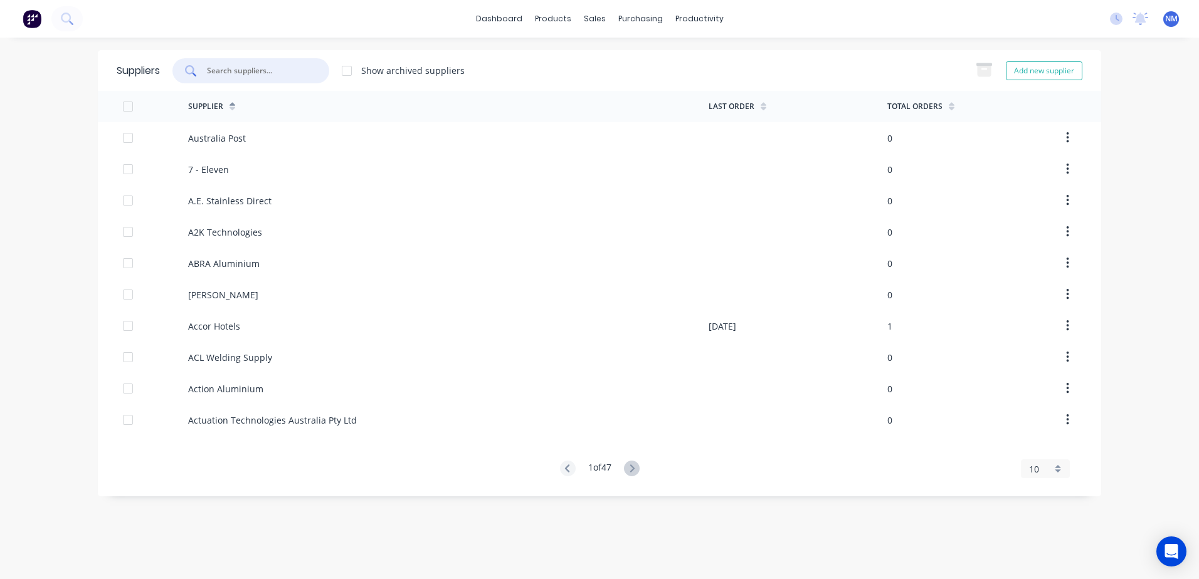
click at [262, 75] on input "text" at bounding box center [258, 71] width 104 height 13
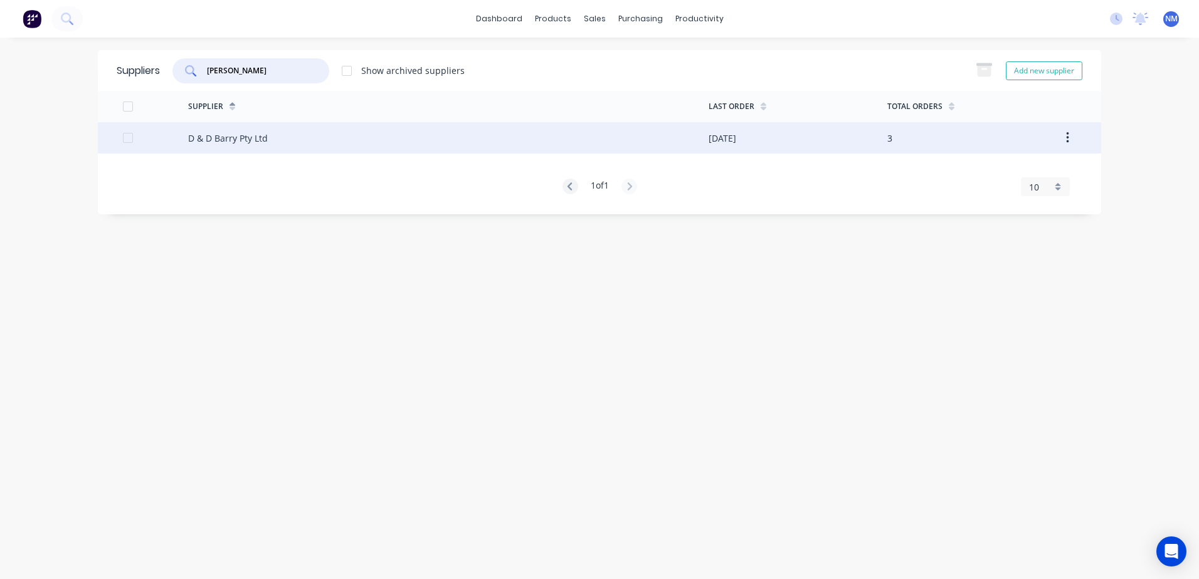
type input "barry"
click at [810, 144] on div "26/09/25" at bounding box center [798, 137] width 179 height 31
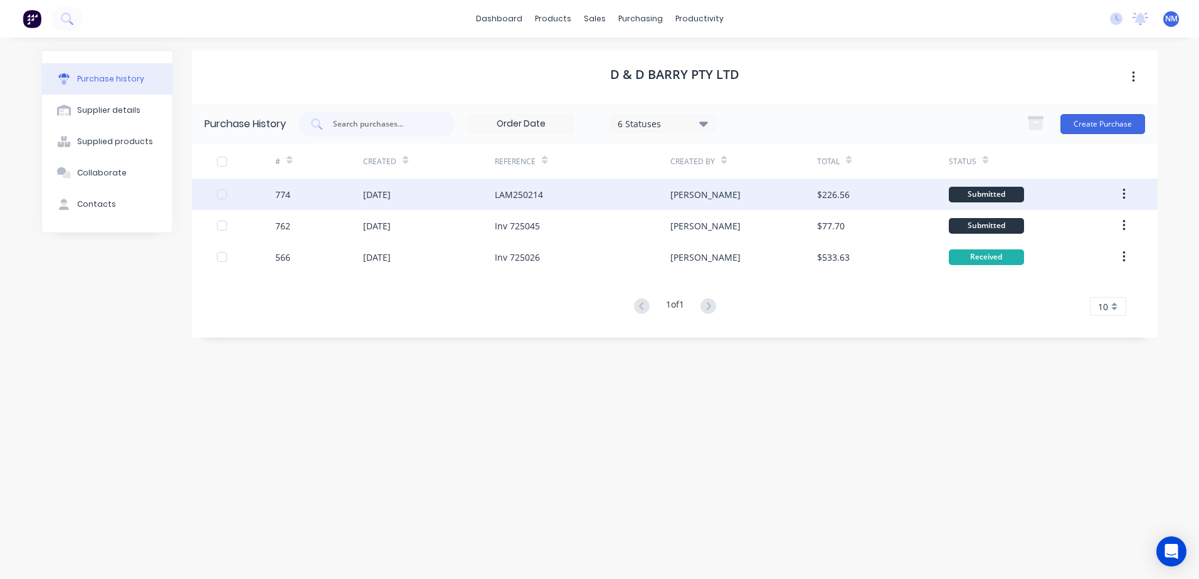
click at [916, 198] on div "$226.56" at bounding box center [883, 194] width 132 height 31
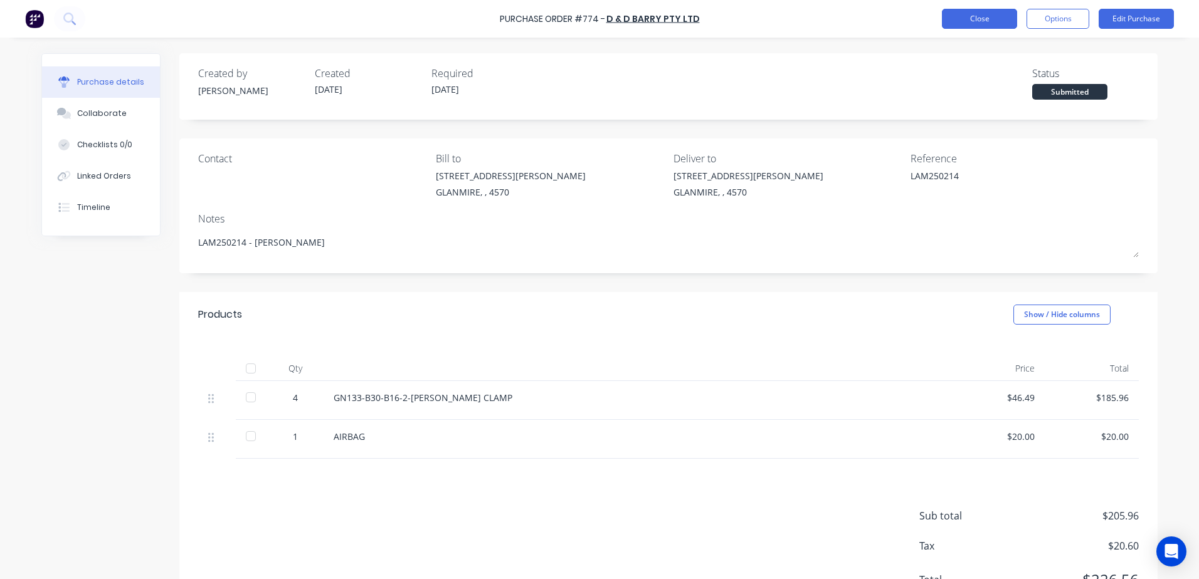
click at [965, 23] on button "Close" at bounding box center [979, 19] width 75 height 20
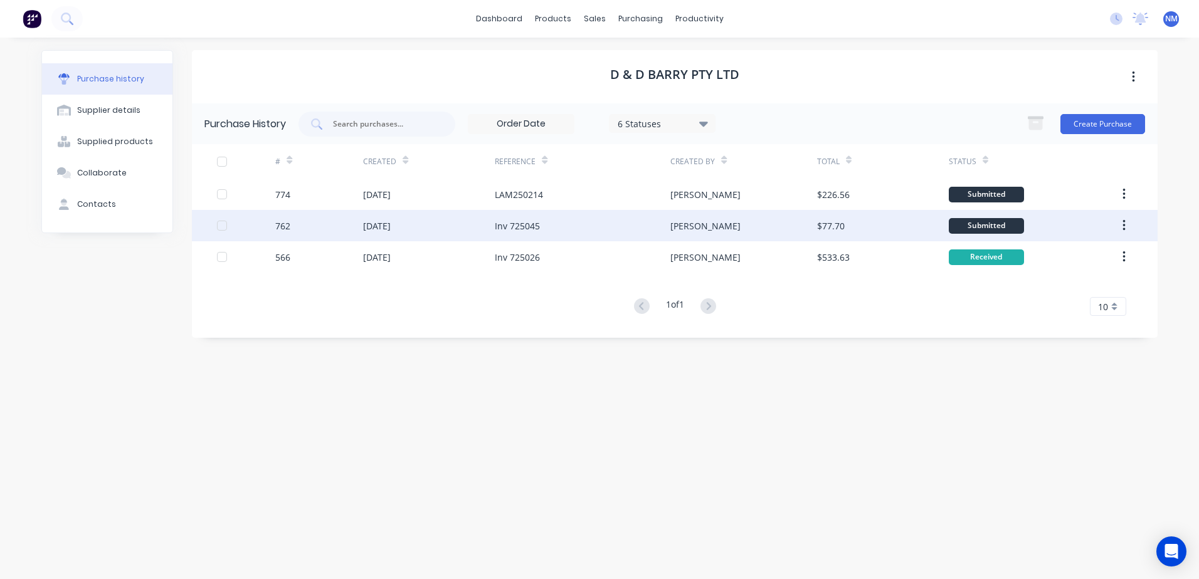
click at [894, 232] on div "$77.70" at bounding box center [883, 225] width 132 height 31
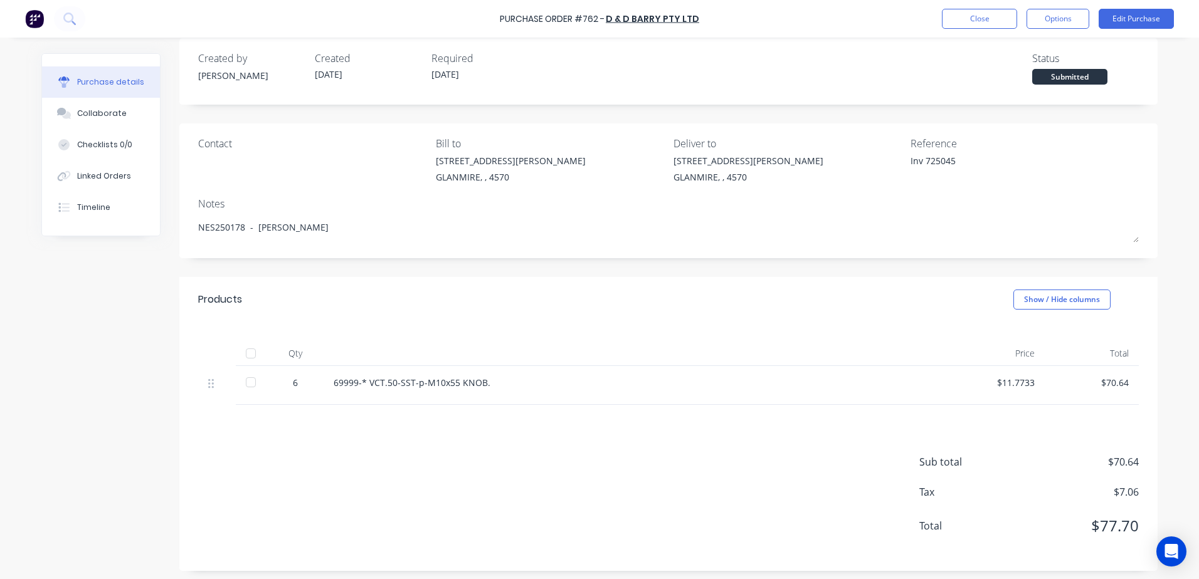
scroll to position [19, 0]
click at [252, 352] on div at bounding box center [250, 349] width 25 height 25
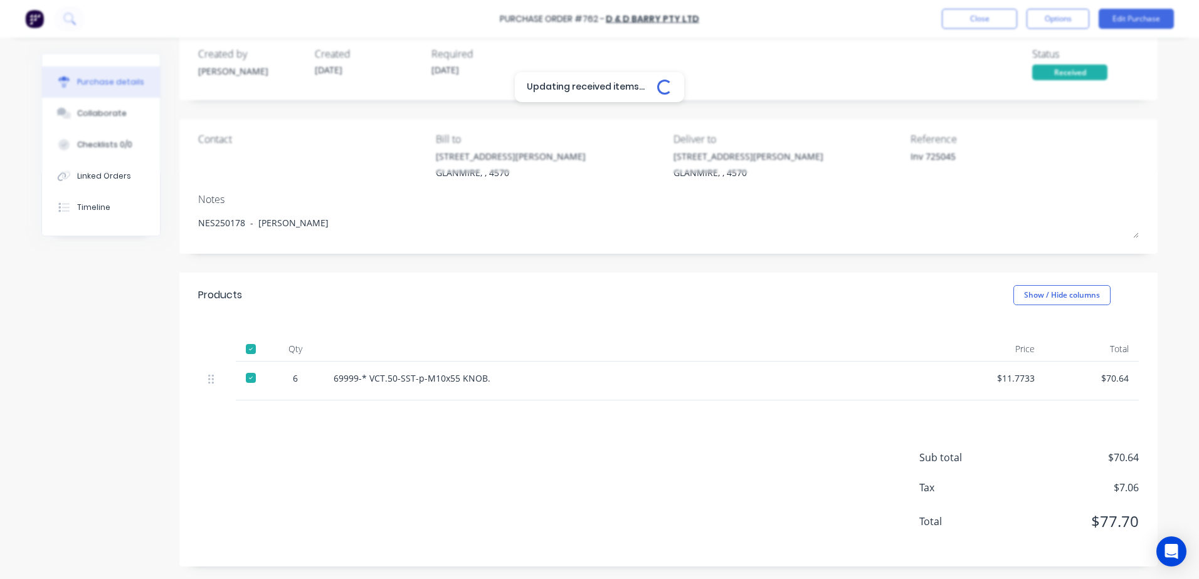
type textarea "x"
click at [974, 22] on button "Close" at bounding box center [979, 19] width 75 height 20
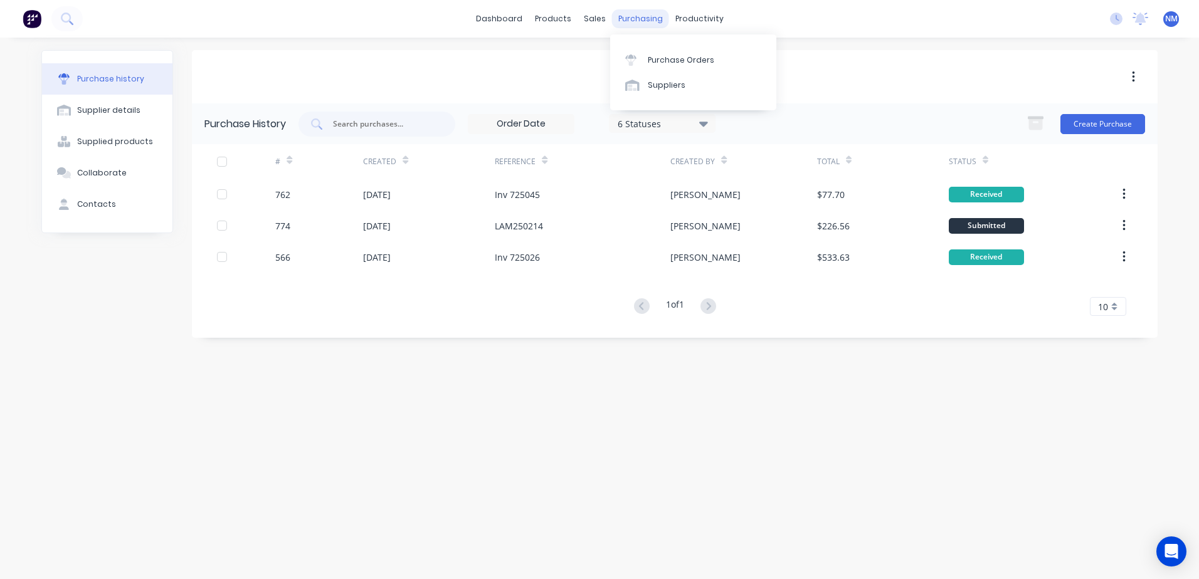
click at [629, 16] on div "purchasing" at bounding box center [640, 18] width 57 height 19
click at [658, 80] on div "Suppliers" at bounding box center [667, 85] width 38 height 11
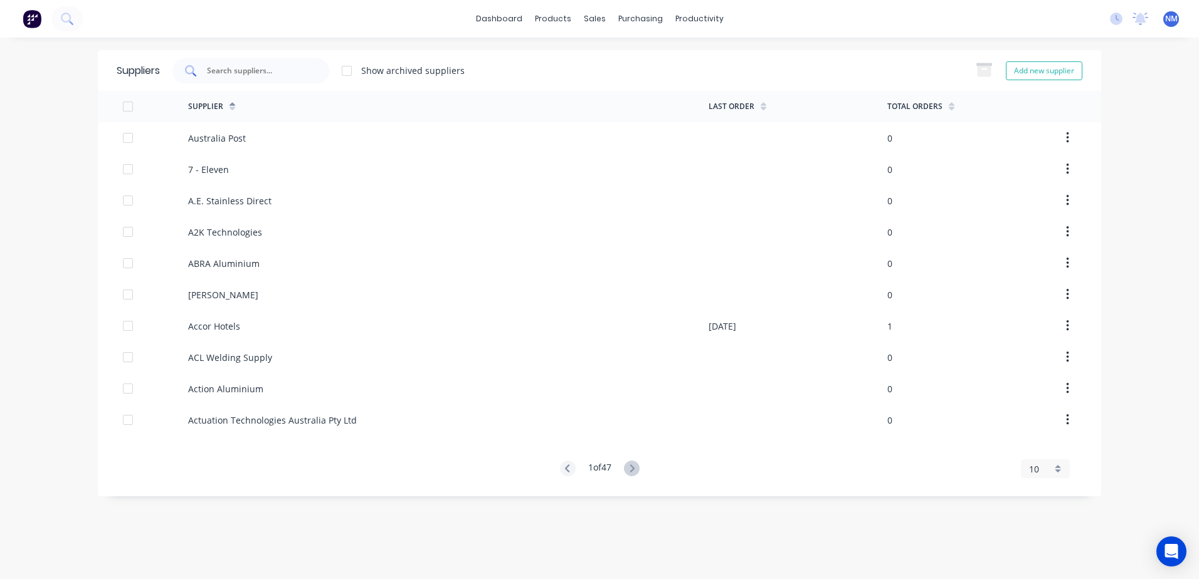
click at [266, 70] on input "text" at bounding box center [258, 71] width 104 height 13
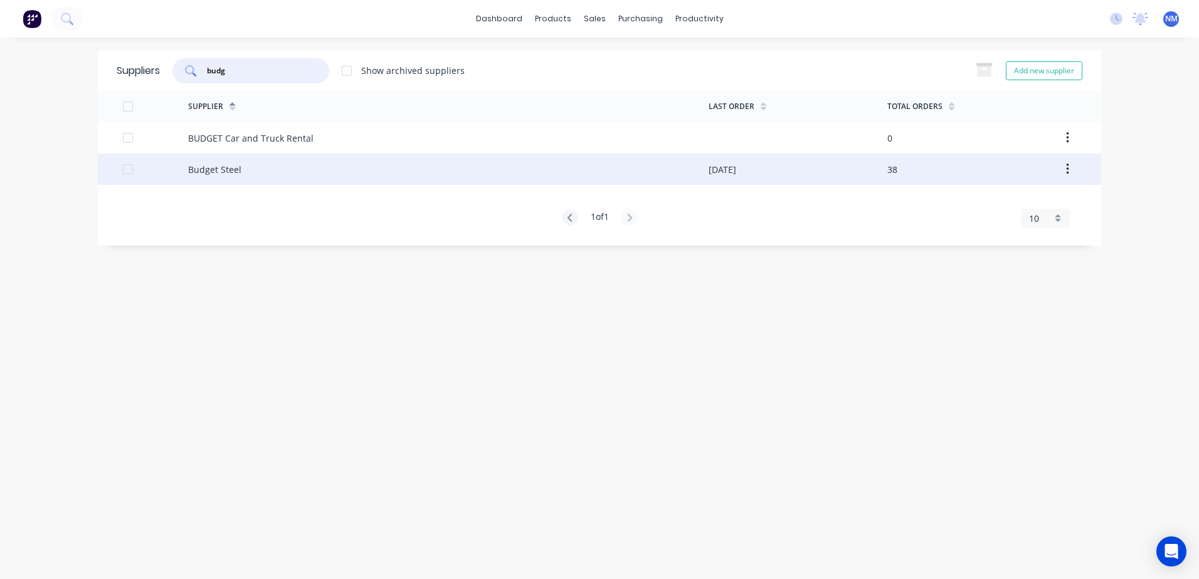
type input "budg"
click at [633, 177] on div "Budget Steel" at bounding box center [448, 169] width 520 height 31
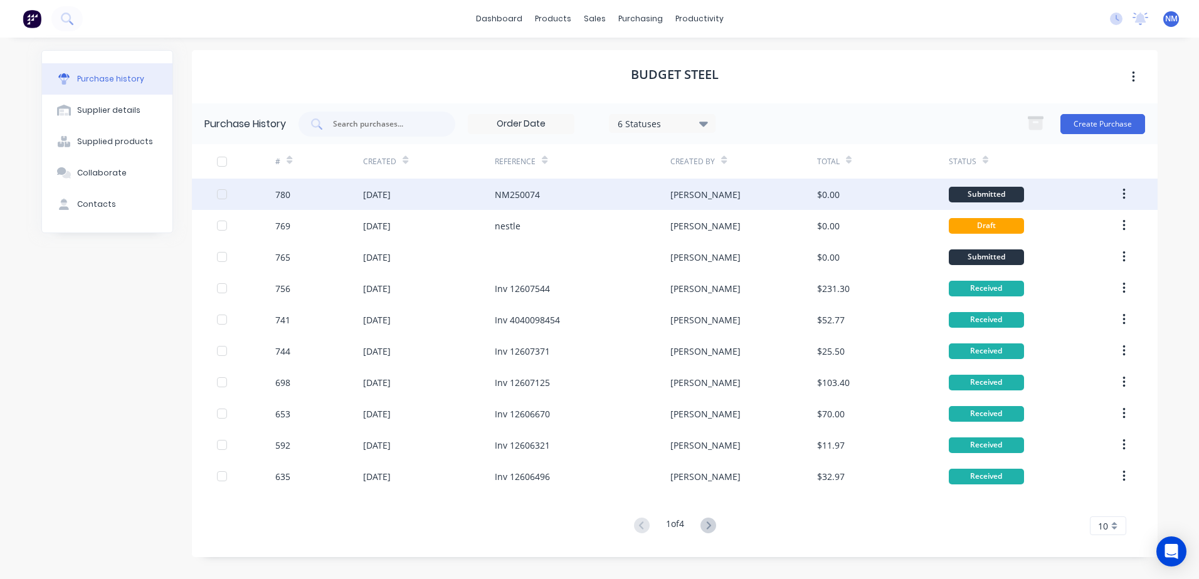
click at [781, 192] on div "[PERSON_NAME]" at bounding box center [743, 194] width 146 height 31
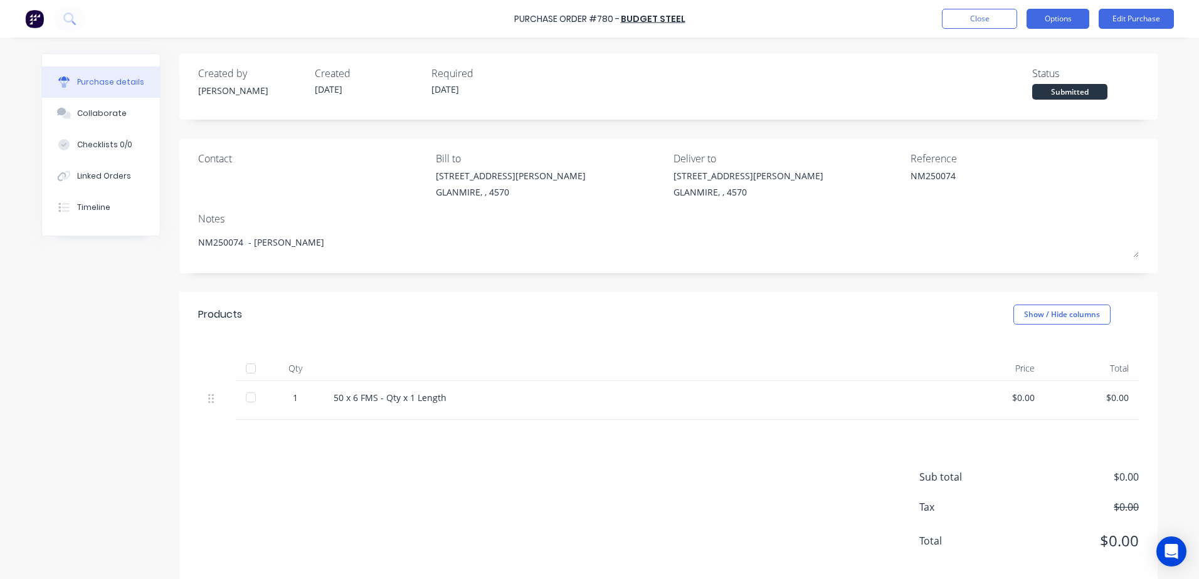
click at [1048, 18] on button "Options" at bounding box center [1058, 19] width 63 height 20
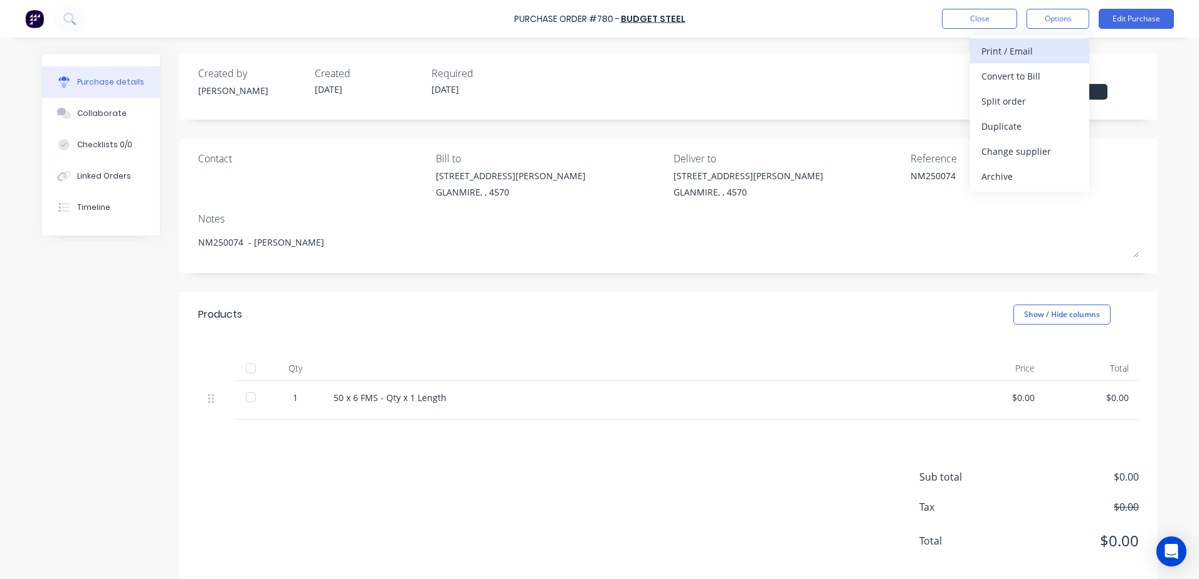
click at [989, 51] on div "Print / Email" at bounding box center [1029, 51] width 97 height 18
click at [990, 72] on div "With pricing" at bounding box center [1029, 76] width 97 height 18
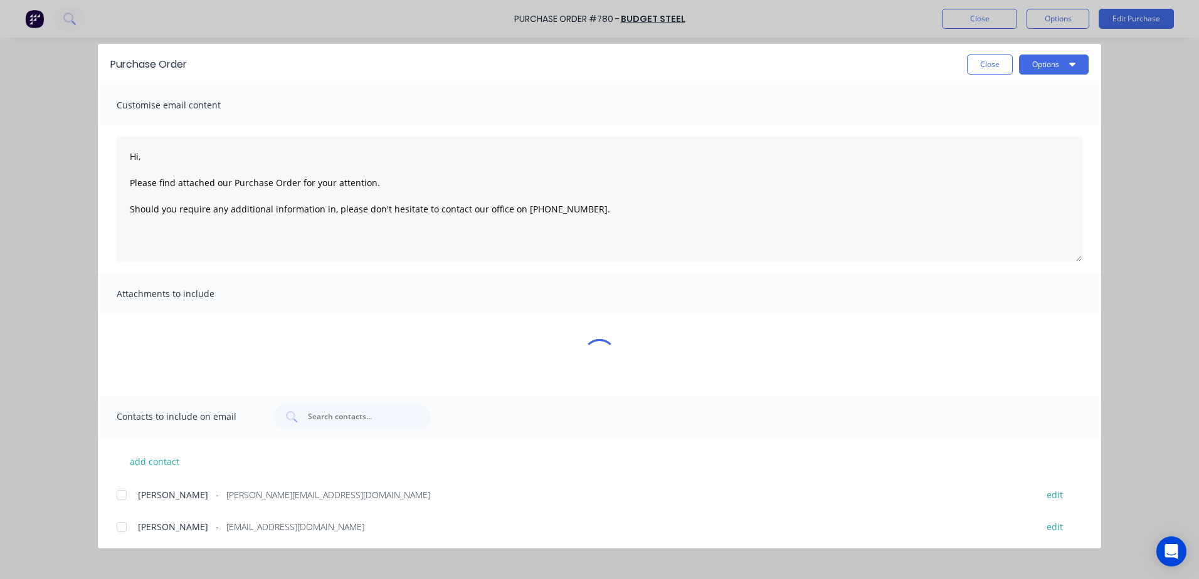
type textarea "x"
type textarea "Hi, Please find attached our Purchase Order for your attention. Should you requ…"
type textarea "x"
type textarea "Hi, Please find attached our Purchase Order for your attention. Should you requ…"
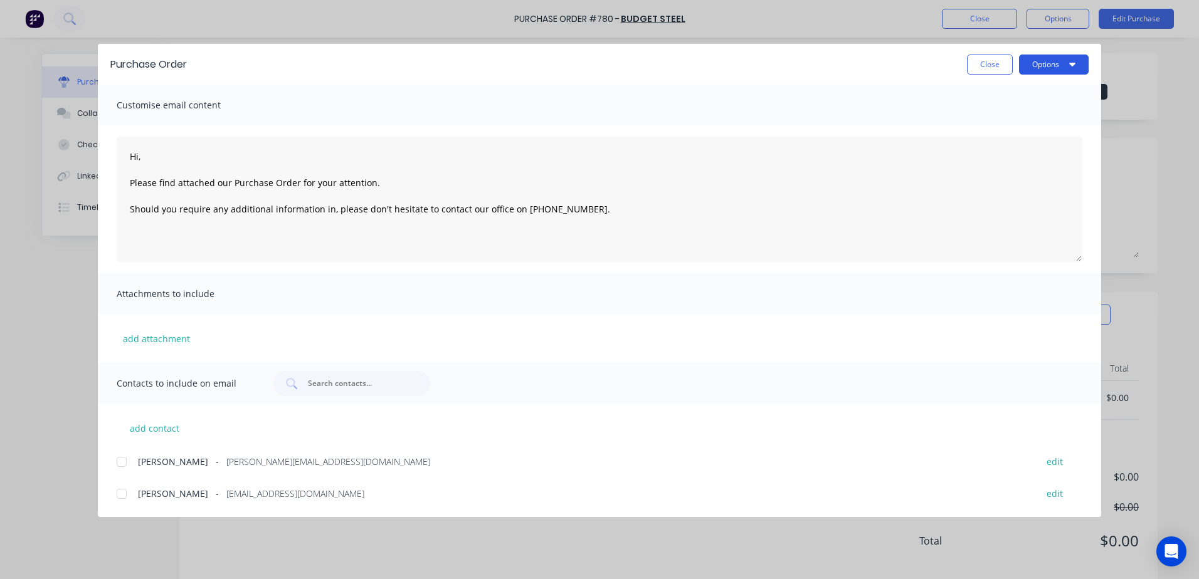
click at [1043, 65] on button "Options" at bounding box center [1054, 65] width 70 height 20
click at [1008, 116] on div "Print" at bounding box center [1029, 121] width 97 height 18
type textarea "x"
type textarea "Hi, Please find attached our Purchase Order for your attention. Should you requ…"
type textarea "x"
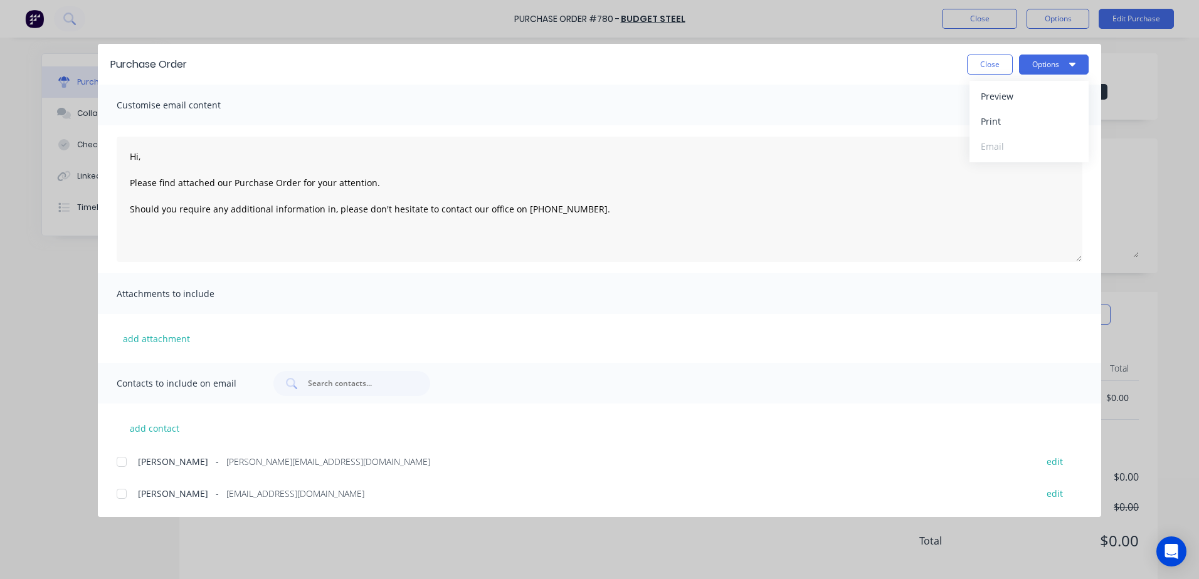
type textarea "Hi, Please find attached our Purchase Order for your attention. Should you requ…"
click at [992, 60] on button "Close" at bounding box center [990, 65] width 46 height 20
type textarea "x"
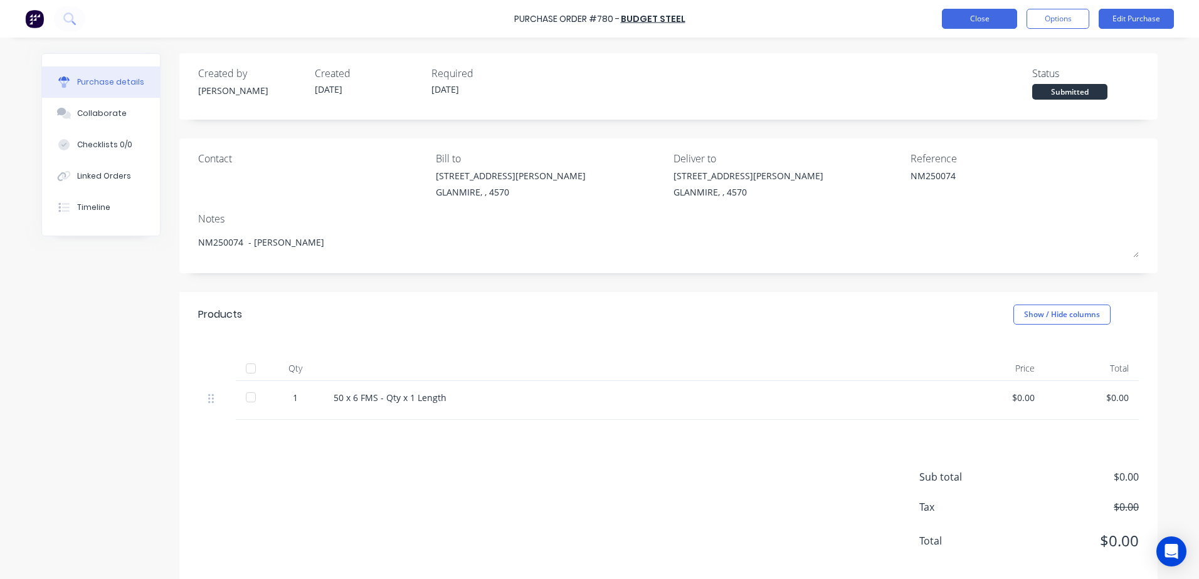
click at [980, 21] on button "Close" at bounding box center [979, 19] width 75 height 20
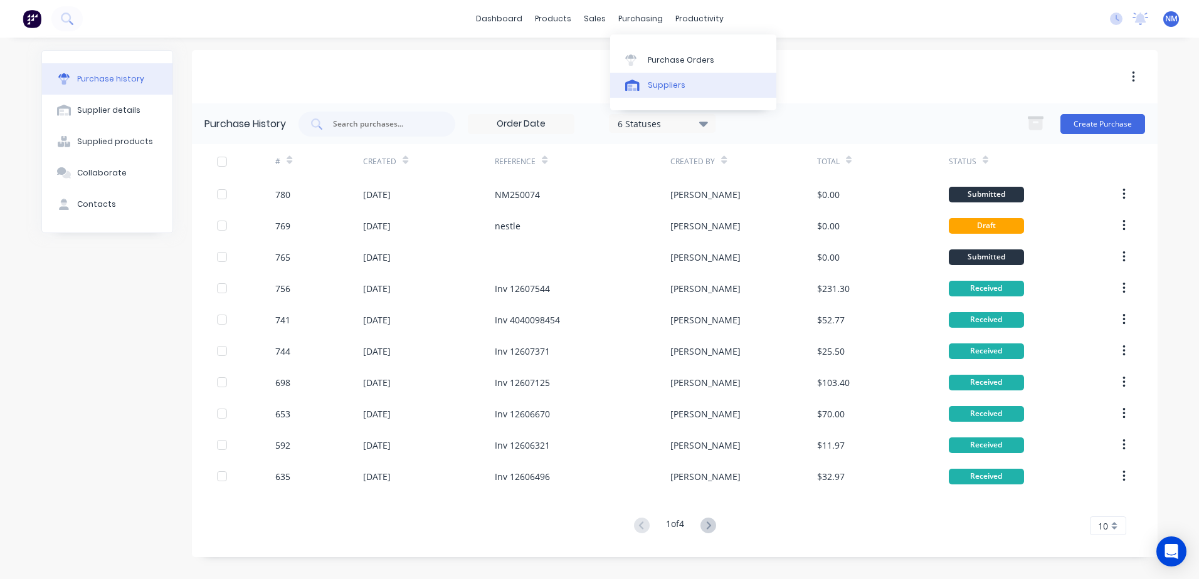
click at [668, 78] on link "Suppliers" at bounding box center [693, 85] width 166 height 25
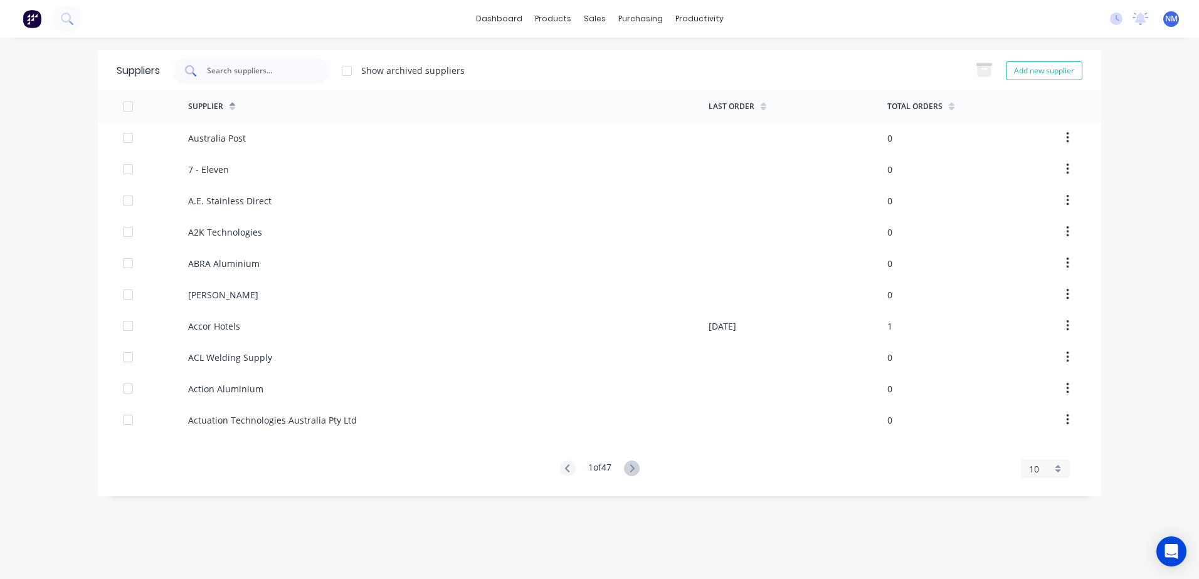
click at [281, 71] on input "text" at bounding box center [258, 71] width 104 height 13
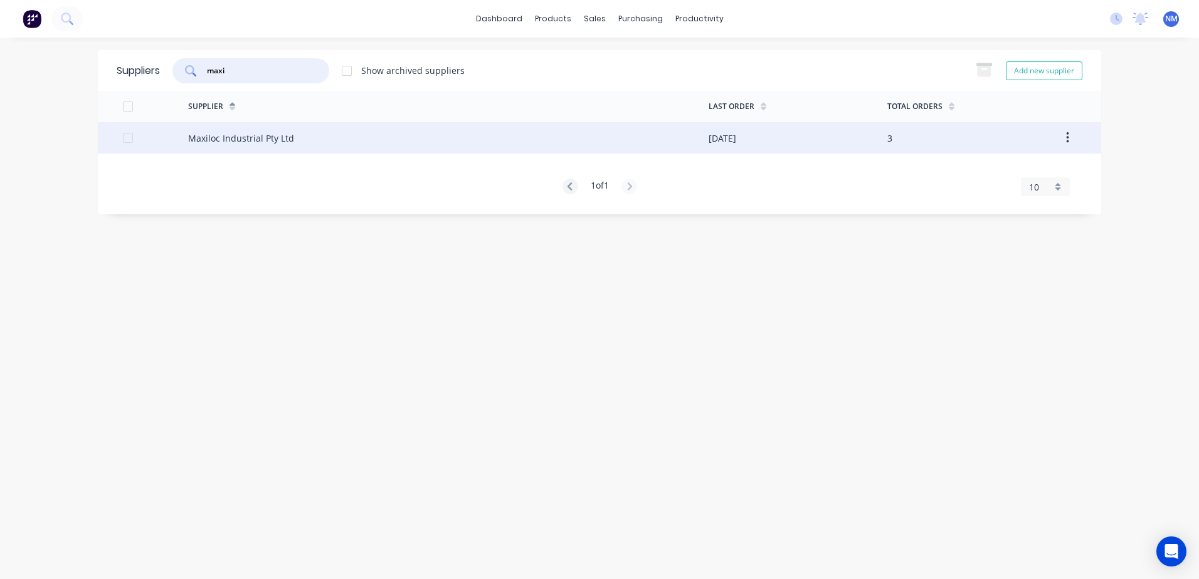
type input "maxi"
click at [784, 142] on div "19/09/25" at bounding box center [798, 137] width 179 height 31
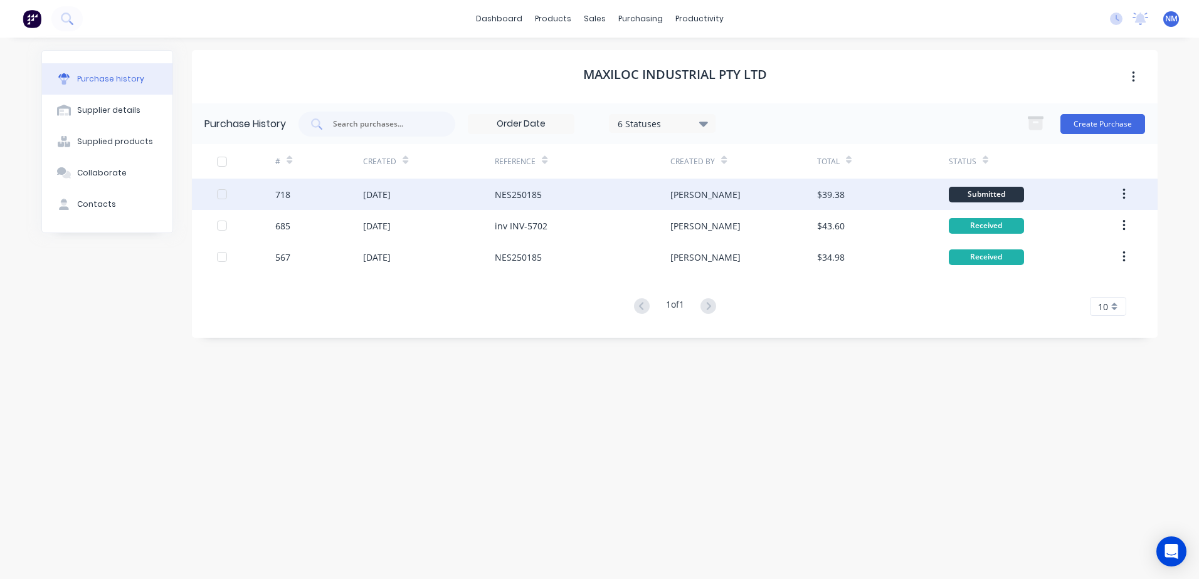
click at [896, 198] on div "$39.38" at bounding box center [883, 194] width 132 height 31
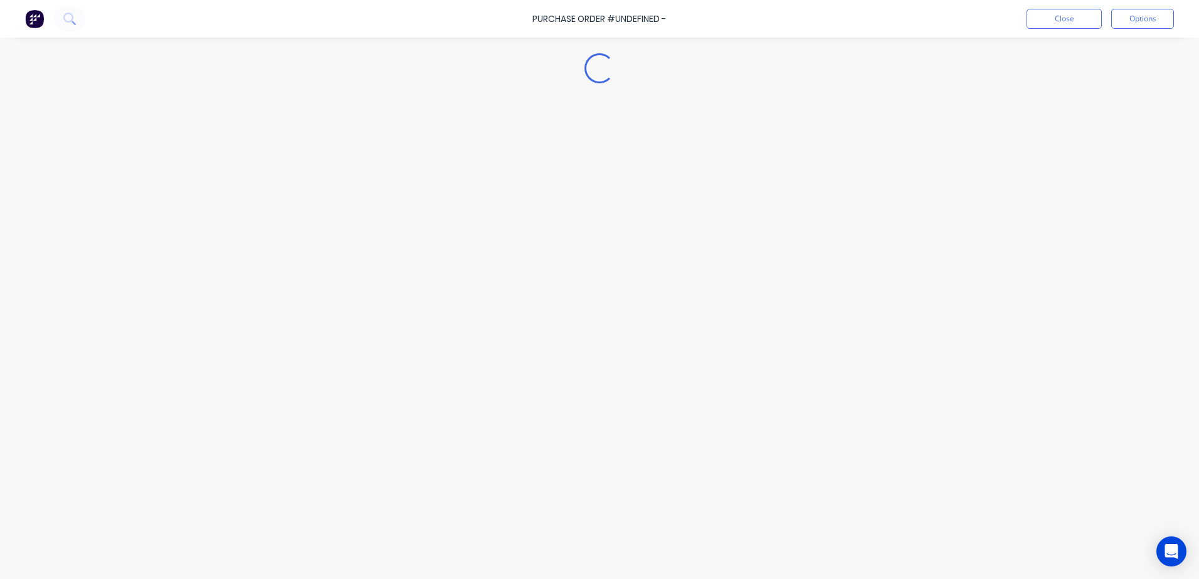
type textarea "x"
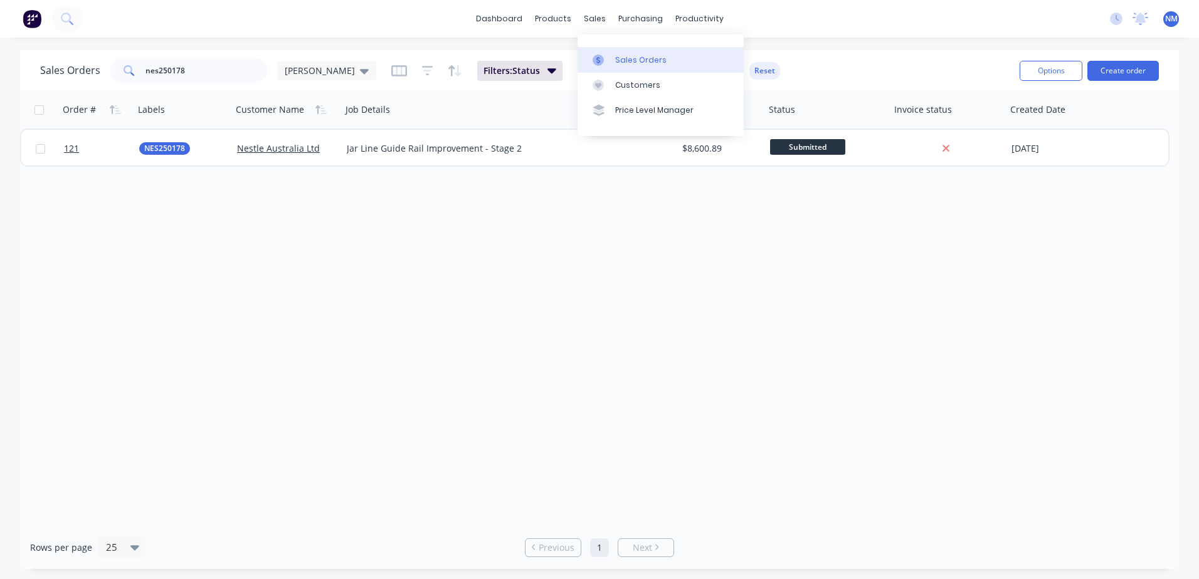
click at [624, 61] on div "Sales Orders" at bounding box center [640, 60] width 51 height 11
drag, startPoint x: 204, startPoint y: 76, endPoint x: 85, endPoint y: 88, distance: 119.7
click at [85, 88] on div "Sales Orders nes250178 [PERSON_NAME]: Status Sorting: Customer Name, Order # Re…" at bounding box center [599, 70] width 1159 height 41
type input "nm250074"
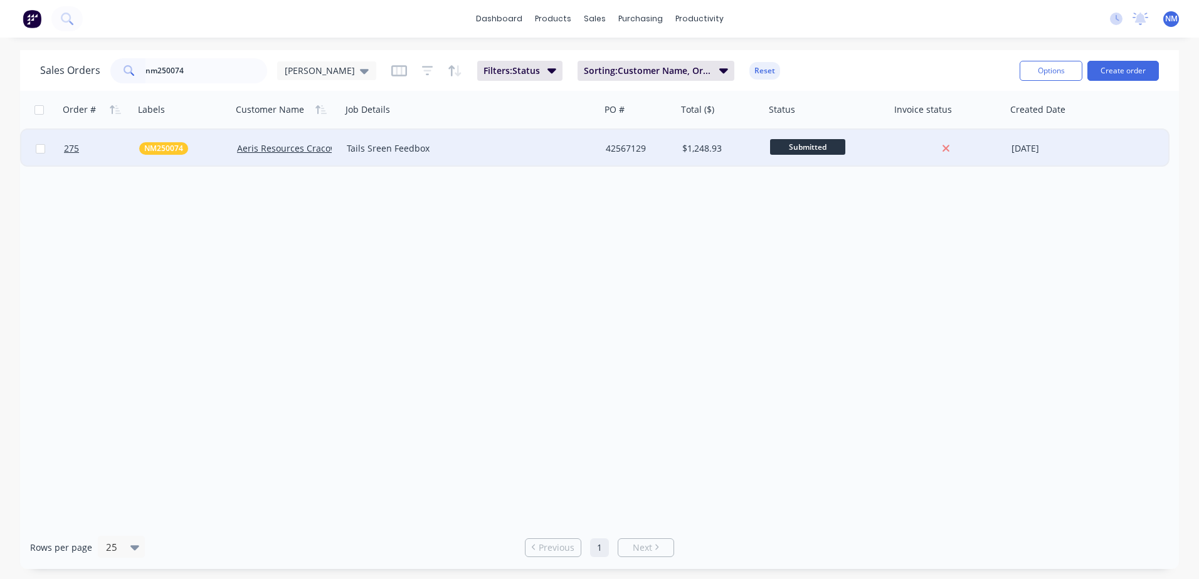
click at [730, 147] on div "$1,248.93" at bounding box center [719, 148] width 74 height 13
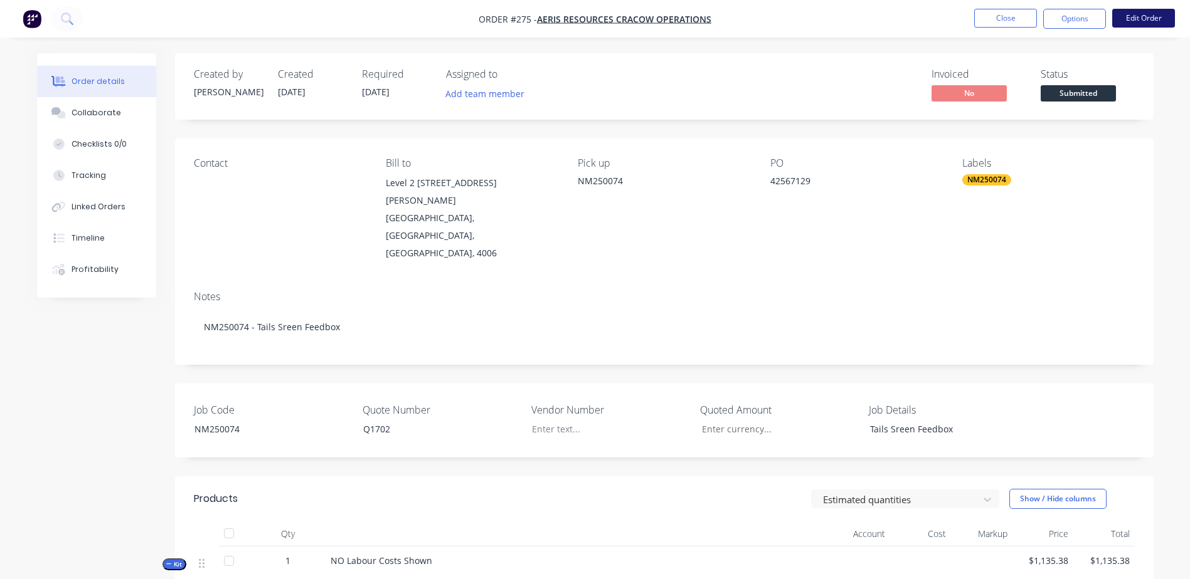
click at [1129, 21] on button "Edit Order" at bounding box center [1143, 18] width 63 height 19
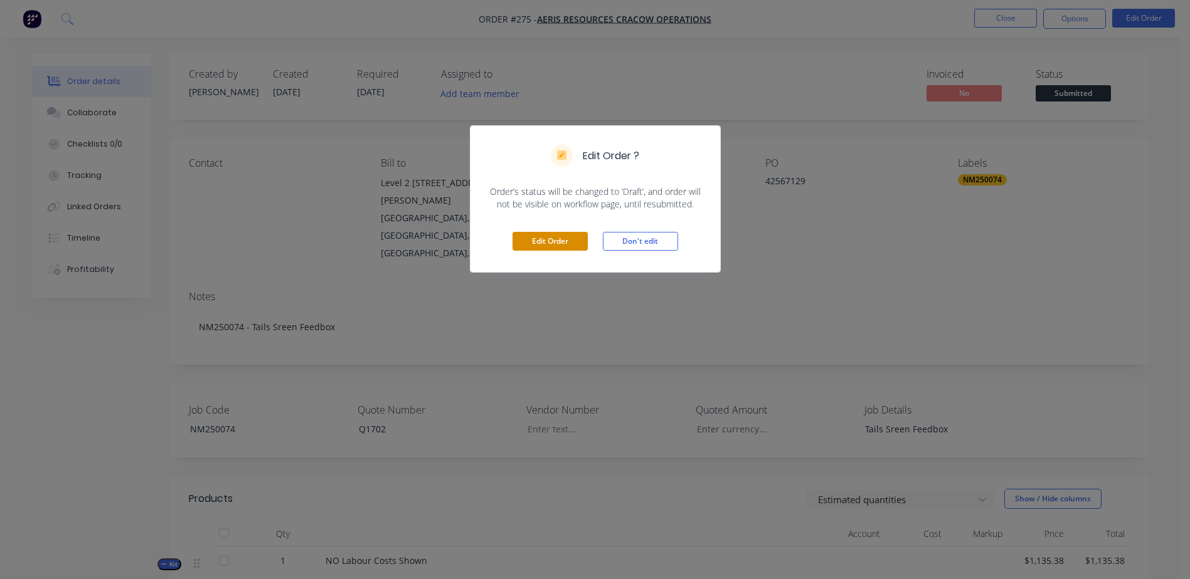
click at [553, 240] on button "Edit Order" at bounding box center [549, 241] width 75 height 19
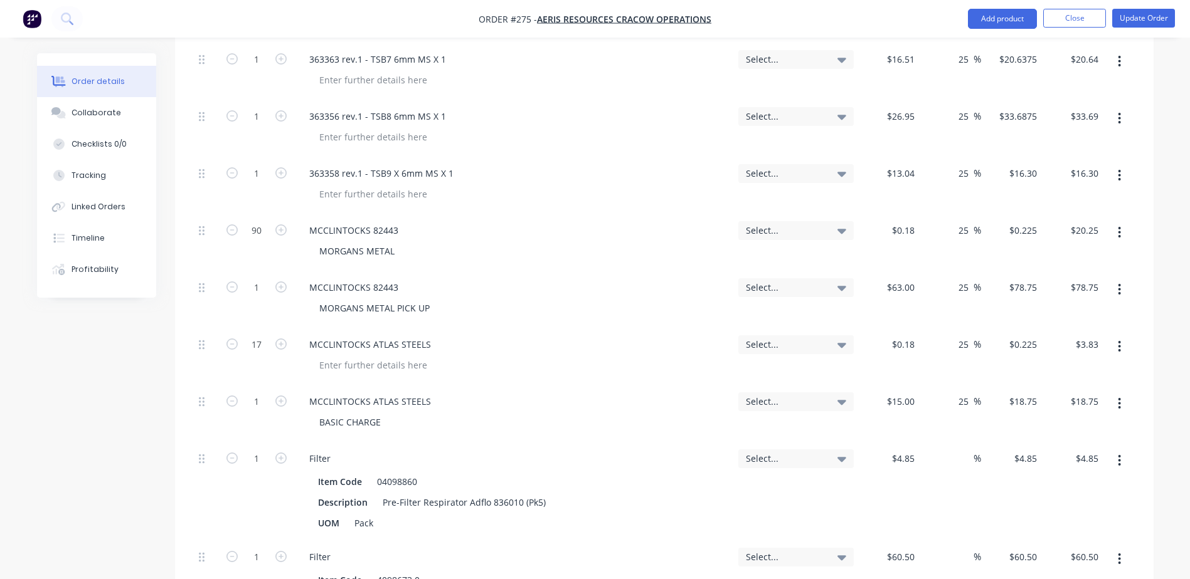
scroll to position [1317, 0]
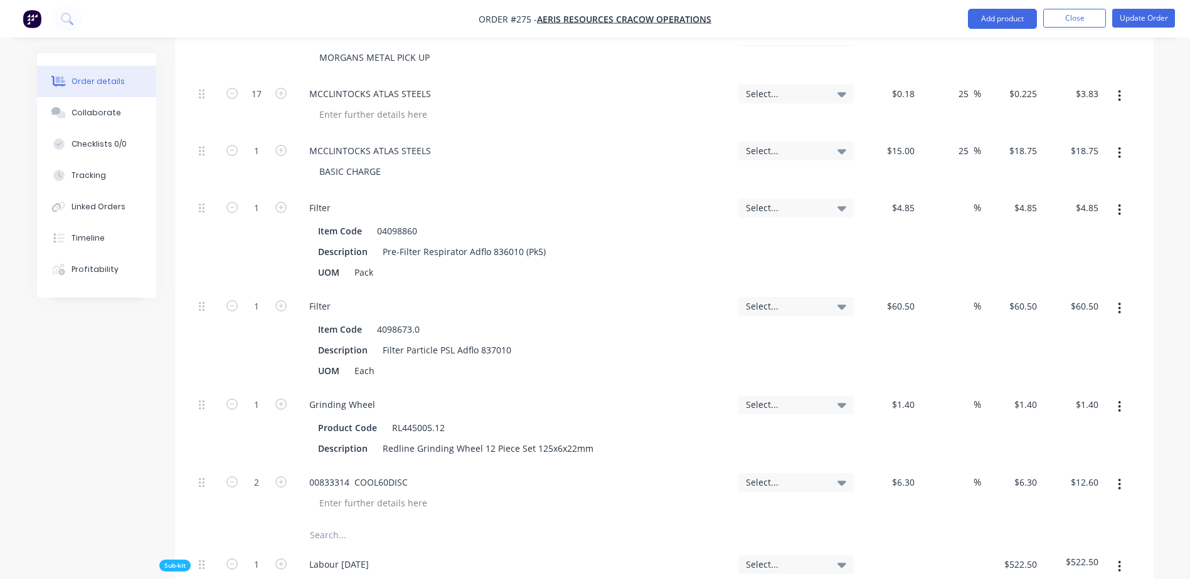
click at [314, 523] on input "text" at bounding box center [434, 535] width 251 height 25
paste input "50 x 6 FMS - Qty x 1 Length"
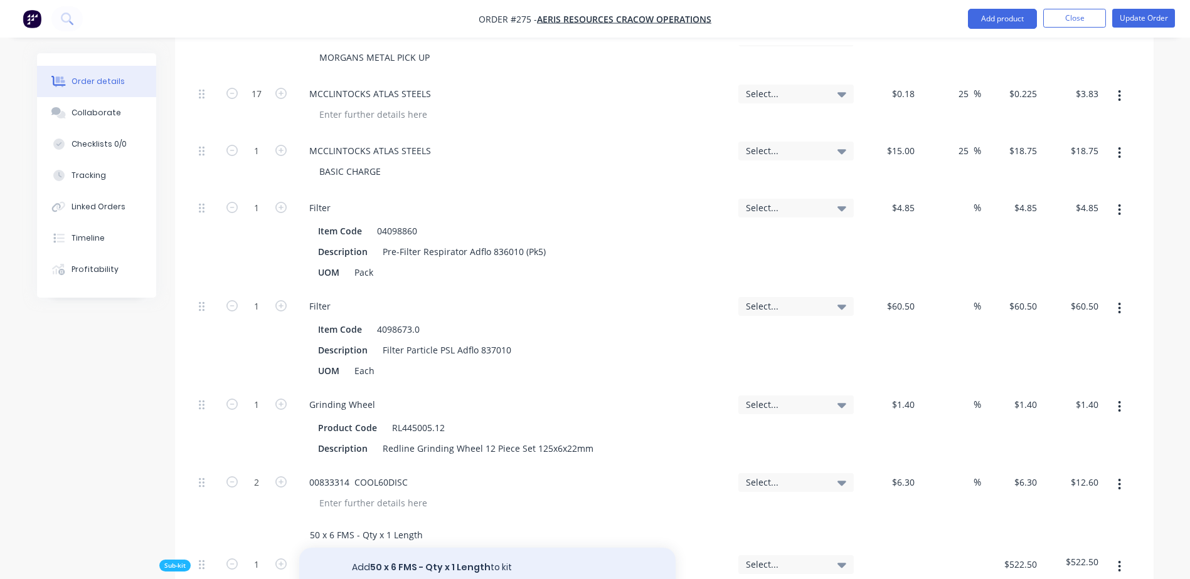
type input "50 x 6 FMS - Qty x 1 Length"
click at [455, 548] on button "Add 50 x 6 FMS - Qty x 1 Length to kit" at bounding box center [487, 568] width 376 height 40
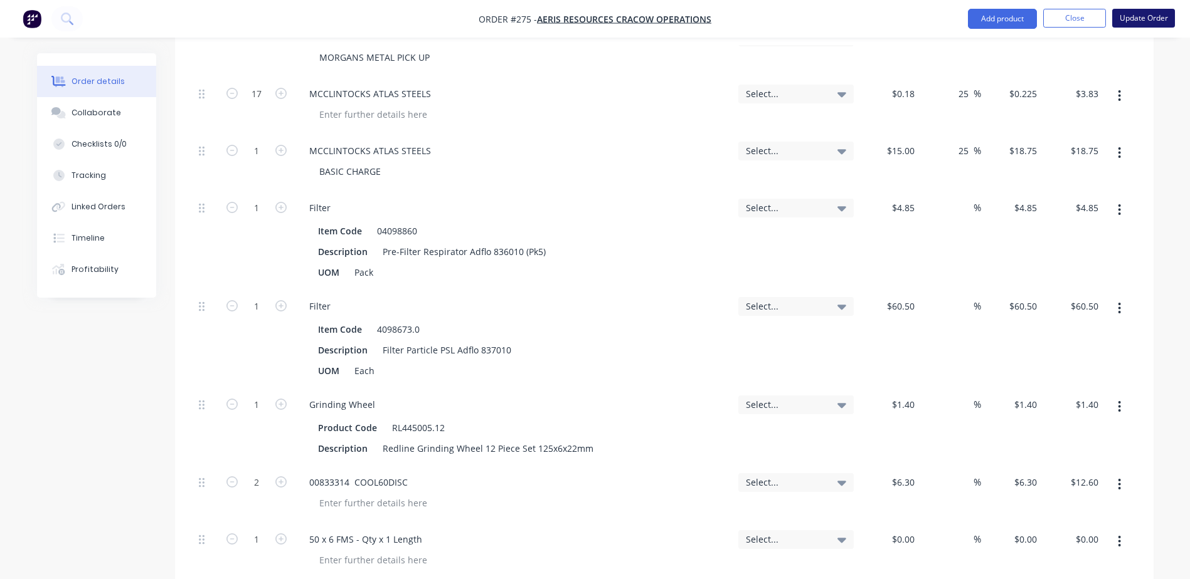
click at [1138, 17] on button "Update Order" at bounding box center [1143, 18] width 63 height 19
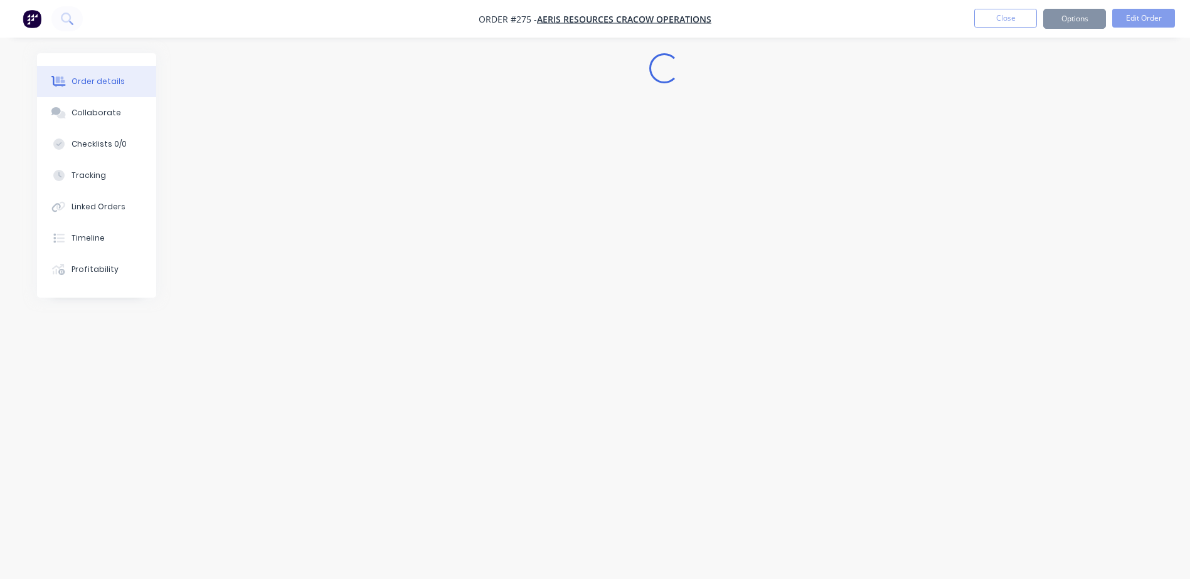
scroll to position [0, 0]
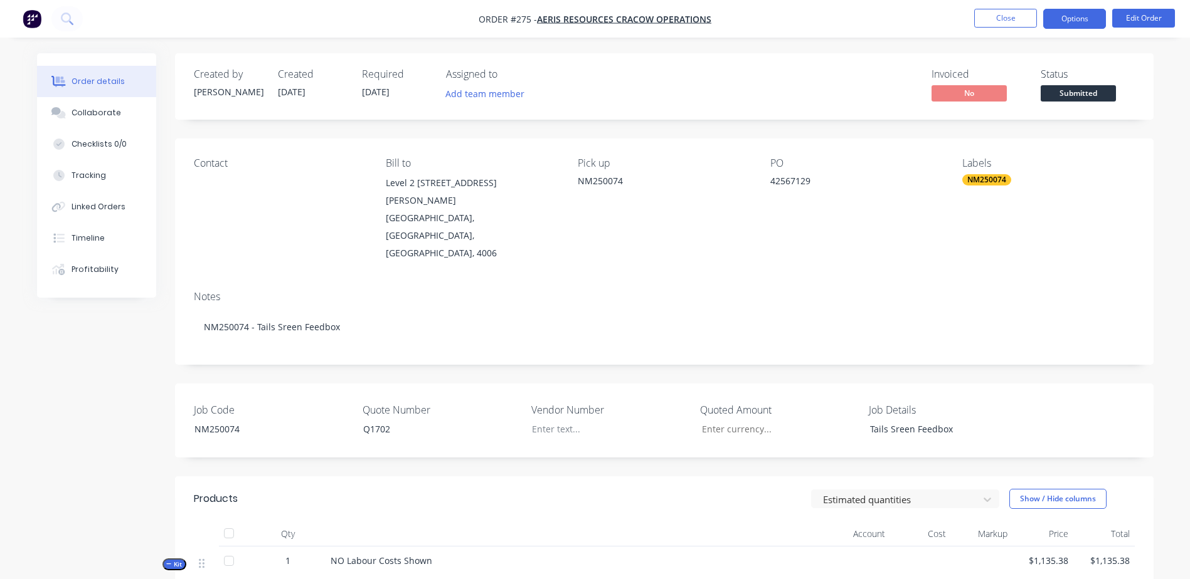
click at [1081, 24] on button "Options" at bounding box center [1074, 19] width 63 height 20
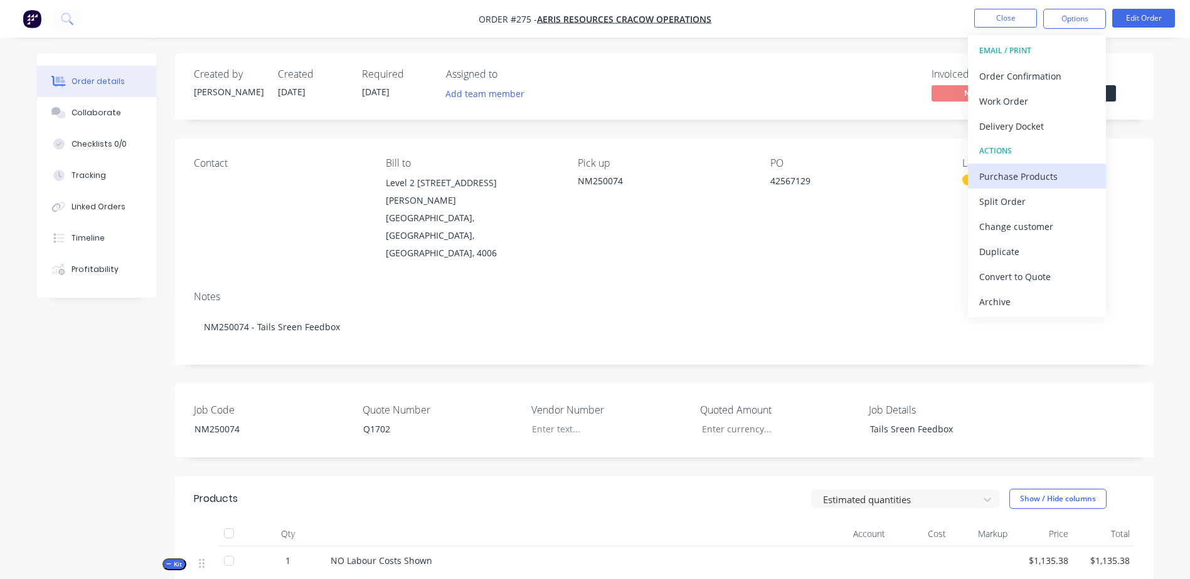
click at [1084, 177] on div "Purchase Products" at bounding box center [1036, 176] width 115 height 18
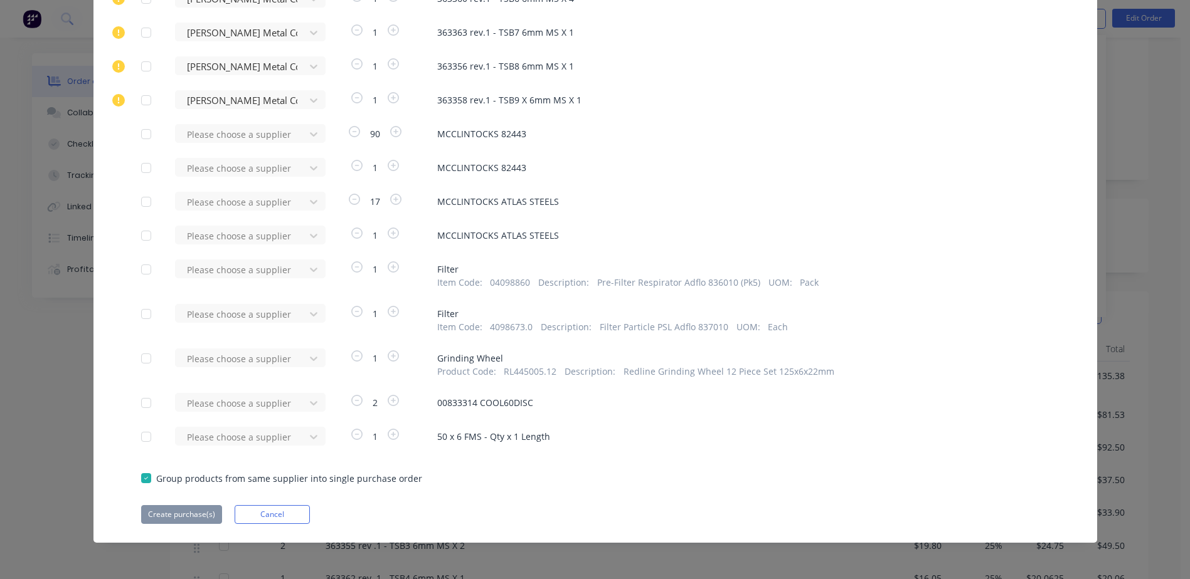
scroll to position [314, 0]
click at [227, 438] on div "Please choose a supplier" at bounding box center [244, 436] width 138 height 19
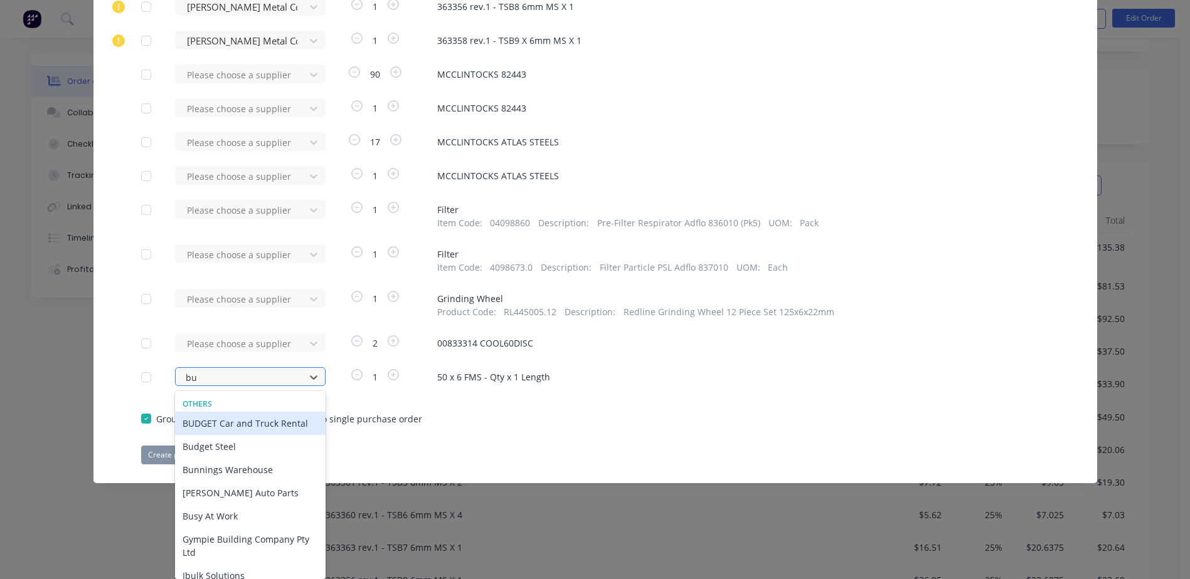
type input "bud"
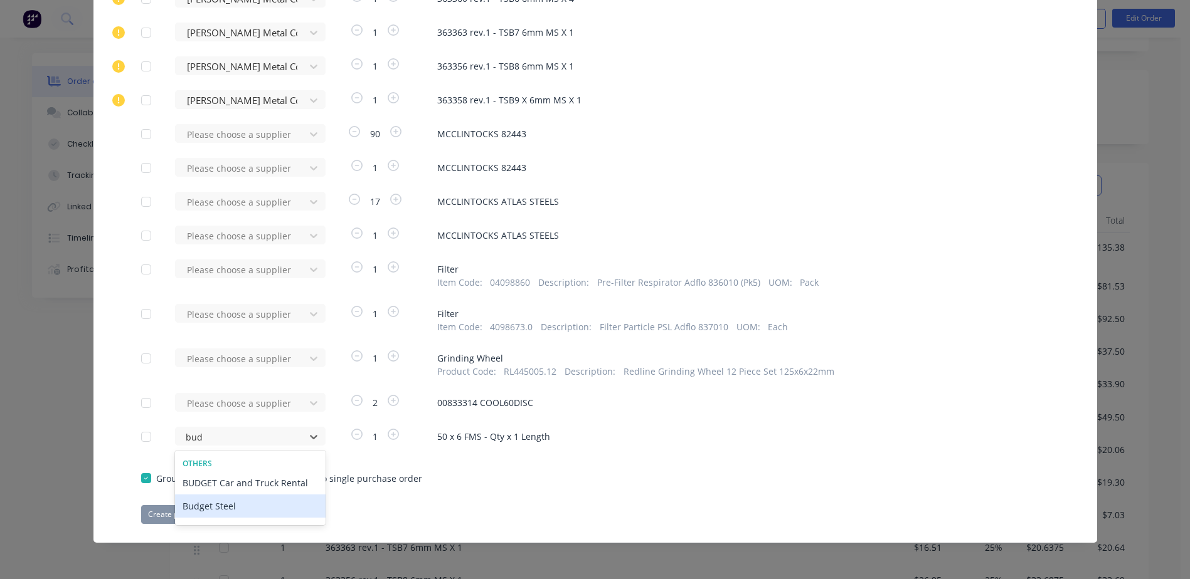
click at [230, 509] on div "Budget Steel" at bounding box center [250, 506] width 151 height 23
click at [147, 511] on button "Create purchase(s)" at bounding box center [181, 514] width 81 height 19
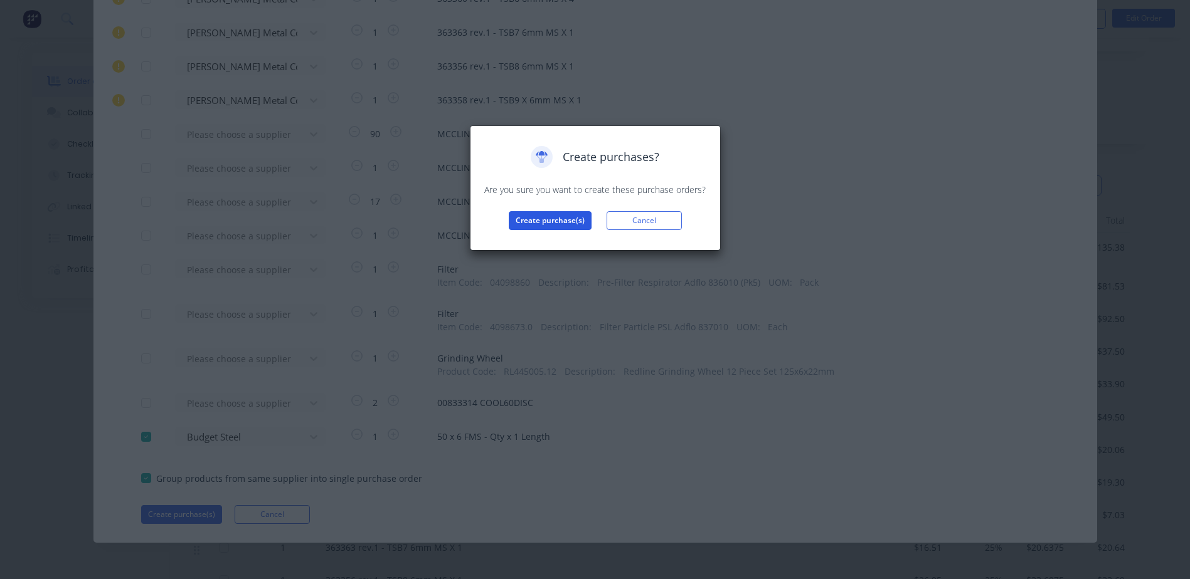
click at [534, 221] on button "Create purchase(s)" at bounding box center [550, 220] width 83 height 19
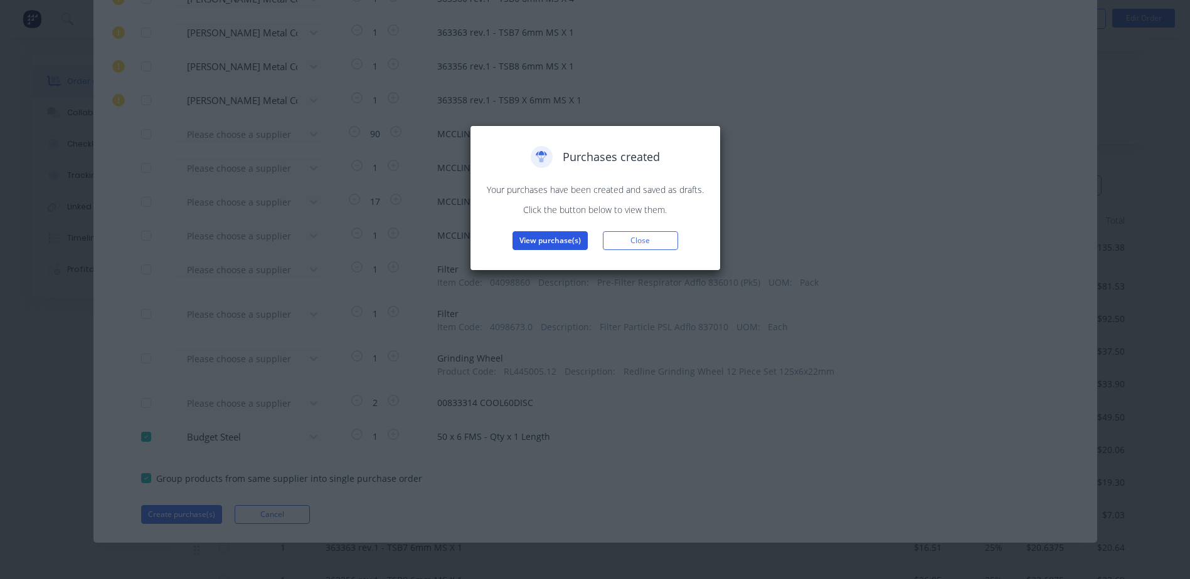
click at [554, 242] on button "View purchase(s)" at bounding box center [549, 240] width 75 height 19
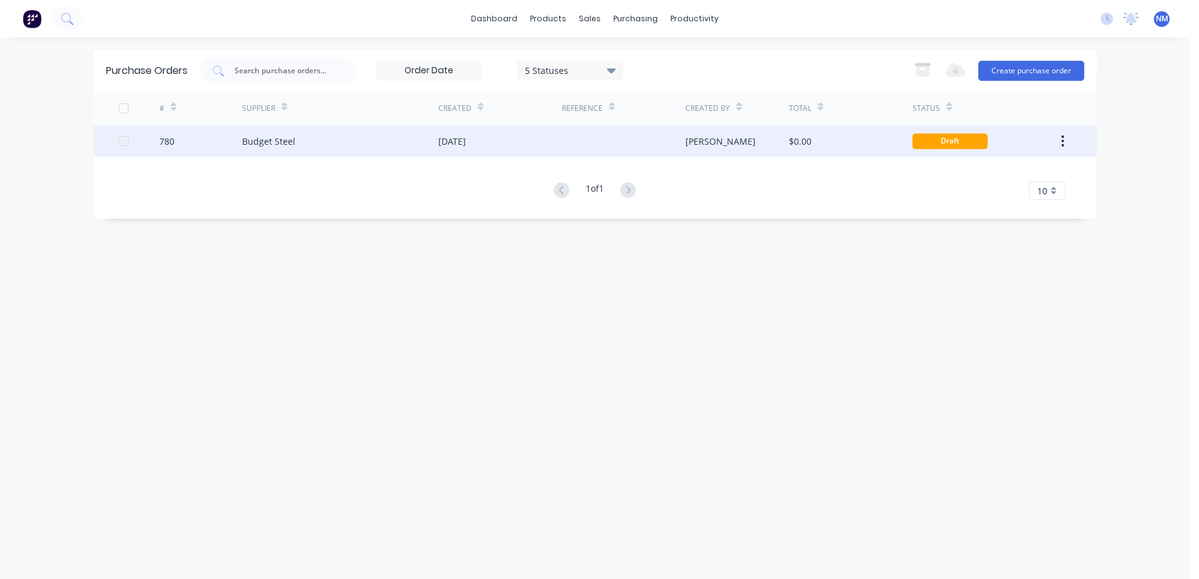
click at [877, 148] on div "$0.00" at bounding box center [851, 140] width 124 height 31
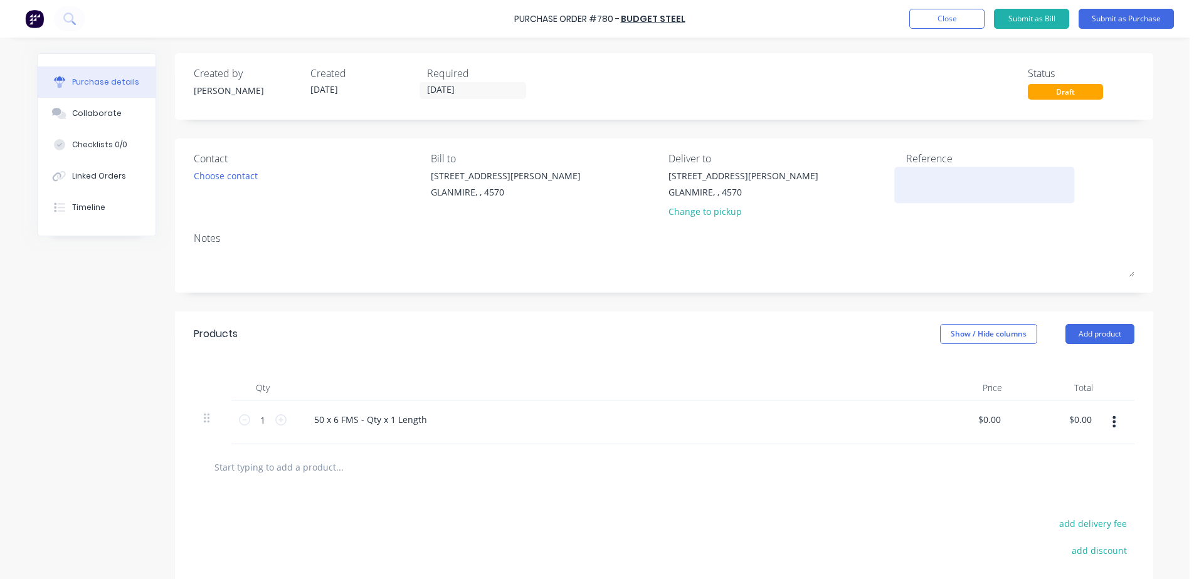
click at [922, 179] on textarea at bounding box center [984, 183] width 157 height 28
type textarea "x"
type textarea "N"
type textarea "x"
type textarea "NM"
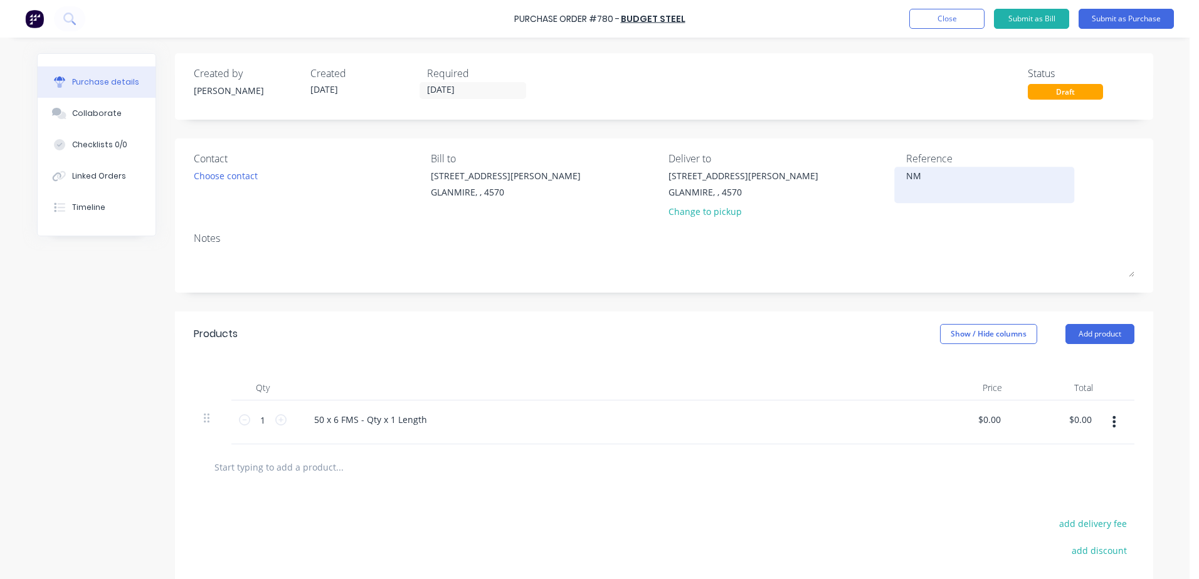
type textarea "x"
type textarea "NM2"
type textarea "x"
type textarea "NM25"
type textarea "x"
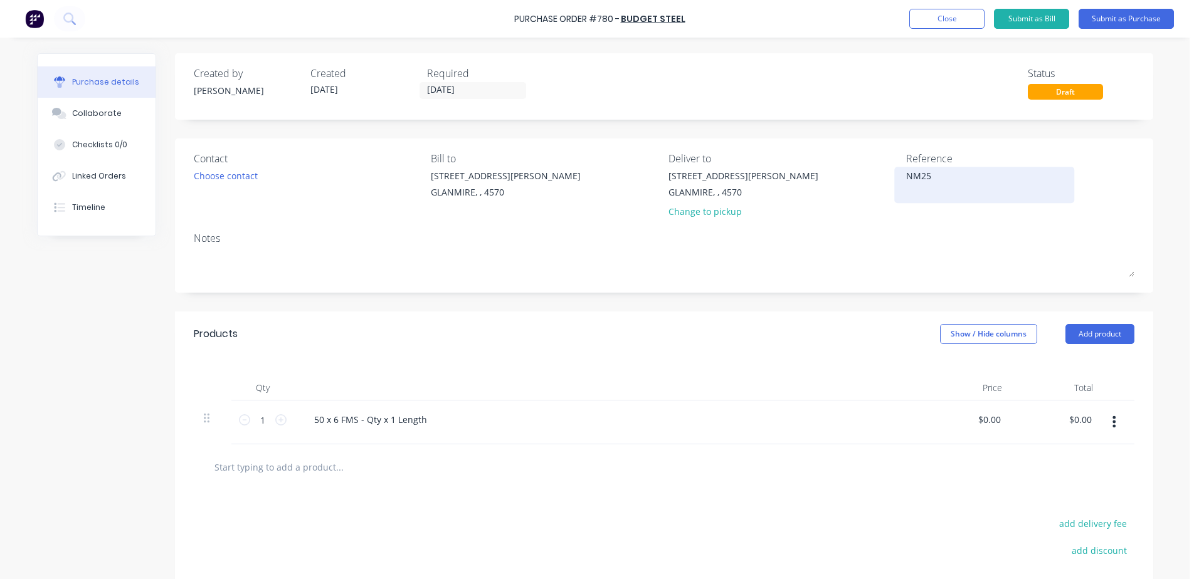
type textarea "NM250"
type textarea "x"
type textarea "NM2500"
type textarea "x"
type textarea "NM25007"
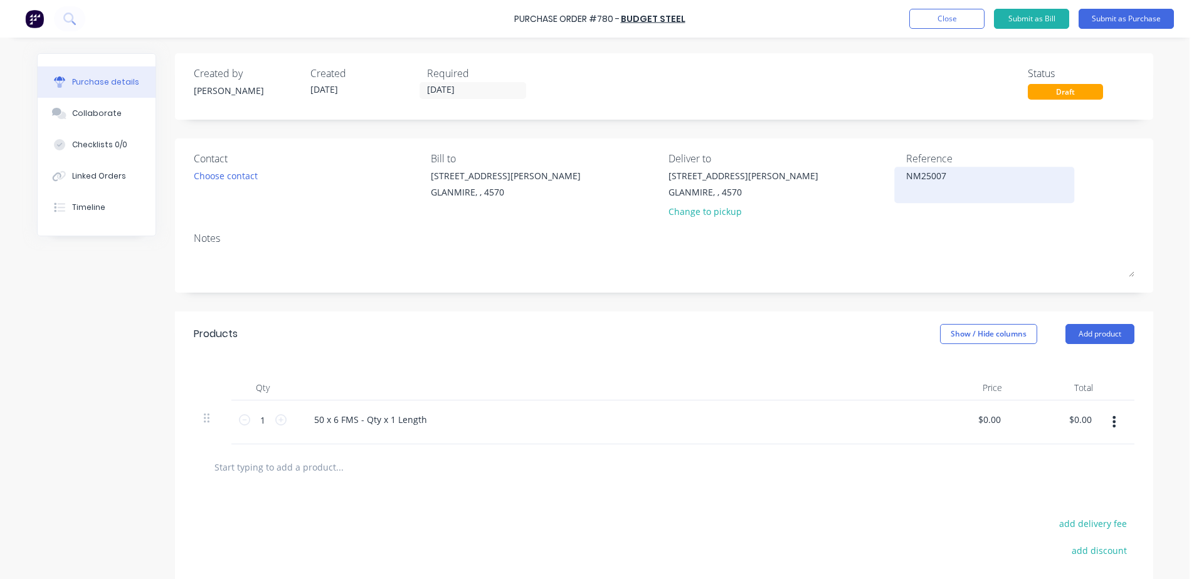
type textarea "x"
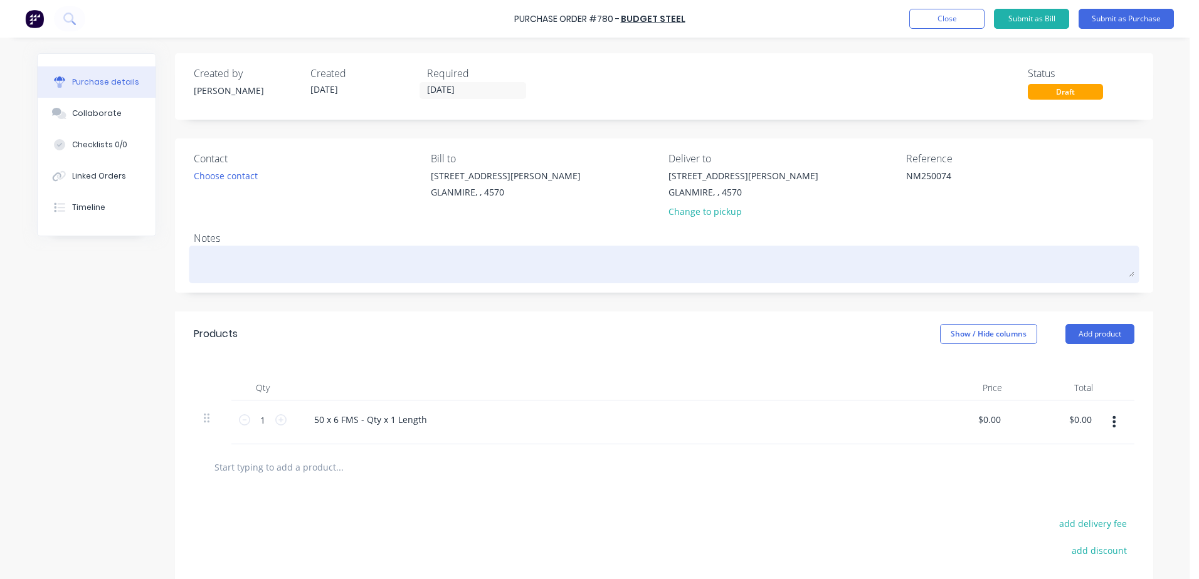
type textarea "NM250074"
type textarea "x"
type textarea "NM250074"
click at [204, 262] on textarea at bounding box center [664, 263] width 941 height 28
type textarea "x"
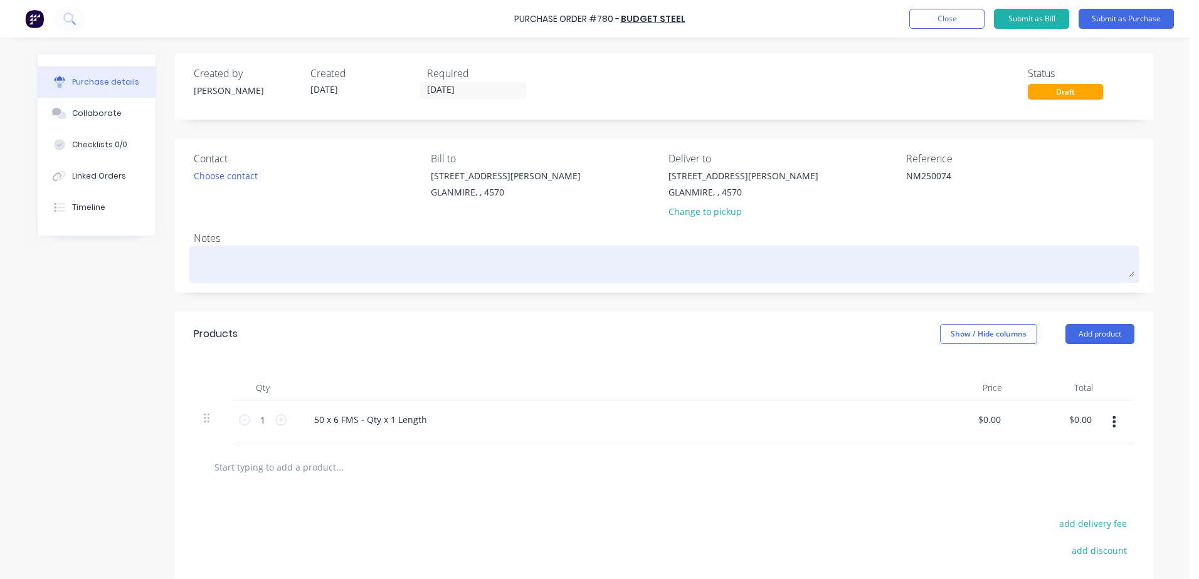
type textarea "N"
type textarea "x"
type textarea "NM"
type textarea "x"
type textarea "NM2"
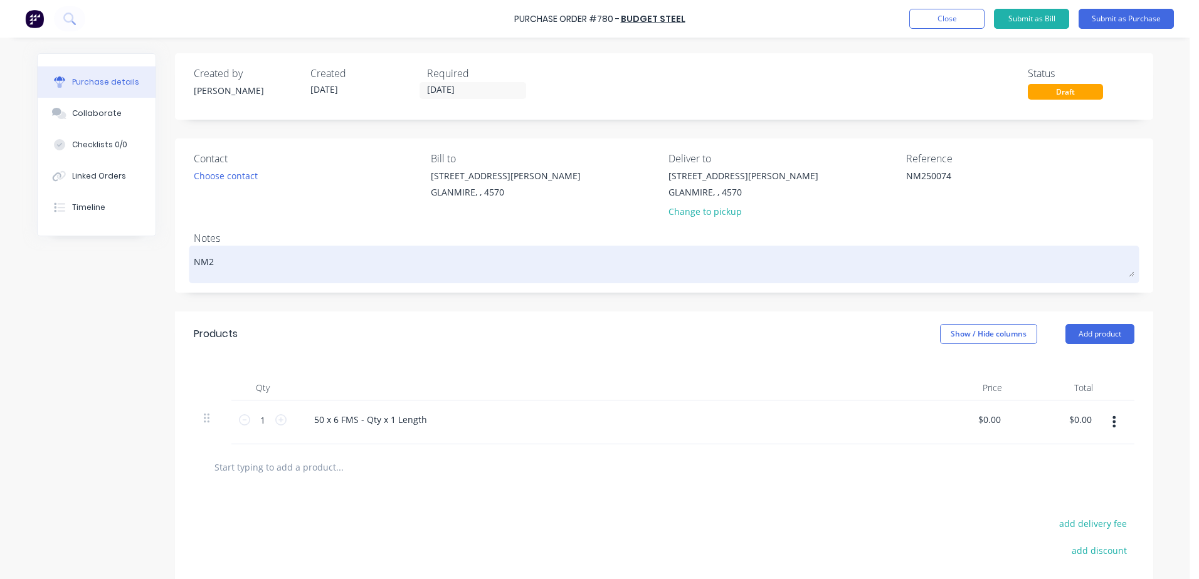
type textarea "x"
type textarea "NM25"
type textarea "x"
type textarea "NM250"
type textarea "x"
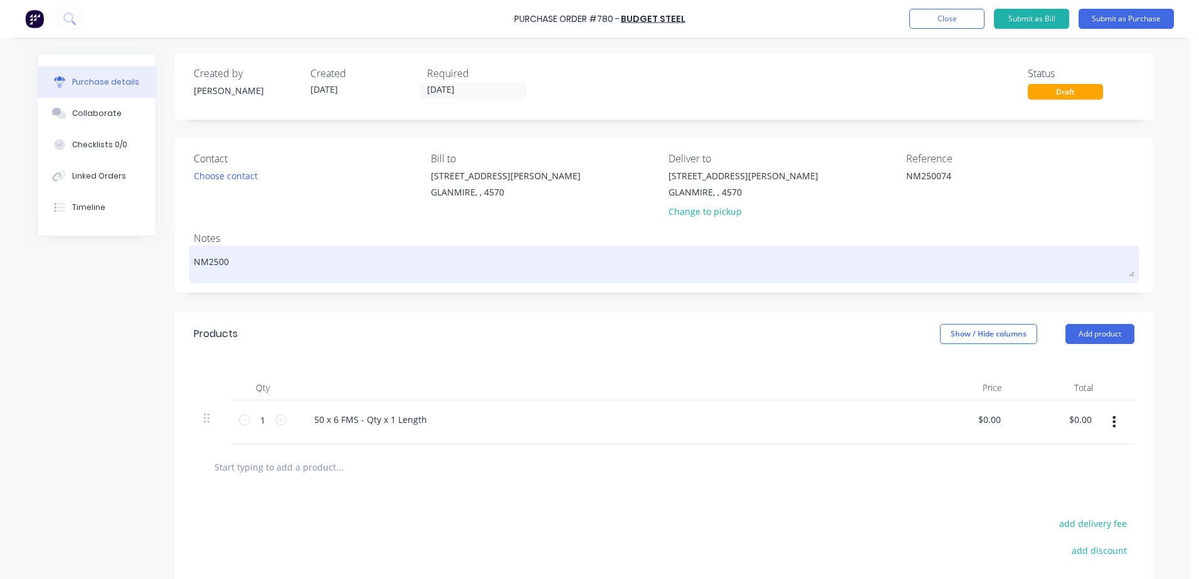
type textarea "NM25007"
type textarea "x"
type textarea "NM250074"
type textarea "x"
type textarea "NM250074"
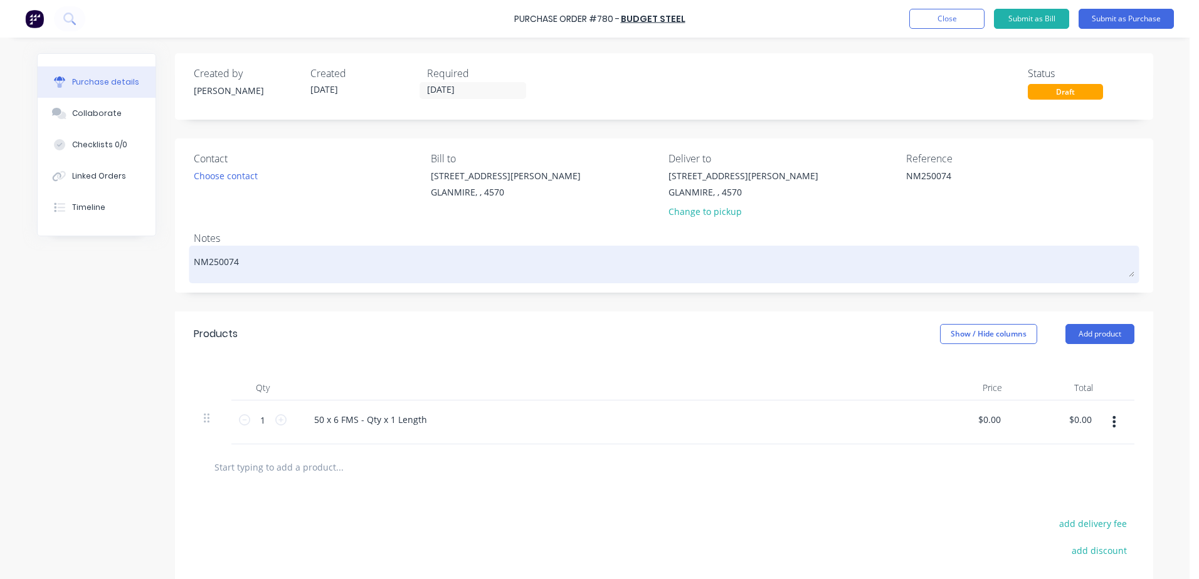
type textarea "x"
type textarea "NM250074 *"
type textarea "x"
type textarea "NM250074 *-"
type textarea "x"
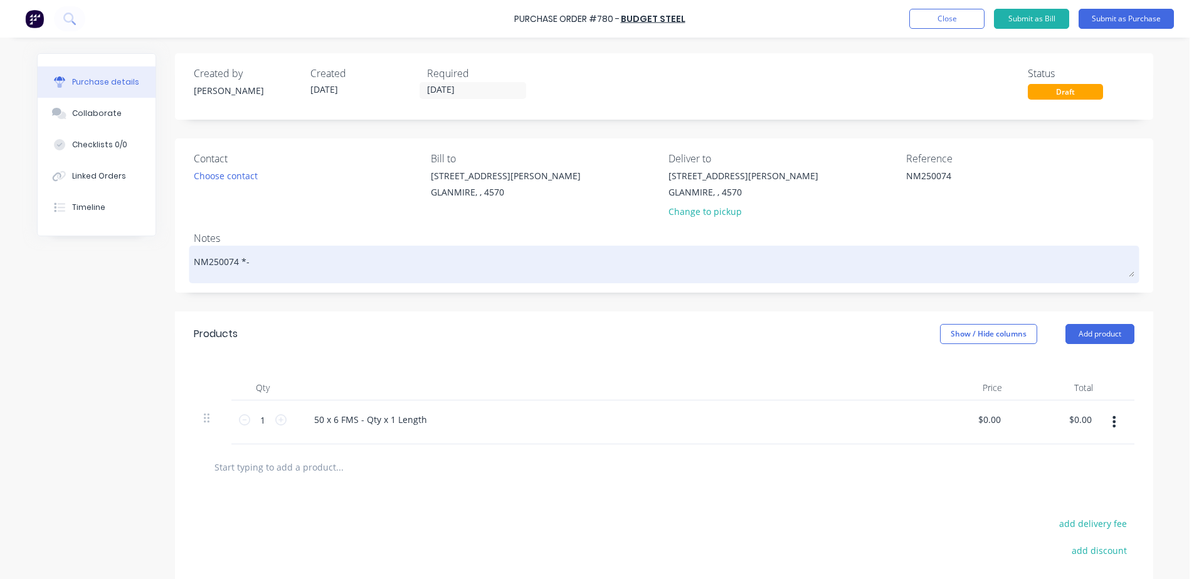
type textarea "NM250074 *"
type textarea "x"
type textarea "NM250074"
type textarea "x"
type textarea "NM250074"
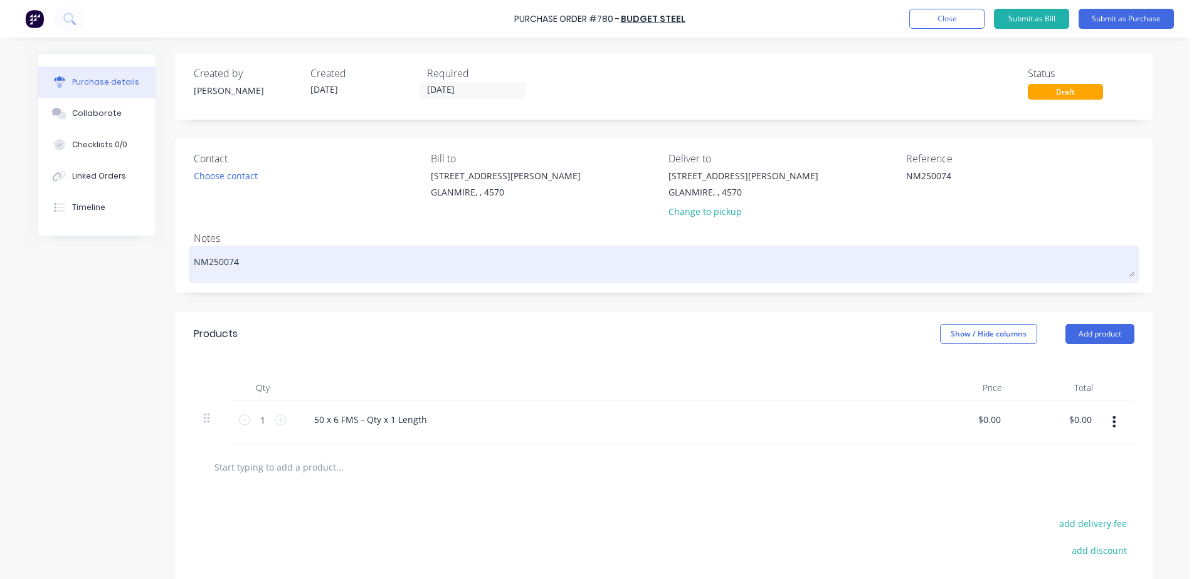
type textarea "x"
type textarea "NM250074 -"
type textarea "x"
type textarea "NM250074 -"
type textarea "x"
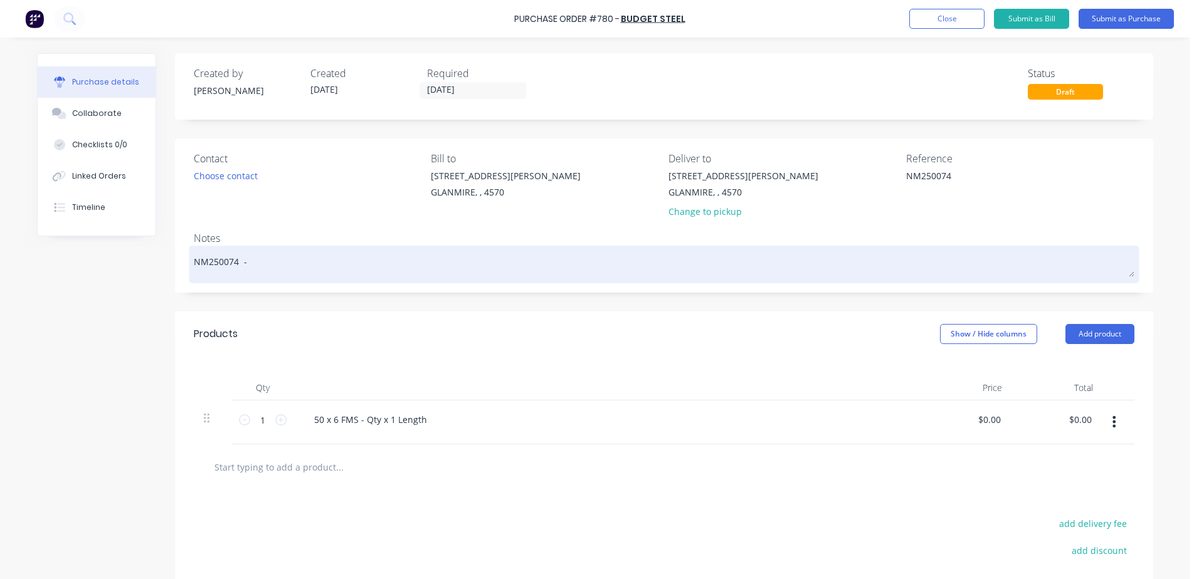
type textarea "NM250074 - G"
type textarea "x"
type textarea "NM250074 - GE"
type textarea "x"
type textarea "NM250074 - G"
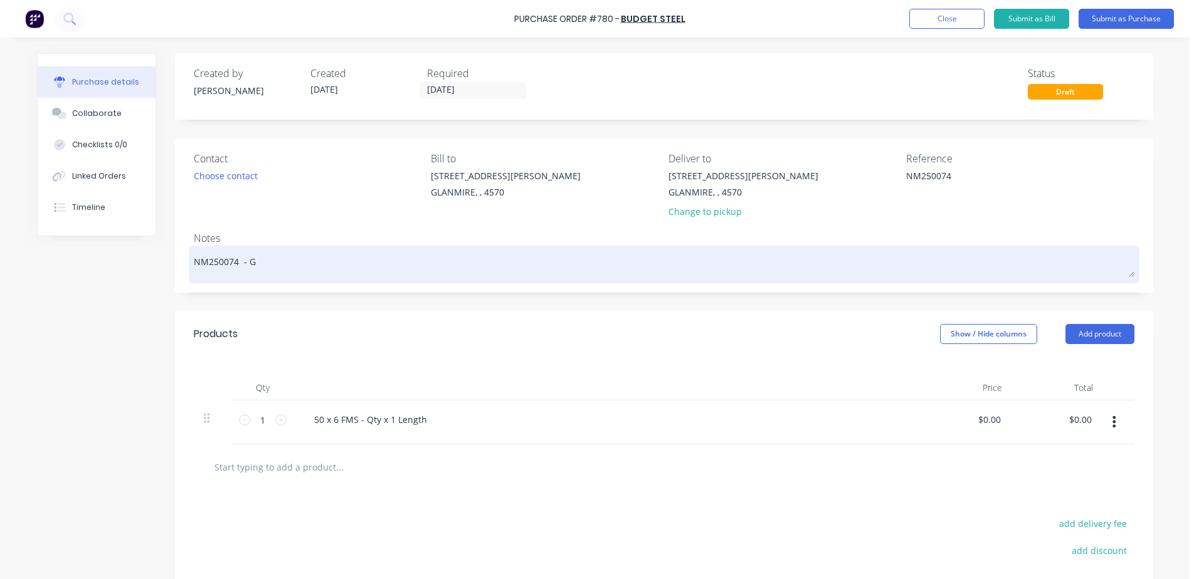
type textarea "x"
type textarea "NM250074 -"
type textarea "x"
type textarea "NM250074 - g"
type textarea "x"
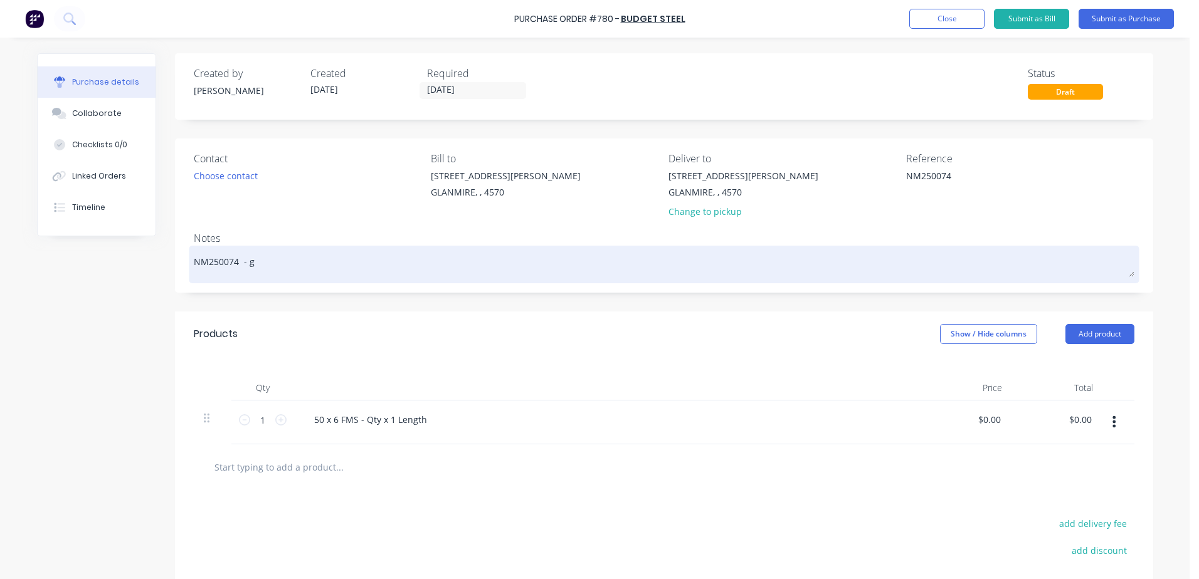
type textarea "NM250074 - gl"
type textarea "x"
type textarea "NM250074 - gle"
type textarea "x"
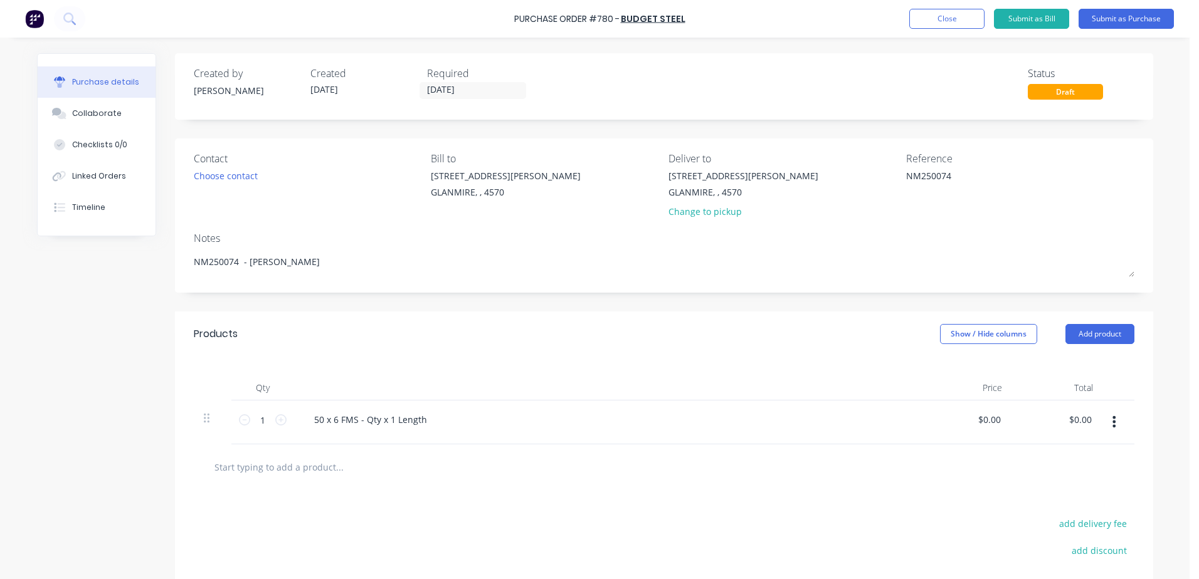
type textarea "NM250074 - [PERSON_NAME]"
type textarea "x"
type textarea "NM250074 - [PERSON_NAME]"
click at [80, 403] on div "Created by [PERSON_NAME] Created [DATE] Required [DATE] Status Draft Contact Ch…" at bounding box center [595, 374] width 1116 height 643
click at [1127, 16] on button "Submit as Purchase" at bounding box center [1126, 19] width 95 height 20
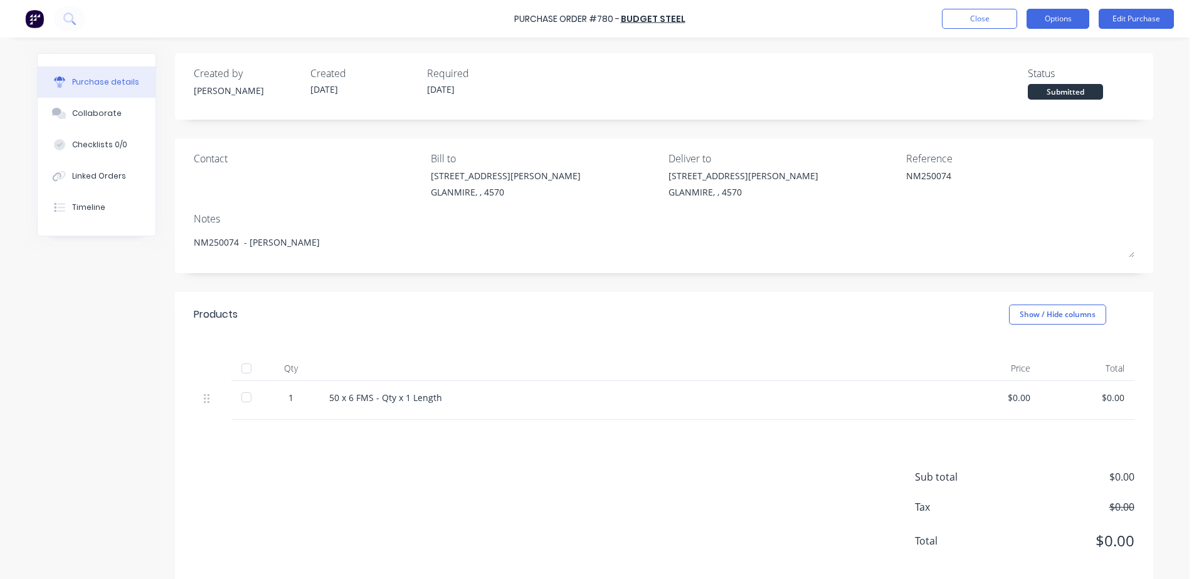
click at [1068, 21] on button "Options" at bounding box center [1058, 19] width 63 height 20
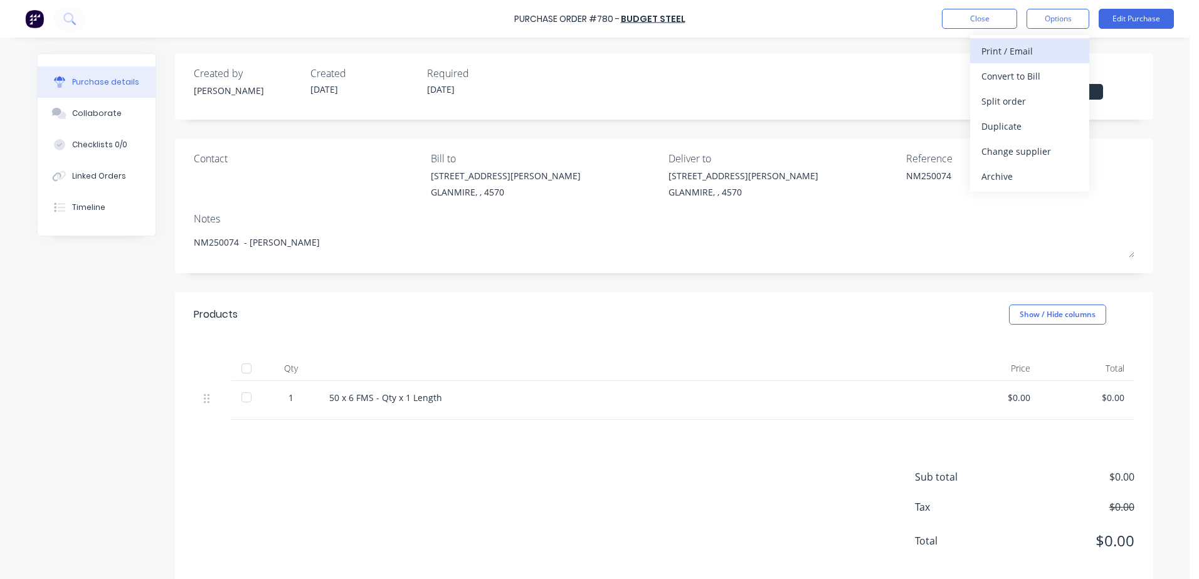
click at [1035, 58] on div "Print / Email" at bounding box center [1029, 51] width 97 height 18
click at [1048, 75] on div "With pricing" at bounding box center [1029, 76] width 97 height 18
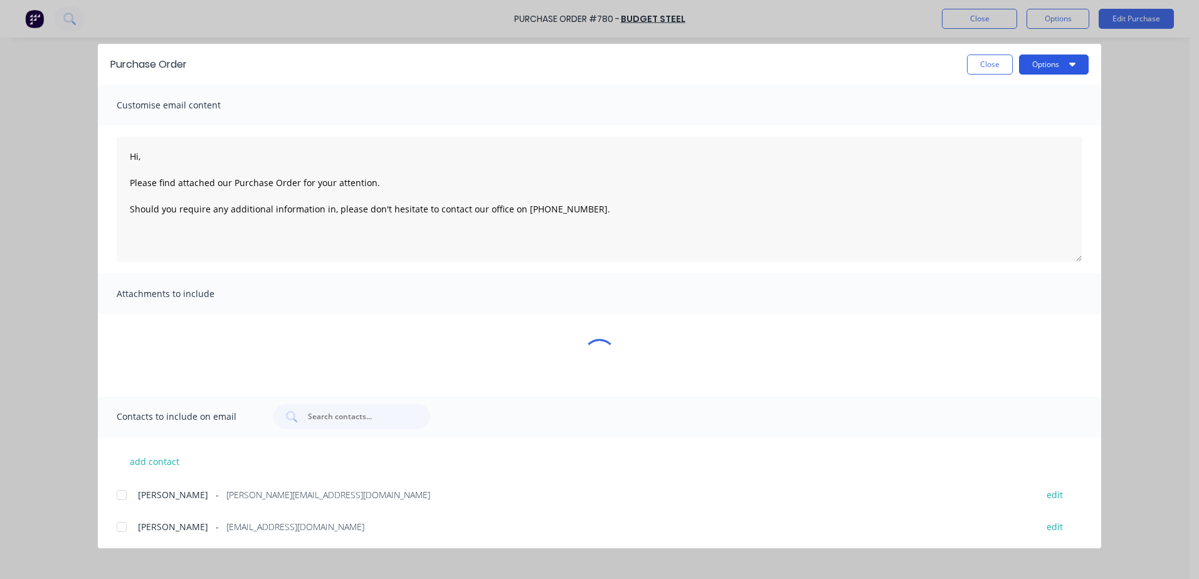
type textarea "x"
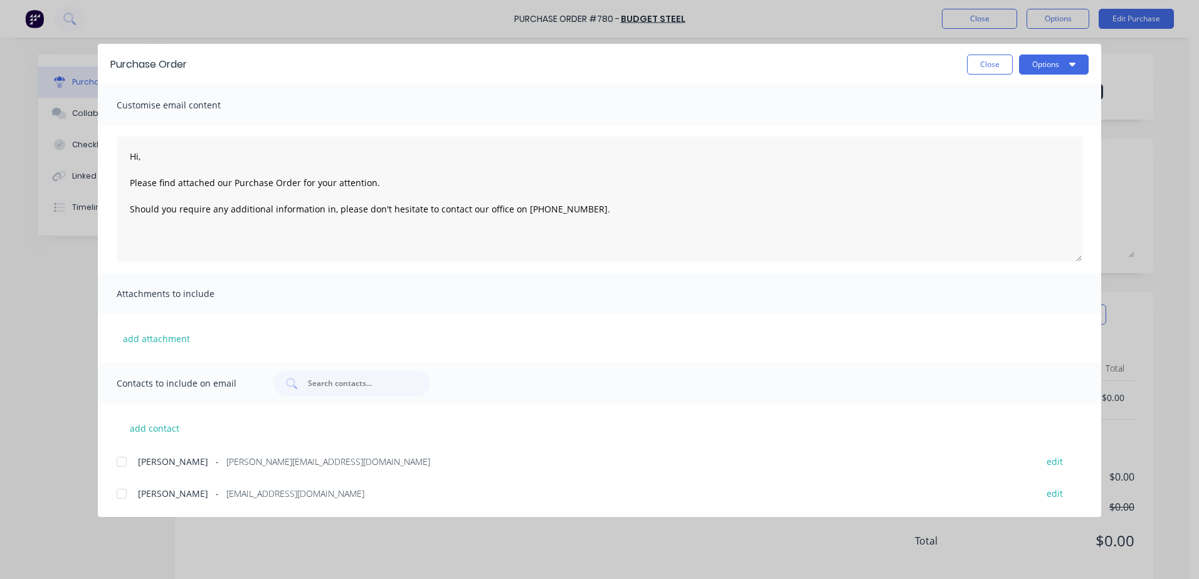
click at [124, 497] on div at bounding box center [121, 494] width 25 height 25
type textarea "Hi, Please find attached our Purchase Order for your attention. Should you requ…"
click at [1042, 70] on button "Options" at bounding box center [1054, 65] width 70 height 20
click at [1020, 147] on div "Email" at bounding box center [1029, 146] width 97 height 18
type textarea "x"
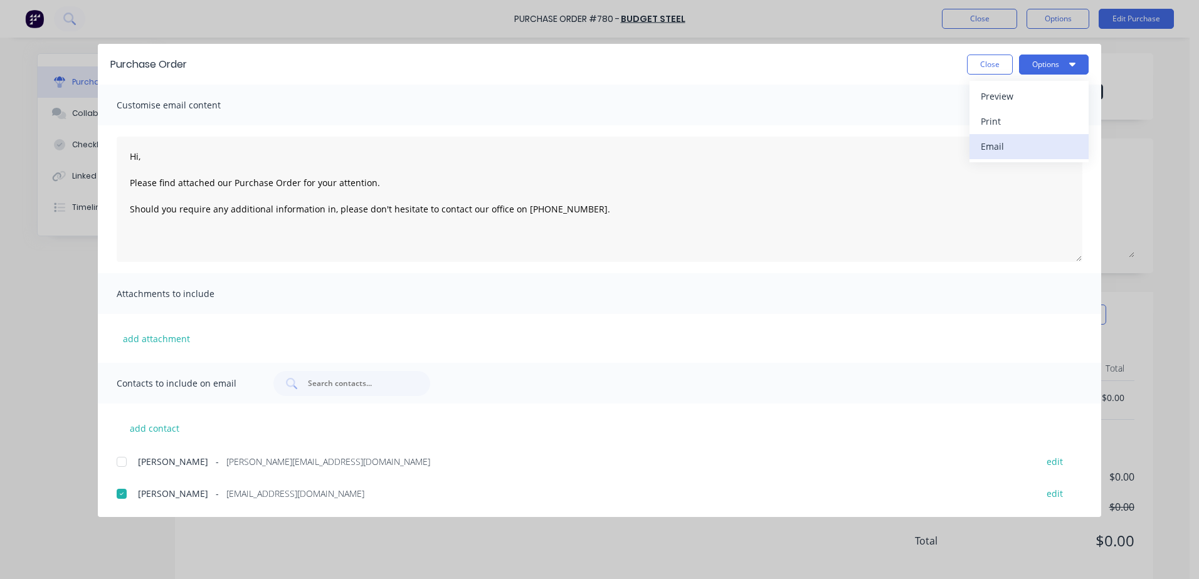
type textarea "Hi, Please find attached our Purchase Order for your attention. Should you requ…"
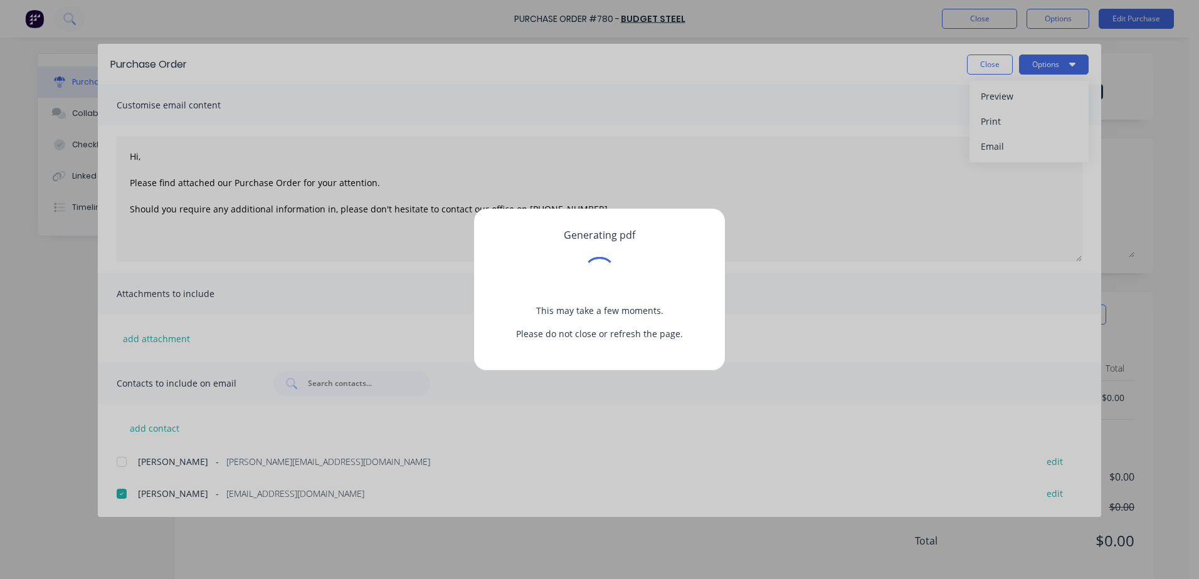
type textarea "x"
type textarea "Hi, Please find attached our Purchase Order for your attention. Should you requ…"
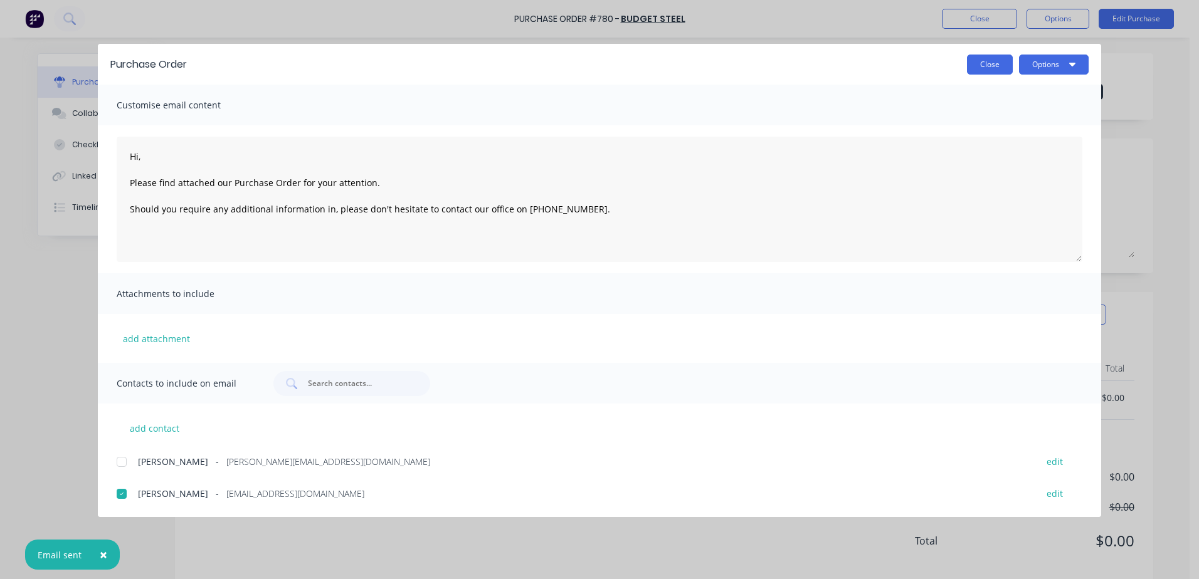
click at [980, 65] on button "Close" at bounding box center [990, 65] width 46 height 20
type textarea "x"
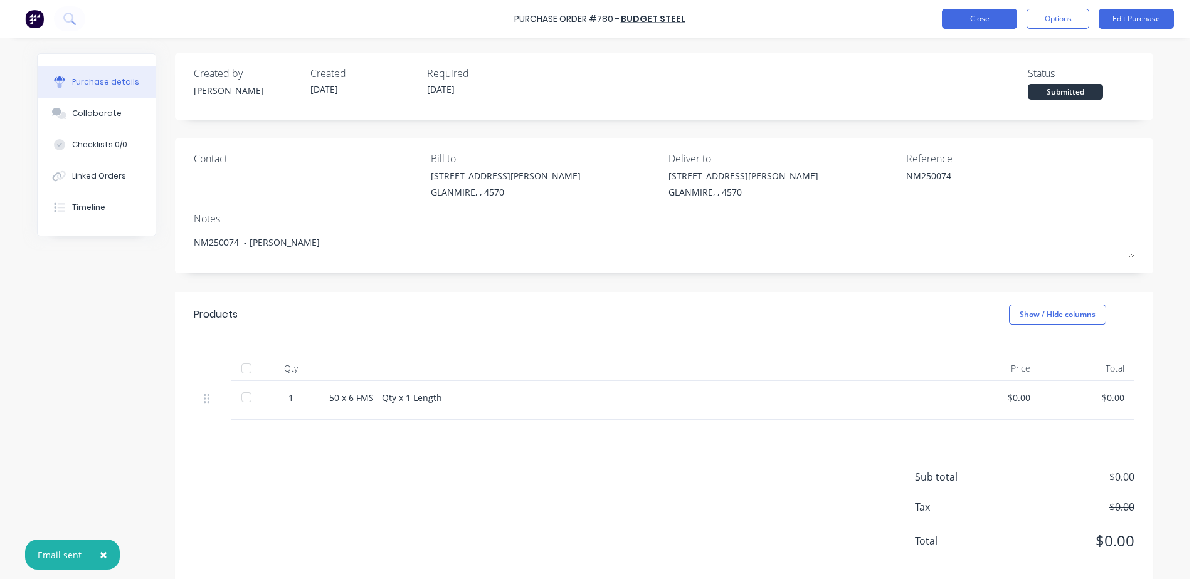
click at [986, 19] on button "Close" at bounding box center [979, 19] width 75 height 20
